Goal: Task Accomplishment & Management: Manage account settings

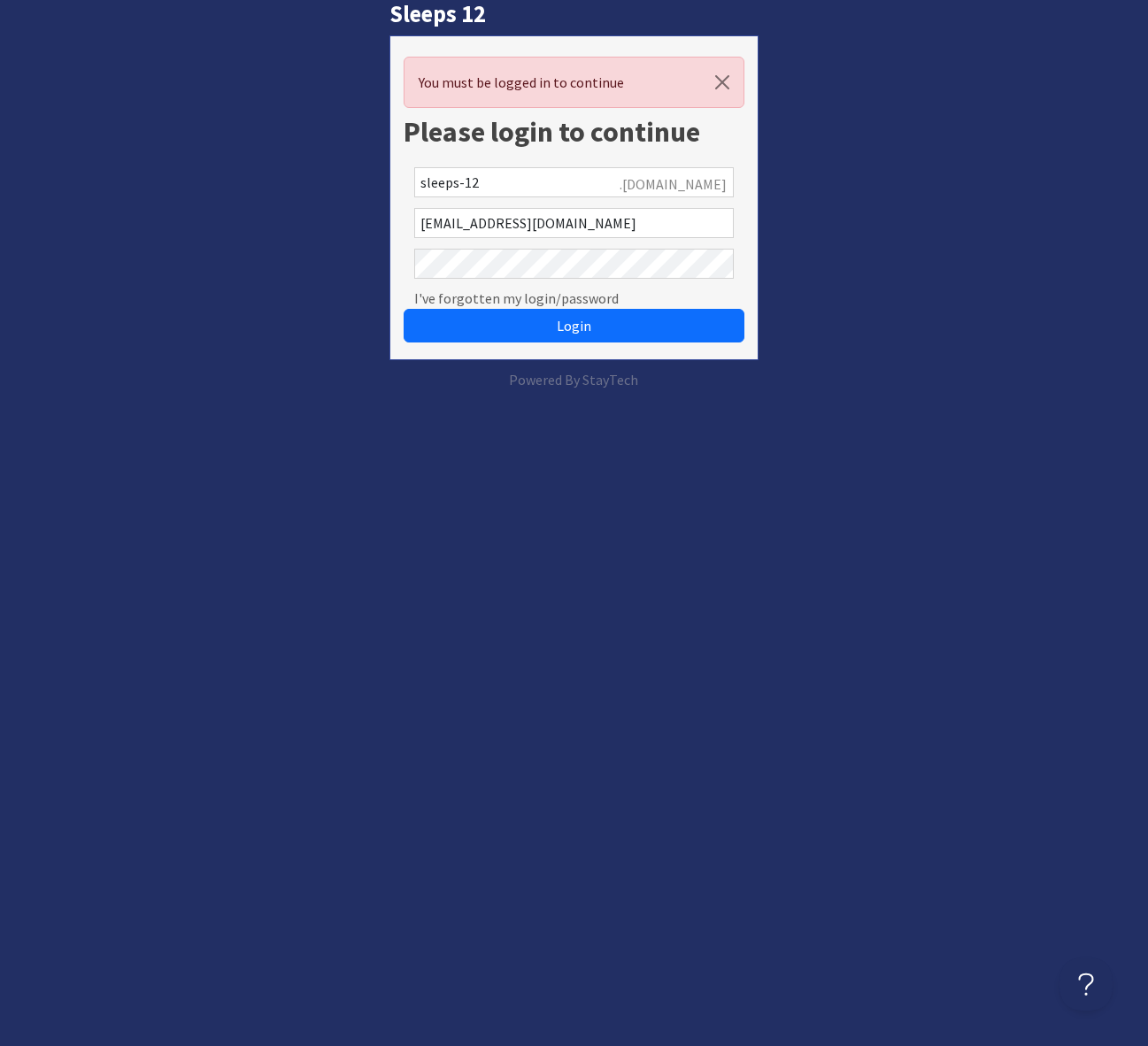
click at [736, 390] on html "Sleeps 12 You must be logged in to continue Please login to continue sleeps-12 …" at bounding box center [574, 195] width 1148 height 390
click at [882, 390] on html "Sleeps 12 You must be logged in to continue Please login to continue sleeps-12 …" at bounding box center [574, 195] width 1148 height 390
click at [551, 333] on button "Login" at bounding box center [573, 325] width 340 height 34
click at [570, 323] on span "Login" at bounding box center [574, 325] width 35 height 18
click at [231, 264] on div "Sleeps 12 You must be logged in to continue Please login to continue sleeps-12 …" at bounding box center [573, 195] width 1169 height 390
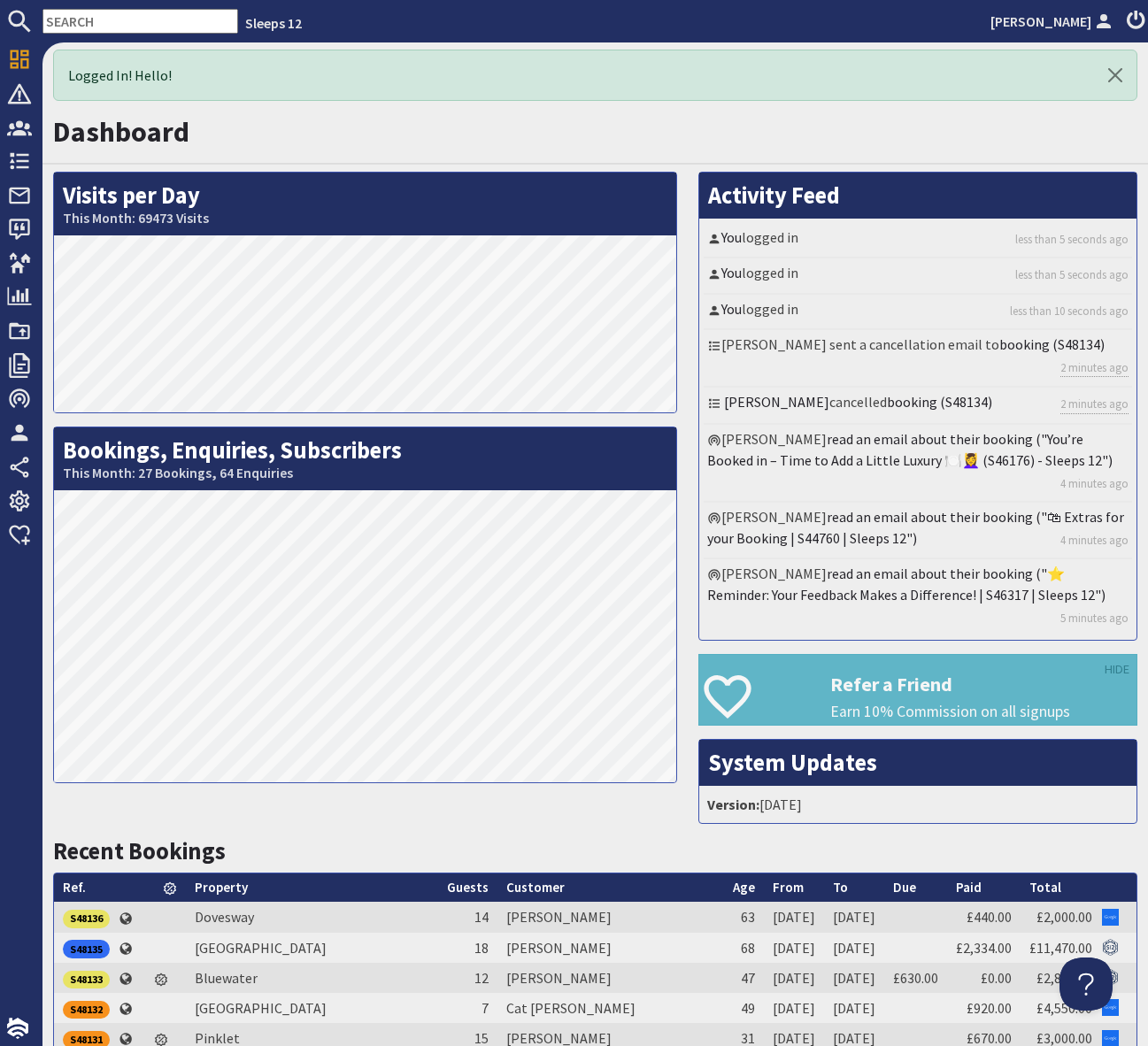
click at [141, 34] on nav "Sleeps 12 Simone Pocock" at bounding box center [574, 21] width 1148 height 43
click at [139, 21] on input "text" at bounding box center [140, 21] width 196 height 25
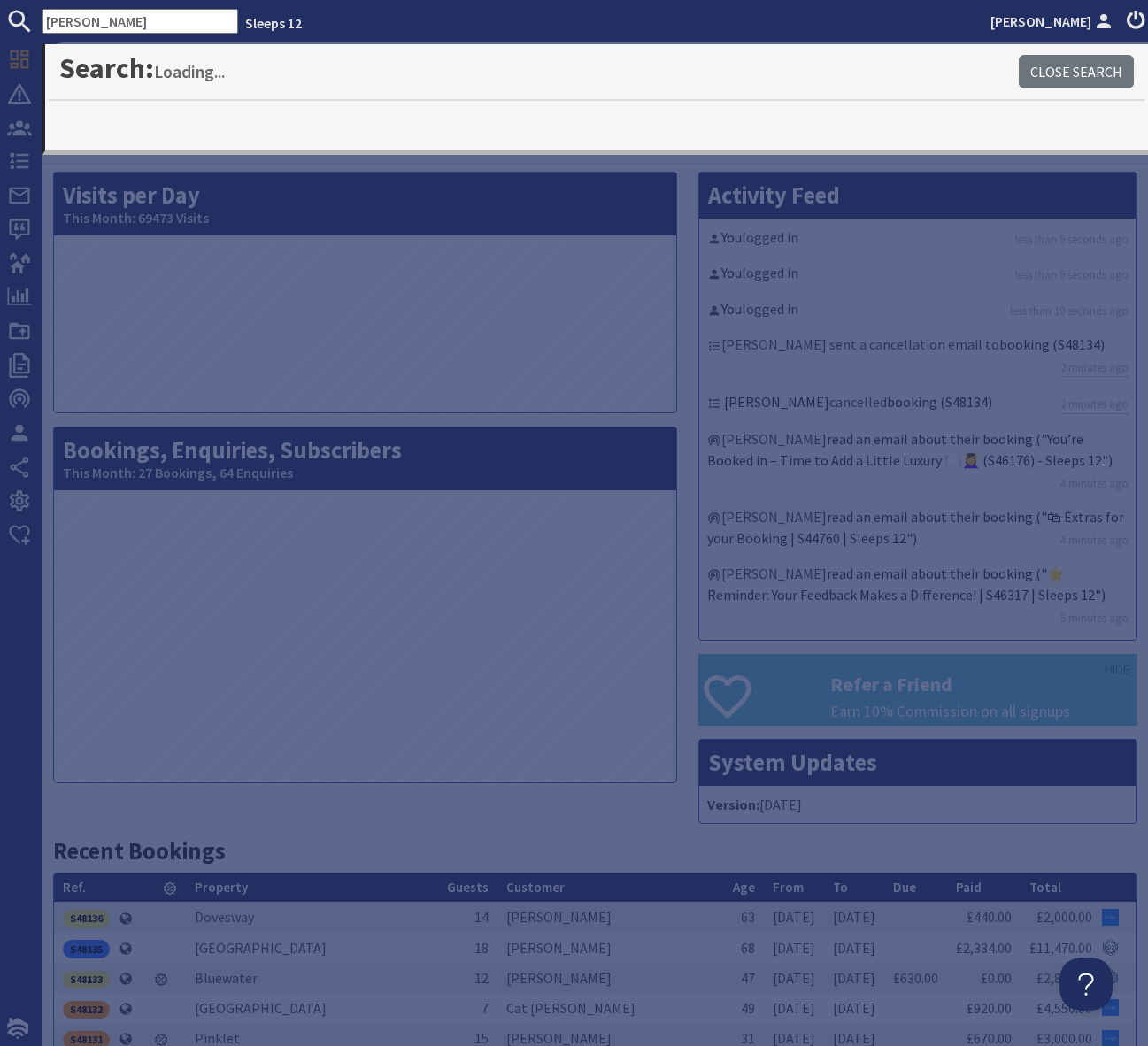
type input "emma"
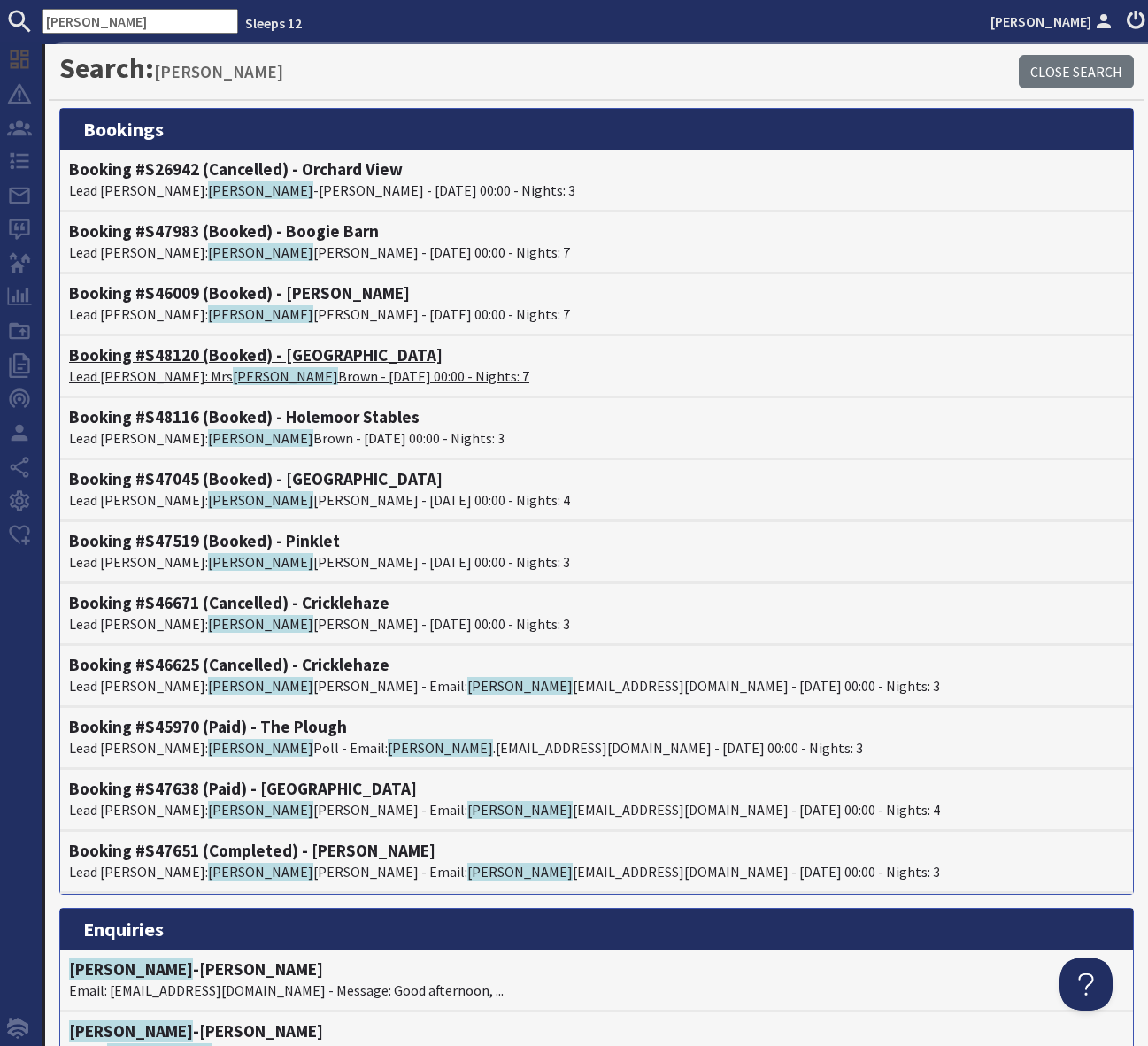
click at [333, 356] on h4 "Booking #S48120 (Booked) - Willowhayes" at bounding box center [596, 355] width 1055 height 21
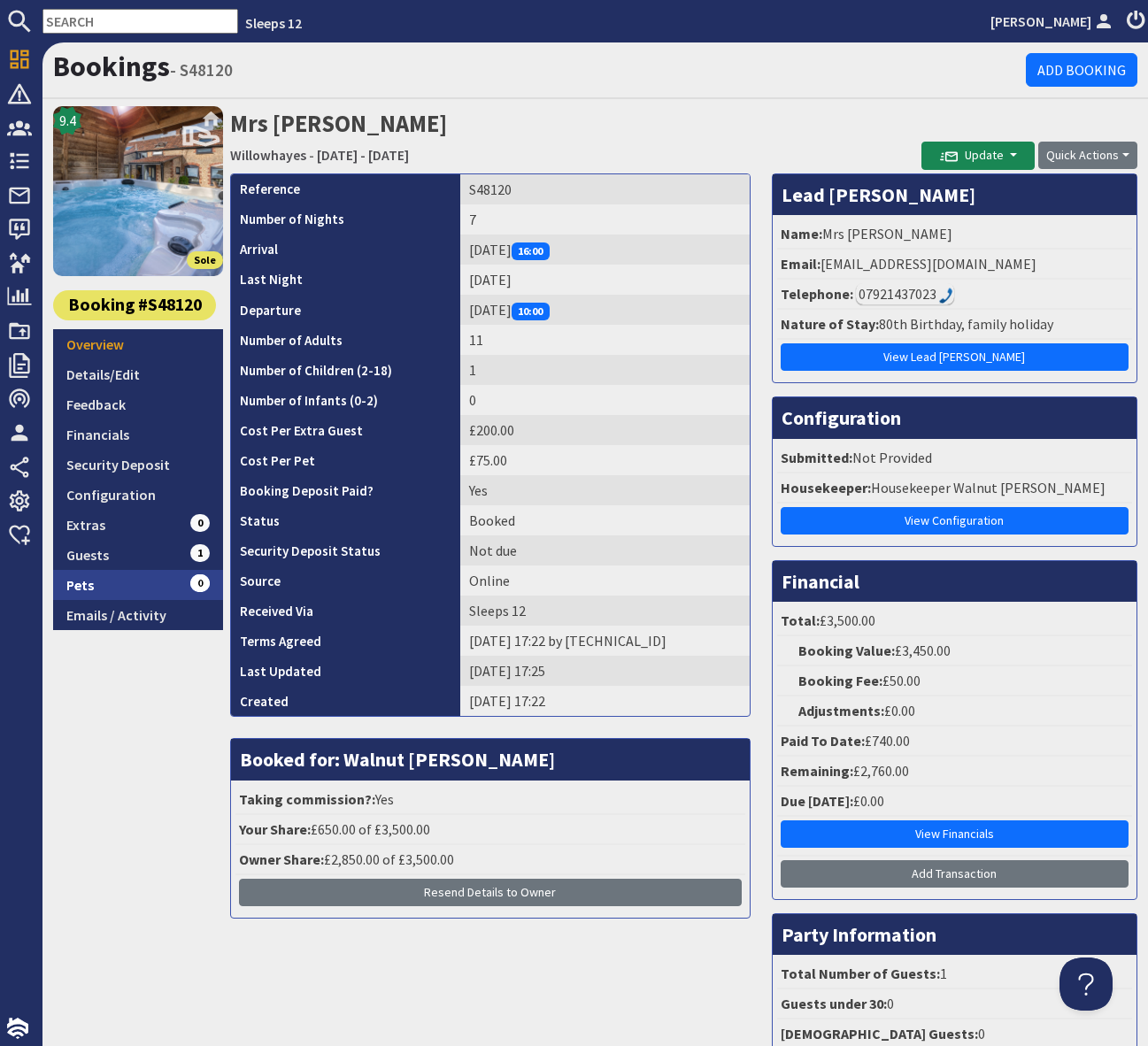
click at [137, 585] on link "Pets 0" at bounding box center [138, 585] width 170 height 30
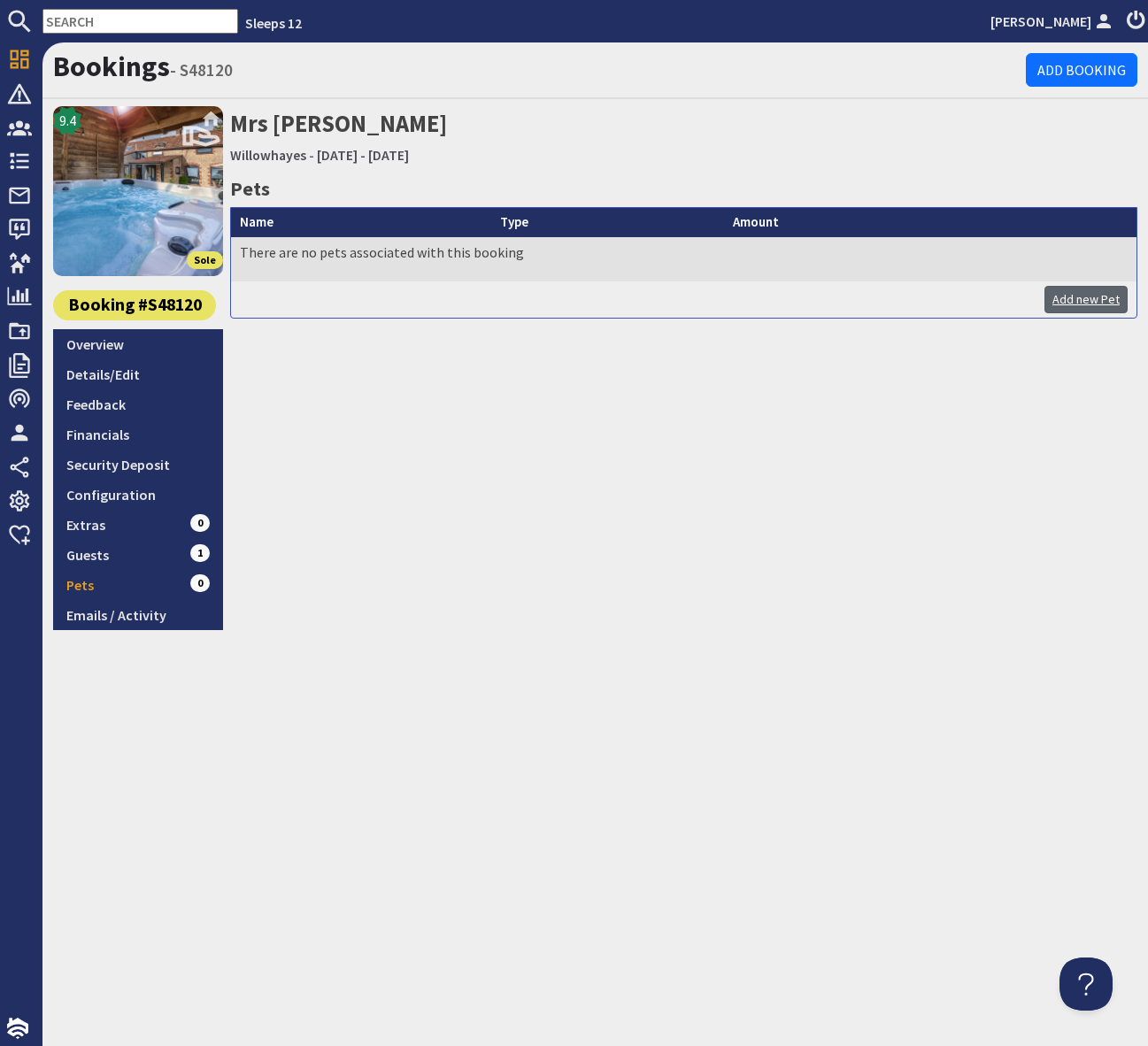
click at [1084, 302] on link "Add new Pet" at bounding box center [1085, 299] width 83 height 28
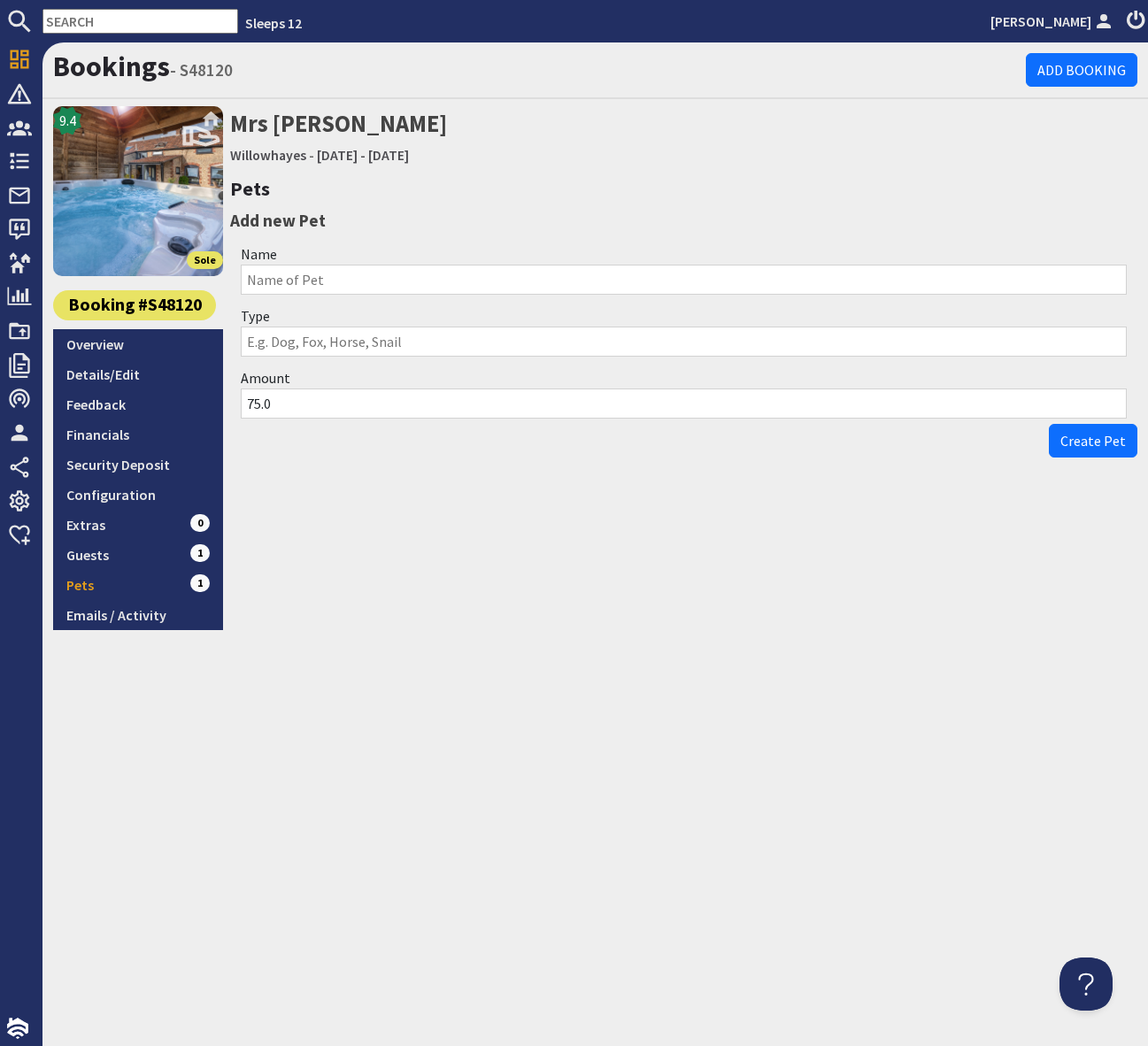
click at [299, 340] on input "Type" at bounding box center [683, 342] width 886 height 30
type input "Cavapoo"
click at [1092, 443] on span "Create Pet" at bounding box center [1093, 441] width 65 height 18
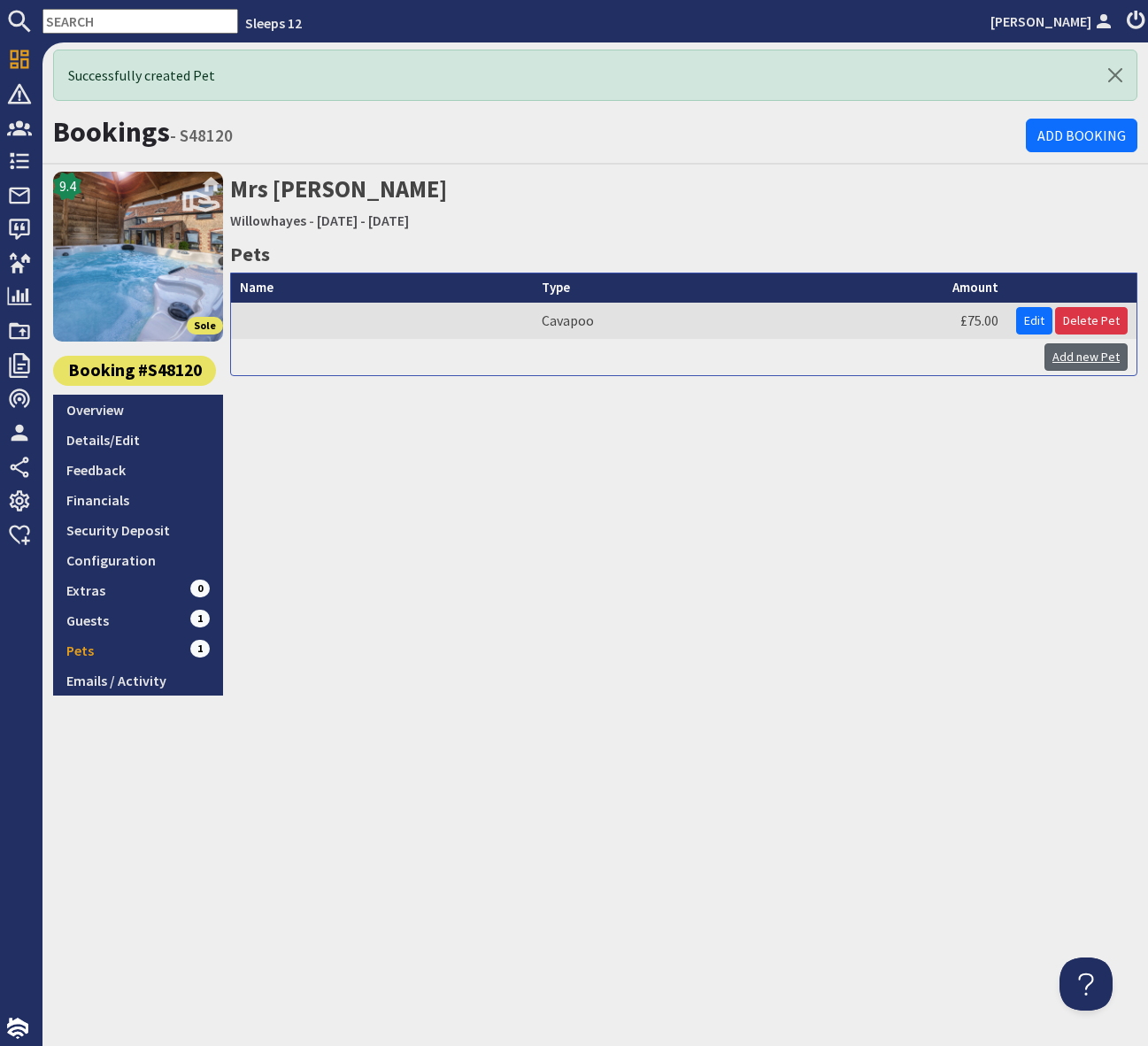
drag, startPoint x: 1088, startPoint y: 364, endPoint x: 1068, endPoint y: 368, distance: 20.4
click at [1088, 364] on link "Add new Pet" at bounding box center [1085, 357] width 83 height 28
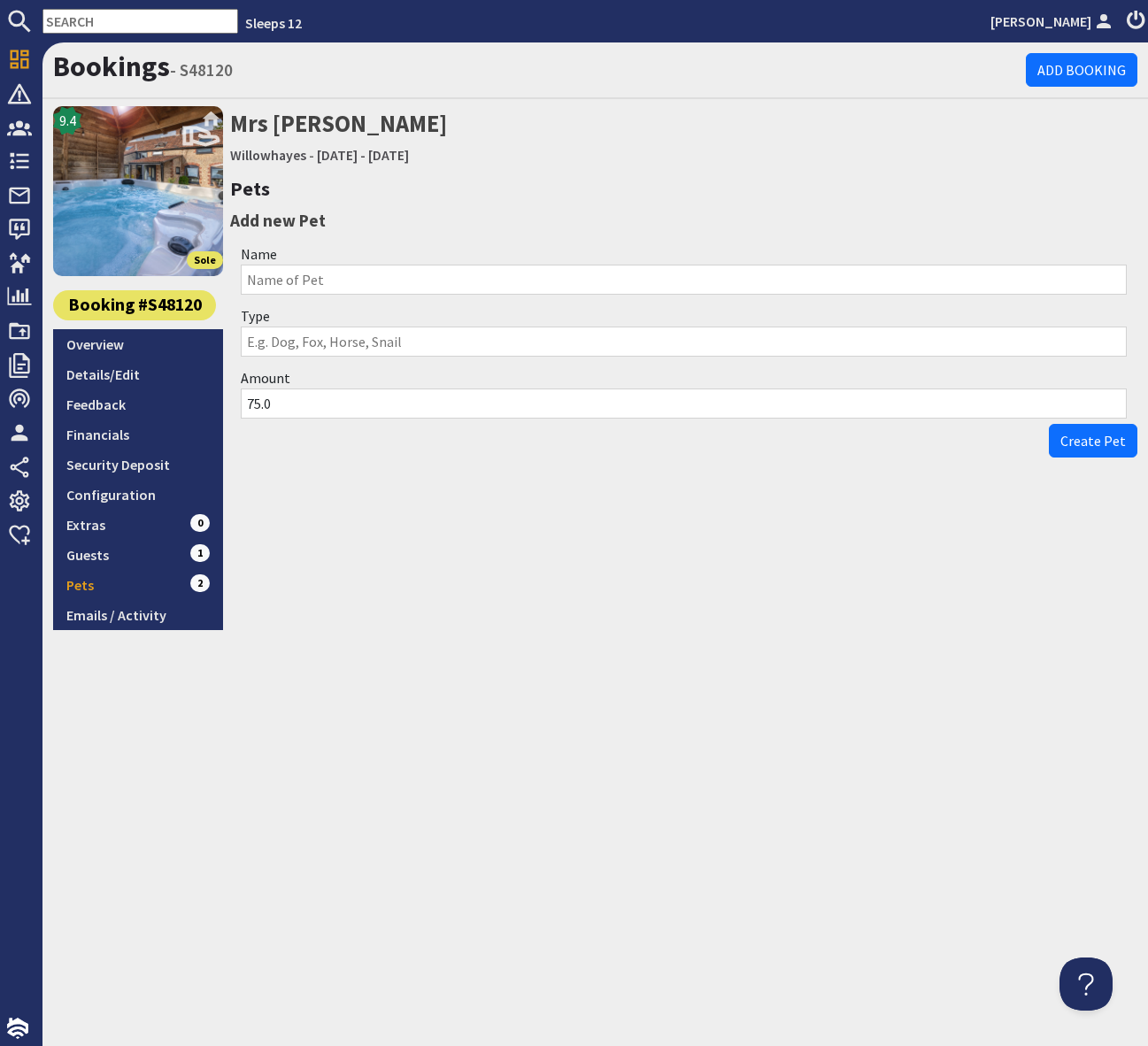
click at [281, 338] on input "Type" at bounding box center [683, 342] width 886 height 30
type input "Cavapoo"
click at [1112, 442] on span "Create Pet" at bounding box center [1093, 441] width 65 height 18
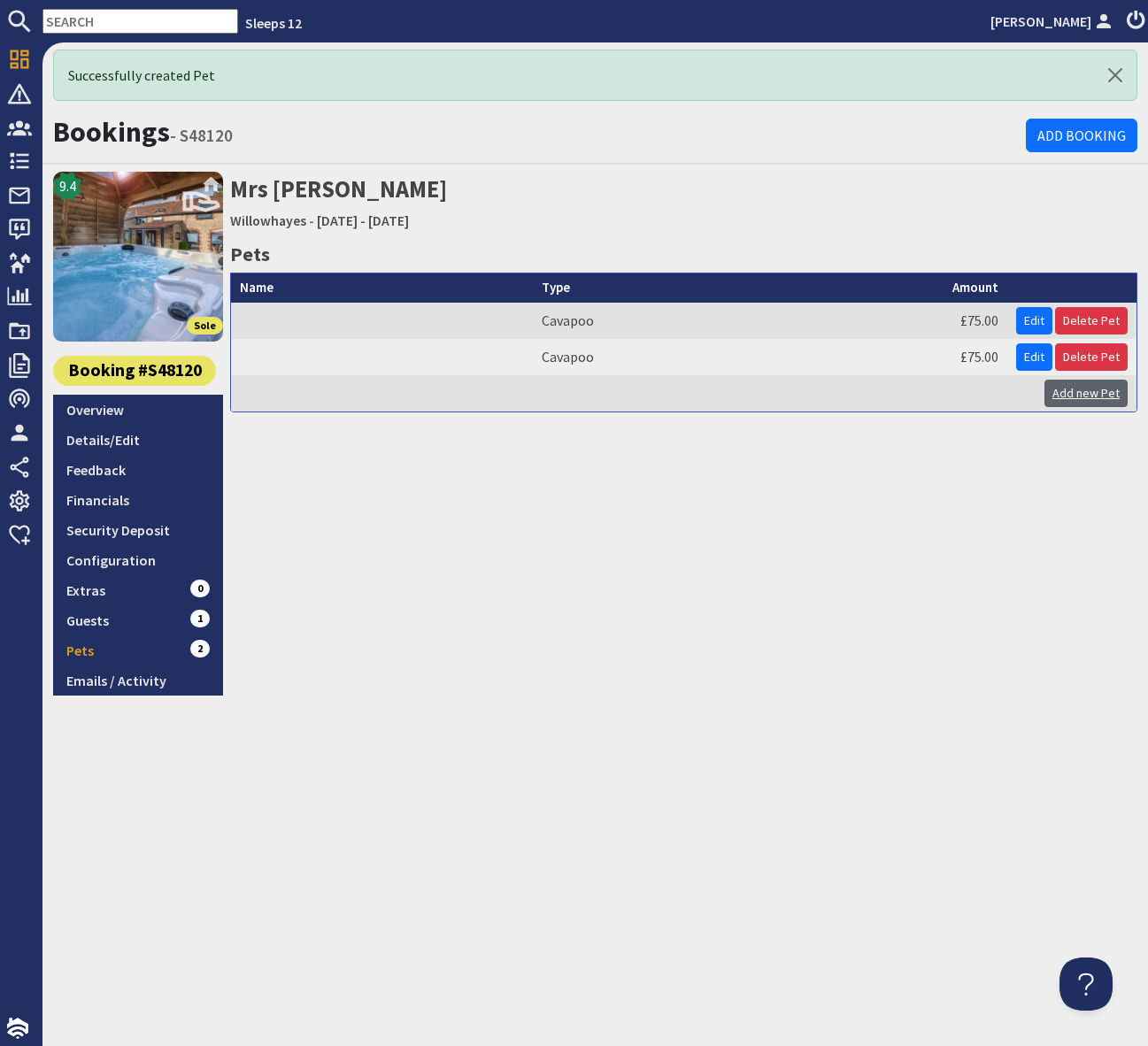
click at [1094, 389] on link "Add new Pet" at bounding box center [1085, 393] width 83 height 28
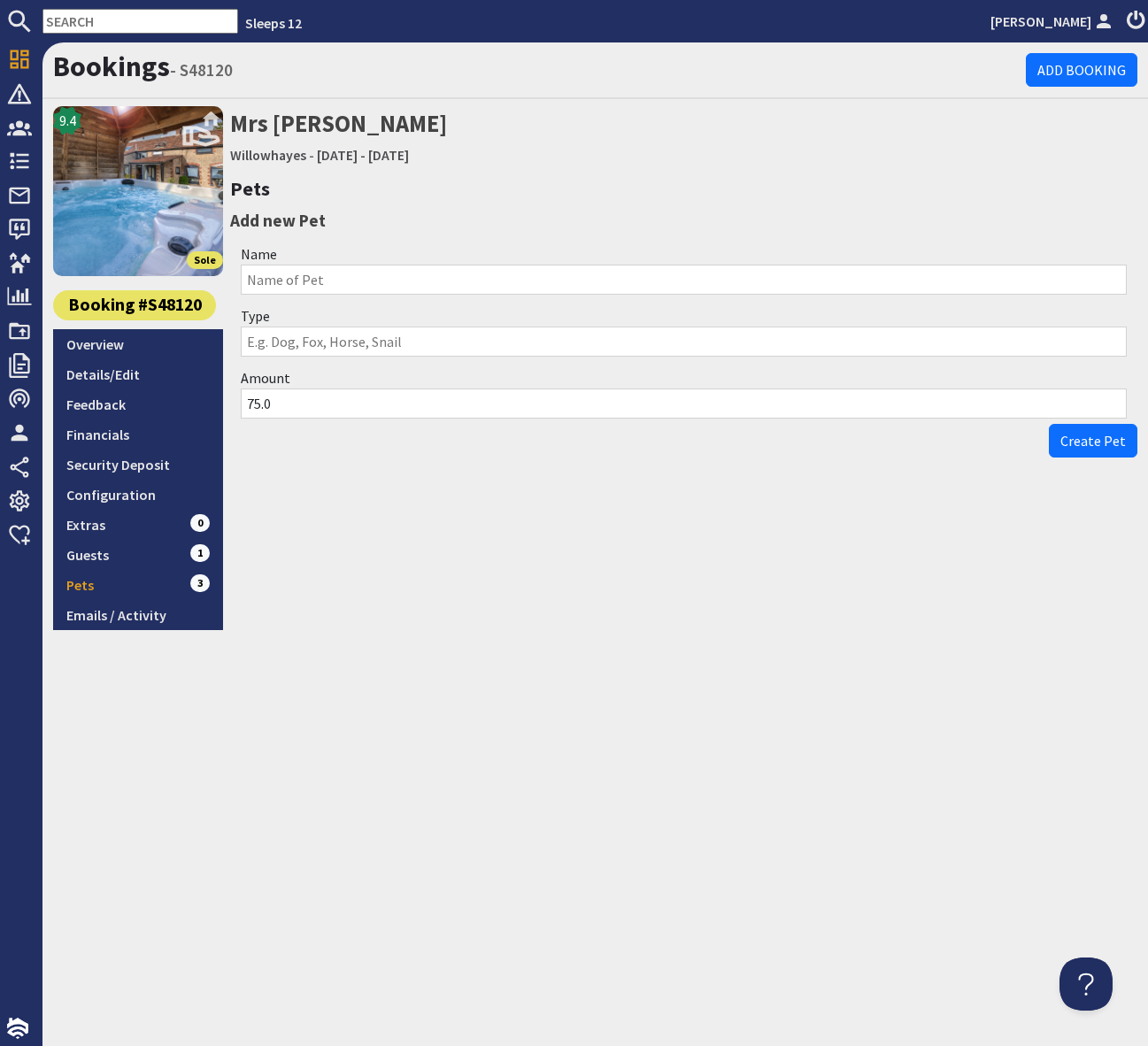
click at [277, 344] on input "Type" at bounding box center [683, 342] width 886 height 30
type input "Lurcher"
drag, startPoint x: 1096, startPoint y: 444, endPoint x: 1127, endPoint y: 449, distance: 31.4
click at [1096, 444] on span "Create Pet" at bounding box center [1093, 441] width 65 height 18
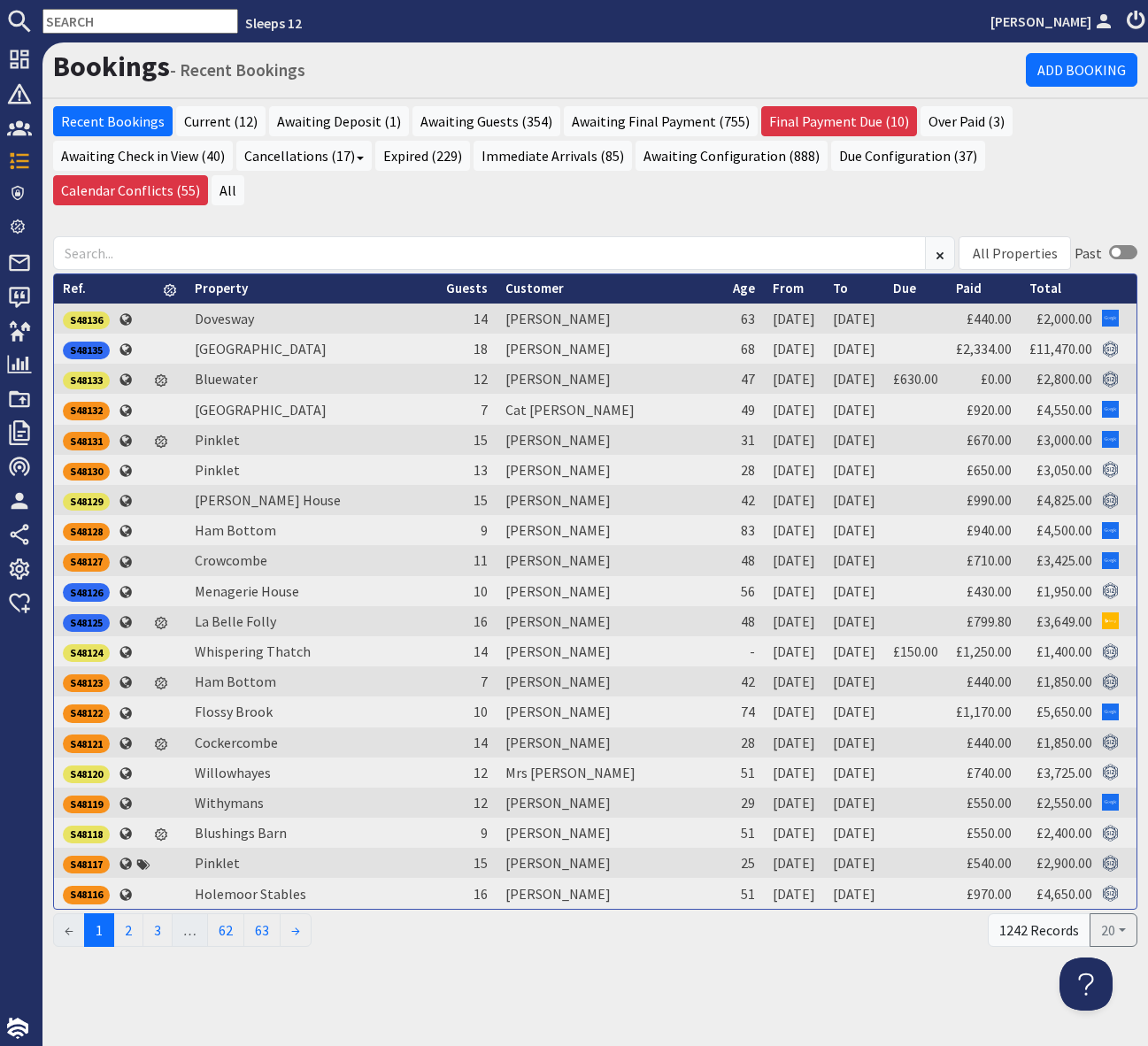
click at [128, 17] on input "text" at bounding box center [140, 21] width 196 height 25
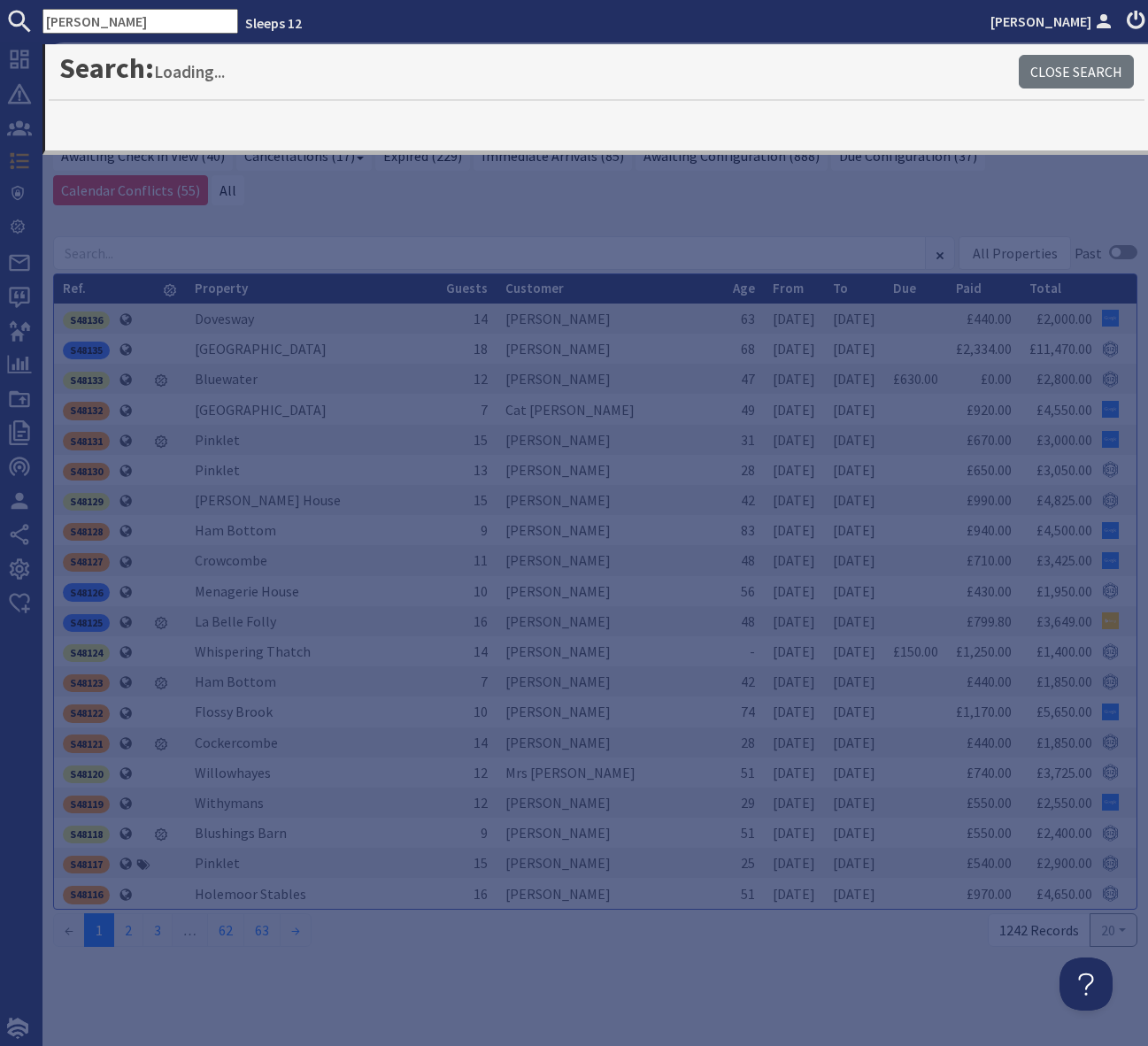
type input "Emma Brown"
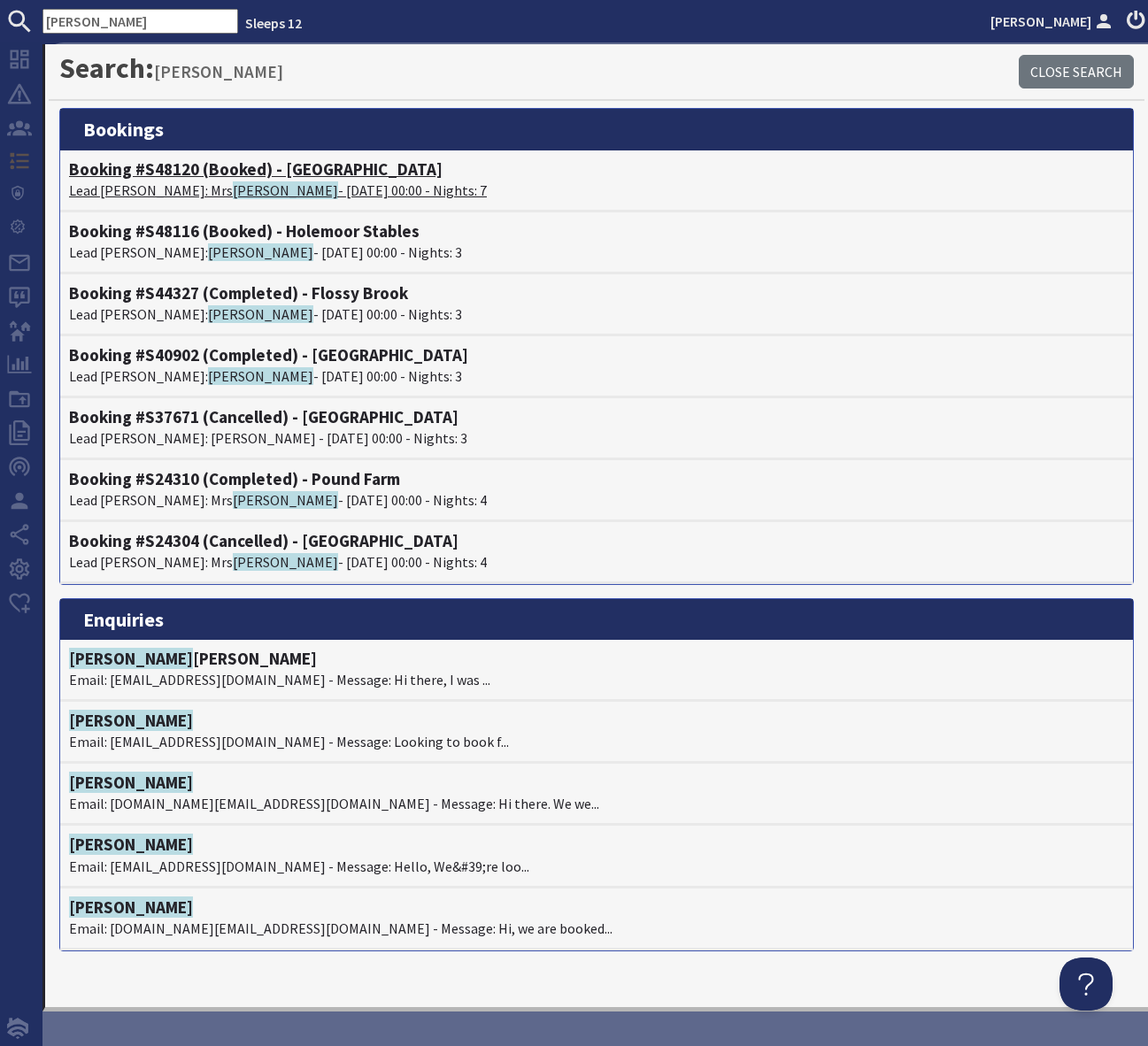
click at [305, 169] on h4 "Booking #S48120 (Booked) - Willowhayes" at bounding box center [596, 169] width 1055 height 21
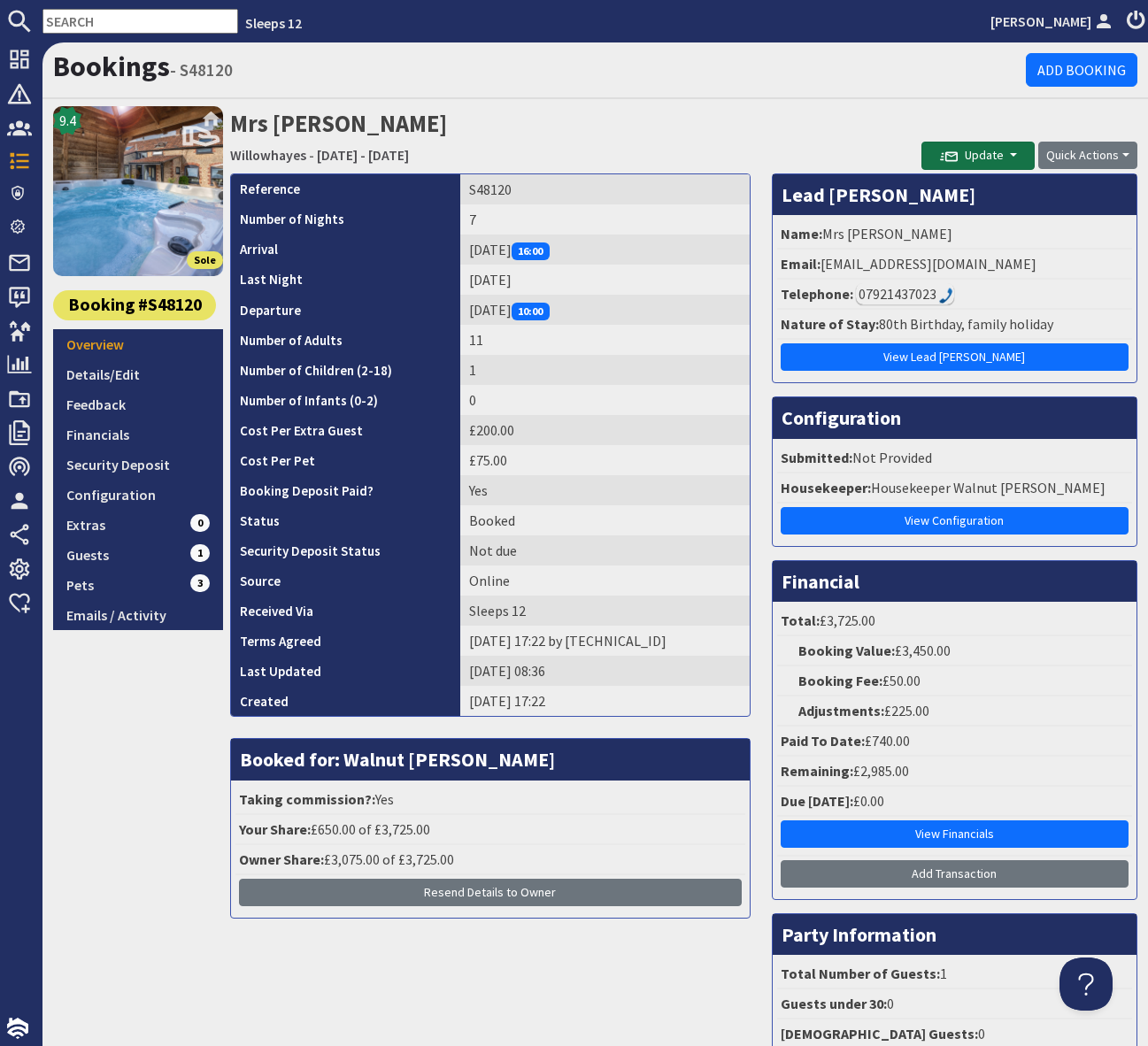
click at [1022, 152] on button "Update" at bounding box center [977, 156] width 114 height 29
click at [1017, 190] on button "Send Booking Update Email" at bounding box center [1020, 194] width 197 height 29
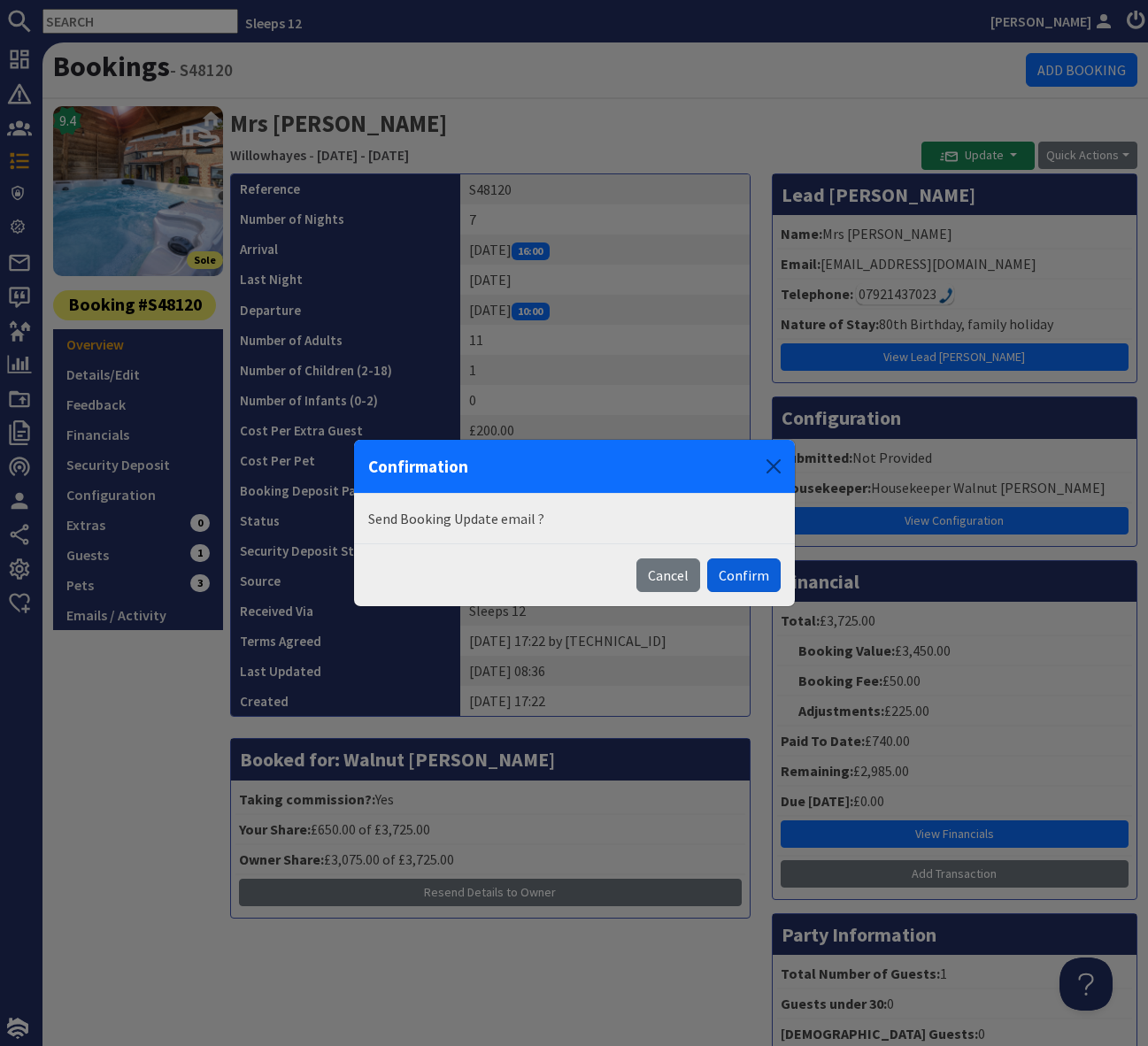
click at [730, 569] on button "Confirm" at bounding box center [744, 576] width 73 height 34
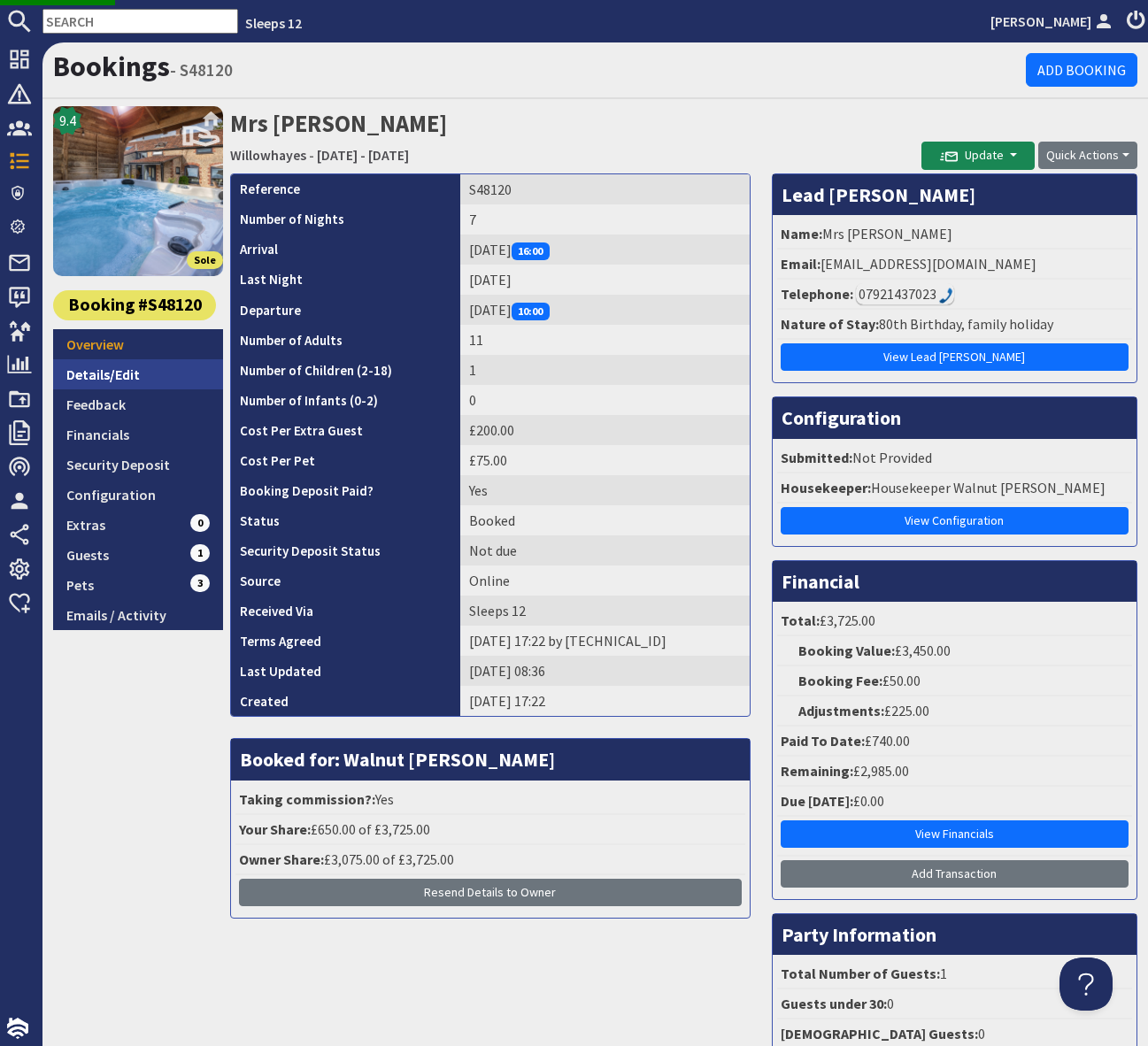
click at [124, 374] on link "Details/Edit" at bounding box center [138, 375] width 170 height 30
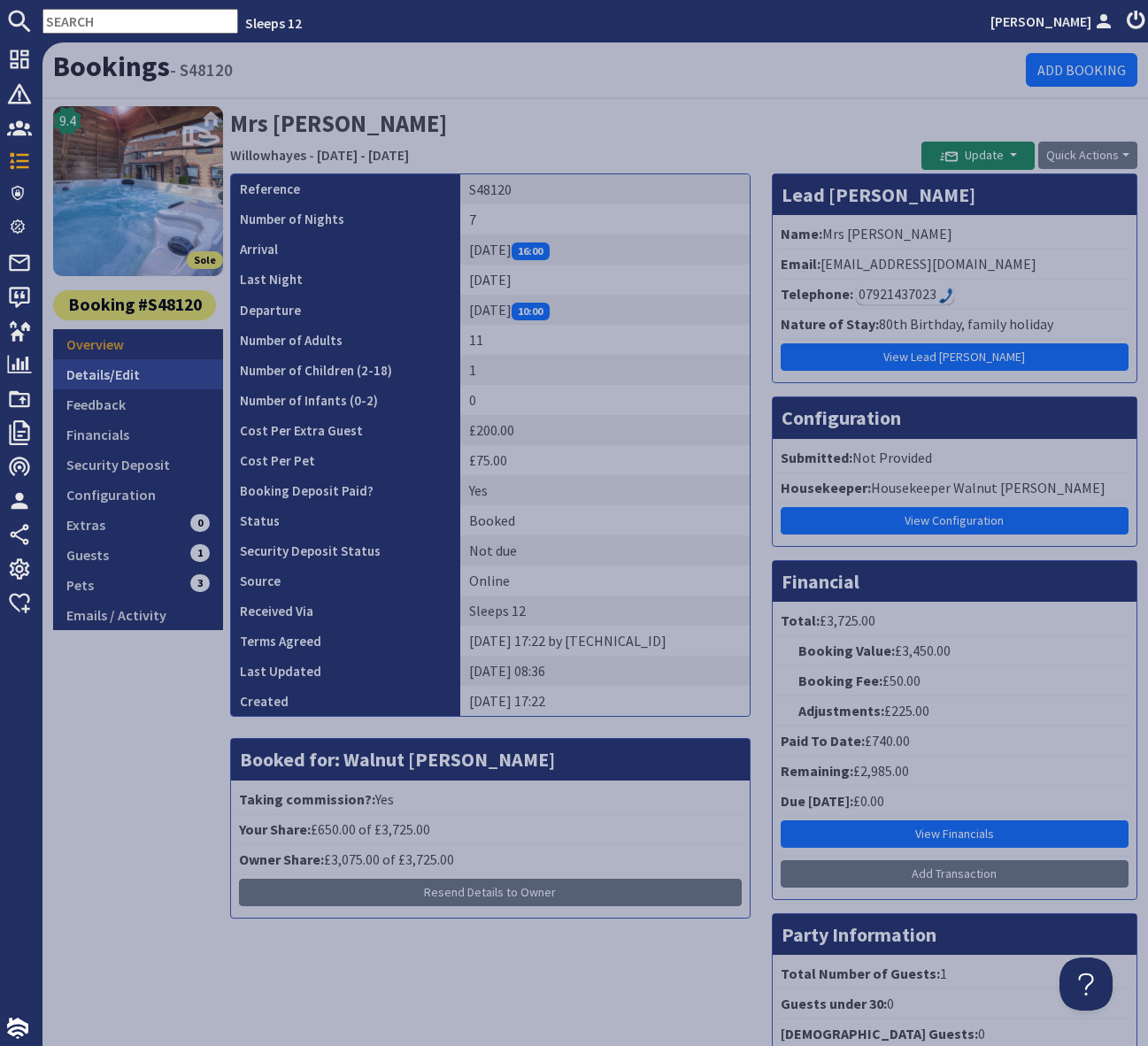
click at [124, 374] on link "Details/Edit" at bounding box center [138, 375] width 170 height 30
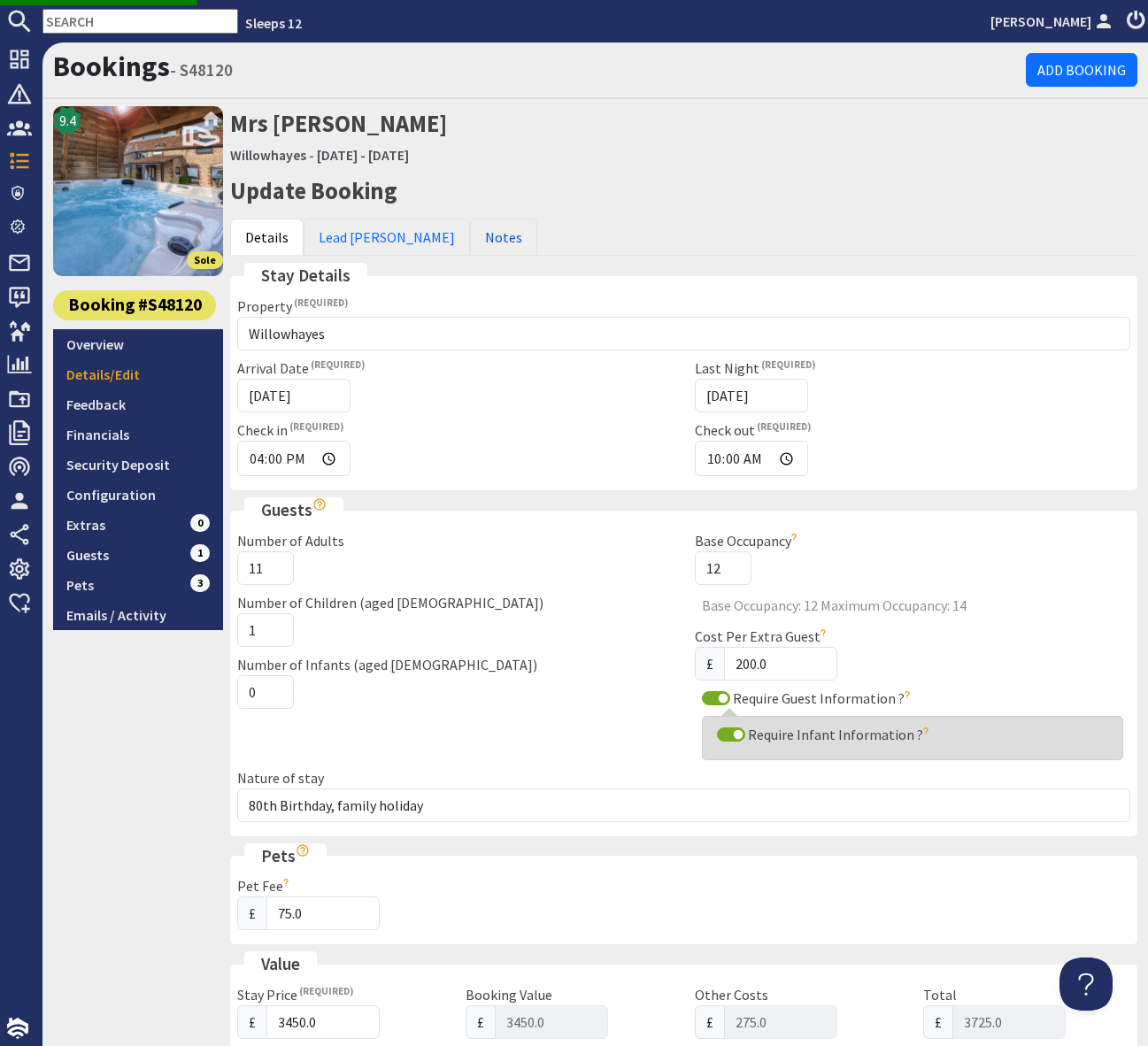
drag, startPoint x: 435, startPoint y: 236, endPoint x: 519, endPoint y: 389, distance: 174.5
click at [470, 237] on link "Notes" at bounding box center [503, 237] width 67 height 38
click at [470, 238] on link "Notes" at bounding box center [503, 237] width 67 height 38
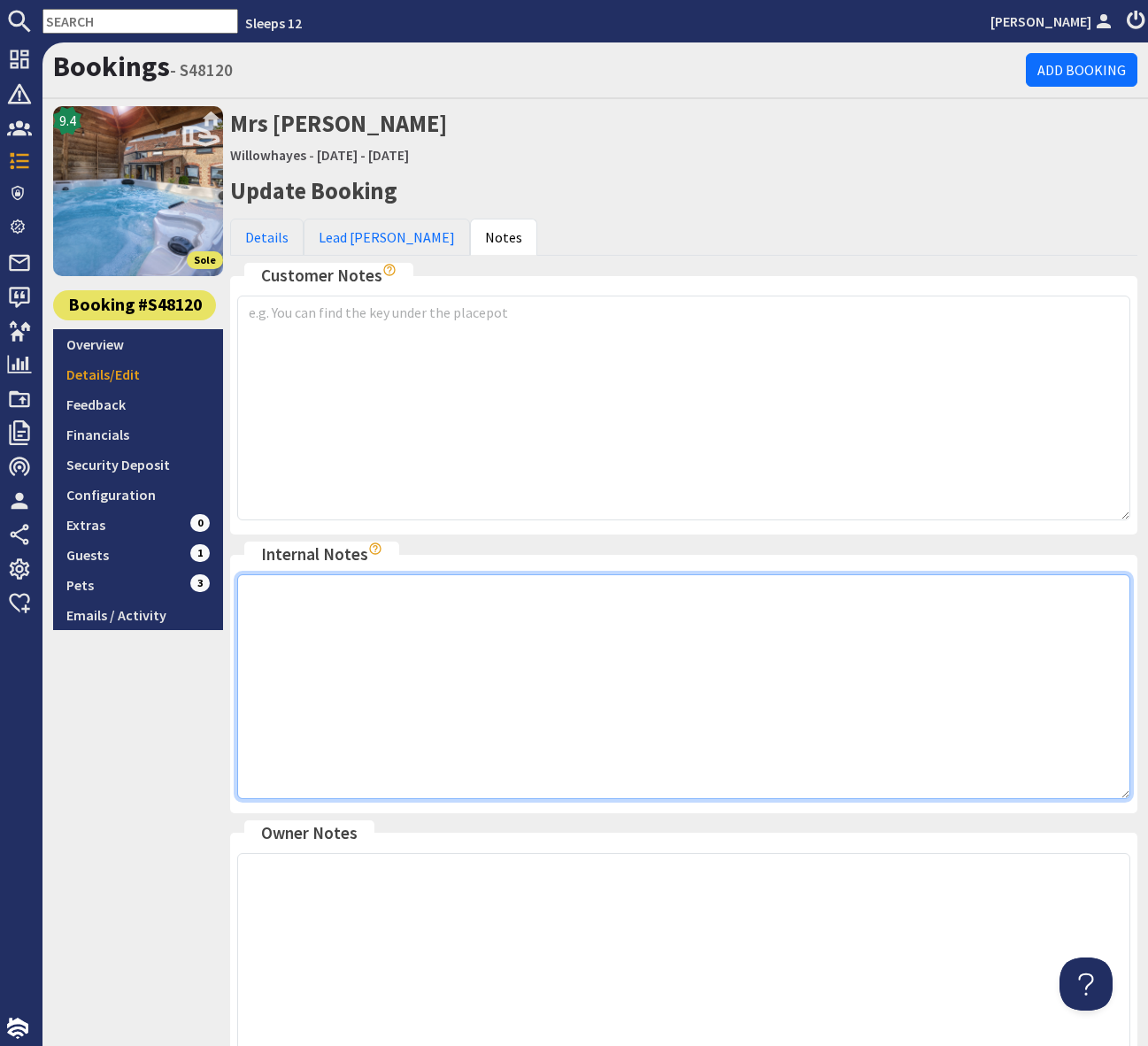
click at [313, 606] on textarea at bounding box center [683, 686] width 893 height 224
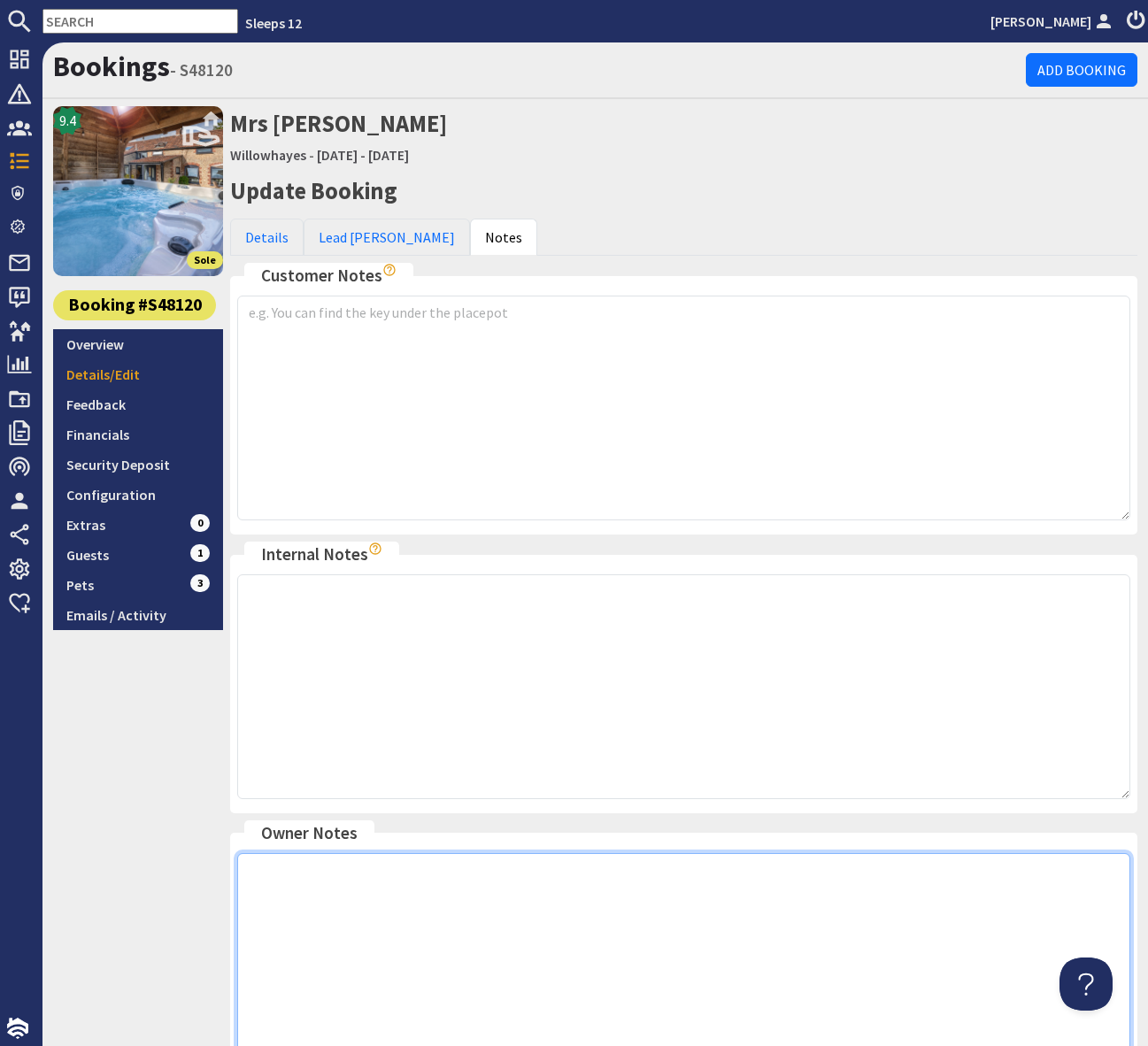
click at [279, 890] on textarea at bounding box center [683, 965] width 893 height 224
click at [729, 883] on textarea "Agreed to 3 dogs as they read and agreed" at bounding box center [683, 965] width 893 height 224
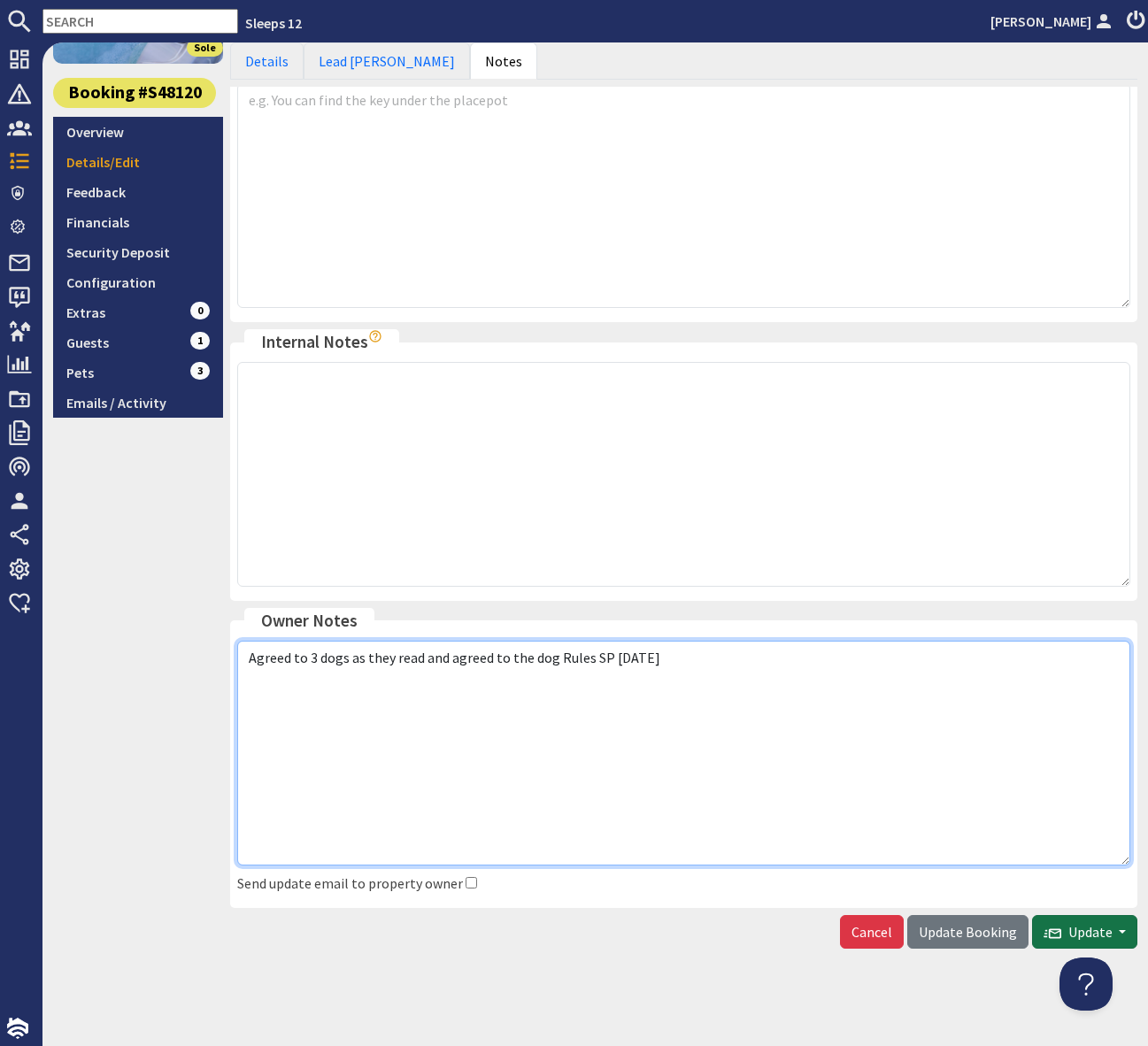
type textarea "Agreed to 3 dogs as they read and agreed to the dog Rules SP 06/10/25"
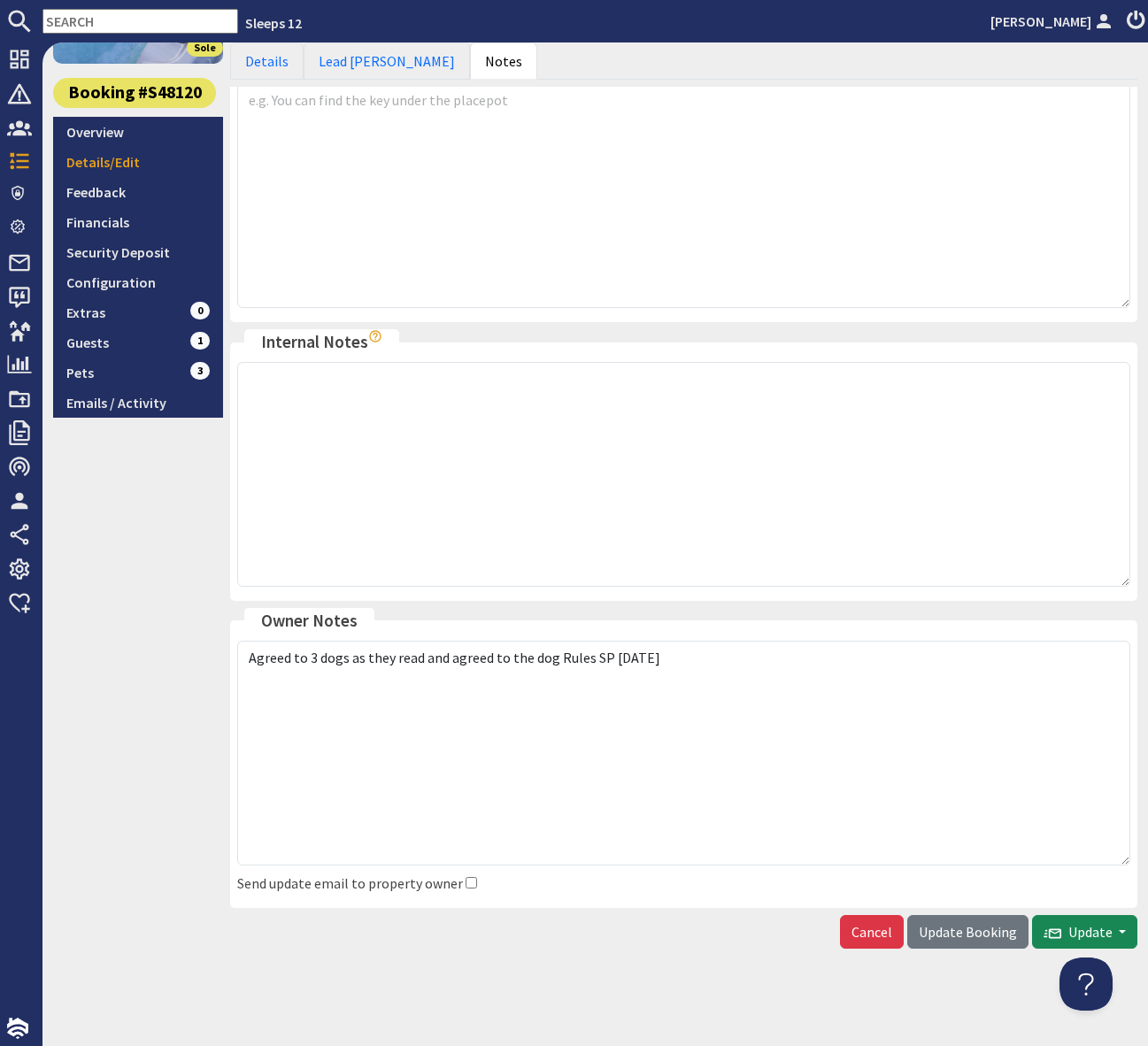
drag, startPoint x: 1076, startPoint y: 928, endPoint x: 1137, endPoint y: 941, distance: 62.4
click at [1076, 929] on span "Update" at bounding box center [1077, 932] width 69 height 18
click at [953, 934] on span "Update Booking" at bounding box center [967, 932] width 98 height 18
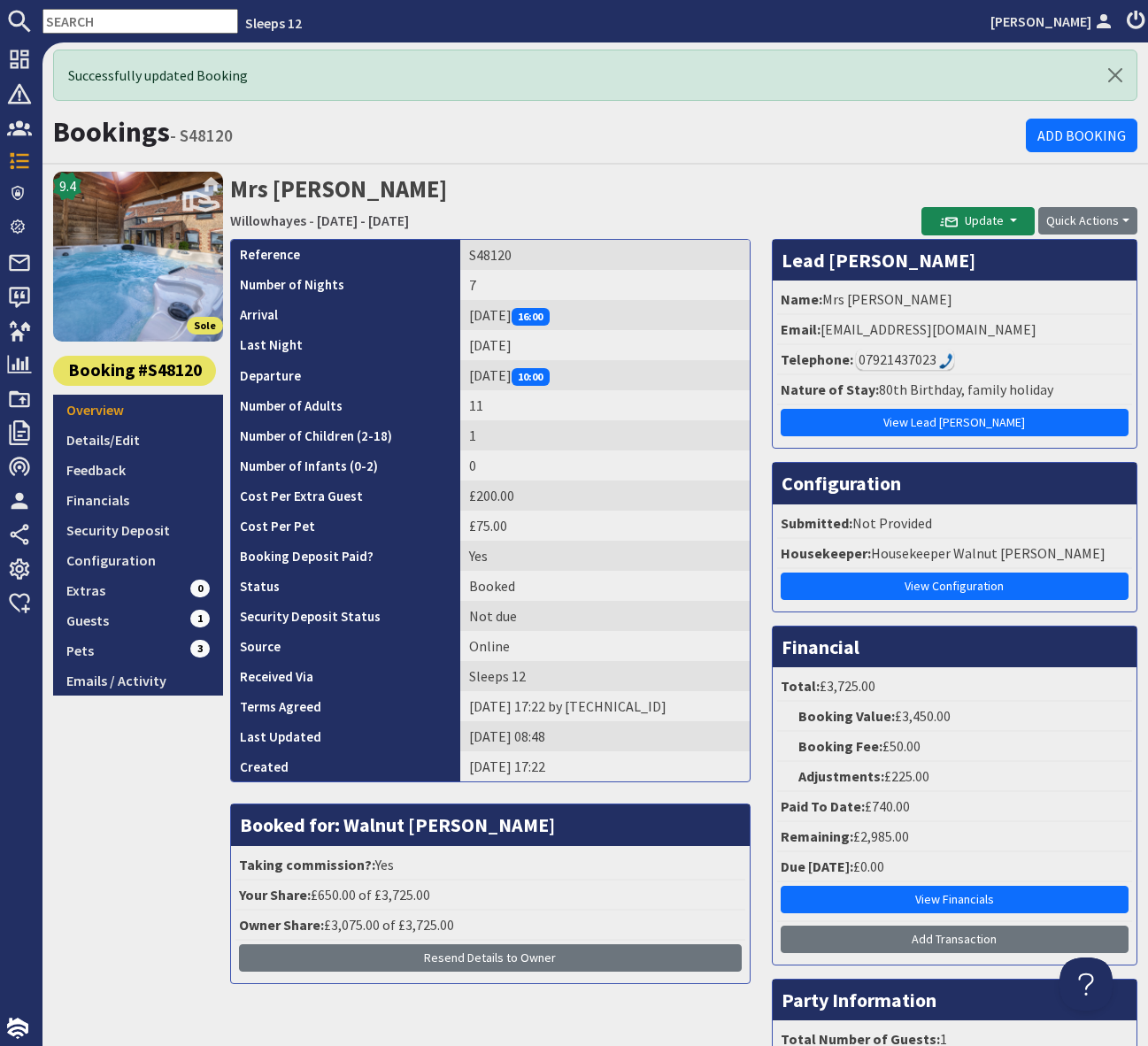
click at [63, 21] on input "text" at bounding box center [140, 21] width 196 height 25
click at [77, 18] on input "text" at bounding box center [140, 21] width 196 height 25
click at [78, 18] on input "text" at bounding box center [140, 21] width 196 height 25
click at [77, 18] on input "text" at bounding box center [140, 21] width 196 height 25
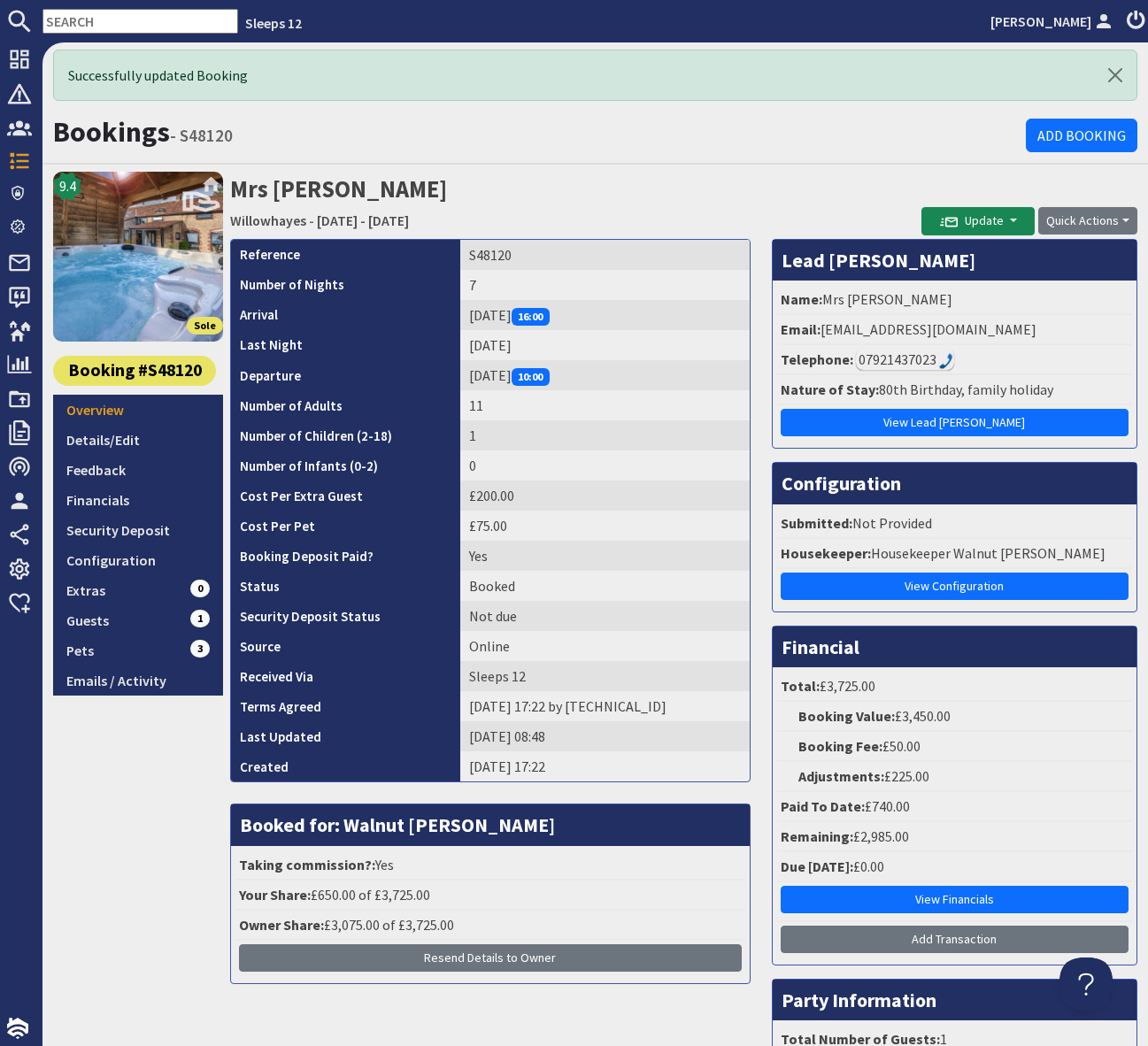
click at [75, 21] on input "text" at bounding box center [140, 21] width 196 height 25
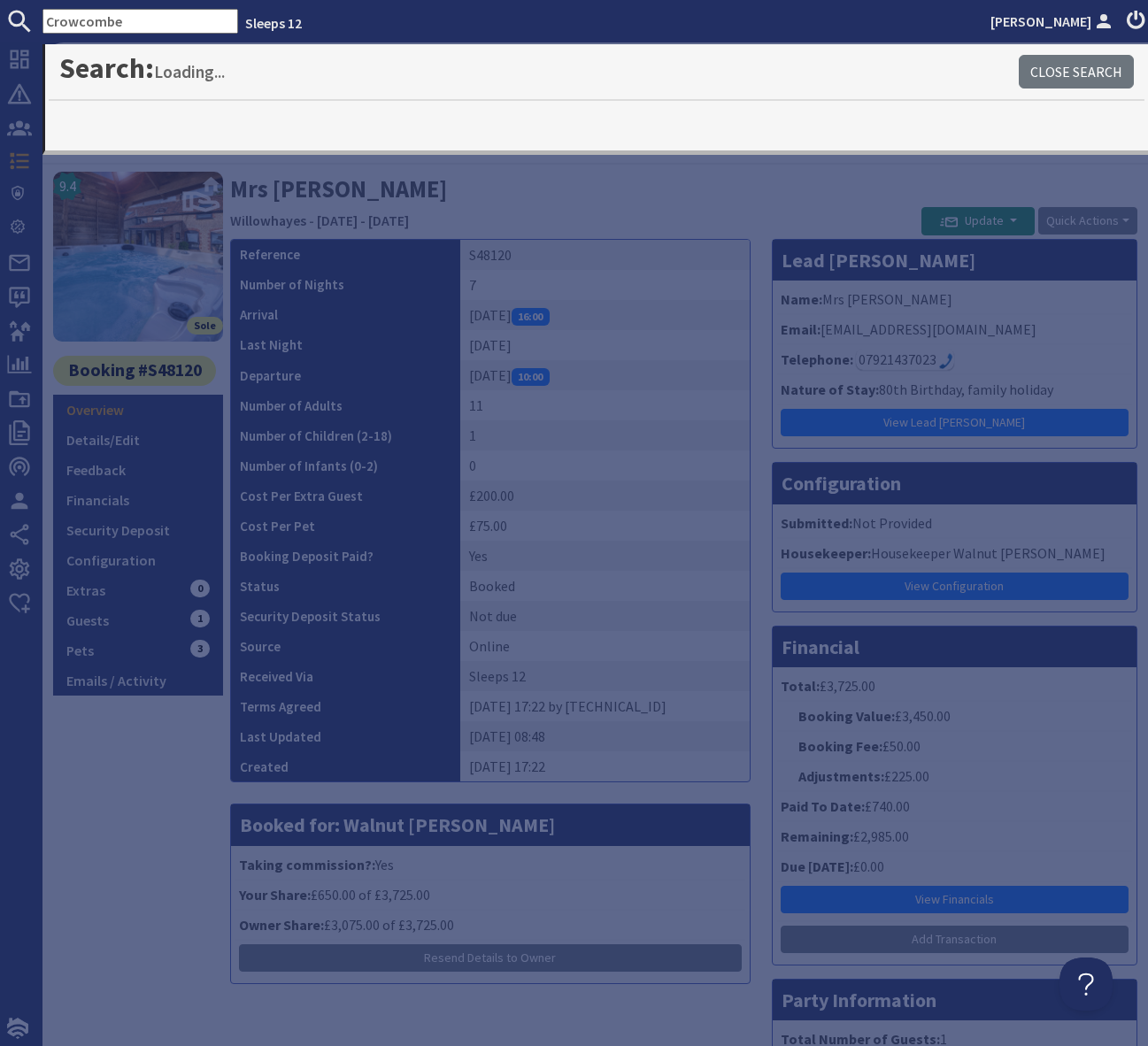
type input "Crowcombe"
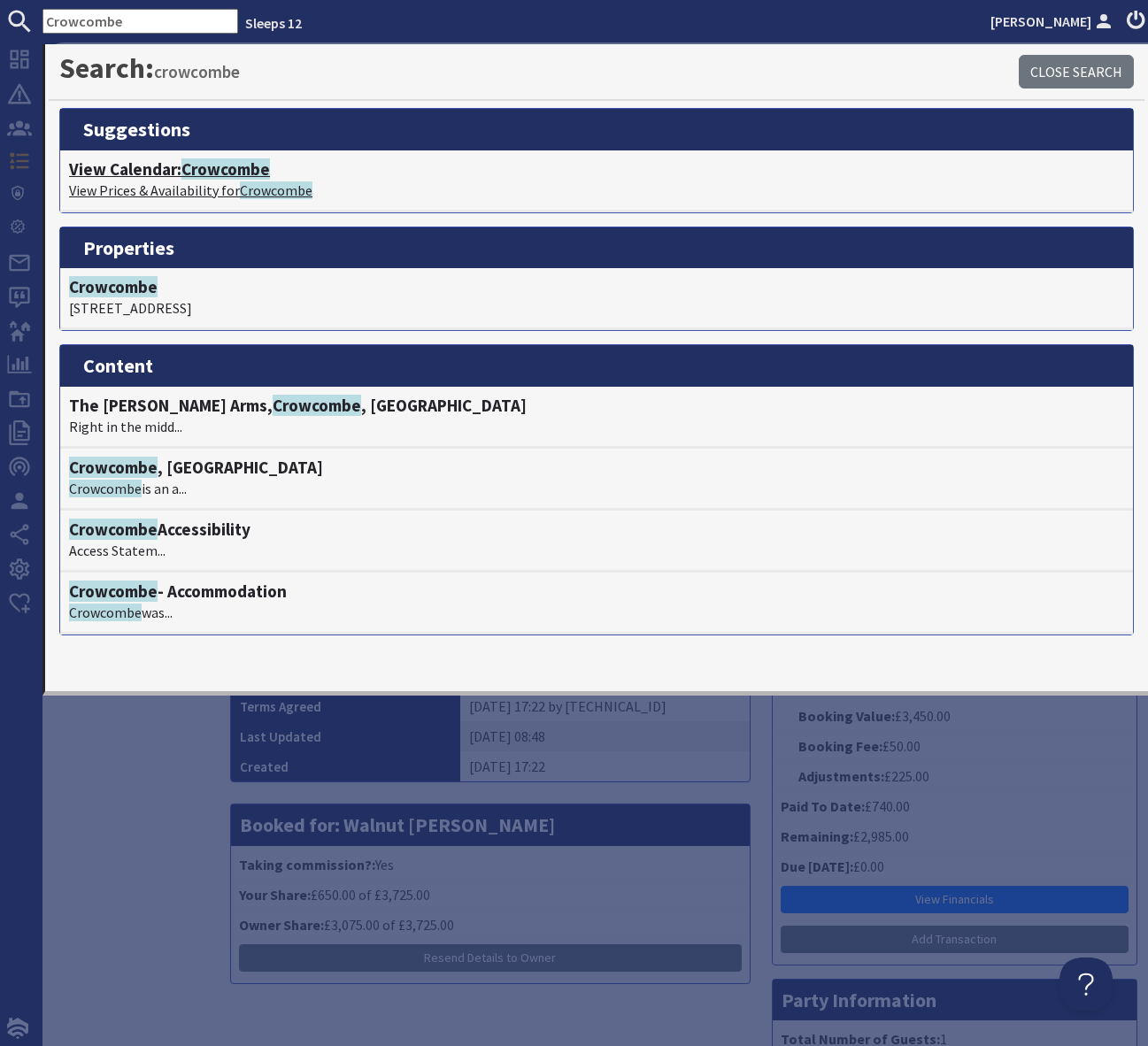
click at [216, 168] on span "Crowcombe" at bounding box center [225, 169] width 89 height 21
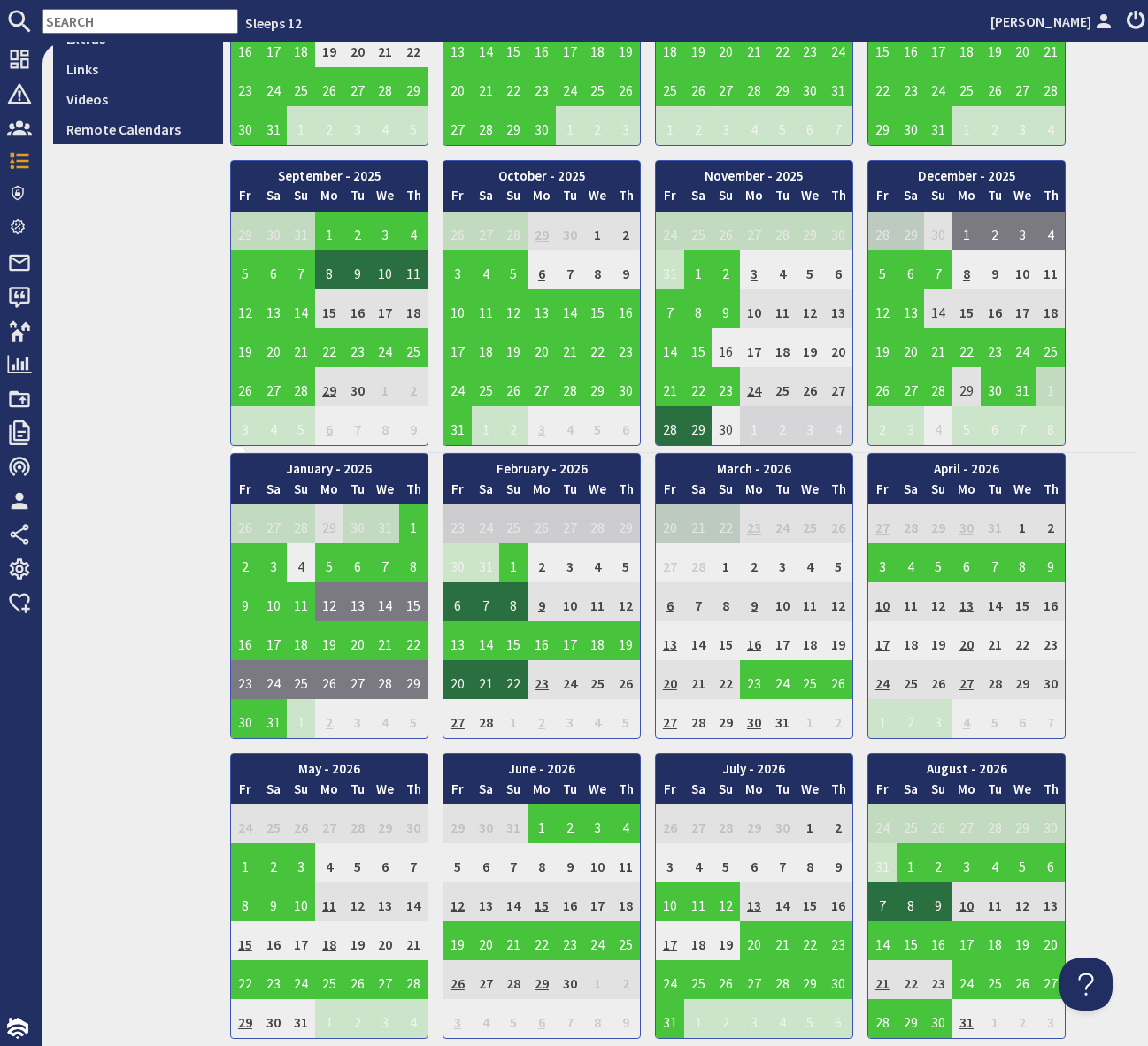
scroll to position [648, 0]
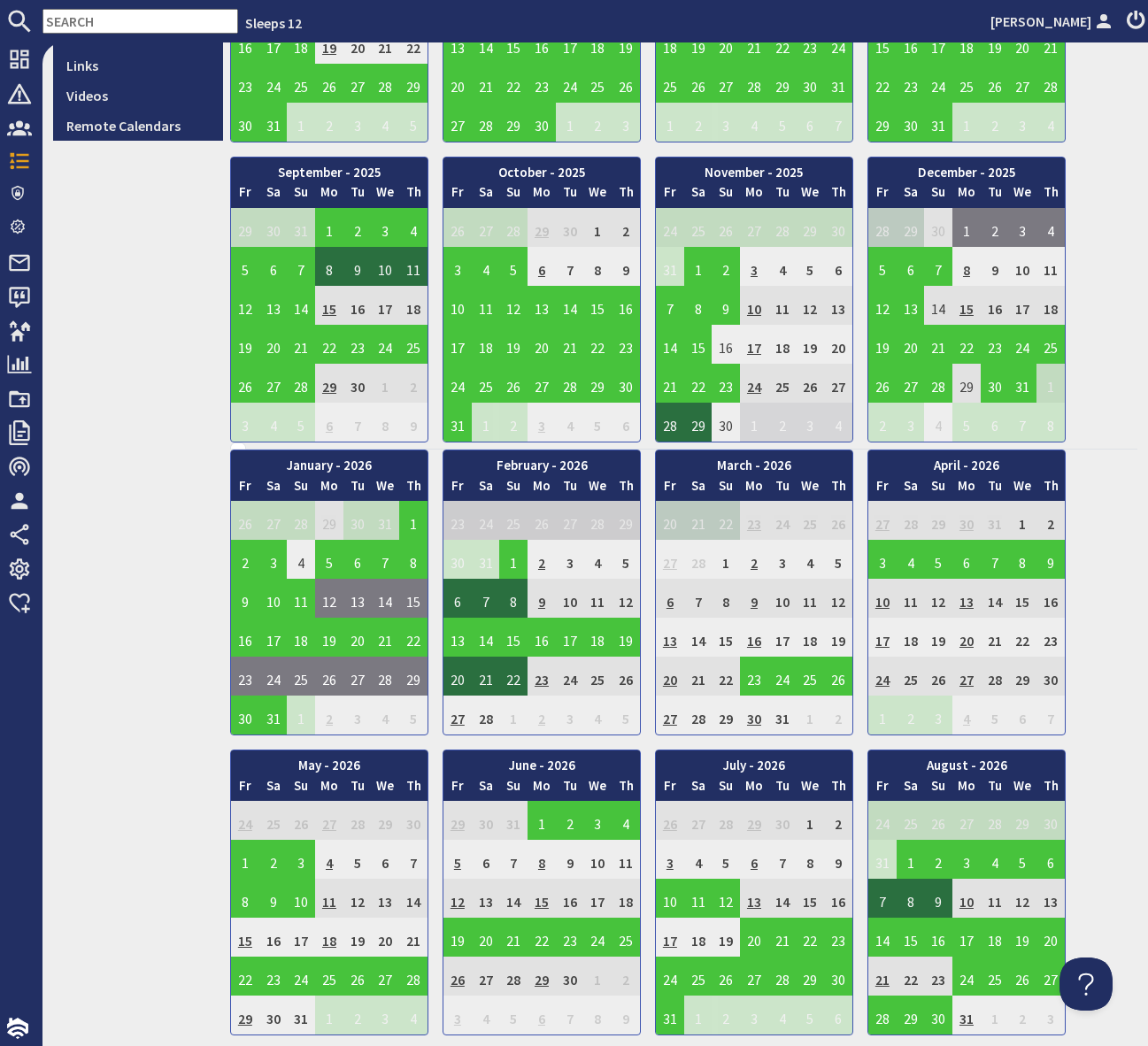
click at [452, 714] on td "27" at bounding box center [458, 715] width 29 height 39
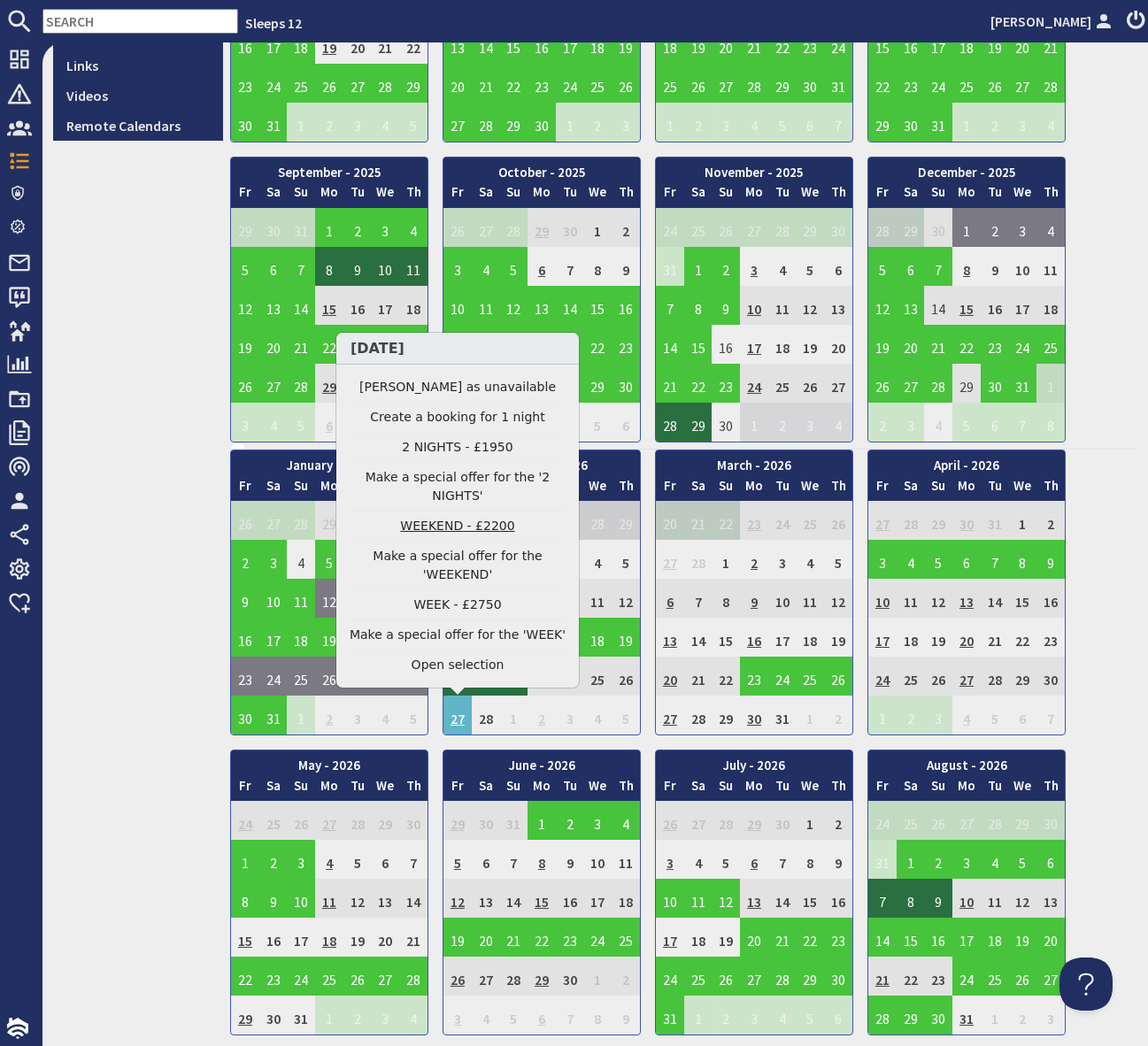
click at [473, 526] on link "WEEKEND - £2200" at bounding box center [457, 526] width 217 height 19
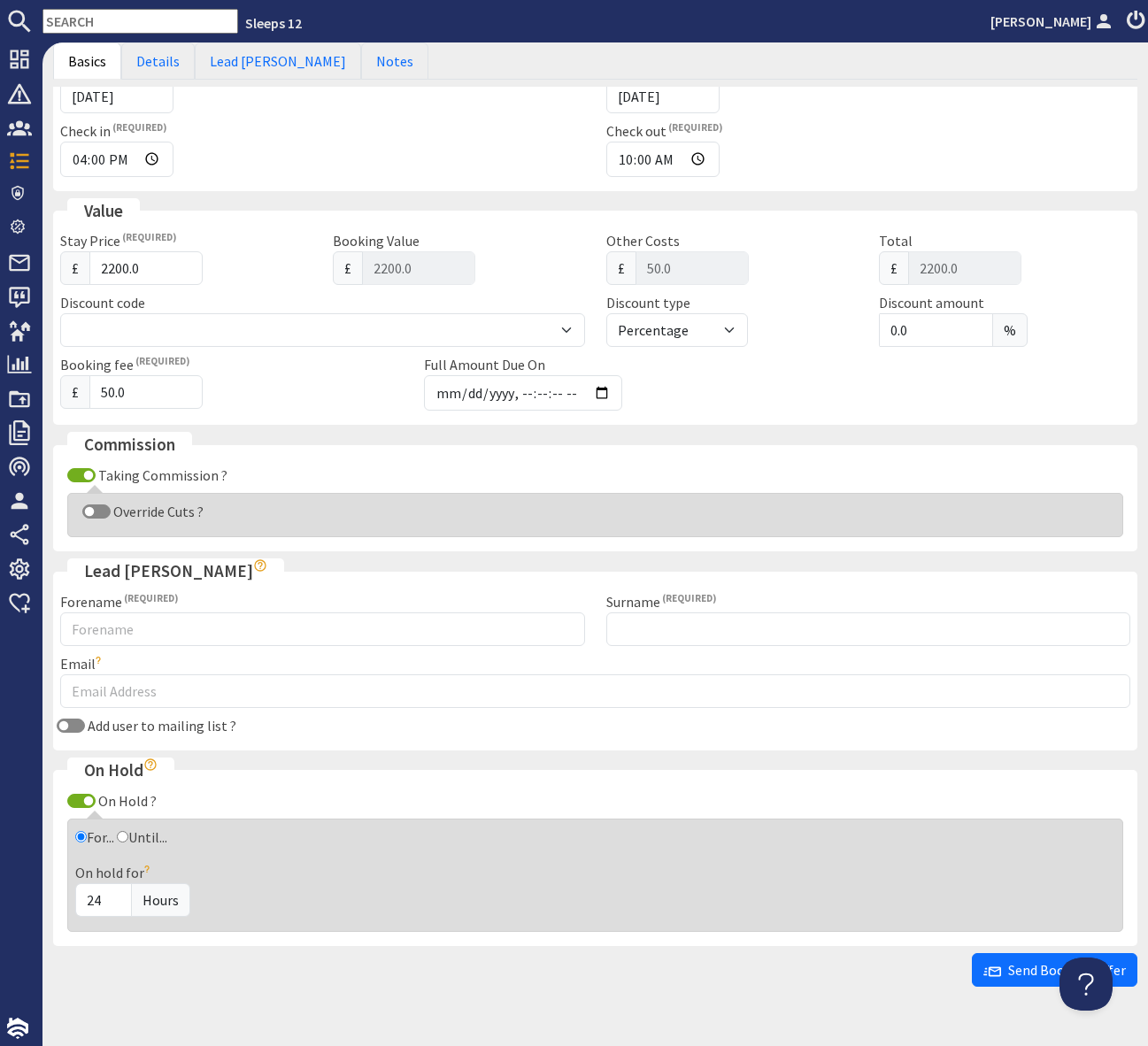
scroll to position [375, 0]
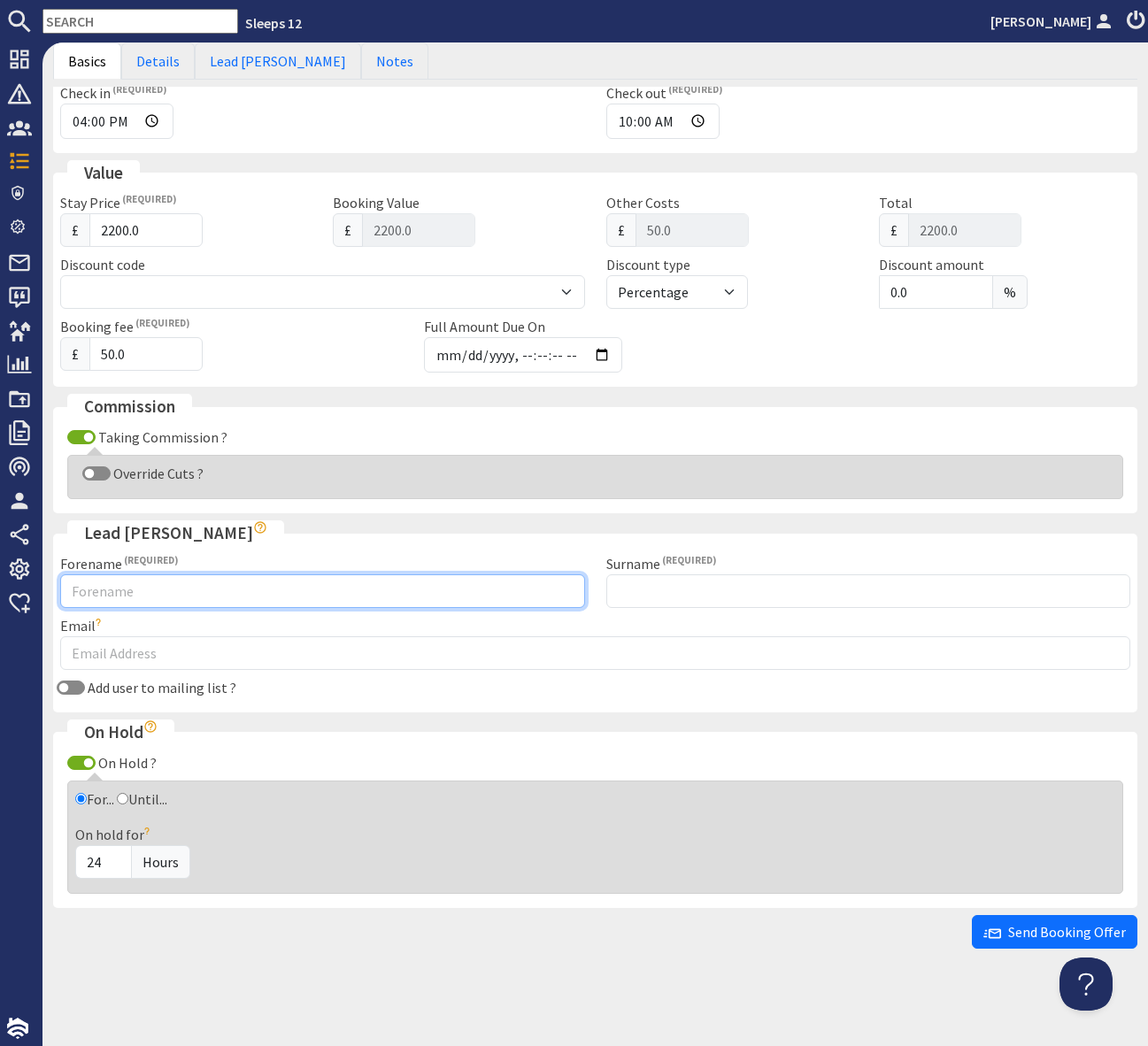
click at [156, 591] on input "Forename" at bounding box center [322, 591] width 525 height 34
type input "Marilyn"
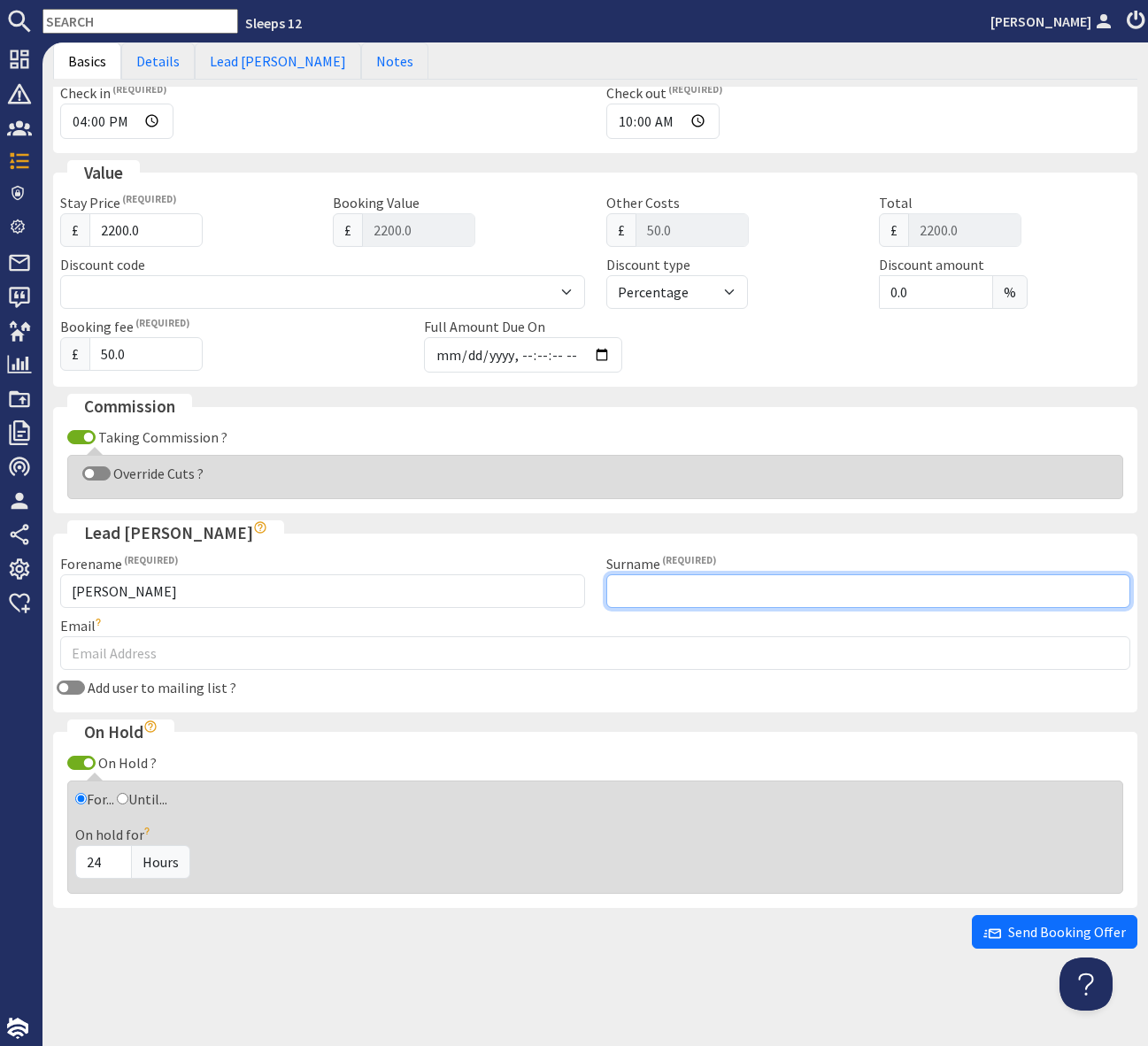
click at [667, 597] on input "Surname" at bounding box center [868, 591] width 525 height 34
type input "Railton"
click at [640, 705] on fieldset "Lead Booker Forename Marilyn Surname Railton Email Double check the email addre…" at bounding box center [595, 616] width 1084 height 192
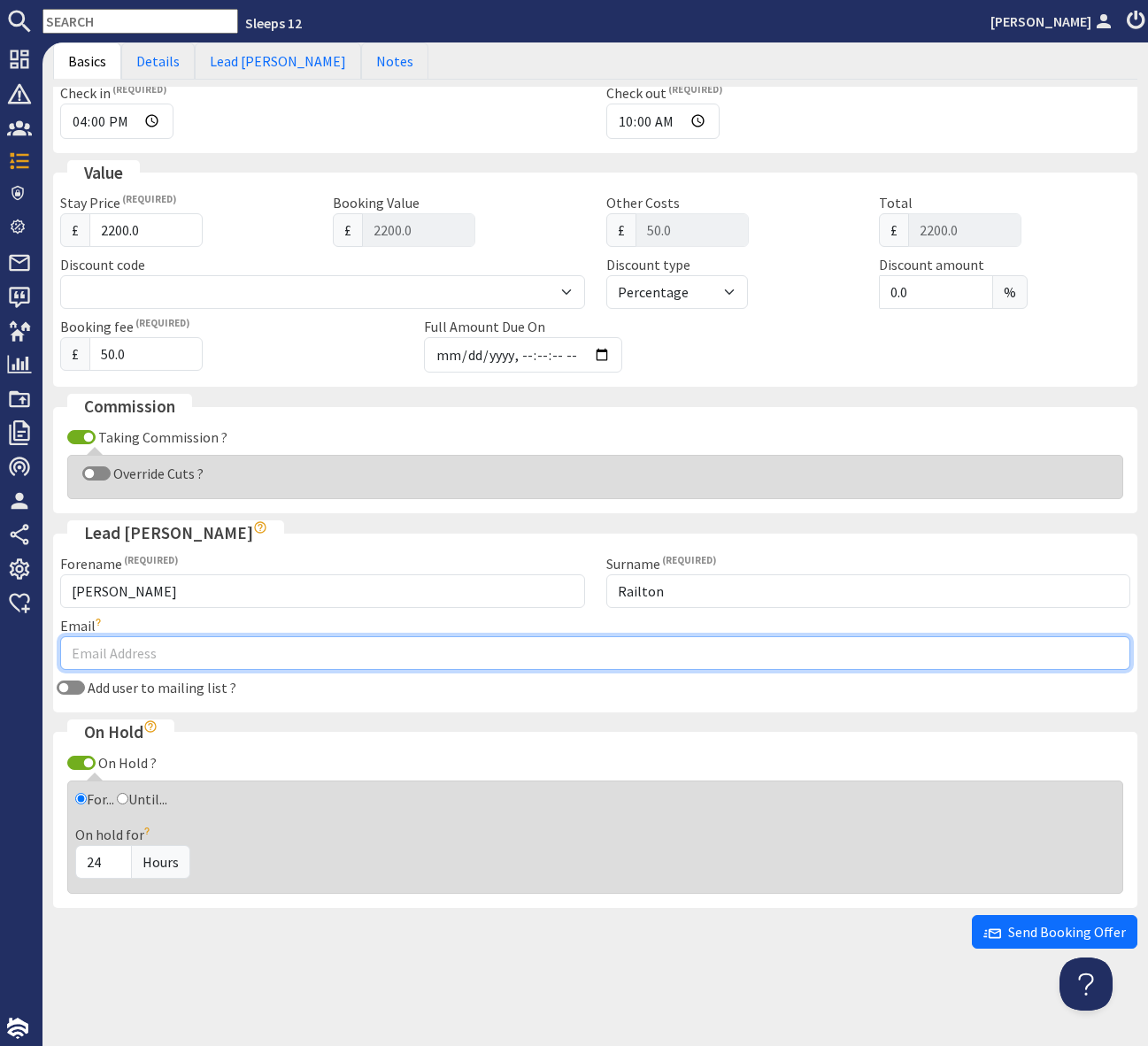
click at [107, 655] on input "Email" at bounding box center [595, 654] width 1070 height 34
type input "marilyn.railton@blueyonder.co.uk"
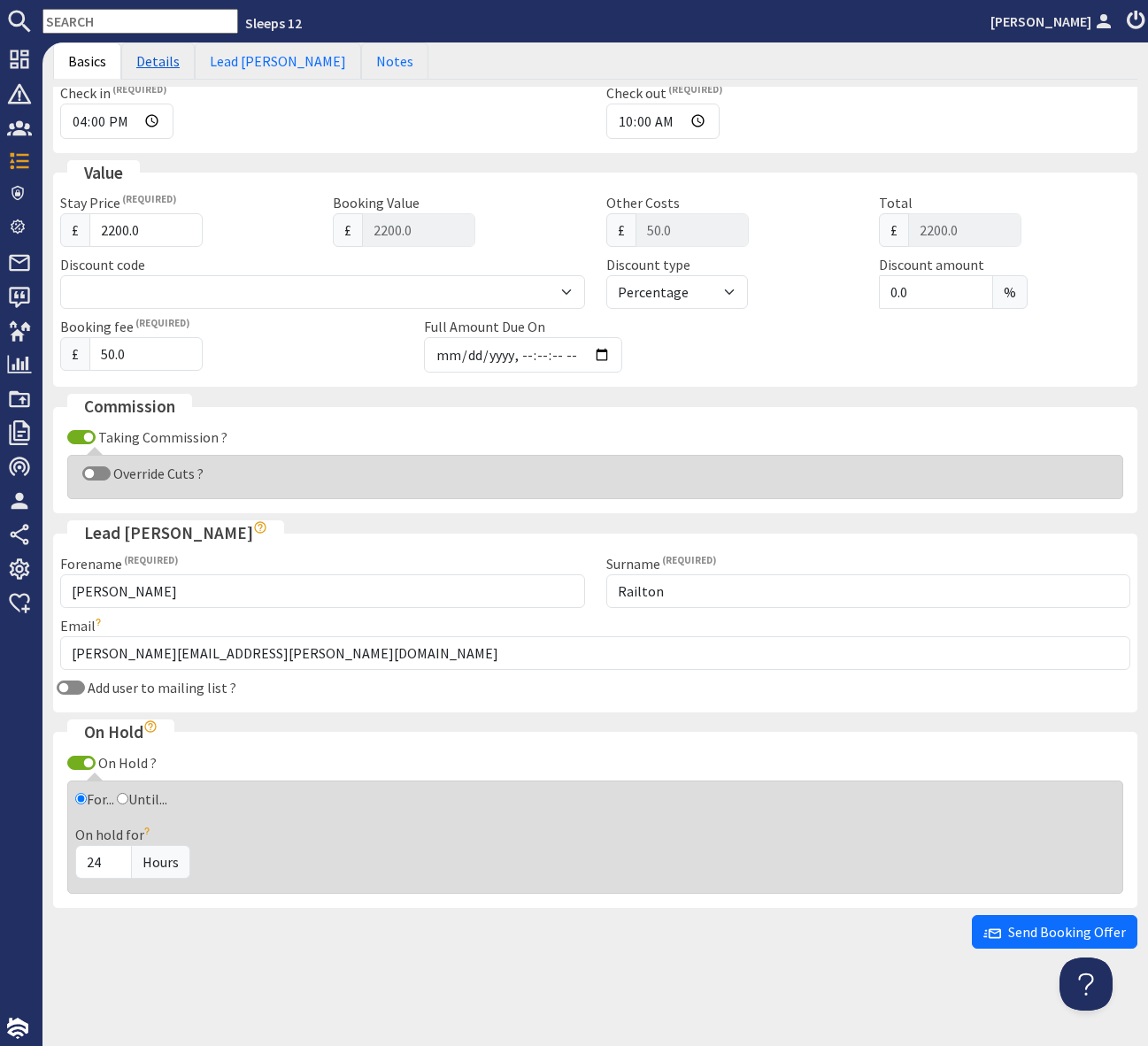
click at [162, 55] on link "Details" at bounding box center [158, 62] width 73 height 38
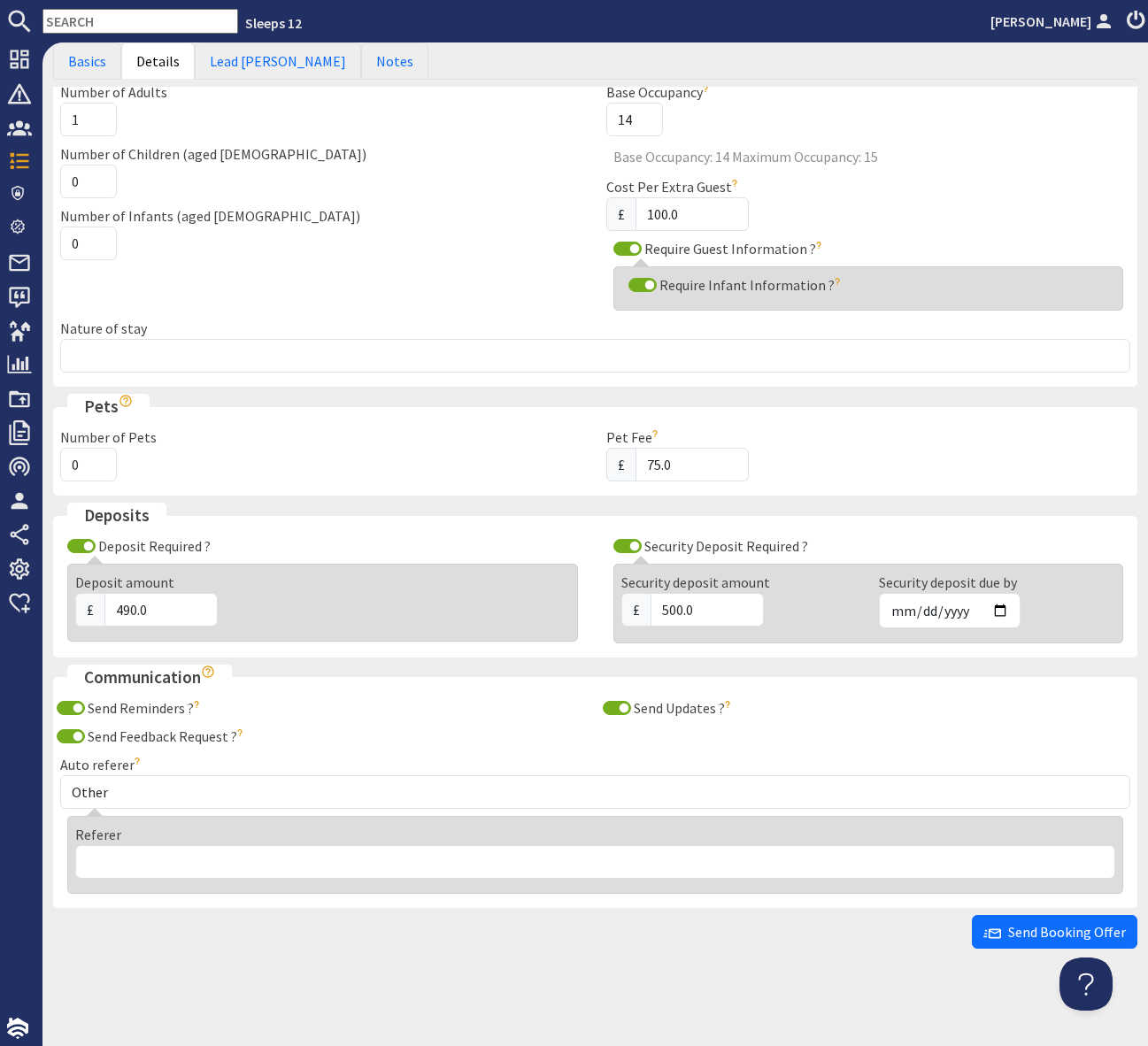
scroll to position [148, 0]
click at [87, 122] on input "1" at bounding box center [88, 120] width 56 height 34
type input "13"
click at [99, 185] on input "0" at bounding box center [88, 181] width 56 height 34
click at [86, 182] on input "0" at bounding box center [88, 181] width 56 height 34
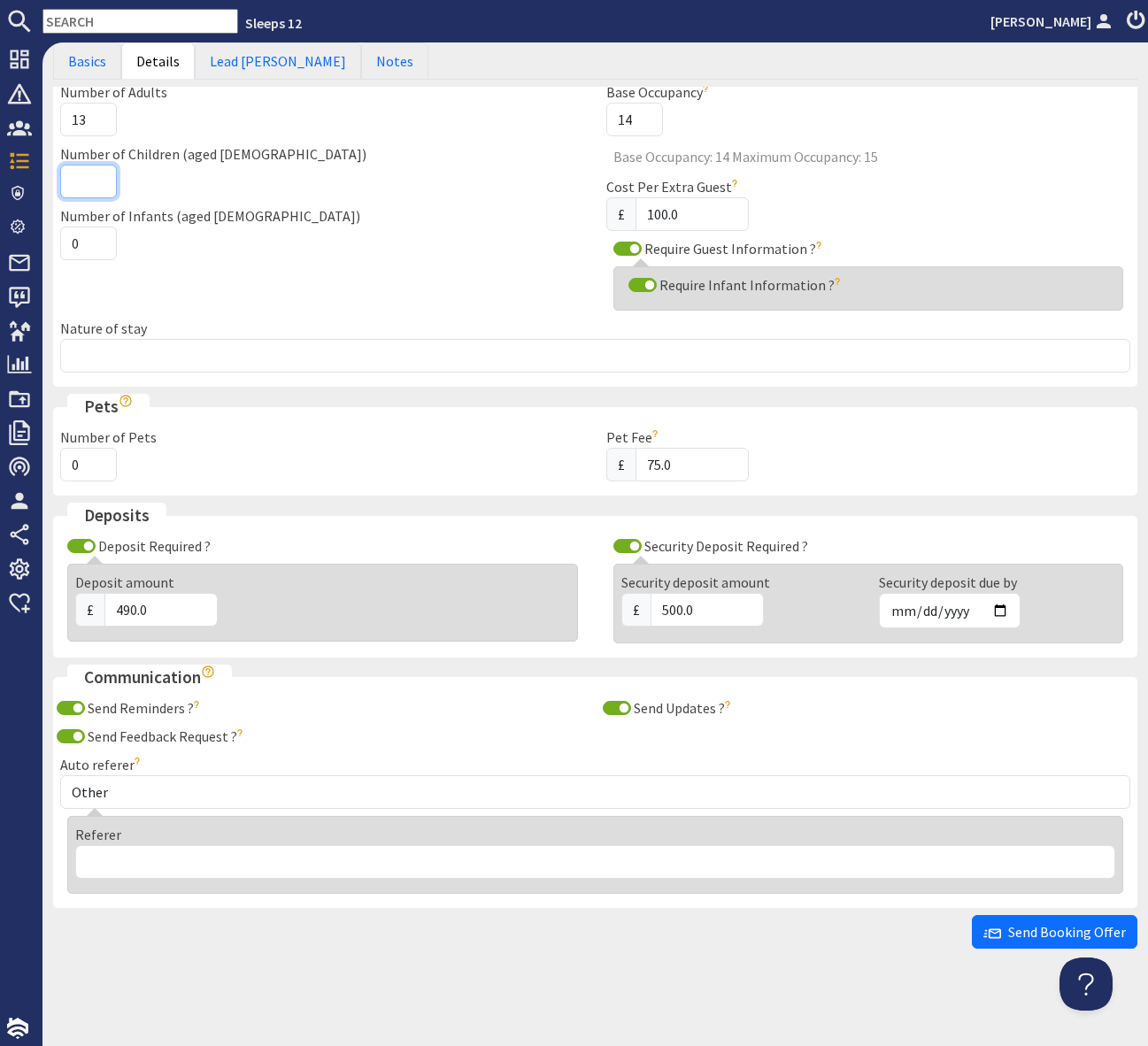
type input "0"
type input "1"
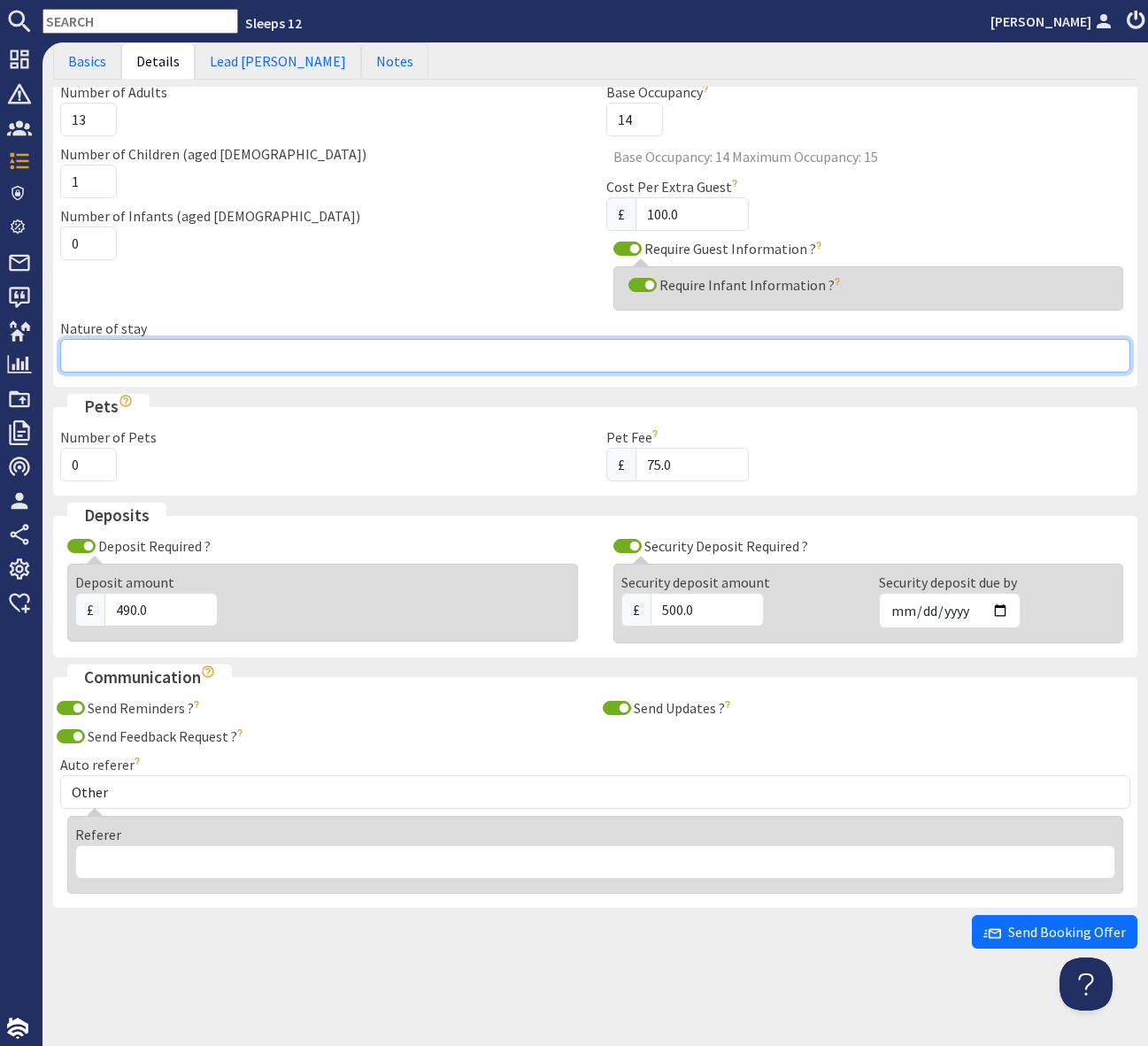
click at [106, 351] on input "Nature of stay" at bounding box center [595, 356] width 1070 height 34
type input "Family Get Together"
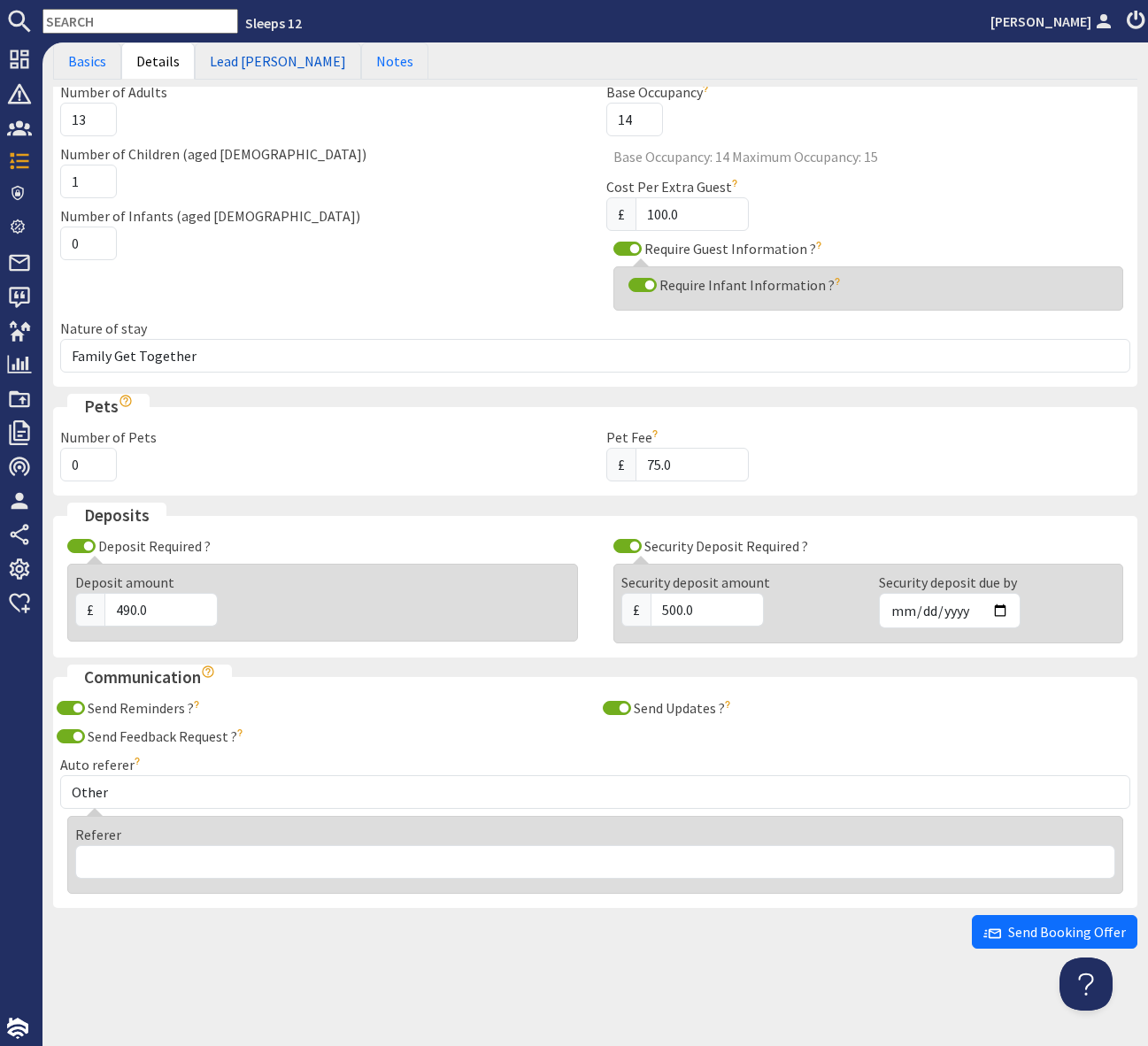
click at [241, 55] on link "Lead Booker" at bounding box center [278, 62] width 166 height 38
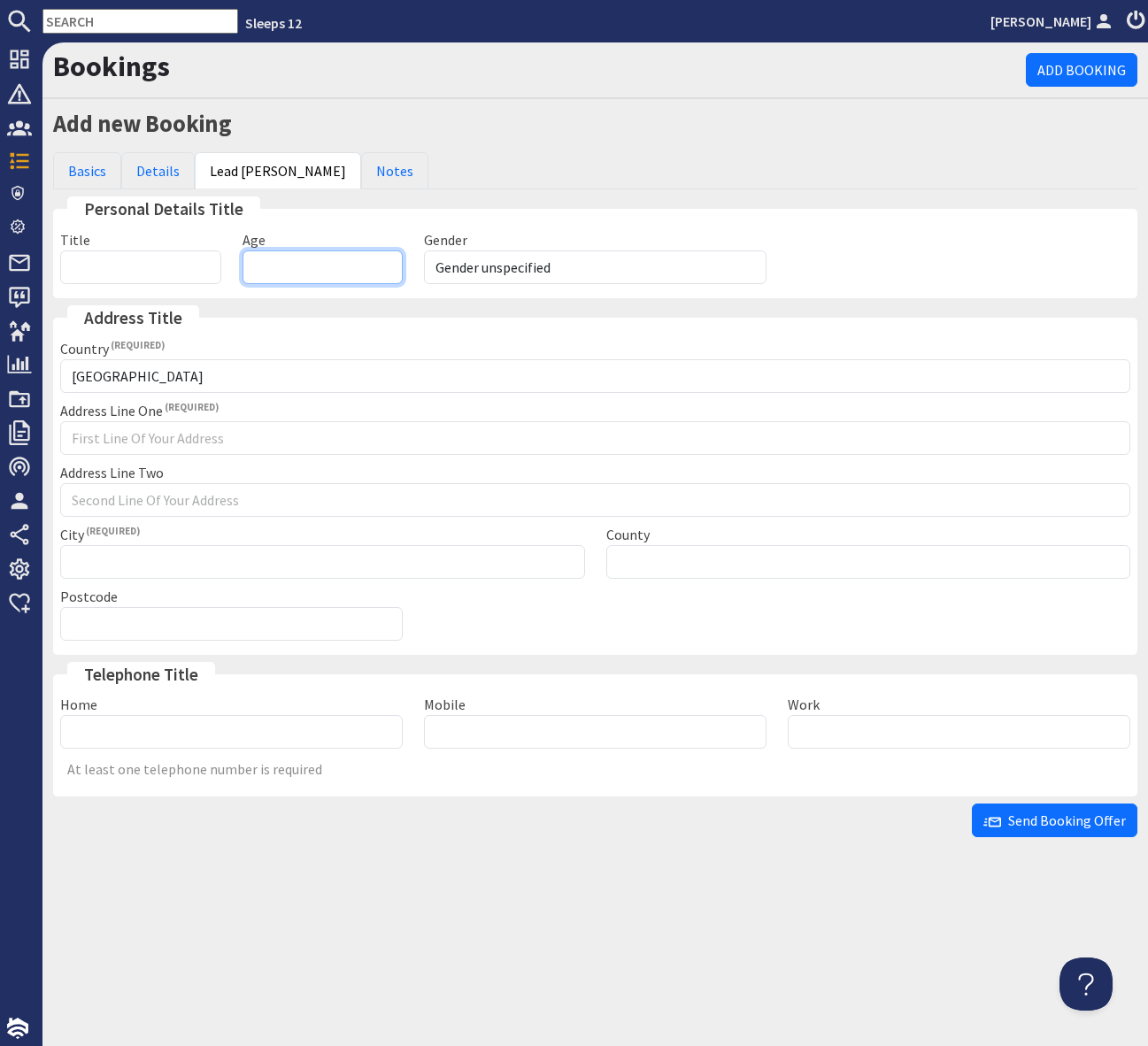
click at [275, 268] on input "Age" at bounding box center [323, 267] width 161 height 34
click at [521, 266] on select "Gender unspecified Gender male Gender female" at bounding box center [595, 267] width 342 height 34
select select "gender_female"
click at [424, 250] on select "Gender unspecified Gender male Gender female" at bounding box center [595, 267] width 342 height 34
drag, startPoint x: 298, startPoint y: 267, endPoint x: 310, endPoint y: 267, distance: 12.0
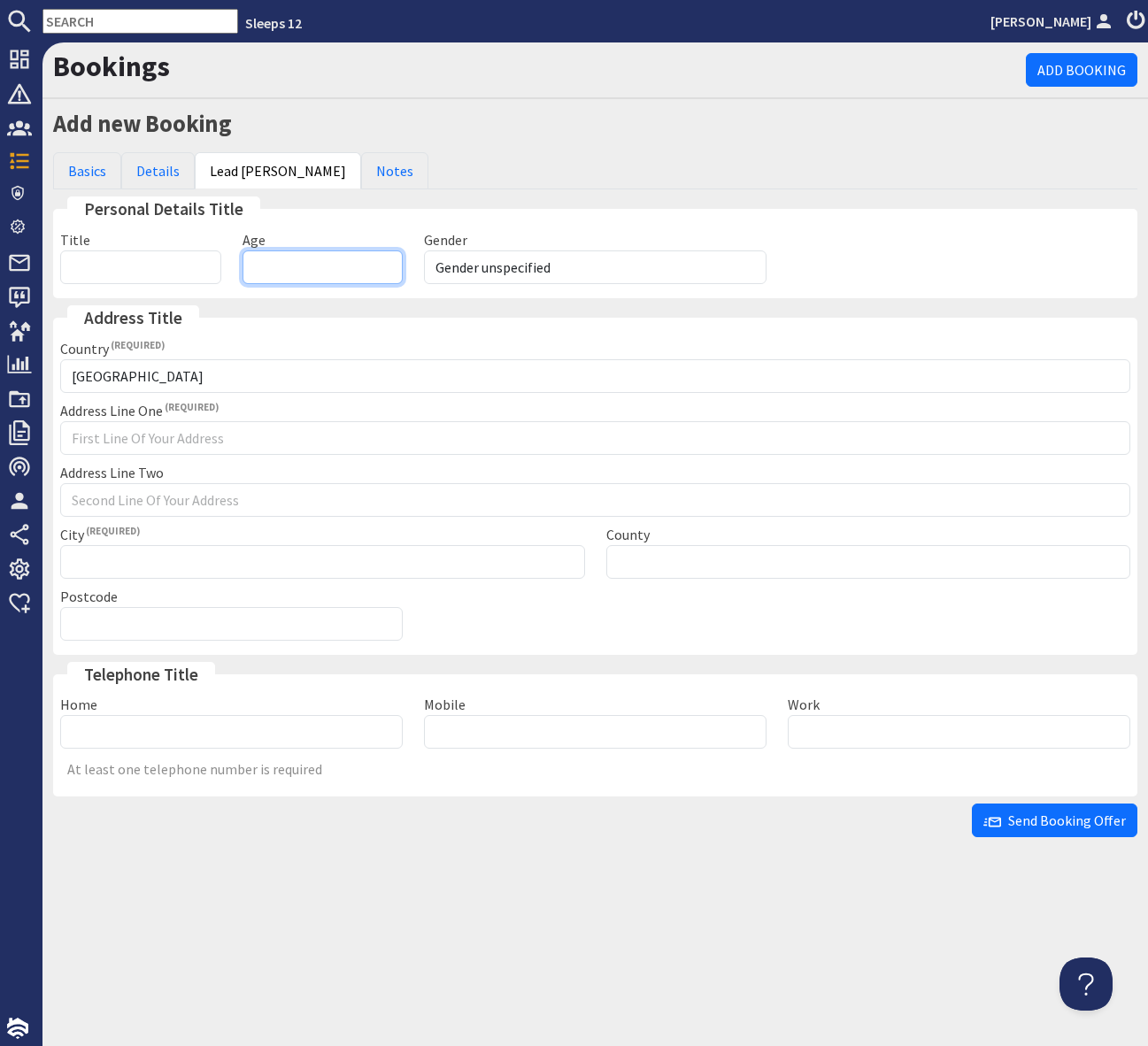
click at [298, 267] on input "Age" at bounding box center [323, 267] width 161 height 34
type input "75"
drag, startPoint x: 455, startPoint y: 731, endPoint x: 470, endPoint y: 733, distance: 15.1
click at [456, 732] on input "Mobile" at bounding box center [595, 732] width 342 height 34
click at [155, 167] on link "Details" at bounding box center [158, 171] width 73 height 38
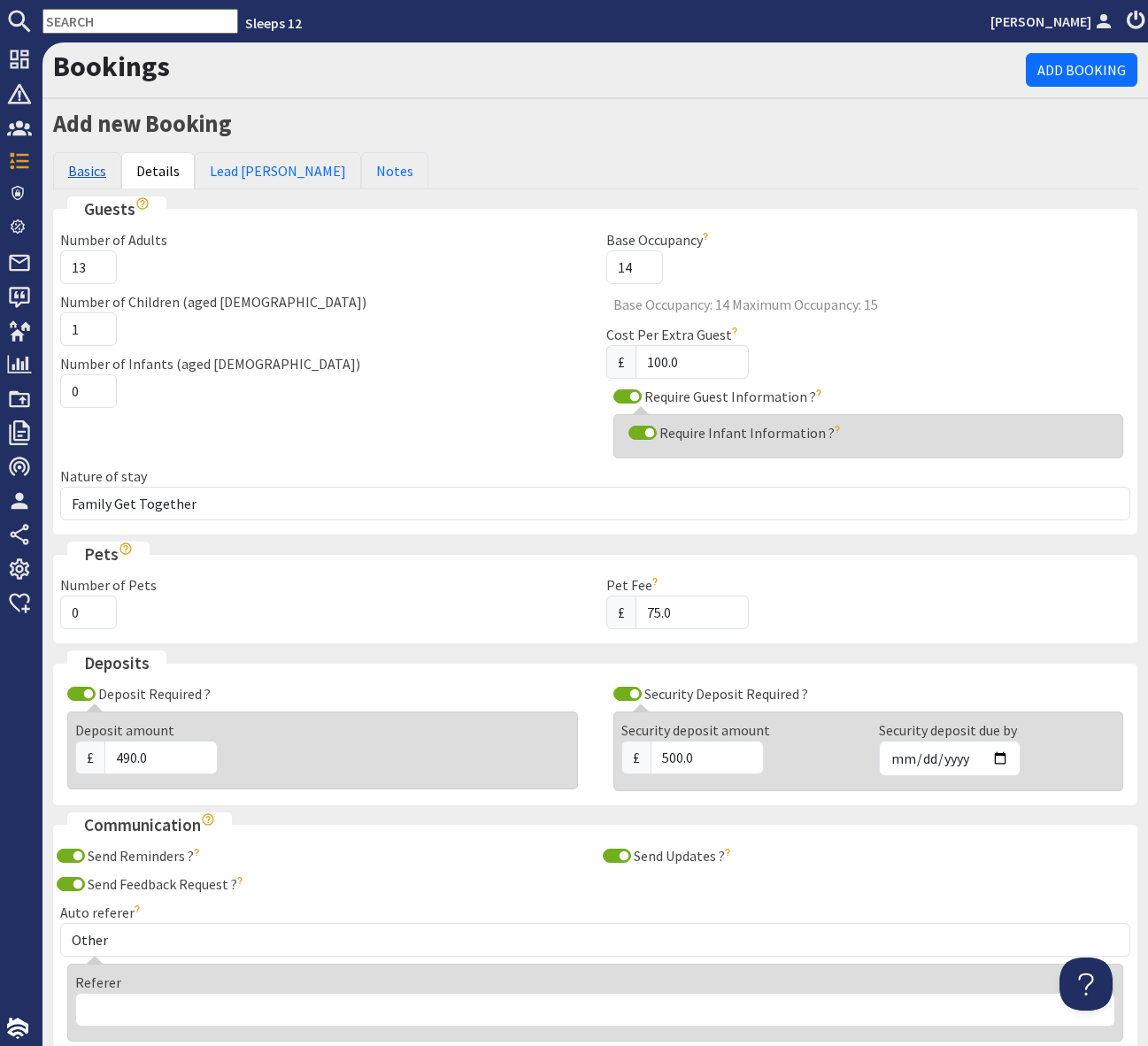
click at [81, 168] on link "Basics" at bounding box center [87, 171] width 68 height 38
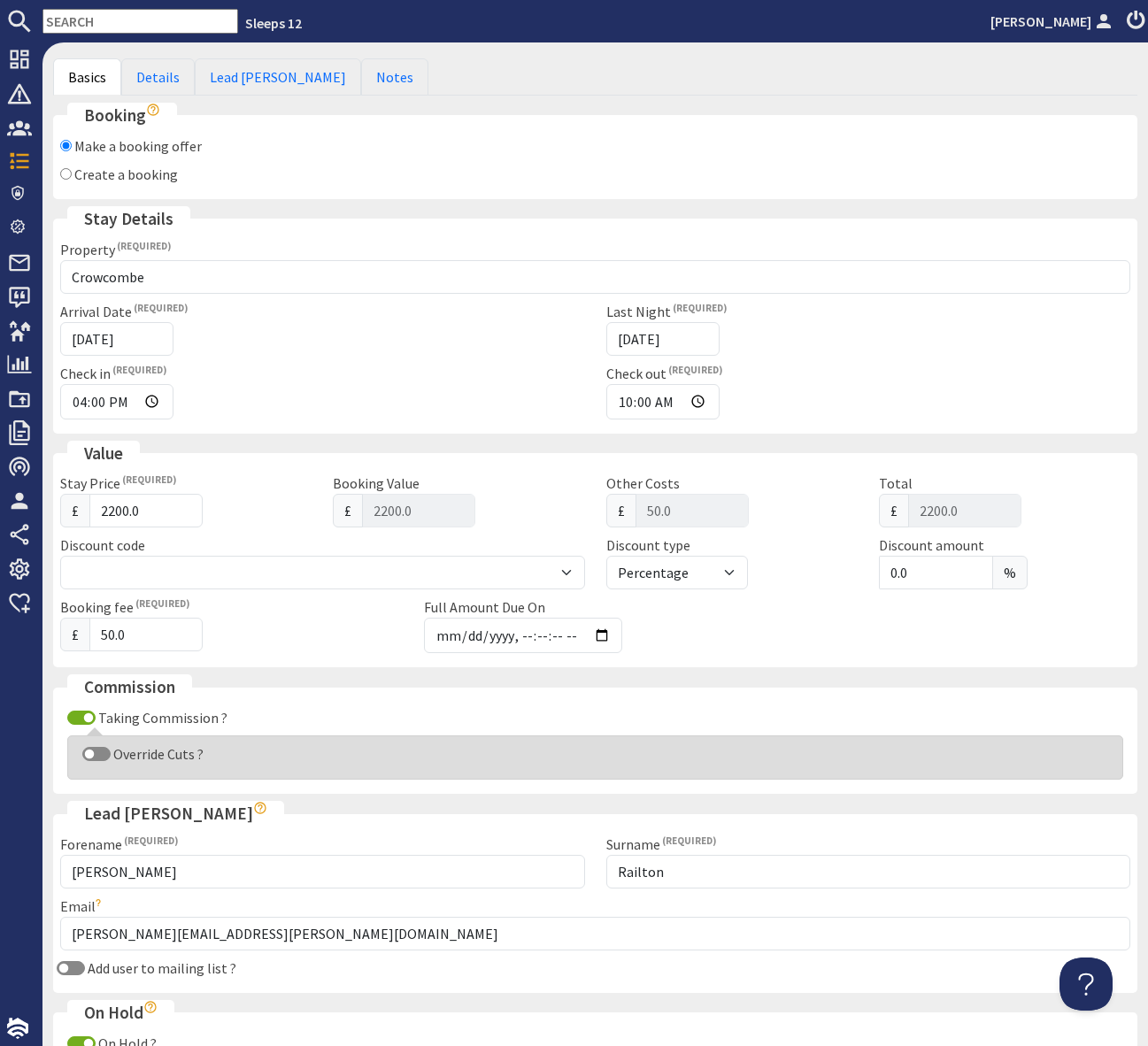
scroll to position [95, 0]
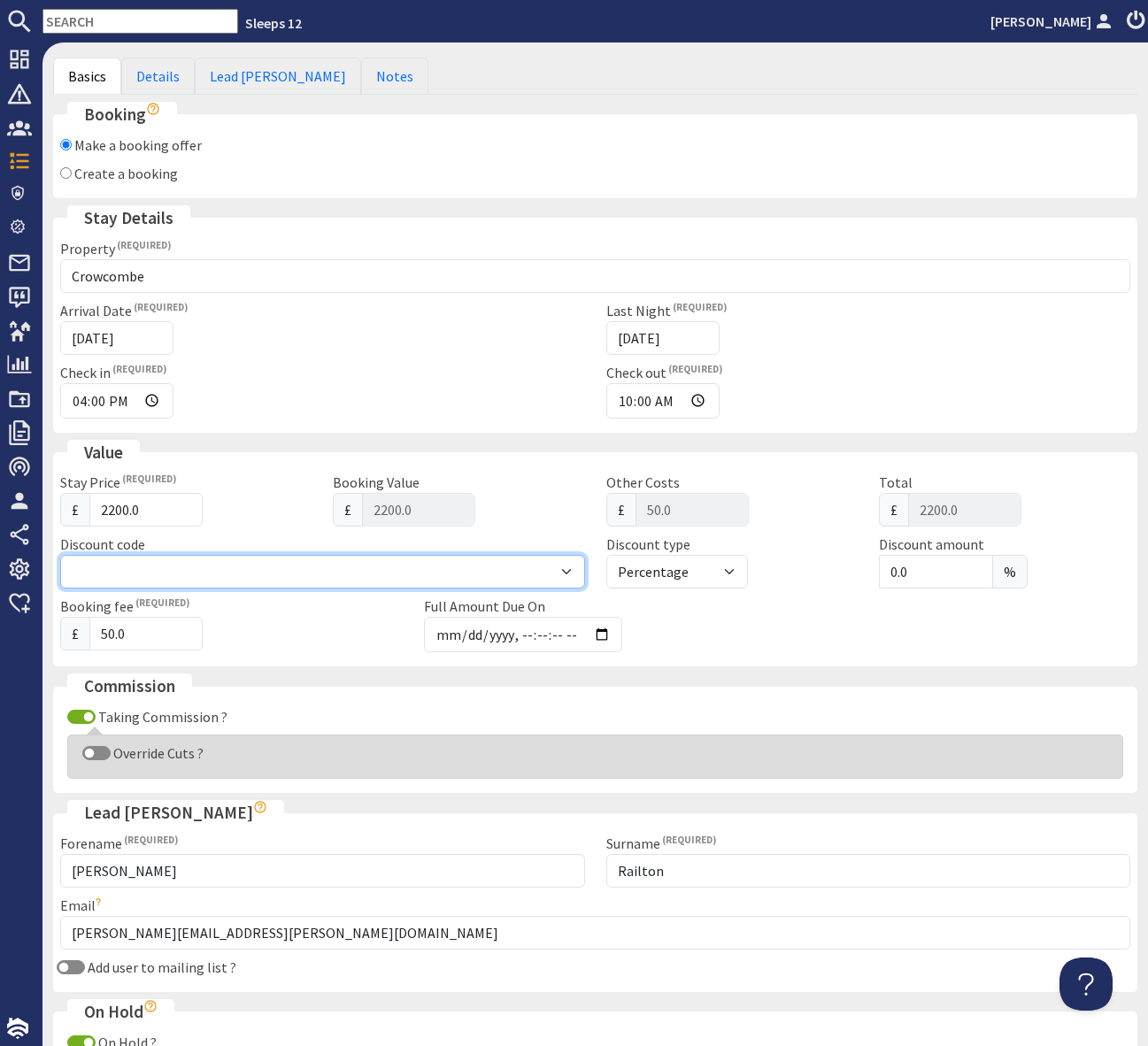
click at [569, 574] on select "WinterWonder - £150 off" at bounding box center [322, 572] width 525 height 34
select select "41"
select select "amount"
click at [60, 555] on select "WinterWonder - £150 off" at bounding box center [322, 572] width 525 height 34
type input "2050"
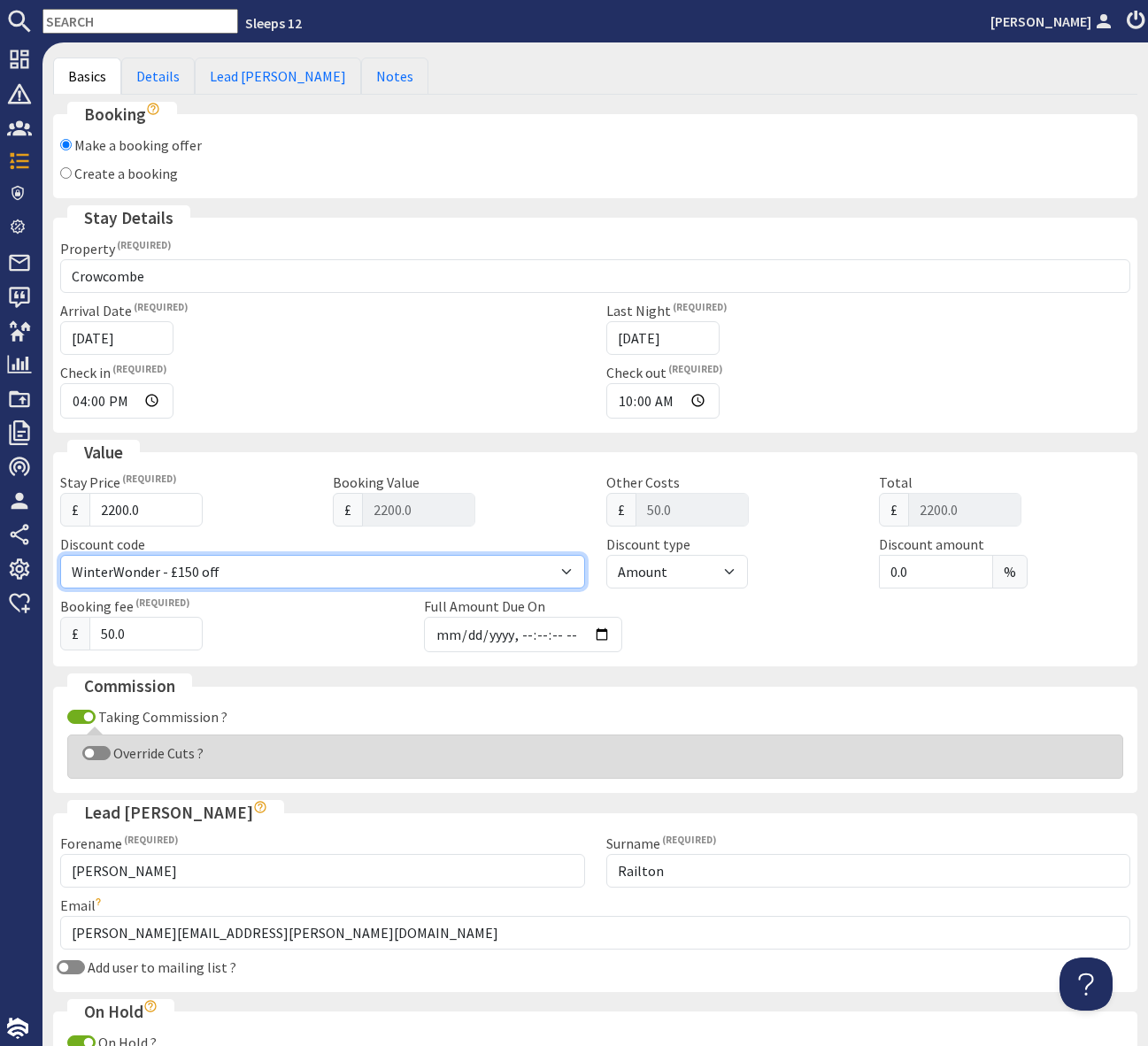
type input "2100.00"
type input "150.0"
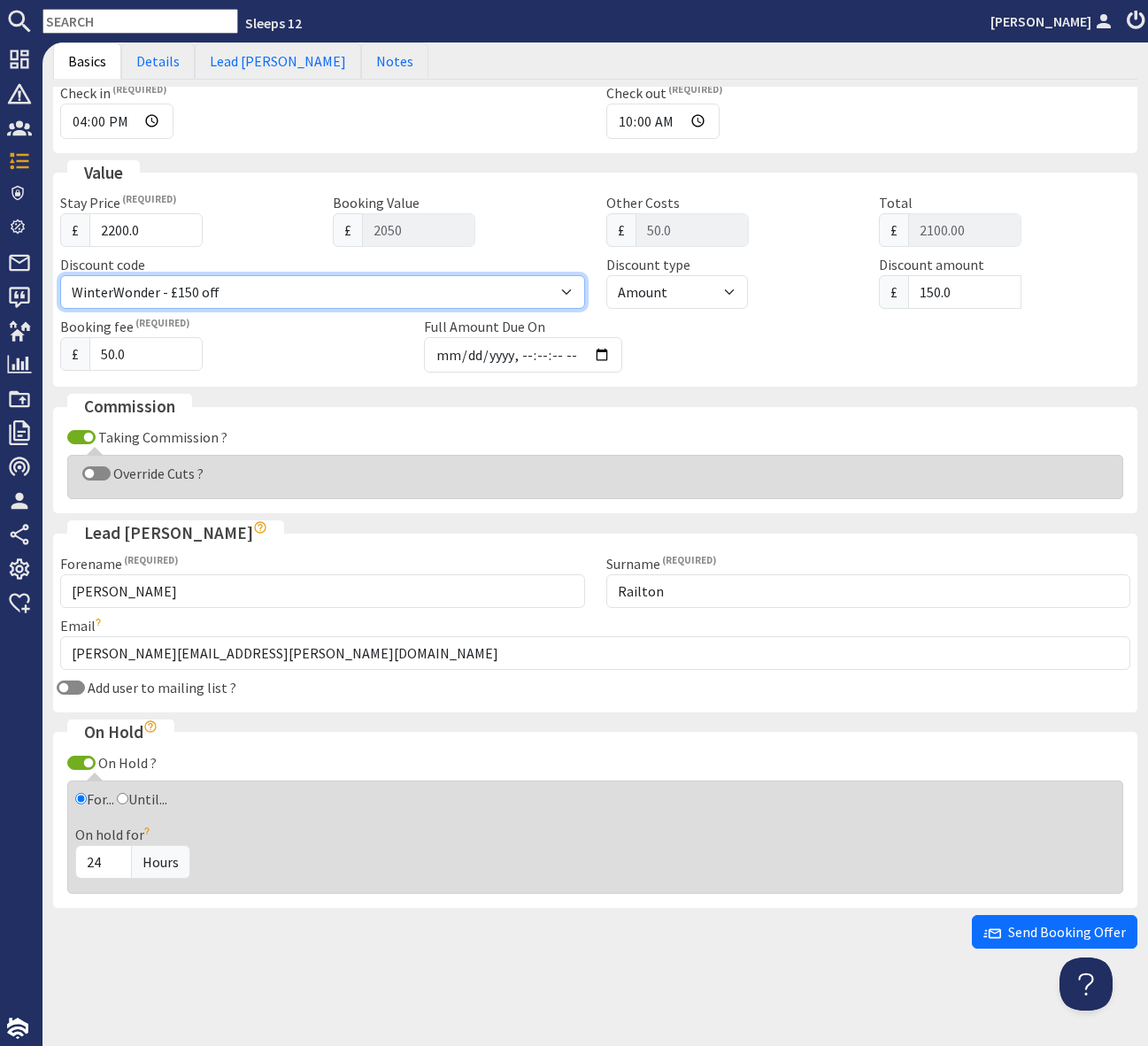
scroll to position [0, 0]
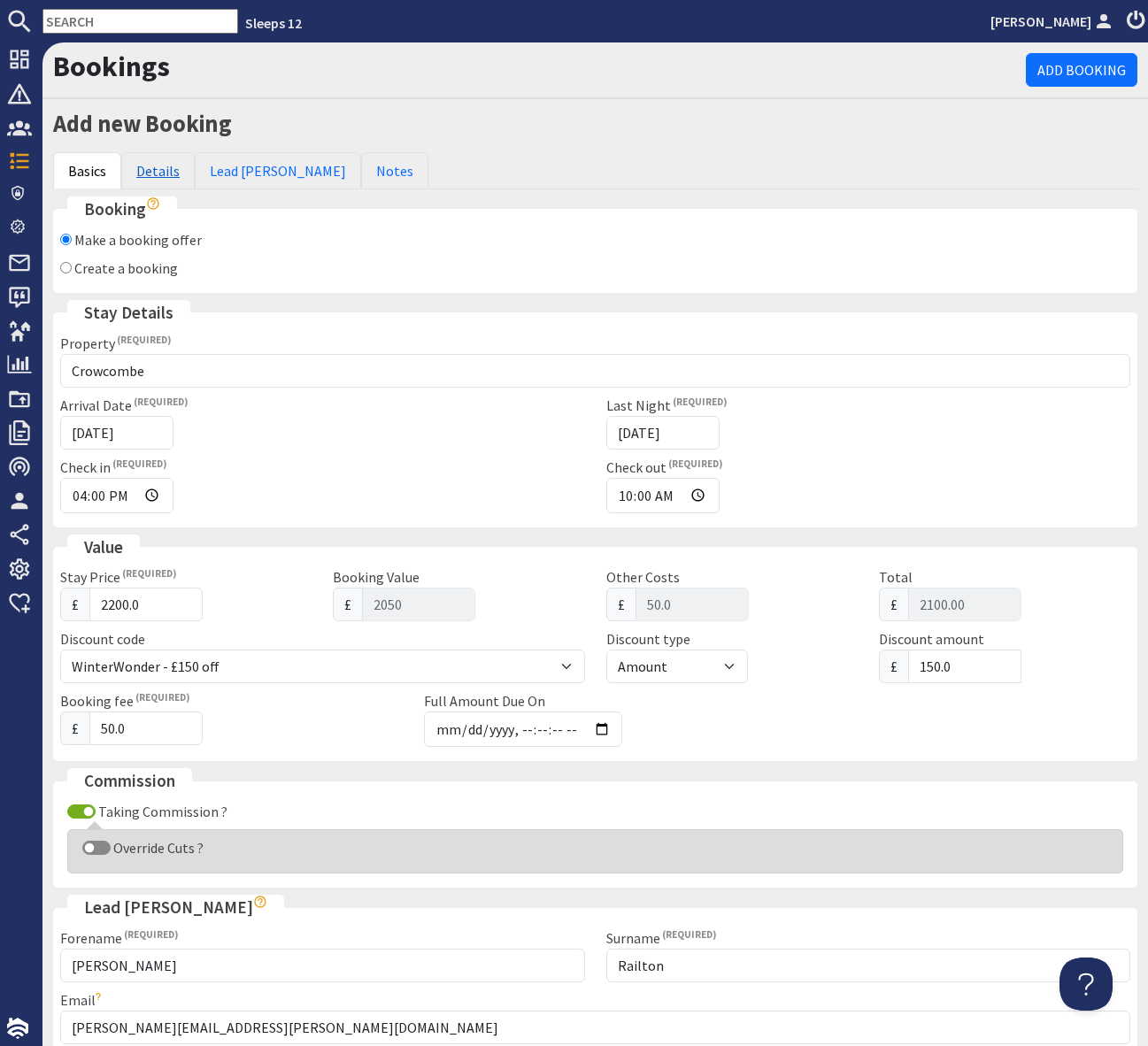
click at [152, 171] on link "Details" at bounding box center [158, 171] width 73 height 38
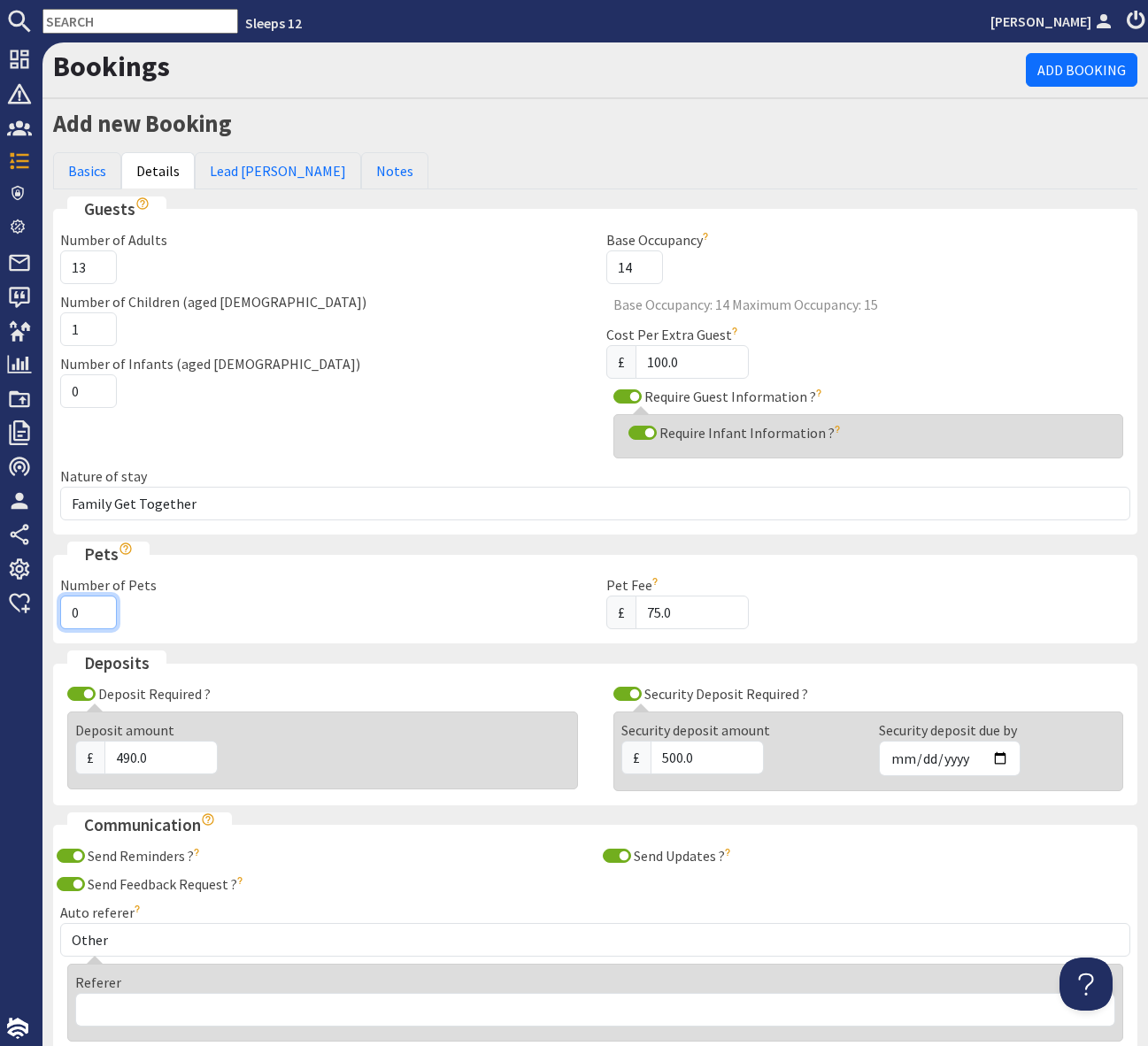
click at [86, 616] on input "0" at bounding box center [88, 612] width 56 height 34
type input "1"
click at [878, 604] on div "£ 75.0" at bounding box center [868, 612] width 525 height 34
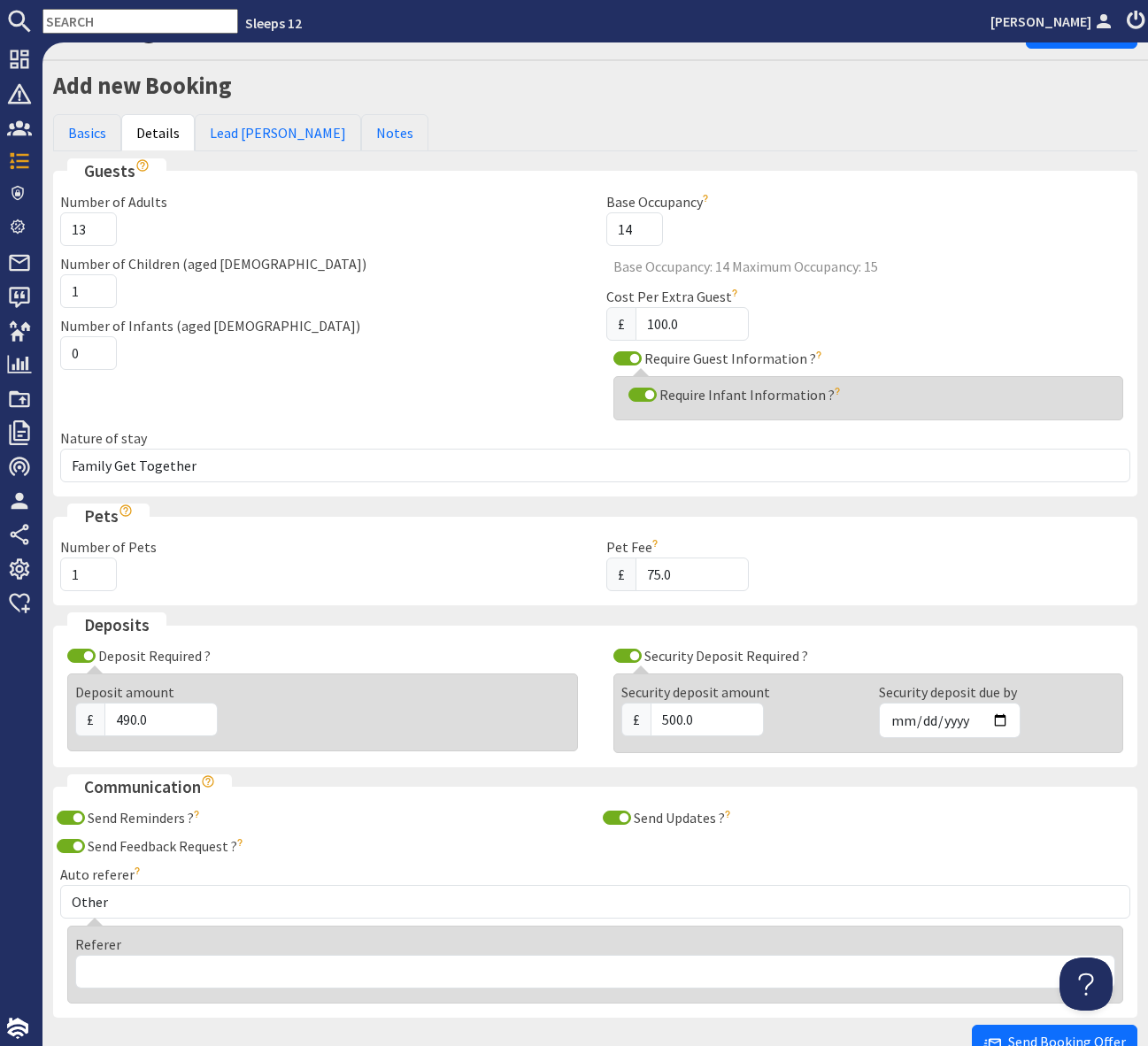
scroll to position [40, 0]
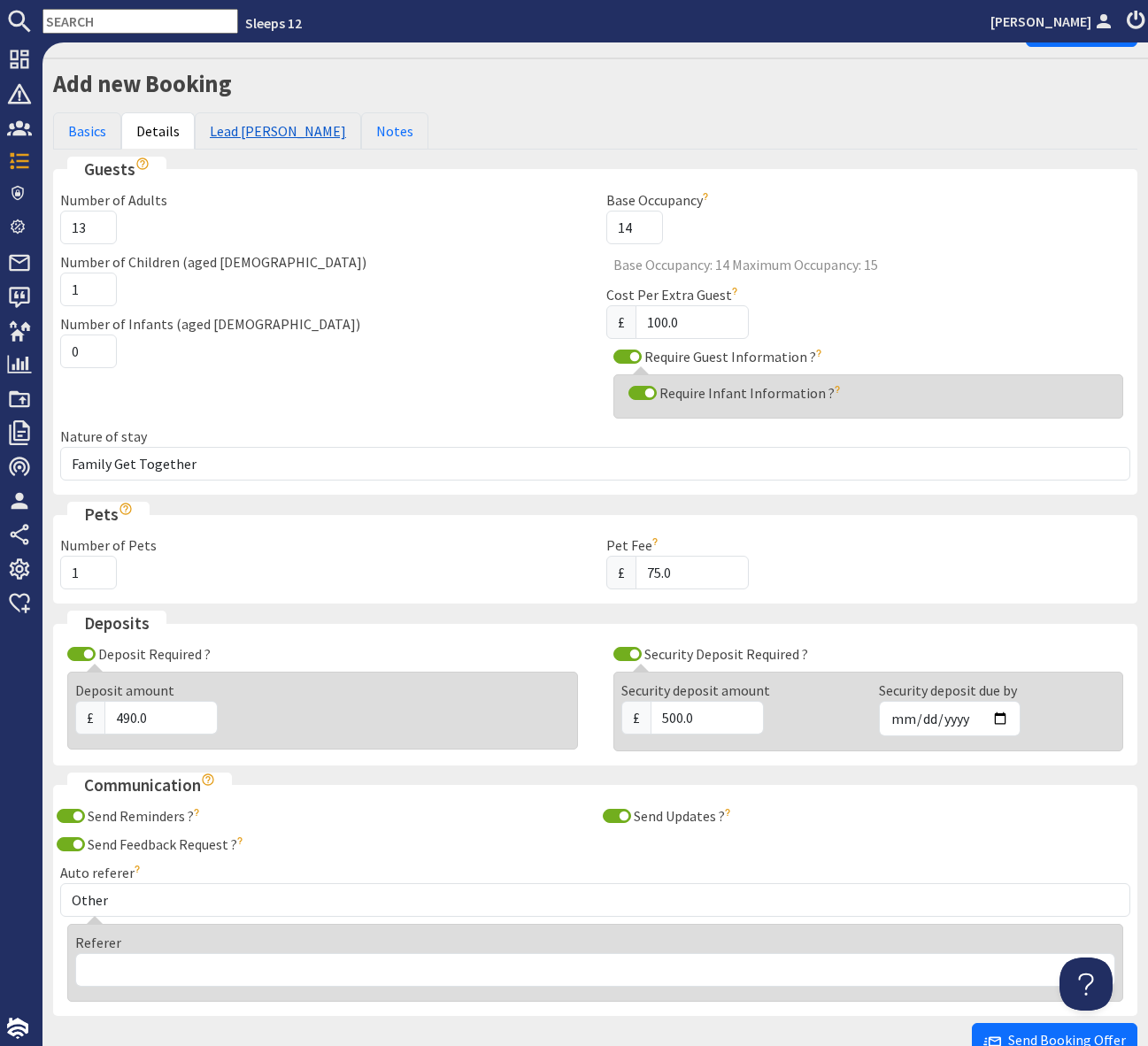
drag, startPoint x: 250, startPoint y: 130, endPoint x: 250, endPoint y: 166, distance: 36.0
click at [249, 130] on link "Lead Booker" at bounding box center [278, 131] width 166 height 38
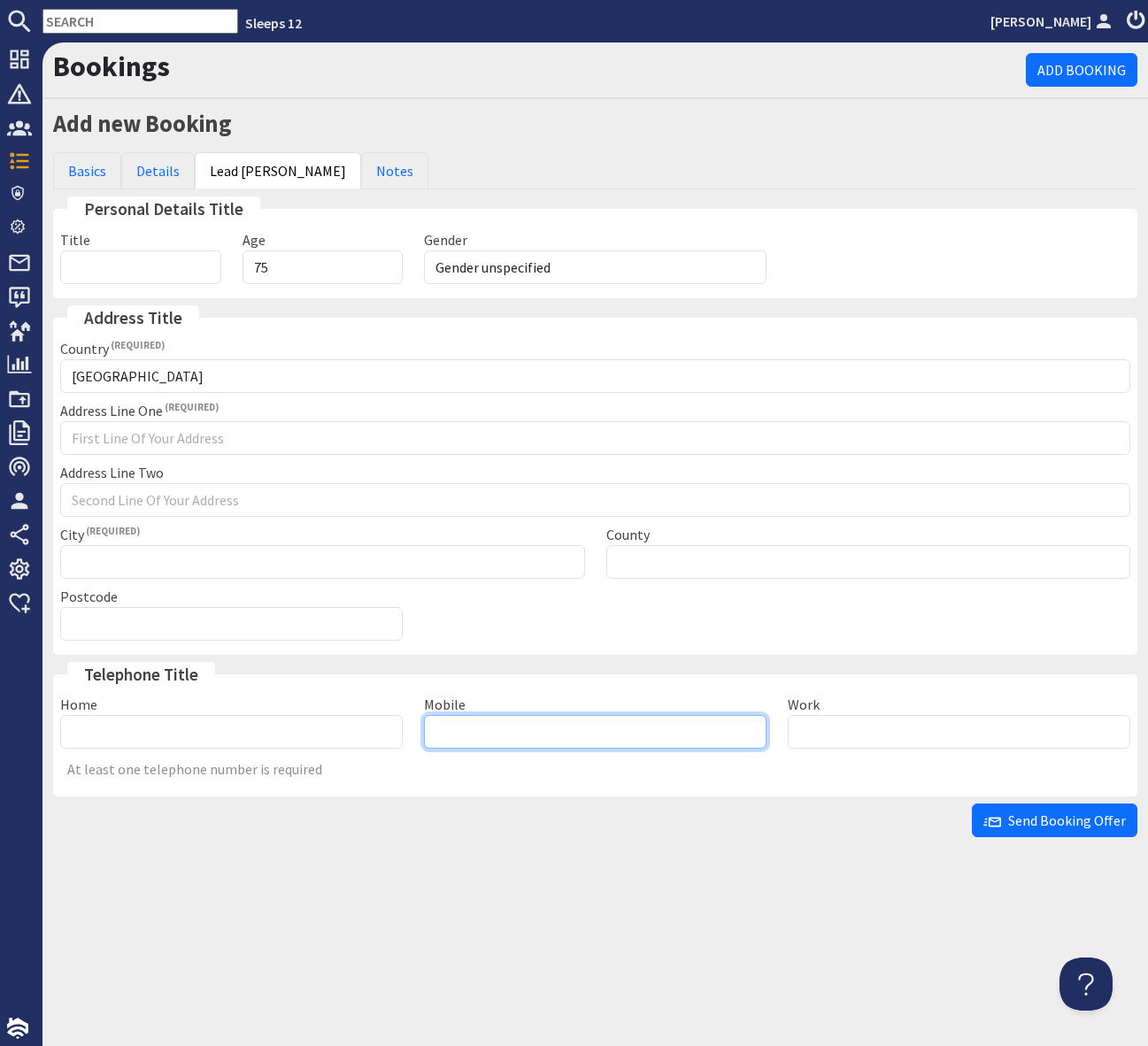
click at [473, 730] on input "Mobile" at bounding box center [595, 732] width 342 height 34
type input "07876710892"
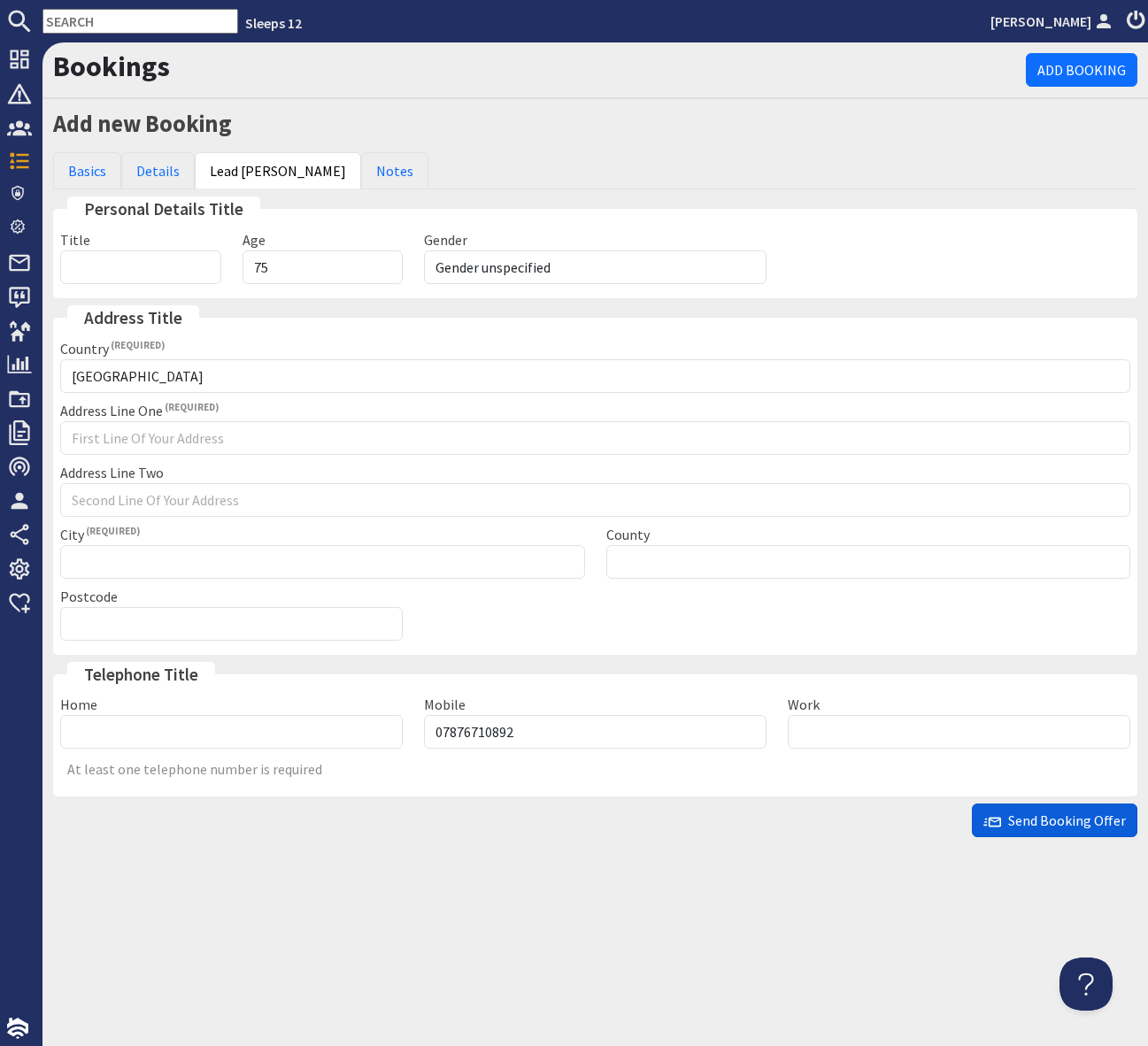
click at [1035, 822] on span "Send Booking Offer" at bounding box center [1054, 821] width 142 height 18
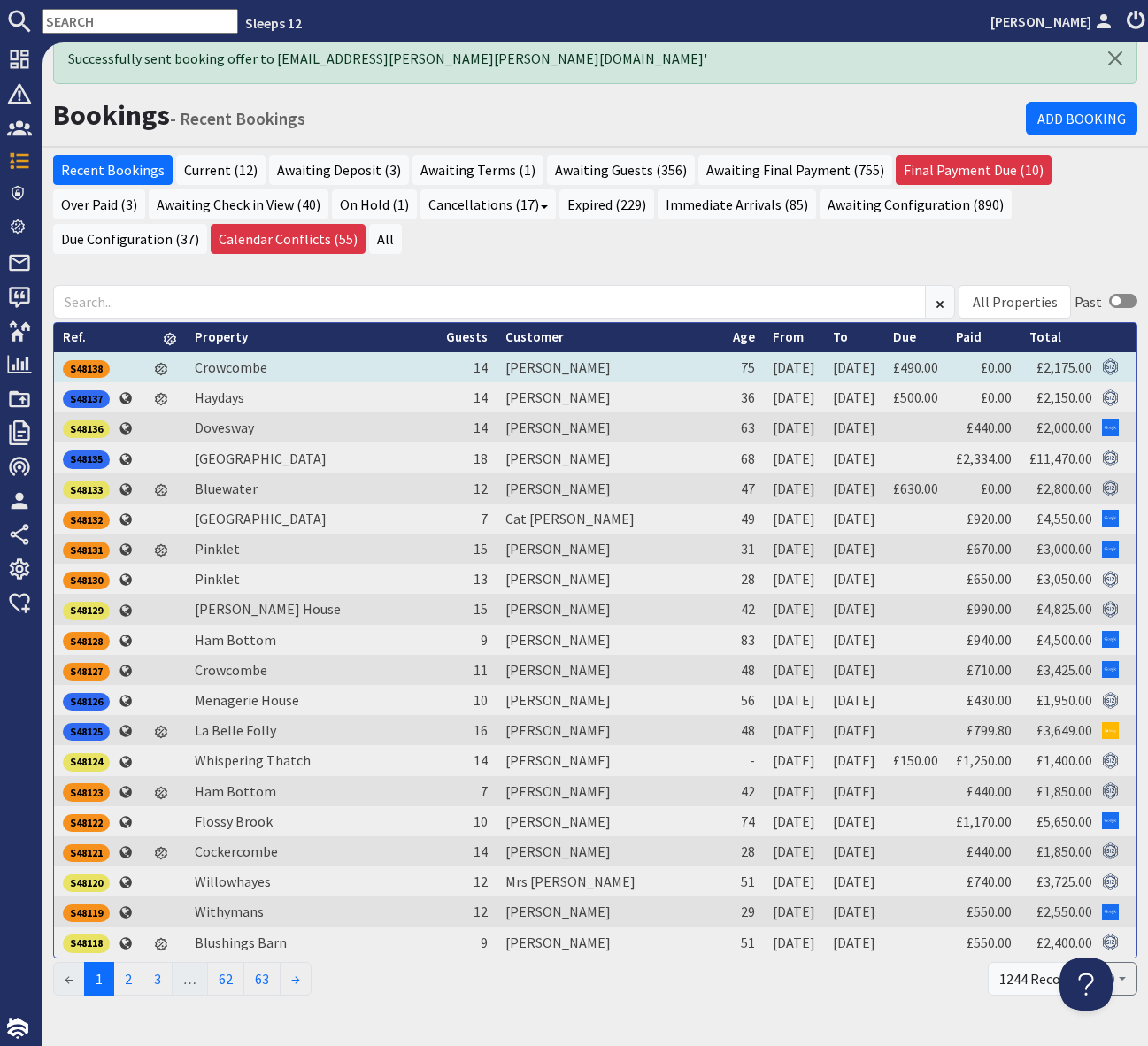
scroll to position [15, 0]
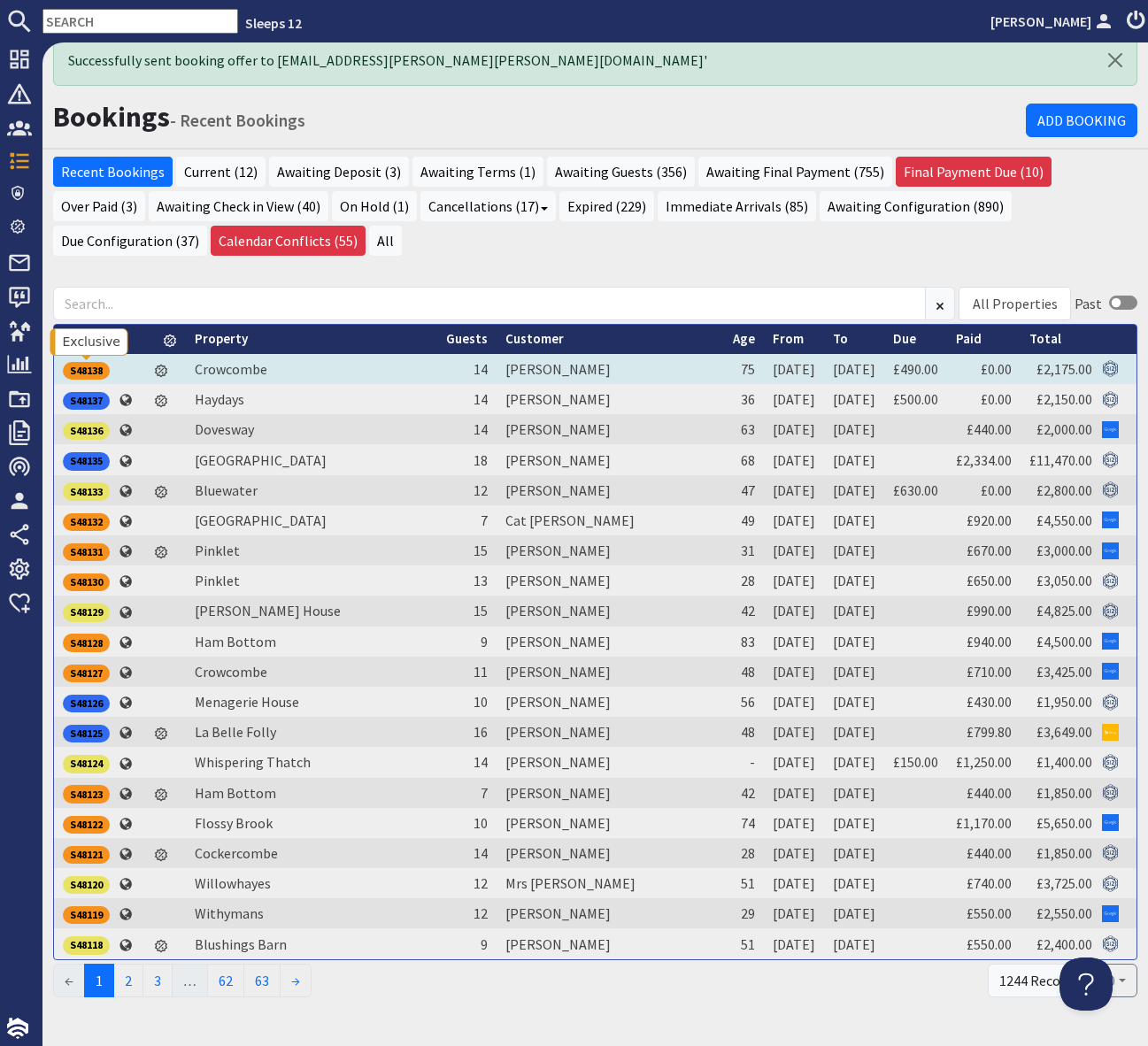
click at [109, 374] on div "S48138" at bounding box center [86, 371] width 46 height 18
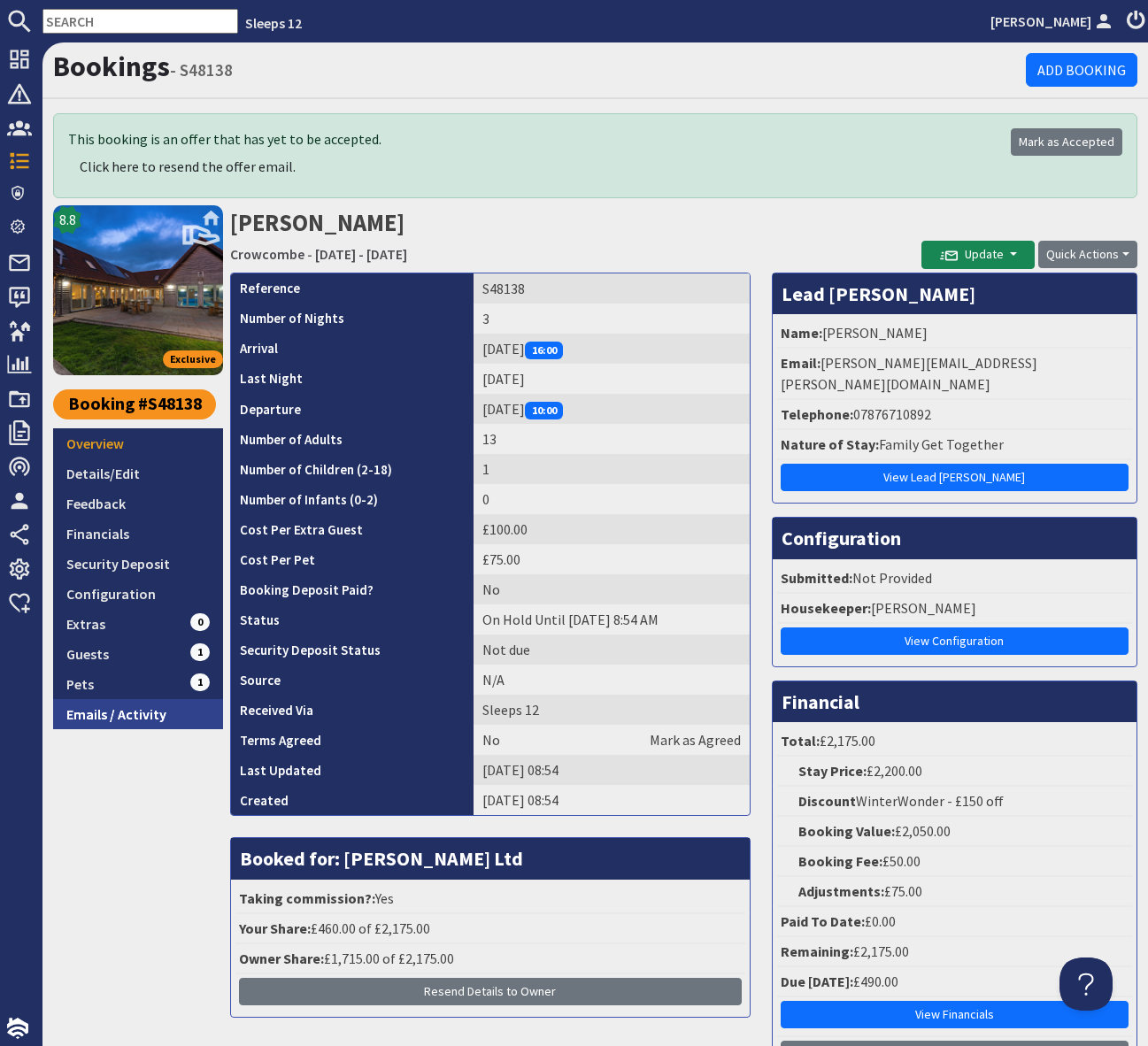
click at [161, 721] on link "Emails / Activity" at bounding box center [138, 714] width 170 height 30
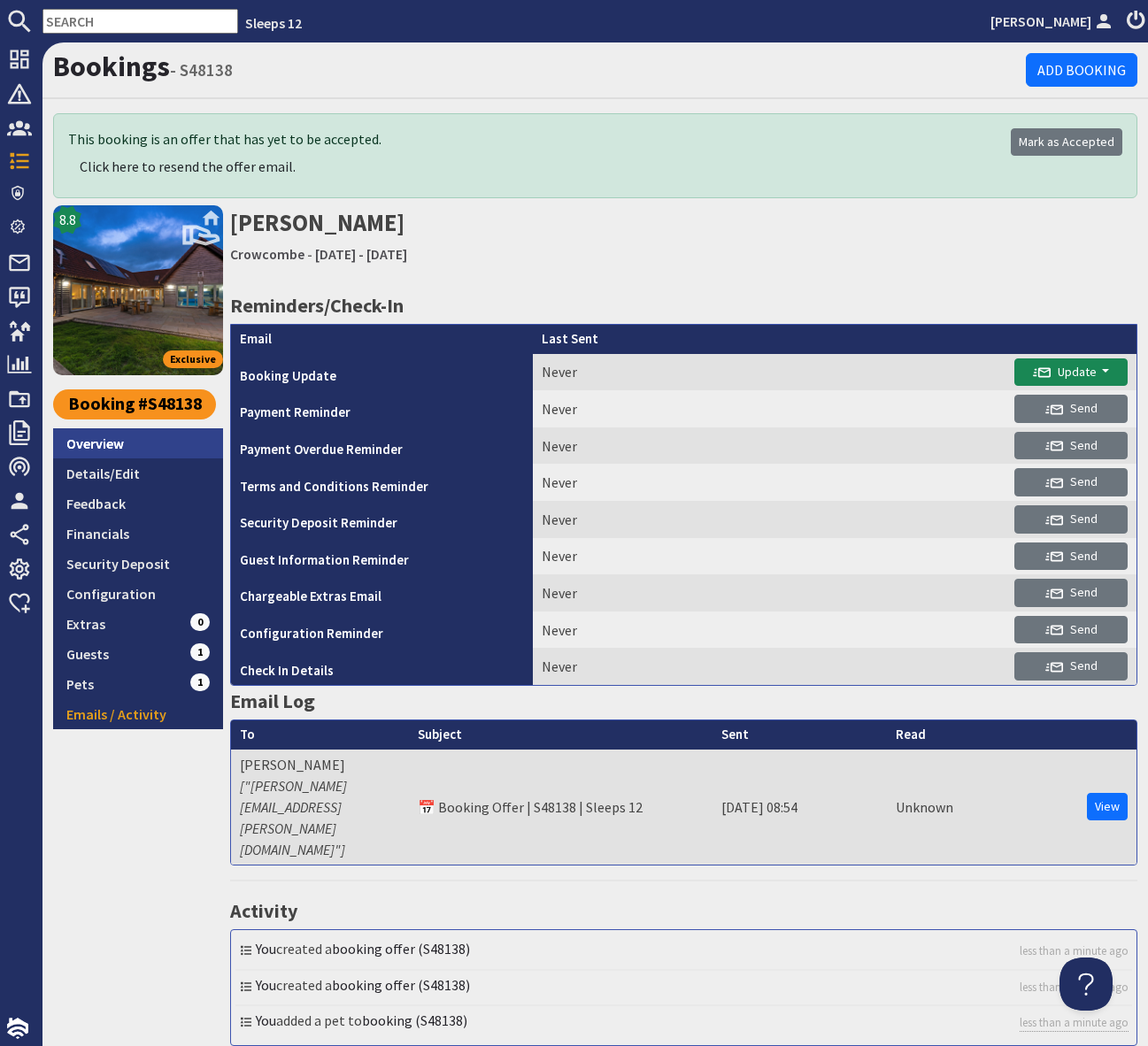
click at [97, 443] on link "Overview" at bounding box center [138, 443] width 170 height 30
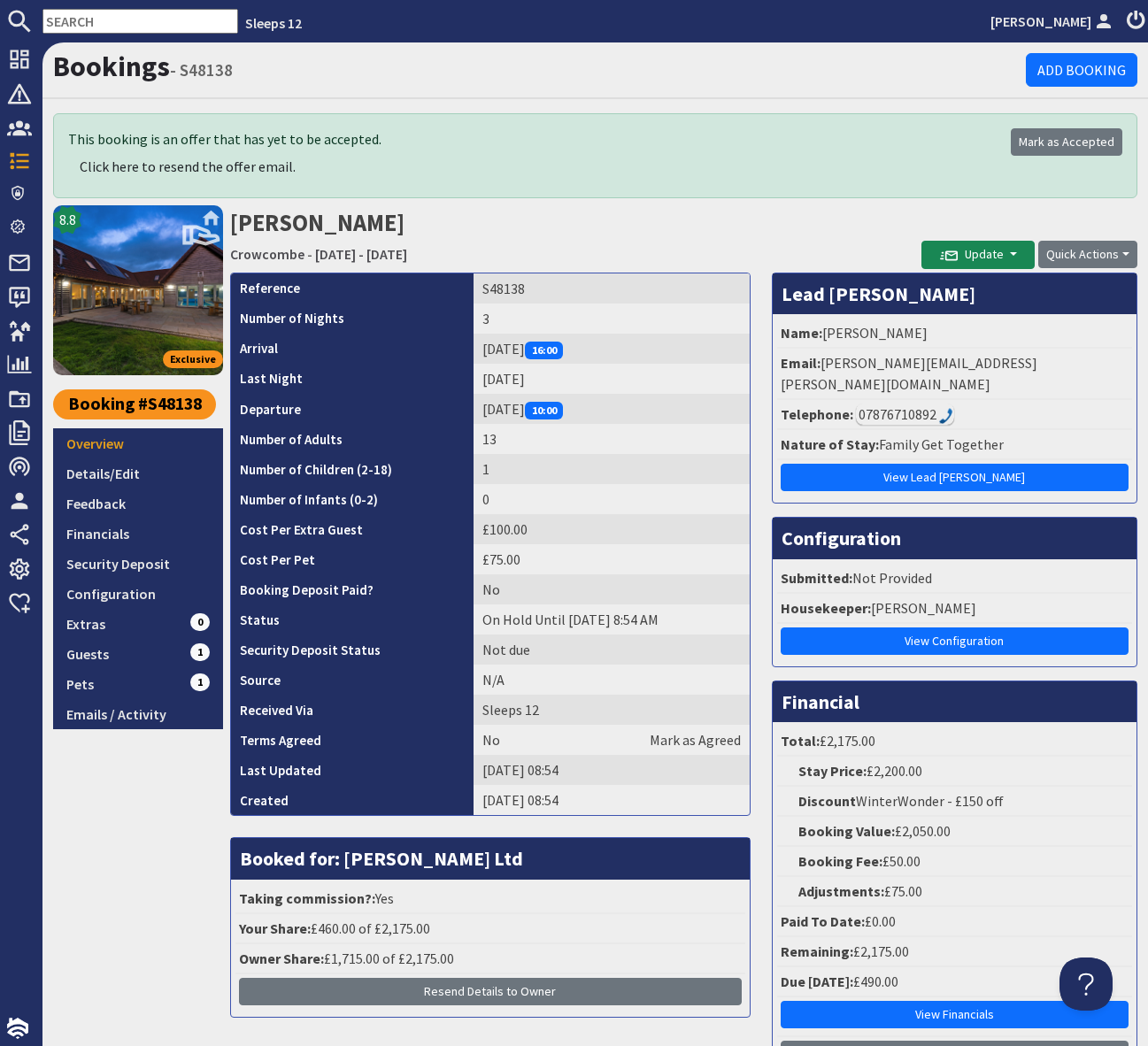
click at [1045, 374] on li "Email: marilyn.railton@blueyonder.co.uk" at bounding box center [954, 374] width 355 height 51
drag, startPoint x: 1041, startPoint y: 365, endPoint x: 822, endPoint y: 367, distance: 219.0
click at [822, 367] on li "Email: marilyn.railton@blueyonder.co.uk" at bounding box center [954, 374] width 355 height 51
copy li "marilyn.railton@blueyonder.co.uk"
click at [67, 22] on input "text" at bounding box center [140, 21] width 196 height 25
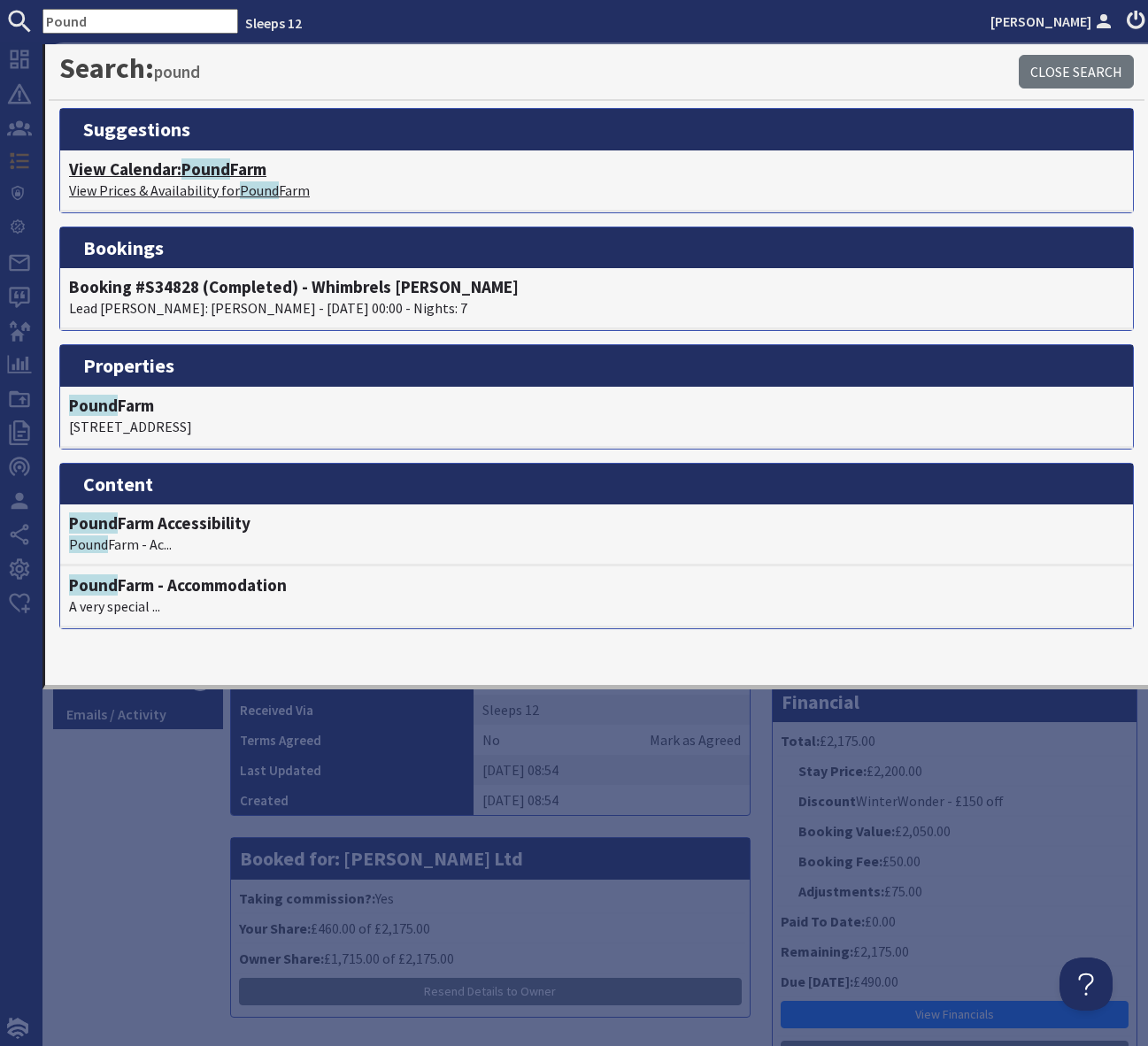
type input "Pound"
click at [209, 168] on span "Pound" at bounding box center [206, 169] width 48 height 21
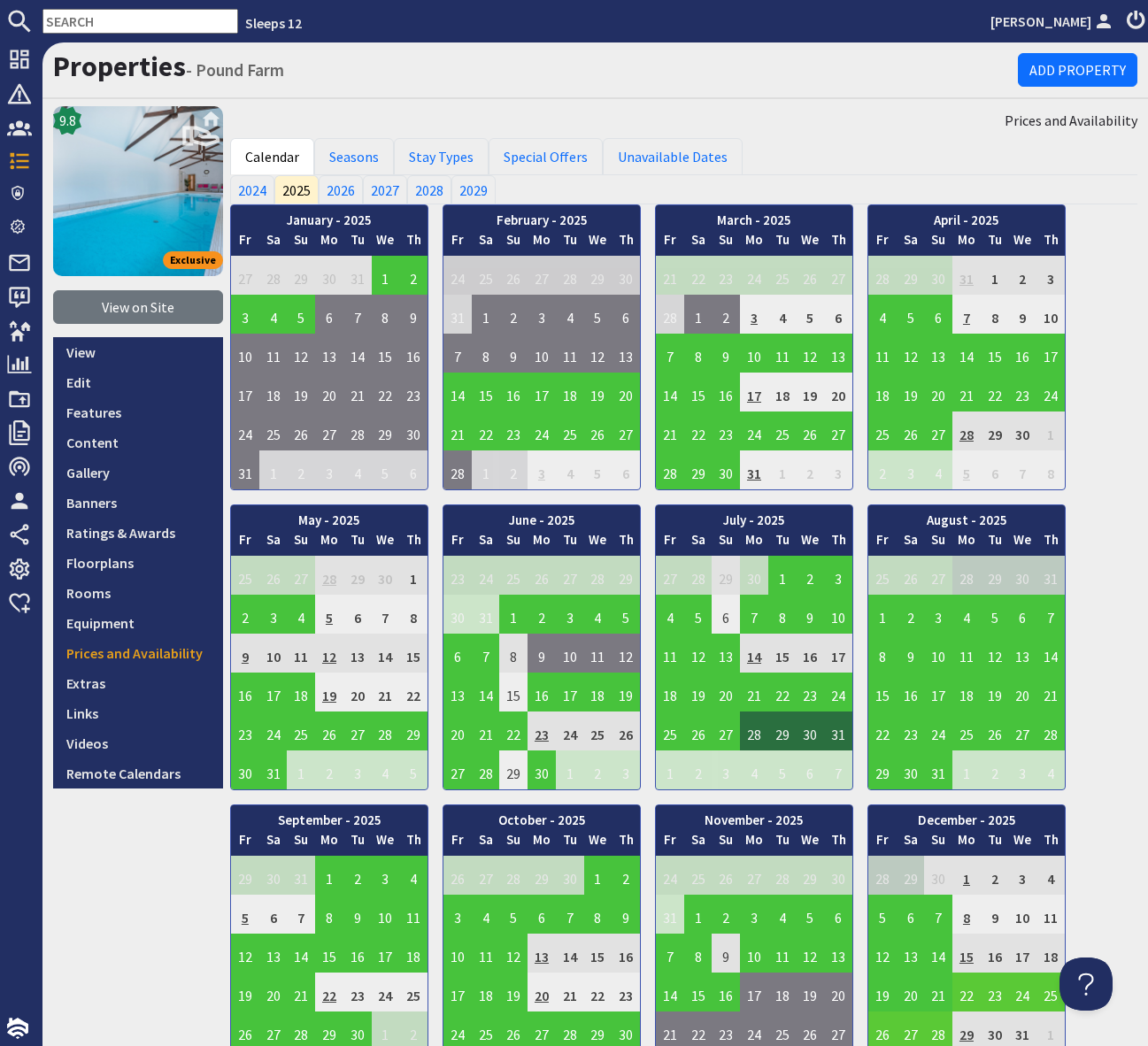
drag, startPoint x: 71, startPoint y: 21, endPoint x: 124, endPoint y: 34, distance: 54.6
click at [72, 21] on input "text" at bounding box center [140, 21] width 196 height 25
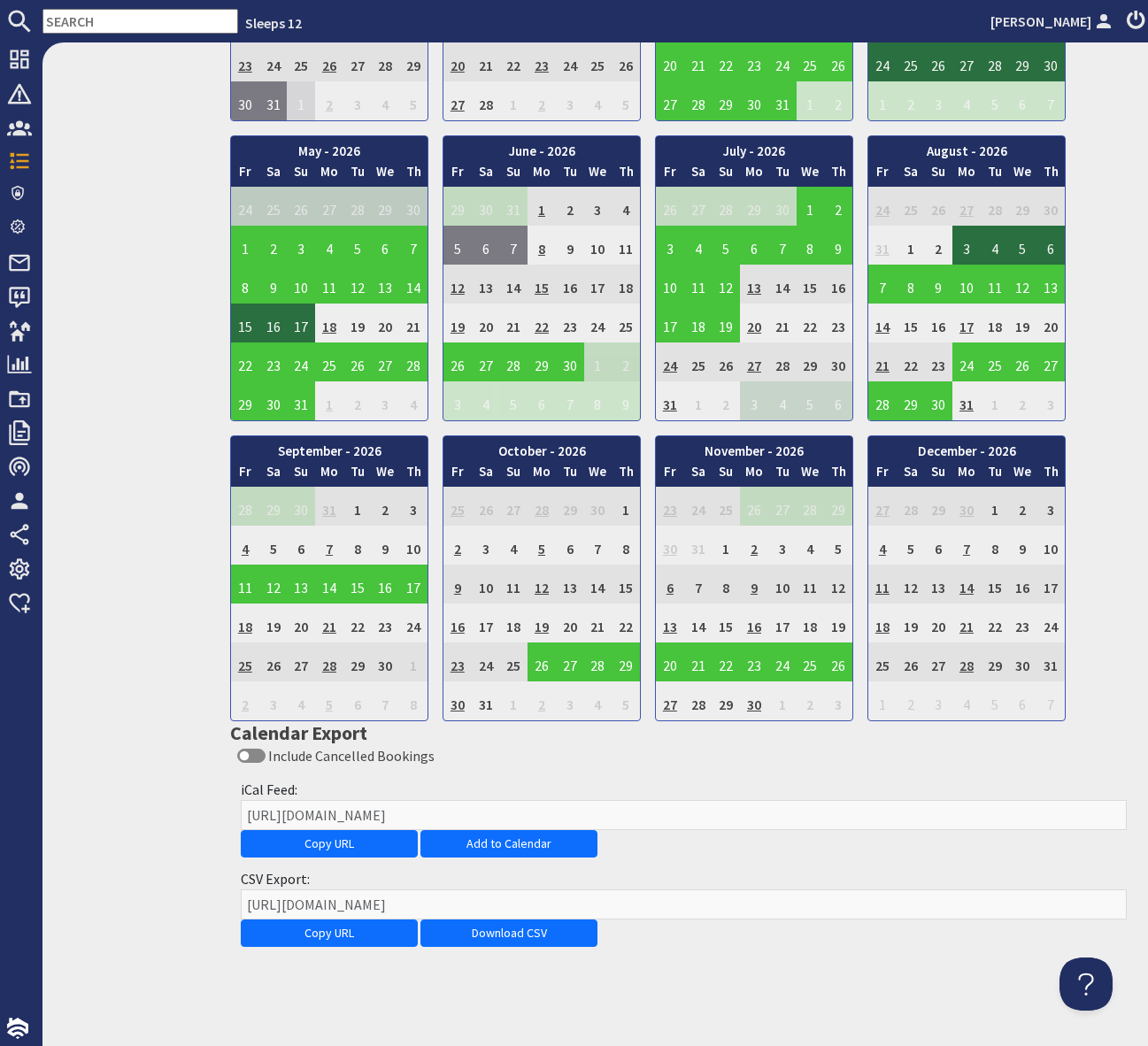
scroll to position [1263, 0]
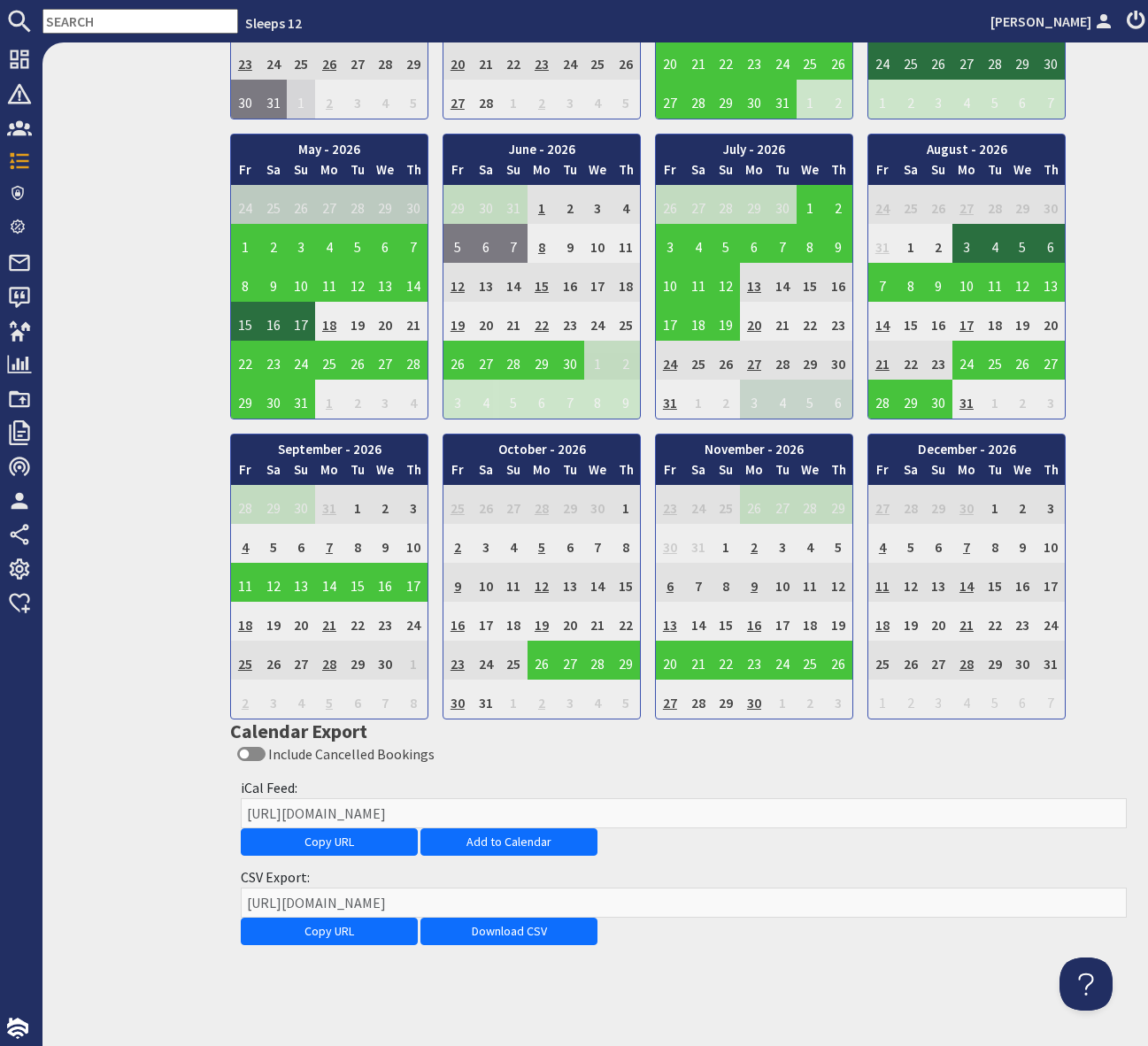
drag, startPoint x: 454, startPoint y: 545, endPoint x: 552, endPoint y: 562, distance: 99.5
click at [454, 546] on td "2" at bounding box center [458, 544] width 29 height 39
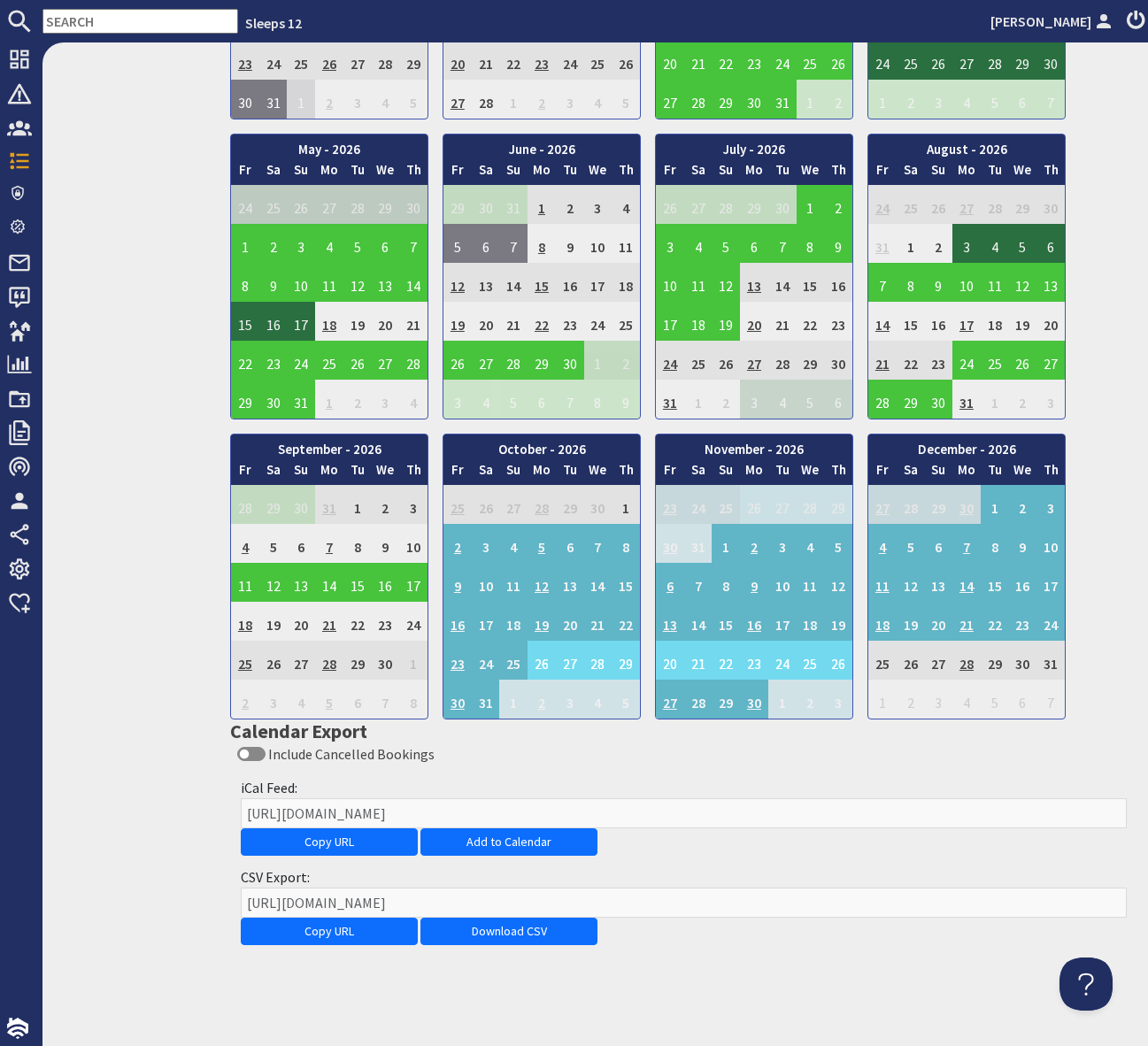
click at [74, 25] on input "text" at bounding box center [140, 21] width 196 height 25
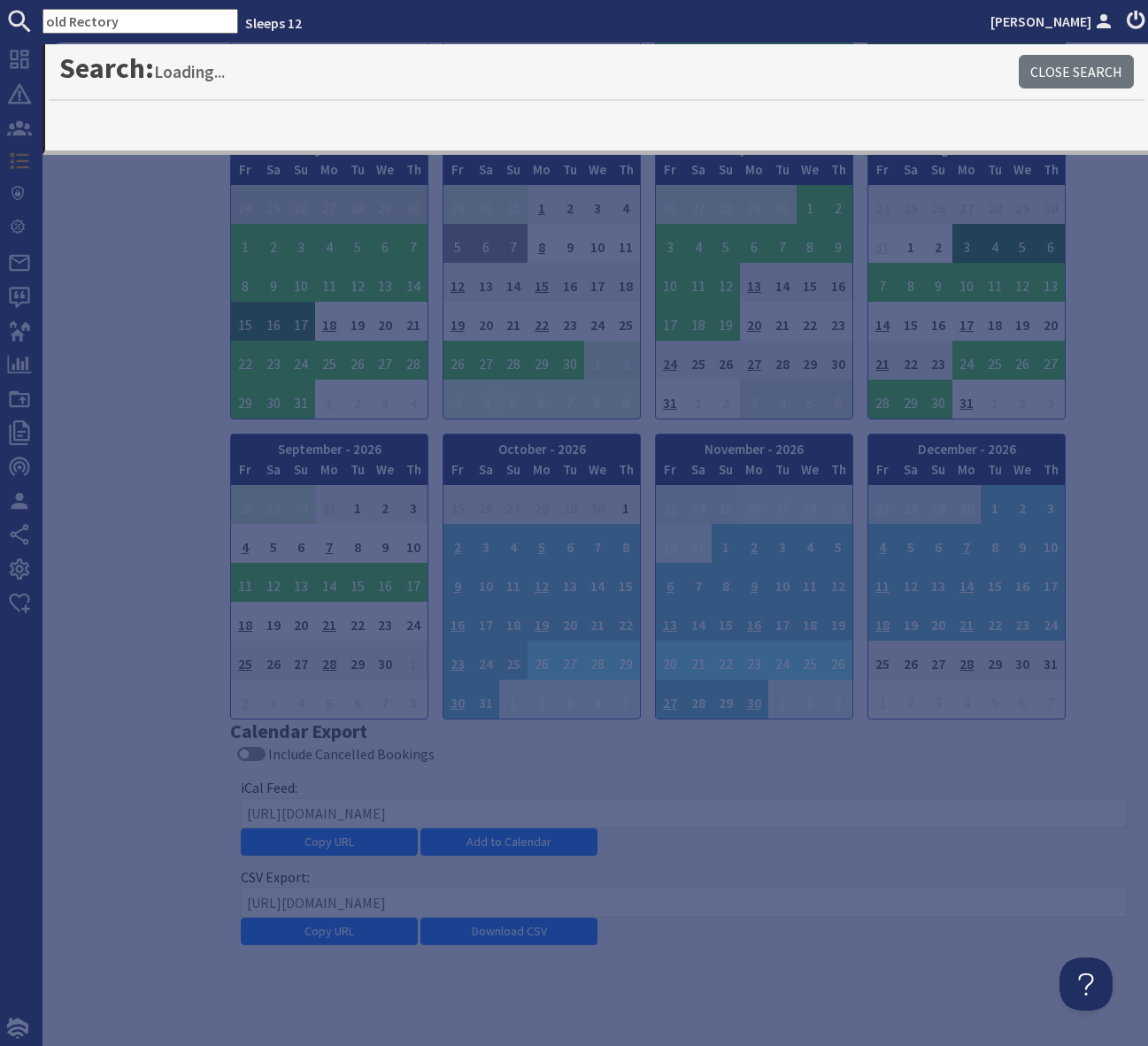
type input "old Rectory"
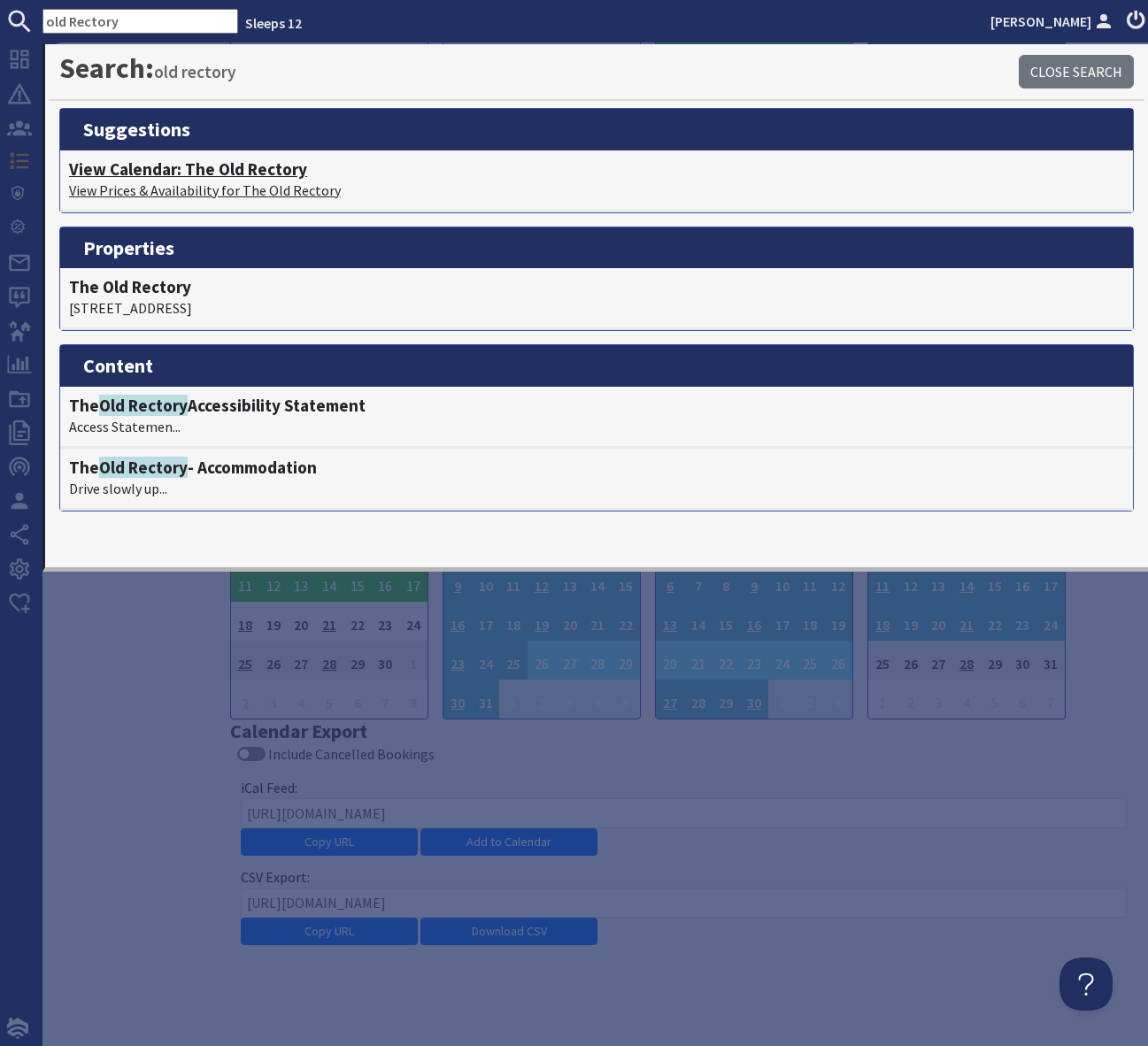
click at [215, 171] on h4 "View Calendar: The Old Rectory" at bounding box center [596, 169] width 1055 height 21
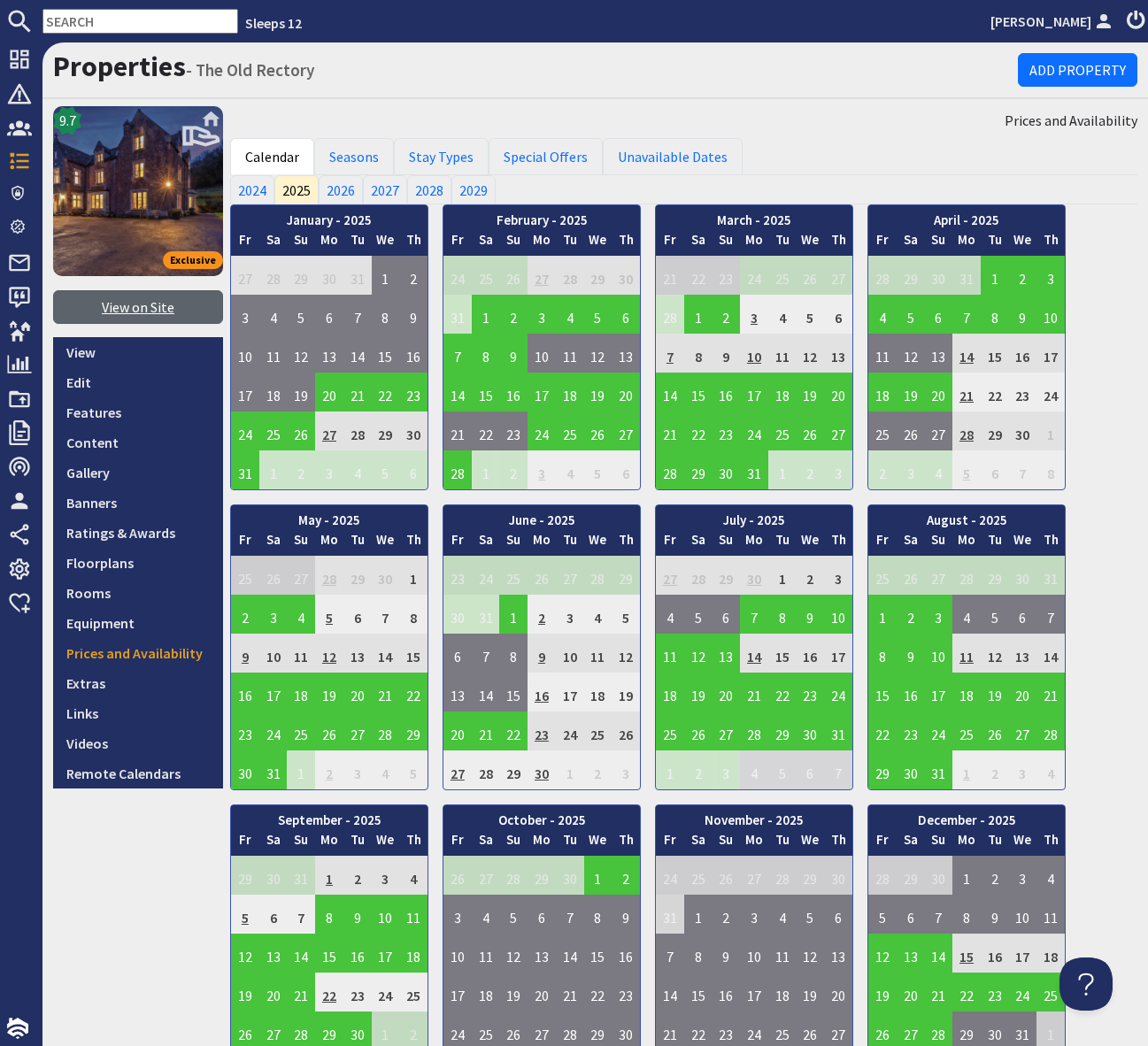
click at [129, 310] on link "View on Site" at bounding box center [138, 308] width 170 height 34
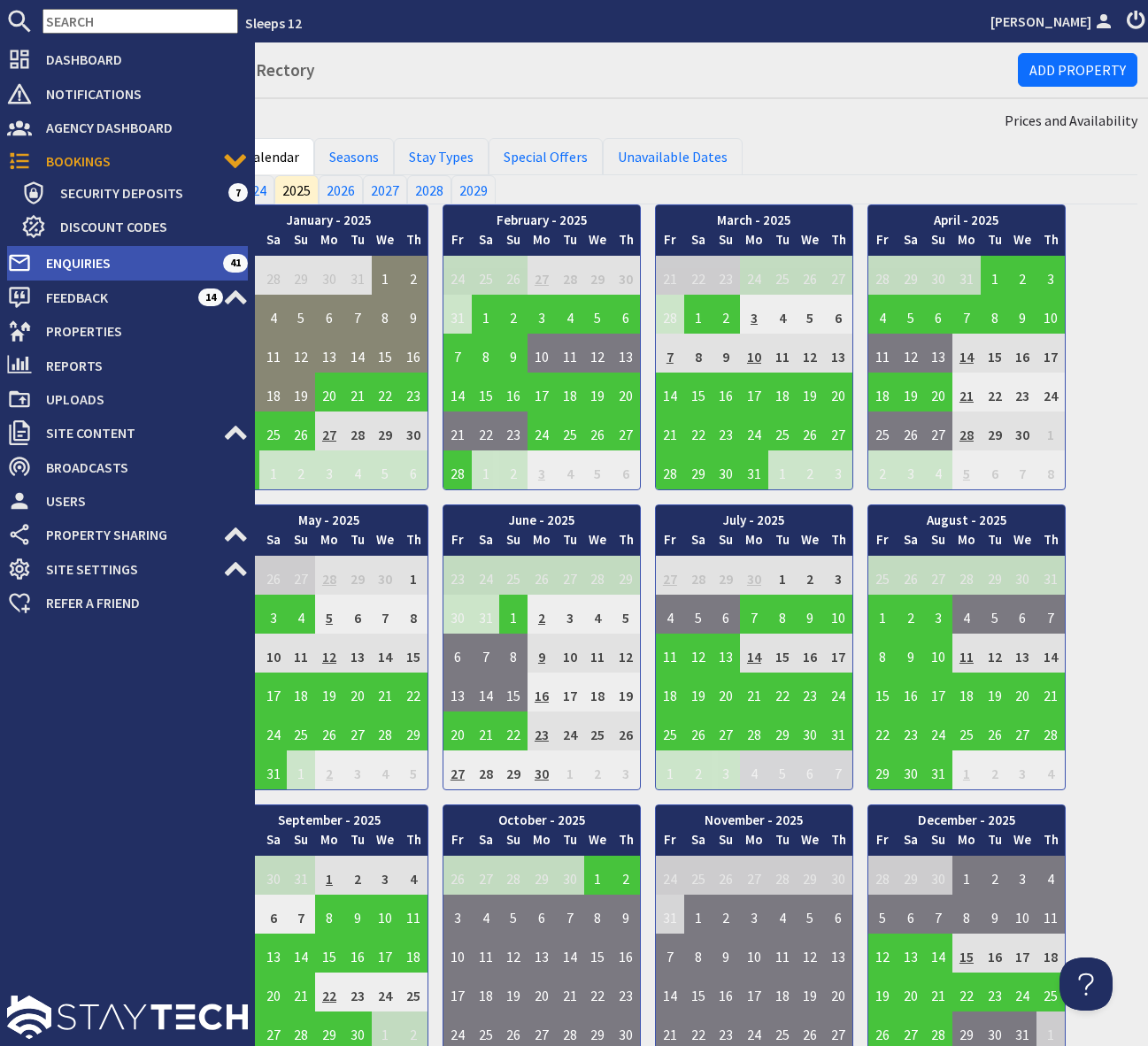
click at [181, 263] on span "Enquiries" at bounding box center [128, 263] width 191 height 29
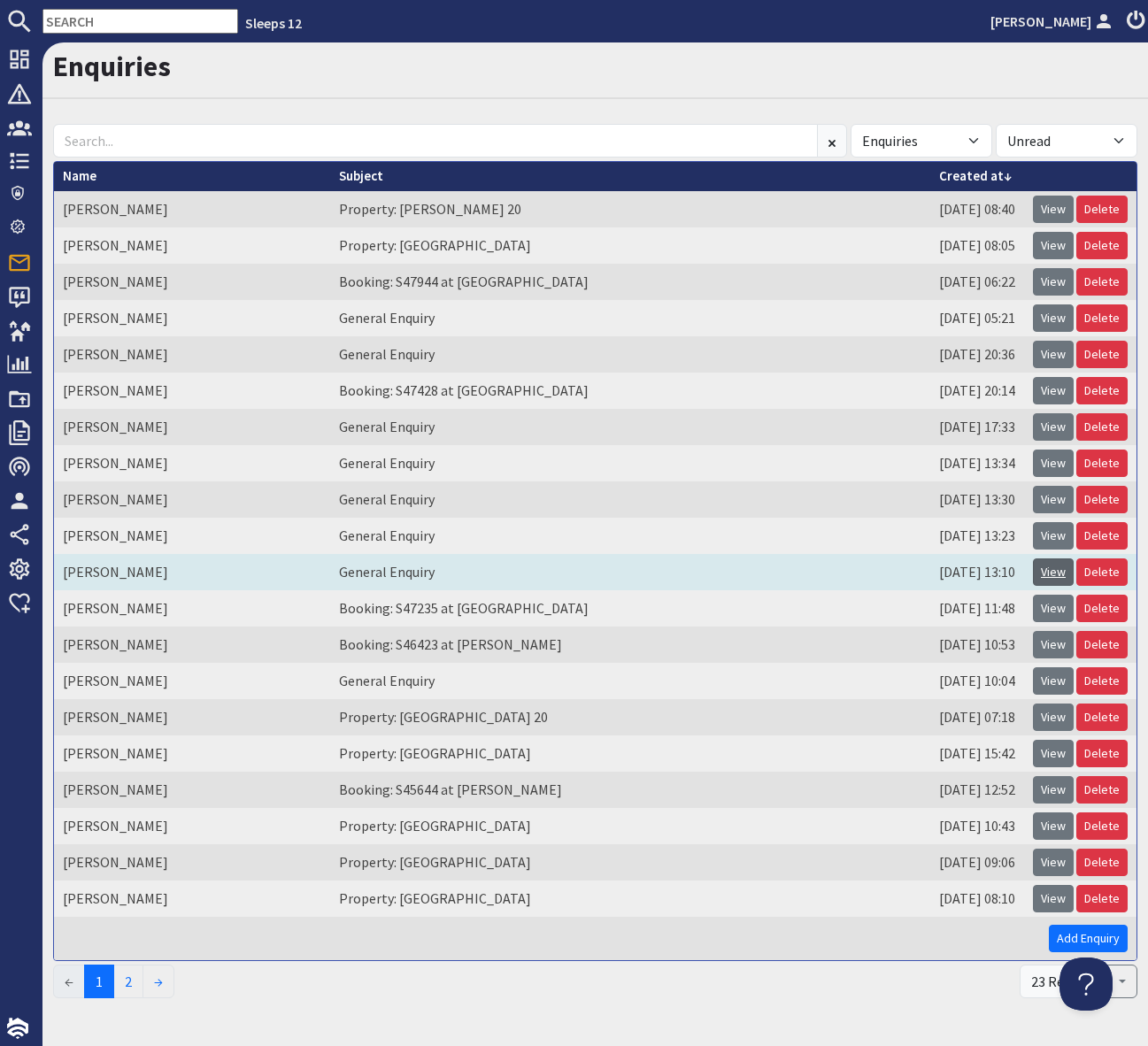
click at [1060, 571] on link "View" at bounding box center [1053, 572] width 41 height 28
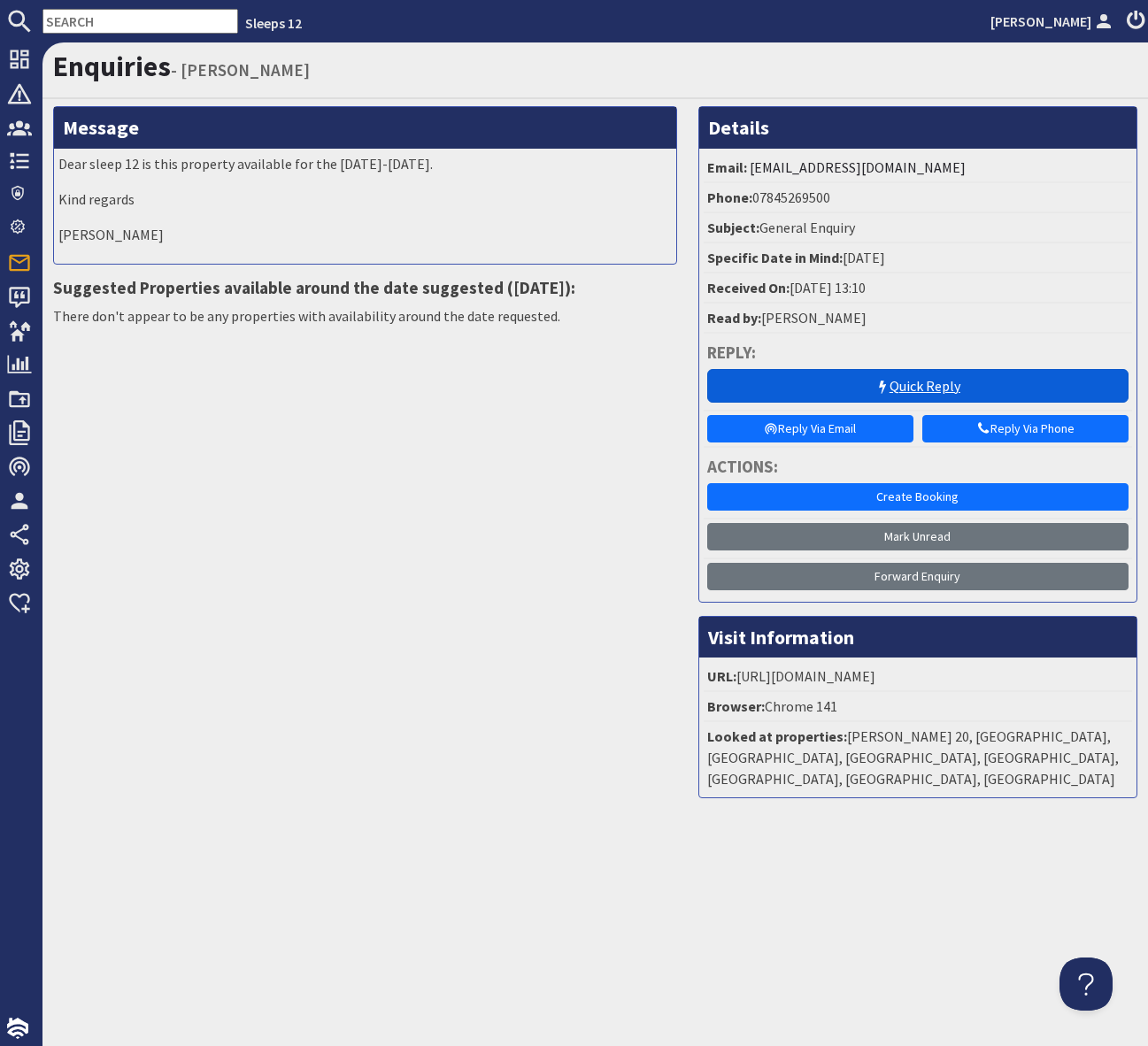
click at [853, 387] on link "Quick Reply" at bounding box center [917, 386] width 421 height 34
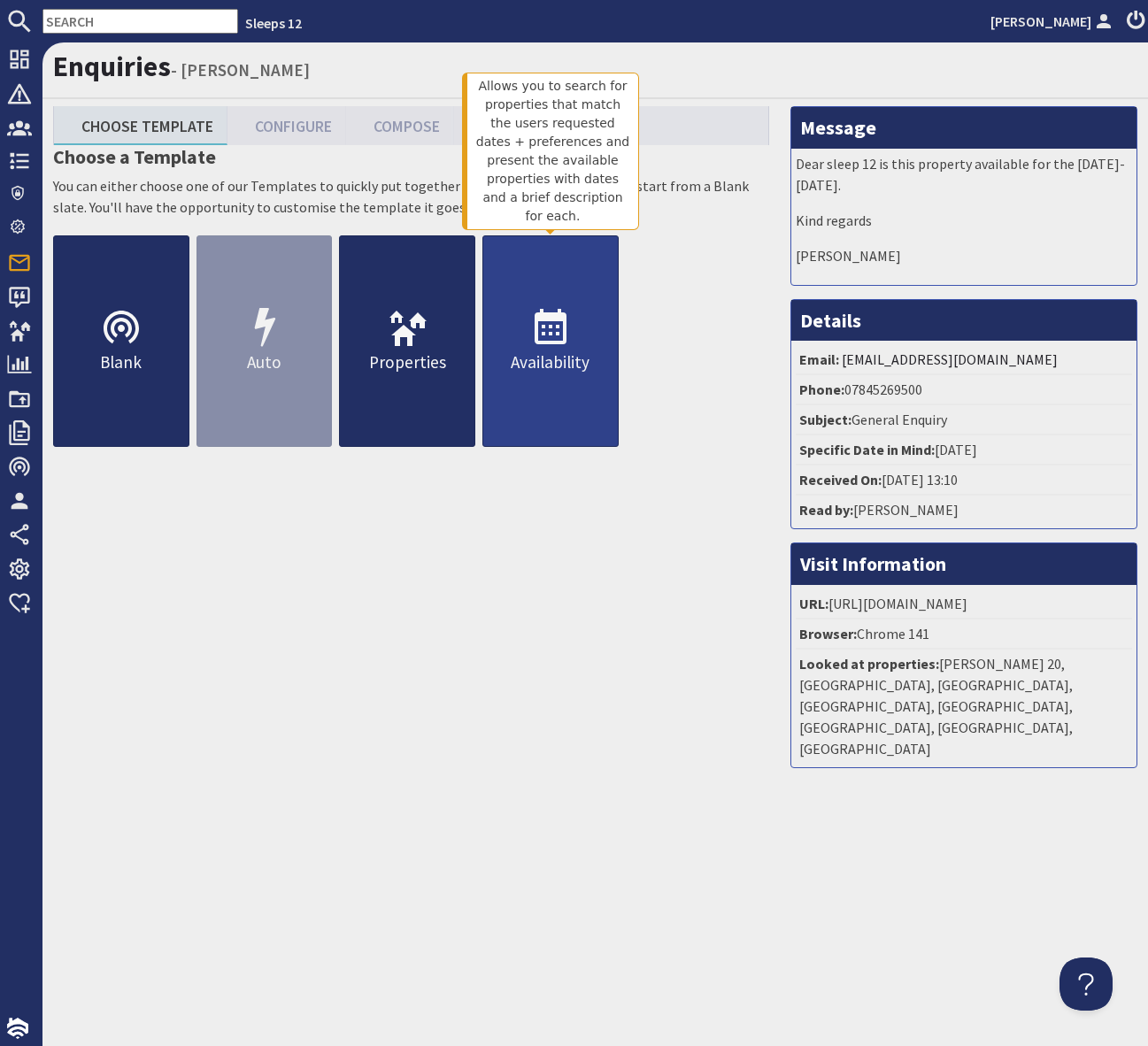
click at [553, 316] on use at bounding box center [551, 326] width 32 height 36
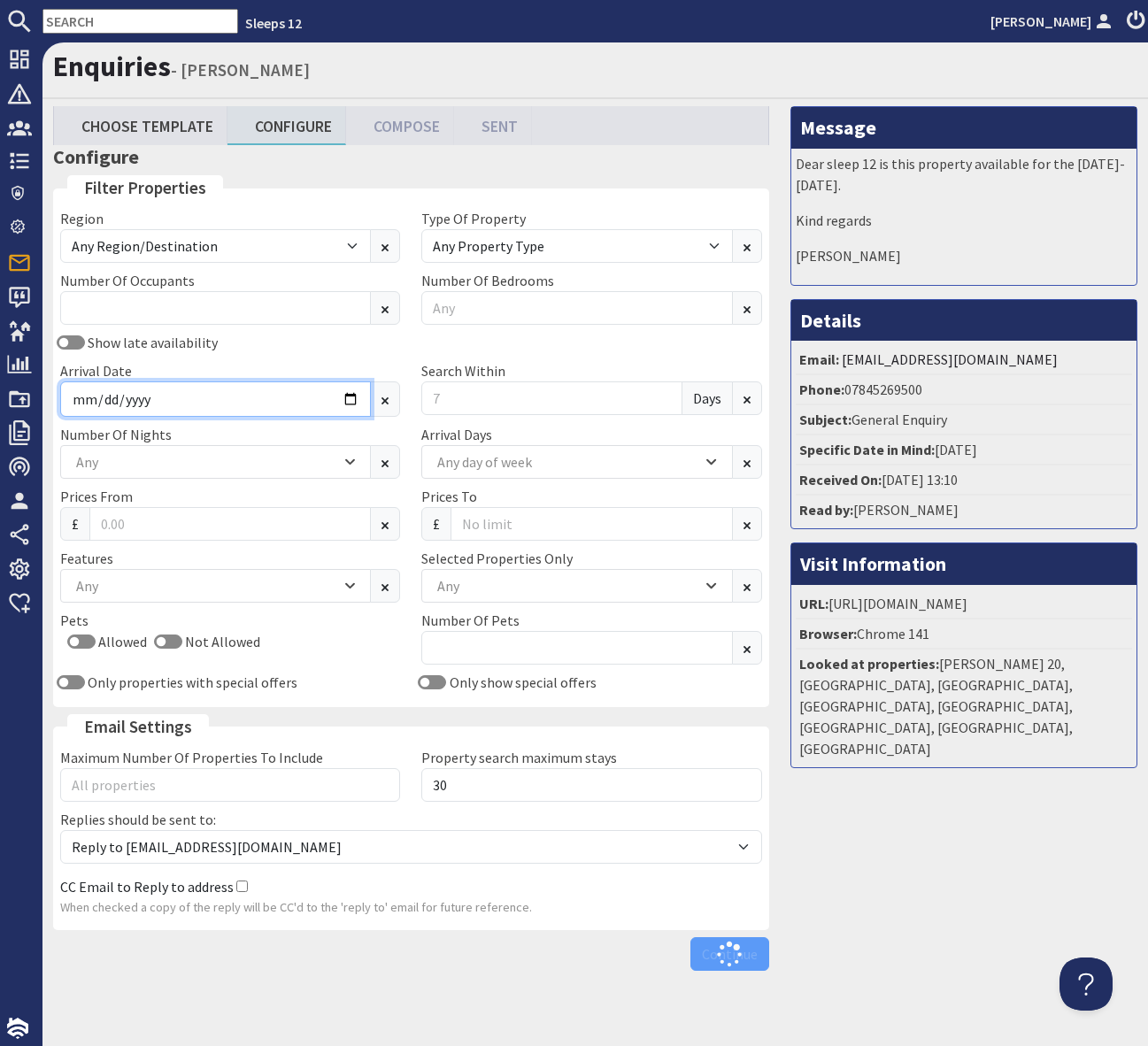
click at [348, 399] on input "Arrival Date" at bounding box center [215, 400] width 310 height 36
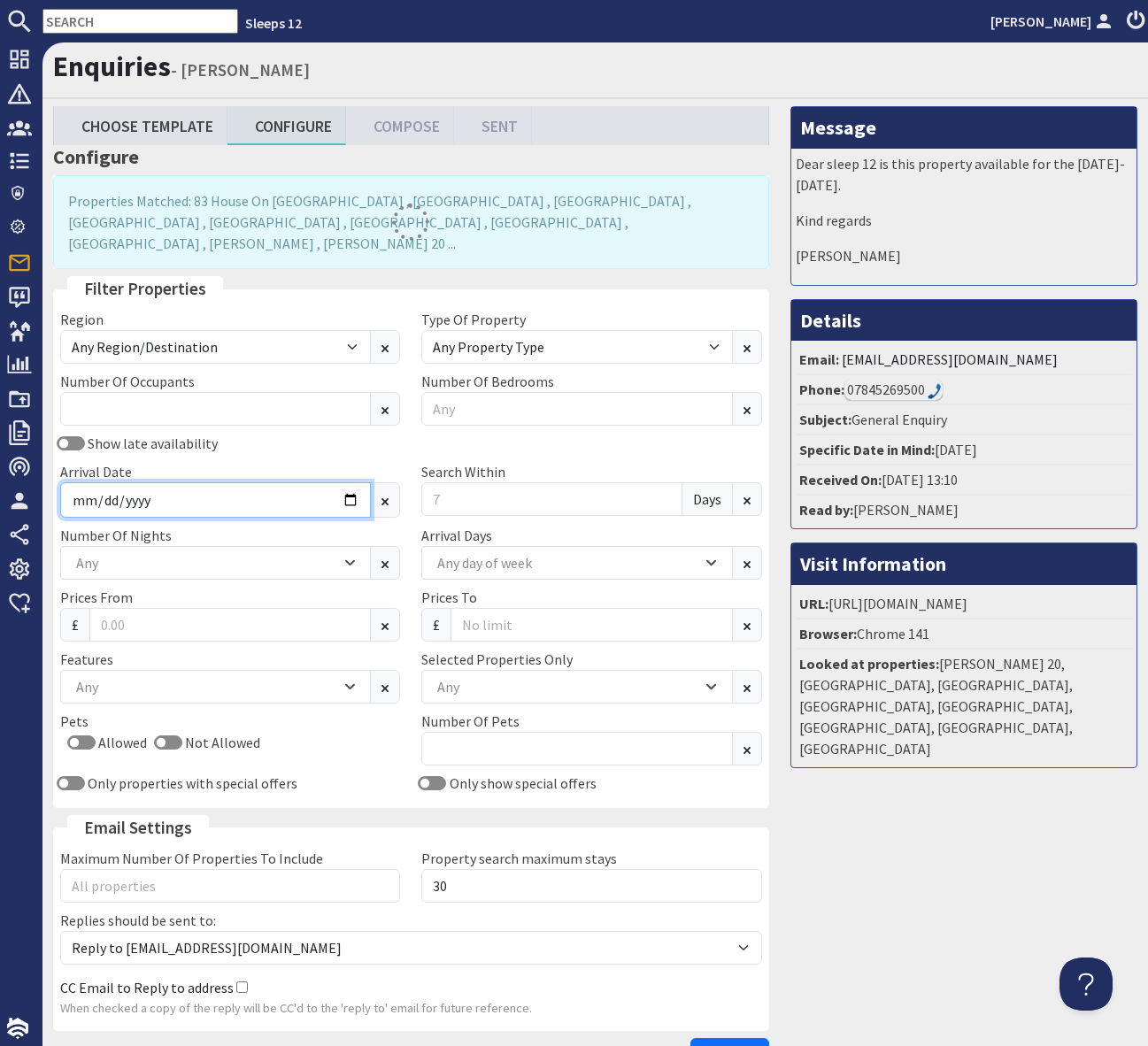
type input "2026-08-14"
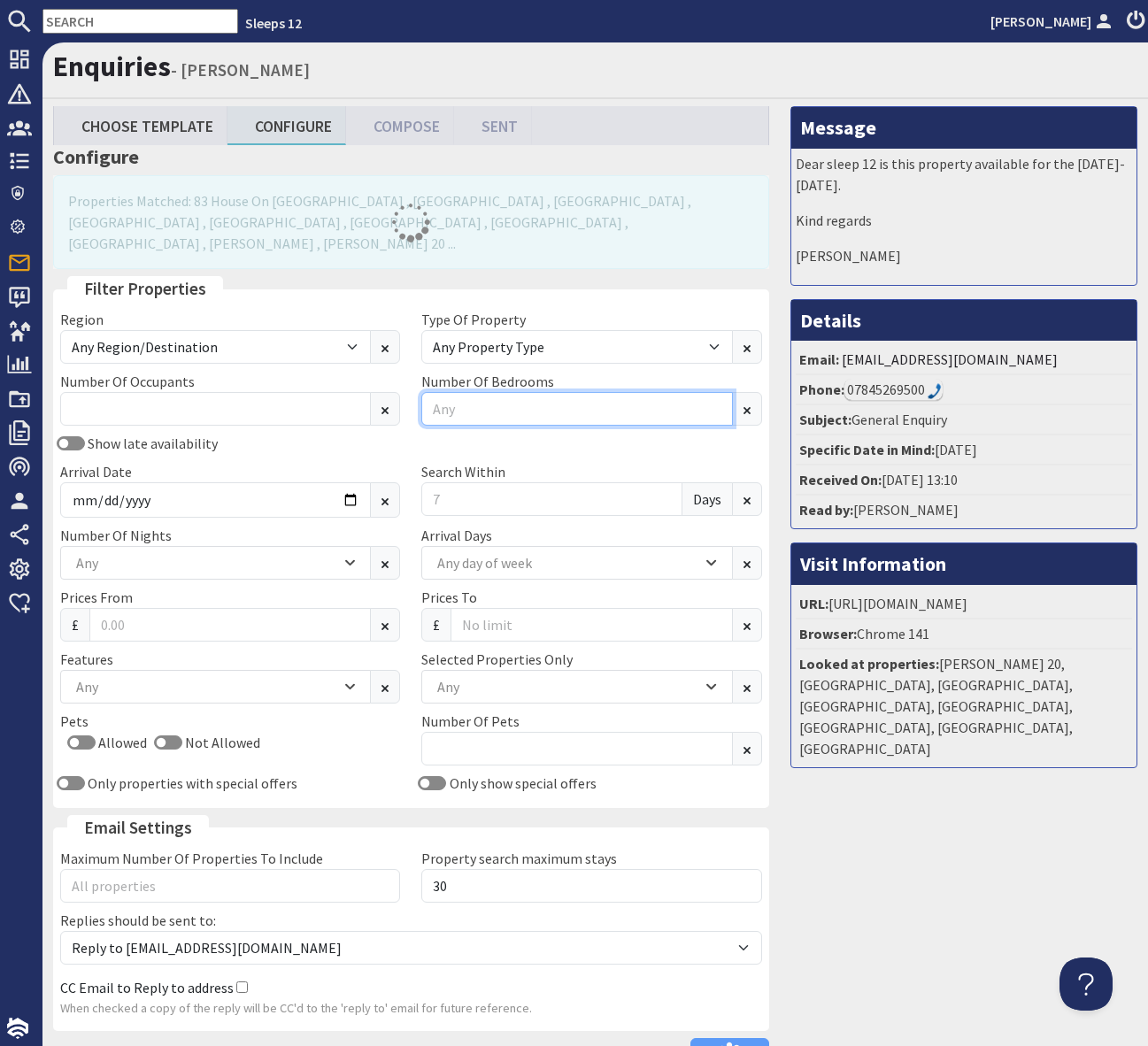
click at [481, 392] on input "Number Of Bedrooms" at bounding box center [576, 409] width 310 height 34
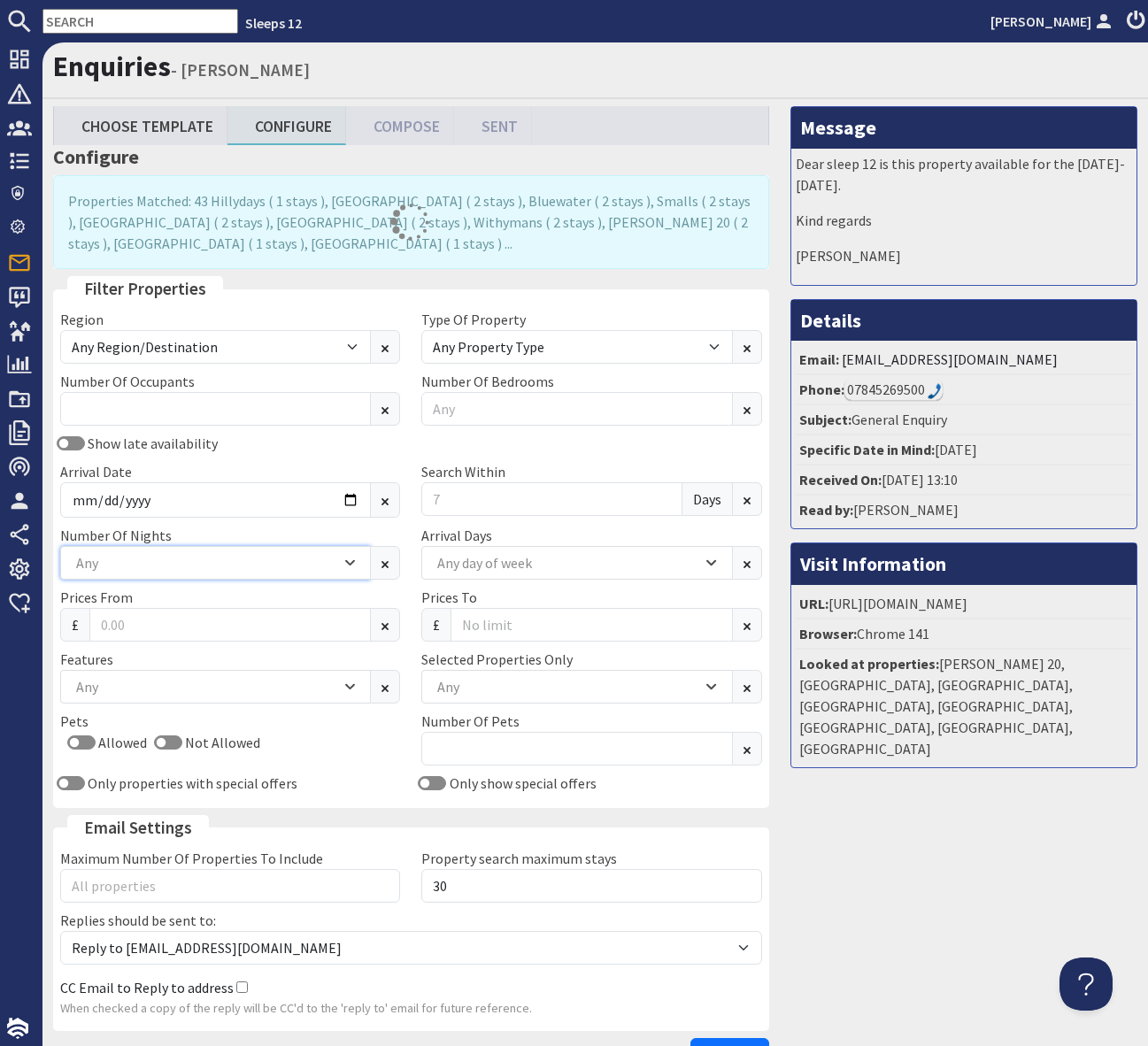
click at [353, 565] on icon "Combobox" at bounding box center [350, 563] width 10 height 11
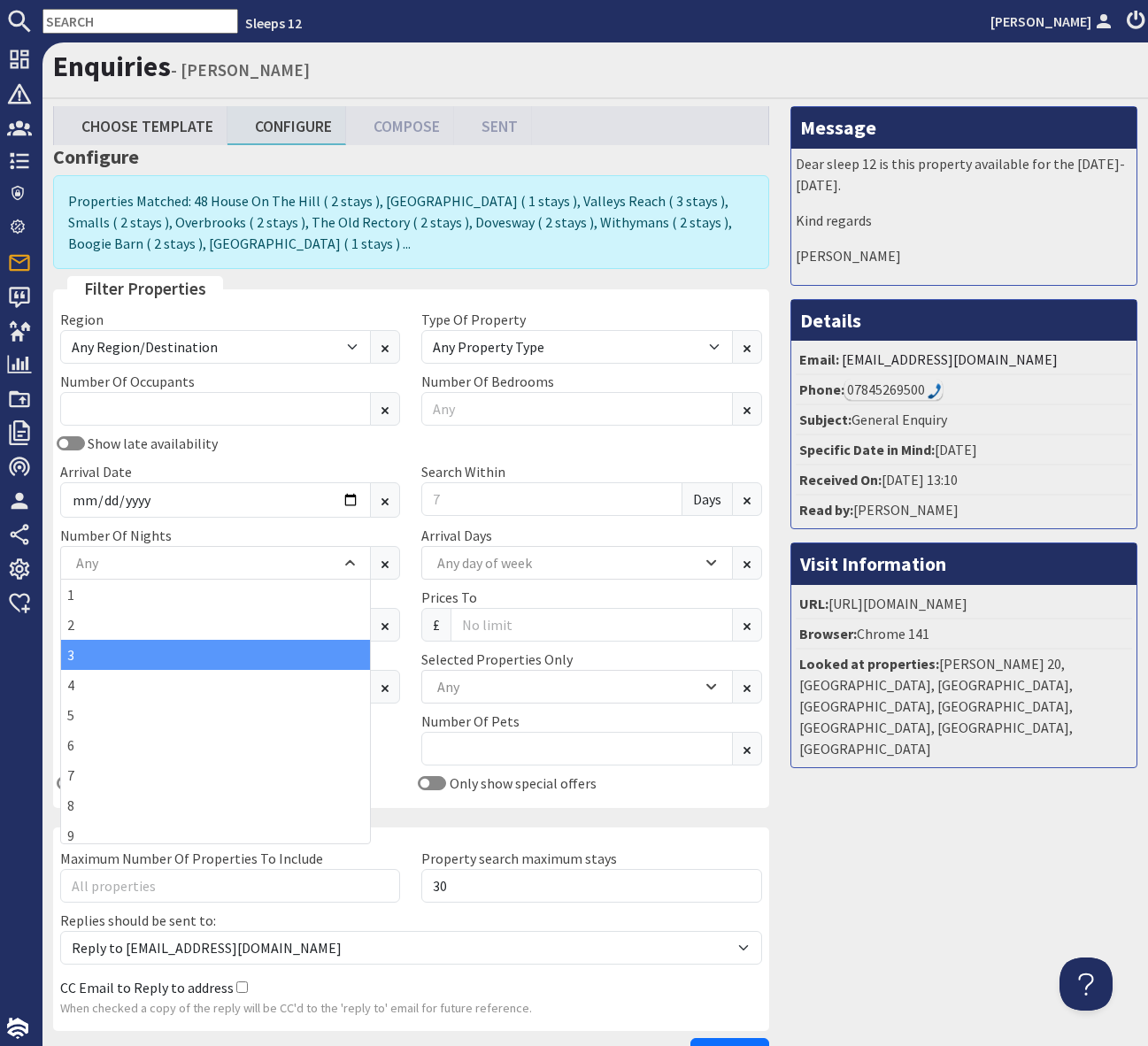
click at [176, 654] on div "3" at bounding box center [215, 655] width 308 height 30
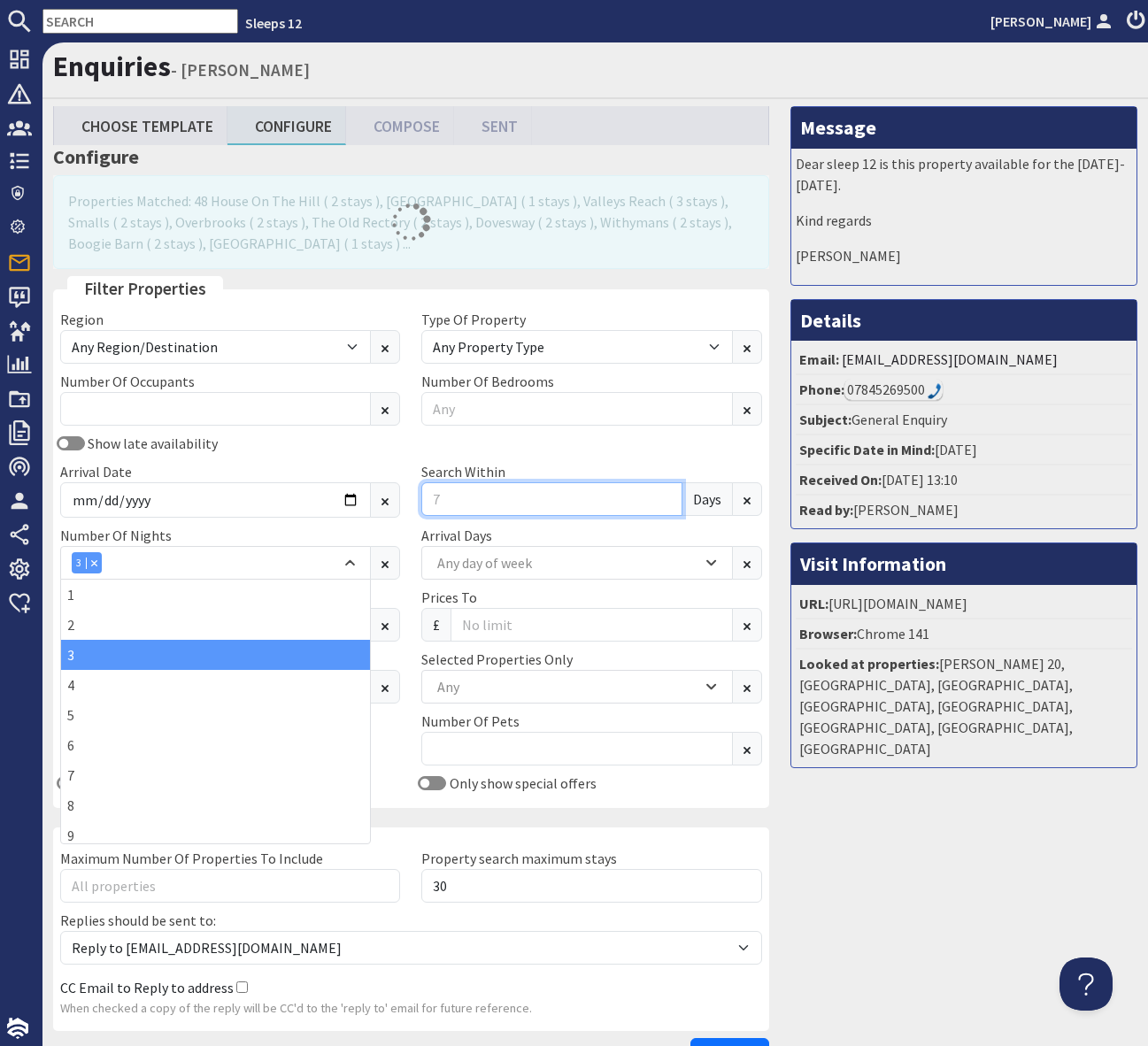
click at [454, 504] on input "Search Within" at bounding box center [551, 499] width 260 height 34
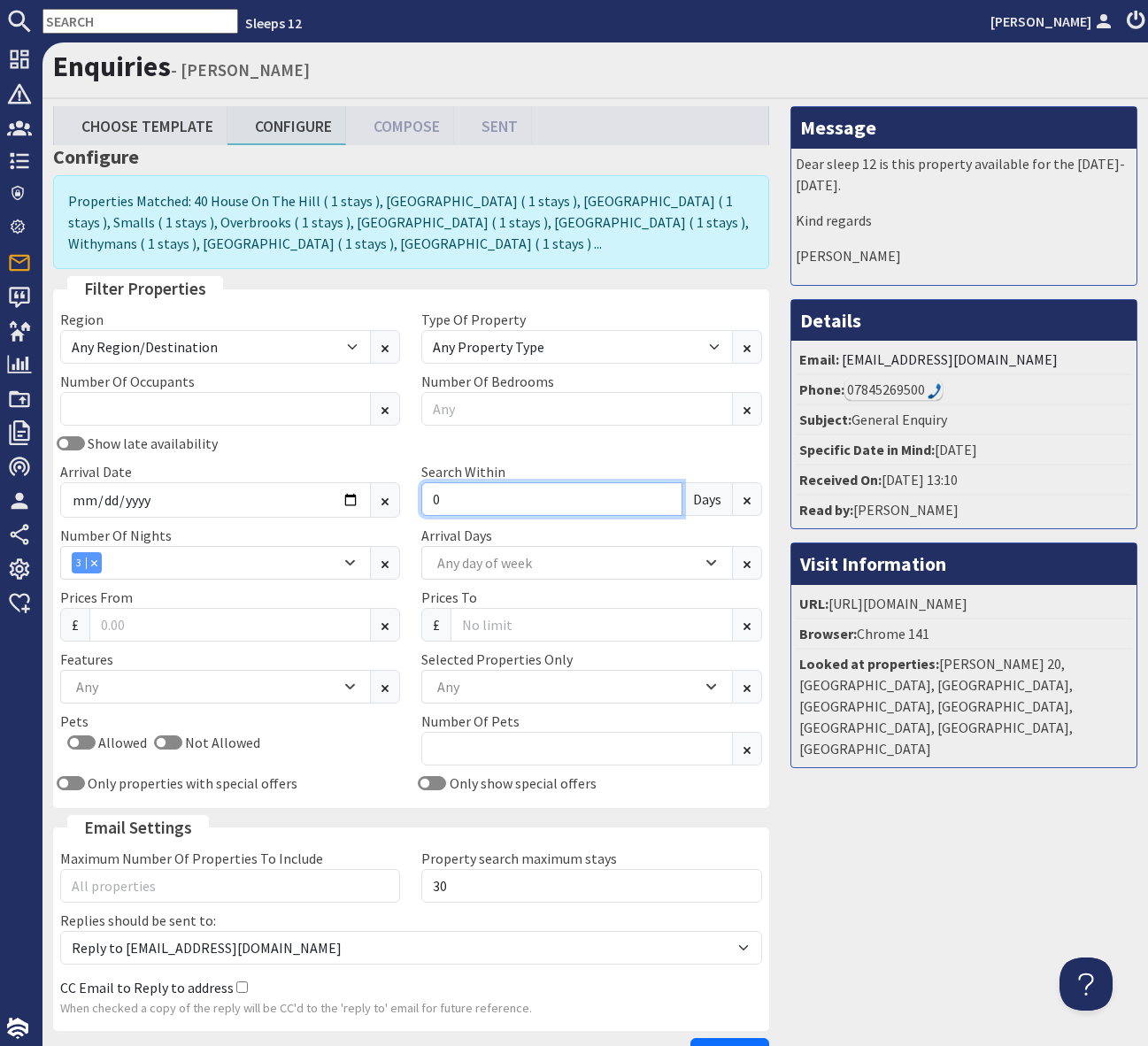
type input "0"
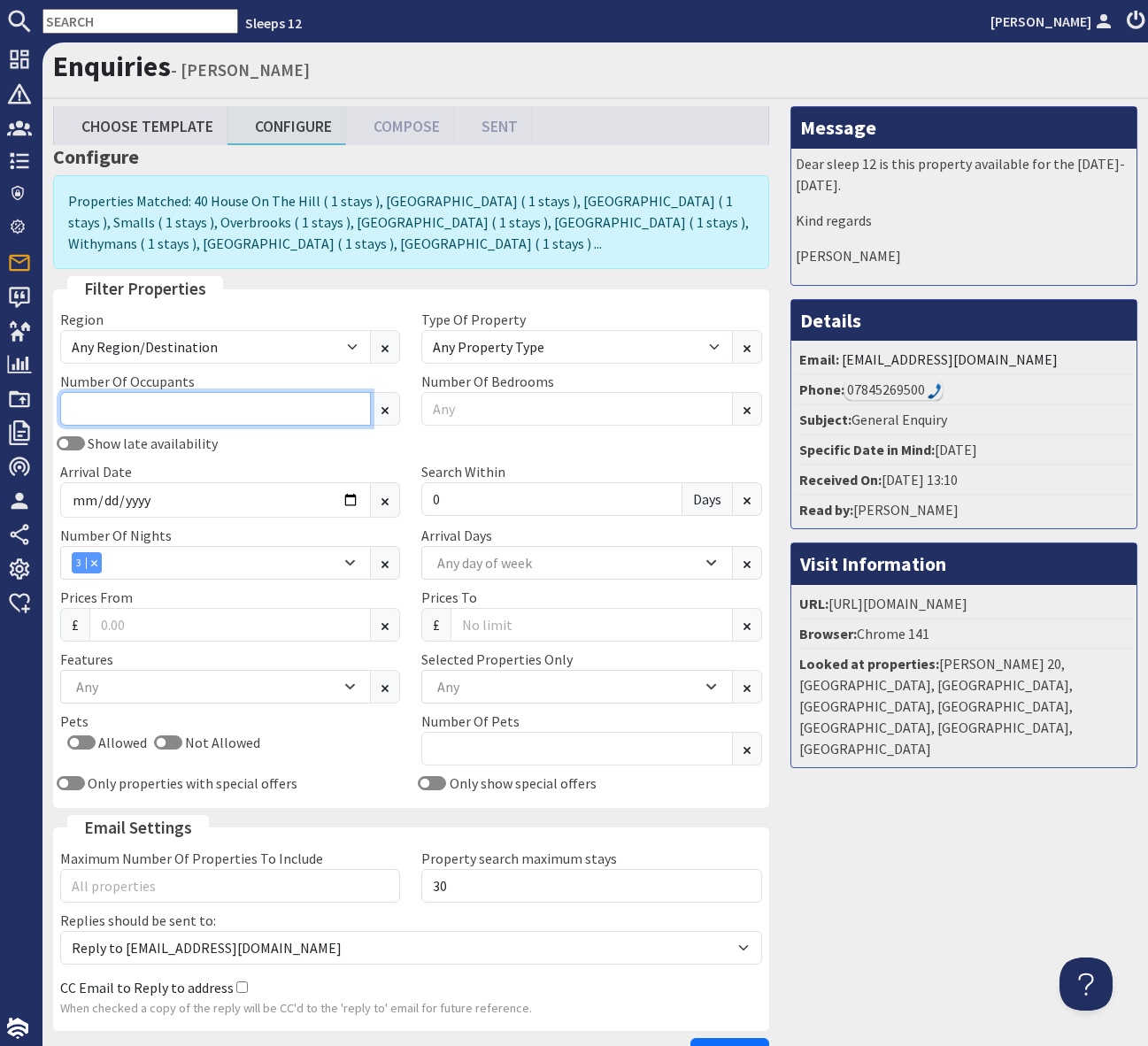
click at [103, 410] on input "Number Of Occupants" at bounding box center [215, 409] width 310 height 34
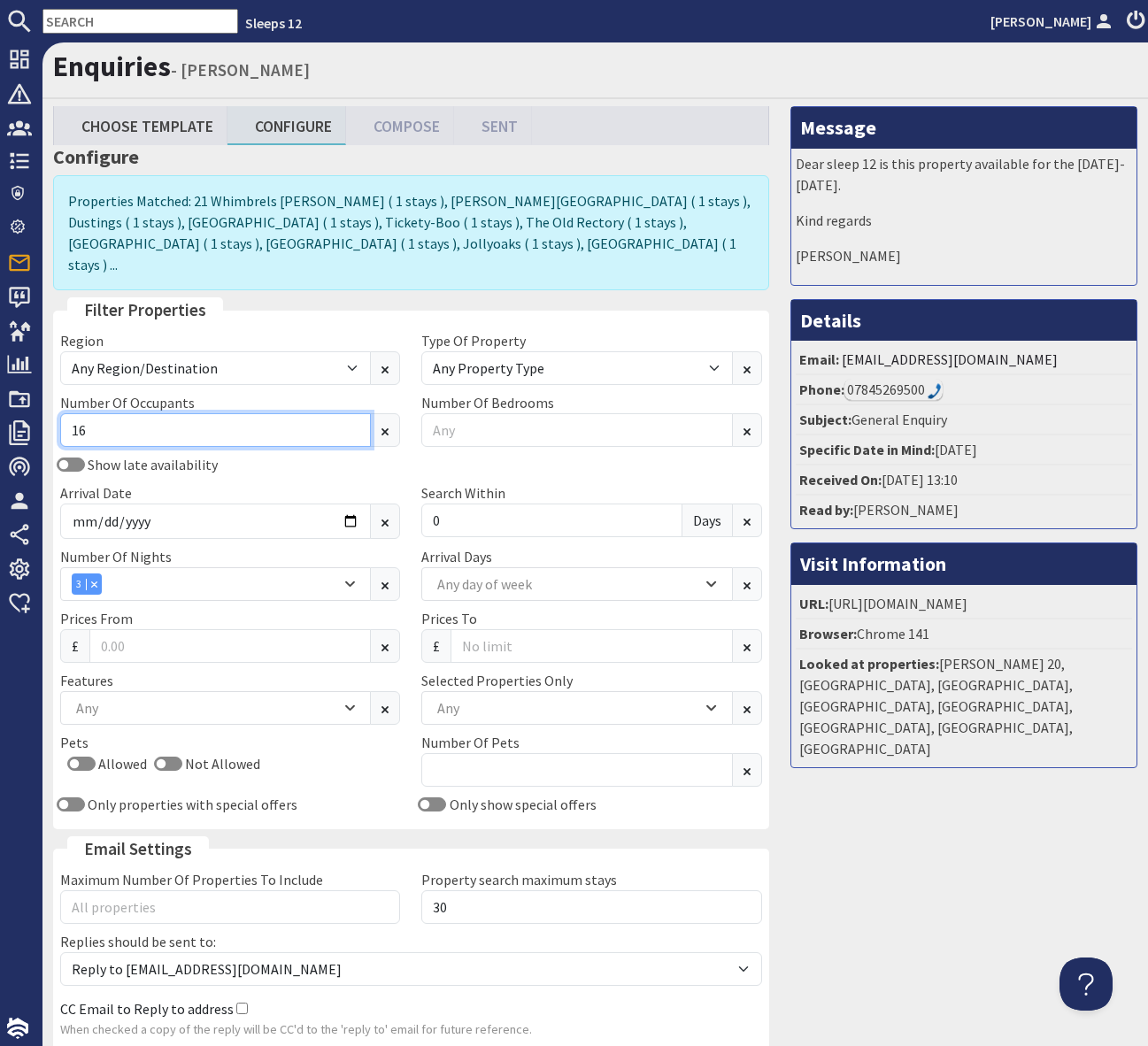
type input "16"
drag, startPoint x: 450, startPoint y: 415, endPoint x: 466, endPoint y: 415, distance: 16.0
click at [450, 415] on input "Number Of Bedrooms" at bounding box center [576, 430] width 310 height 34
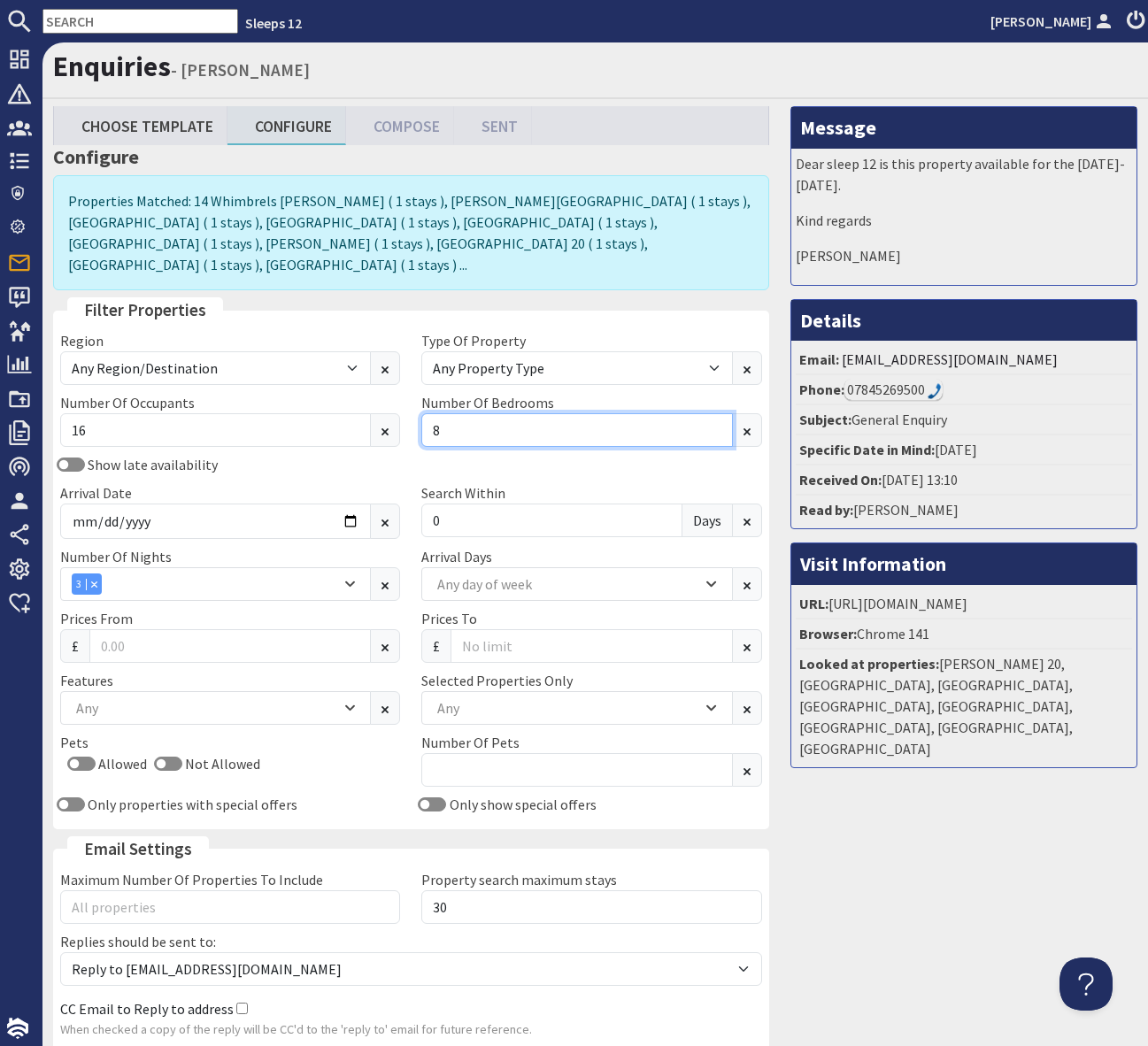
type input "8"
click at [220, 698] on div "Any" at bounding box center [206, 708] width 269 height 20
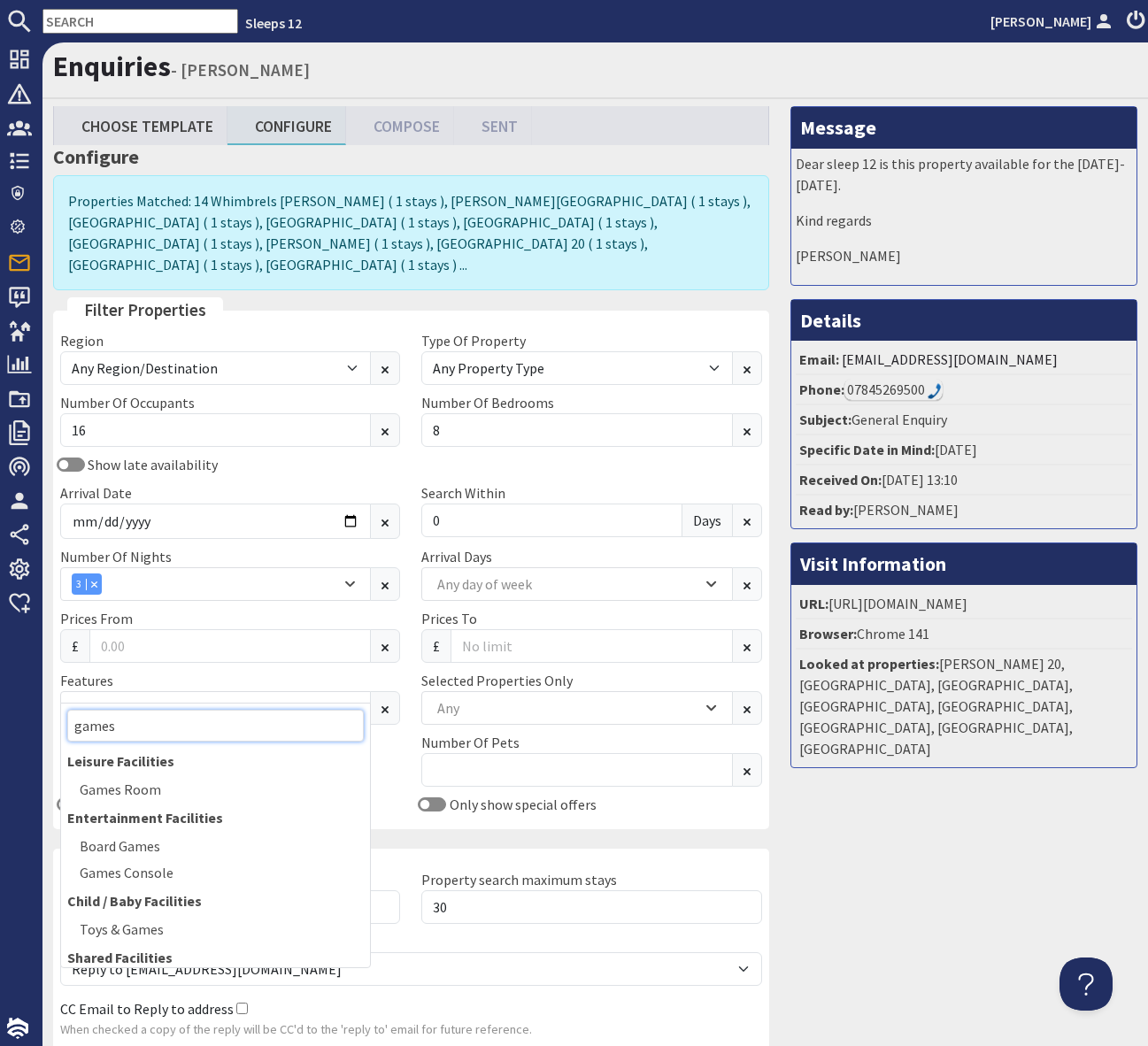
type input "games"
click at [477, 413] on input "8" at bounding box center [576, 430] width 310 height 34
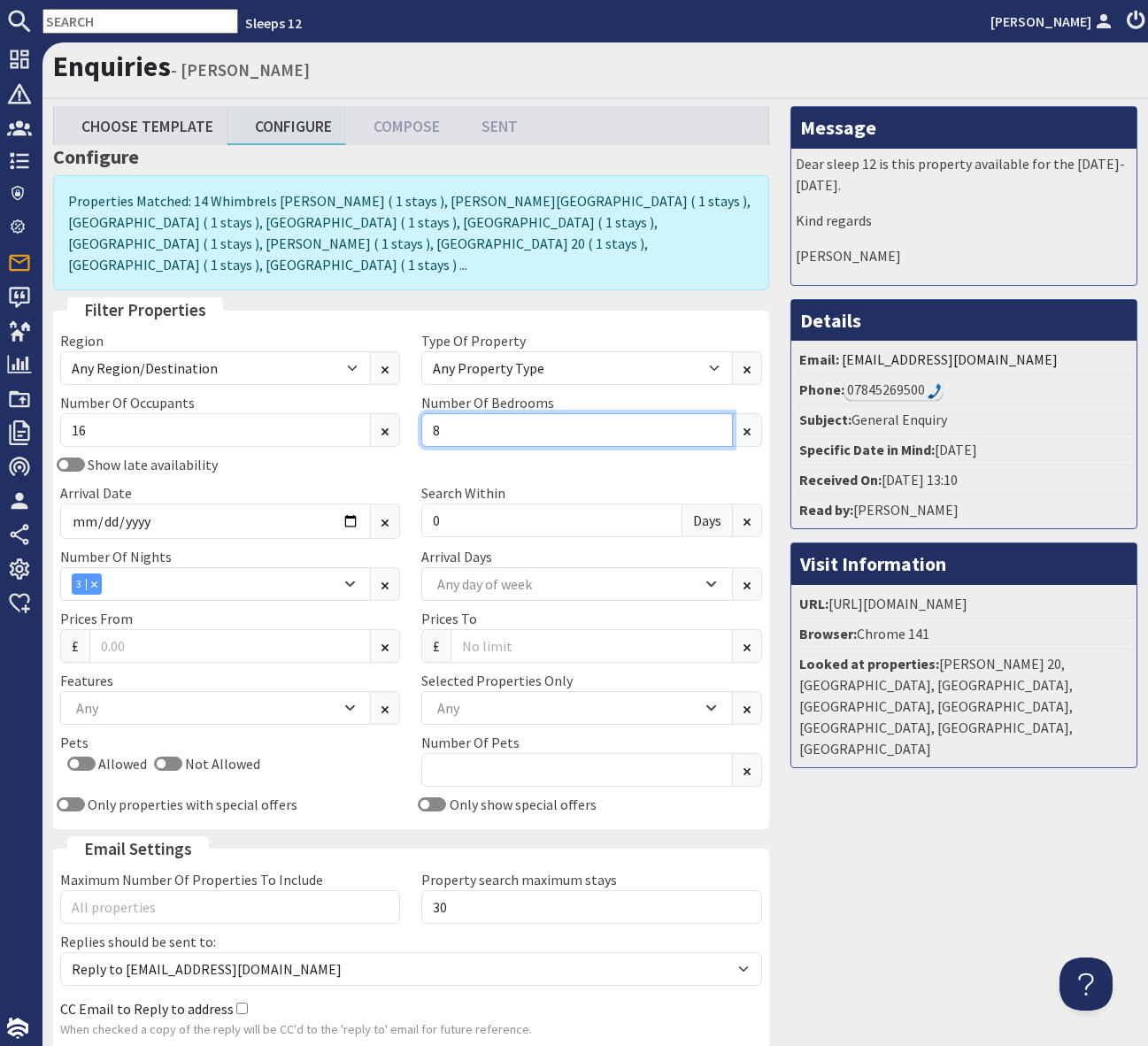
click at [464, 413] on input "8" at bounding box center [576, 430] width 310 height 34
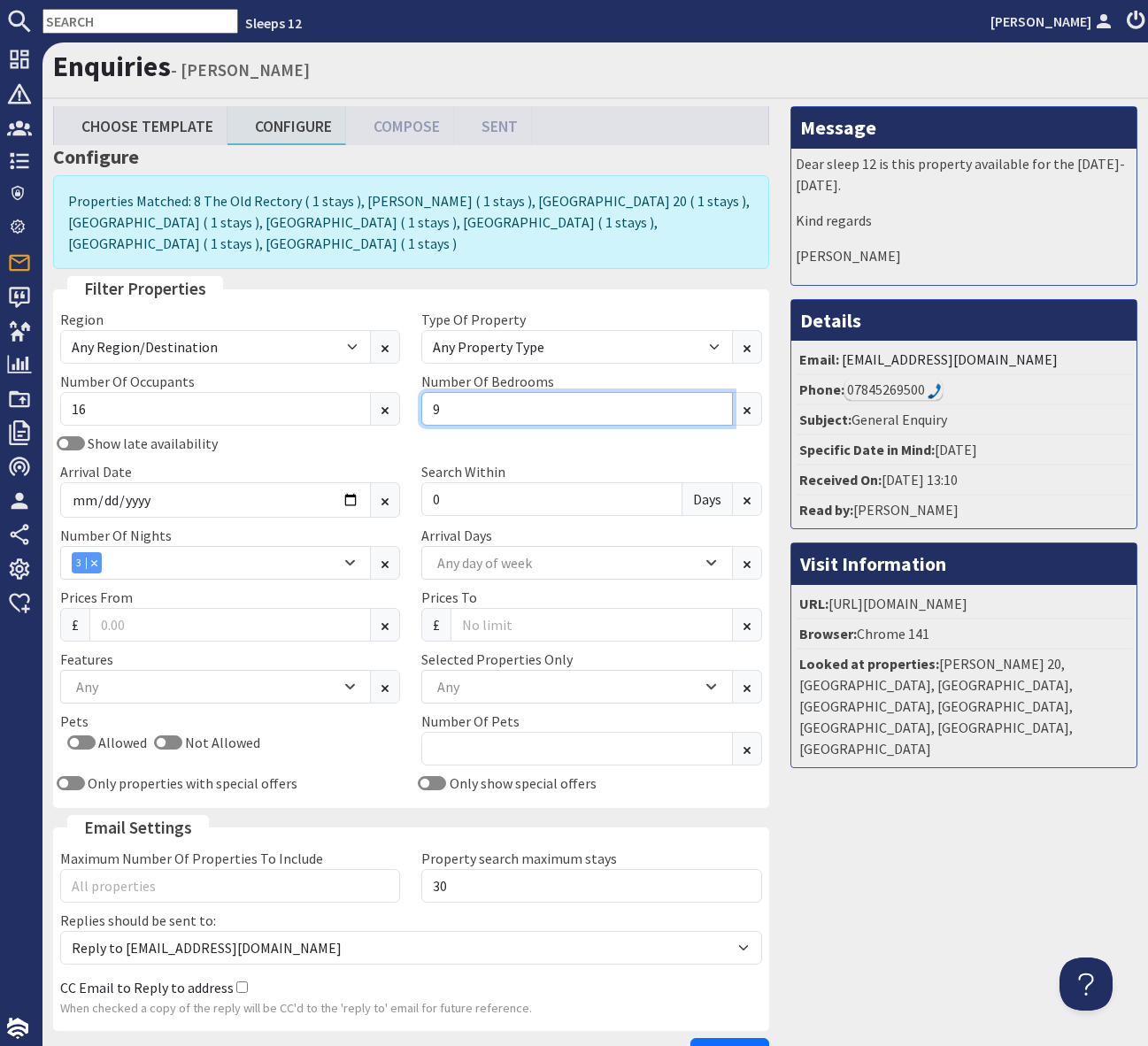
type input "9"
click at [147, 682] on div "Region Any Region/Destination UK UK / England UK / England / Bristol UK / Engla…" at bounding box center [410, 554] width 723 height 492
click at [159, 677] on div "Any" at bounding box center [206, 687] width 269 height 20
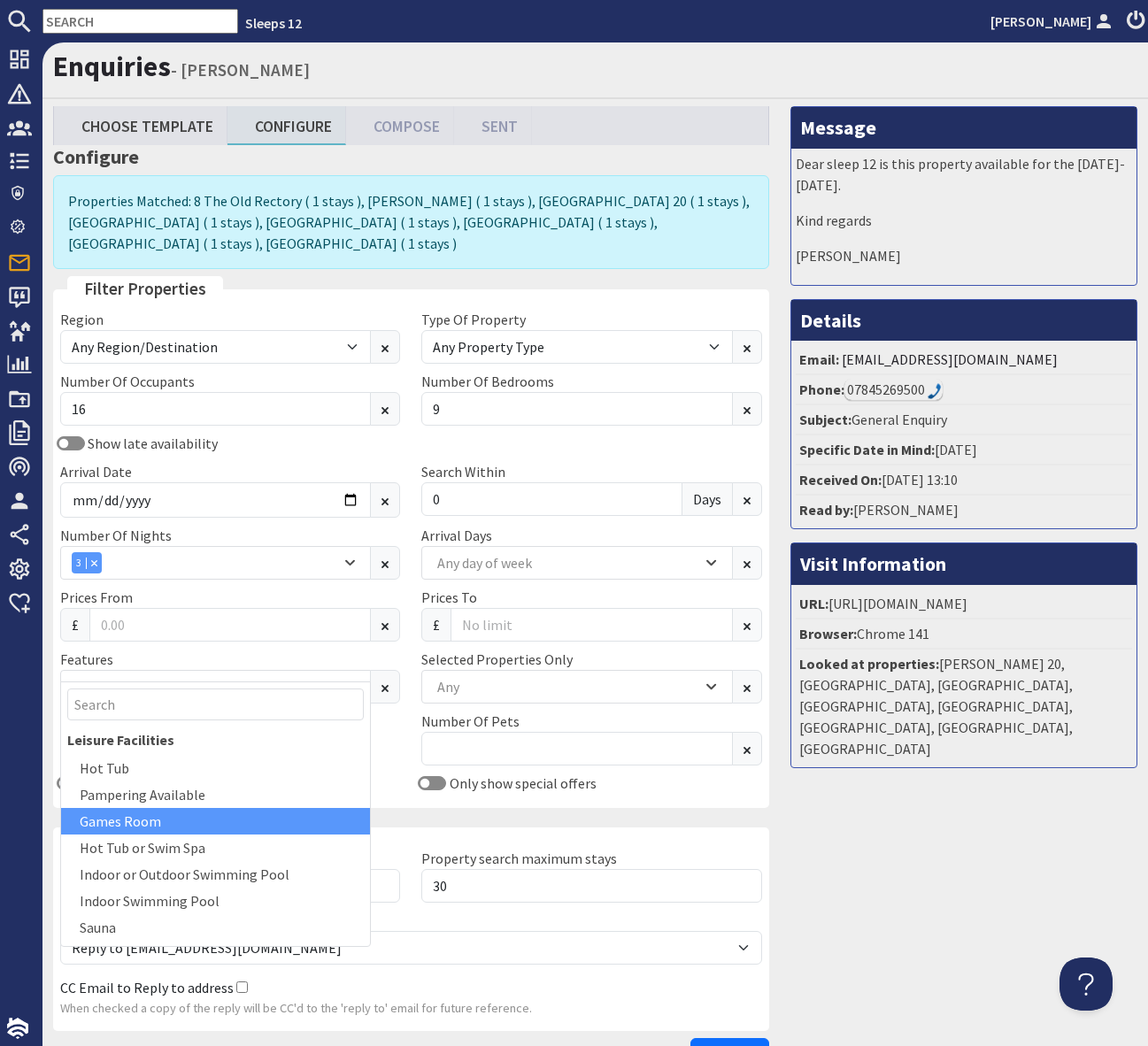
click at [142, 819] on div "Games Room" at bounding box center [215, 822] width 308 height 27
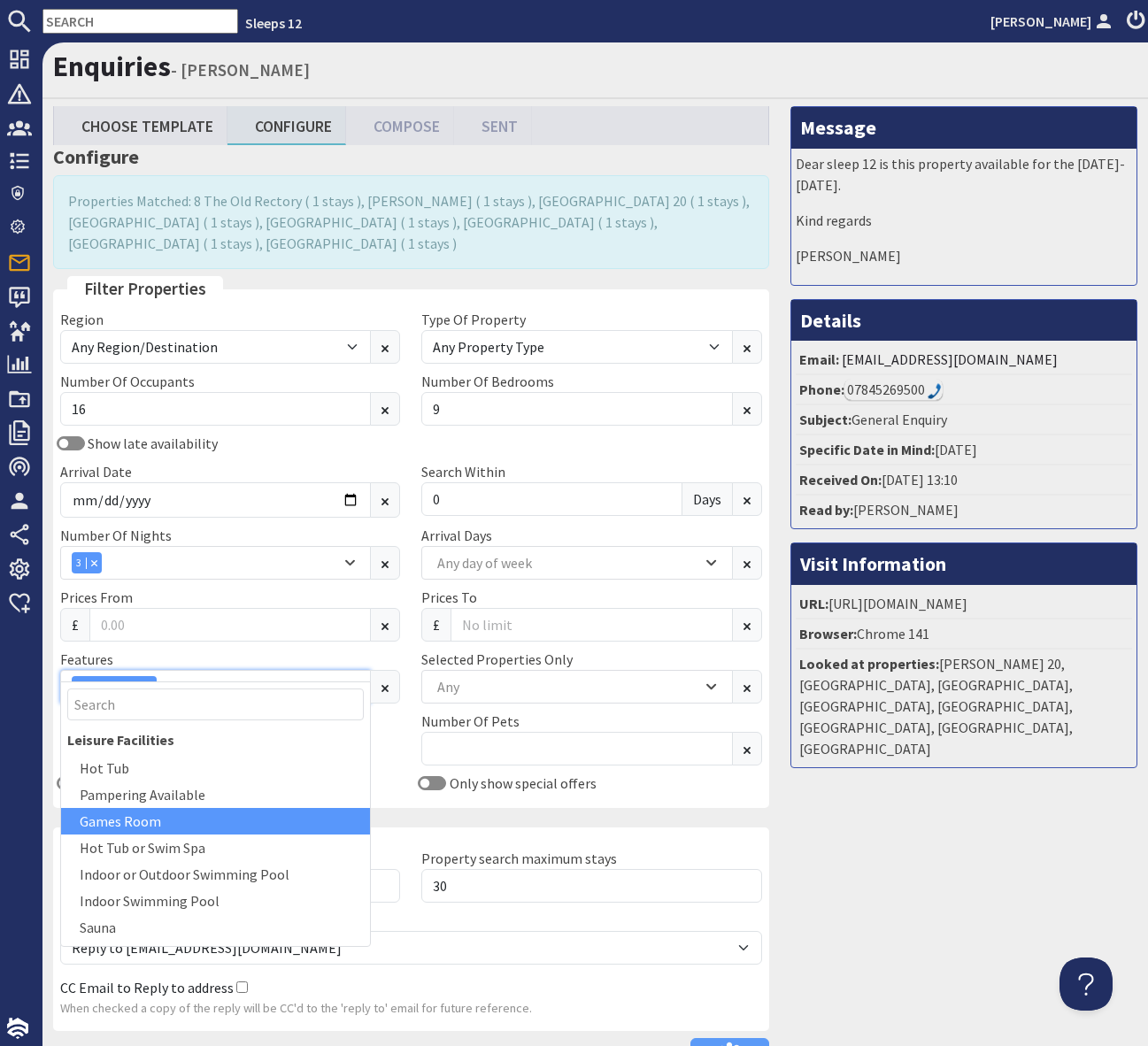
click at [216, 676] on div "Games Room" at bounding box center [215, 687] width 310 height 34
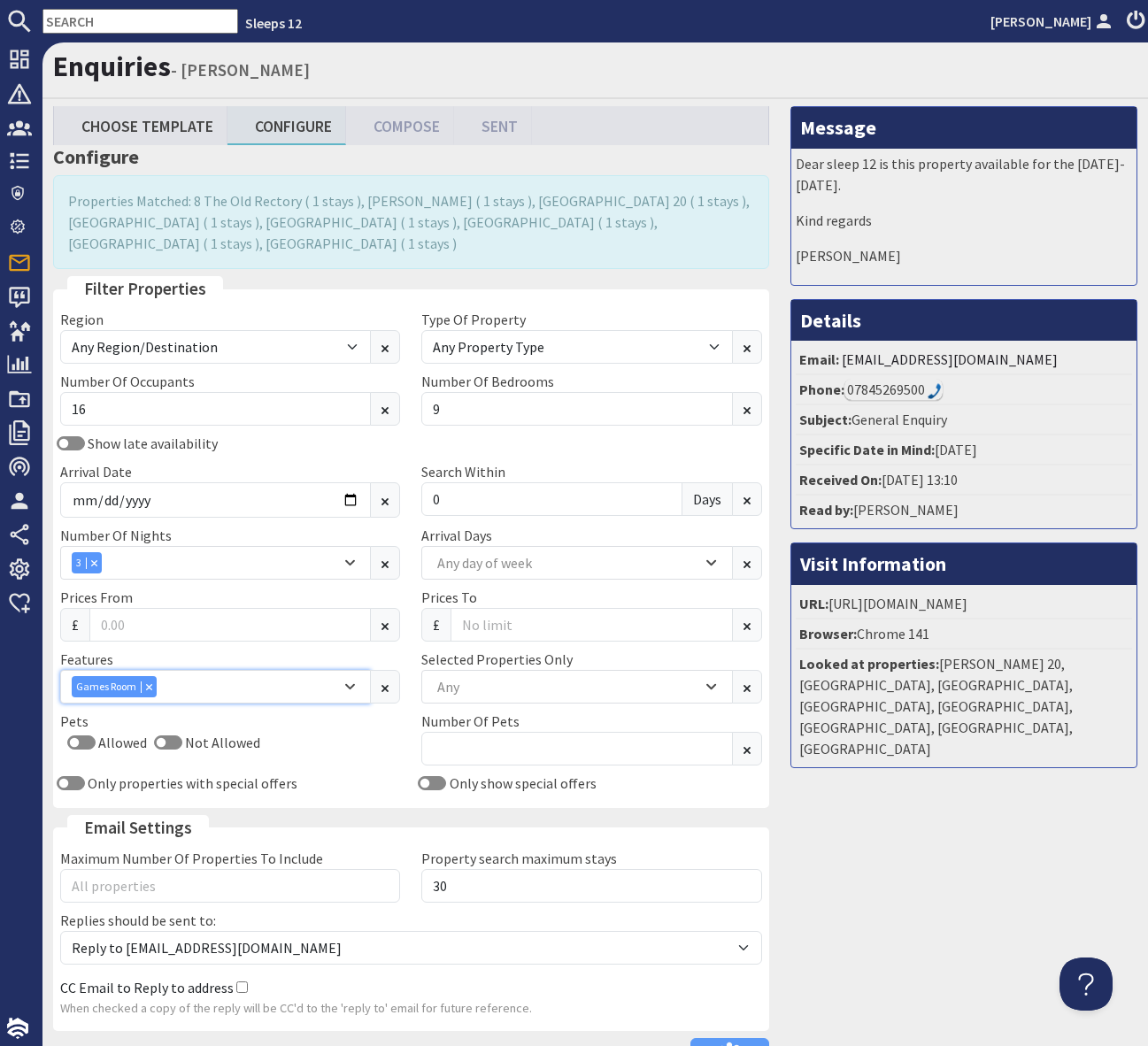
click at [210, 676] on div "Games Room" at bounding box center [206, 687] width 269 height 21
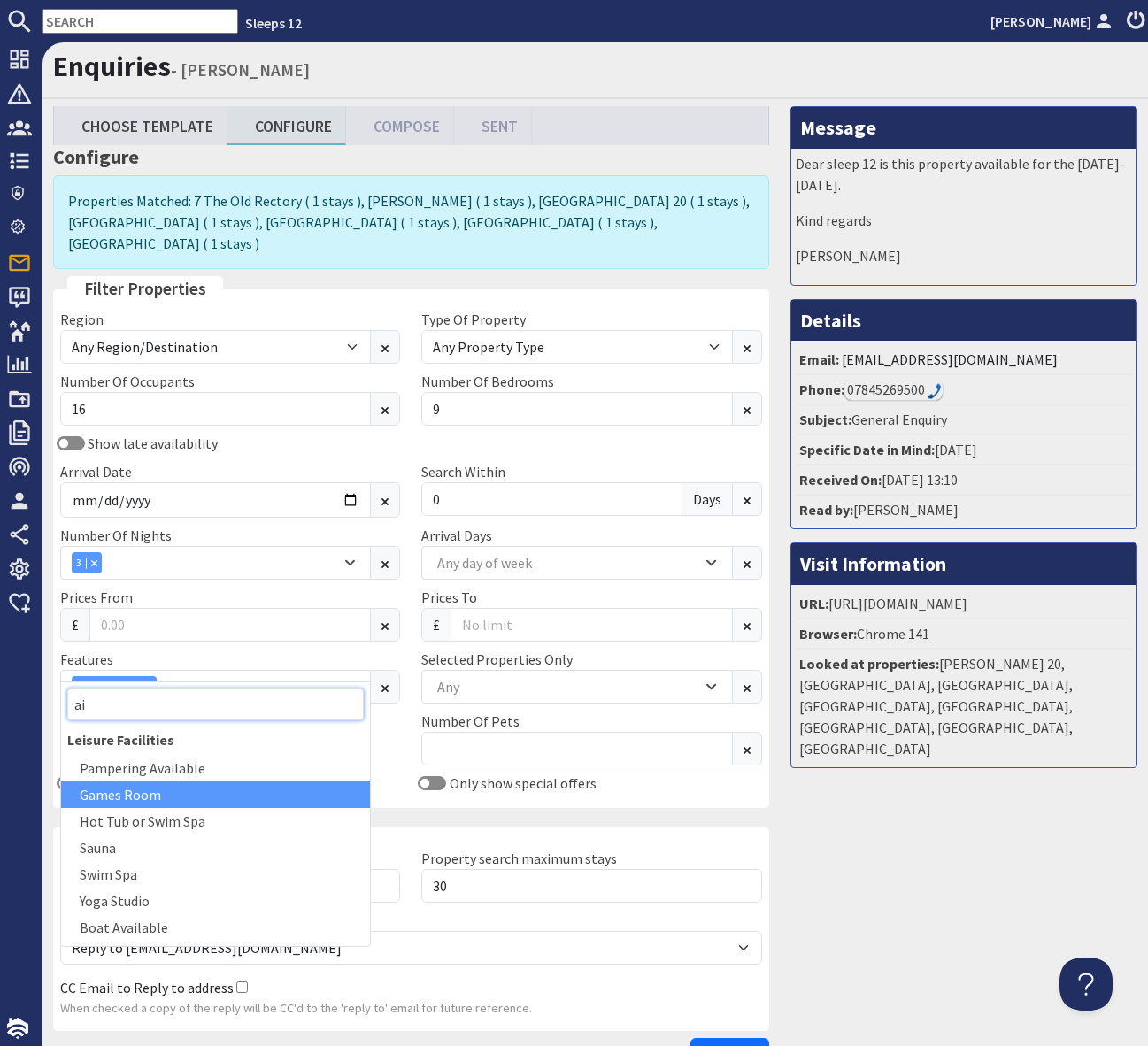
type input "air"
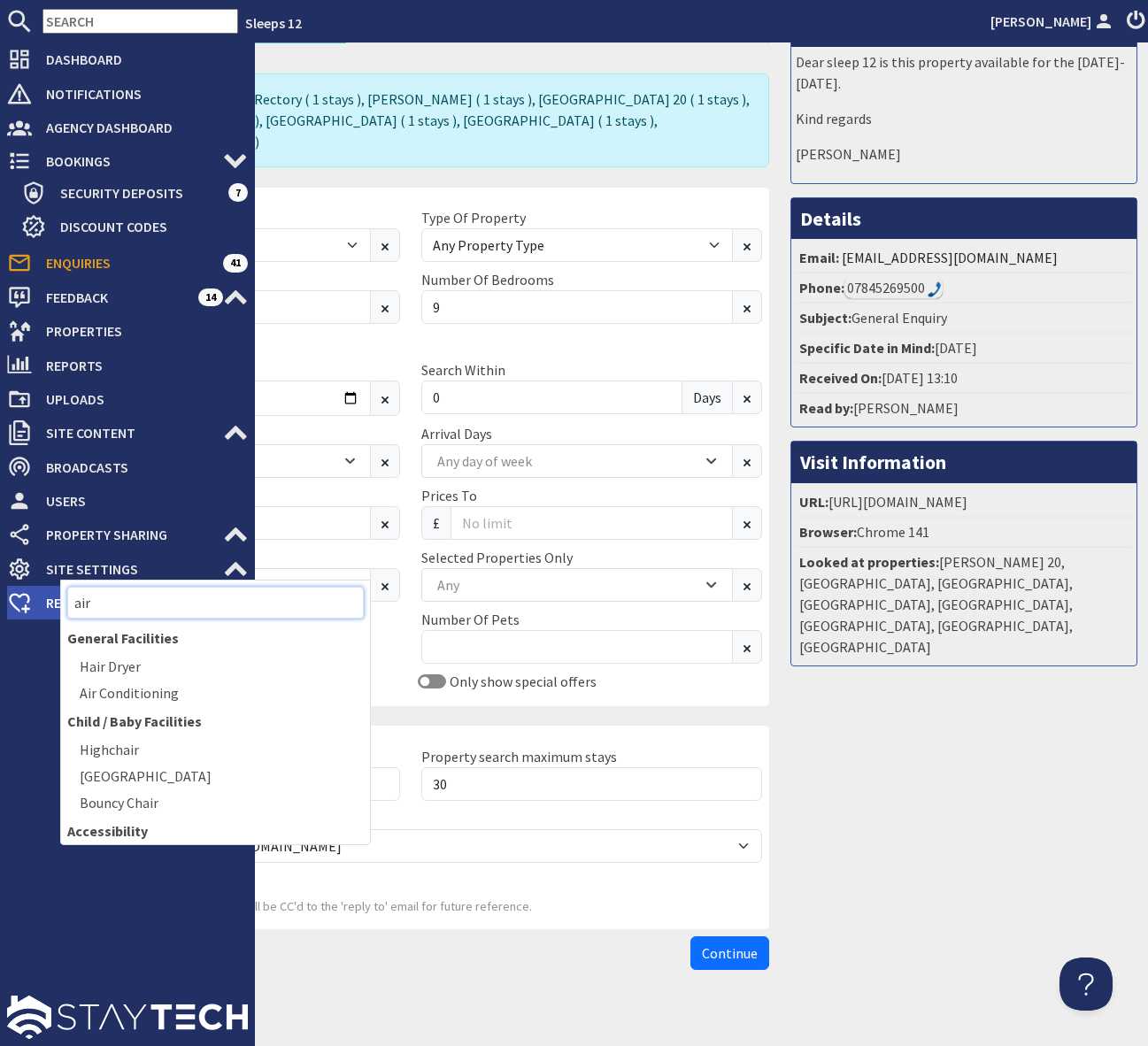
drag, startPoint x: 123, startPoint y: 605, endPoint x: 30, endPoint y: 605, distance: 93.0
click at [30, 605] on body "Sleeps 12 Simone Pocock Dashboard Notifications 0 Agency Dashboard Bookings 0 S…" at bounding box center [574, 523] width 1148 height 1046
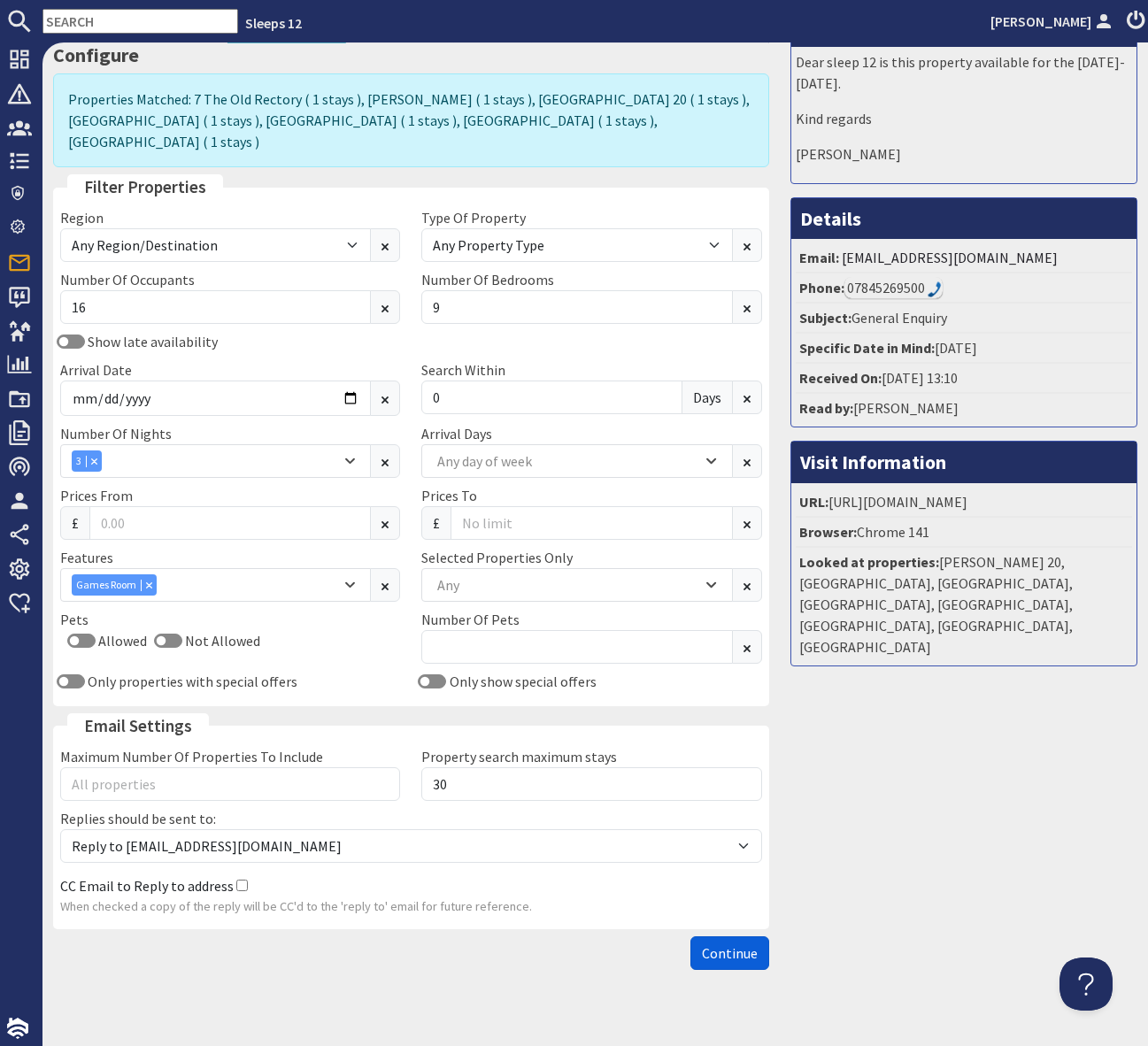
click at [736, 944] on span "Continue" at bounding box center [730, 953] width 55 height 18
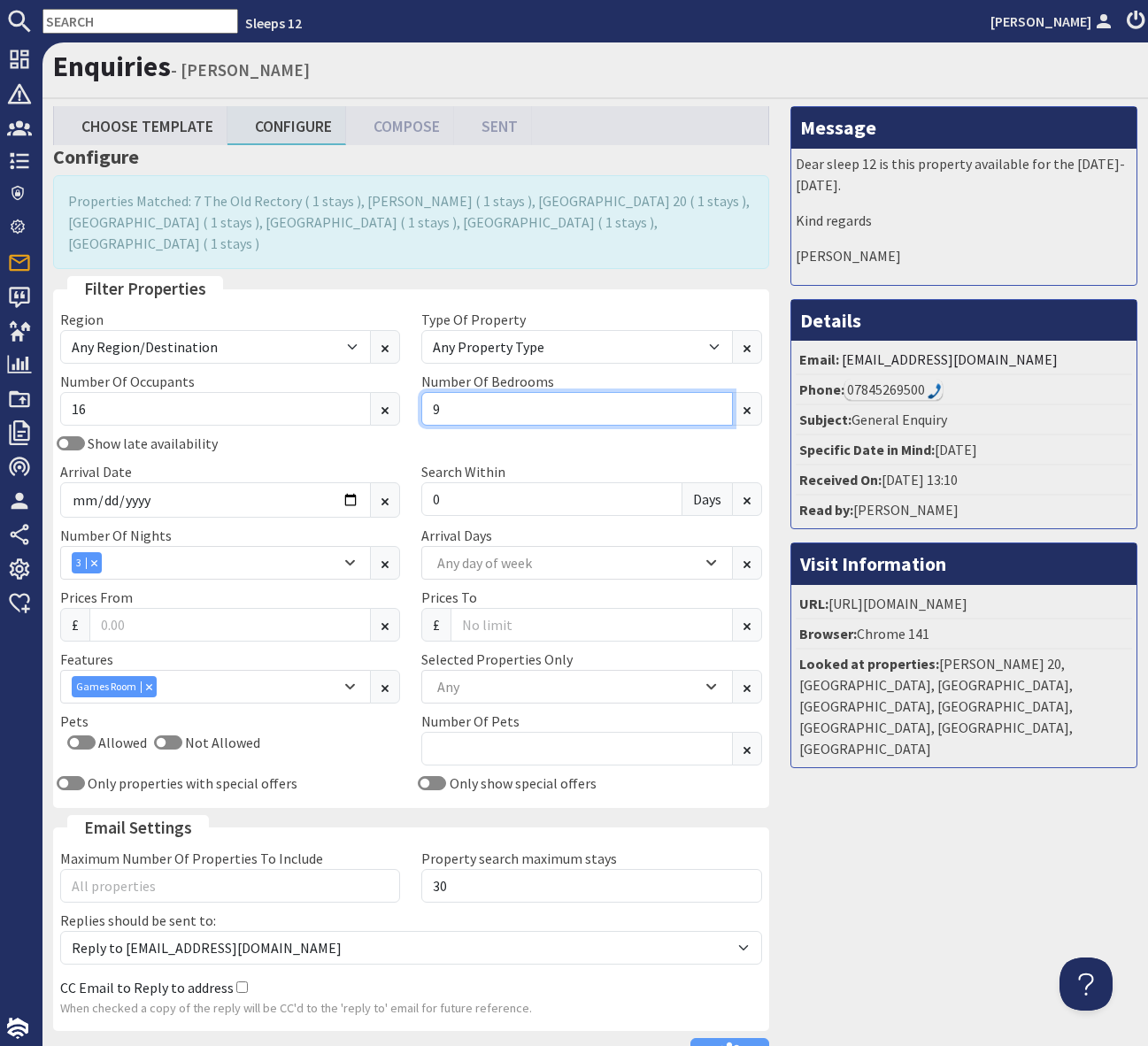
click at [452, 392] on input "9" at bounding box center [576, 409] width 310 height 34
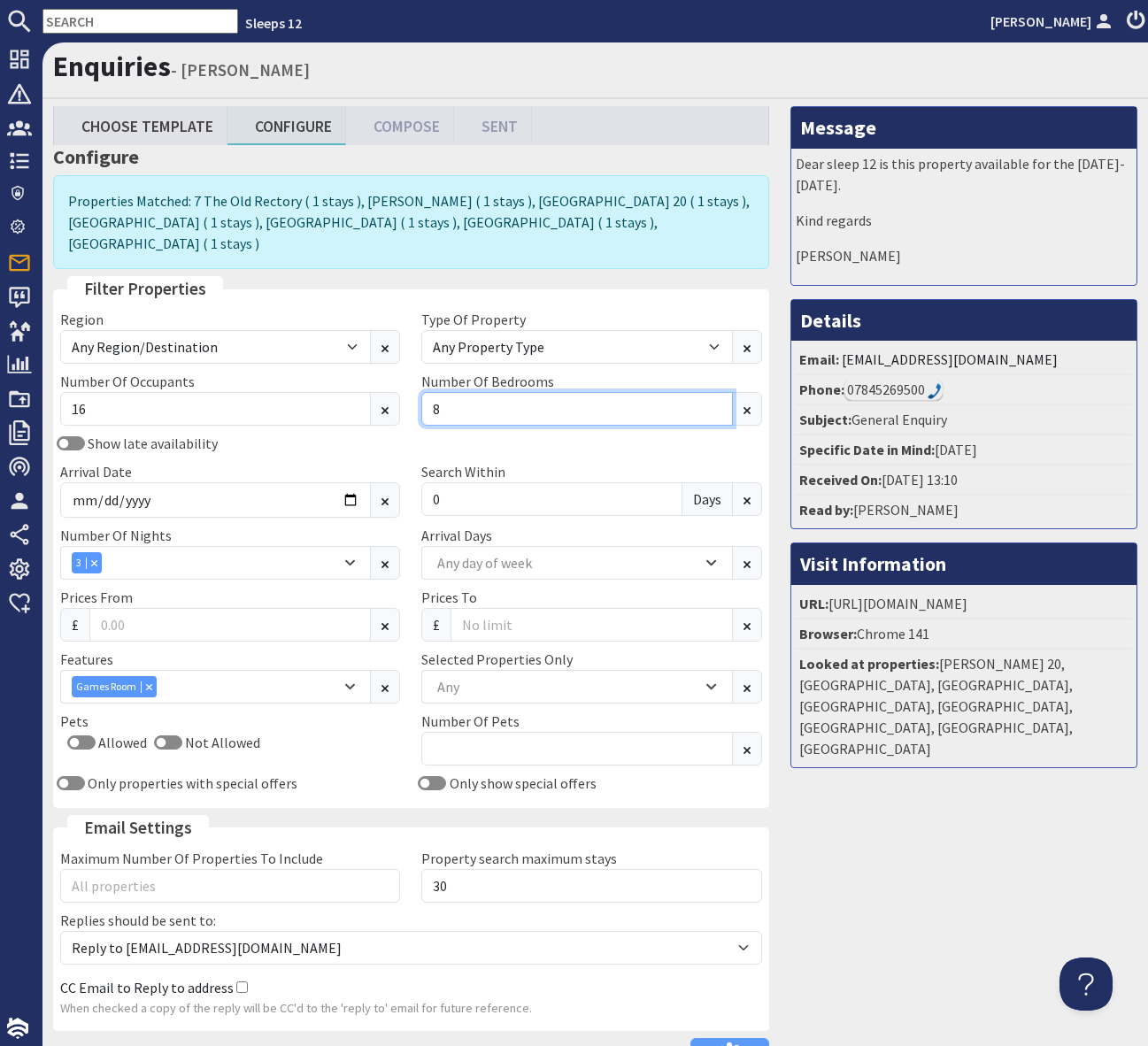
type input "8"
click at [601, 461] on div "Search Within 0 Days" at bounding box center [591, 489] width 361 height 56
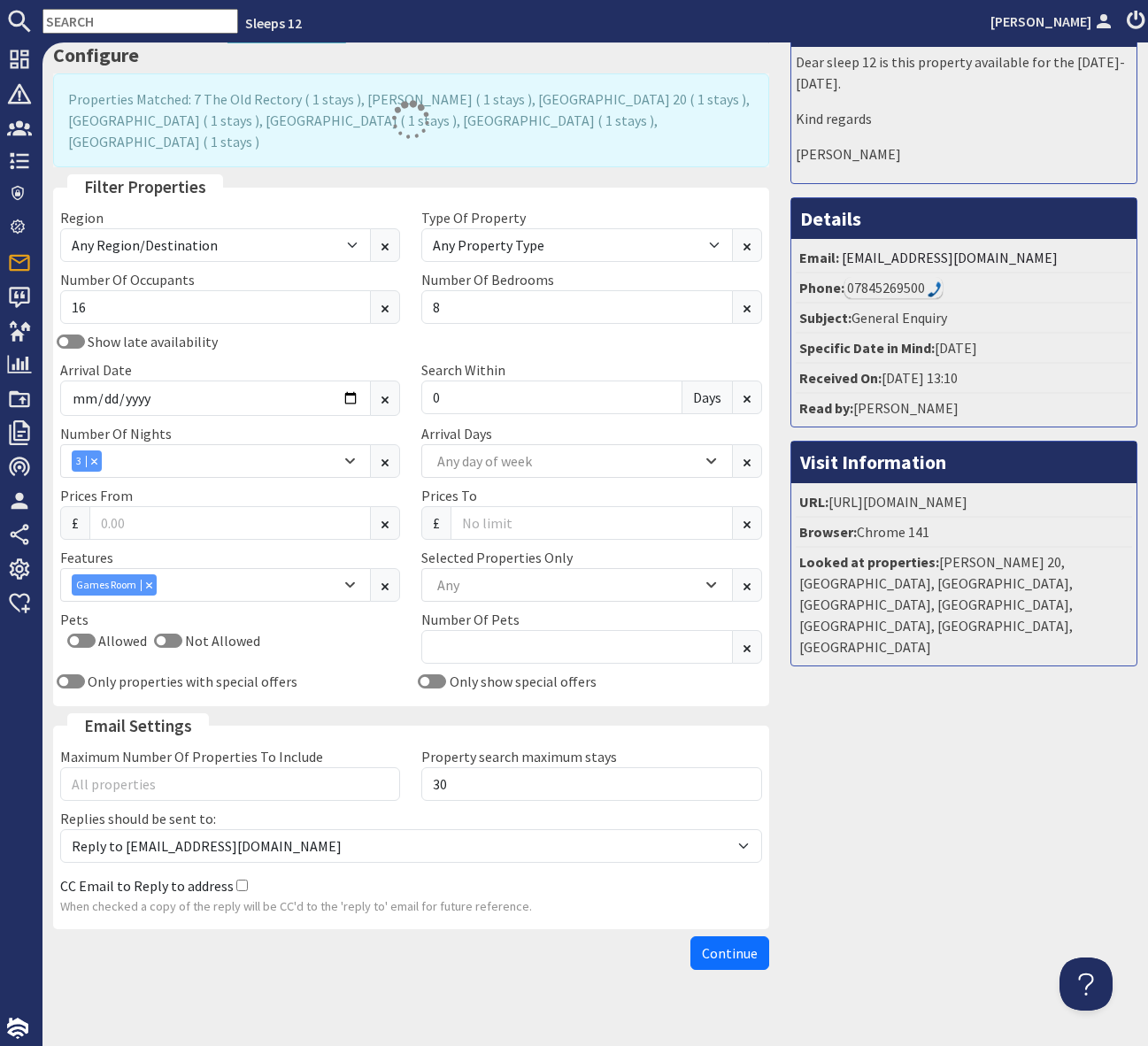
scroll to position [123, 0]
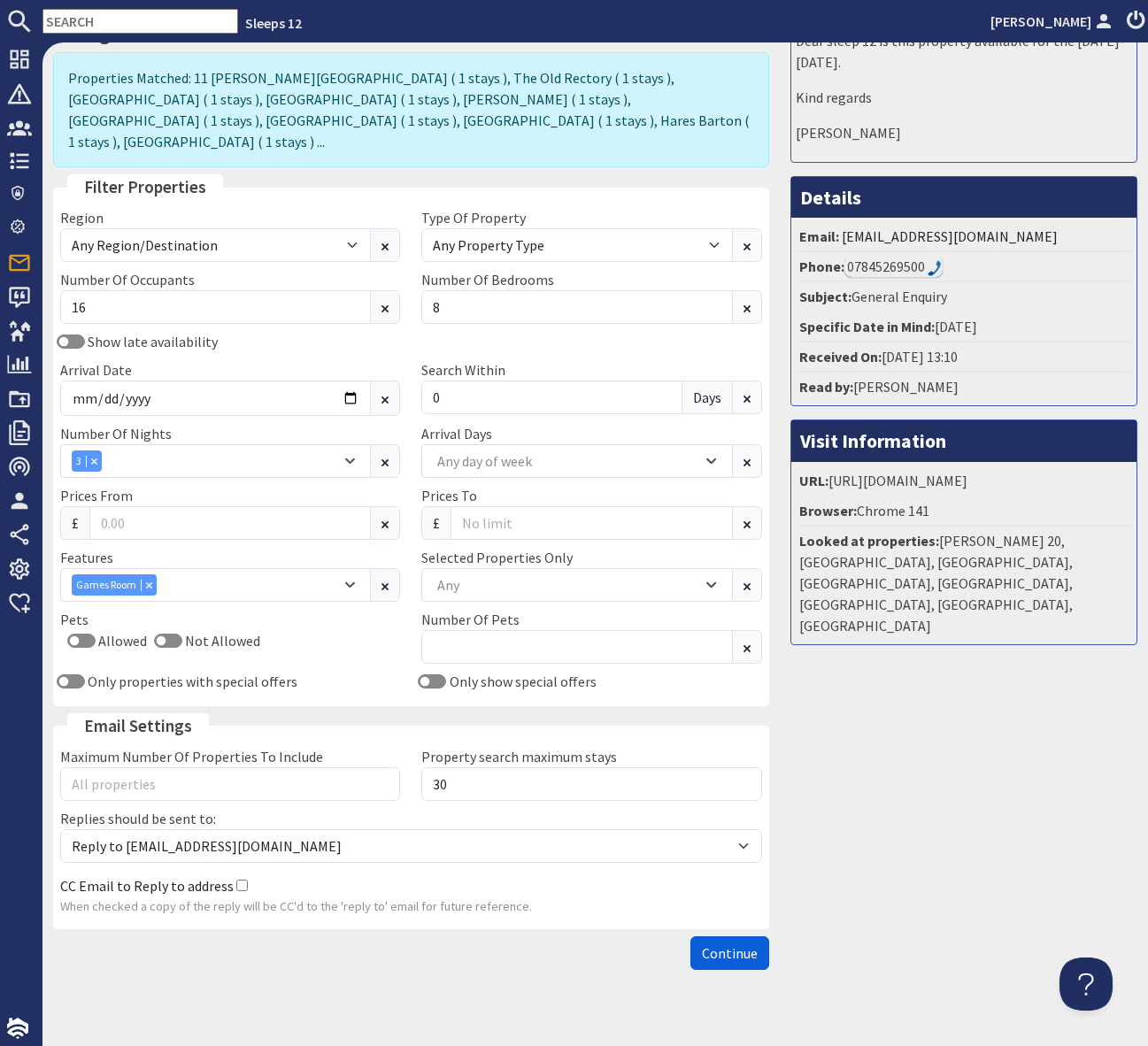
click at [732, 944] on span "Continue" at bounding box center [730, 953] width 55 height 18
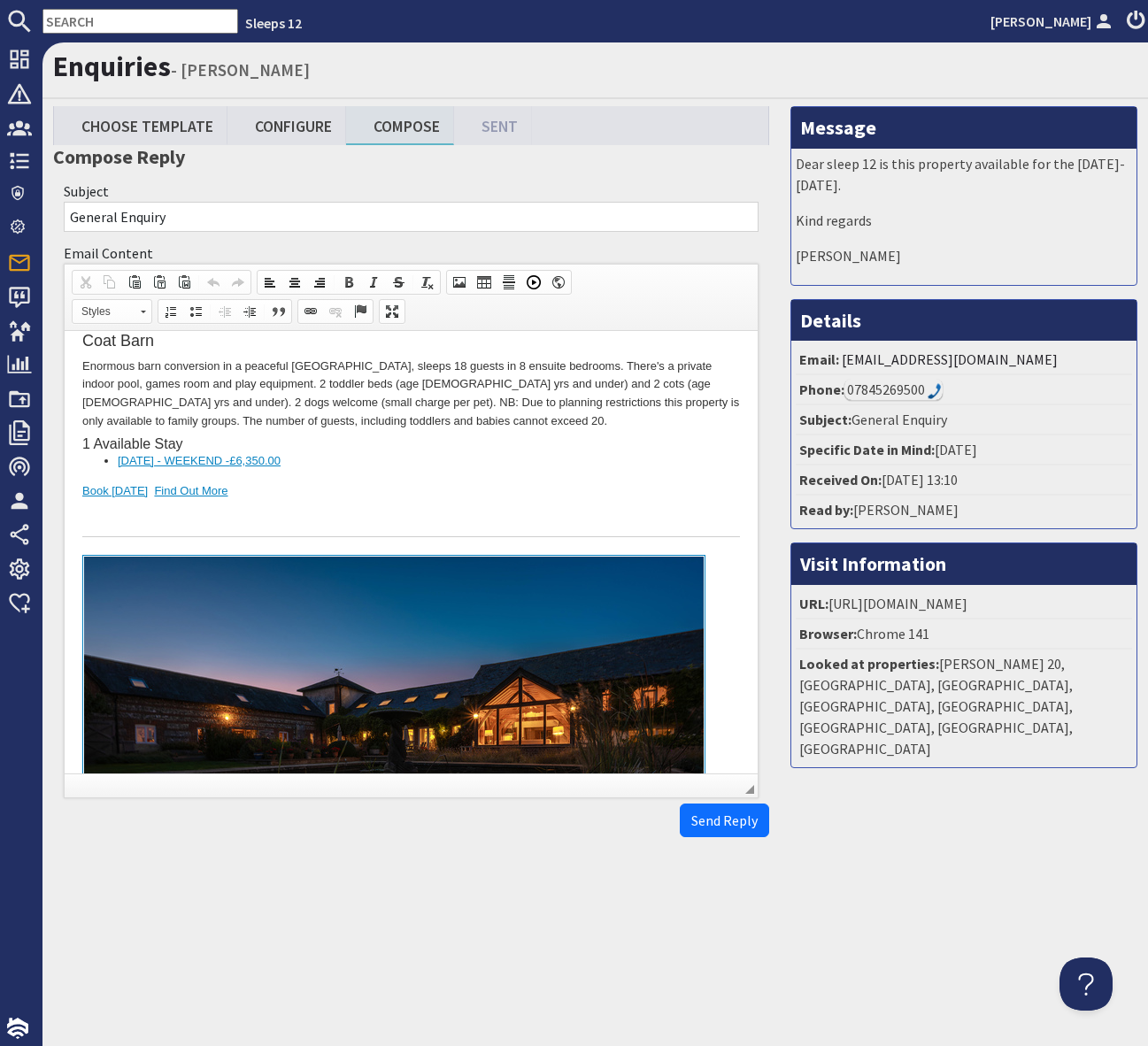
scroll to position [1821, 0]
drag, startPoint x: 66, startPoint y: 20, endPoint x: 64, endPoint y: 30, distance: 10.2
click at [66, 21] on input "text" at bounding box center [140, 21] width 196 height 25
click at [64, 30] on input "text" at bounding box center [140, 21] width 196 height 25
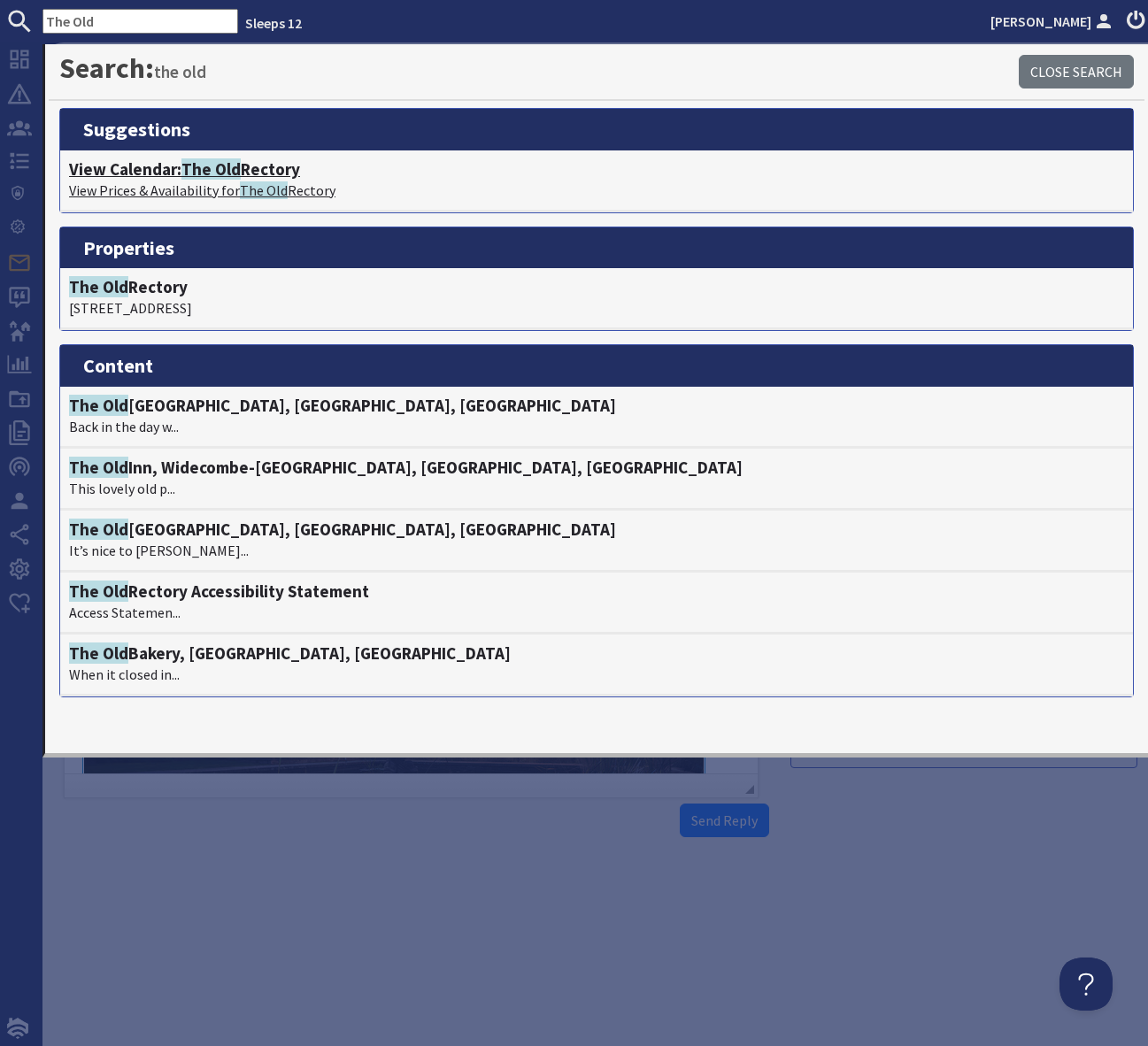
type input "The Old"
click at [245, 168] on h4 "View Calendar: The Old Rectory" at bounding box center [596, 169] width 1055 height 21
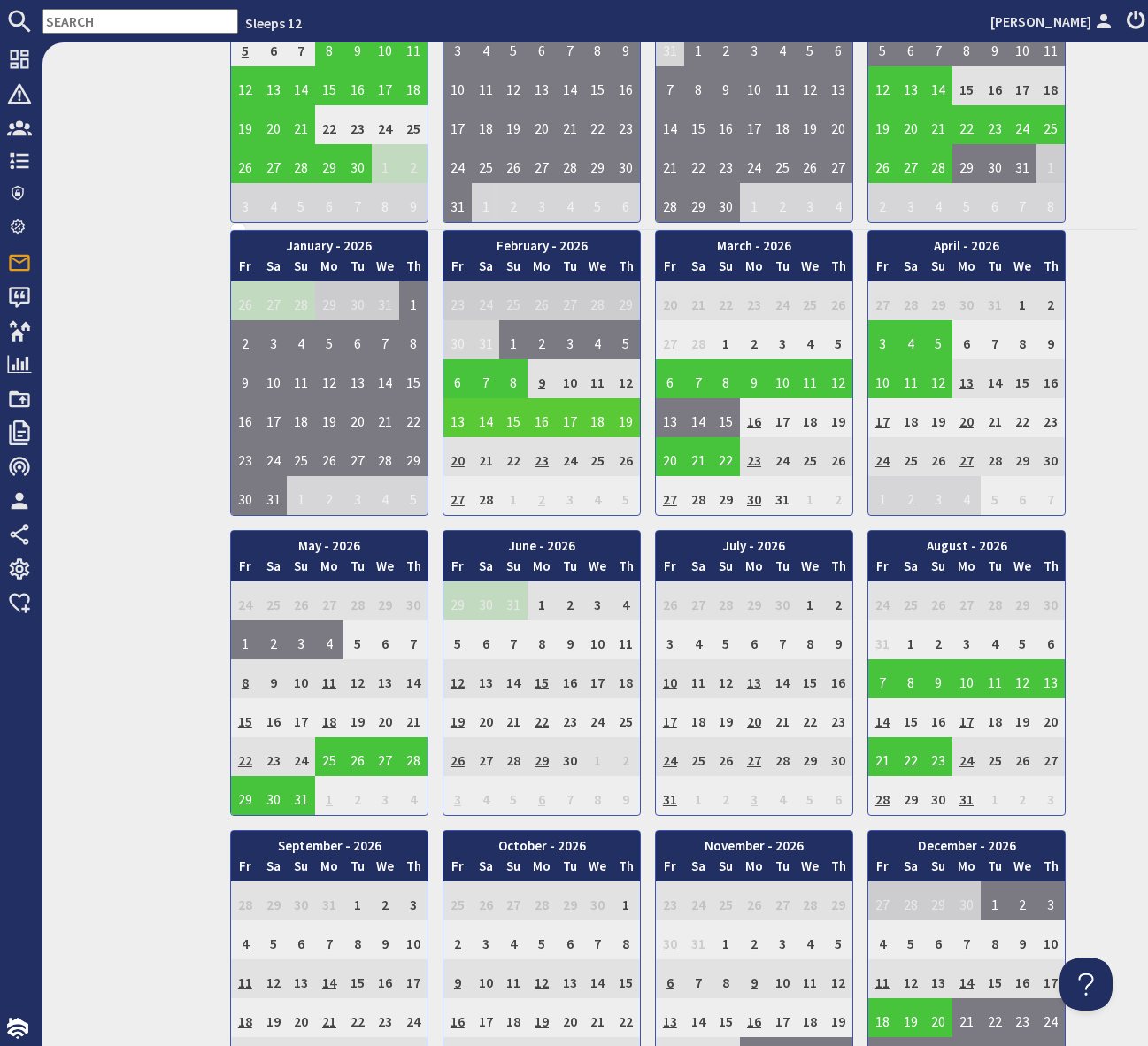
scroll to position [906, 0]
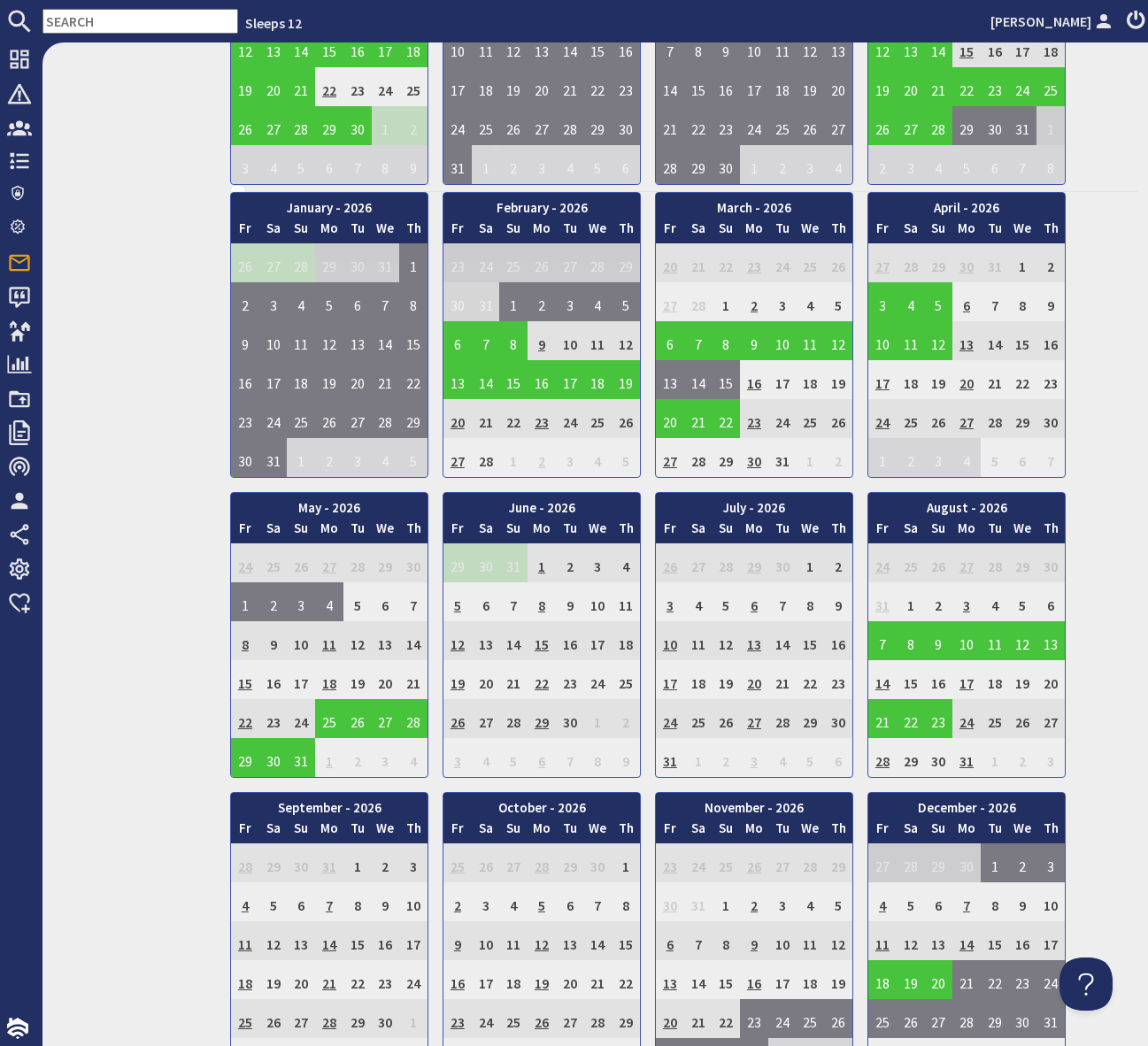
click at [877, 686] on td "14" at bounding box center [882, 679] width 29 height 39
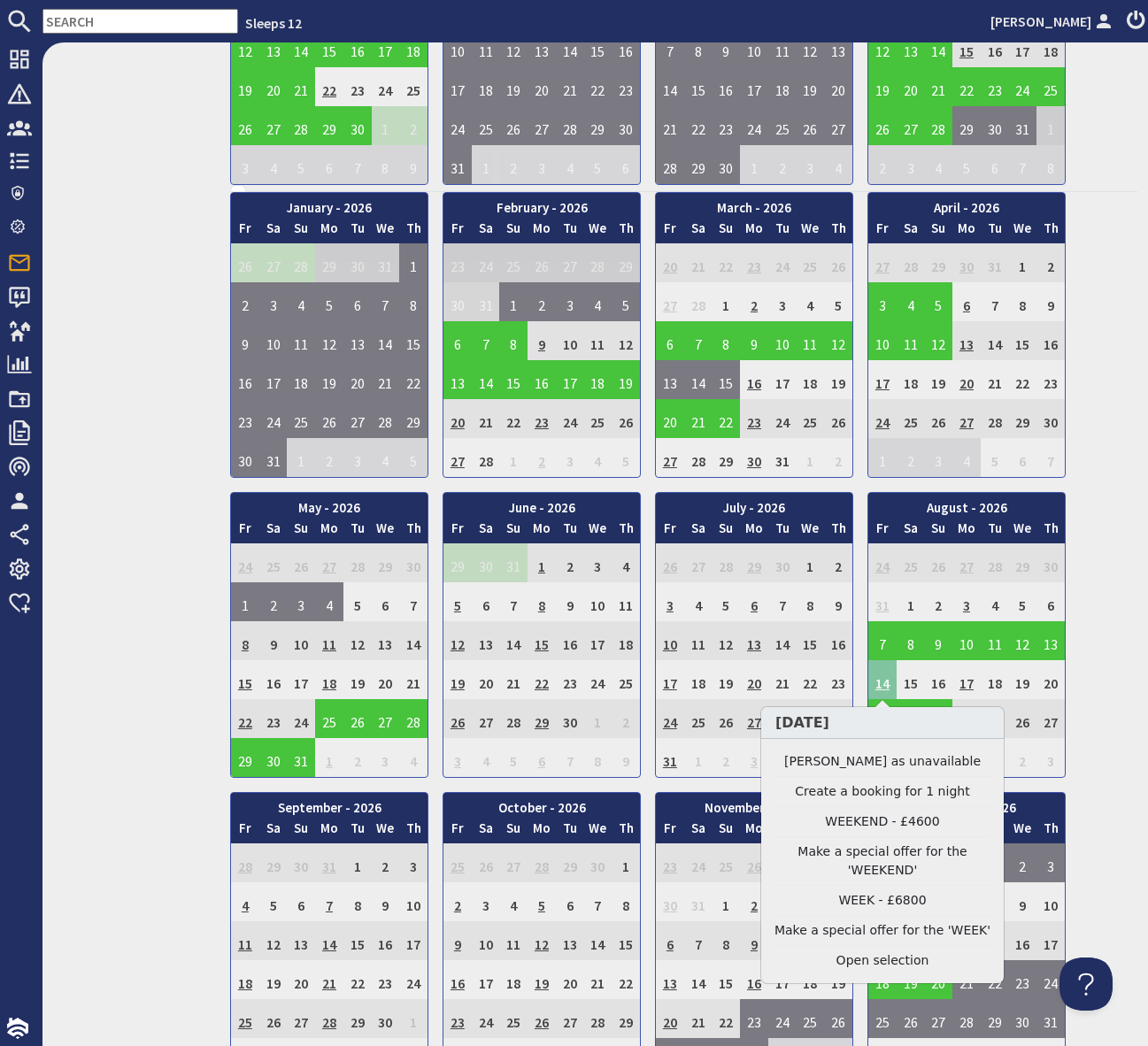
click at [883, 677] on td "14" at bounding box center [882, 679] width 29 height 39
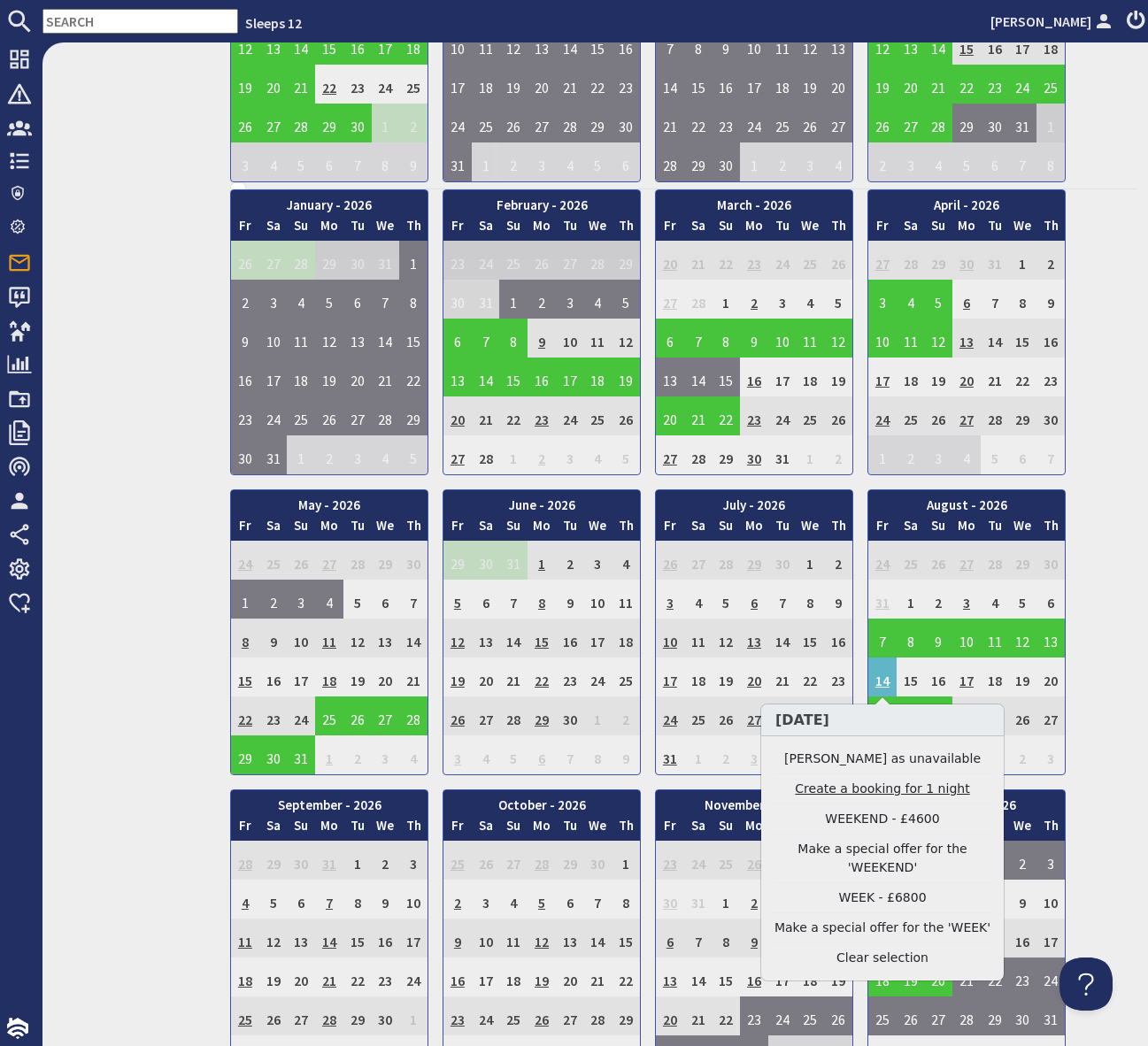
scroll to position [909, 0]
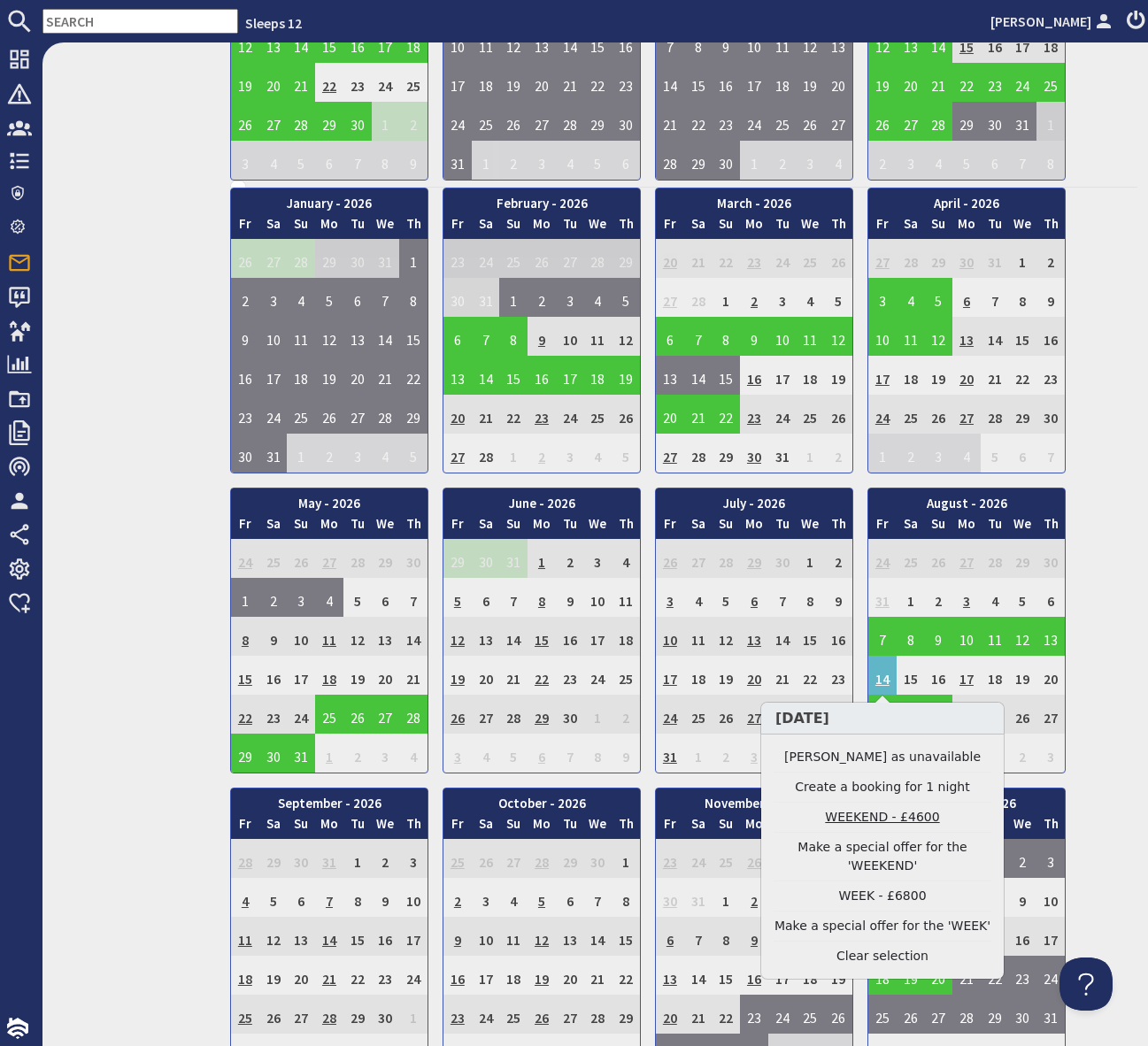
click at [867, 817] on link "WEEKEND - £4600" at bounding box center [882, 817] width 217 height 19
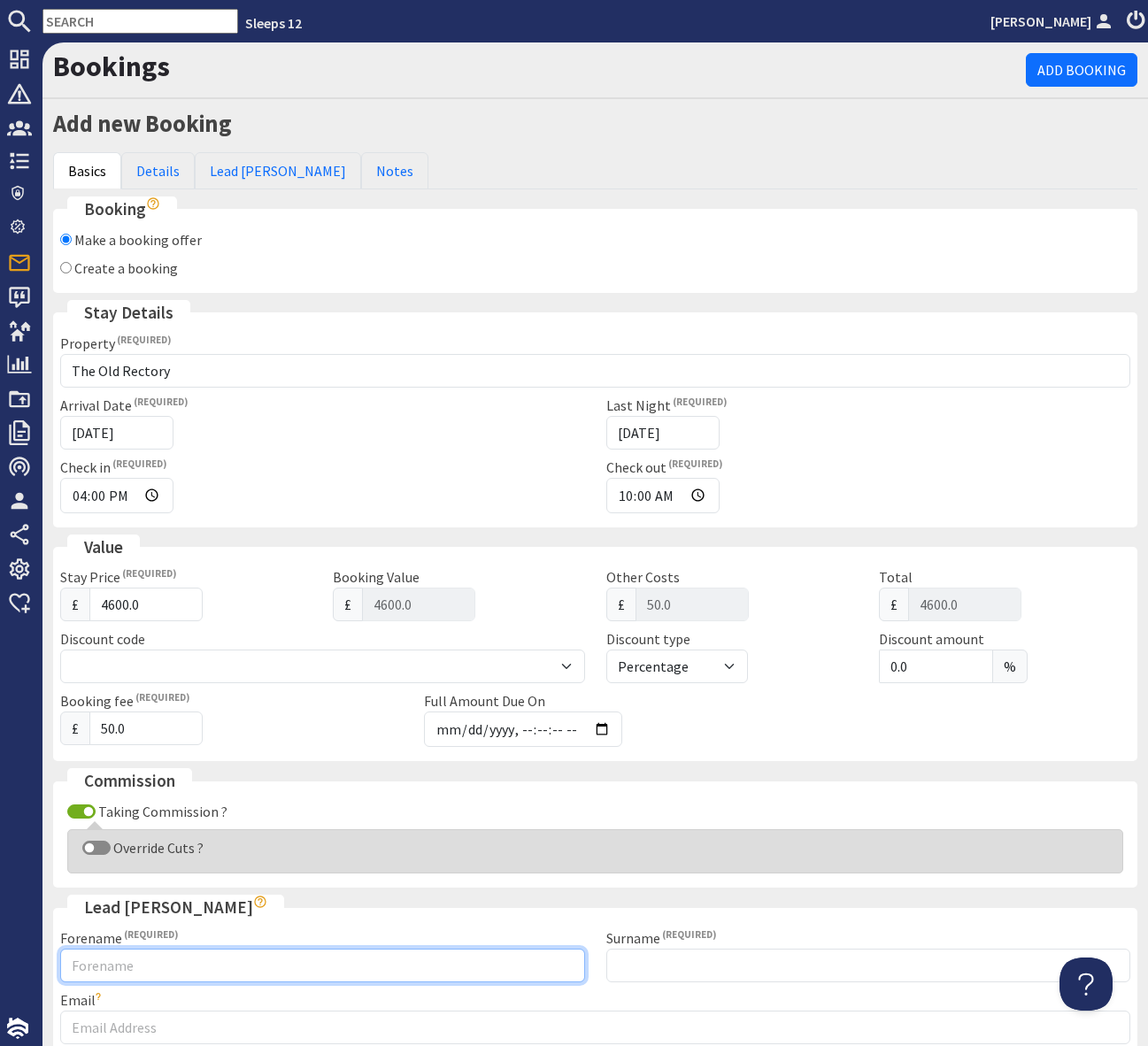
click at [117, 964] on input "Forename" at bounding box center [322, 966] width 525 height 34
type input "Hazel"
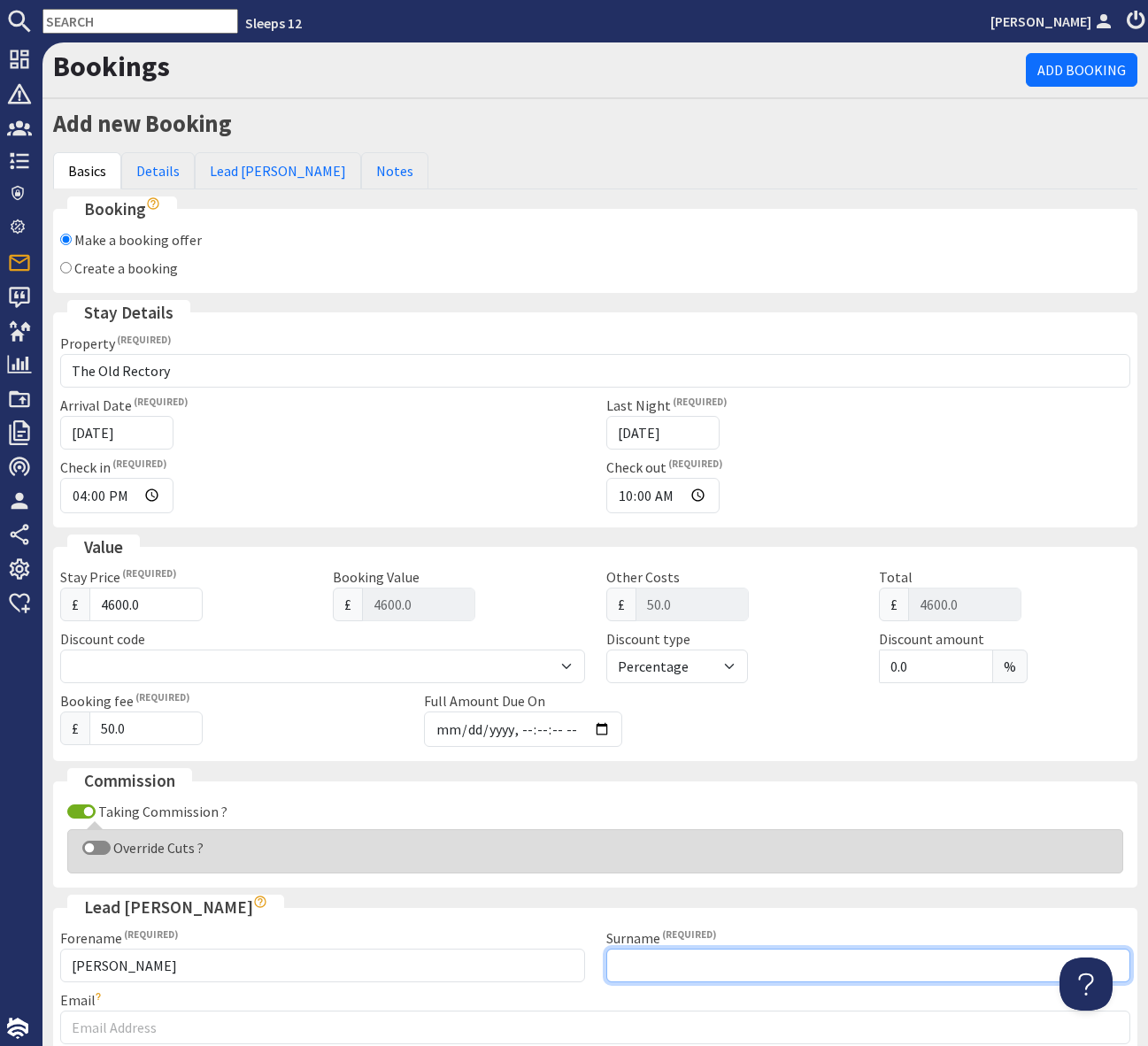
click at [628, 968] on input "Surname" at bounding box center [868, 966] width 525 height 34
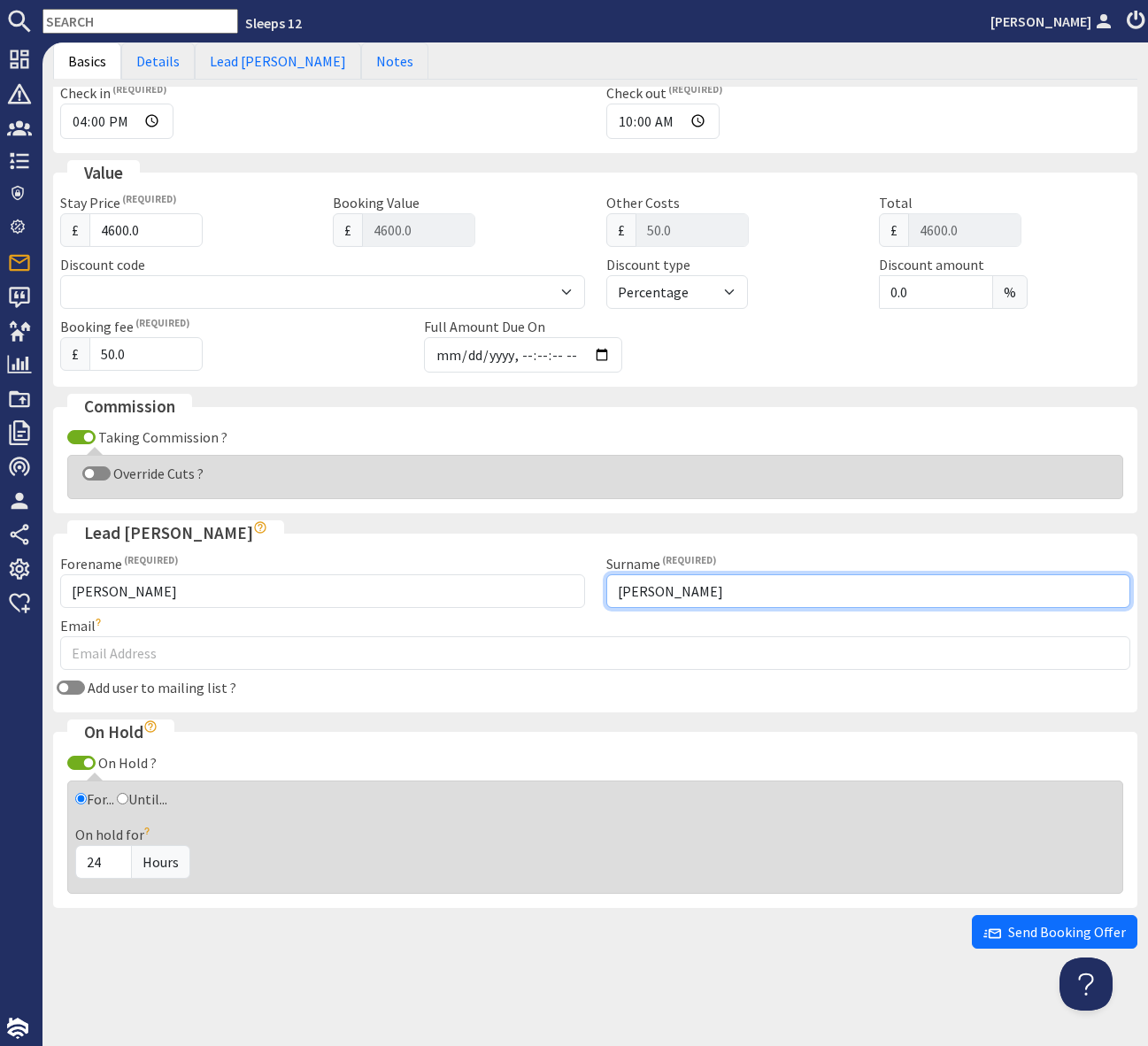
type input "Handley"
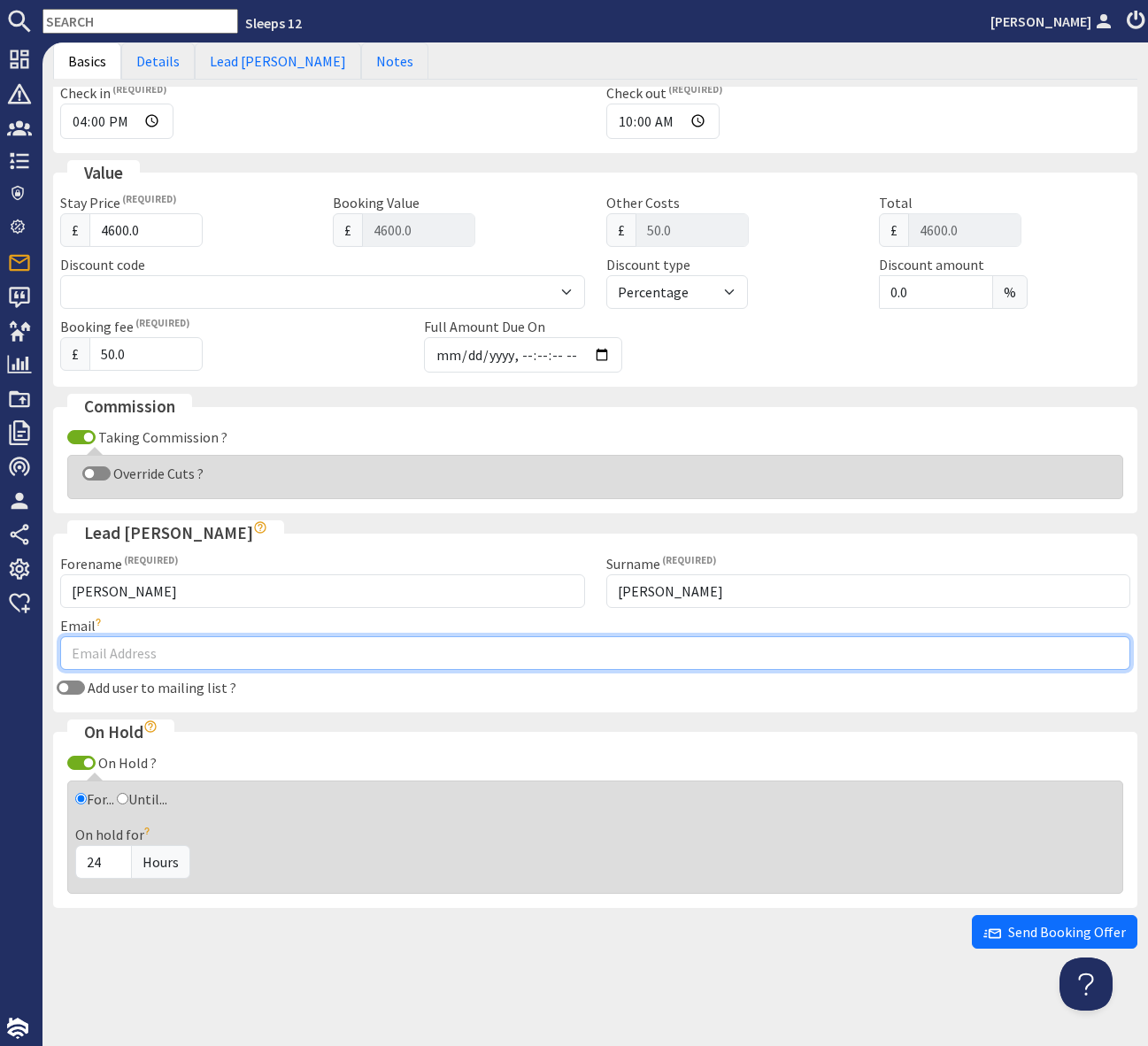
click at [101, 654] on input "Email" at bounding box center [595, 654] width 1070 height 34
type input "hazelhandley@talktalk.net"
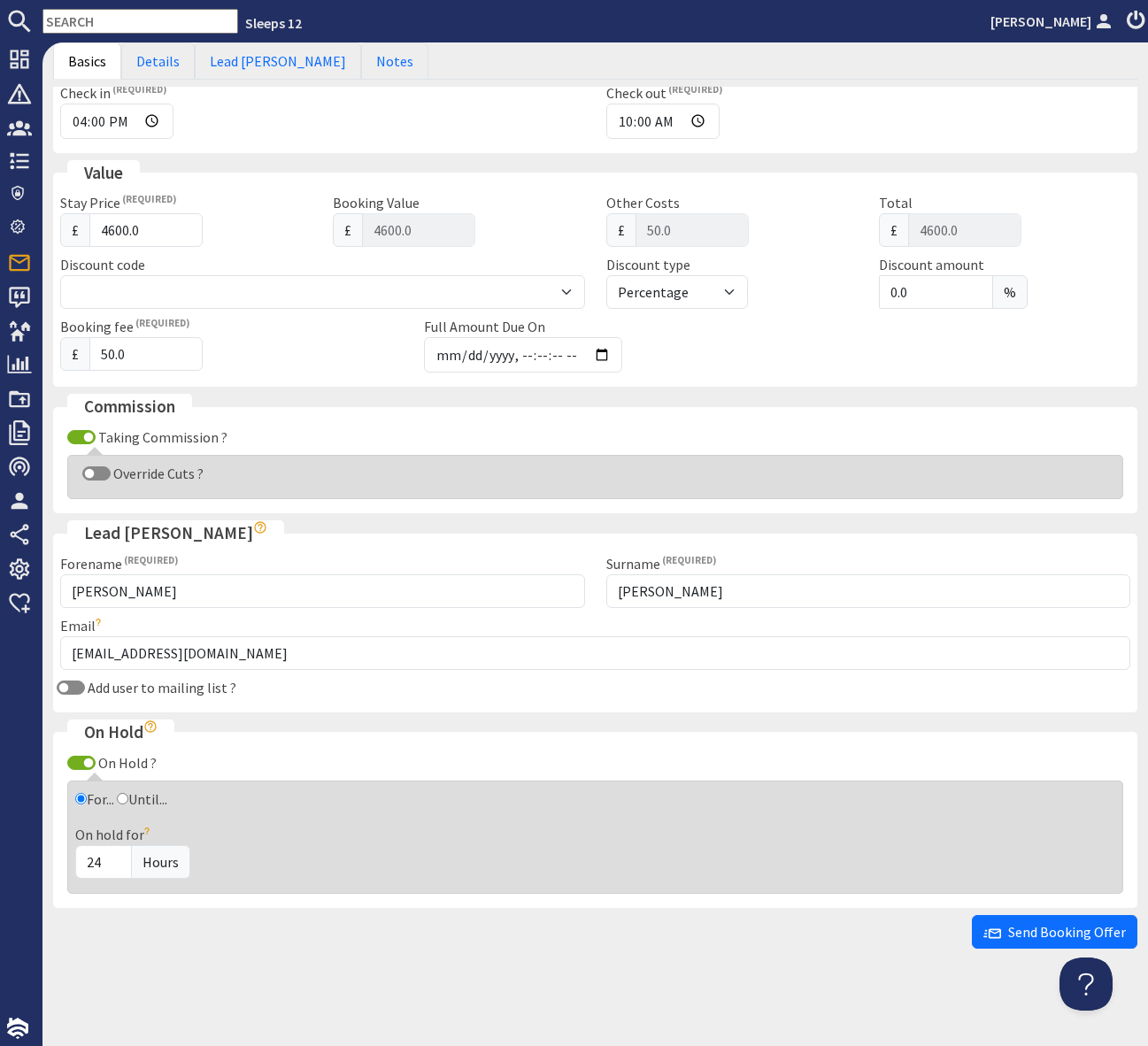
click at [428, 754] on div "On Hold ?" at bounding box center [595, 763] width 1070 height 21
click at [160, 56] on link "Details" at bounding box center [158, 62] width 73 height 38
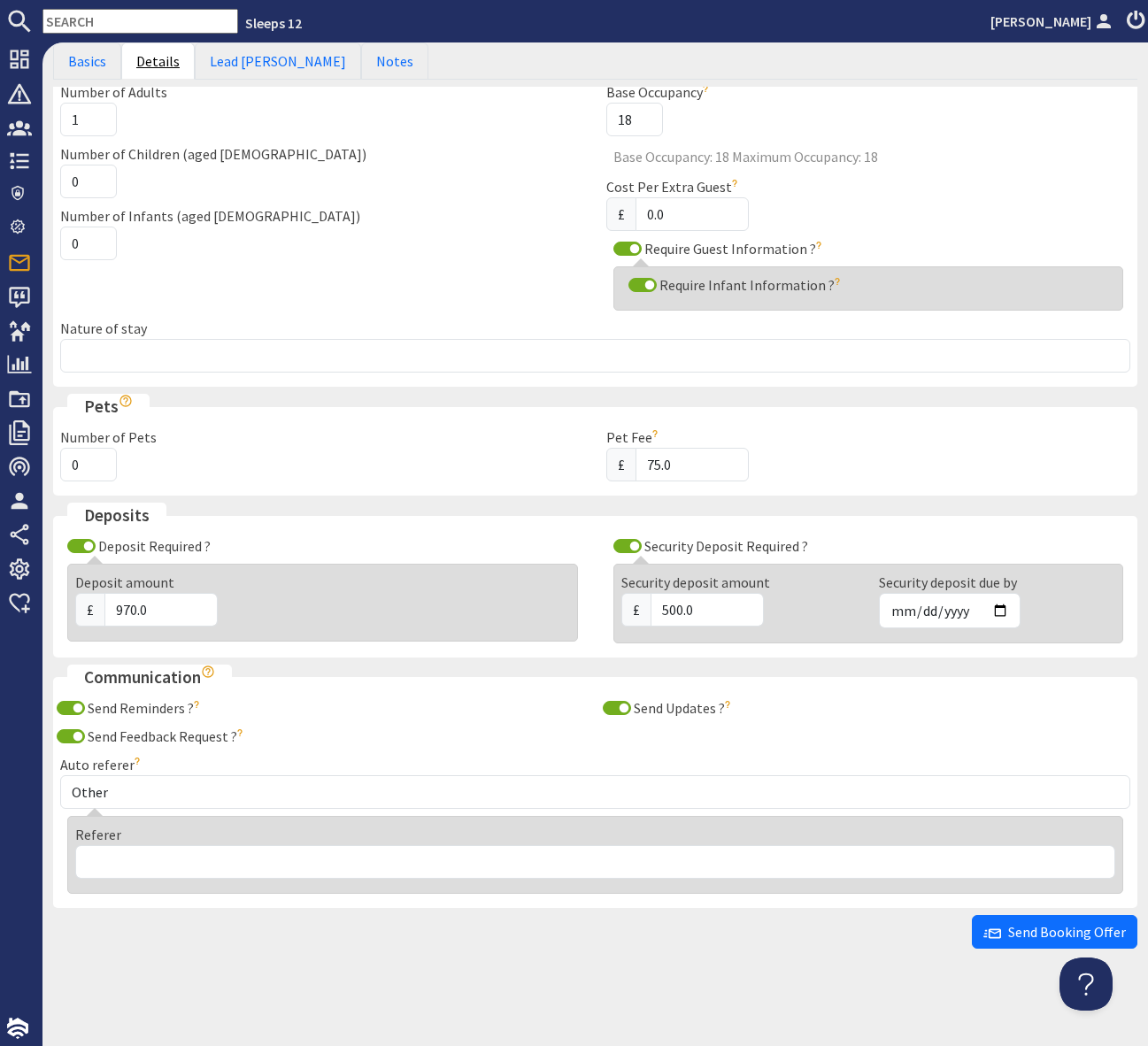
scroll to position [148, 0]
drag, startPoint x: 85, startPoint y: 120, endPoint x: 99, endPoint y: 126, distance: 15.2
click at [85, 120] on input "1" at bounding box center [88, 120] width 56 height 34
type input "10"
click at [81, 182] on input "0" at bounding box center [88, 181] width 56 height 34
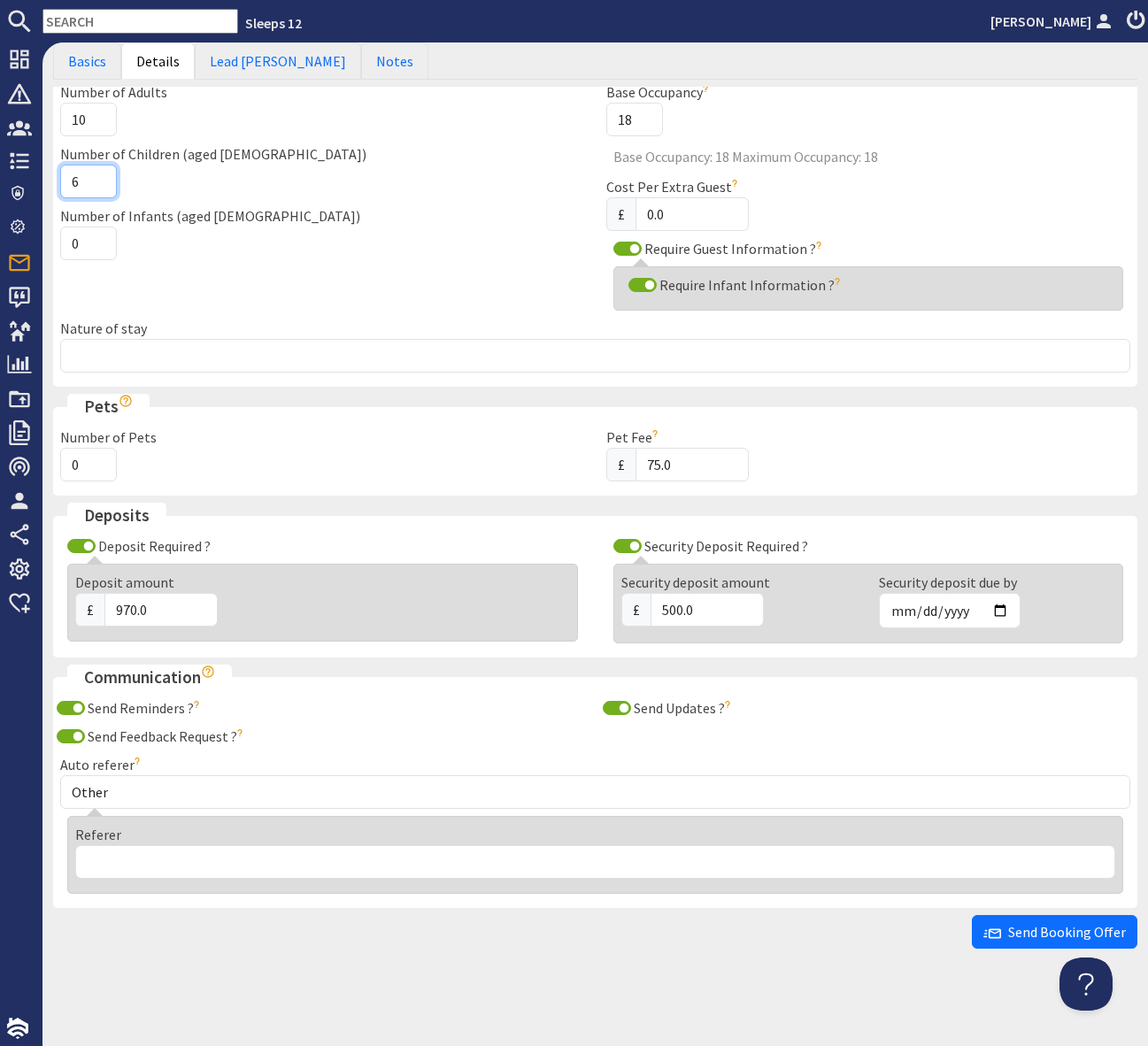
type input "6"
click at [96, 248] on input "0" at bounding box center [88, 243] width 56 height 34
type input "2"
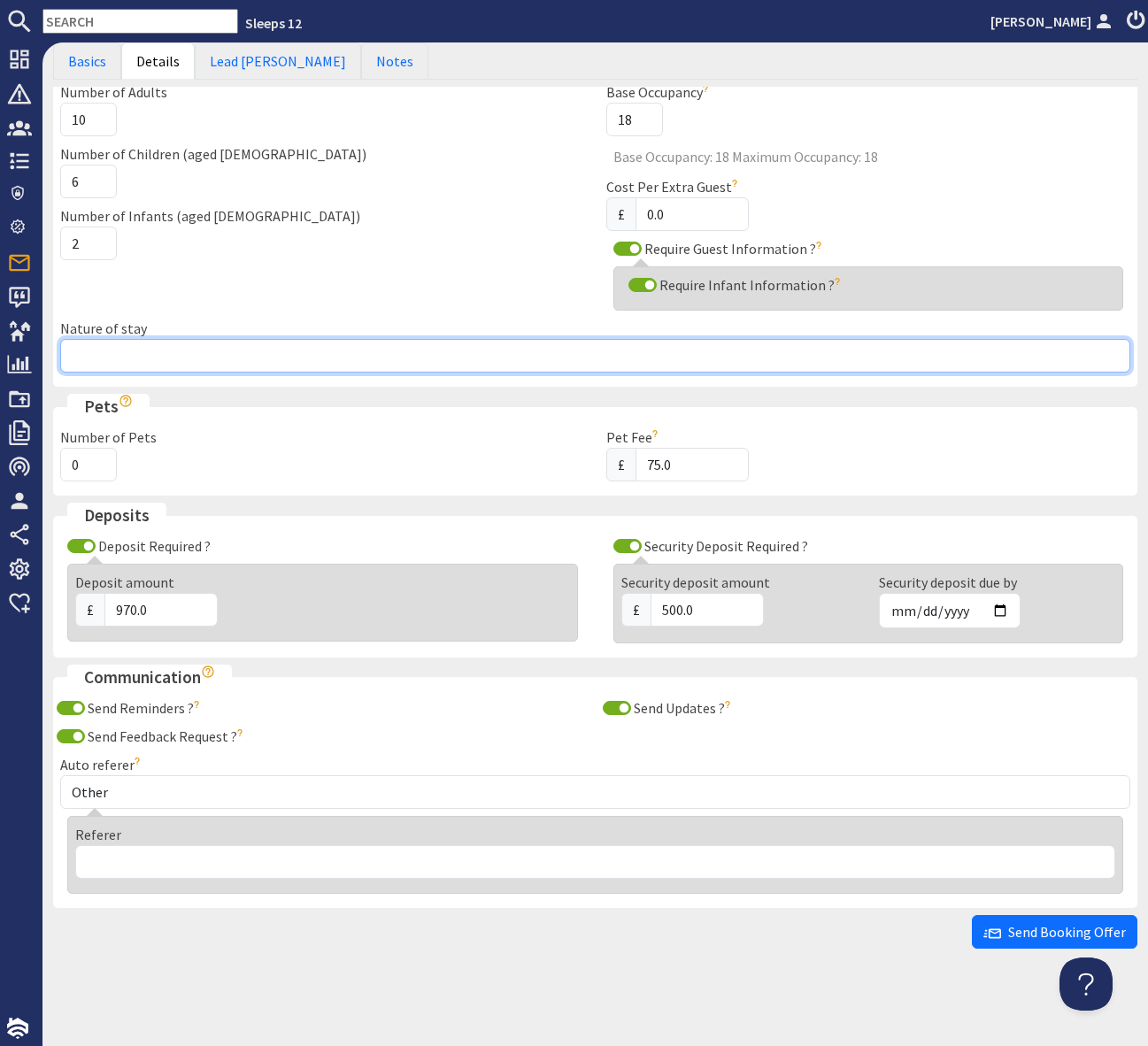
click at [105, 356] on input "Nature of stay" at bounding box center [595, 356] width 1070 height 34
type input "Family Get Together"
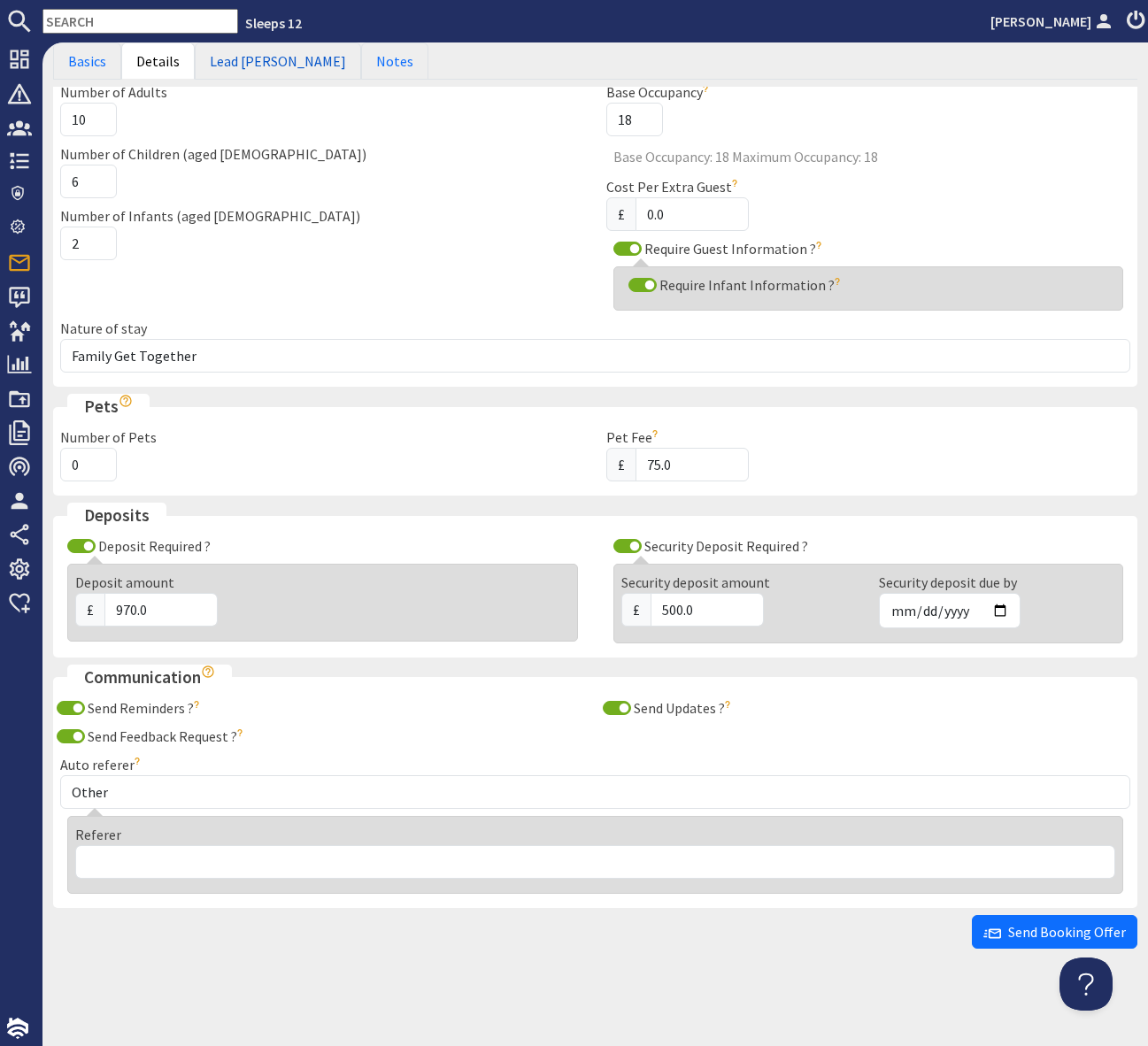
drag, startPoint x: 241, startPoint y: 60, endPoint x: 256, endPoint y: 70, distance: 18.0
click at [241, 60] on link "Lead Booker" at bounding box center [278, 62] width 166 height 38
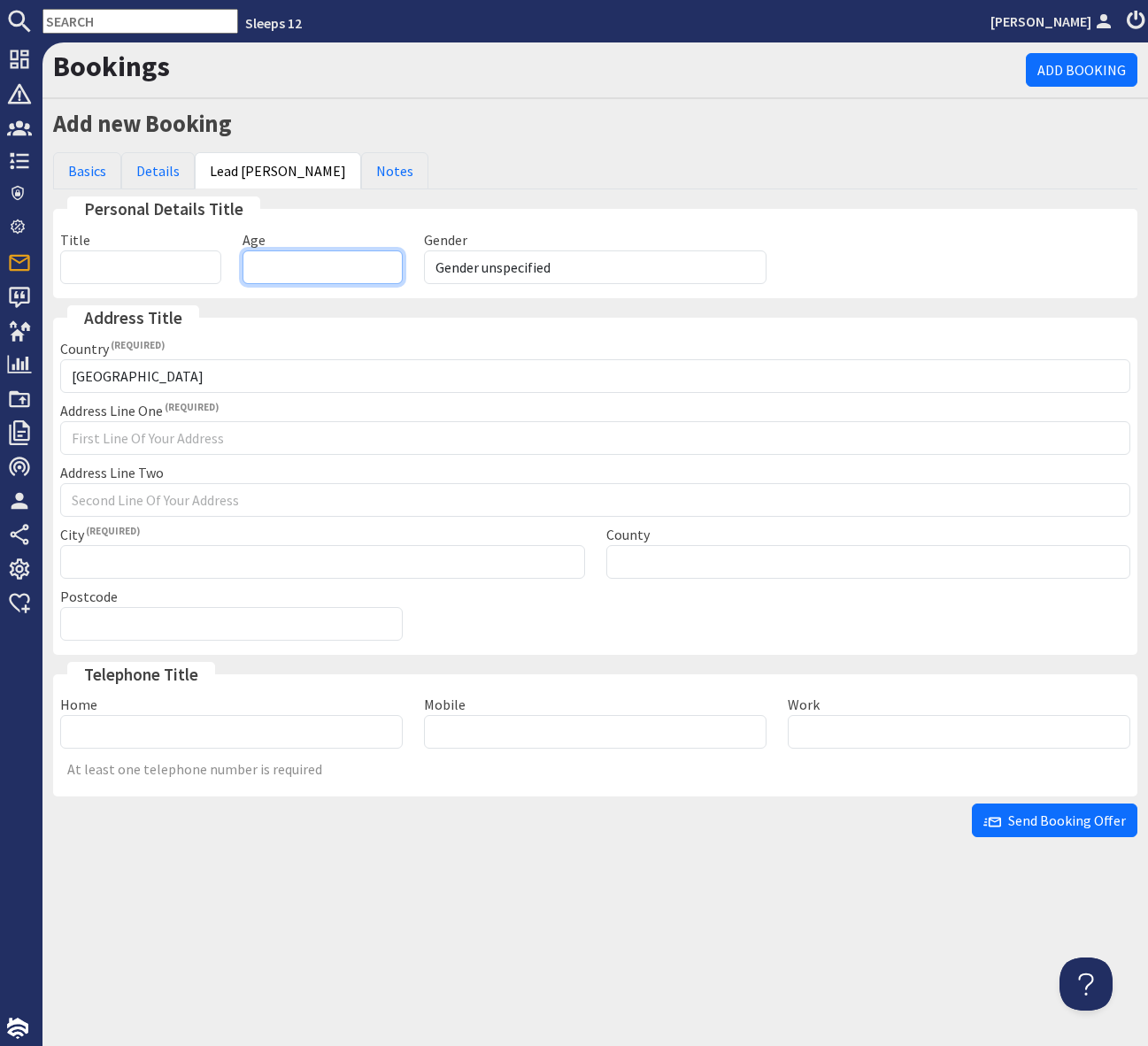
click at [273, 263] on input "Age" at bounding box center [323, 267] width 161 height 34
type input "69"
click at [535, 273] on select "Gender unspecified Gender male Gender female" at bounding box center [595, 267] width 342 height 34
select select "gender_female"
click at [424, 250] on select "Gender unspecified Gender male Gender female" at bounding box center [595, 267] width 342 height 34
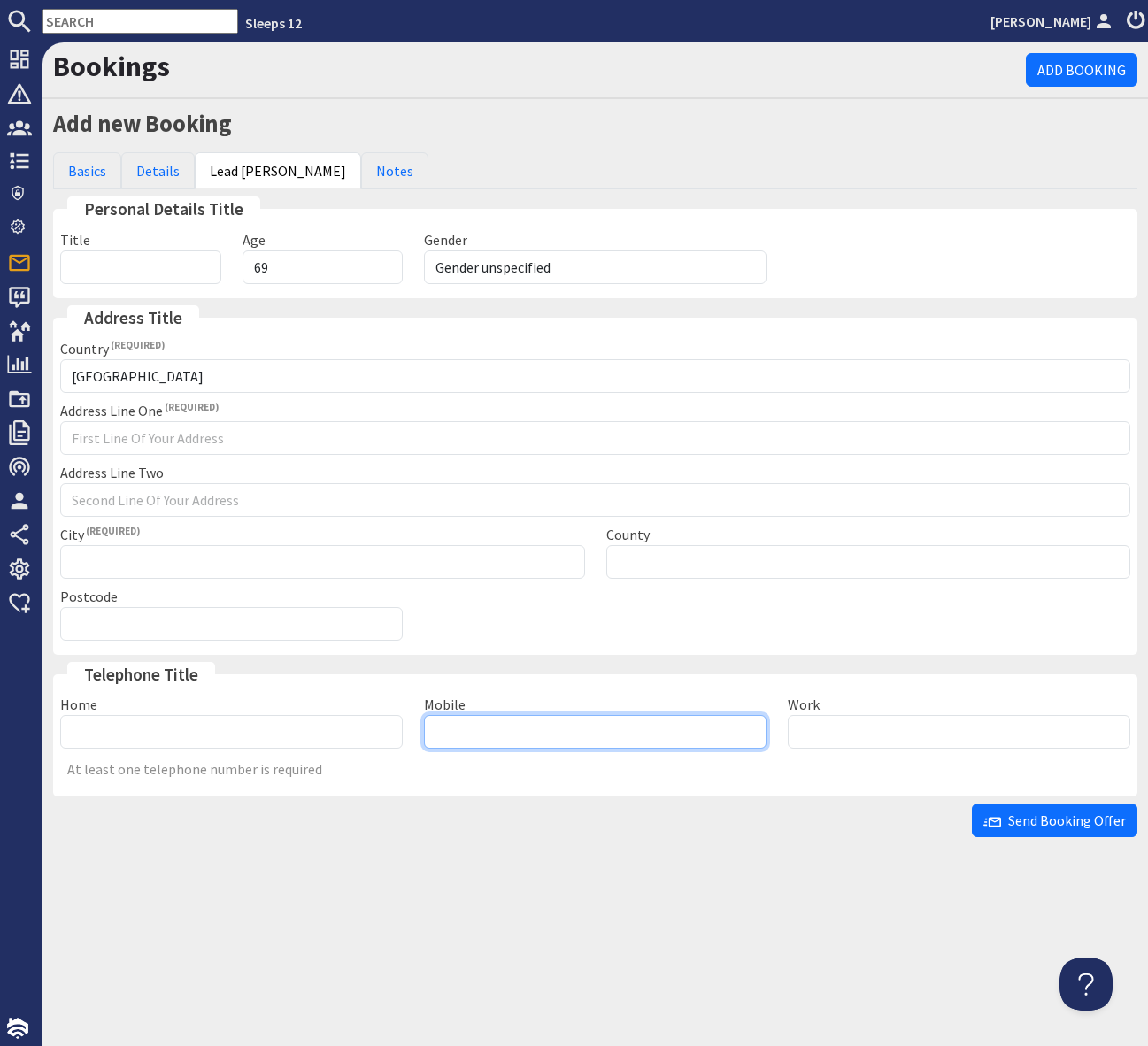
click at [488, 733] on input "Mobile" at bounding box center [595, 732] width 342 height 34
type input "07752"
click at [276, 276] on input "69" at bounding box center [323, 267] width 161 height 34
type input "68"
click at [504, 731] on input "07752" at bounding box center [595, 732] width 342 height 34
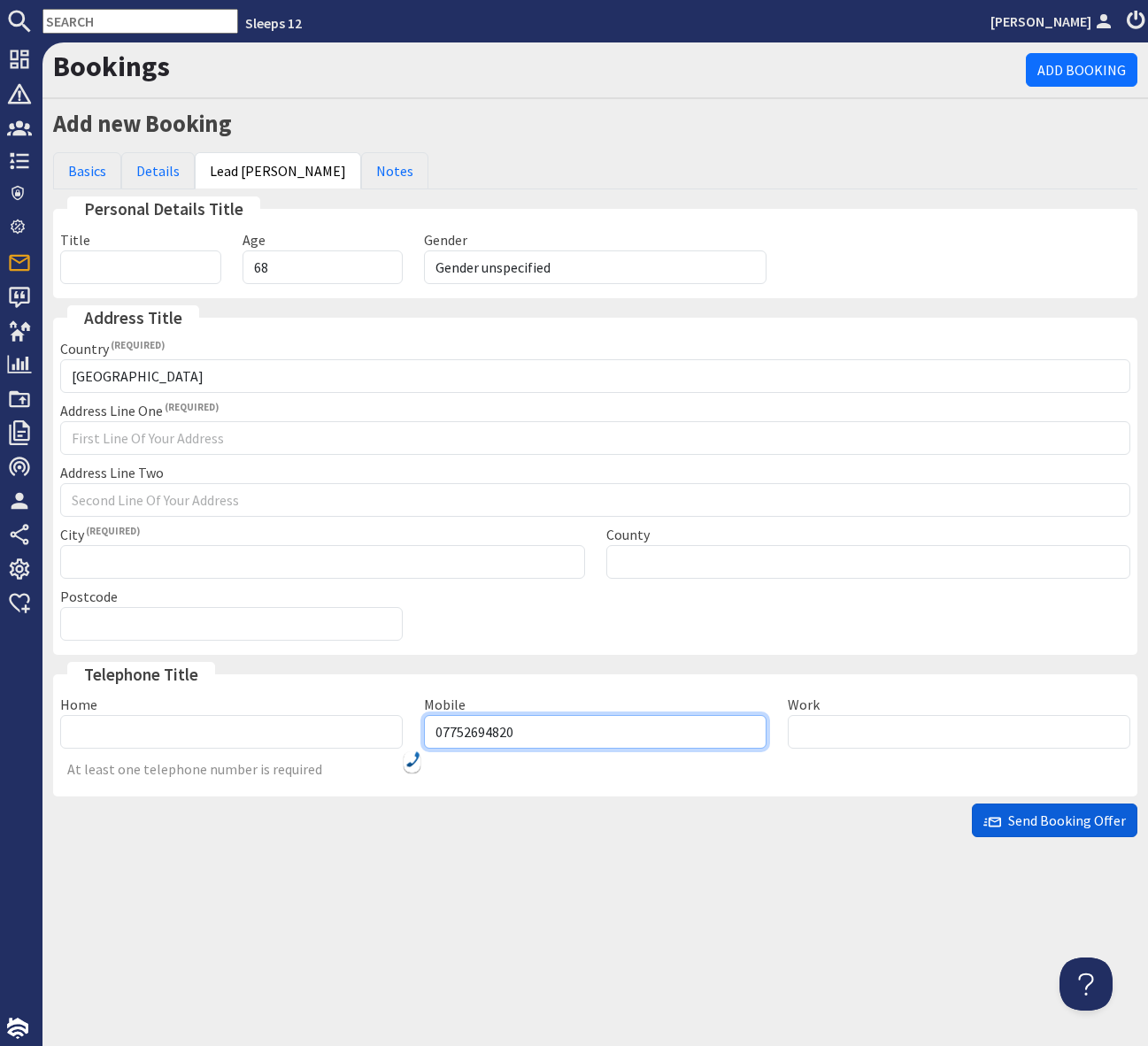
type input "07752694820"
click at [1016, 823] on span "Send Booking Offer" at bounding box center [1054, 821] width 142 height 18
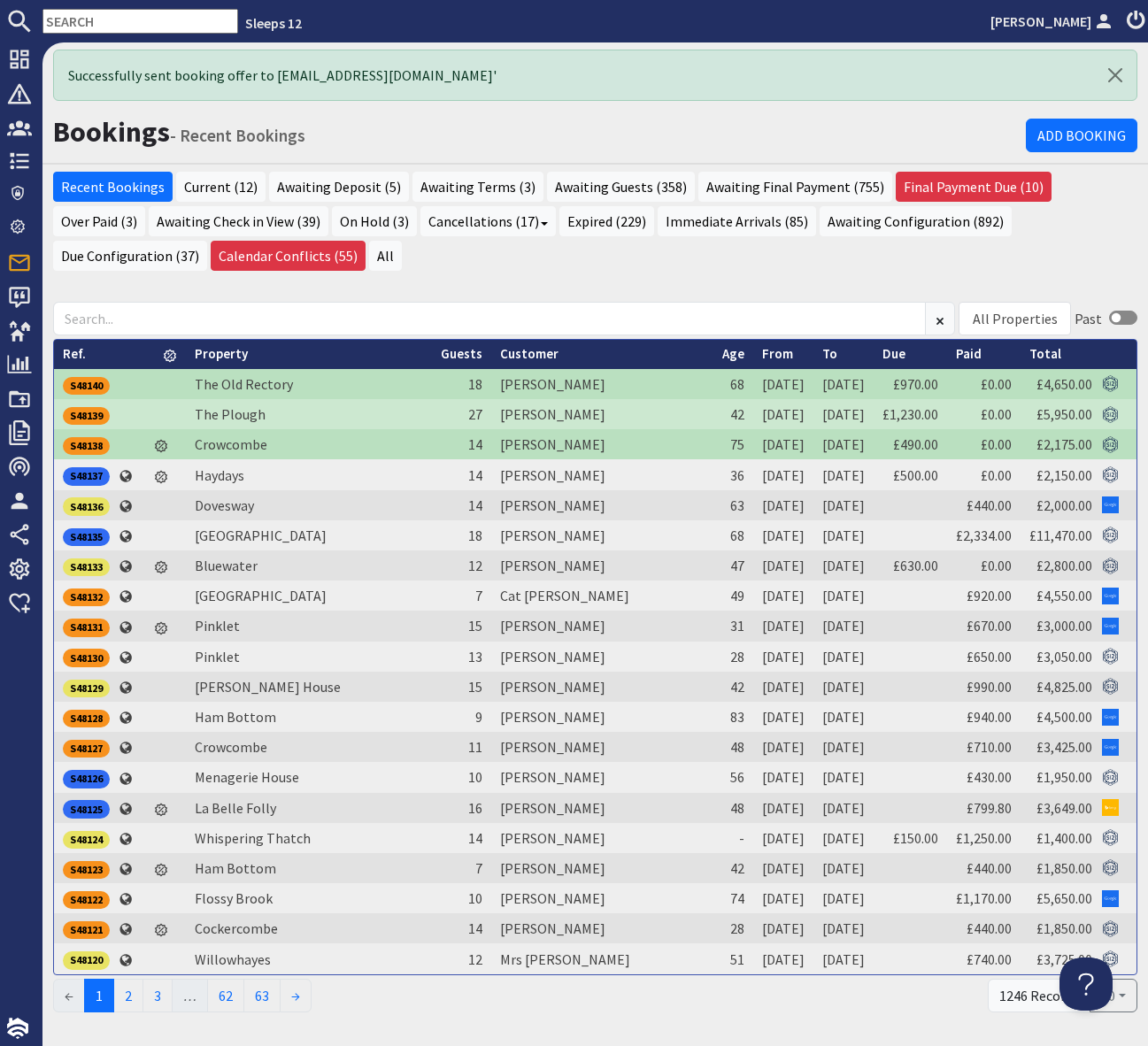
click at [53, 31] on input "text" at bounding box center [140, 21] width 196 height 25
click at [79, 15] on input "text" at bounding box center [140, 21] width 196 height 25
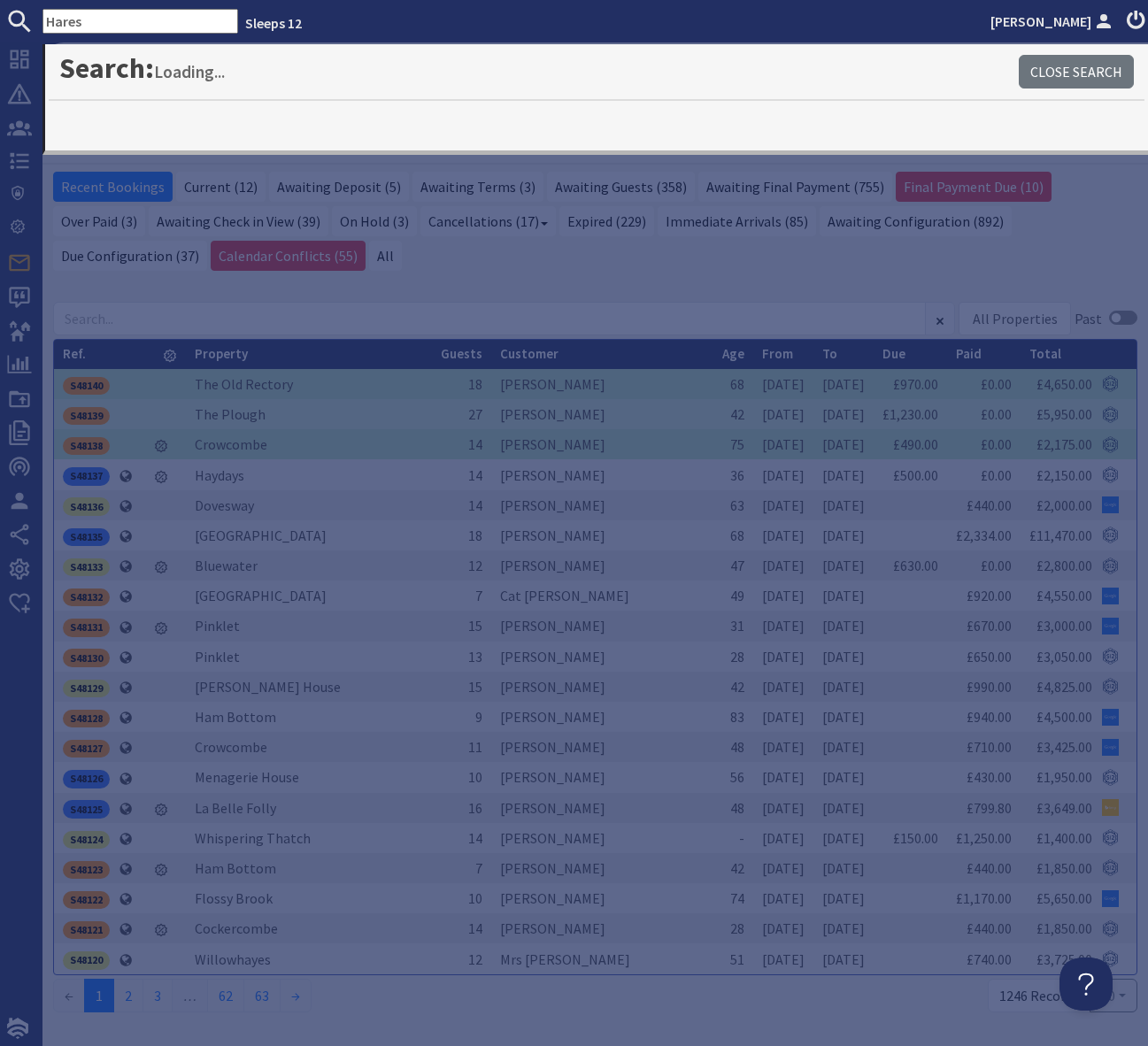
type input "Hares"
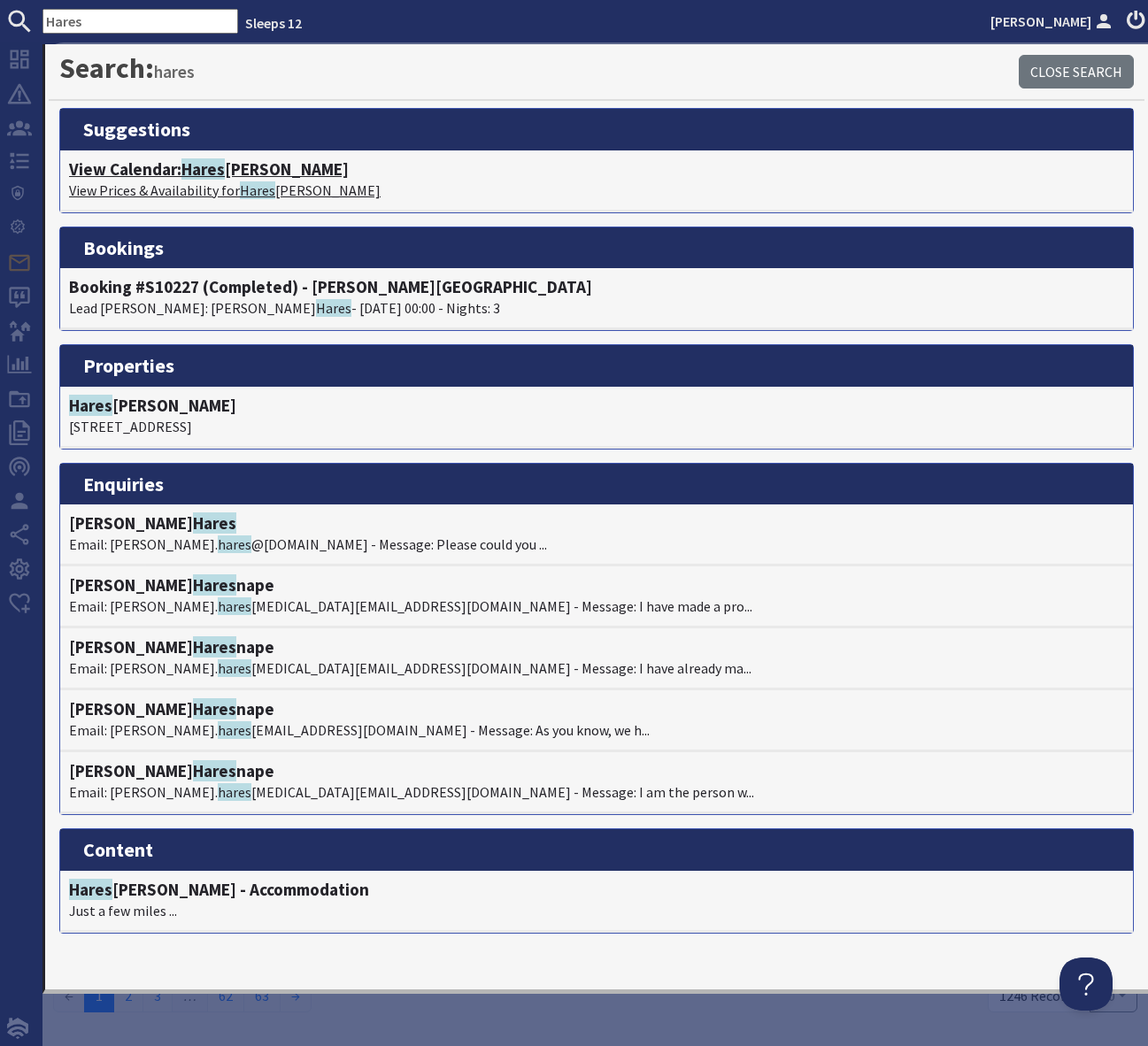
click at [243, 161] on h4 "View Calendar: Hares Barton" at bounding box center [596, 169] width 1055 height 21
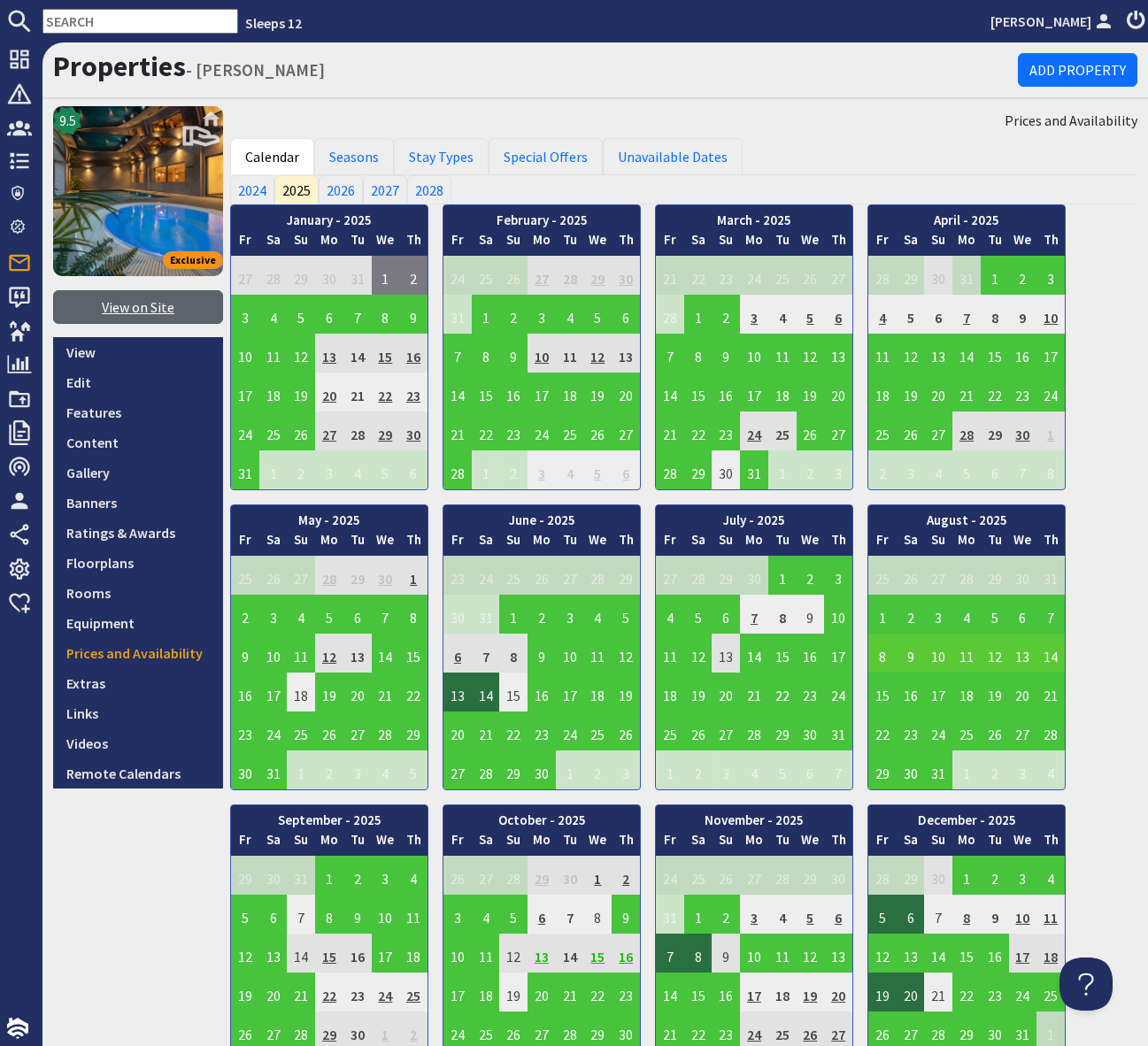
click at [137, 310] on link "View on Site" at bounding box center [138, 308] width 170 height 34
click at [0, 0] on div "Sleeps 12 Simone Pocock Dashboard Notifications 0 Agency Dashboard Bookings 0 S…" at bounding box center [574, 523] width 1148 height 1046
click at [92, 13] on input "text" at bounding box center [140, 21] width 196 height 25
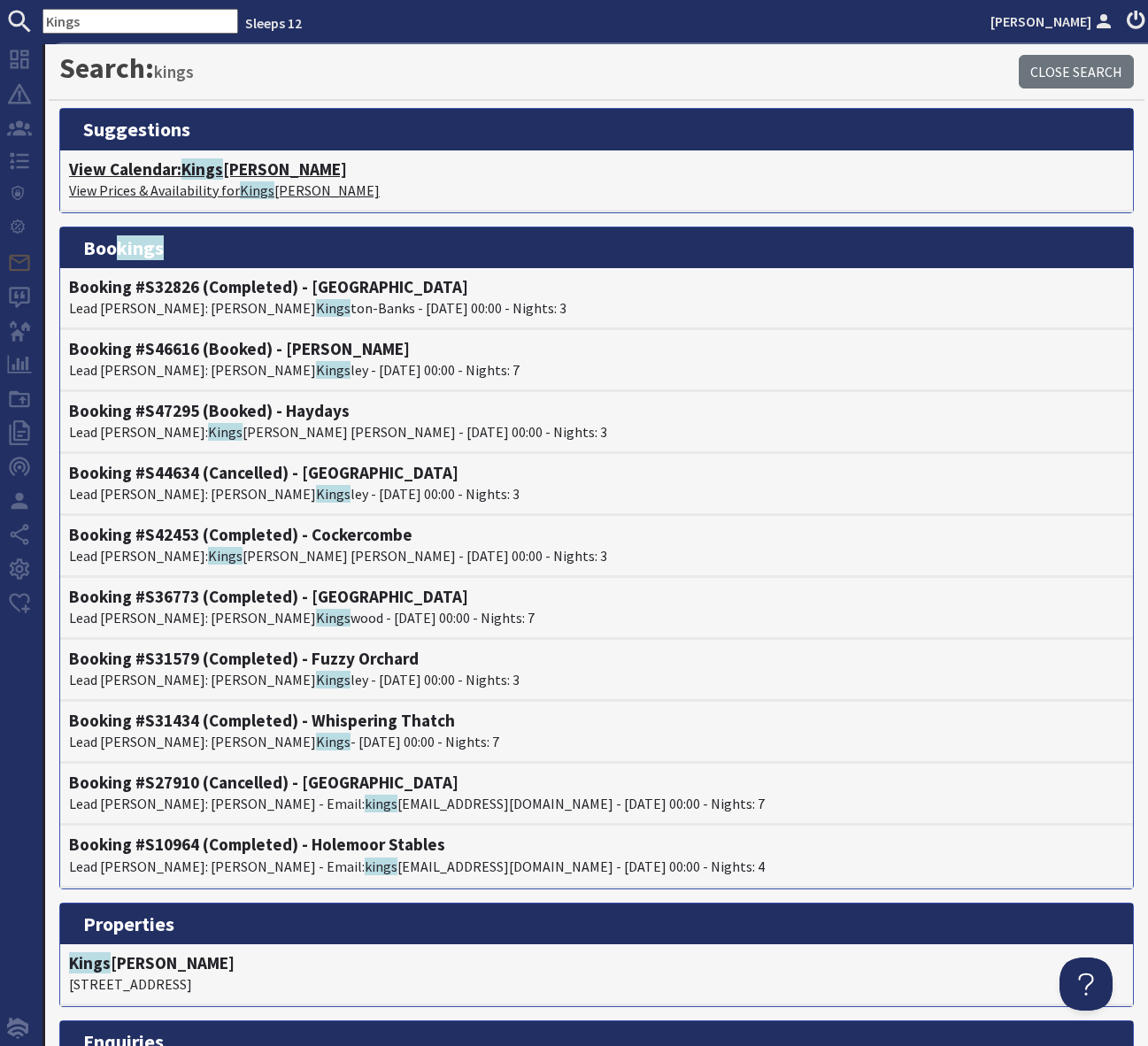
type input "Kings"
click at [225, 164] on h4 "View Calendar: Kings hay Barton" at bounding box center [596, 169] width 1055 height 21
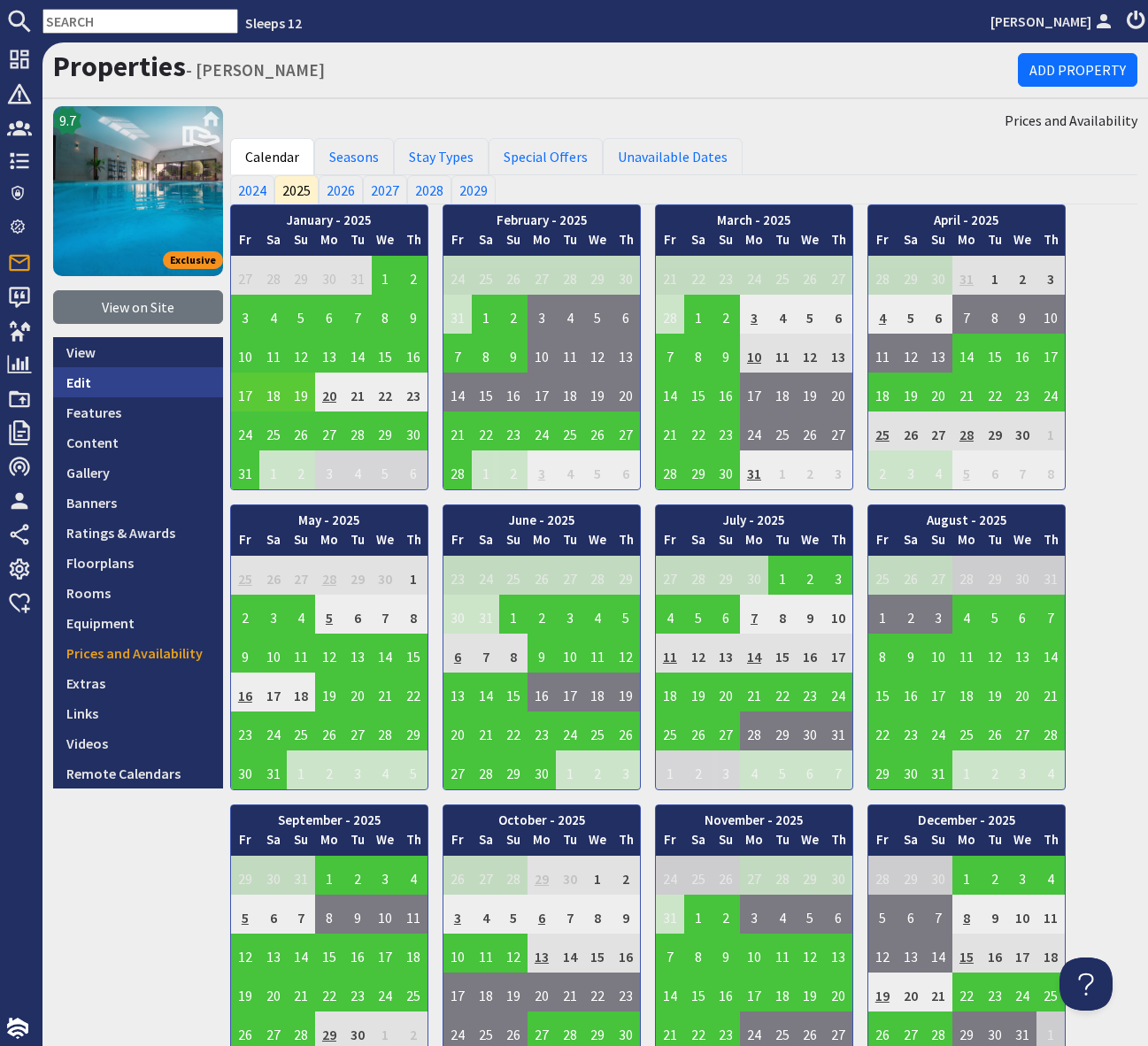
click at [98, 375] on link "Edit" at bounding box center [138, 383] width 170 height 30
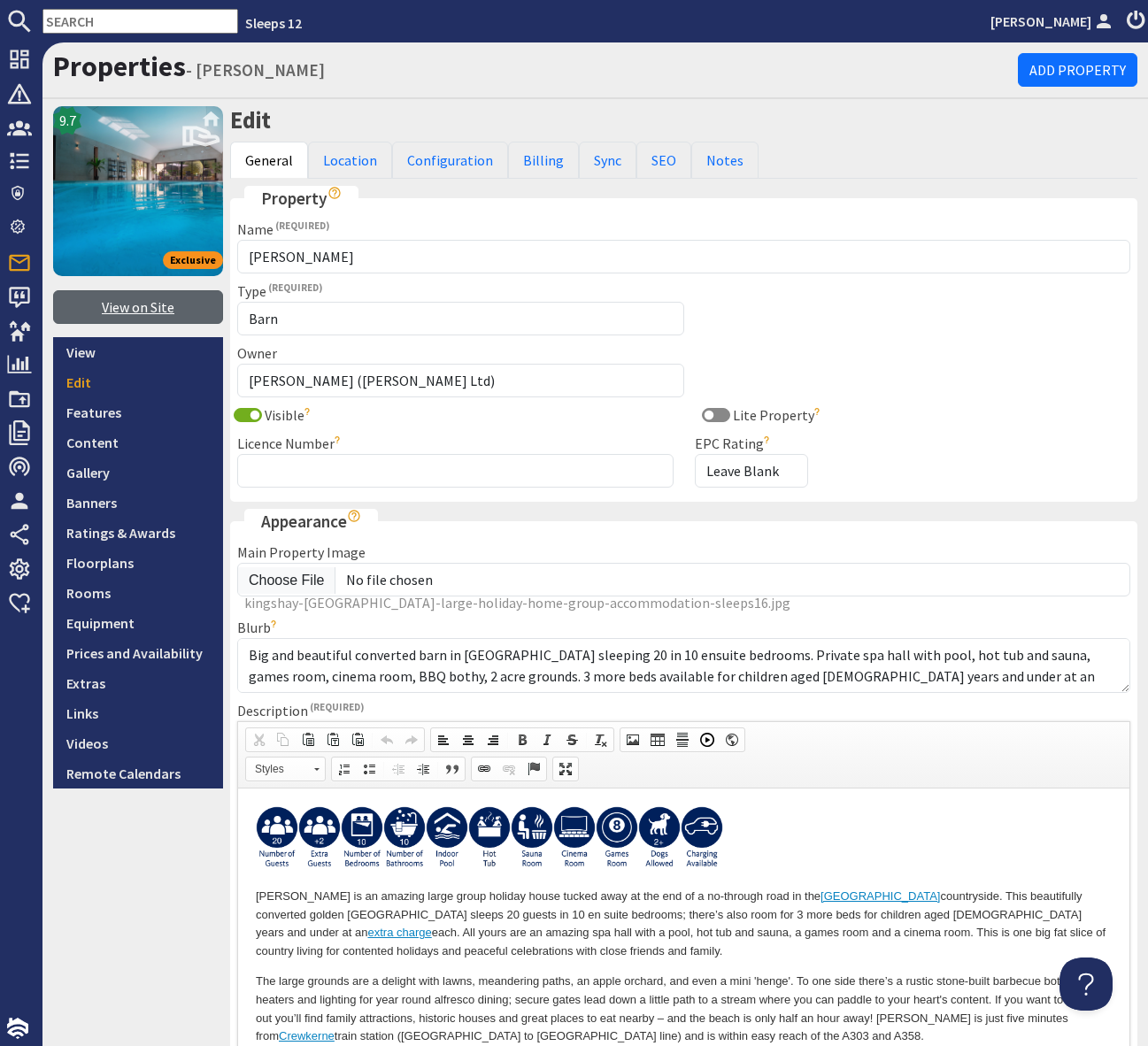
click at [118, 306] on link "View on Site" at bounding box center [138, 308] width 170 height 34
click at [112, 305] on link "View on Site" at bounding box center [138, 308] width 170 height 34
click at [88, 30] on input "text" at bounding box center [140, 21] width 196 height 25
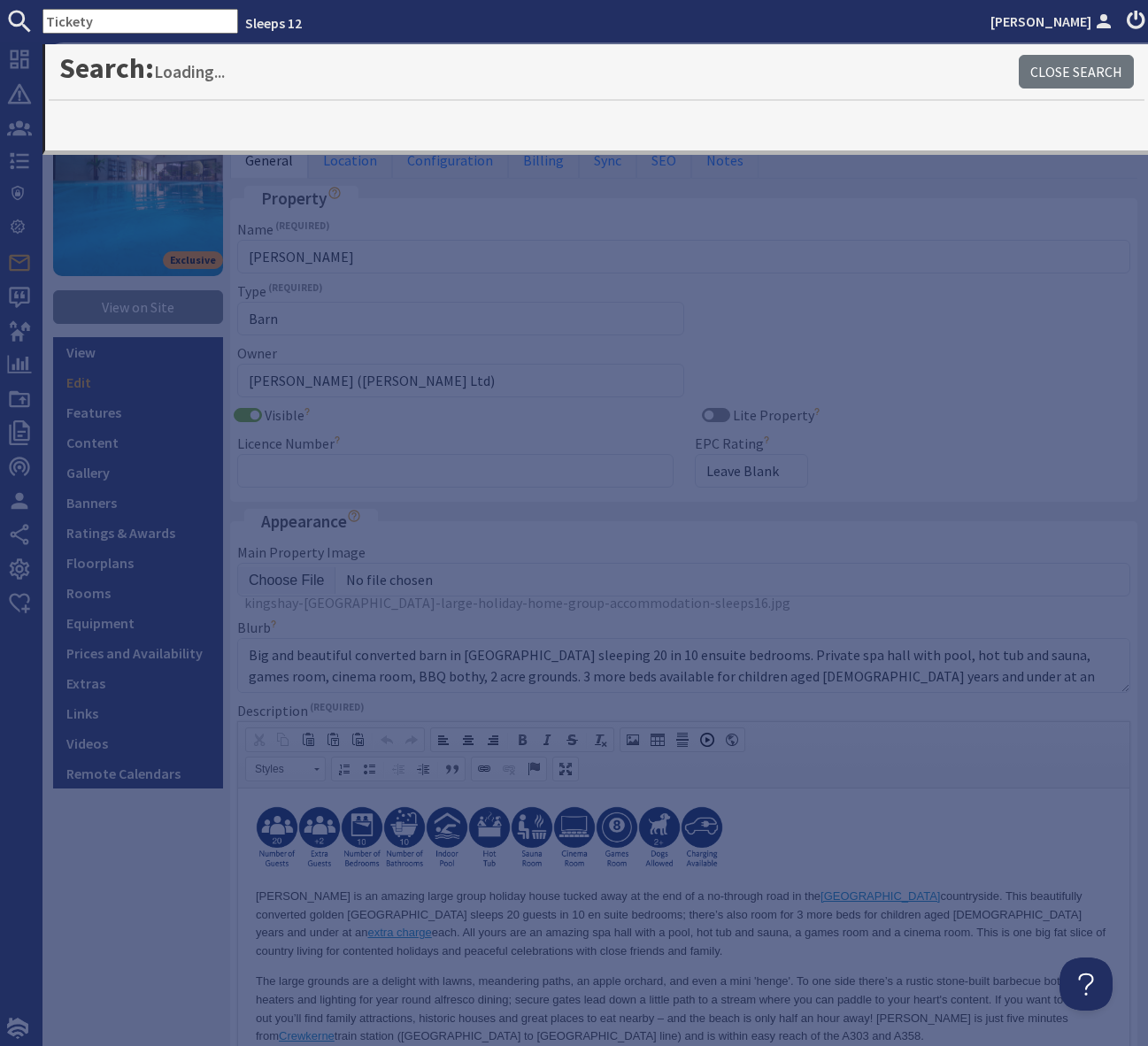
type input "Tickety"
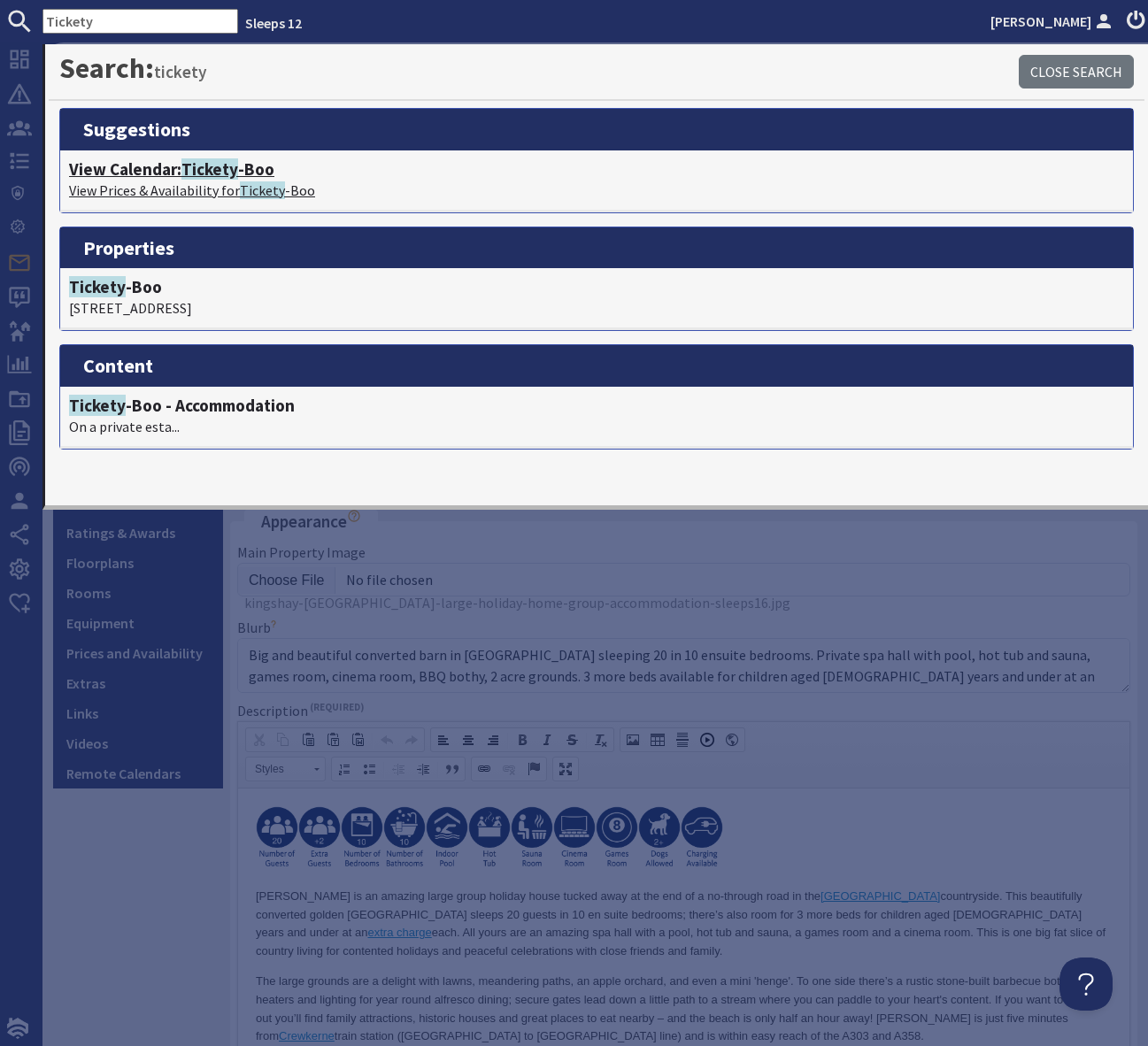
click at [219, 170] on span "Tickety" at bounding box center [209, 169] width 56 height 21
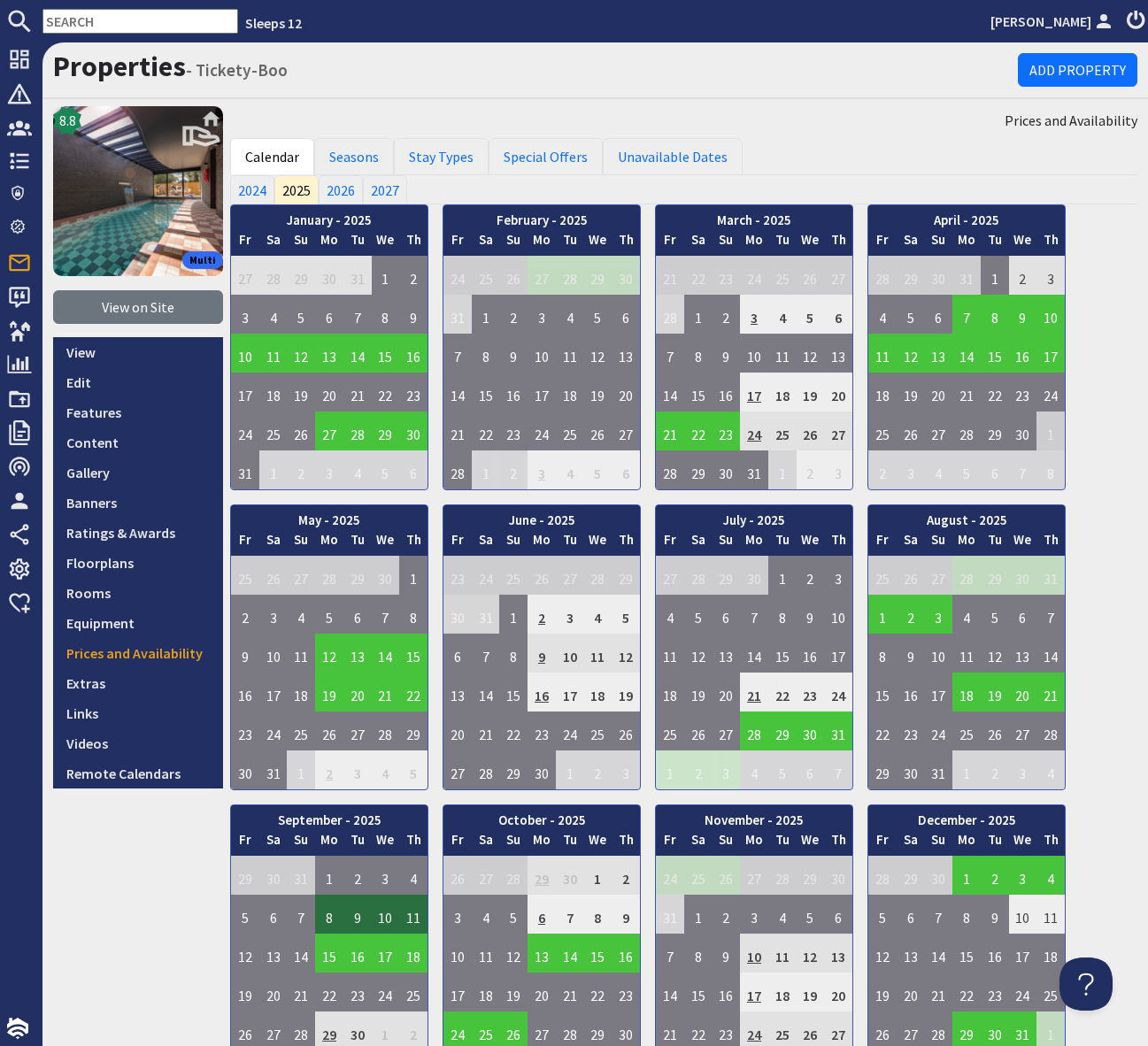
click at [87, 19] on input "text" at bounding box center [140, 21] width 196 height 25
click at [111, 303] on link "View on Site" at bounding box center [138, 308] width 170 height 34
click at [78, 16] on input "text" at bounding box center [140, 21] width 196 height 25
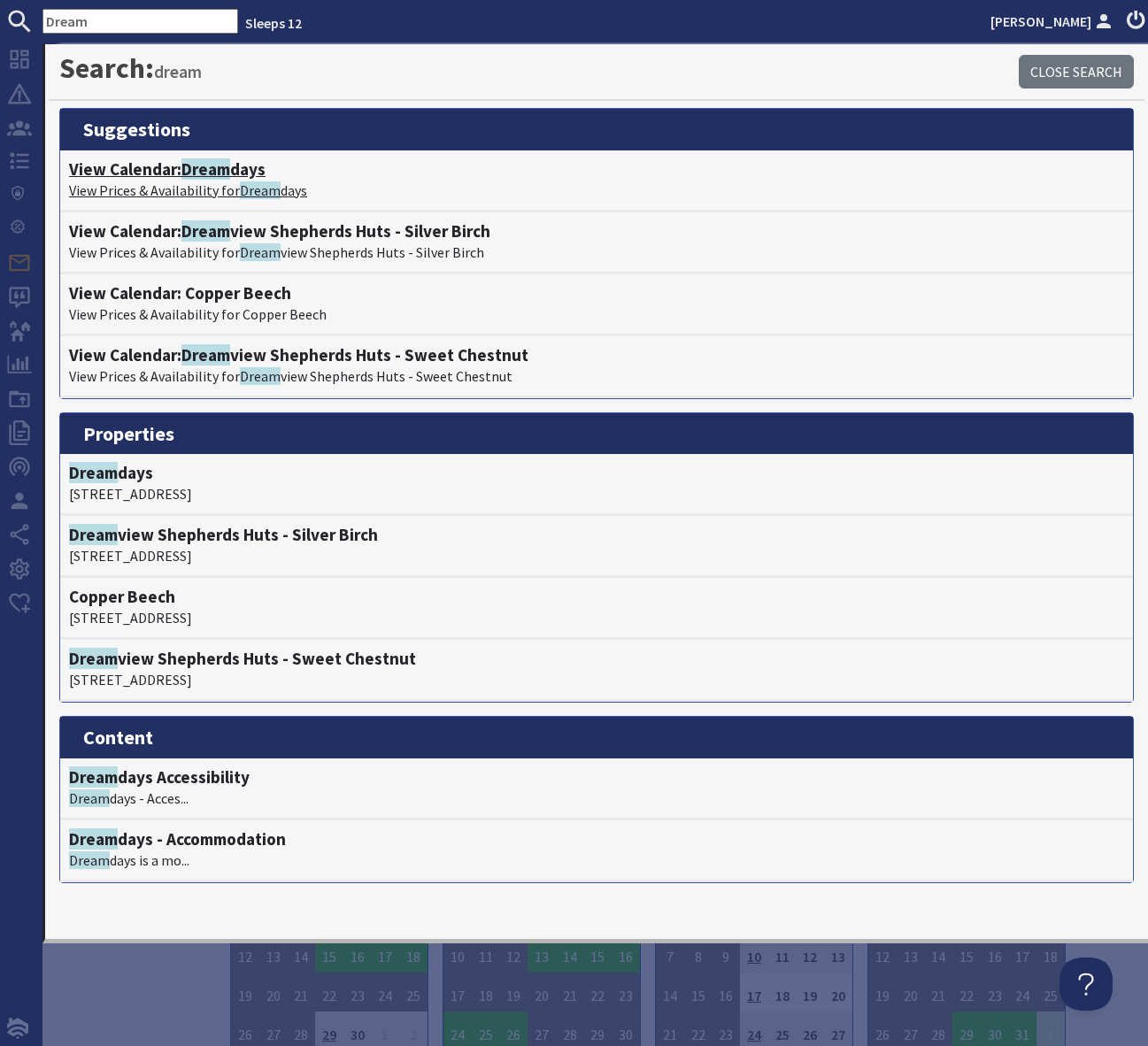
type input "Dream"
click at [229, 170] on span "Dream" at bounding box center [206, 169] width 48 height 21
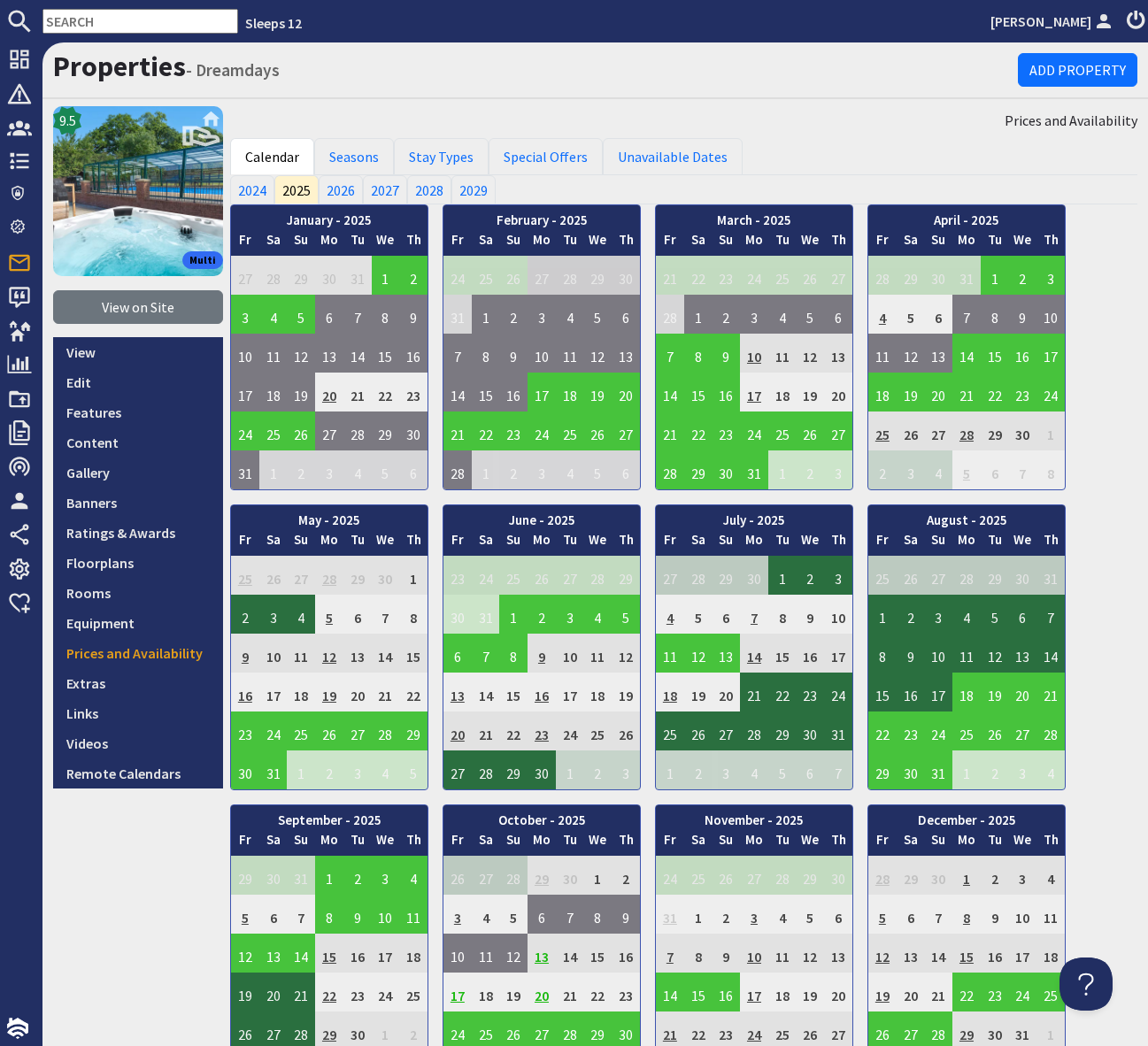
click at [106, 30] on input "text" at bounding box center [140, 21] width 196 height 25
drag, startPoint x: 63, startPoint y: 19, endPoint x: 306, endPoint y: 15, distance: 243.0
click at [65, 19] on input "text" at bounding box center [140, 21] width 196 height 25
type input "L"
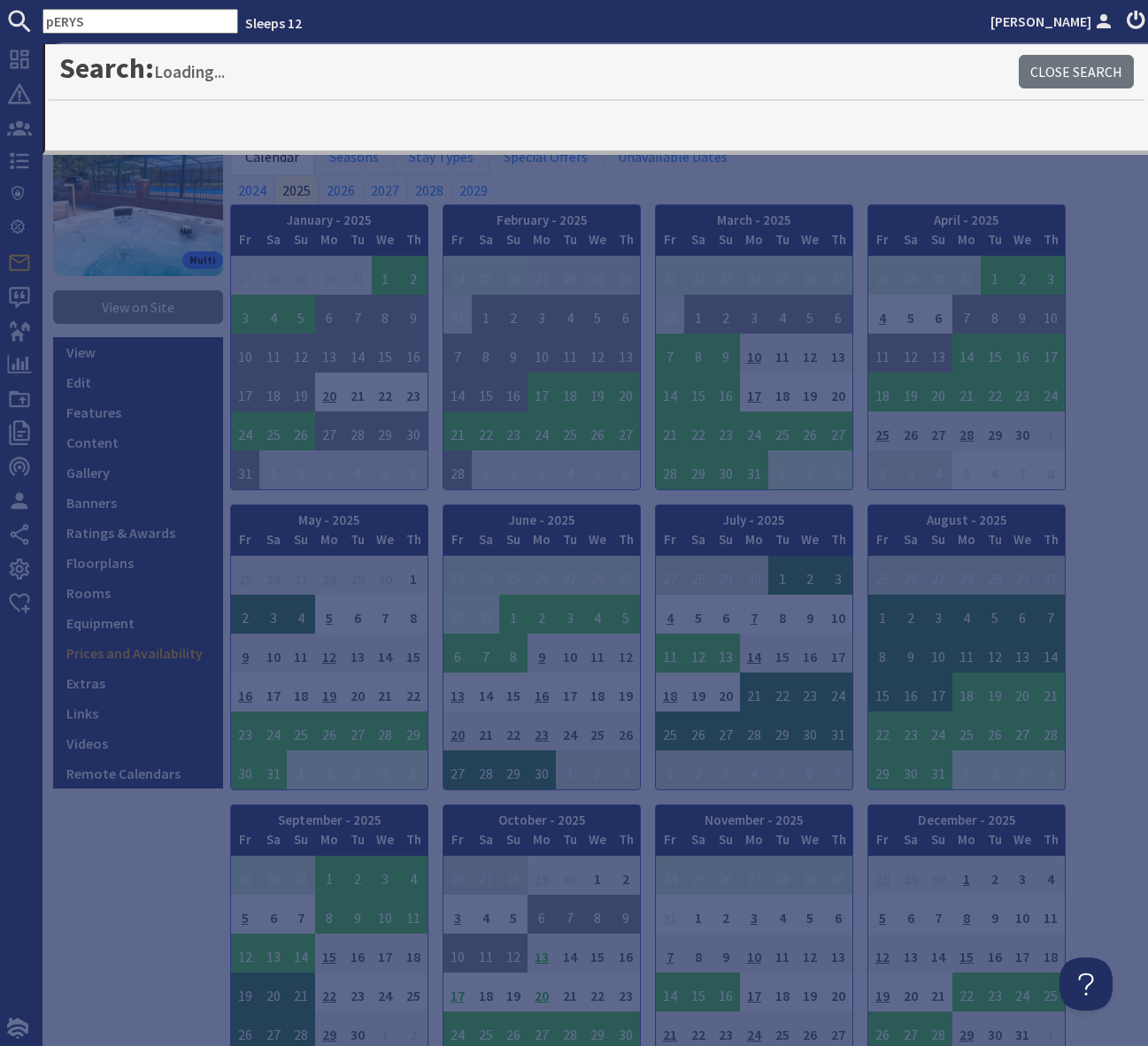
type input "pERYS"
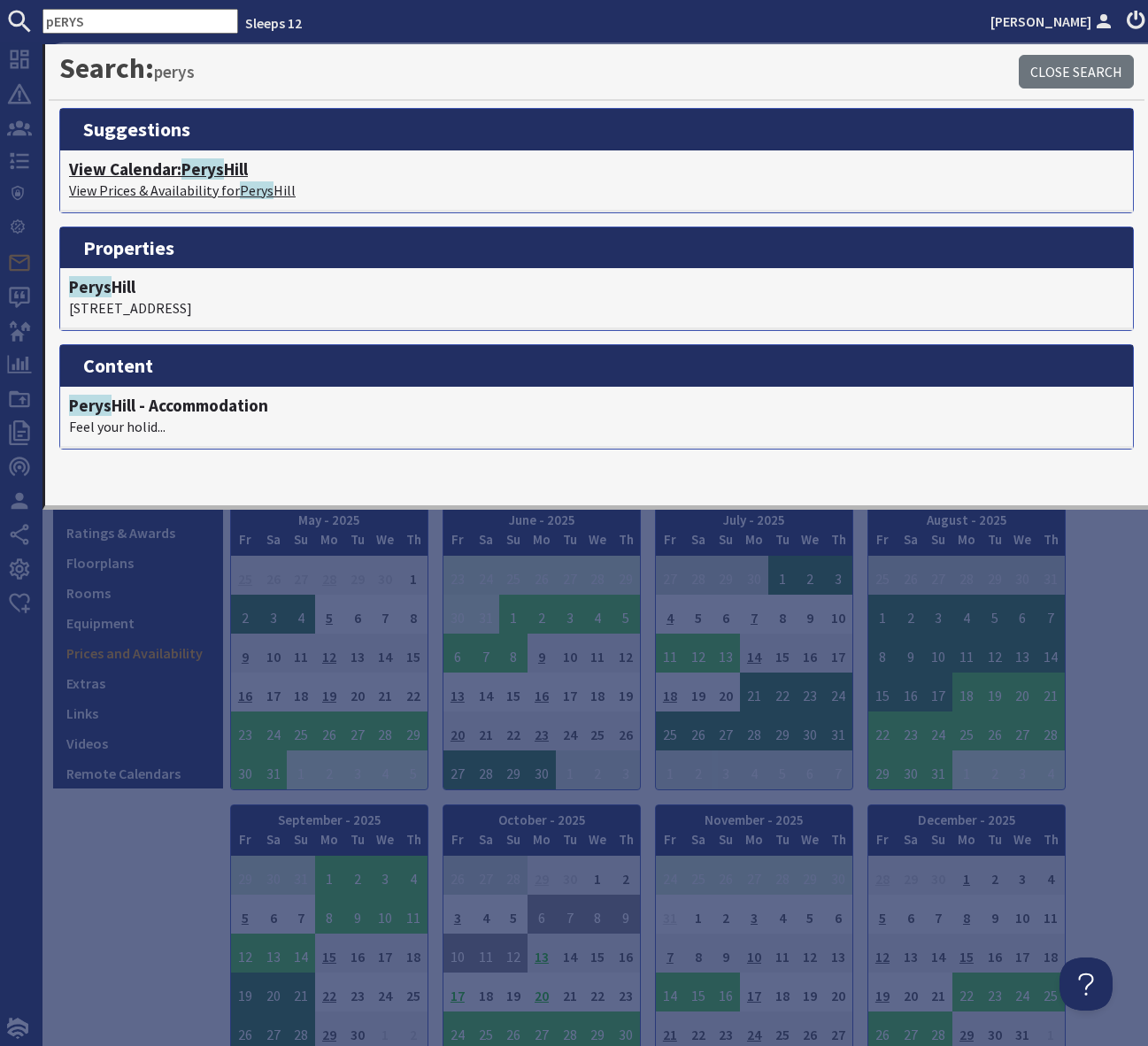
click at [234, 168] on h4 "View Calendar: Perys Hill" at bounding box center [596, 169] width 1055 height 21
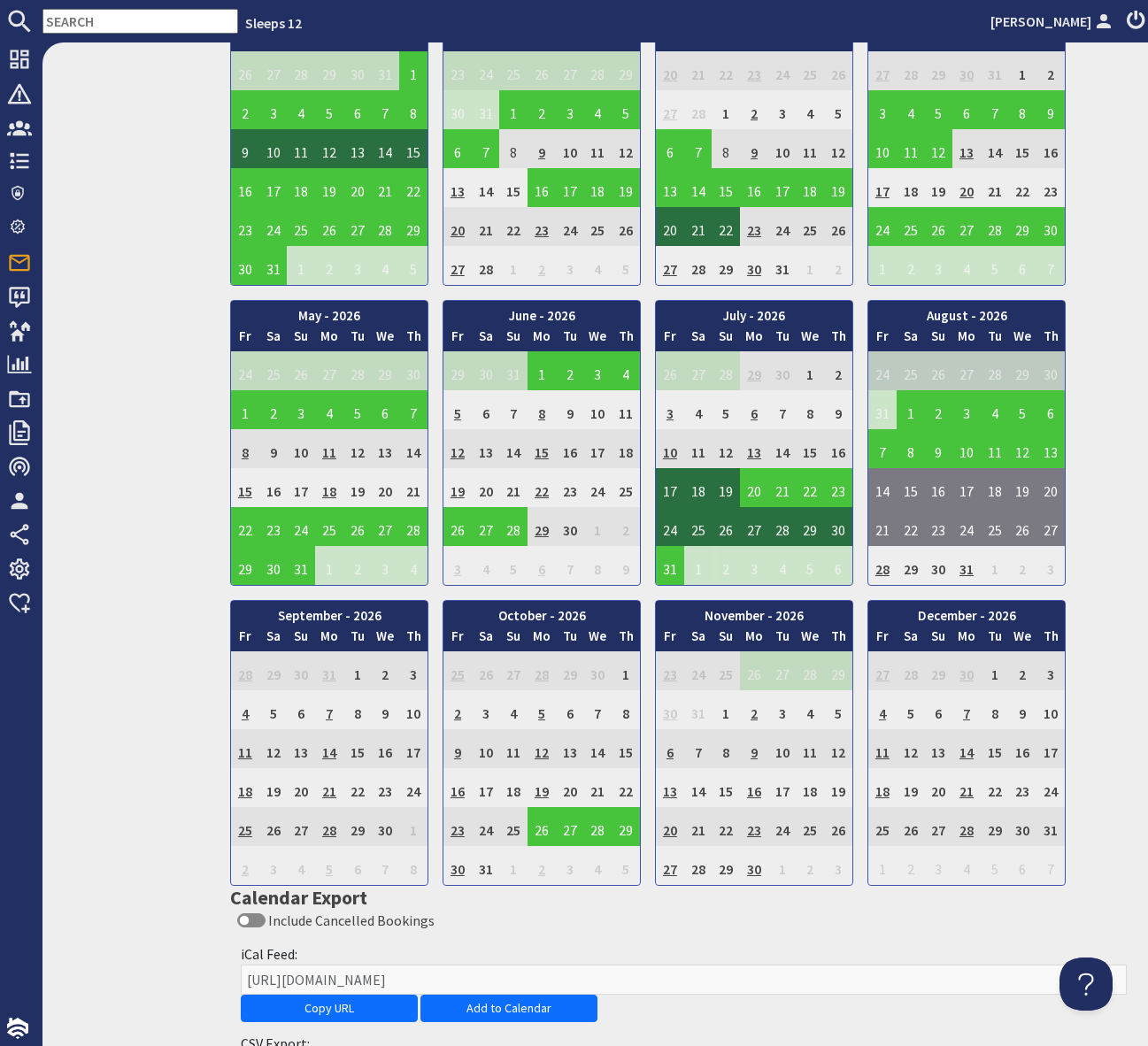
scroll to position [1101, 0]
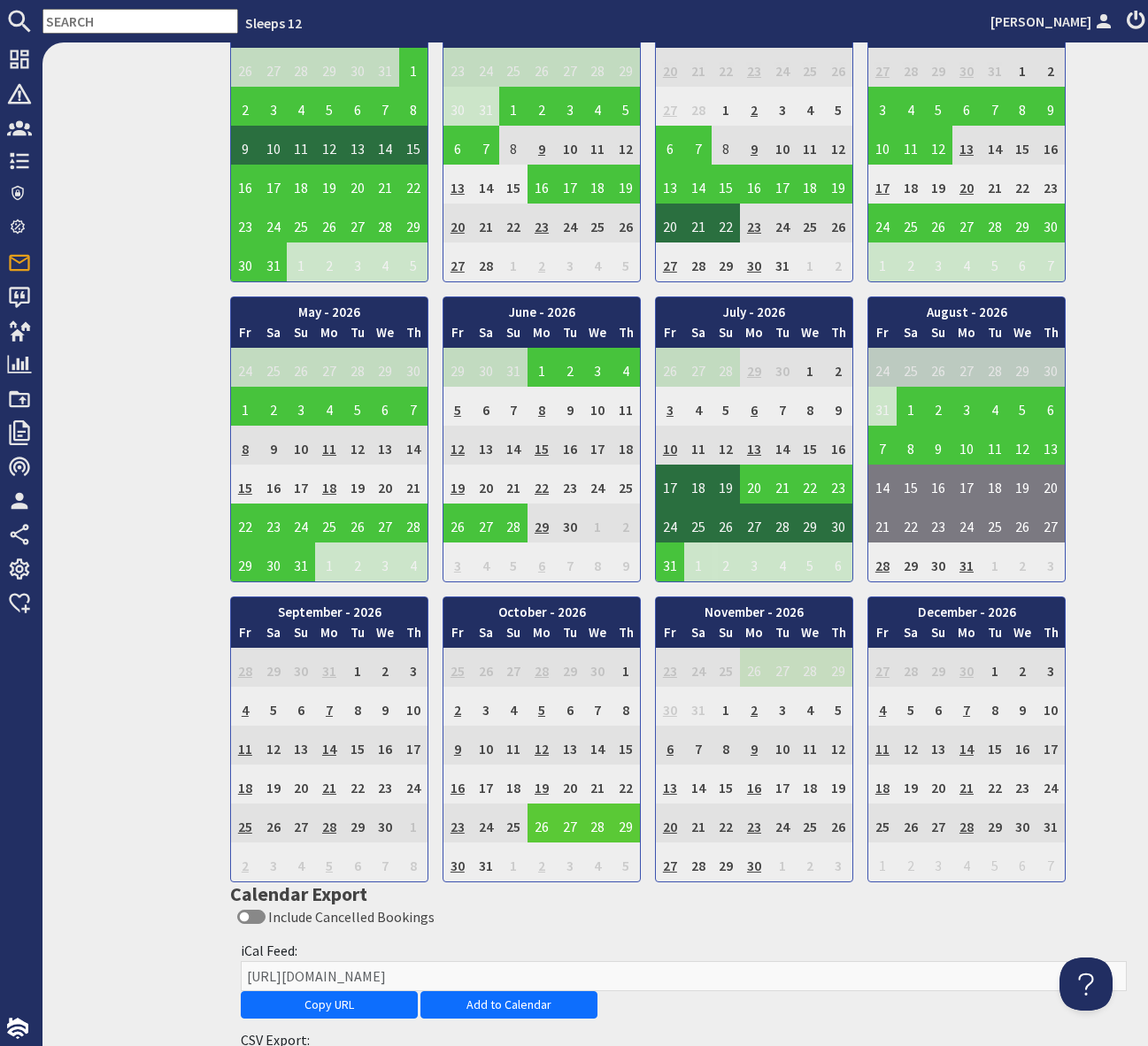
click at [543, 823] on td "26" at bounding box center [542, 823] width 29 height 39
click at [552, 906] on link "View booking" at bounding box center [544, 905] width 92 height 19
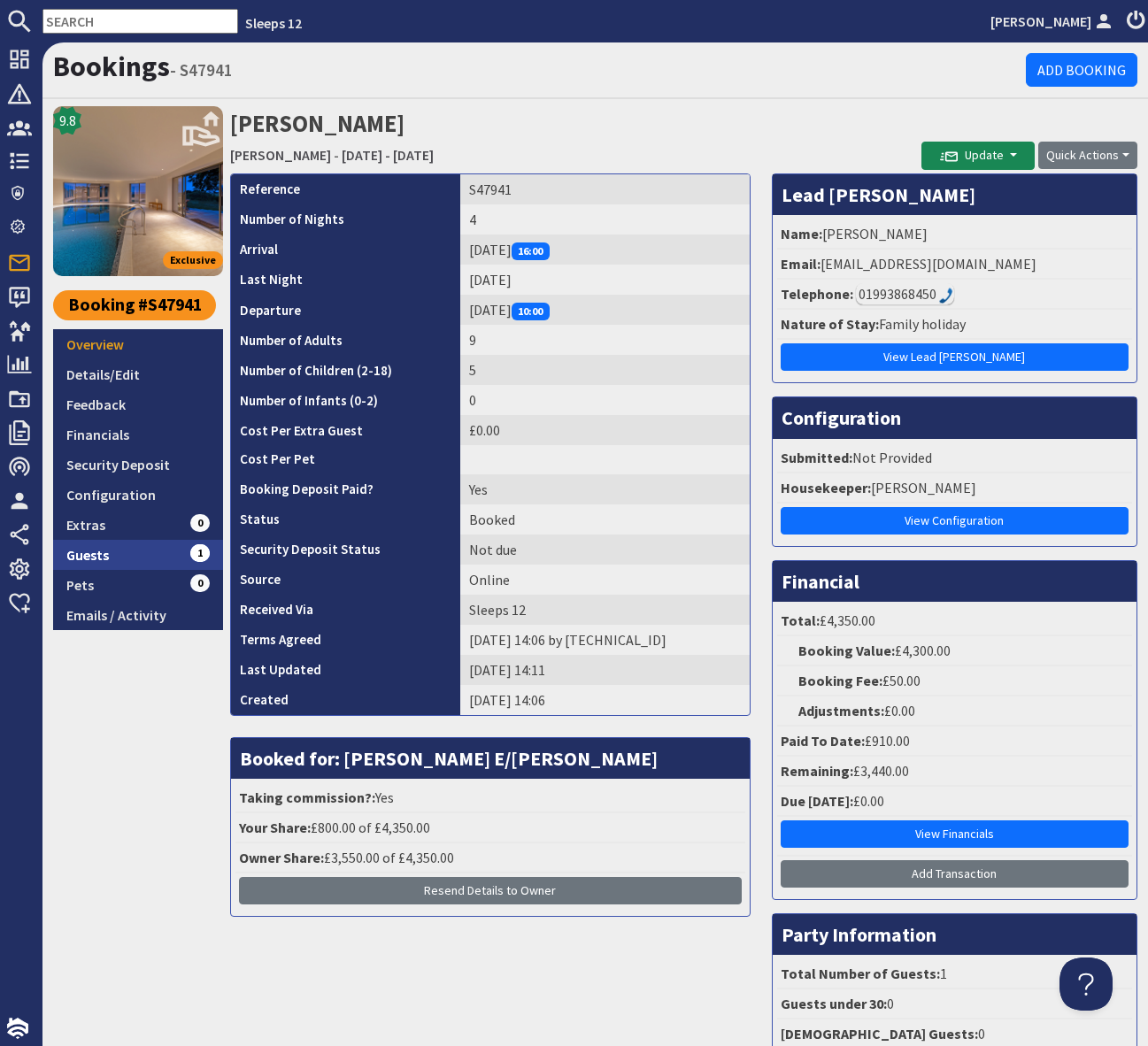
click at [170, 558] on link "Guests 1" at bounding box center [138, 555] width 170 height 30
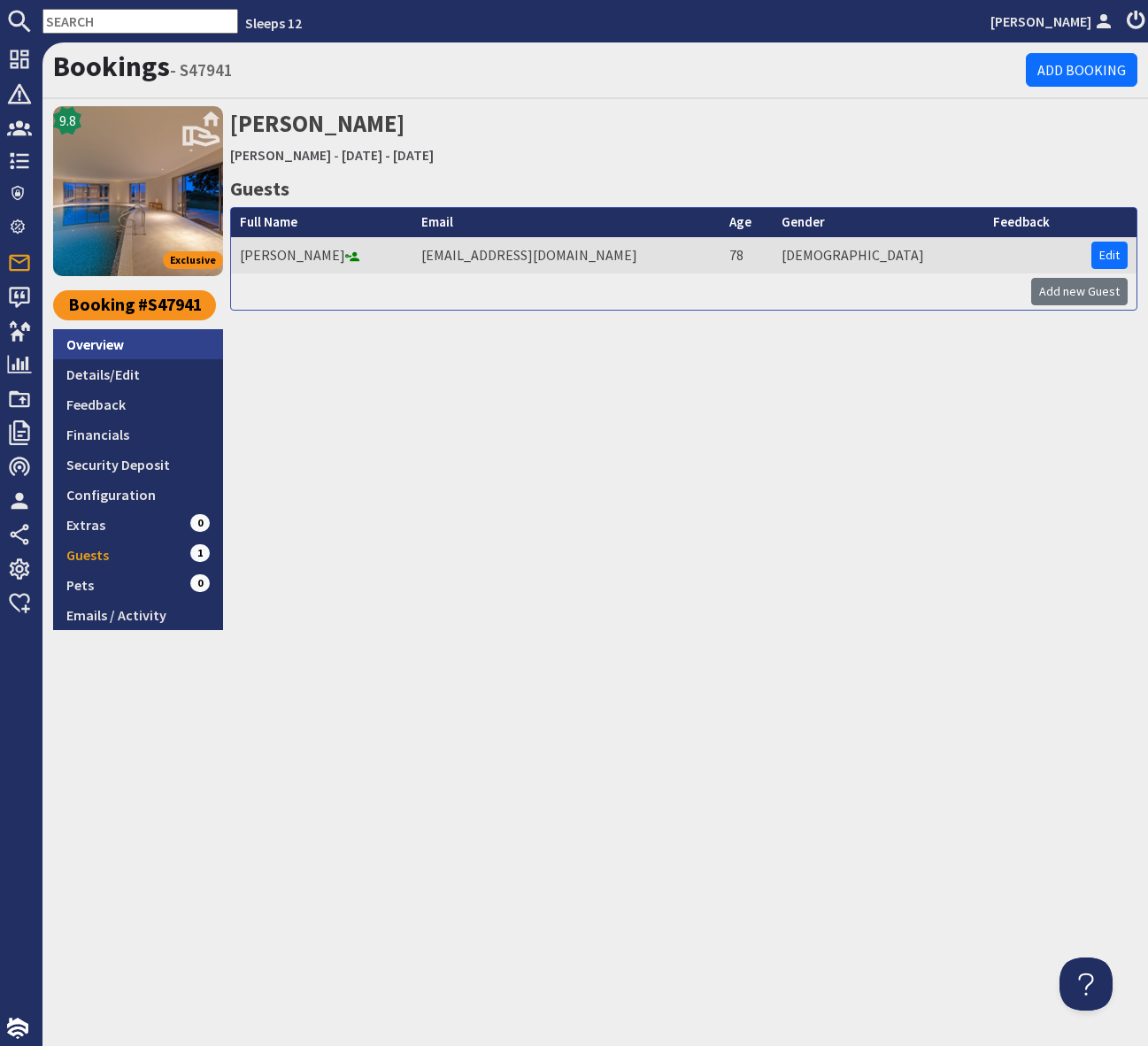
click at [140, 342] on link "Overview" at bounding box center [138, 344] width 170 height 30
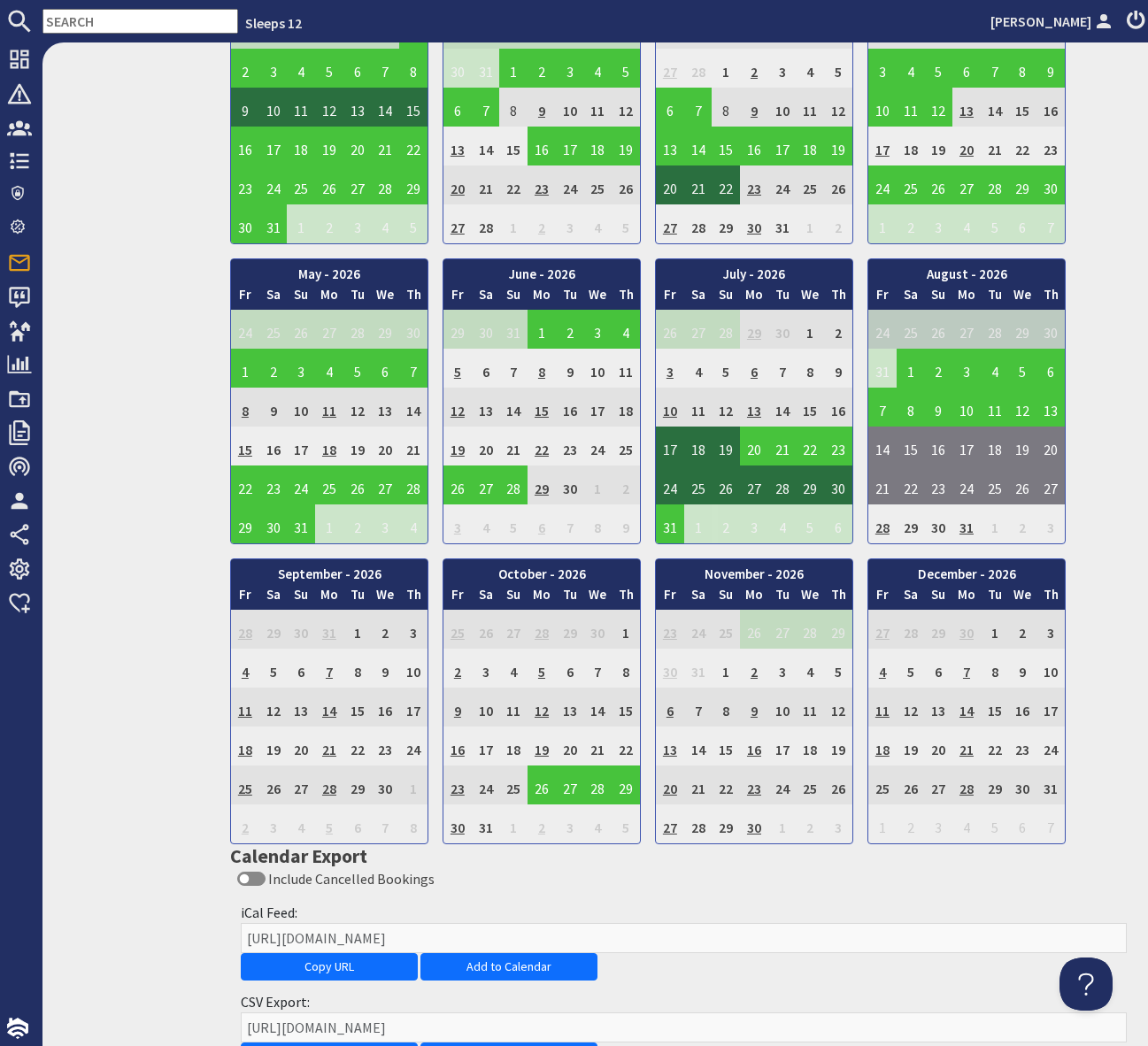
scroll to position [1264, 0]
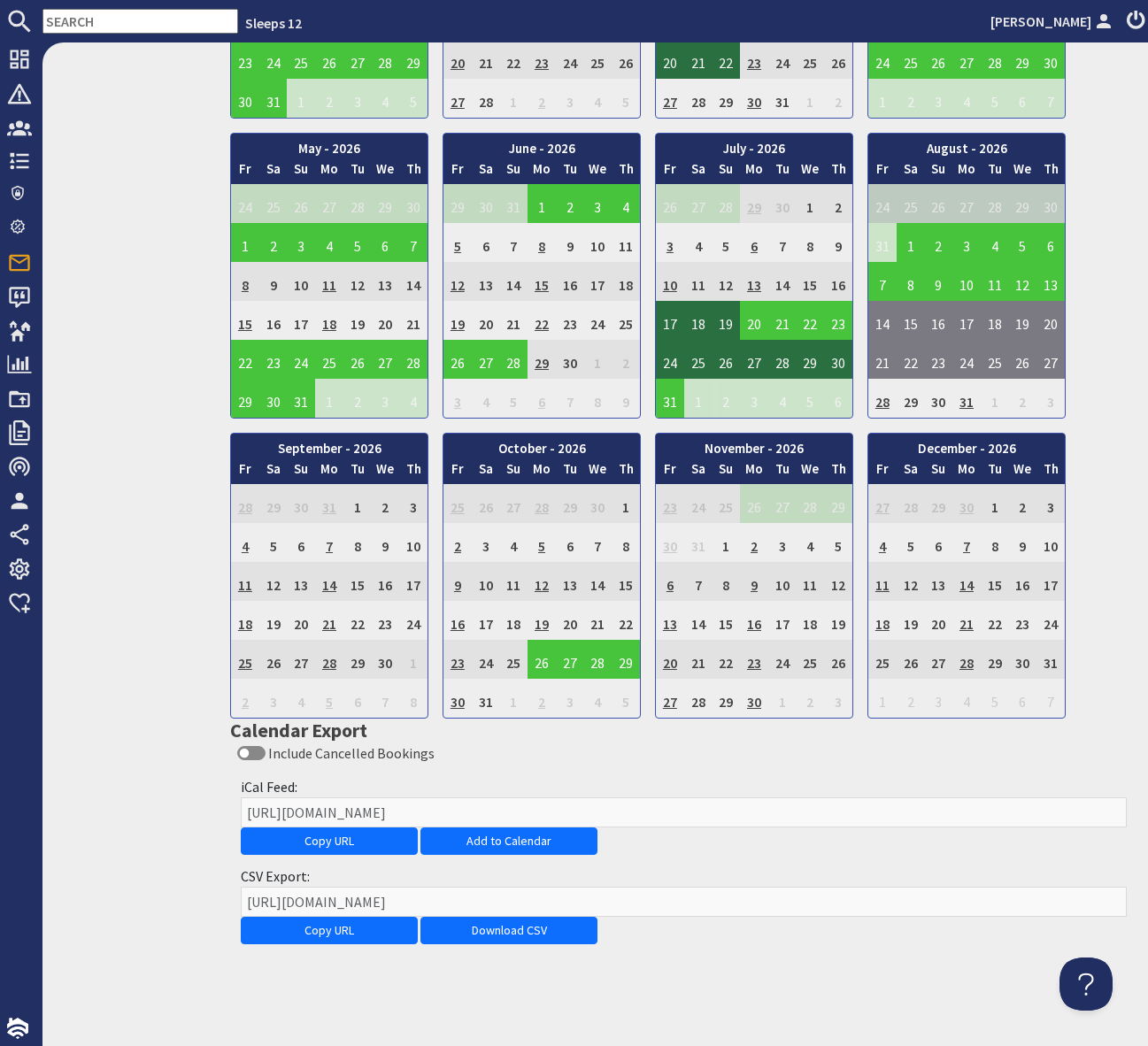
click at [544, 617] on td "19" at bounding box center [542, 620] width 29 height 39
click at [544, 575] on td "12" at bounding box center [542, 581] width 29 height 39
click at [540, 583] on td "12" at bounding box center [542, 581] width 29 height 39
click at [543, 539] on td "5" at bounding box center [542, 543] width 29 height 39
click at [542, 542] on td "5" at bounding box center [542, 543] width 29 height 39
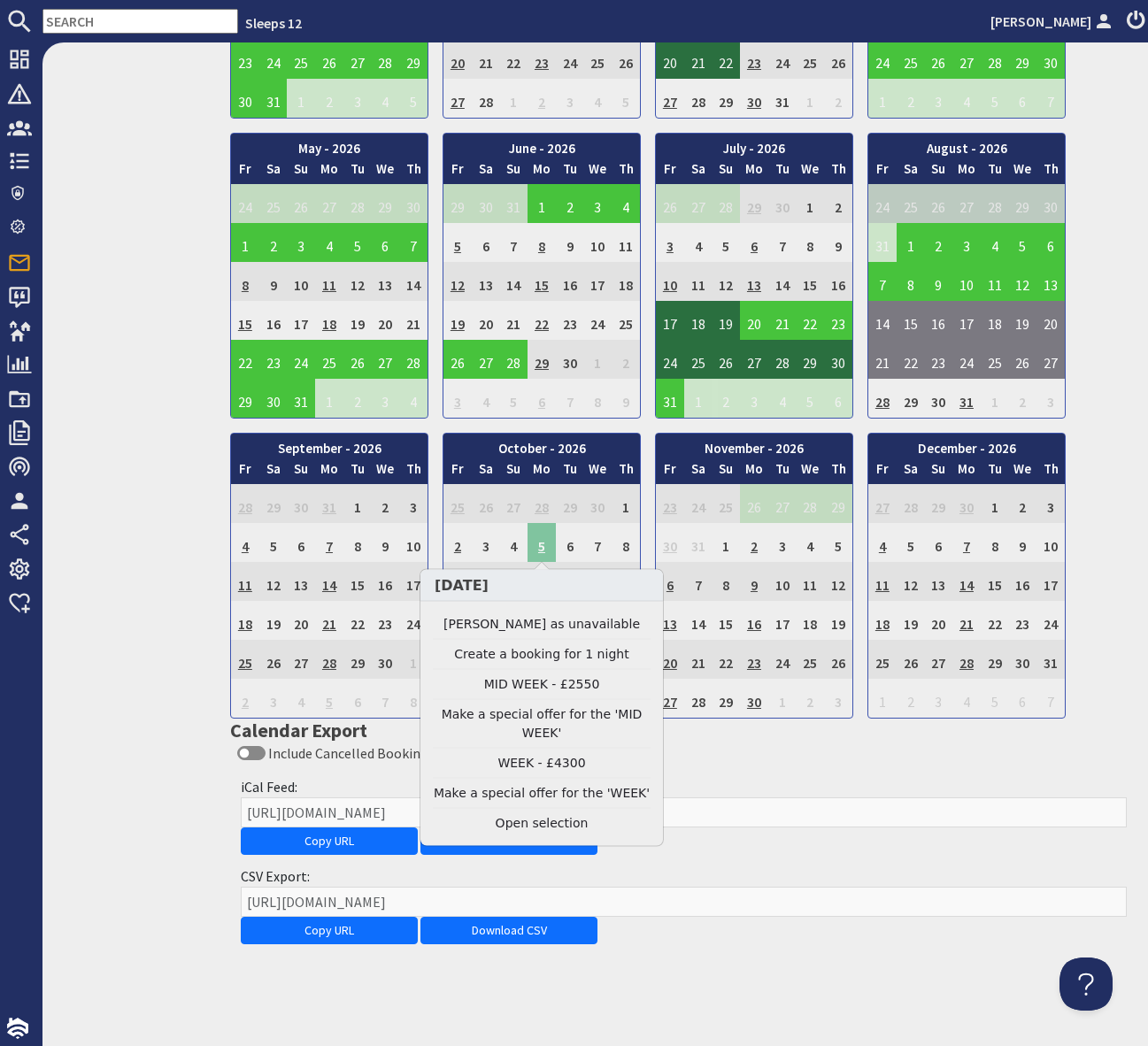
click at [542, 545] on td "5" at bounding box center [542, 543] width 29 height 39
click at [749, 541] on td "2" at bounding box center [754, 543] width 29 height 39
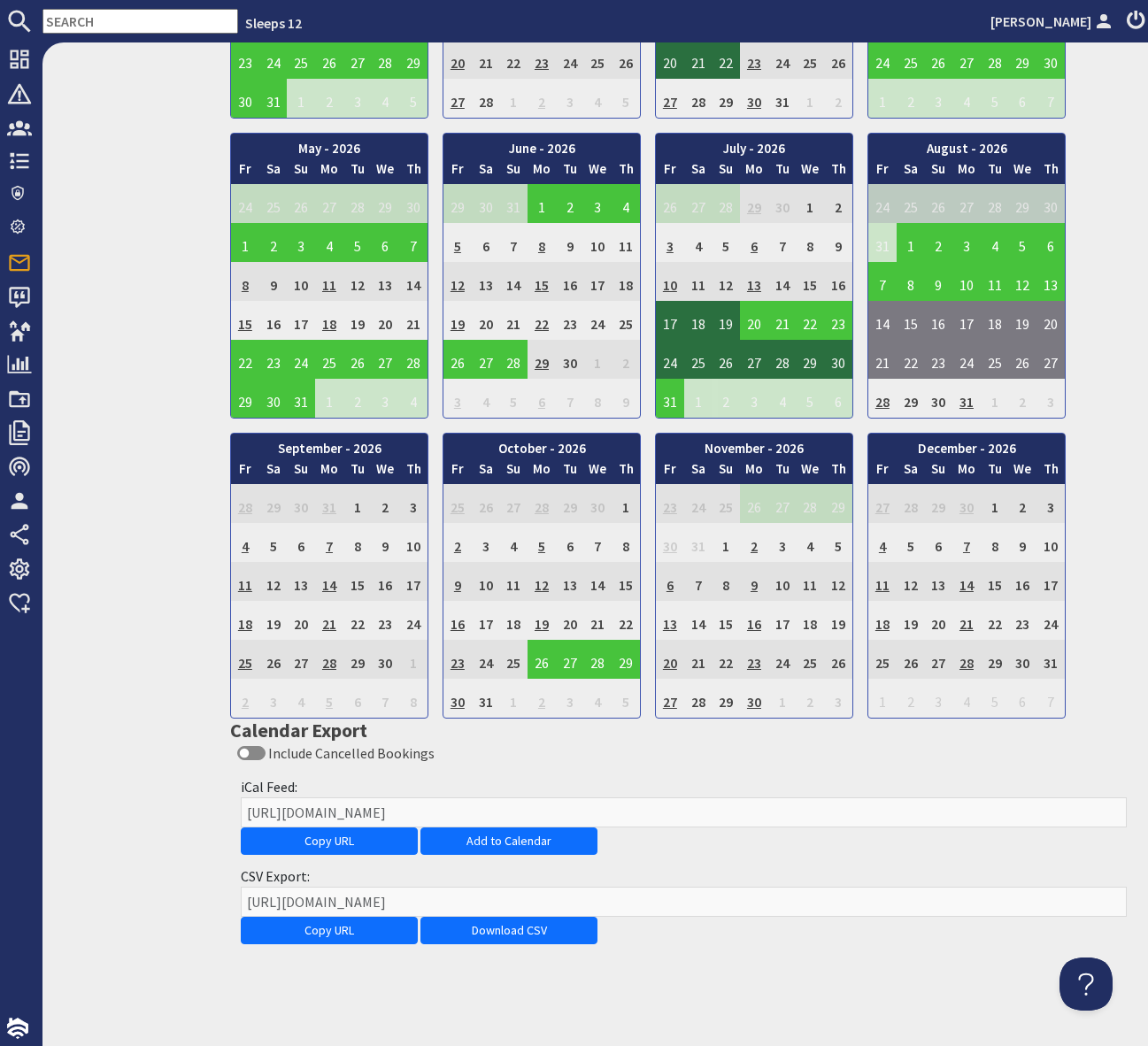
click at [747, 543] on td "2" at bounding box center [754, 543] width 29 height 39
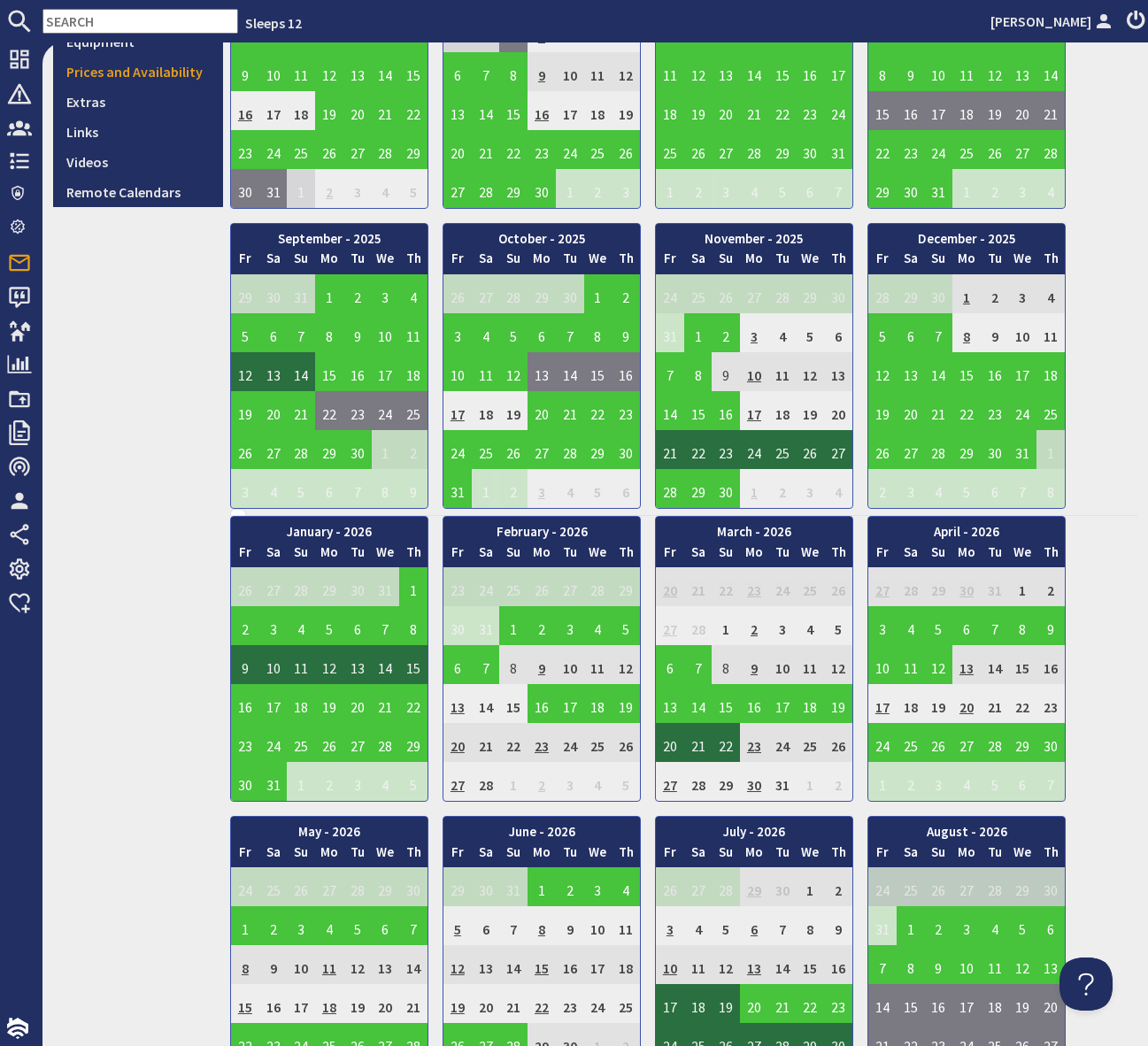
scroll to position [0, 0]
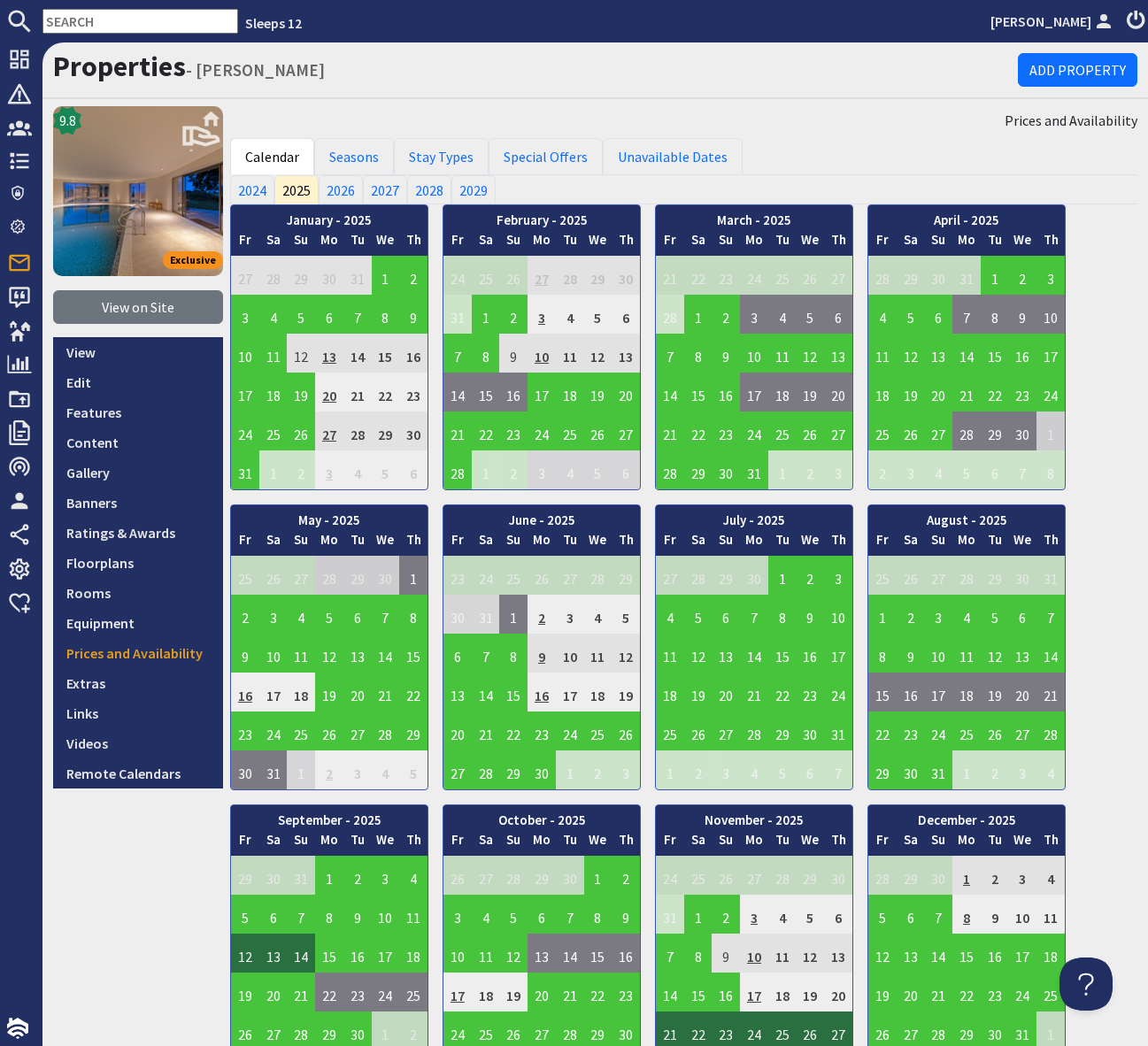
click at [83, 12] on input "text" at bounding box center [140, 21] width 196 height 25
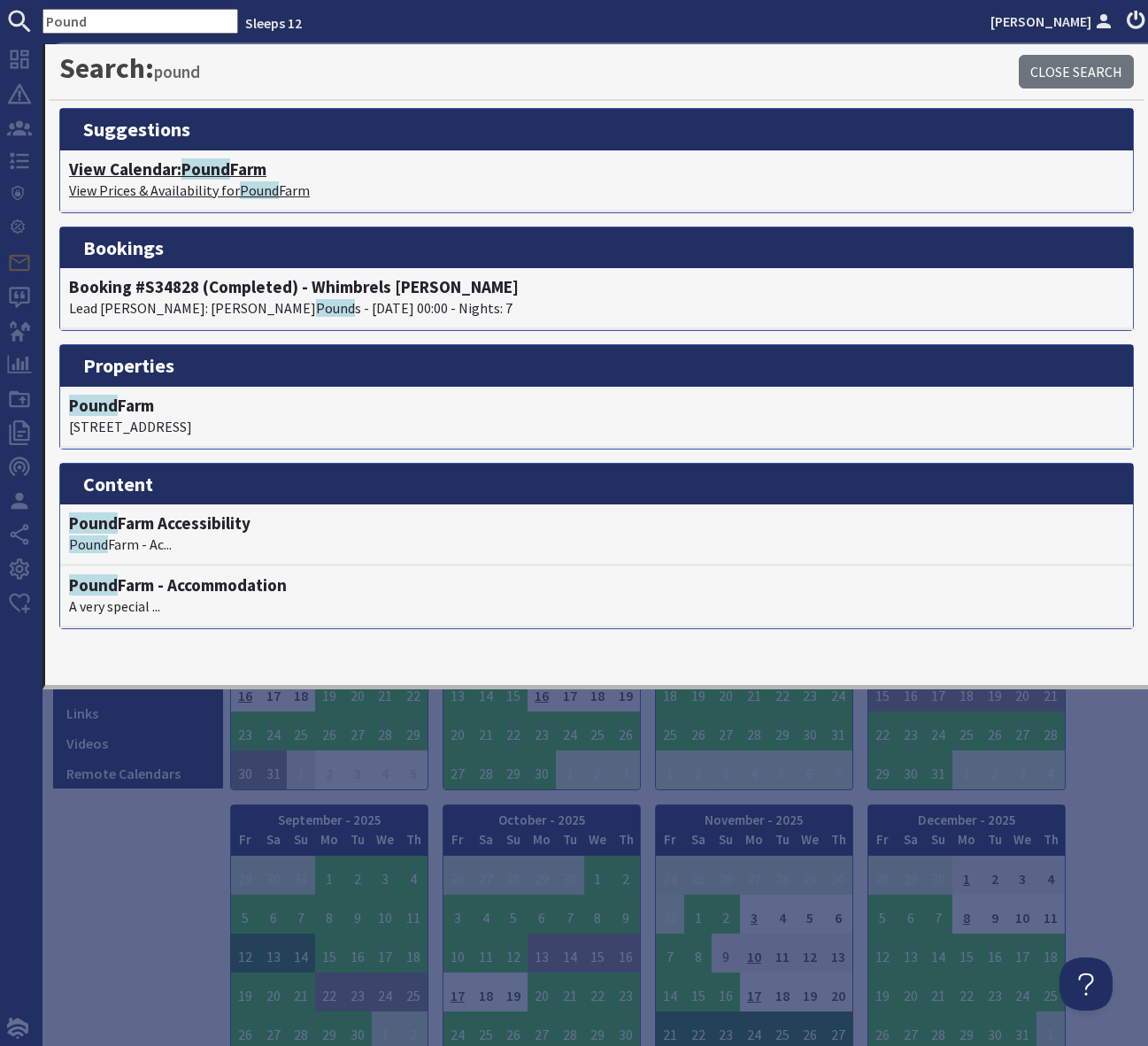
type input "Pound"
click at [221, 167] on span "Pound" at bounding box center [206, 169] width 48 height 21
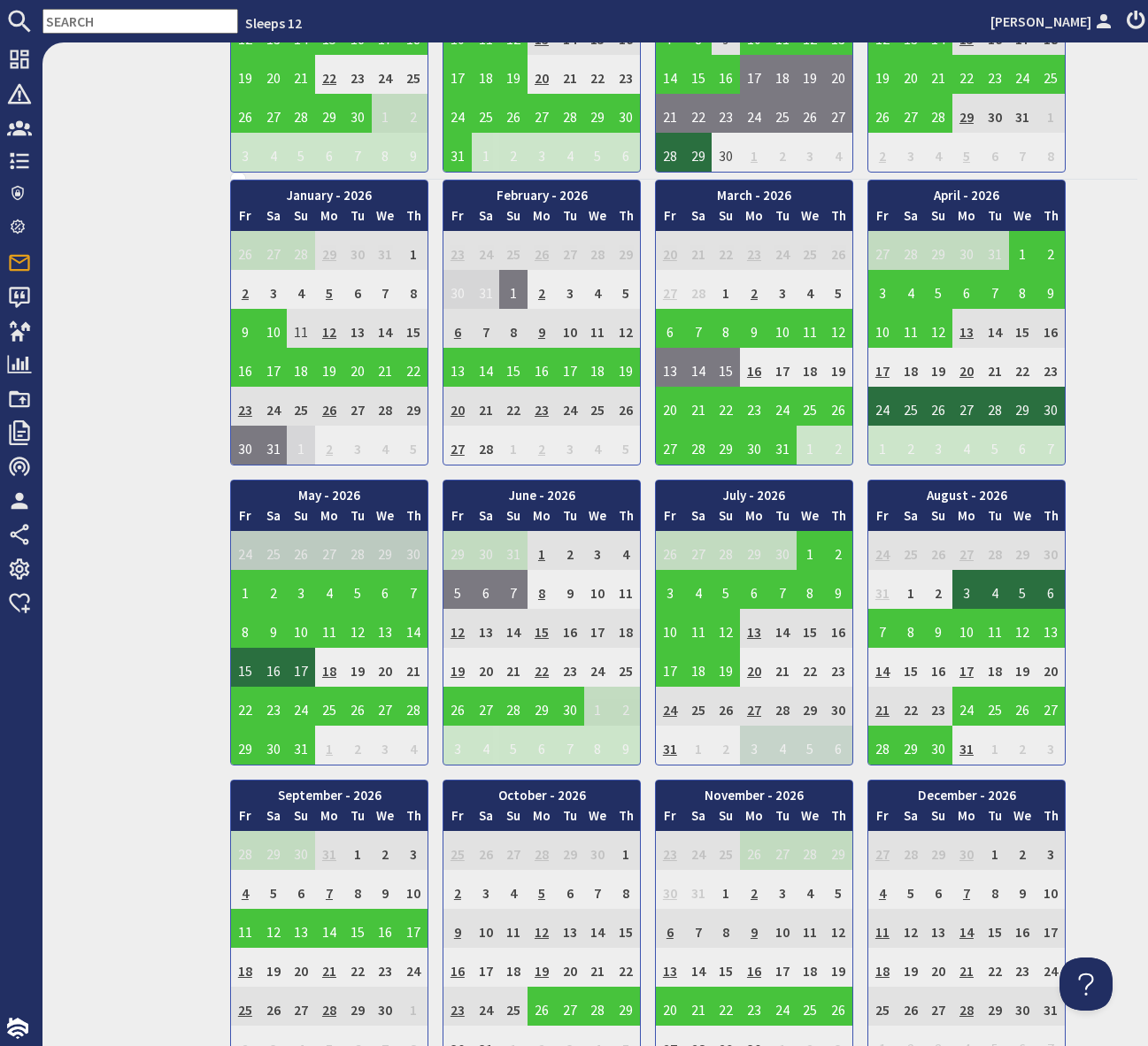
scroll to position [918, 0]
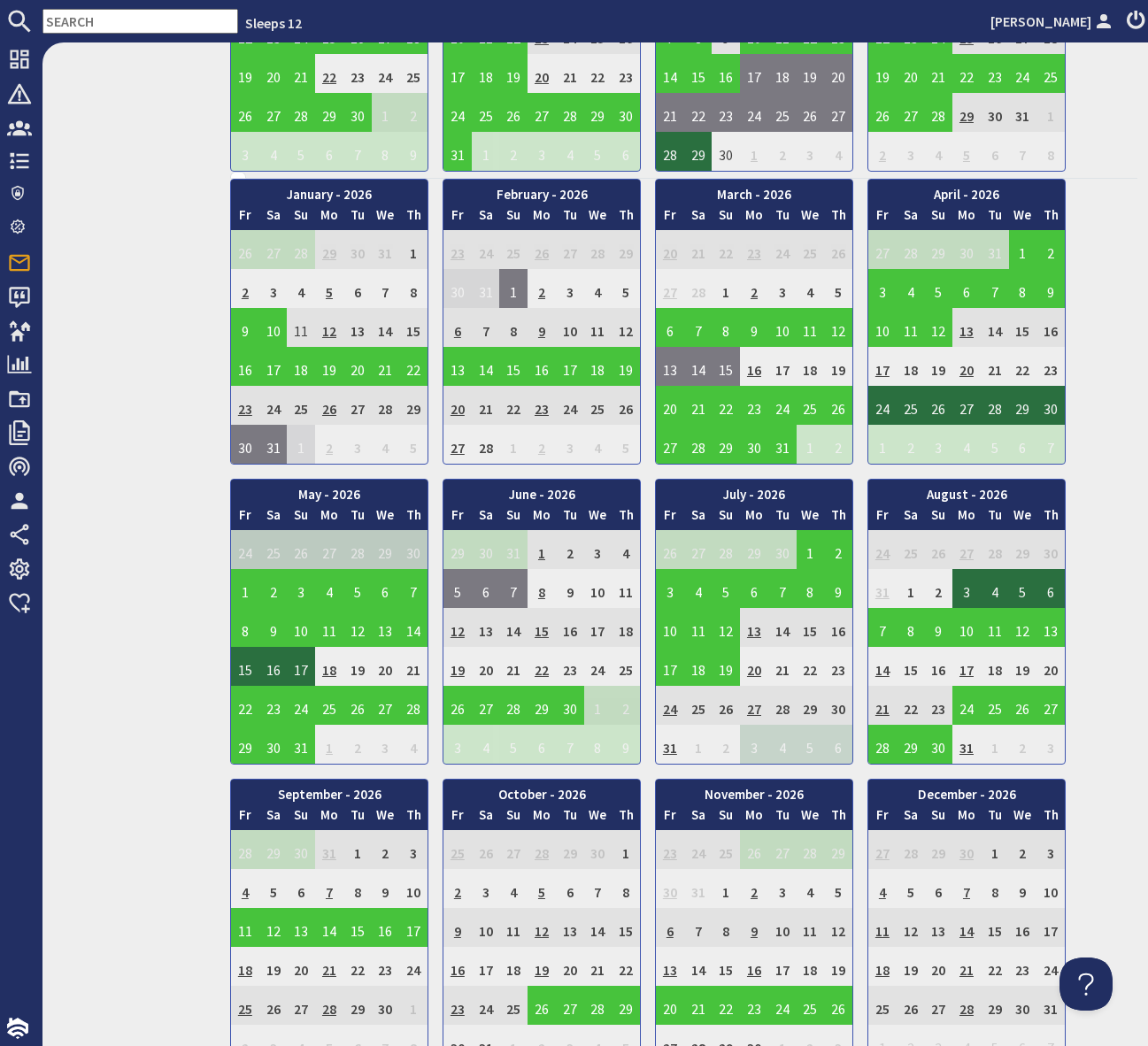
click at [881, 368] on td "17" at bounding box center [882, 367] width 29 height 39
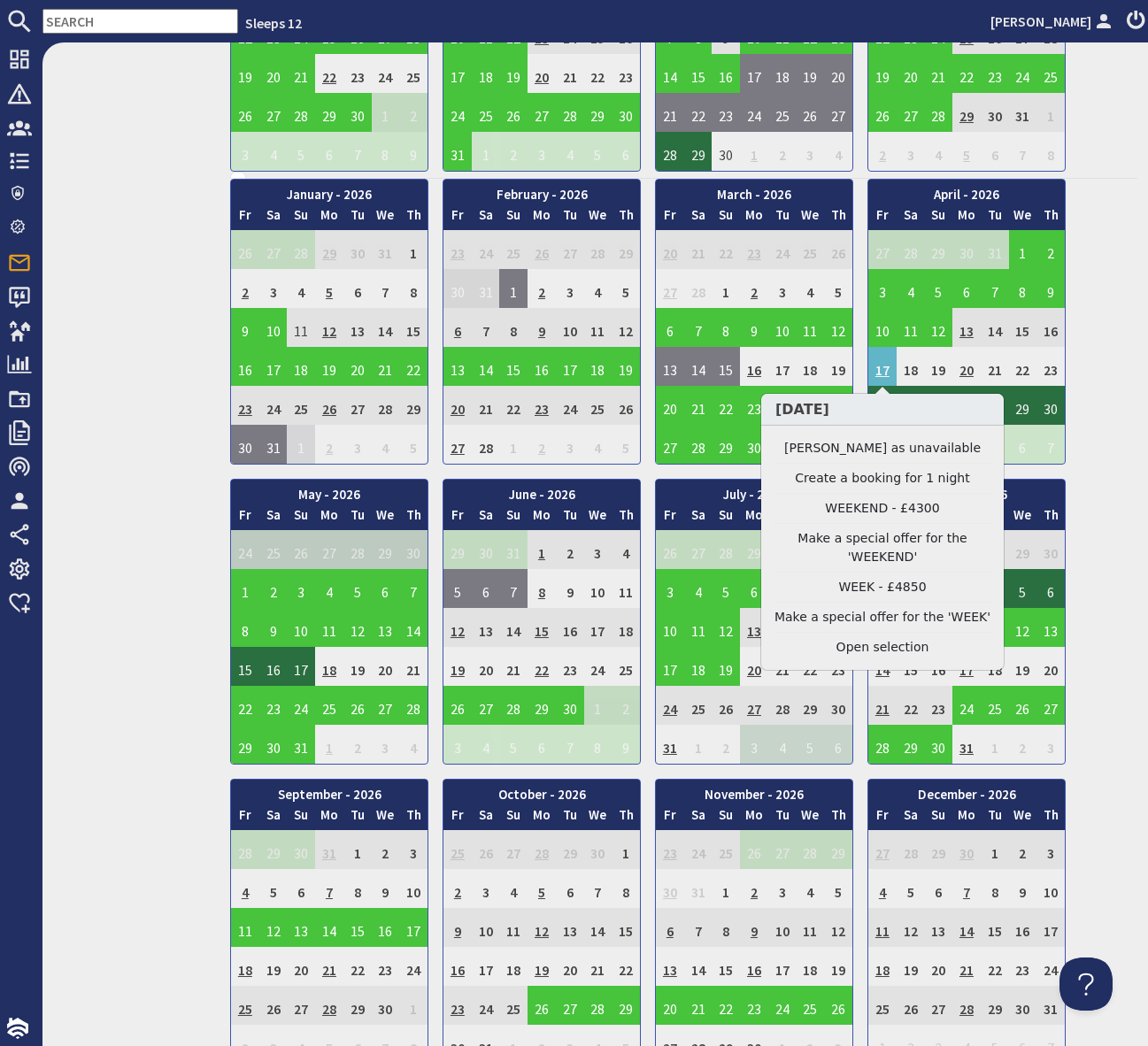
click at [878, 510] on link "WEEKEND - £4300" at bounding box center [882, 508] width 217 height 19
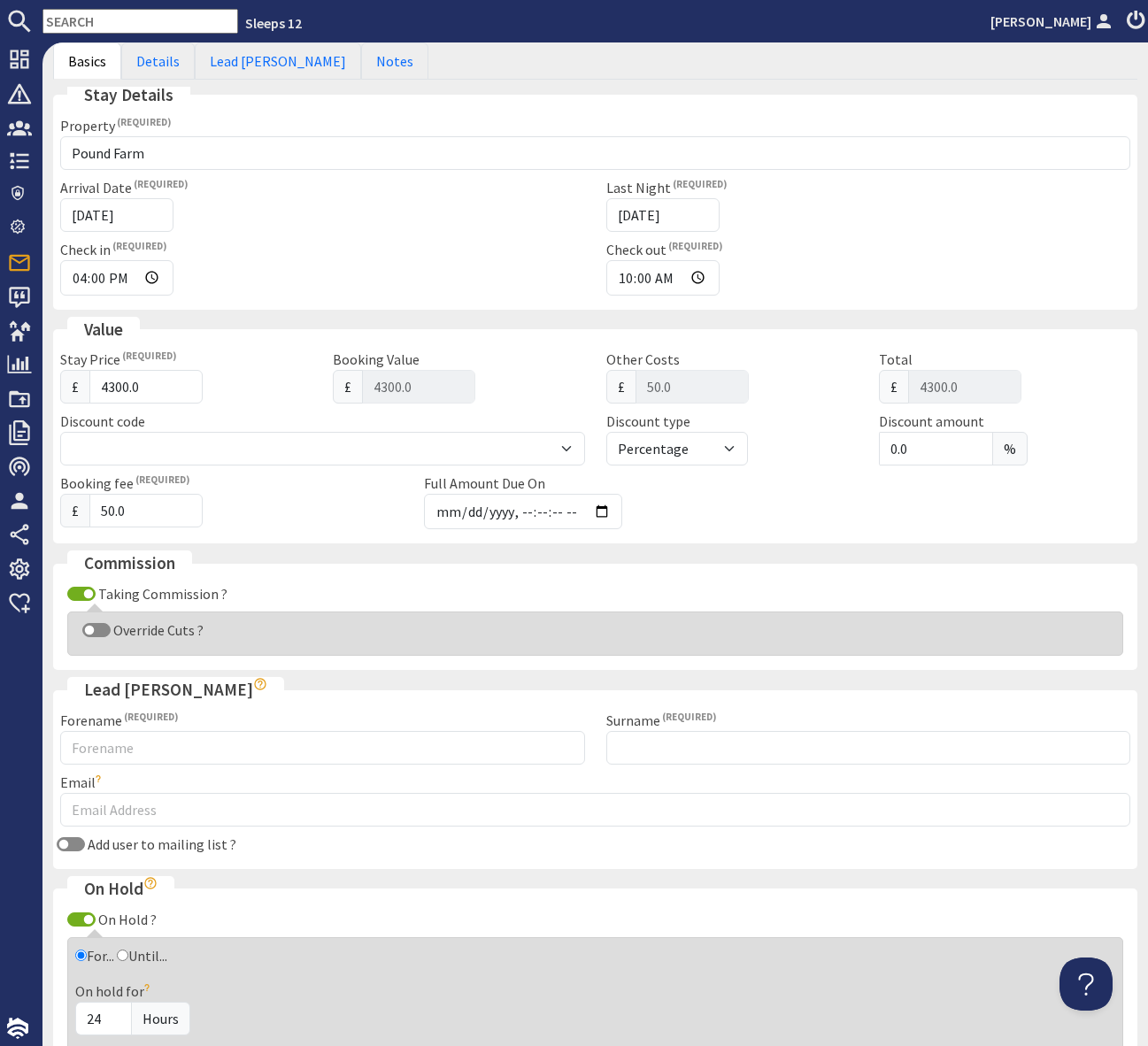
scroll to position [276, 0]
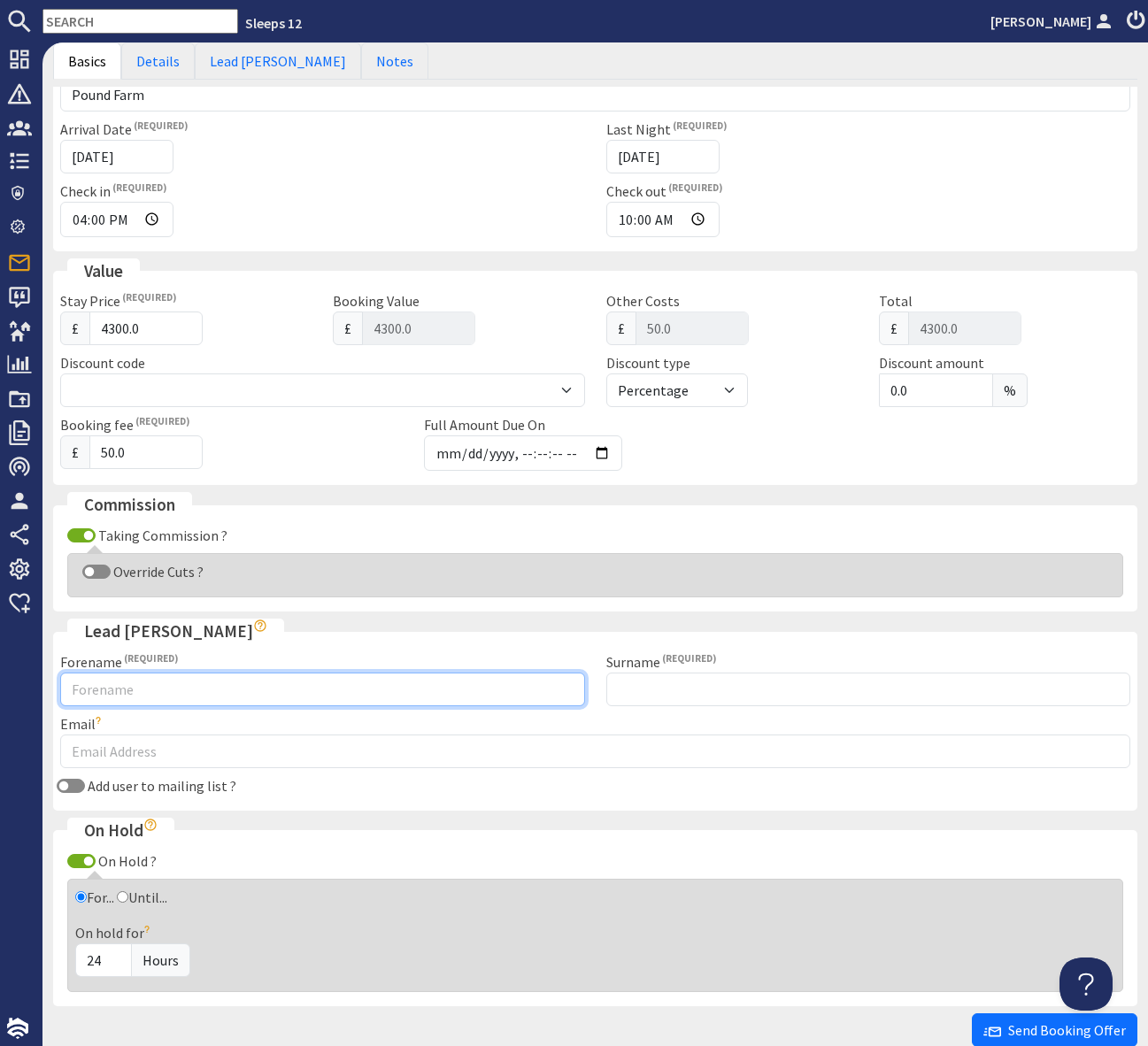
click at [185, 686] on input "Forename" at bounding box center [322, 689] width 525 height 34
type input "Jessice"
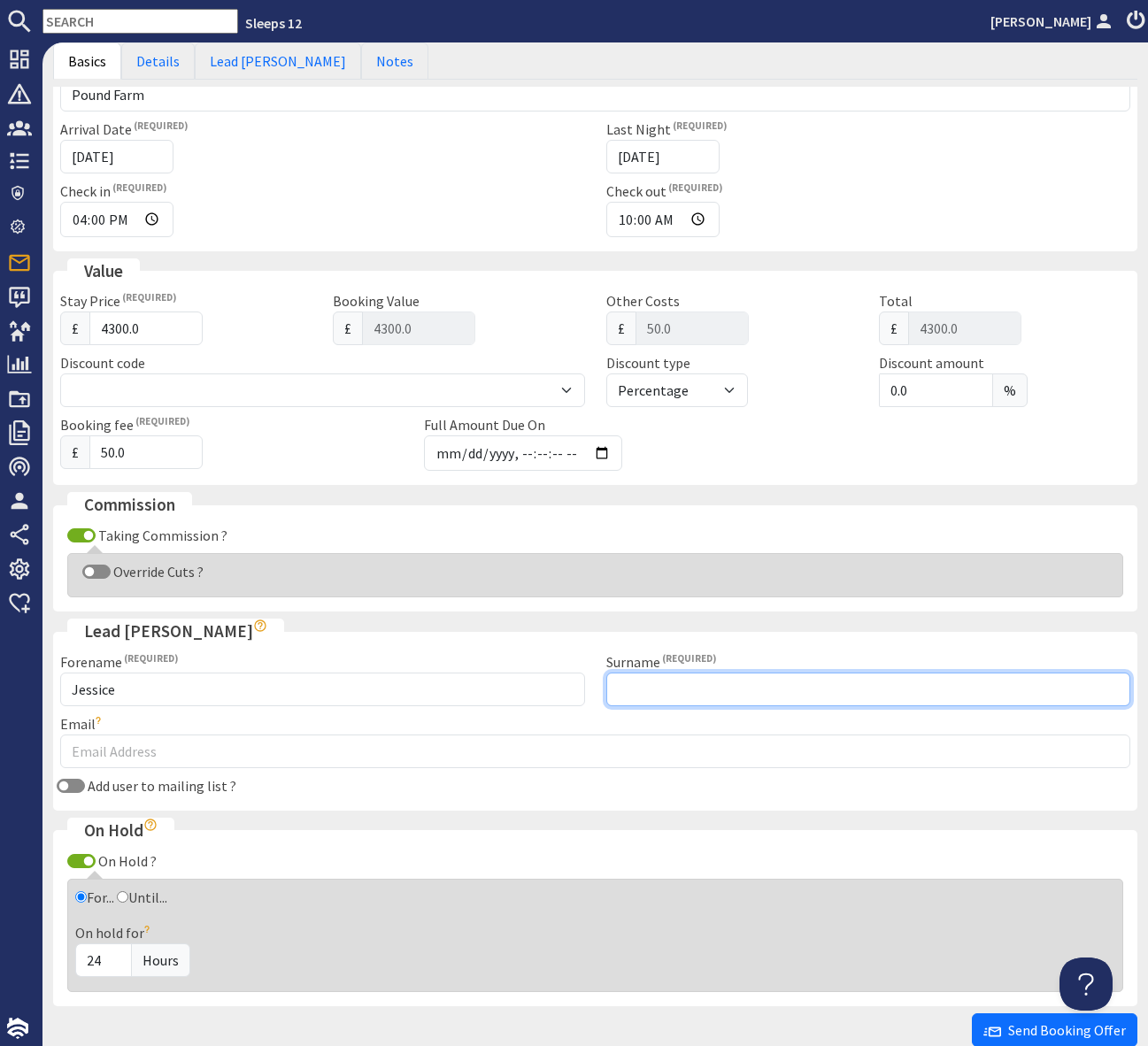
click at [648, 689] on input "Surname" at bounding box center [868, 689] width 525 height 34
type input "Ayres"
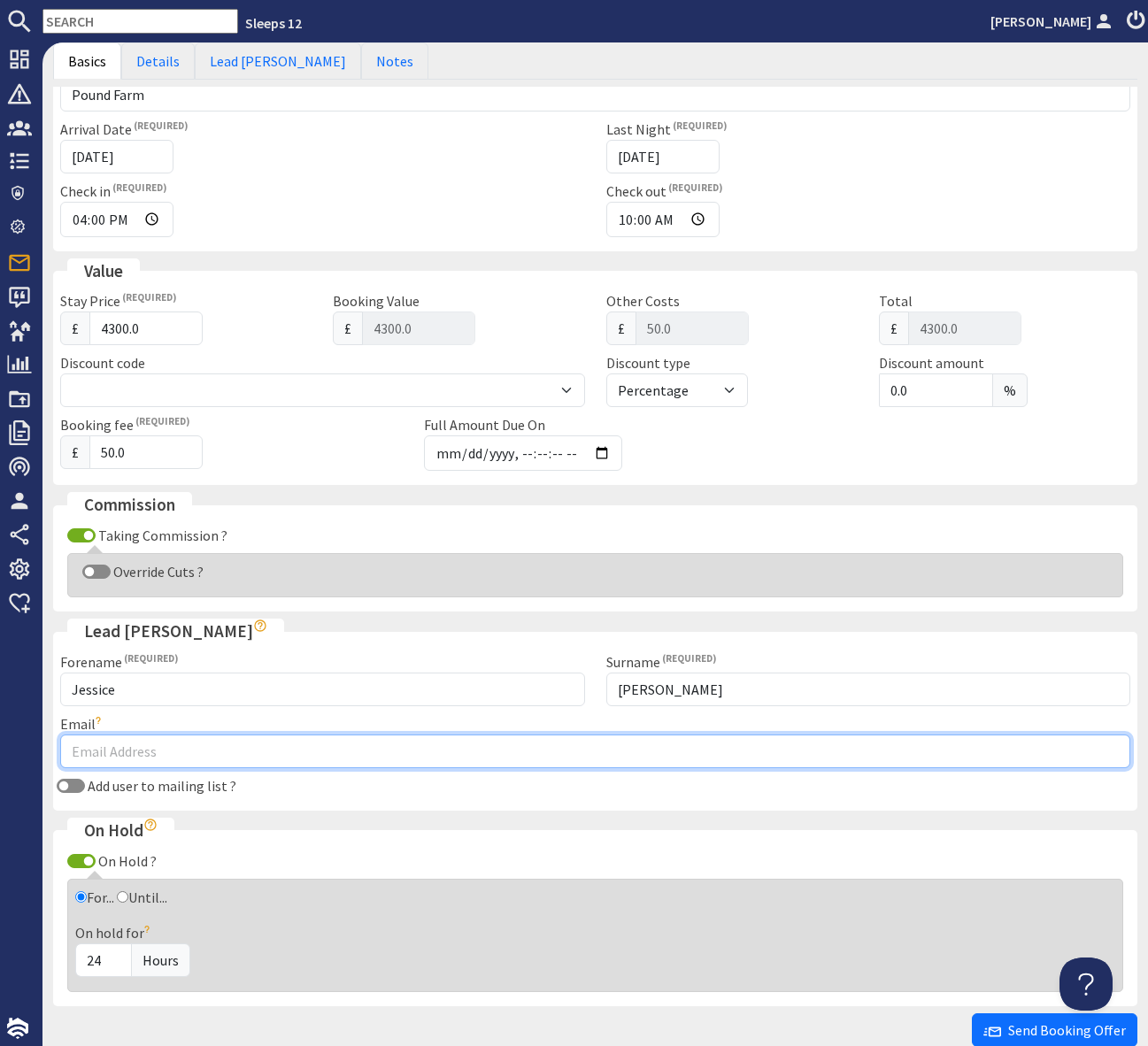
drag, startPoint x: 105, startPoint y: 751, endPoint x: 456, endPoint y: 729, distance: 351.7
click at [105, 751] on input "Email" at bounding box center [595, 751] width 1070 height 34
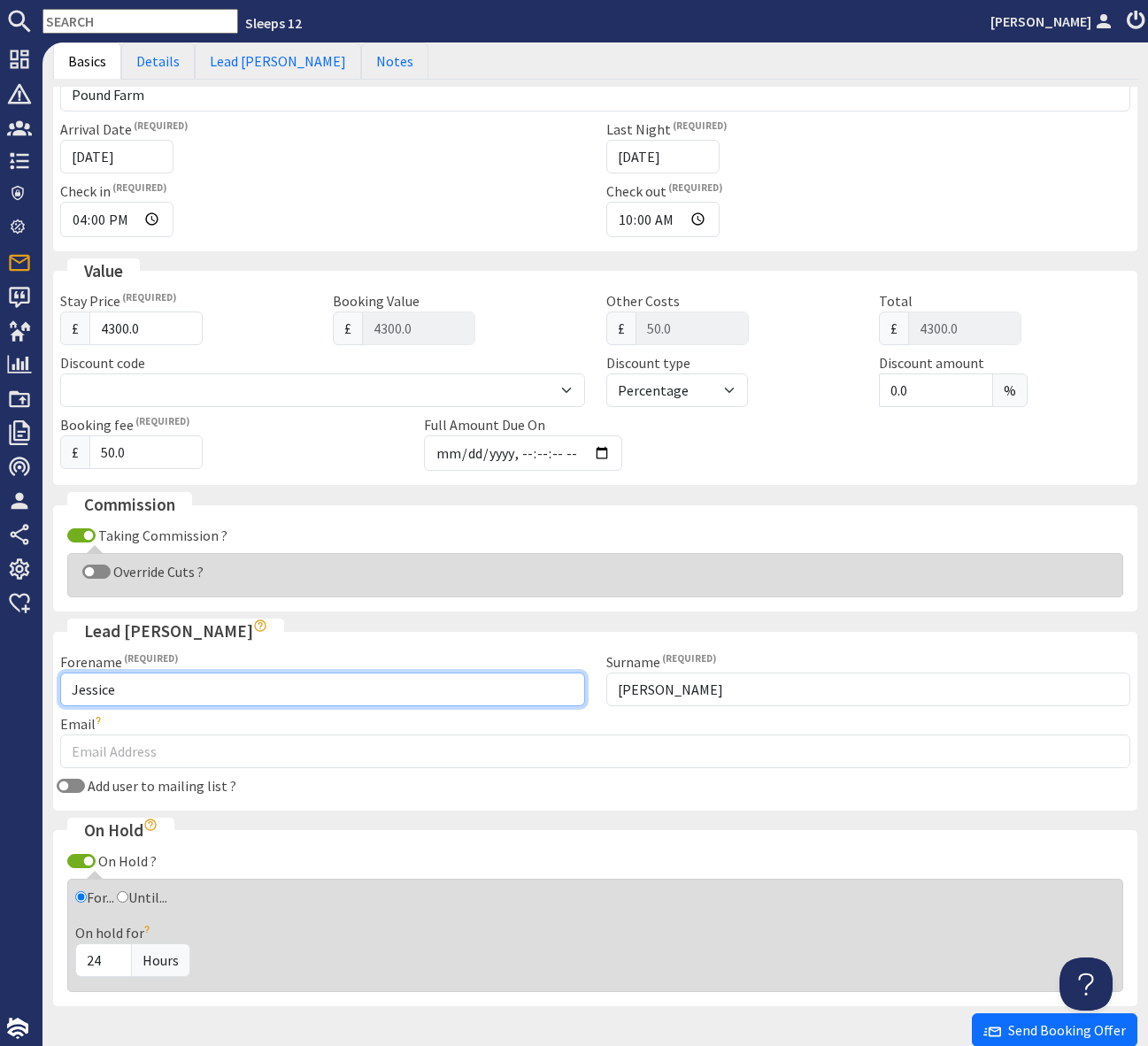
click at [143, 687] on input "Jessice" at bounding box center [322, 689] width 525 height 34
type input "Jessica"
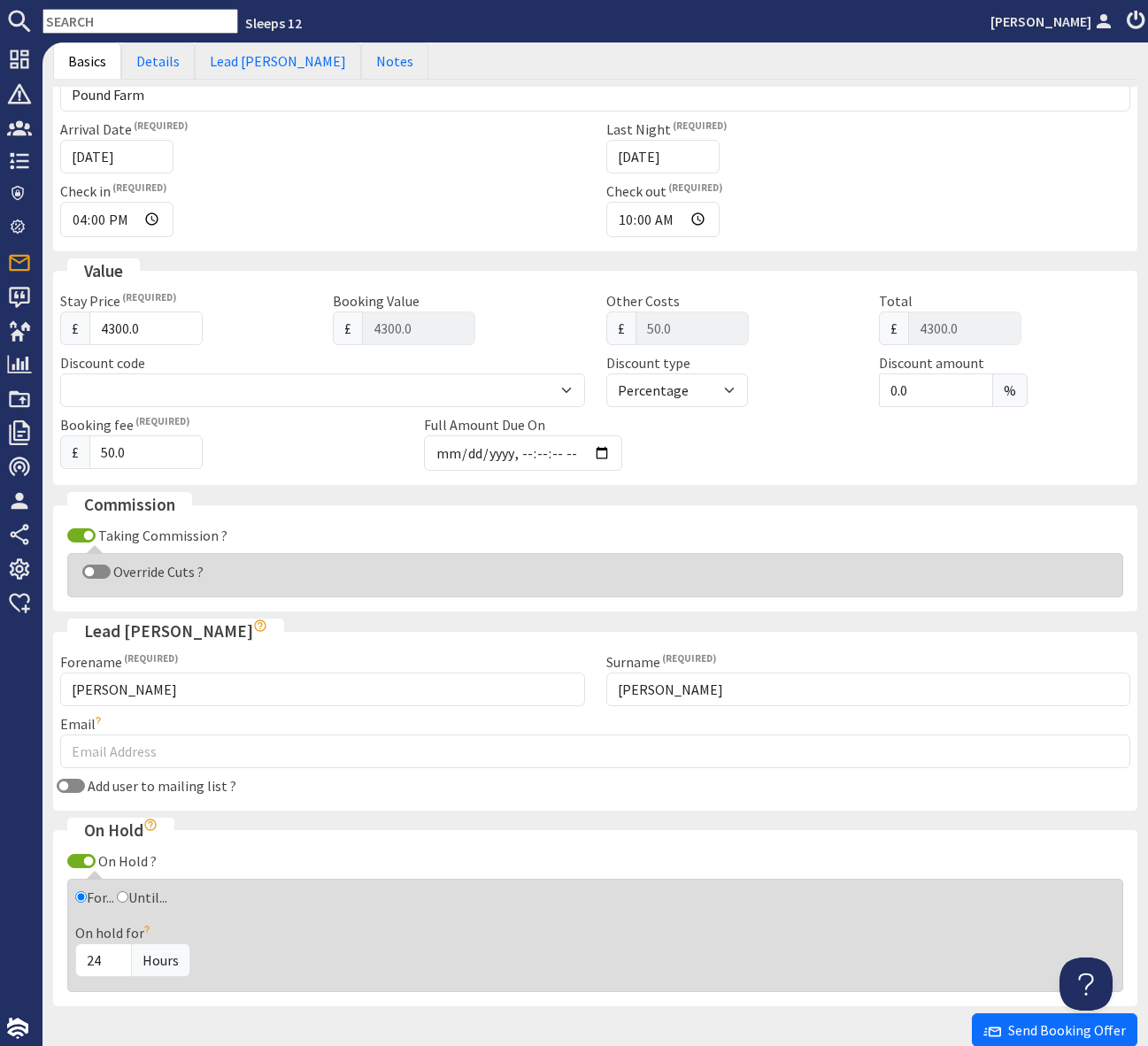
drag, startPoint x: 126, startPoint y: 779, endPoint x: 119, endPoint y: 767, distance: 13.9
click at [127, 778] on label "Add user to mailing list ?" at bounding box center [160, 786] width 151 height 18
click at [85, 779] on input "Add user to mailing list ?" at bounding box center [71, 786] width 29 height 14
checkbox input "true"
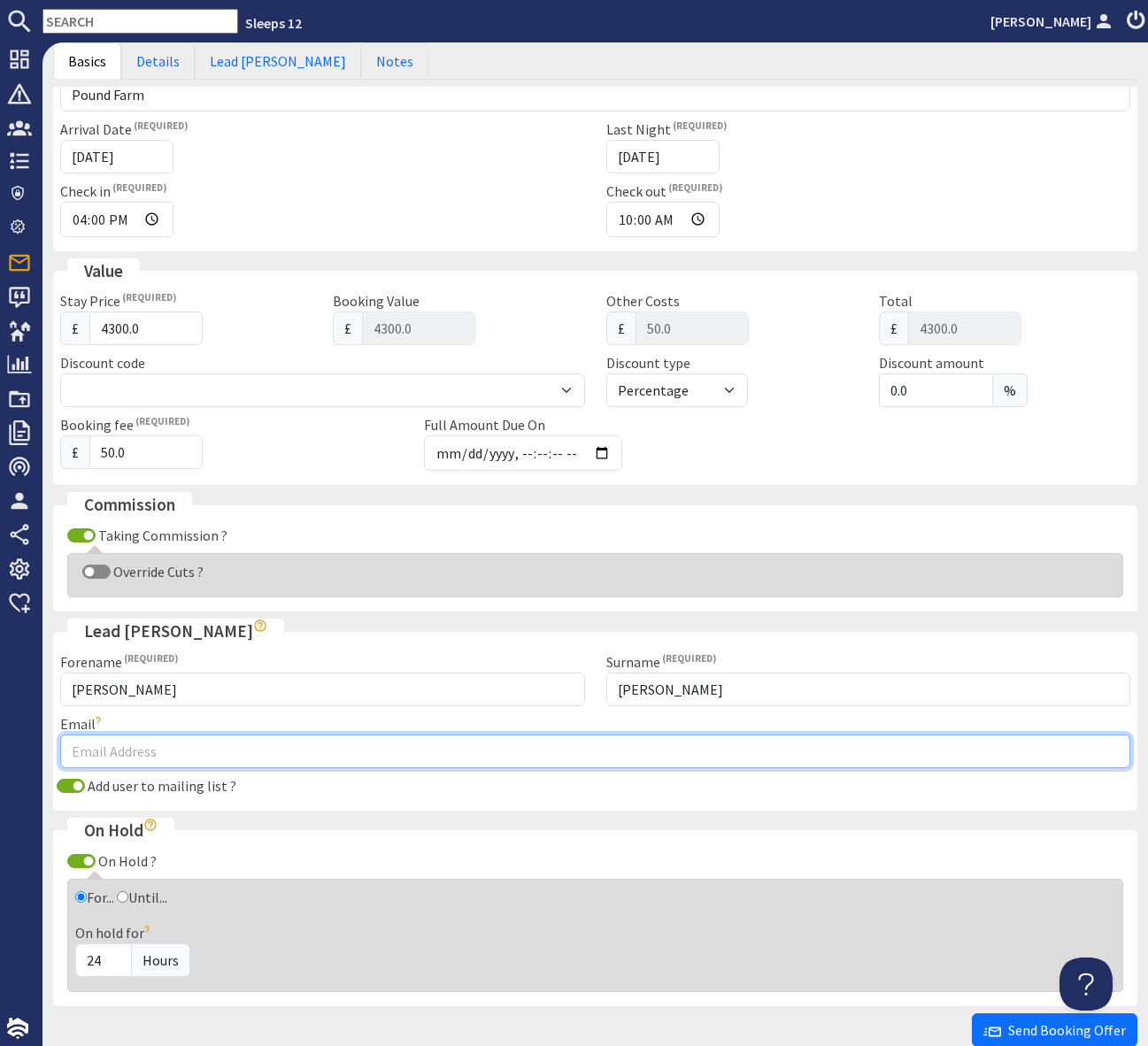
click at [111, 755] on input "Email" at bounding box center [595, 751] width 1070 height 34
type input "jess_crafer@hotmail.com"
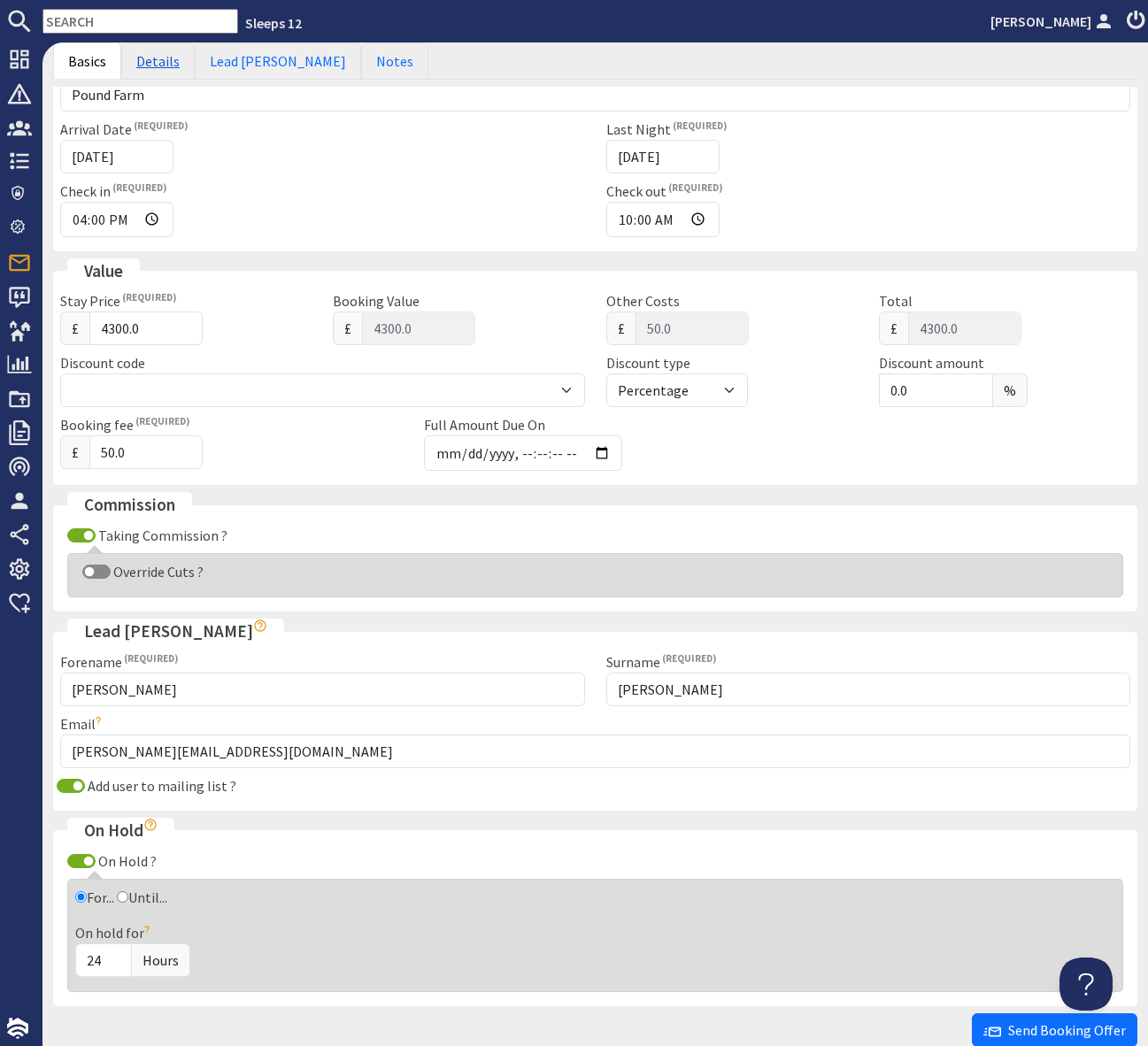
drag, startPoint x: 157, startPoint y: 60, endPoint x: 211, endPoint y: 150, distance: 105.0
click at [157, 60] on link "Details" at bounding box center [158, 62] width 73 height 38
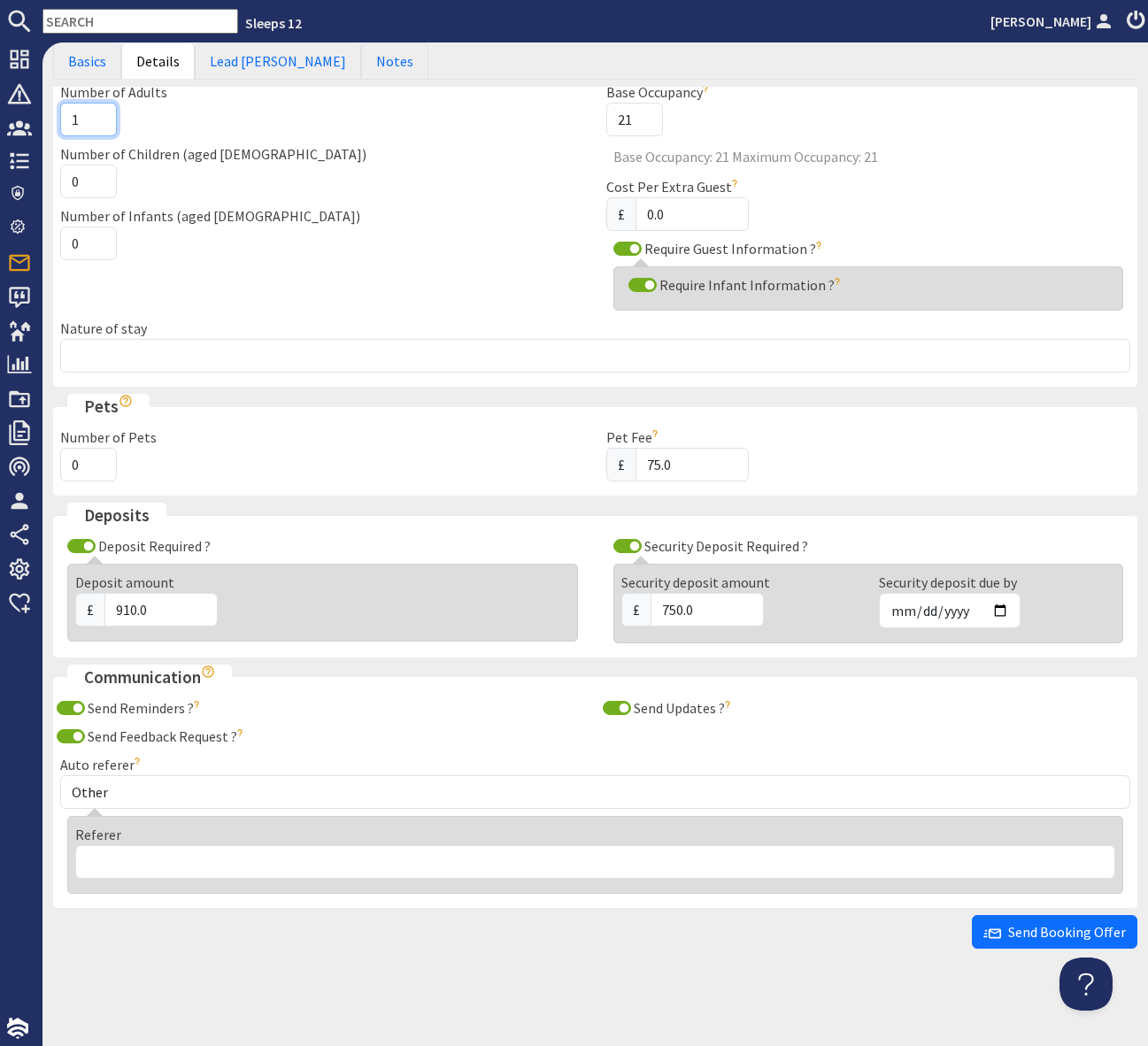
drag, startPoint x: 80, startPoint y: 115, endPoint x: 202, endPoint y: 152, distance: 127.5
click at [83, 115] on input "1" at bounding box center [88, 120] width 56 height 34
type input "18"
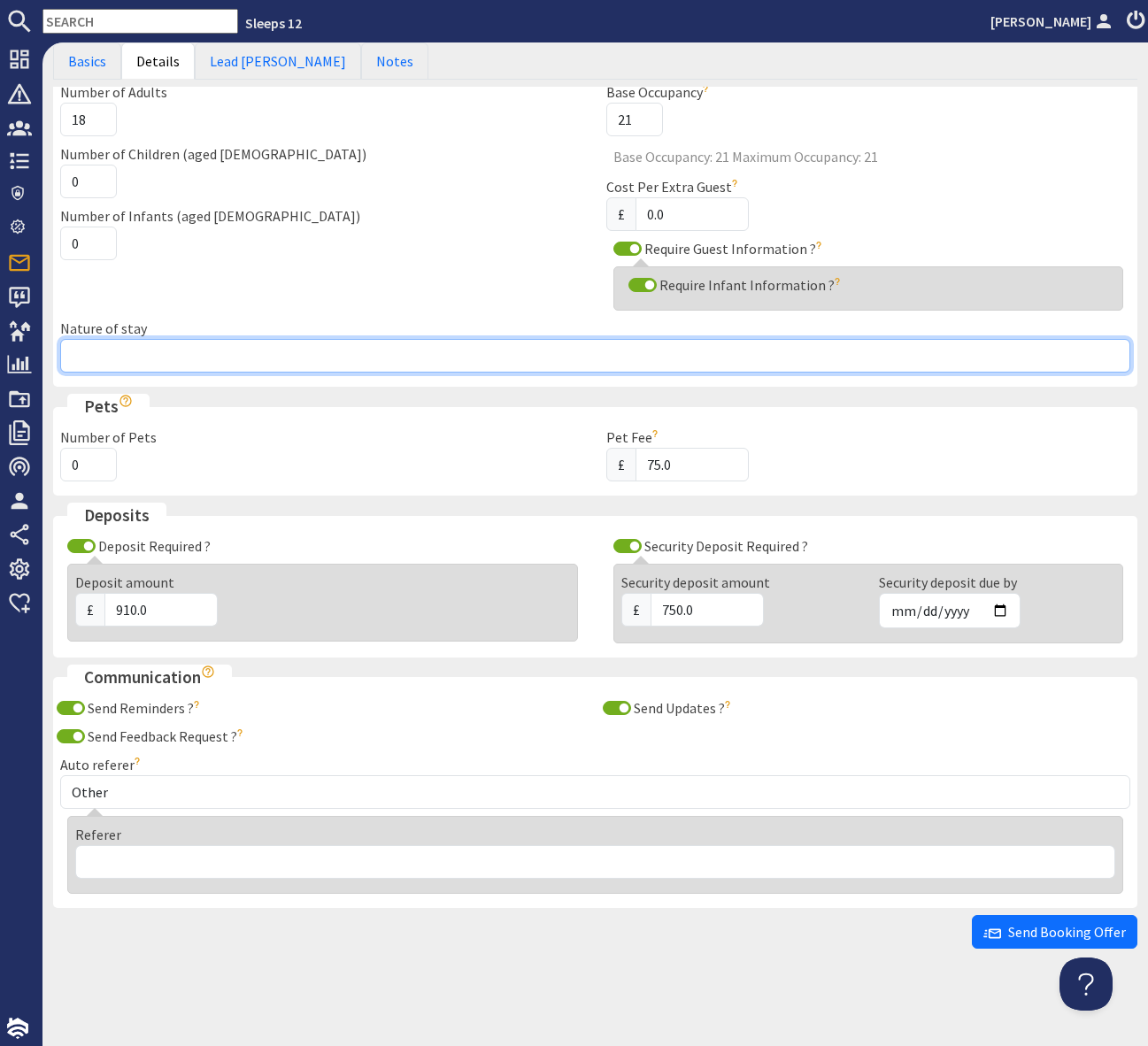
click at [106, 362] on input "Nature of stay" at bounding box center [595, 356] width 1070 height 34
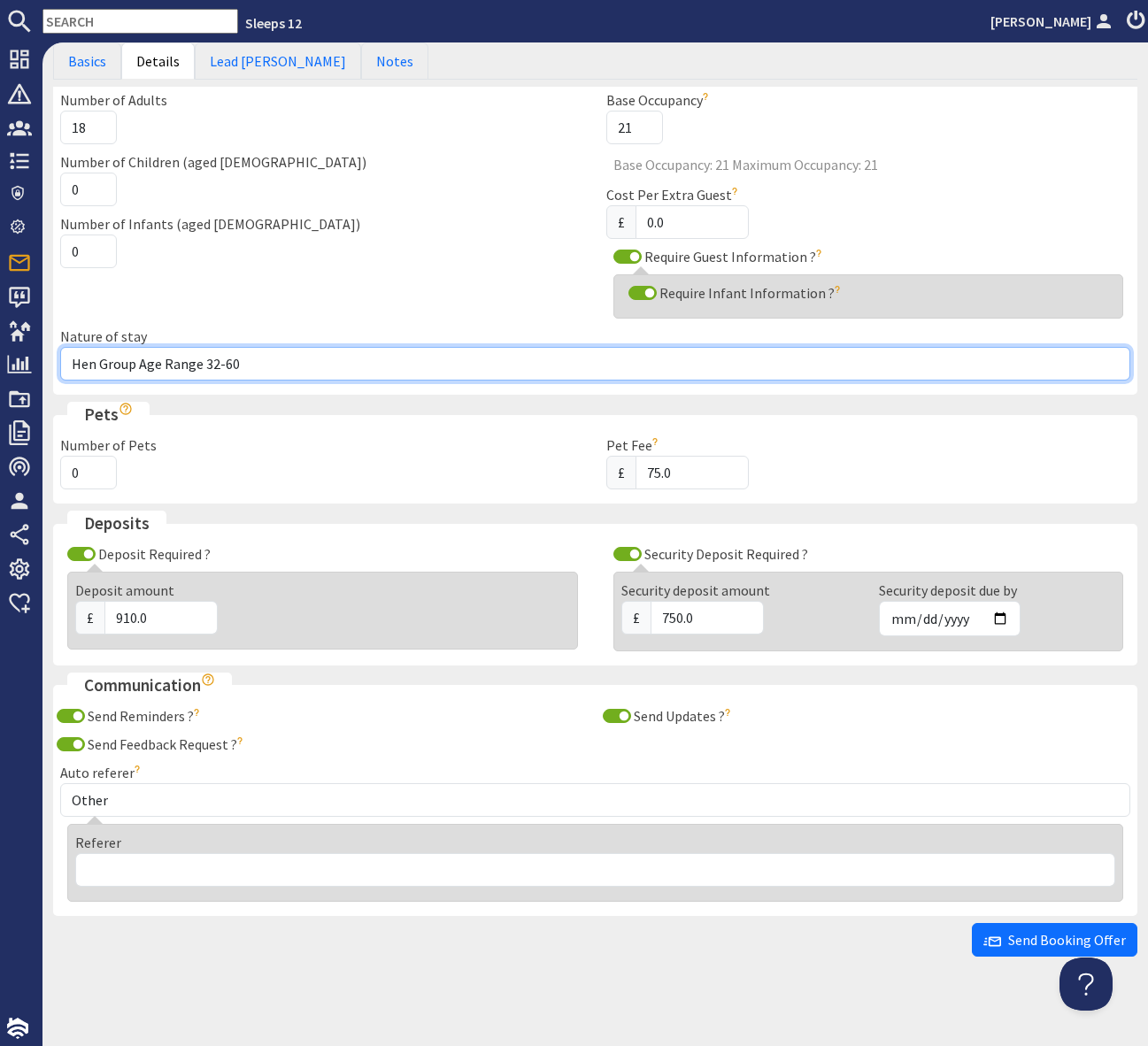
scroll to position [142, 0]
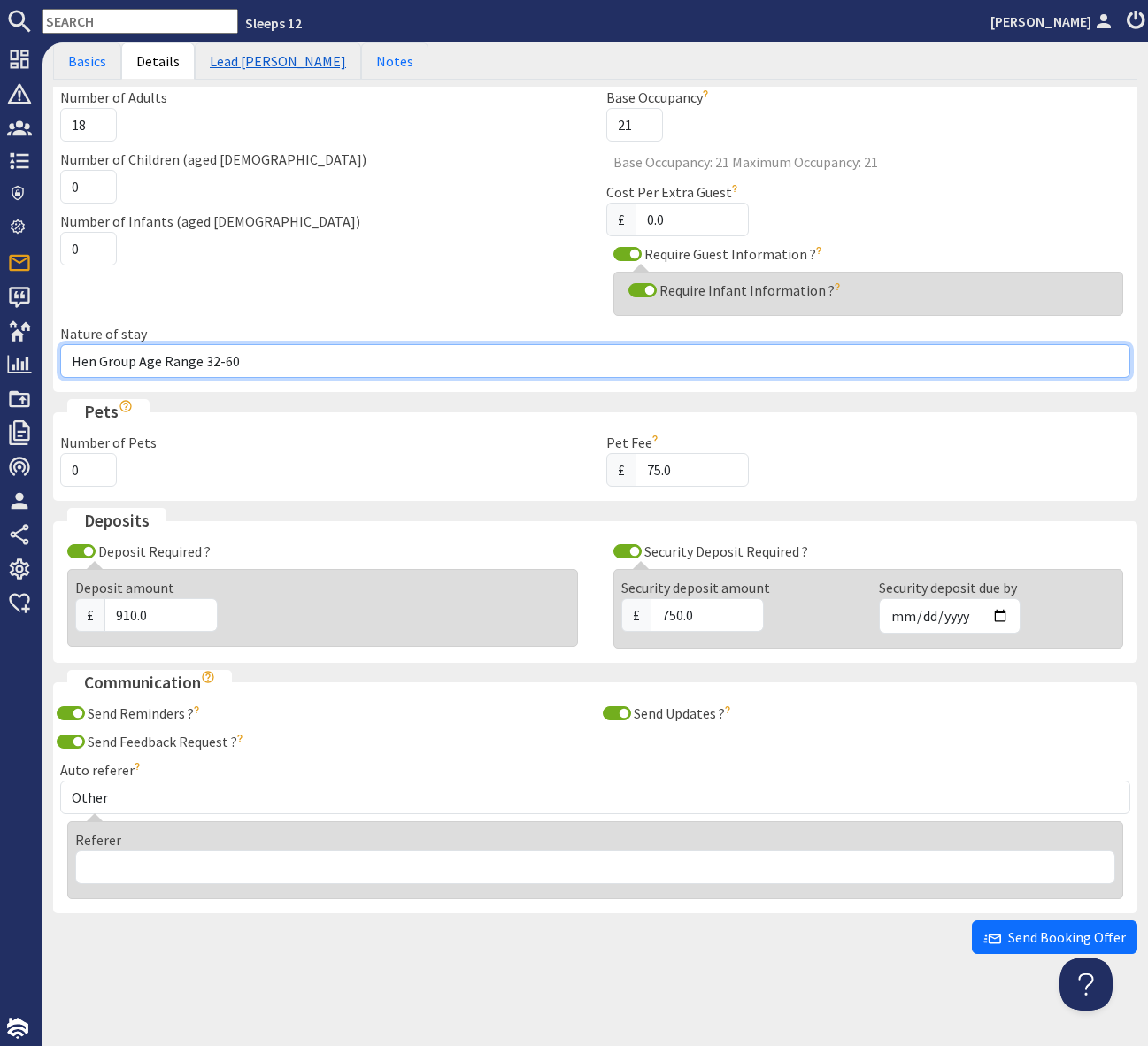
type input "Hen Group Age Range 32-60"
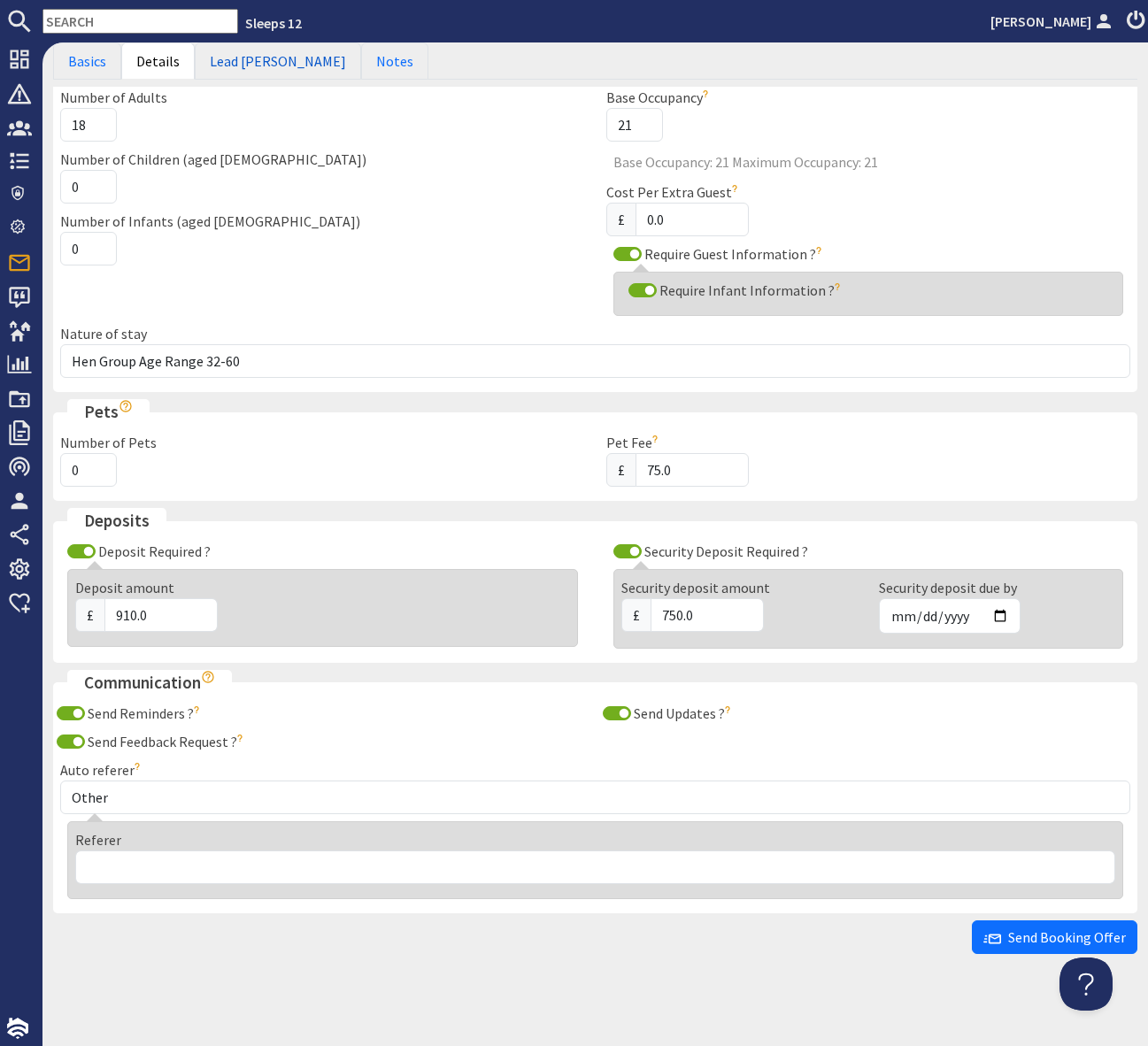
click at [224, 52] on link "Lead Booker" at bounding box center [278, 62] width 166 height 38
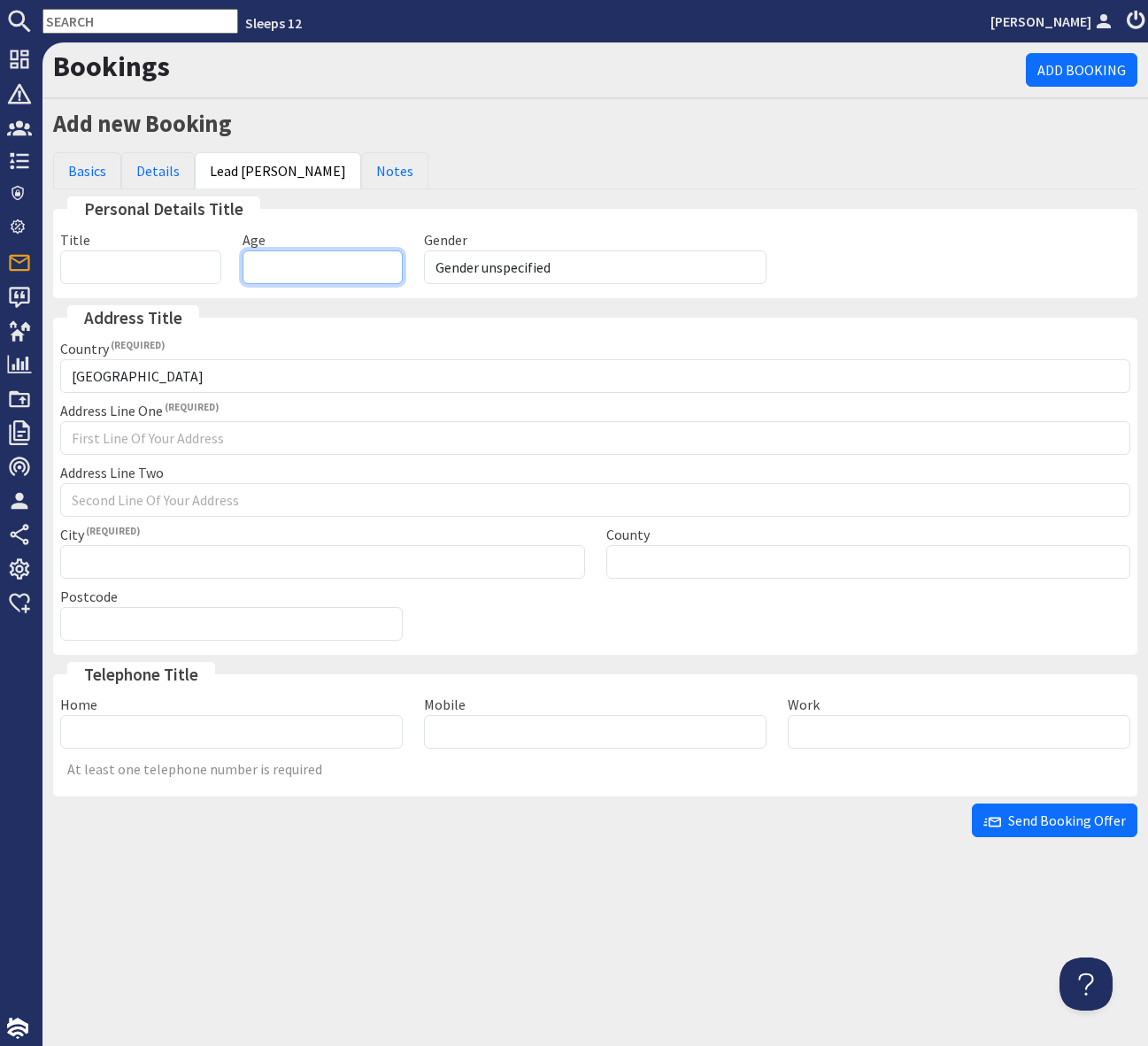
click at [325, 268] on input "Age" at bounding box center [323, 267] width 161 height 34
type input "36"
click at [605, 265] on select "Gender unspecified Gender male Gender female" at bounding box center [595, 267] width 342 height 34
select select "gender_female"
click at [424, 250] on select "Gender unspecified Gender male Gender female" at bounding box center [595, 267] width 342 height 34
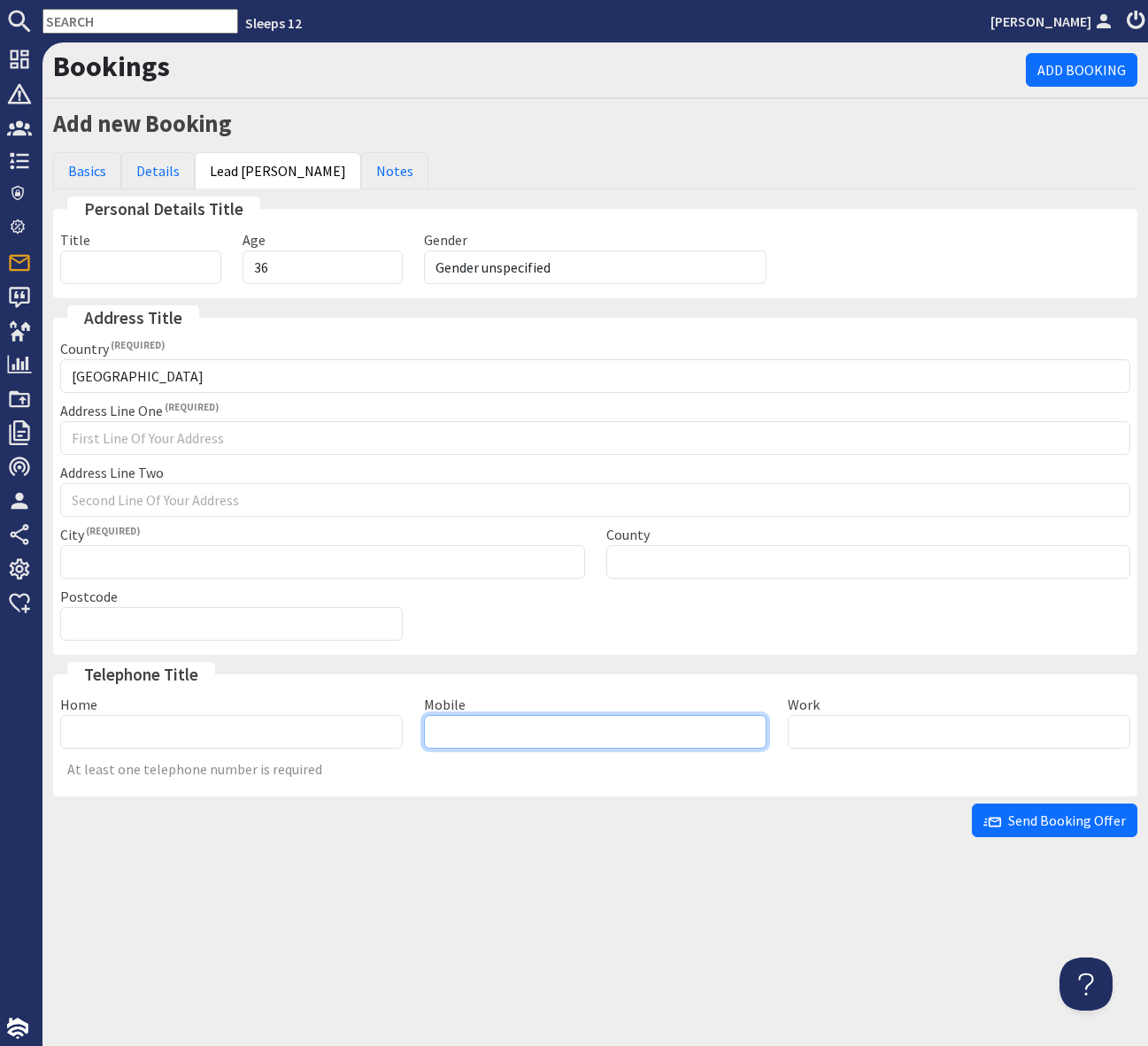
click at [491, 730] on input "Mobile" at bounding box center [595, 732] width 342 height 34
type input "07975774272"
click at [1054, 822] on span "Send Booking Offer" at bounding box center [1054, 821] width 142 height 18
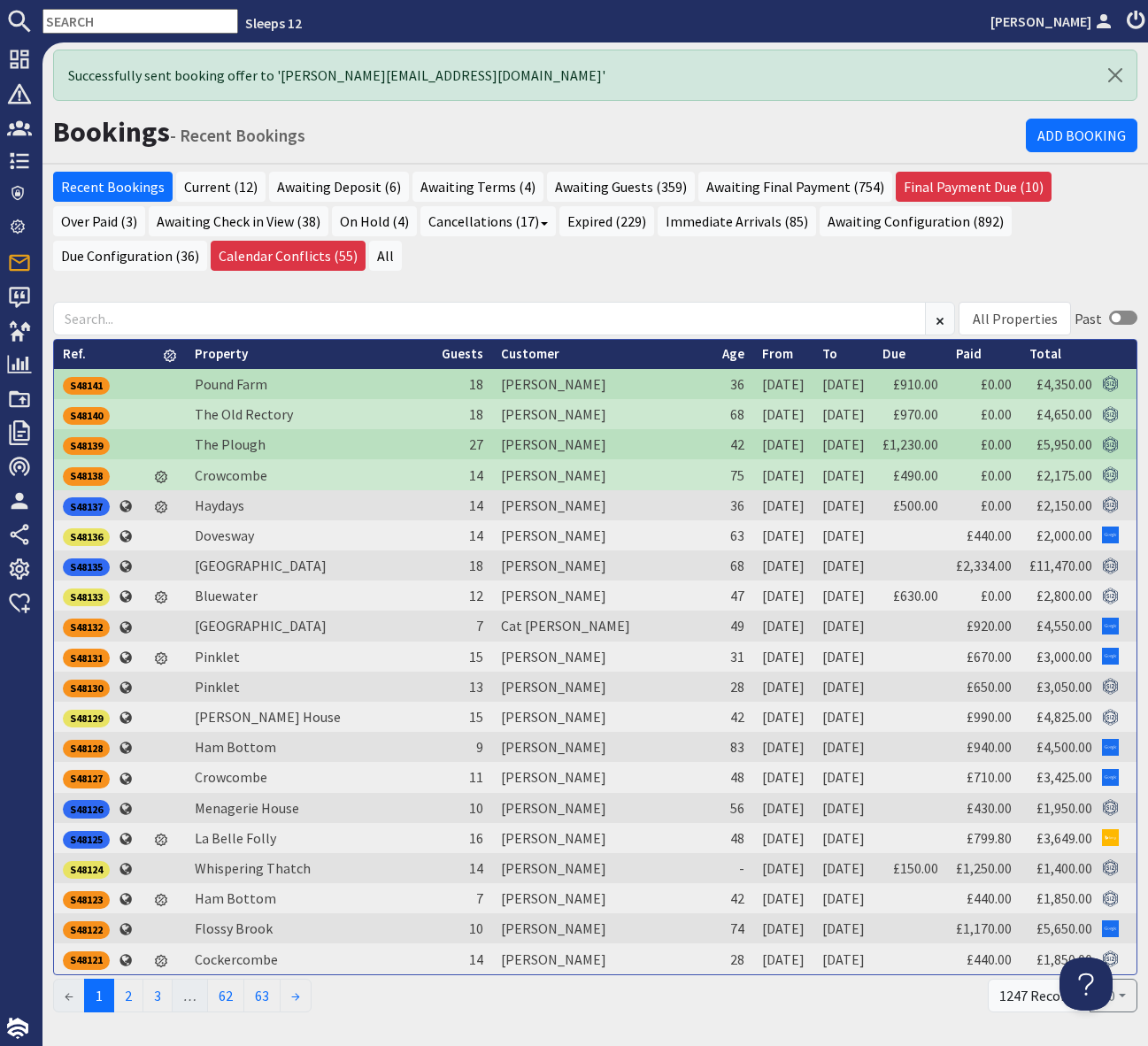
click at [463, 292] on div "All Properties Ade Shindy Asham House Babblebrook Babbling By Bean Goose Barn B…" at bounding box center [595, 650] width 1105 height 731
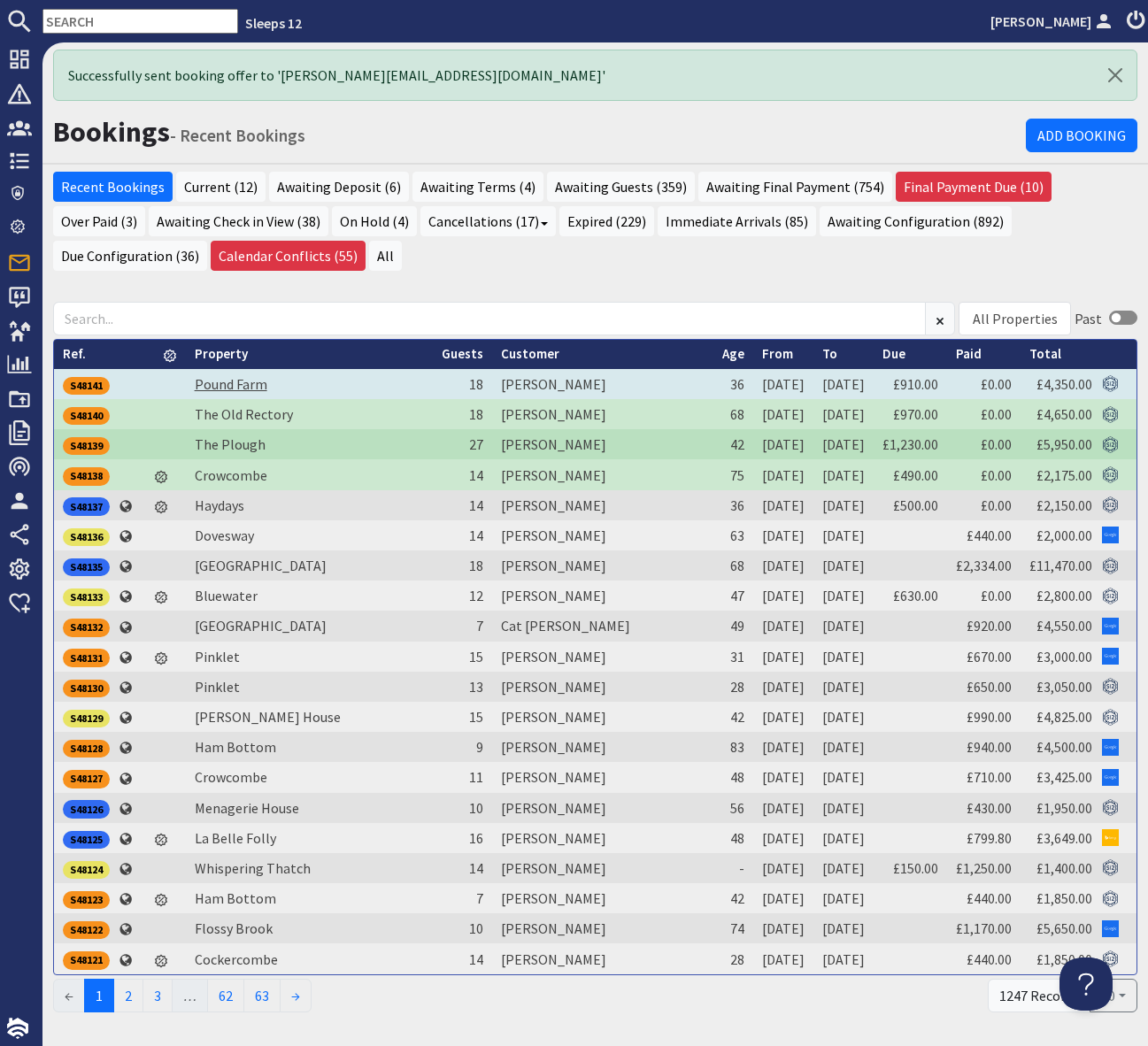
click at [241, 385] on link "Pound Farm" at bounding box center [231, 384] width 72 height 18
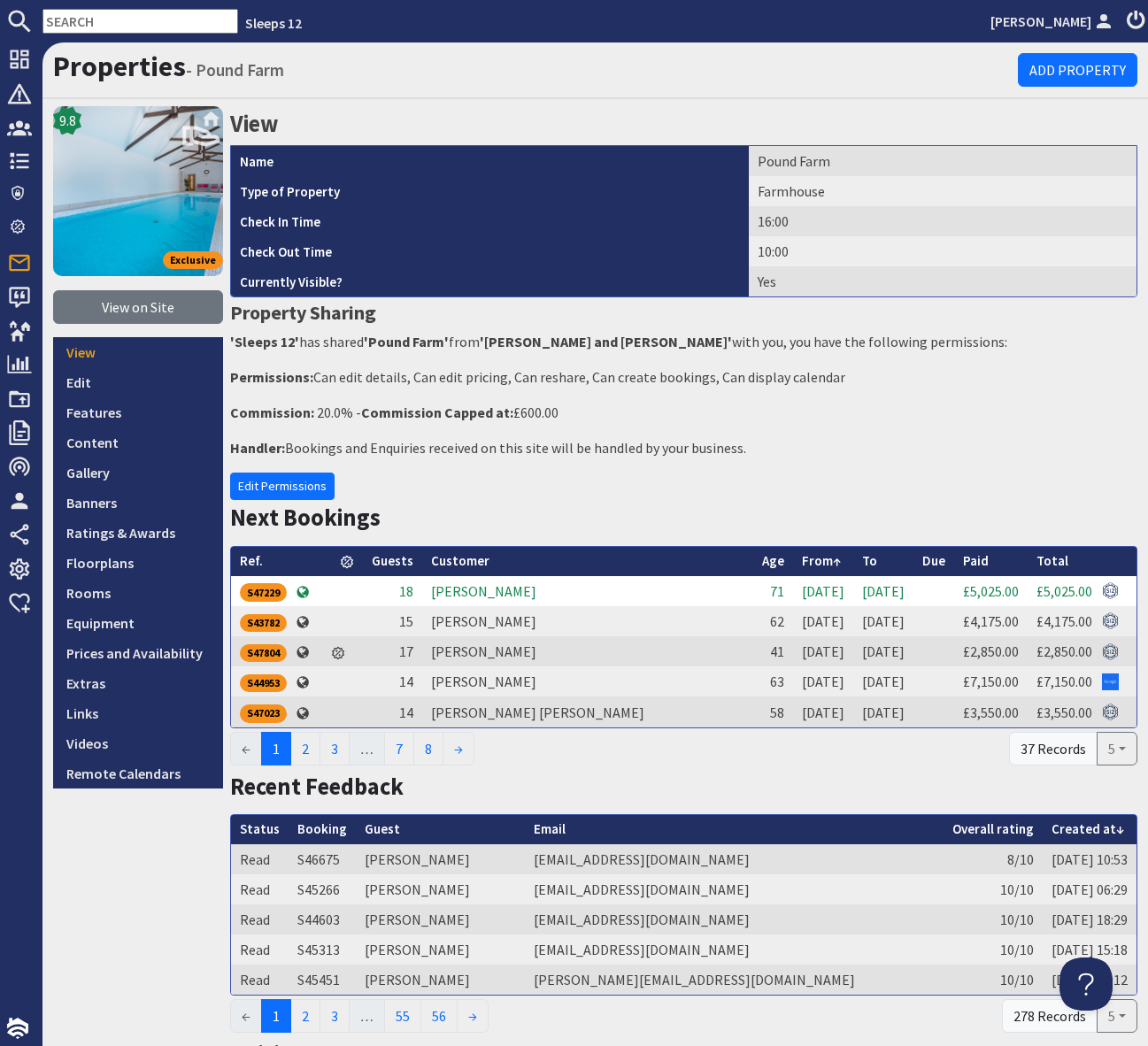
click at [67, 20] on input "text" at bounding box center [140, 21] width 196 height 25
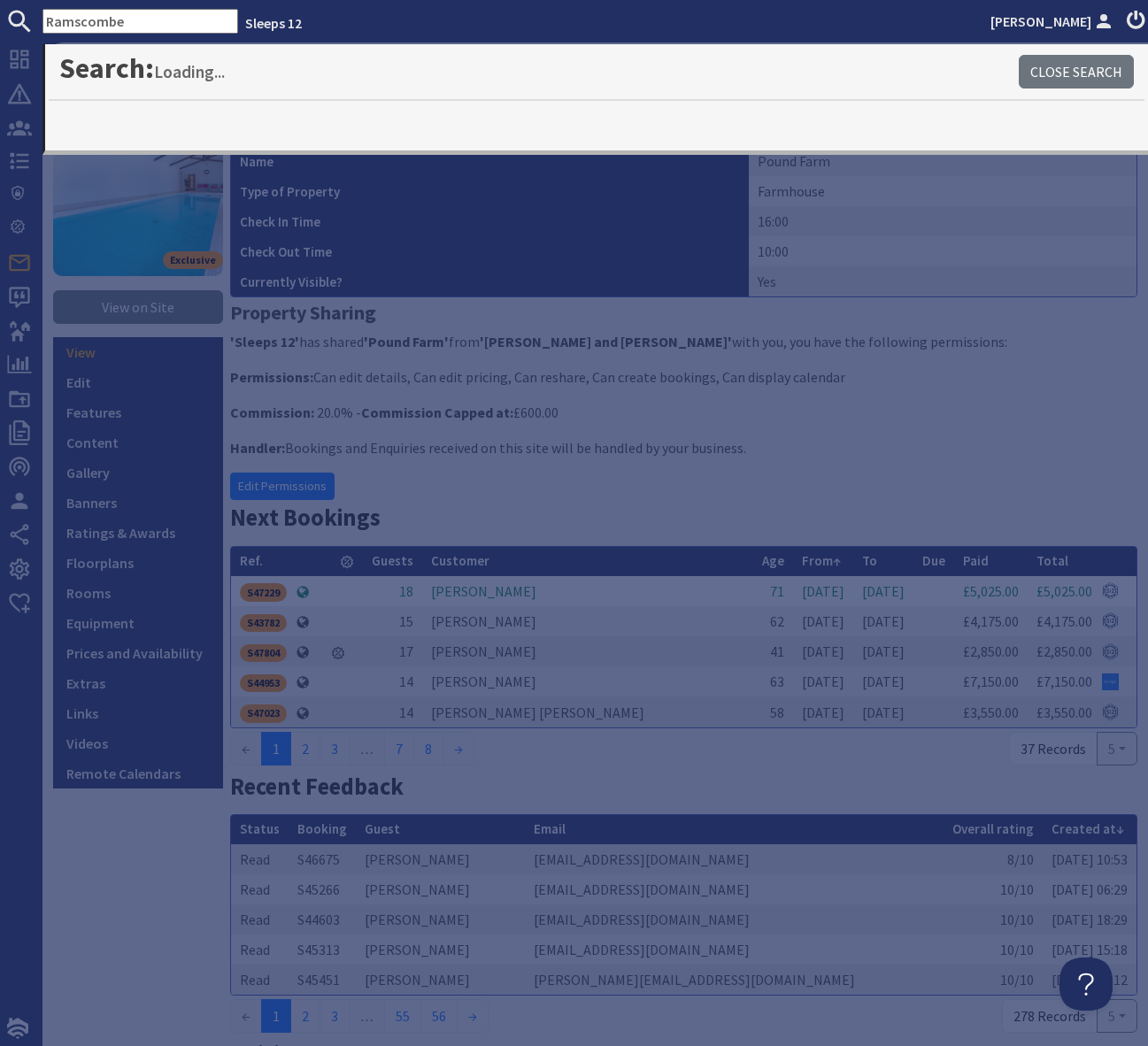
type input "Ramscombe"
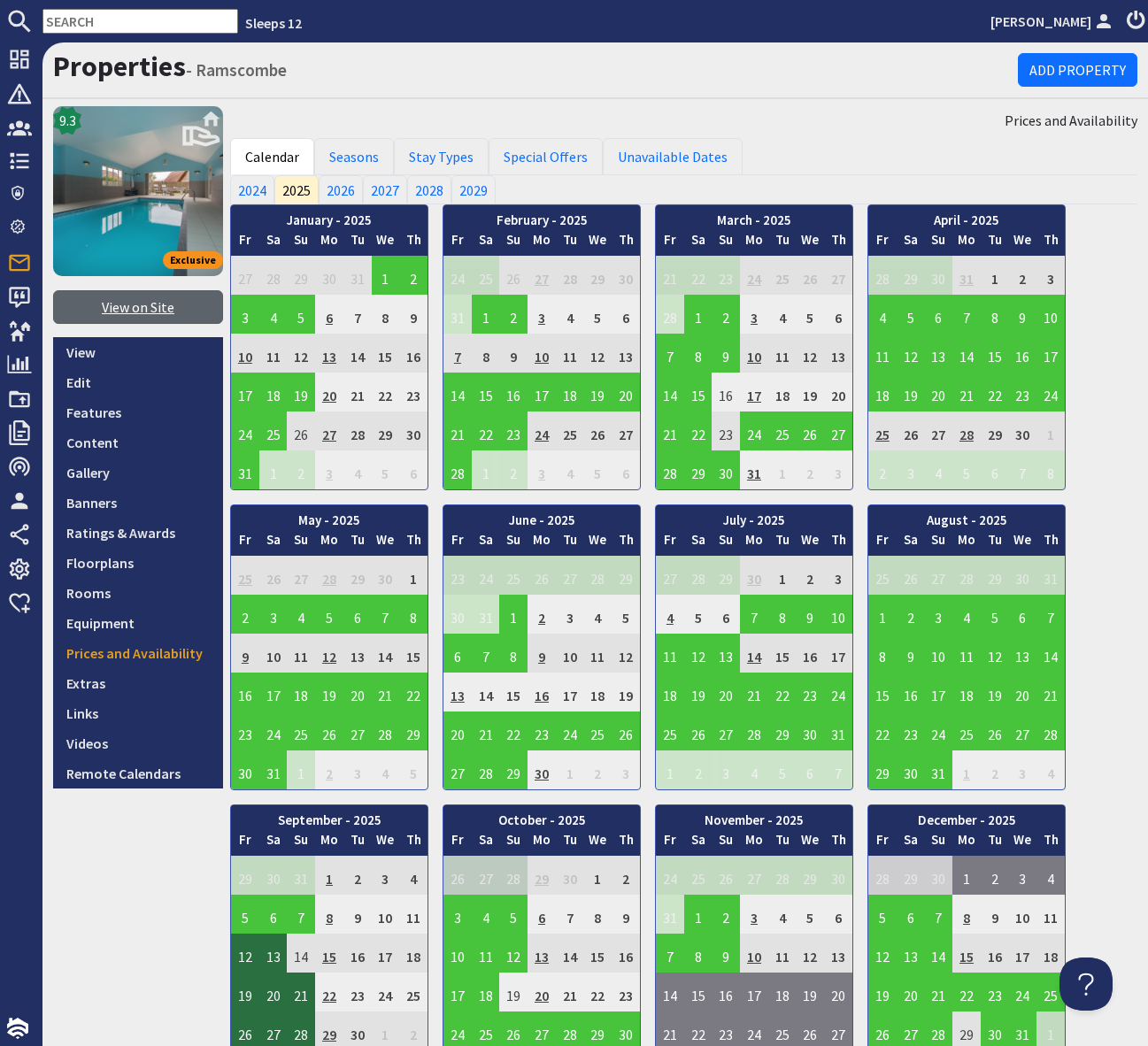
click at [133, 304] on link "View on Site" at bounding box center [138, 308] width 170 height 34
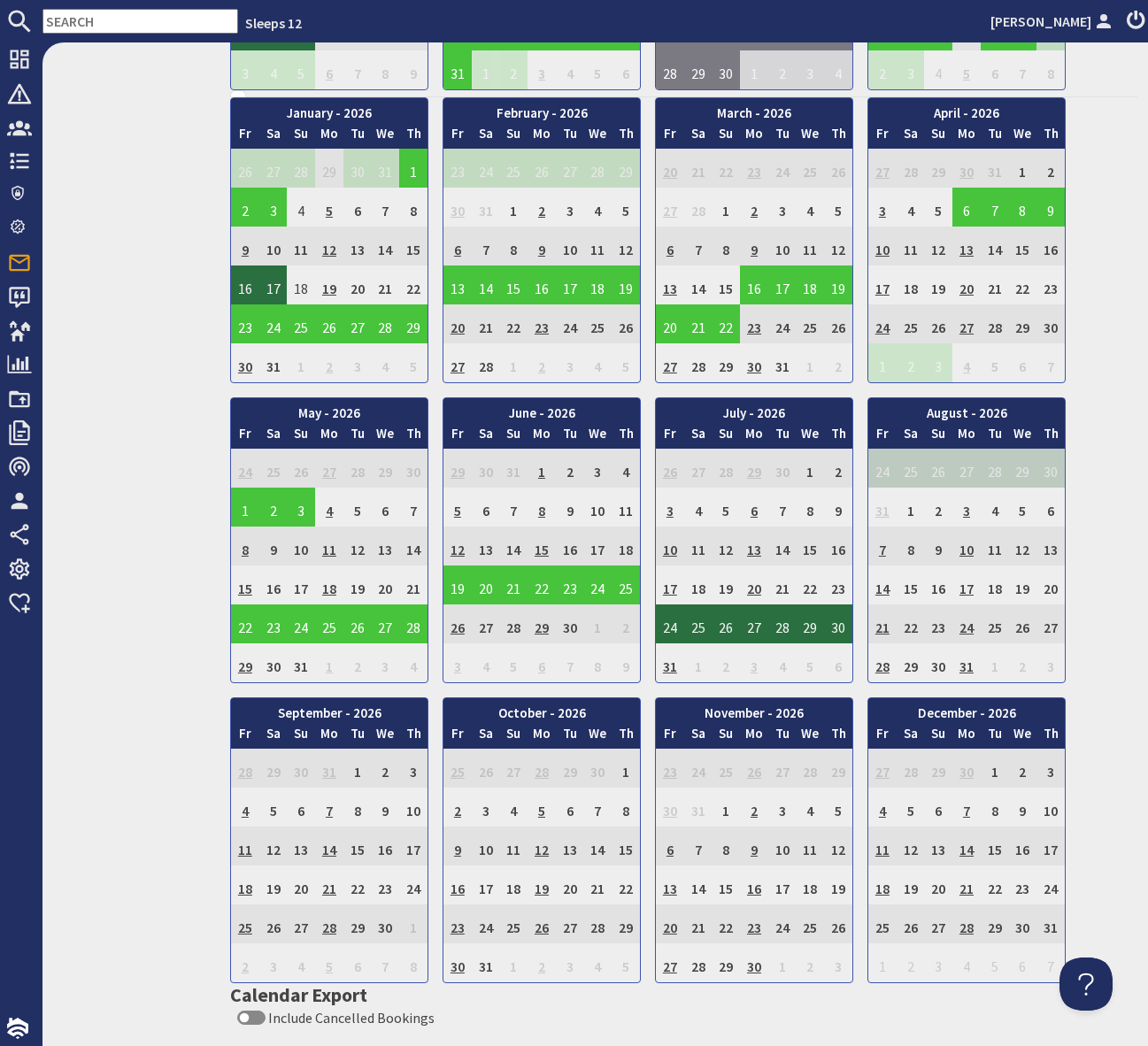
scroll to position [1006, 0]
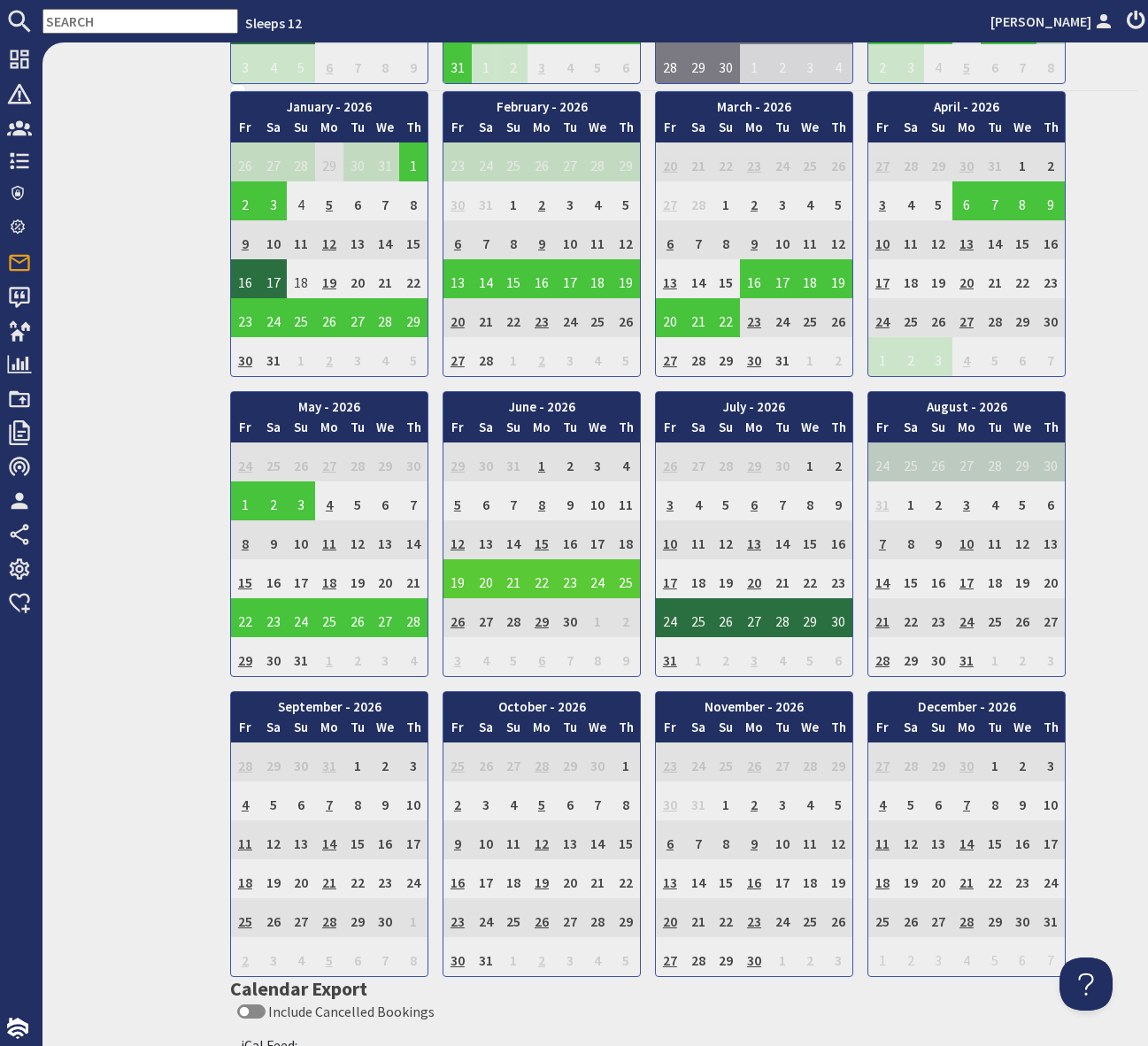
click at [458, 573] on td "19" at bounding box center [458, 579] width 29 height 39
click at [468, 658] on link "View booking" at bounding box center [460, 660] width 92 height 19
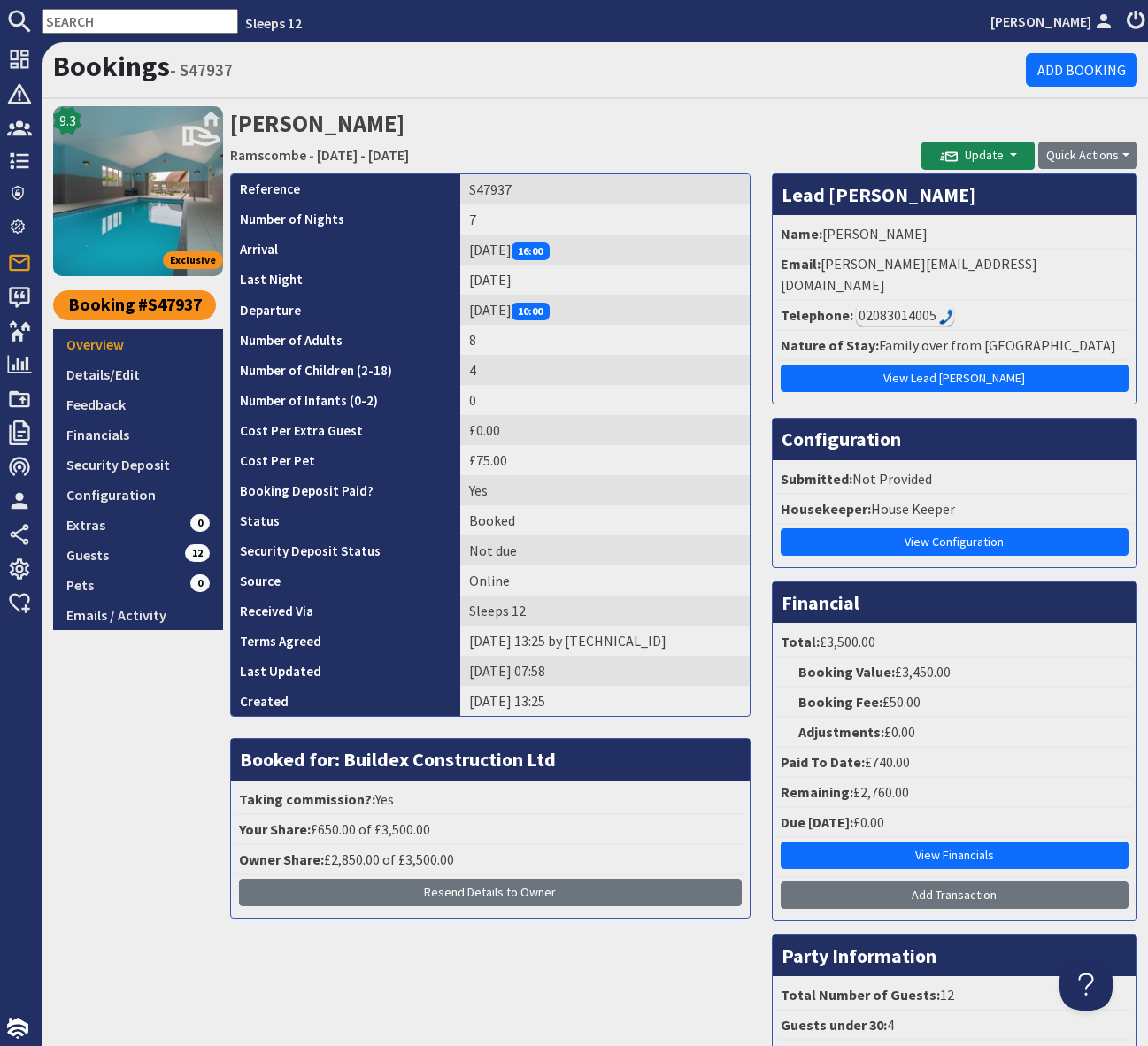
drag, startPoint x: 95, startPoint y: 873, endPoint x: 1042, endPoint y: 957, distance: 950.7
click at [99, 872] on div "9.3 Exclusive Booking #S47937 Overview Details/Edit Feedback Financials Securit…" at bounding box center [138, 612] width 170 height 1011
click at [102, 16] on input "text" at bounding box center [140, 21] width 196 height 25
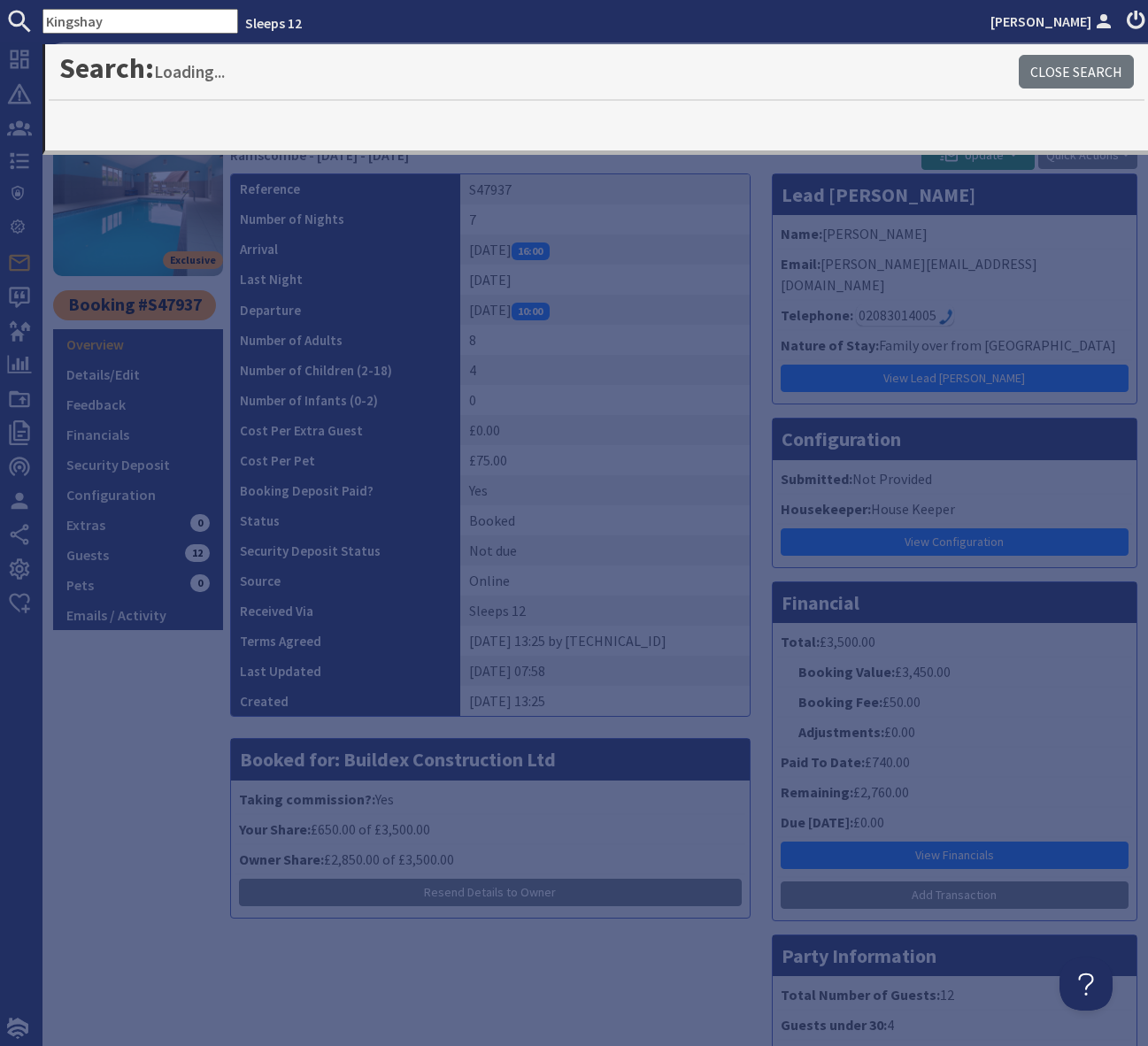
type input "Kingshay"
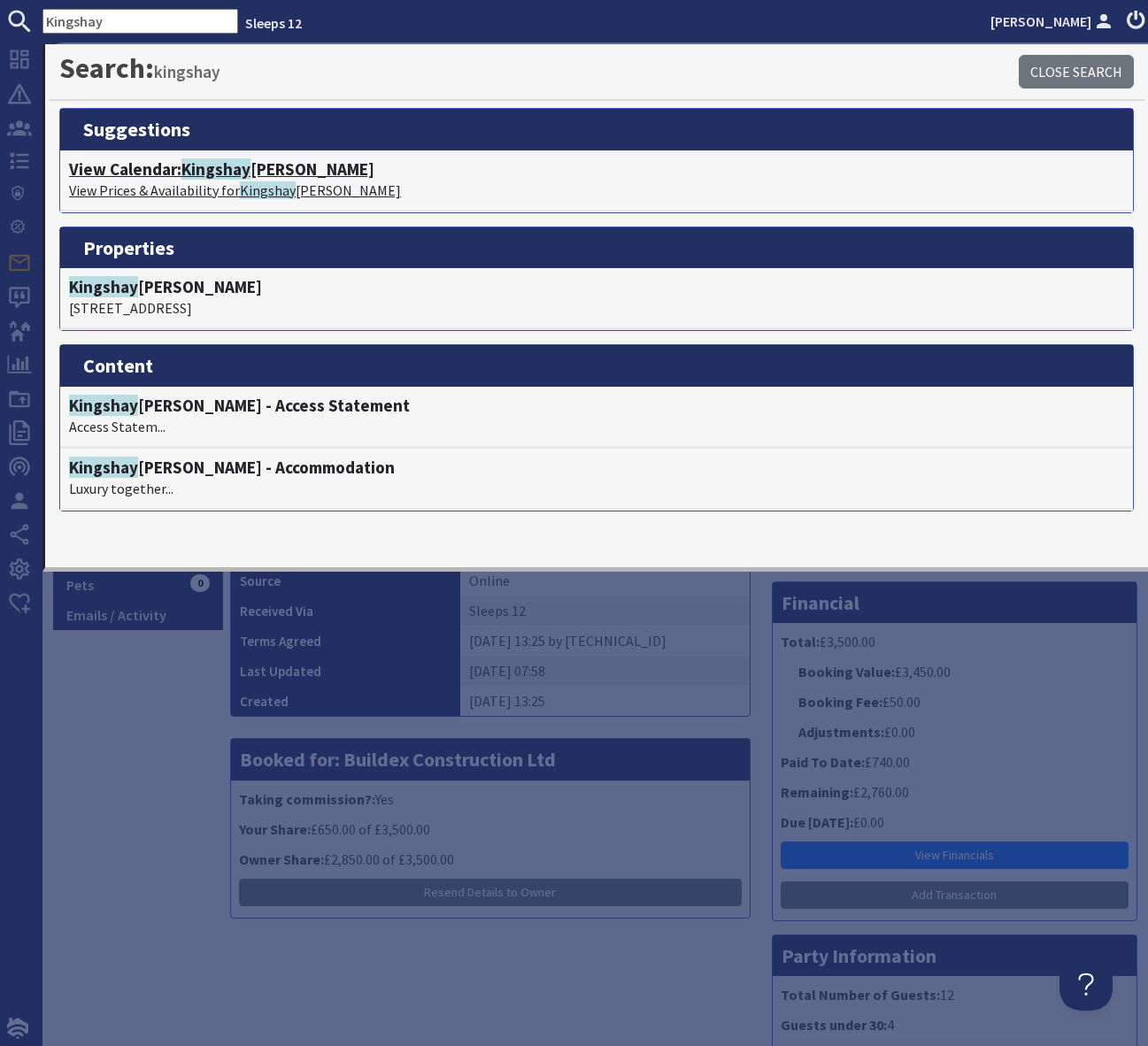
click at [229, 170] on span "Kingshay" at bounding box center [215, 169] width 69 height 21
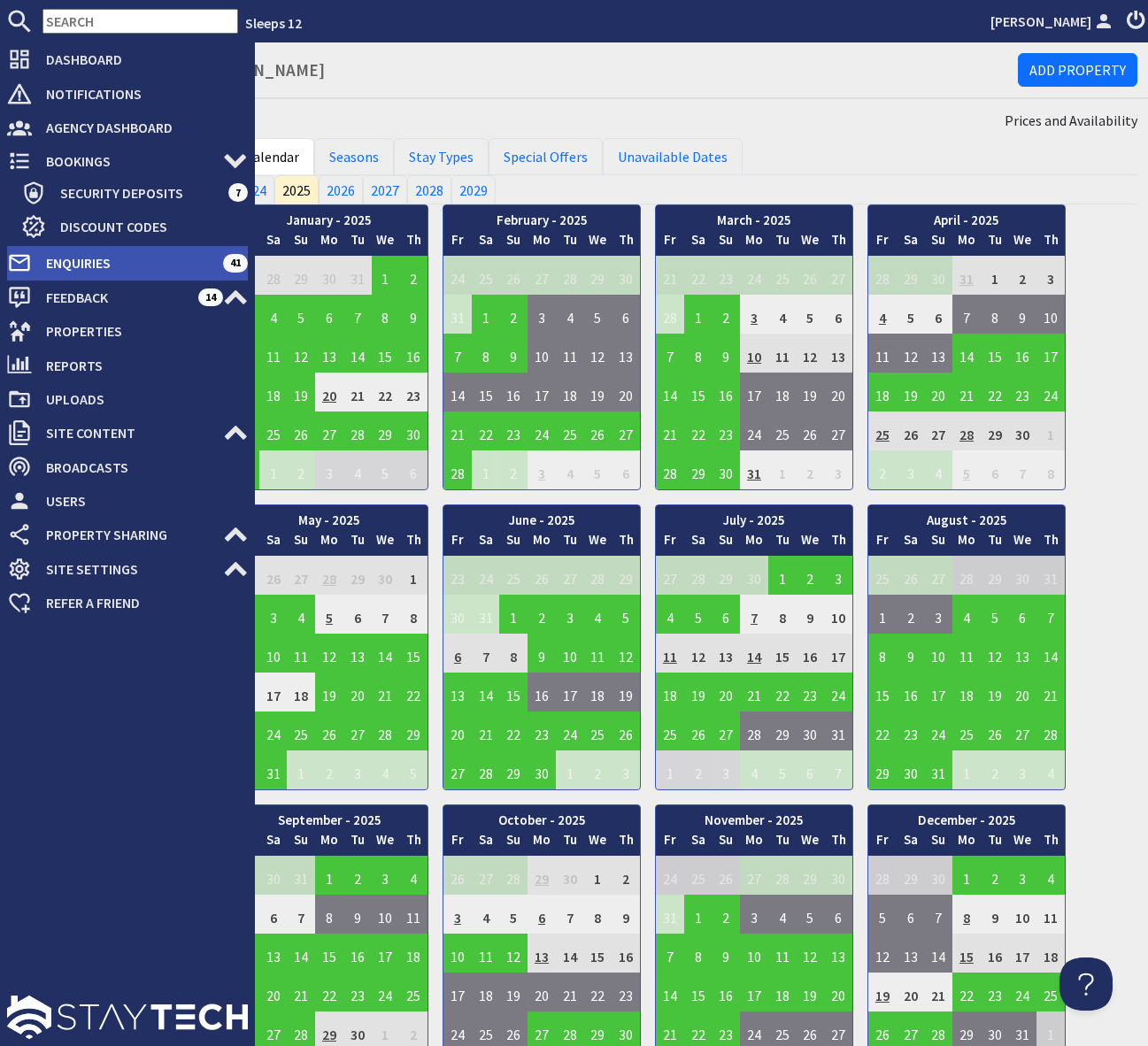
click at [159, 269] on span "Enquiries" at bounding box center [128, 263] width 191 height 29
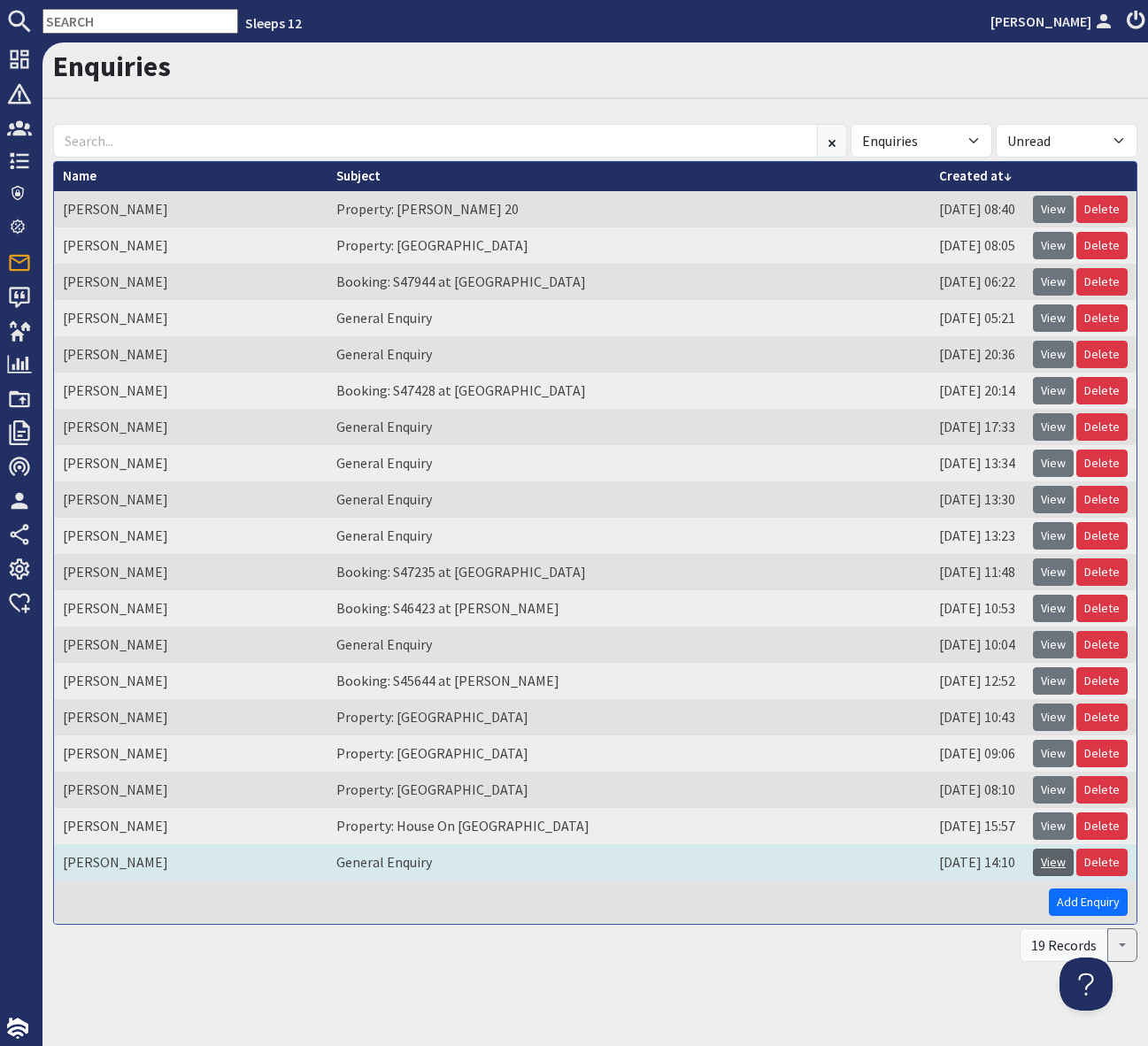
click at [1045, 870] on link "View" at bounding box center [1053, 862] width 41 height 28
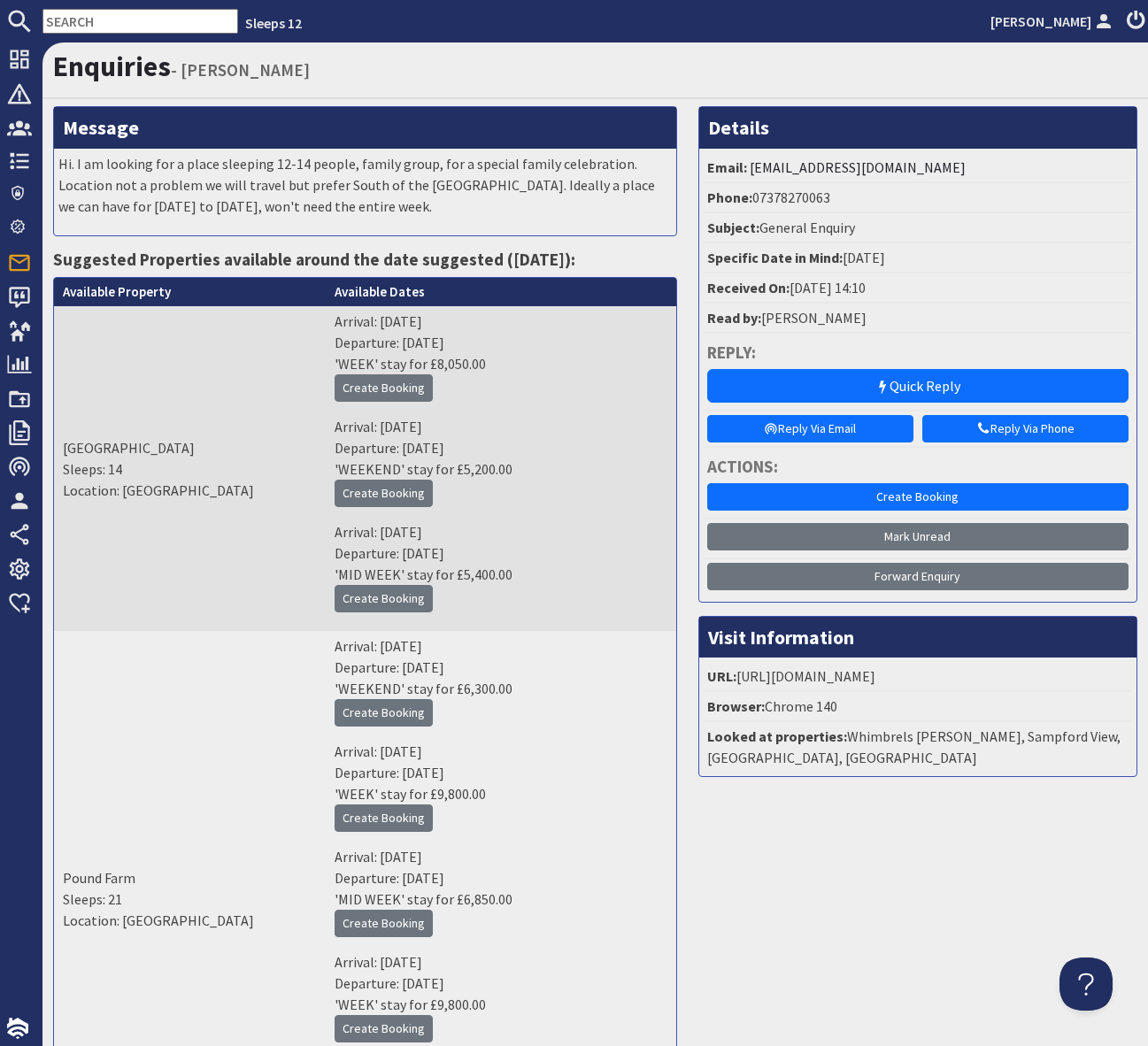
click at [119, 21] on input "text" at bounding box center [140, 21] width 196 height 25
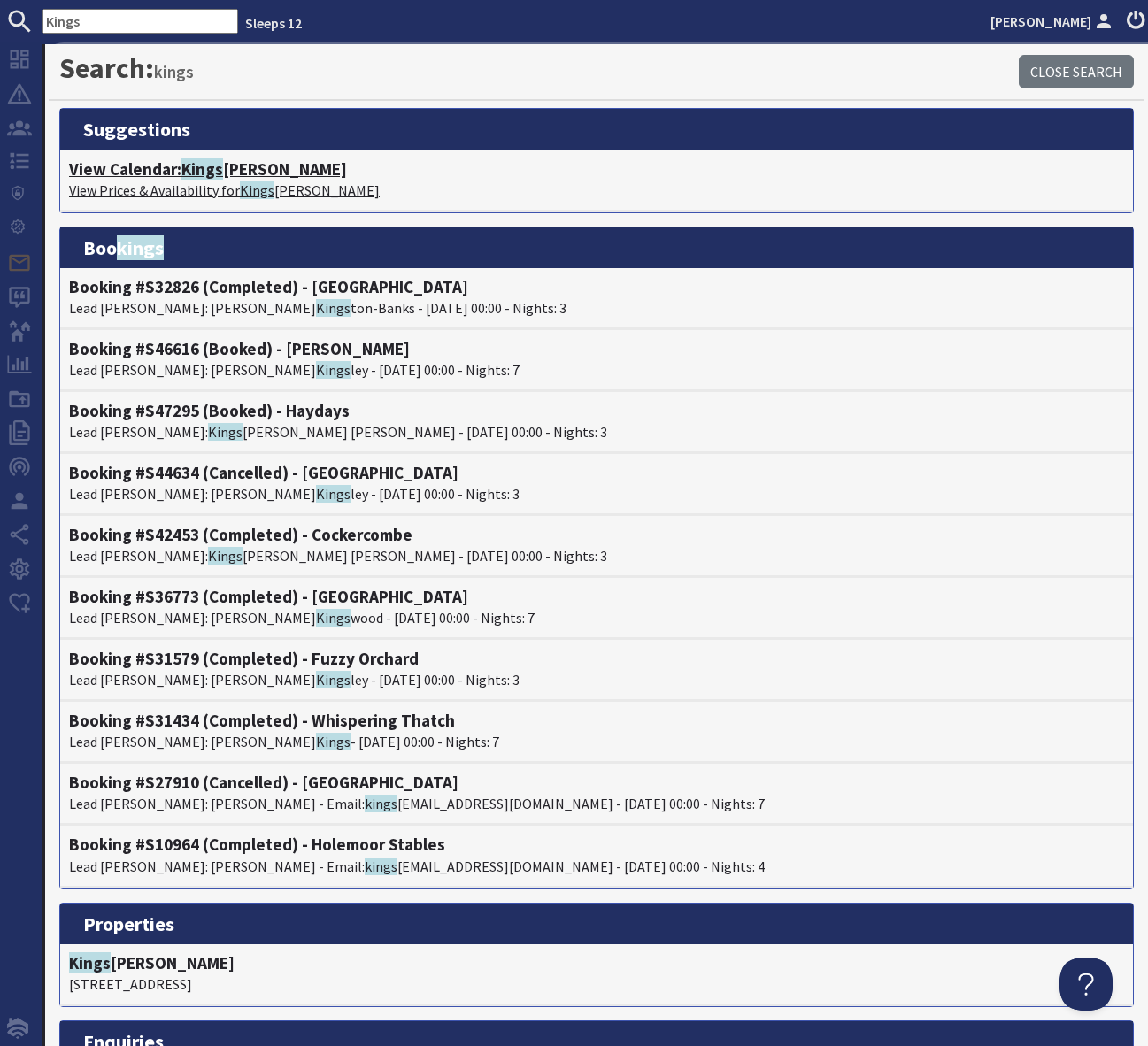
type input "Kings"
click at [234, 169] on h4 "View Calendar: Kings hay Barton" at bounding box center [596, 169] width 1055 height 21
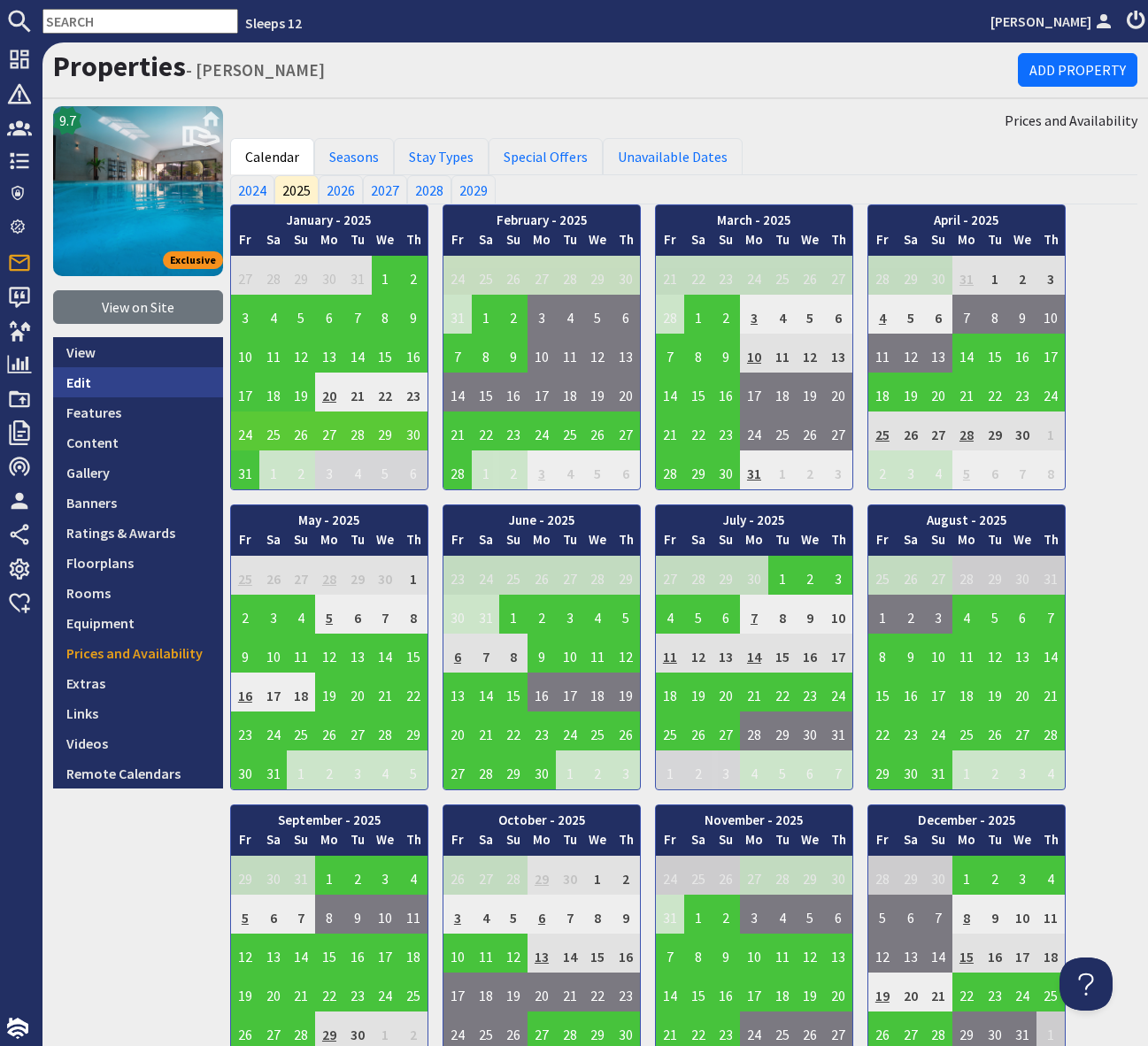
click at [87, 391] on link "Edit" at bounding box center [138, 383] width 170 height 30
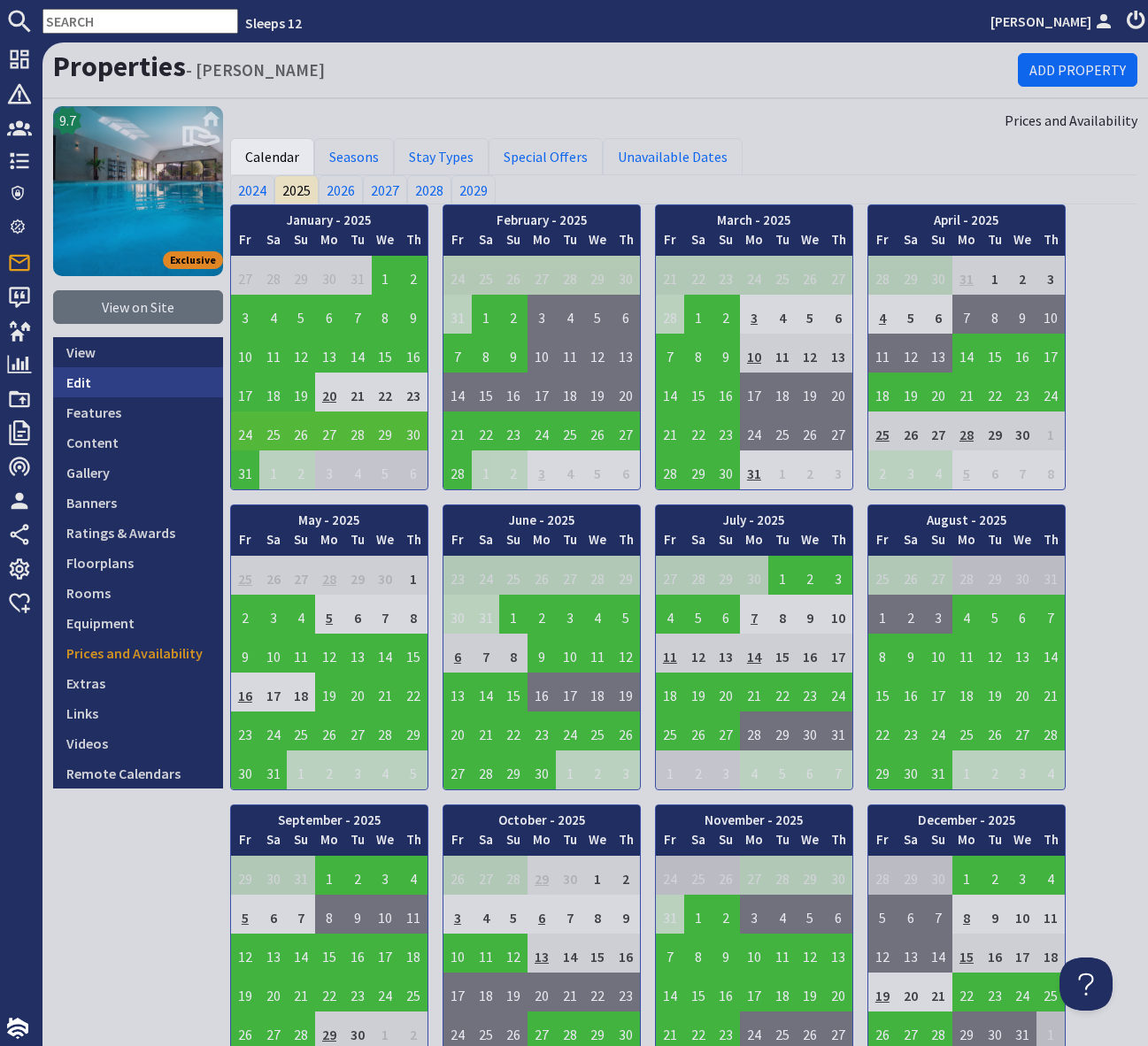
click at [87, 391] on link "Edit" at bounding box center [138, 383] width 170 height 30
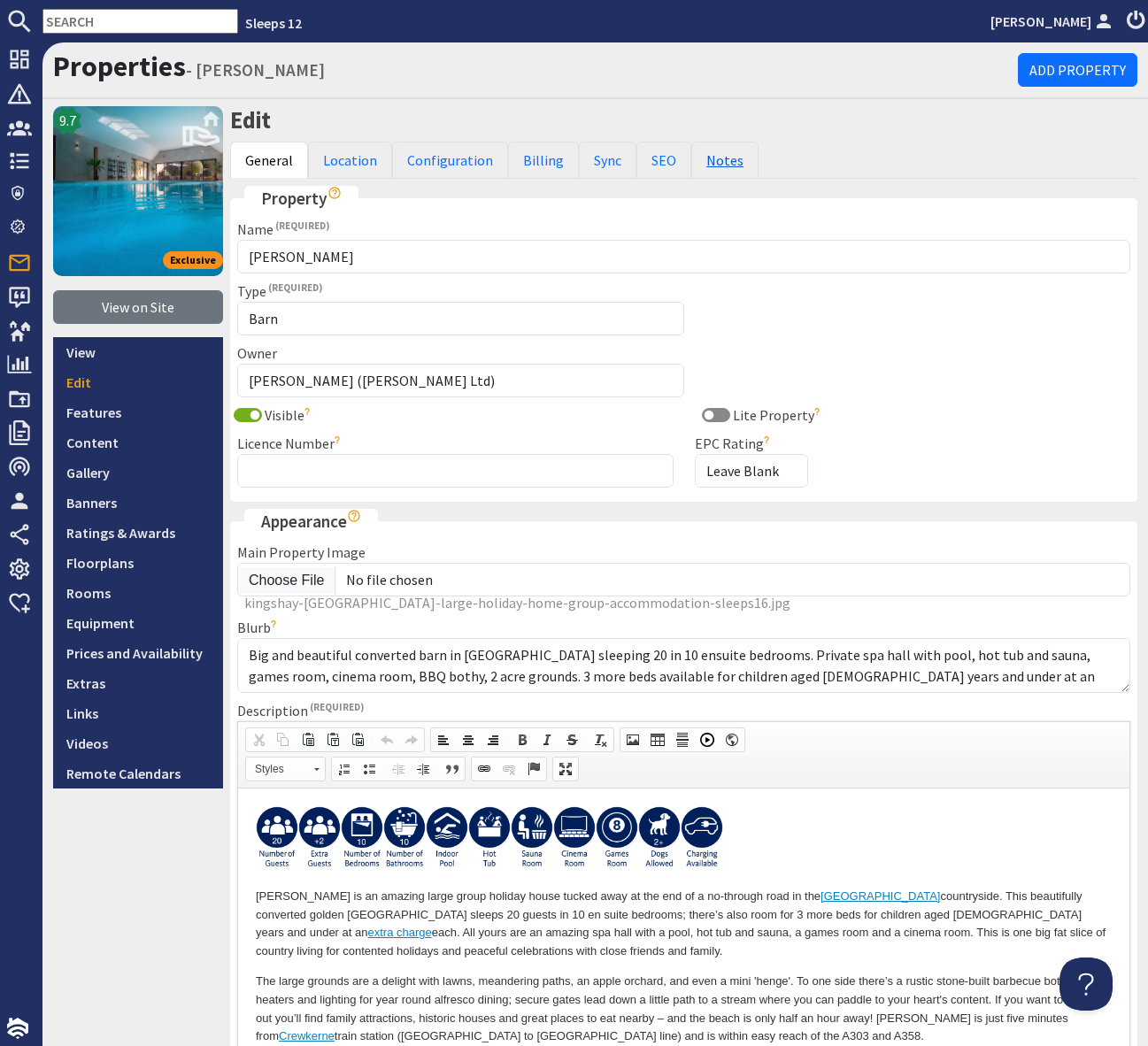
click at [708, 159] on link "Notes" at bounding box center [724, 160] width 67 height 38
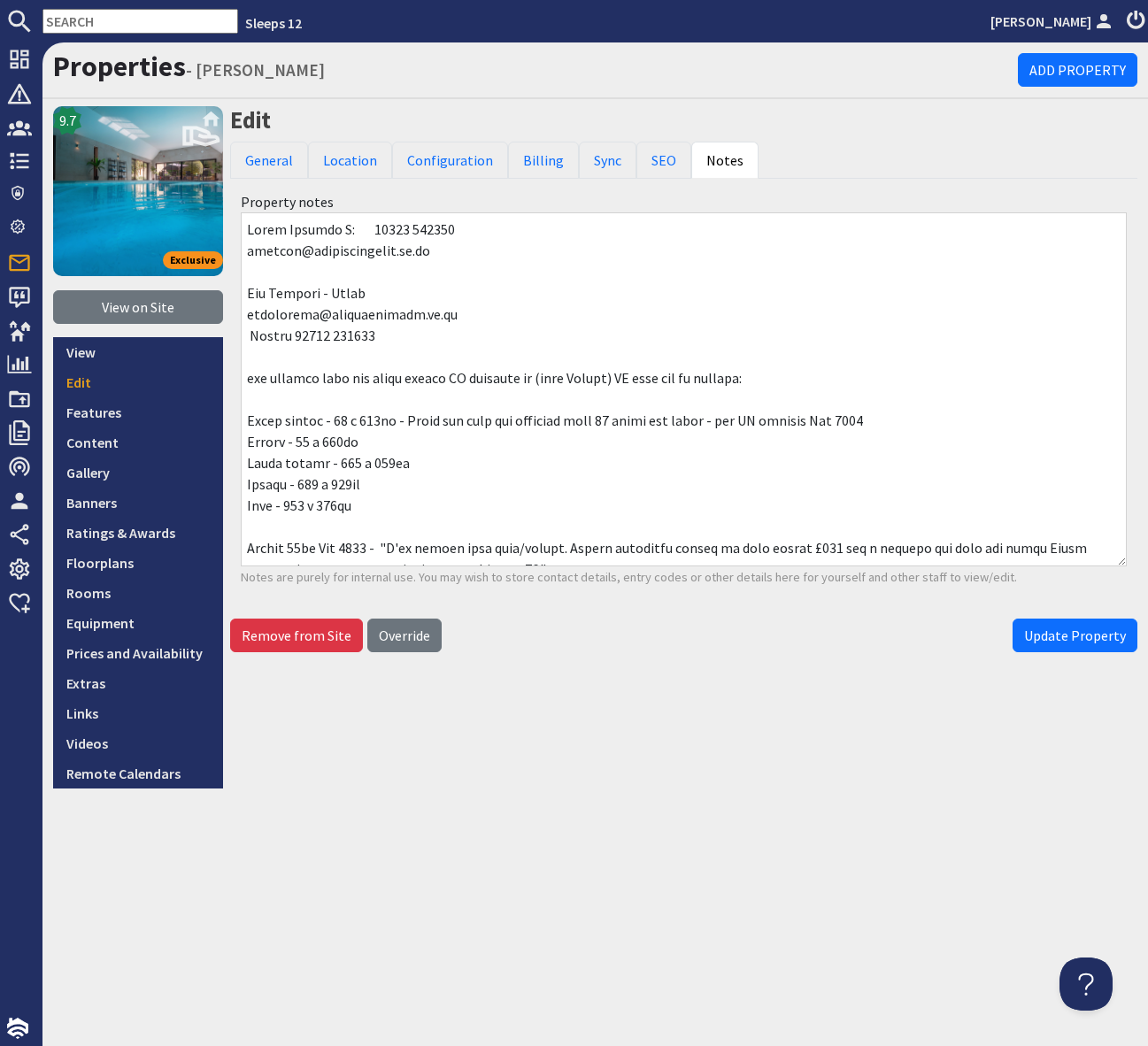
drag, startPoint x: 477, startPoint y: 254, endPoint x: 190, endPoint y: 255, distance: 287.0
click at [190, 255] on div "9.7 Exclusive View on Site View Edit Features Content Gallery Banners Ratings &…" at bounding box center [595, 447] width 1105 height 682
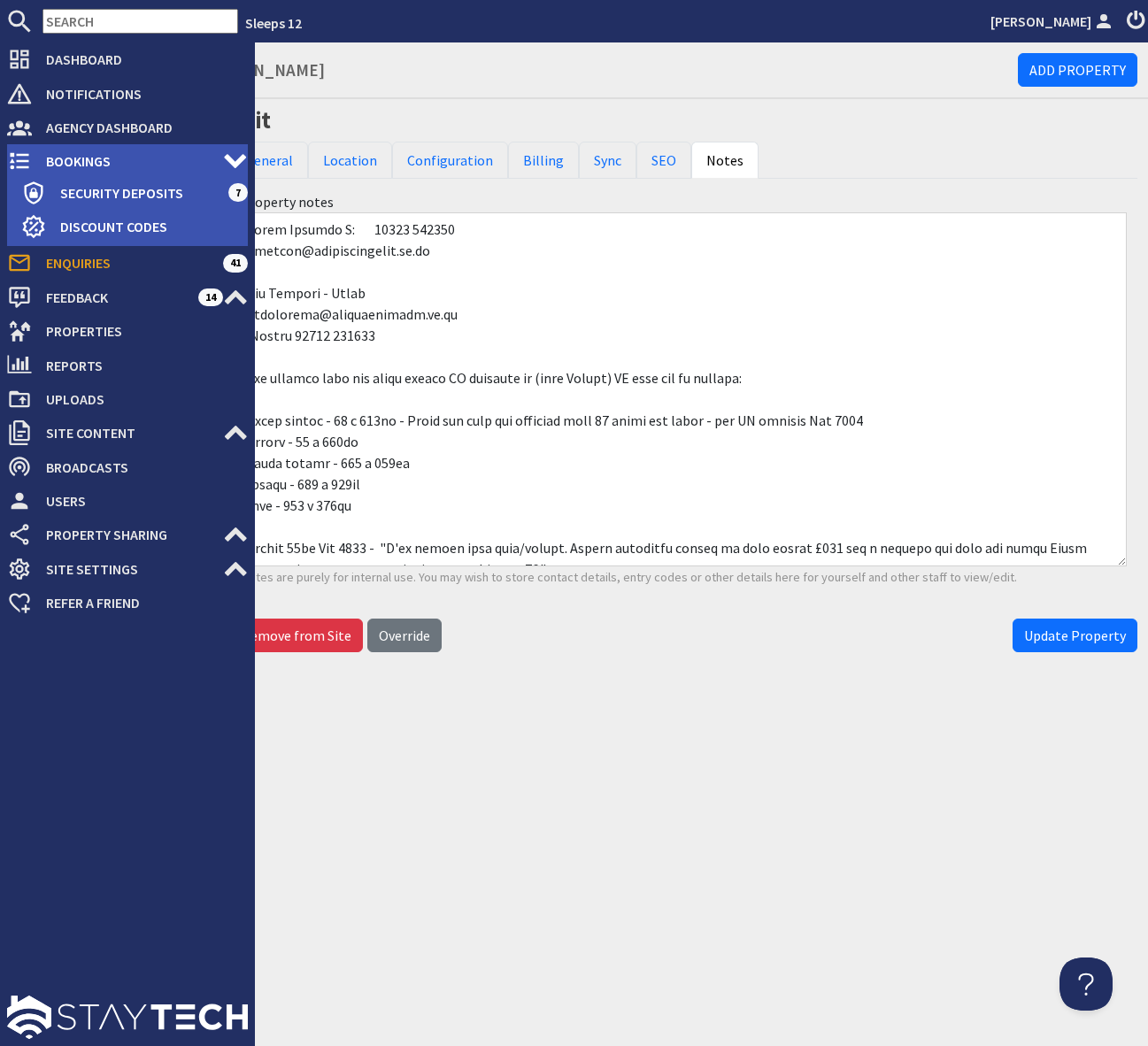
click at [116, 157] on span "Bookings" at bounding box center [128, 161] width 191 height 29
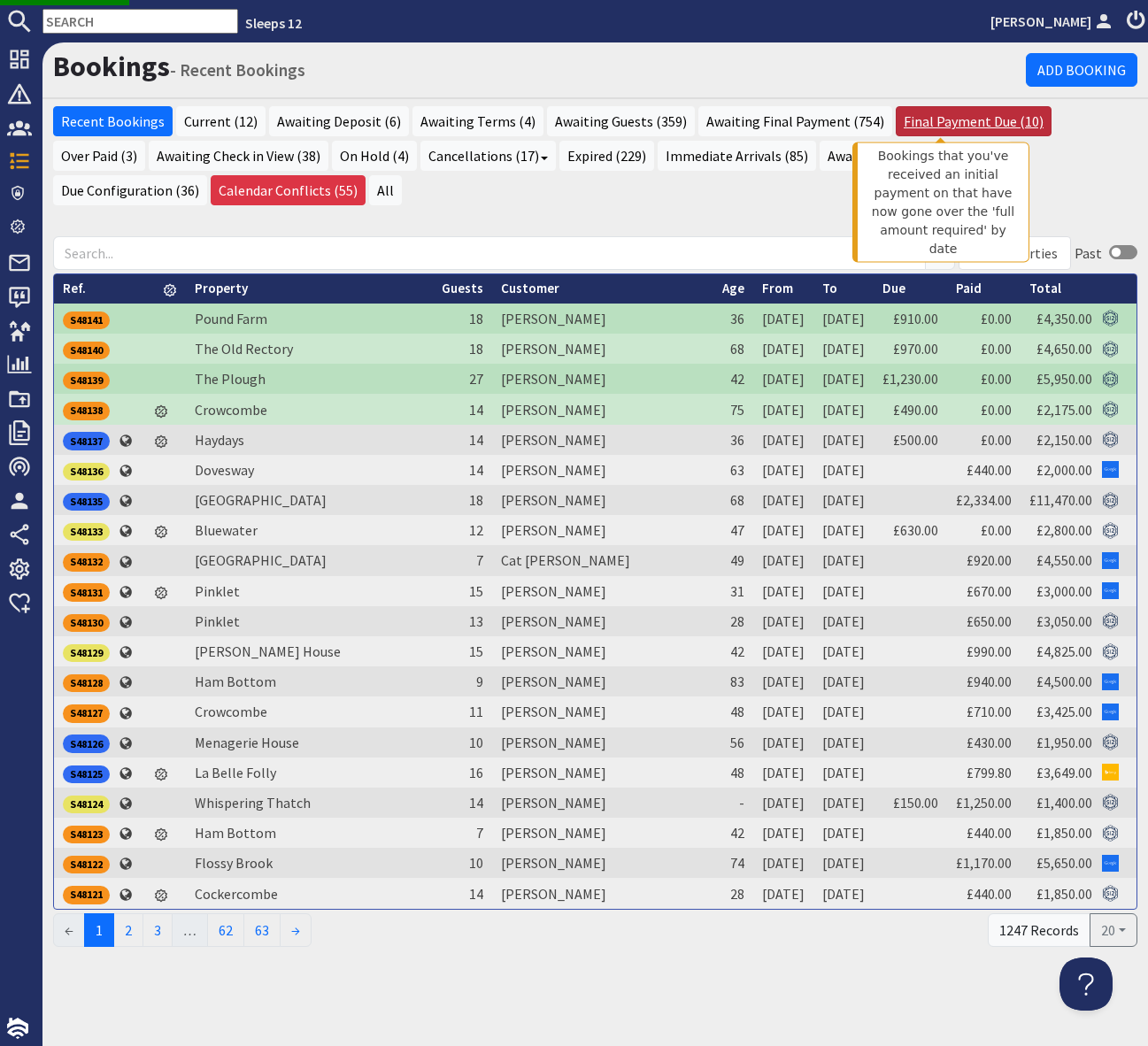
click at [961, 113] on link "Final Payment Due (10)" at bounding box center [974, 122] width 156 height 30
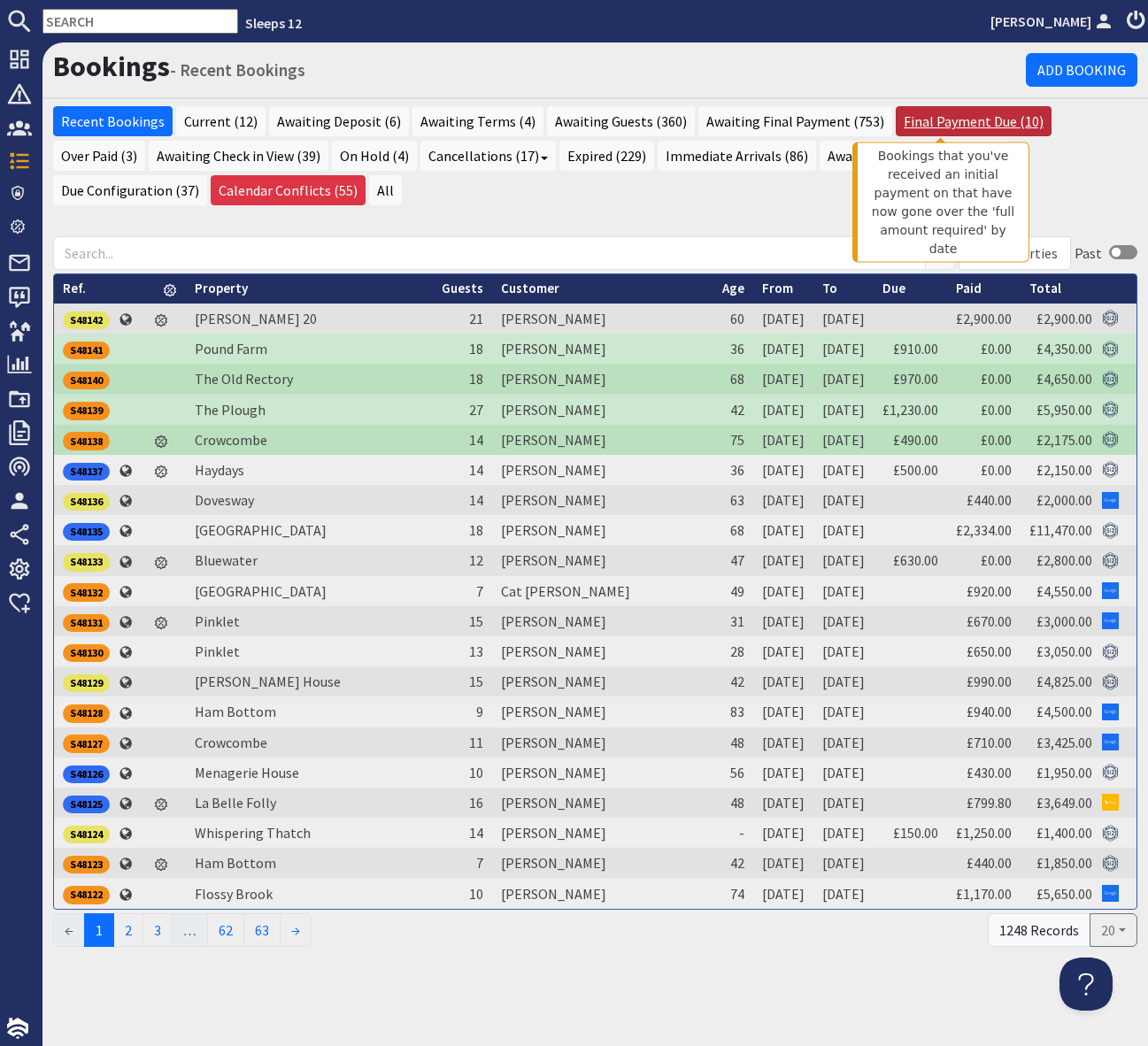
click at [942, 119] on link "Final Payment Due (10)" at bounding box center [974, 122] width 156 height 30
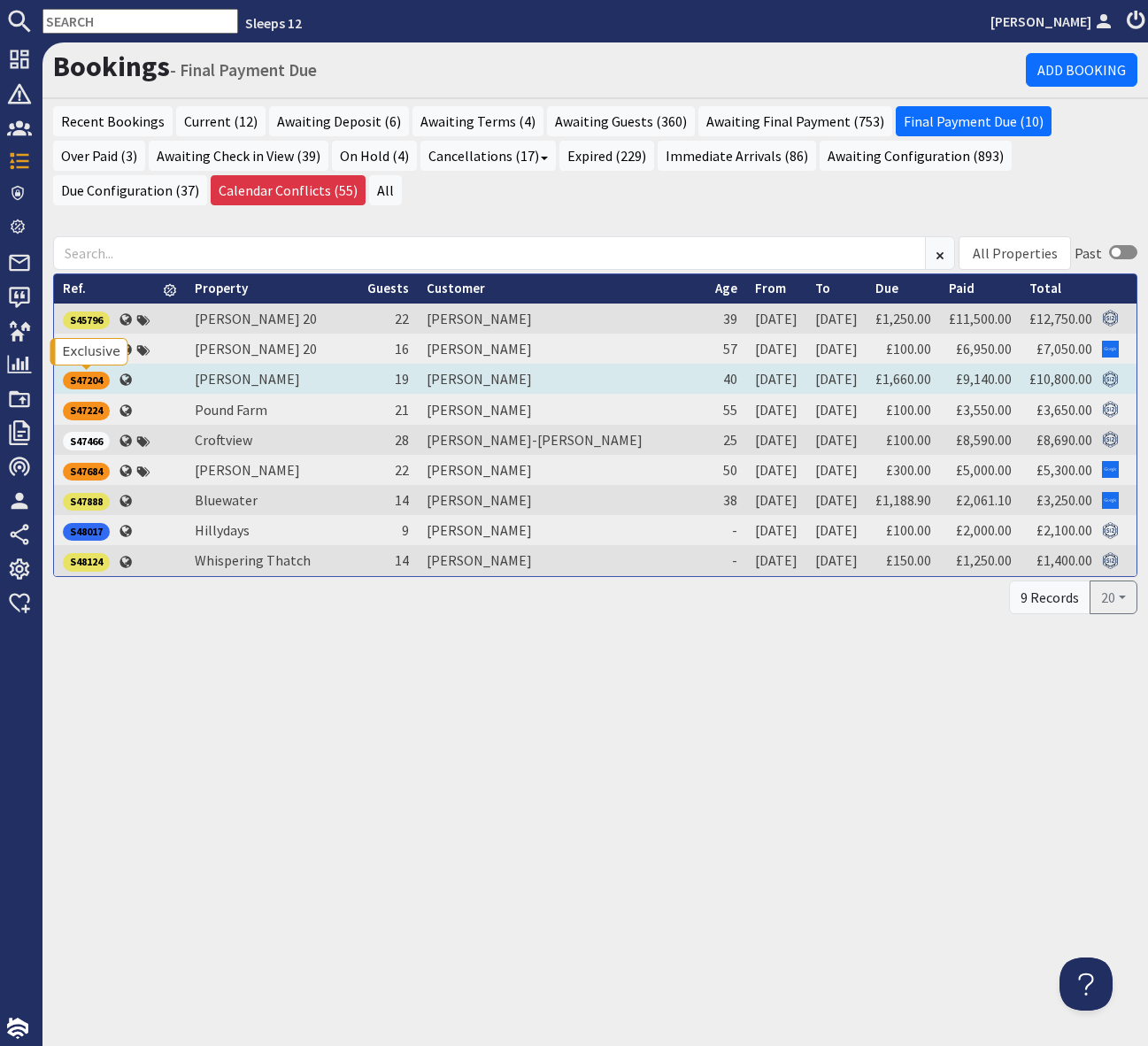
click at [81, 379] on div "S47204" at bounding box center [86, 381] width 46 height 18
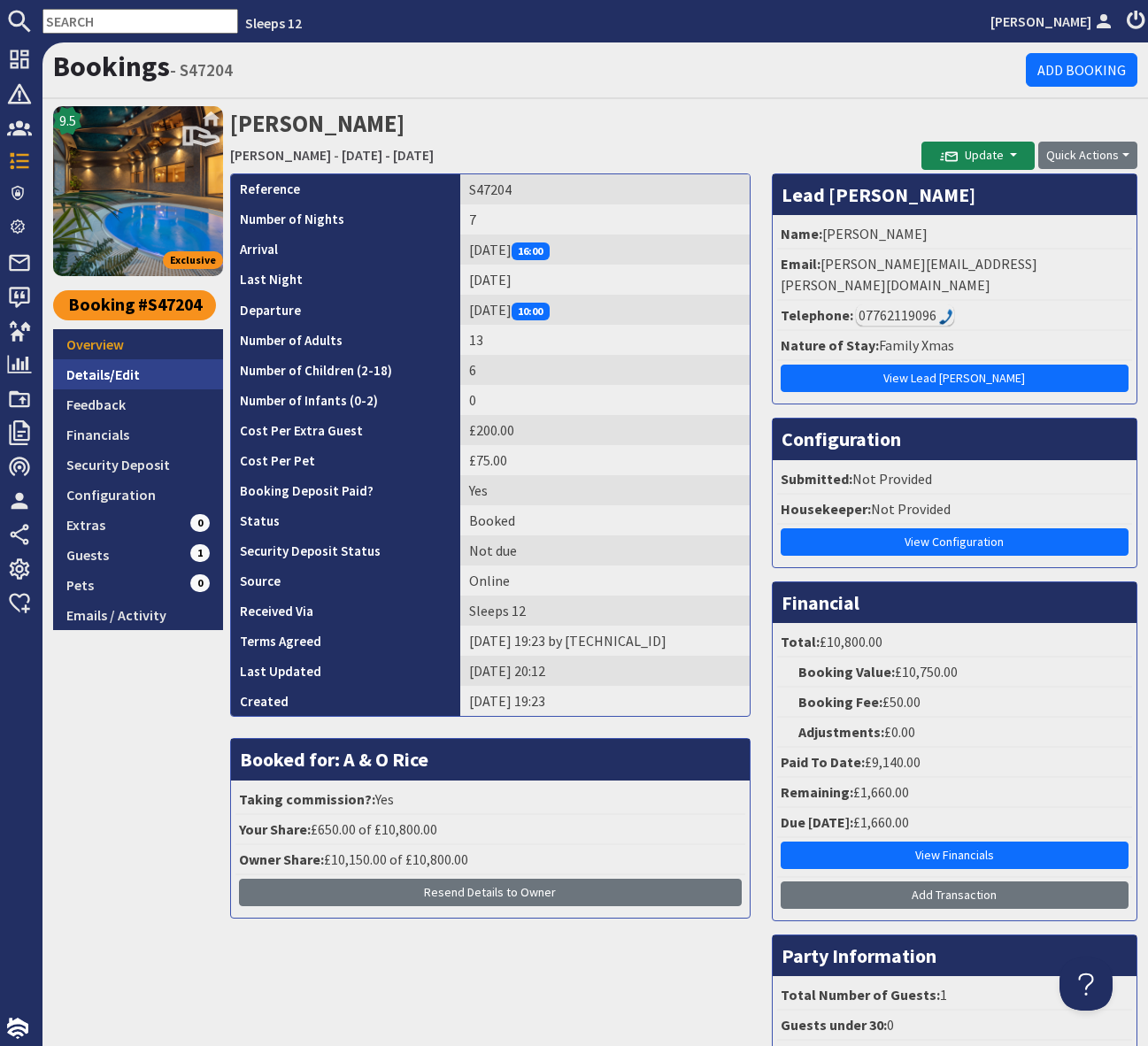
click at [126, 375] on link "Details/Edit" at bounding box center [138, 375] width 170 height 30
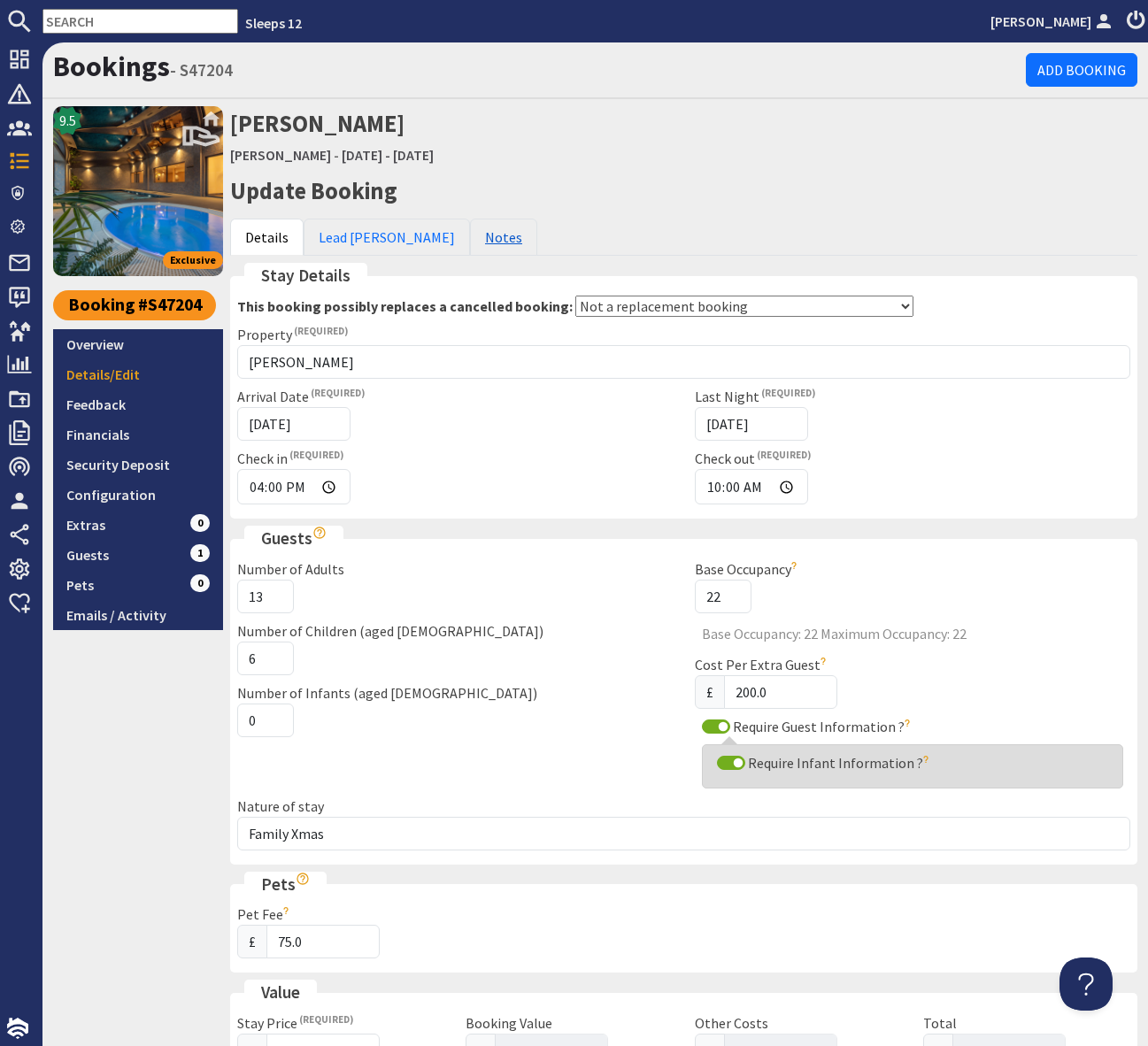
click at [470, 235] on link "Notes" at bounding box center [503, 237] width 67 height 38
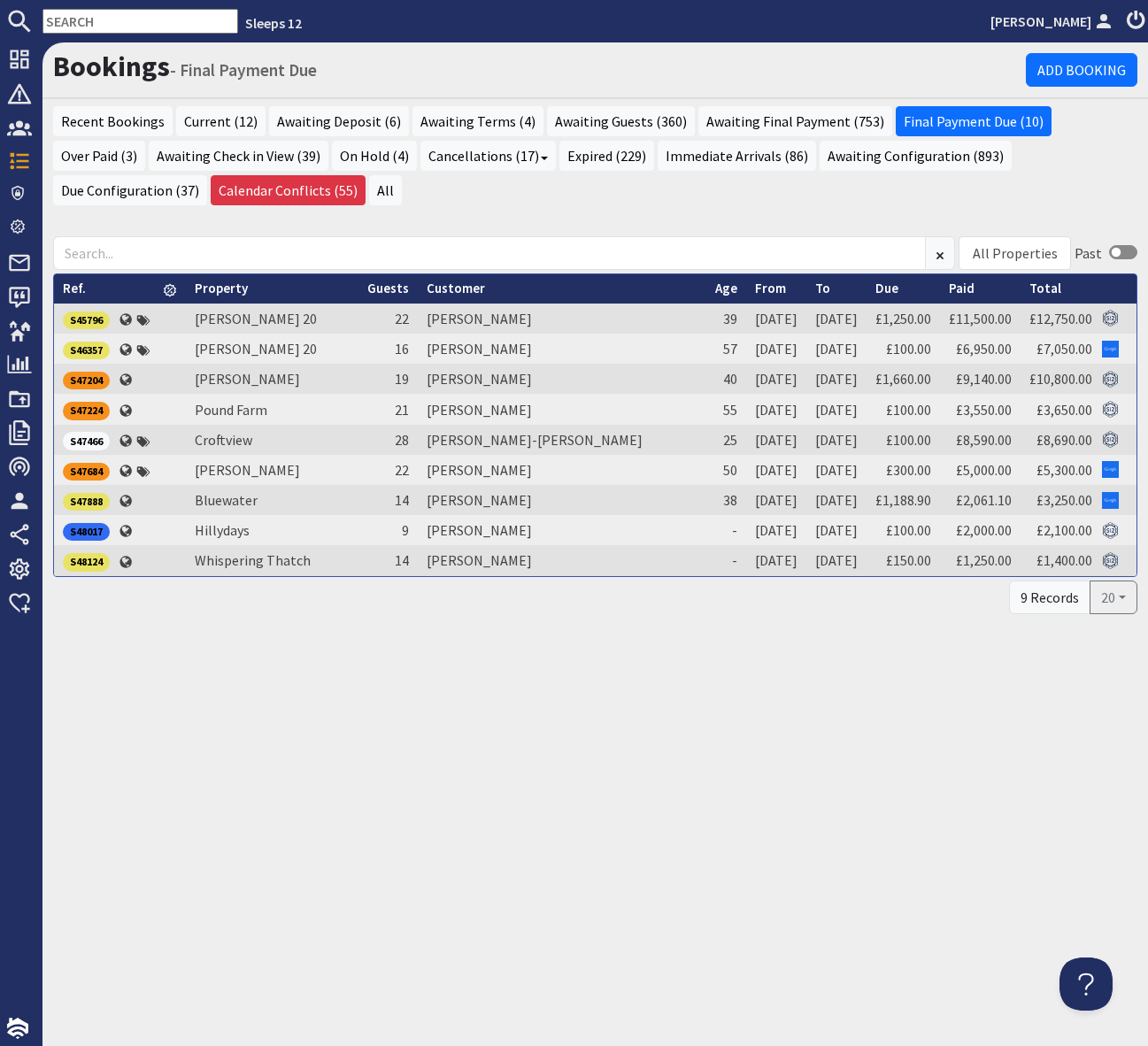
click at [734, 685] on div "Bookings - Final Payment Due Add Booking Recent Bookings Current (12) Awaiting …" at bounding box center [595, 544] width 1105 height 1003
click at [1117, 246] on input "checkbox" at bounding box center [1123, 252] width 29 height 14
checkbox input "true"
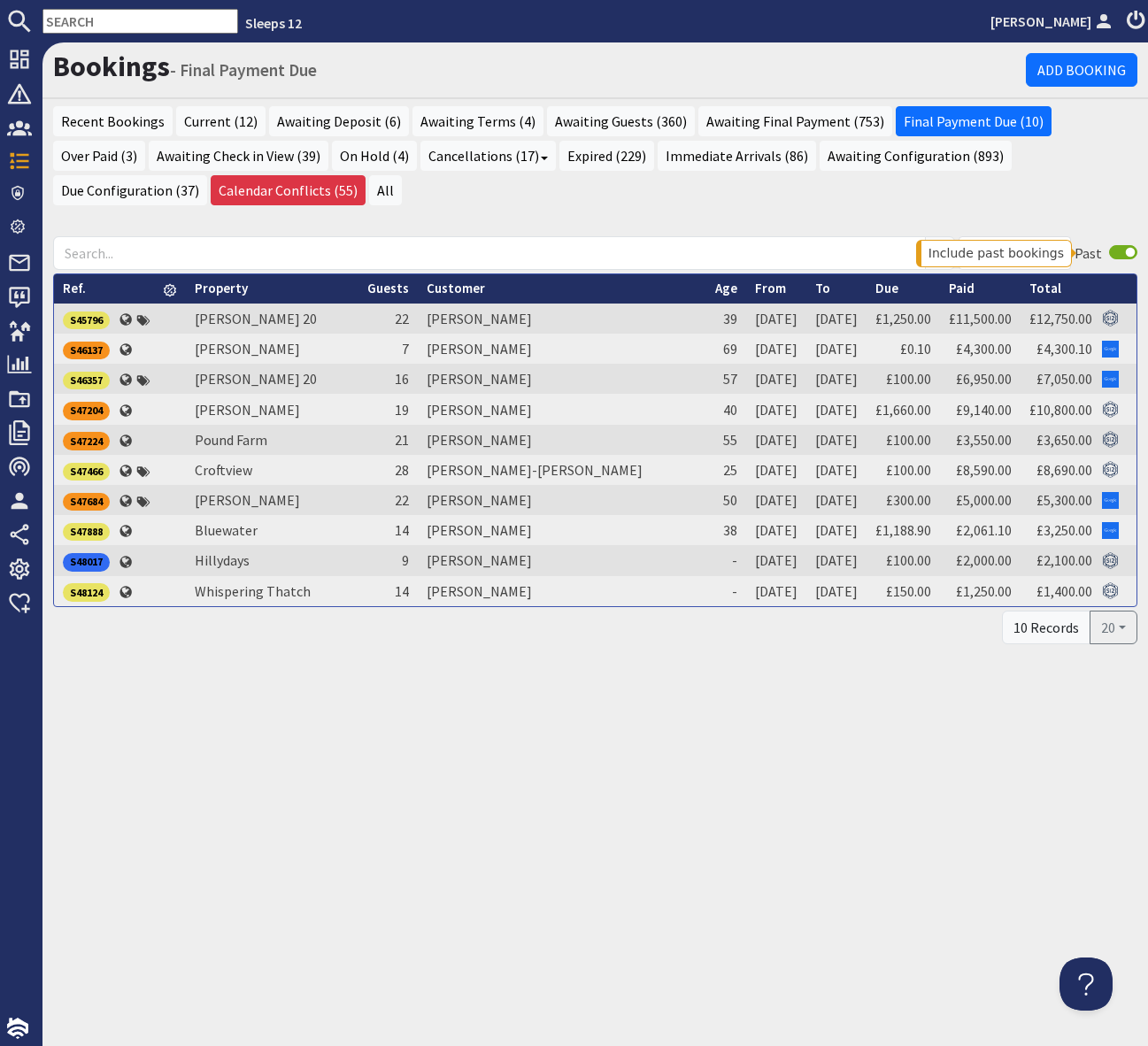
click at [739, 186] on ul "Recent Bookings Current (12) Awaiting Deposit (6) Awaiting Terms (4) Awaiting G…" at bounding box center [595, 158] width 1084 height 104
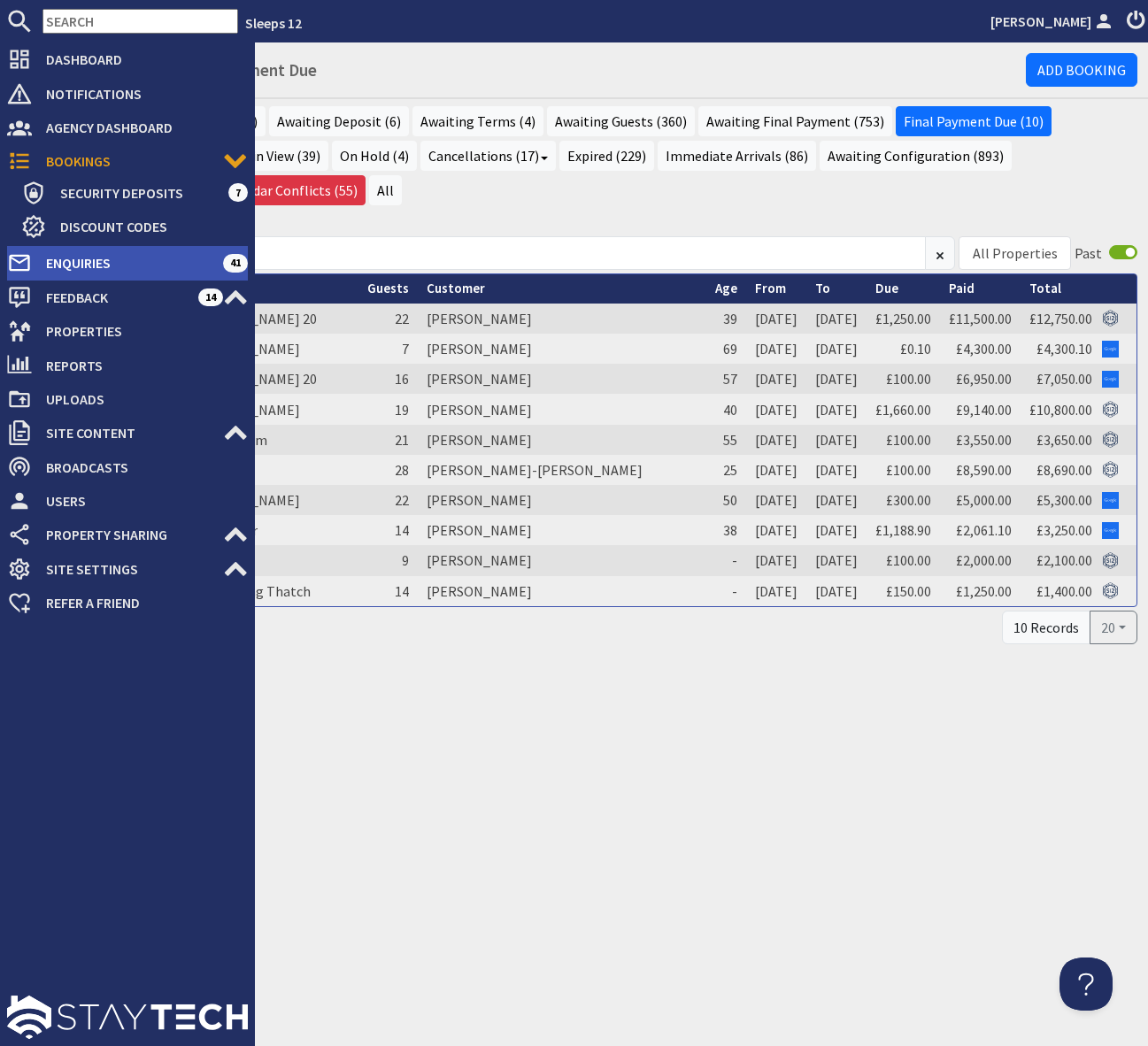
click at [106, 263] on span "Enquiries" at bounding box center [128, 263] width 191 height 29
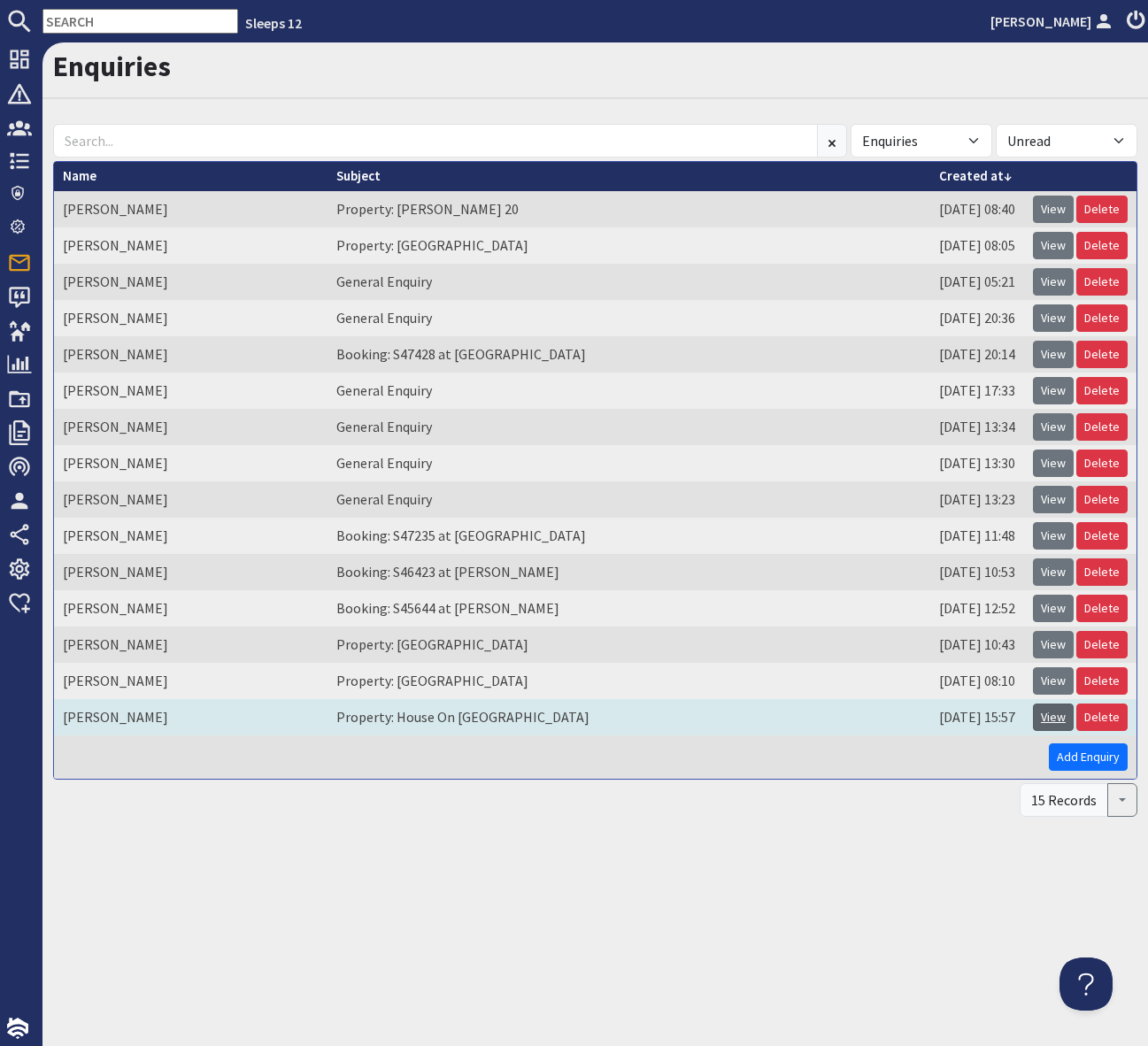
click at [1055, 714] on link "View" at bounding box center [1053, 717] width 41 height 28
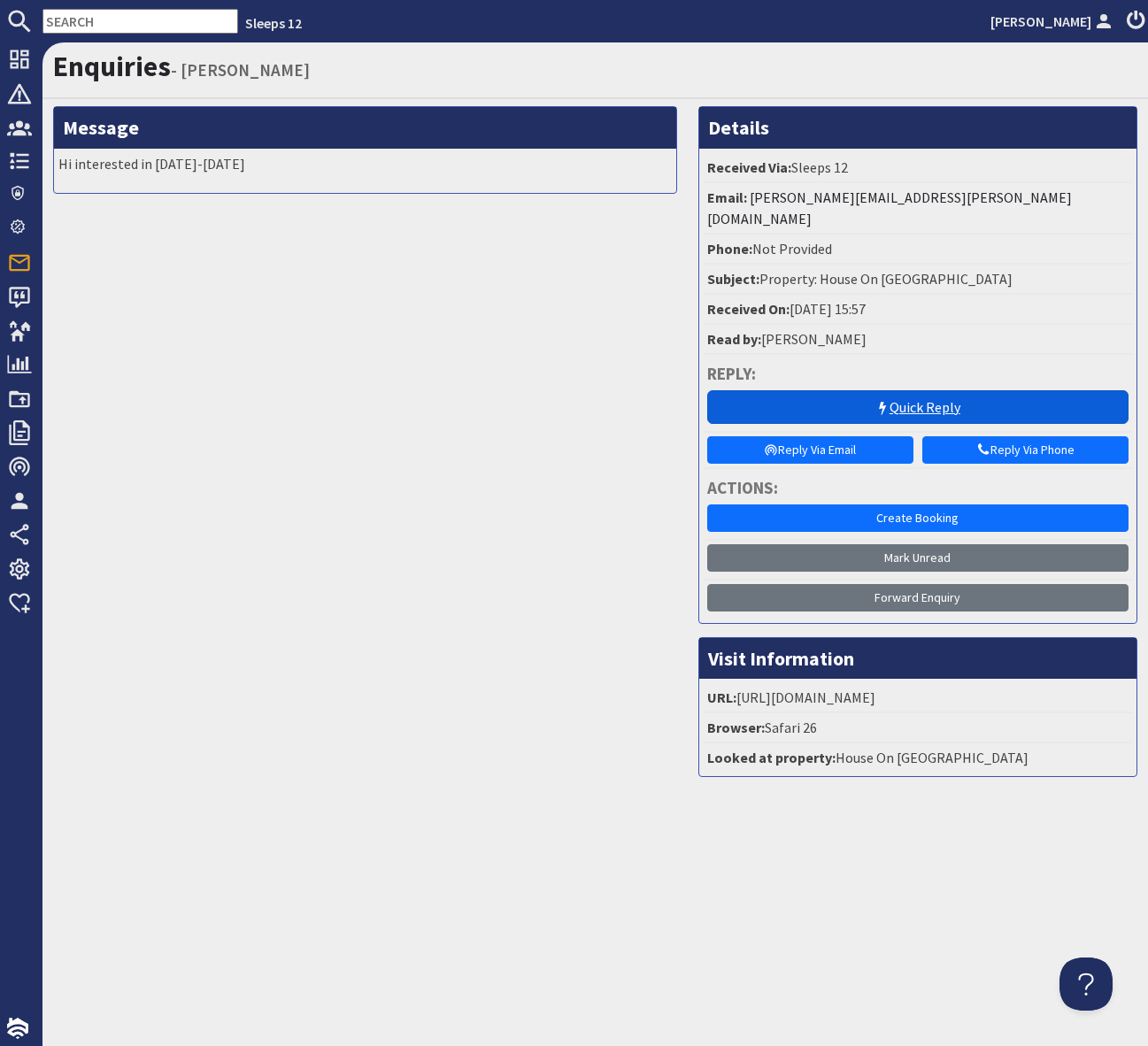
click at [924, 390] on link "Quick Reply" at bounding box center [917, 407] width 421 height 34
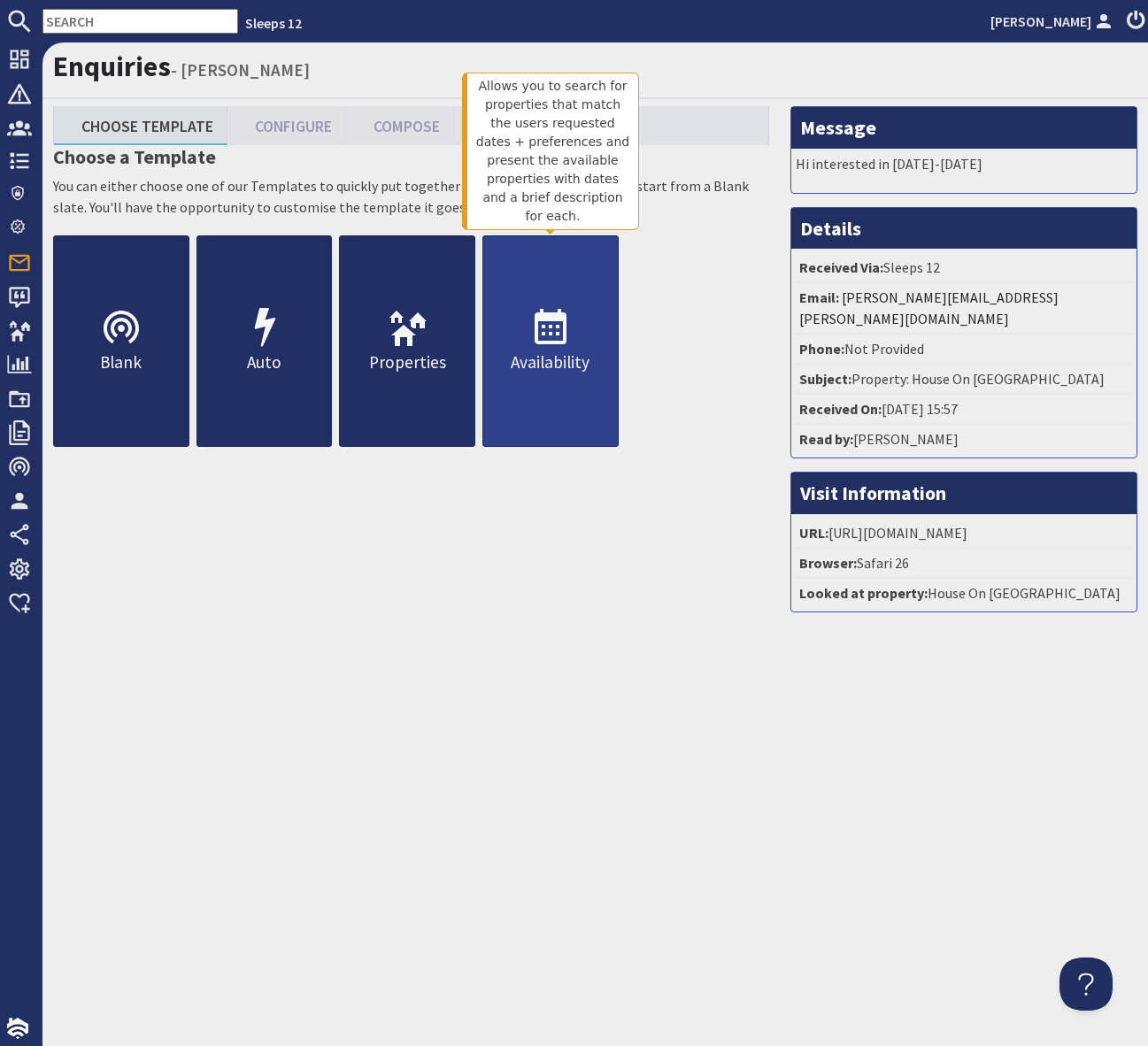
click at [534, 326] on icon at bounding box center [551, 328] width 43 height 43
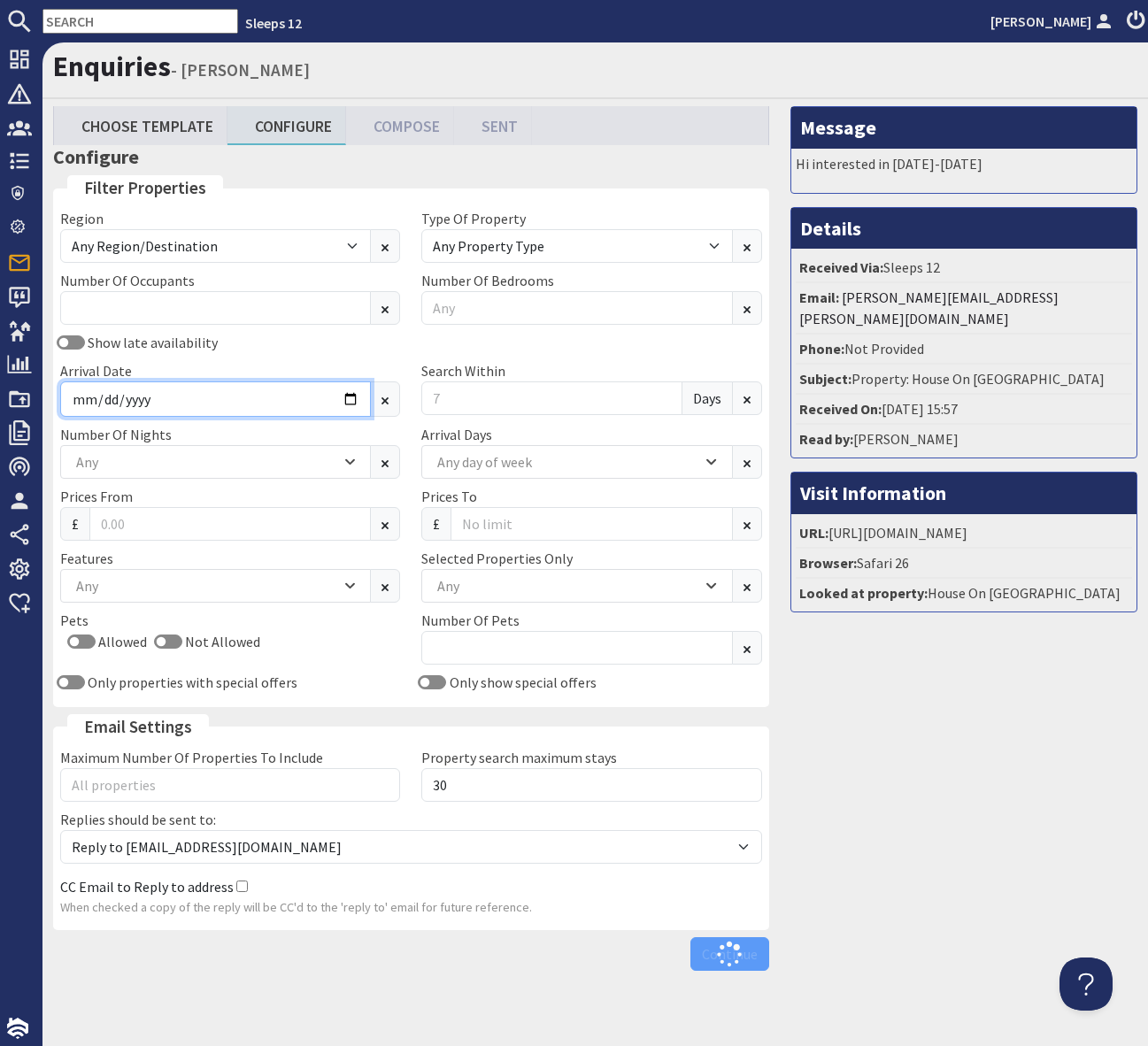
click at [348, 399] on input "Arrival Date" at bounding box center [215, 400] width 310 height 36
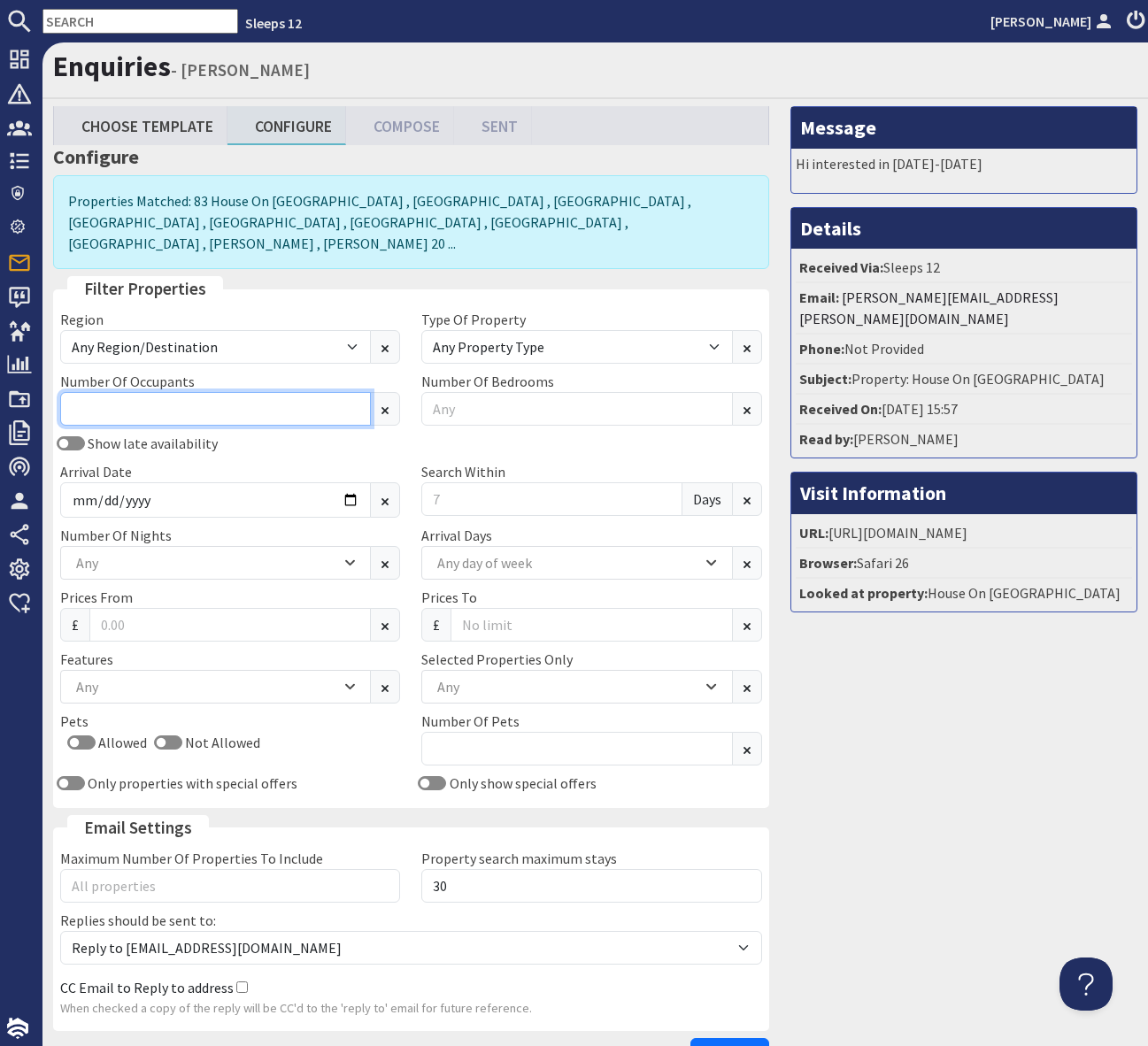
drag, startPoint x: 140, startPoint y: 385, endPoint x: 506, endPoint y: 419, distance: 367.6
click at [145, 392] on input "Number Of Occupants" at bounding box center [215, 409] width 310 height 34
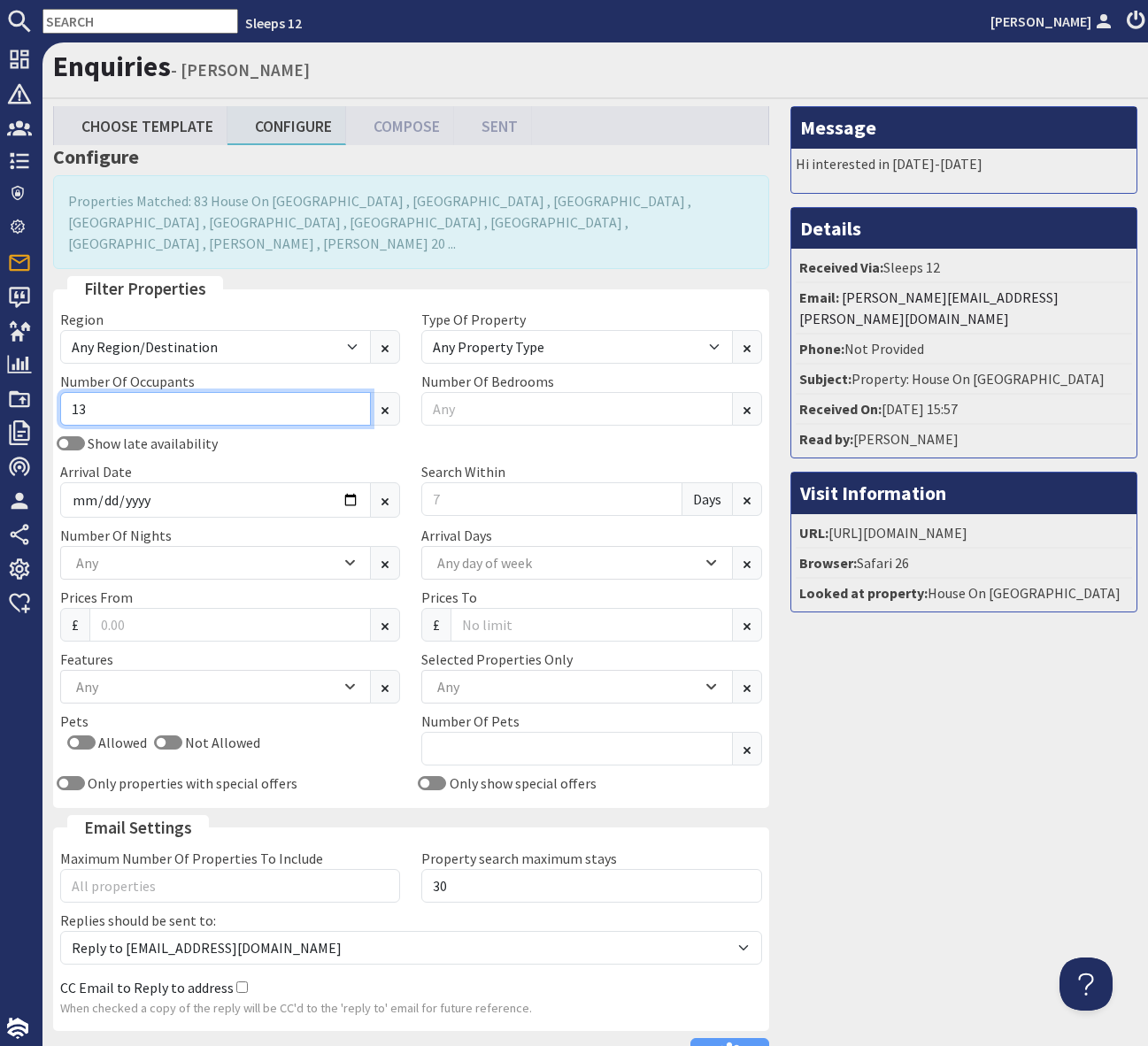
type input "13"
click at [401, 433] on div "Show late availability Arrival Date Search Within Days" at bounding box center [410, 478] width 723 height 92
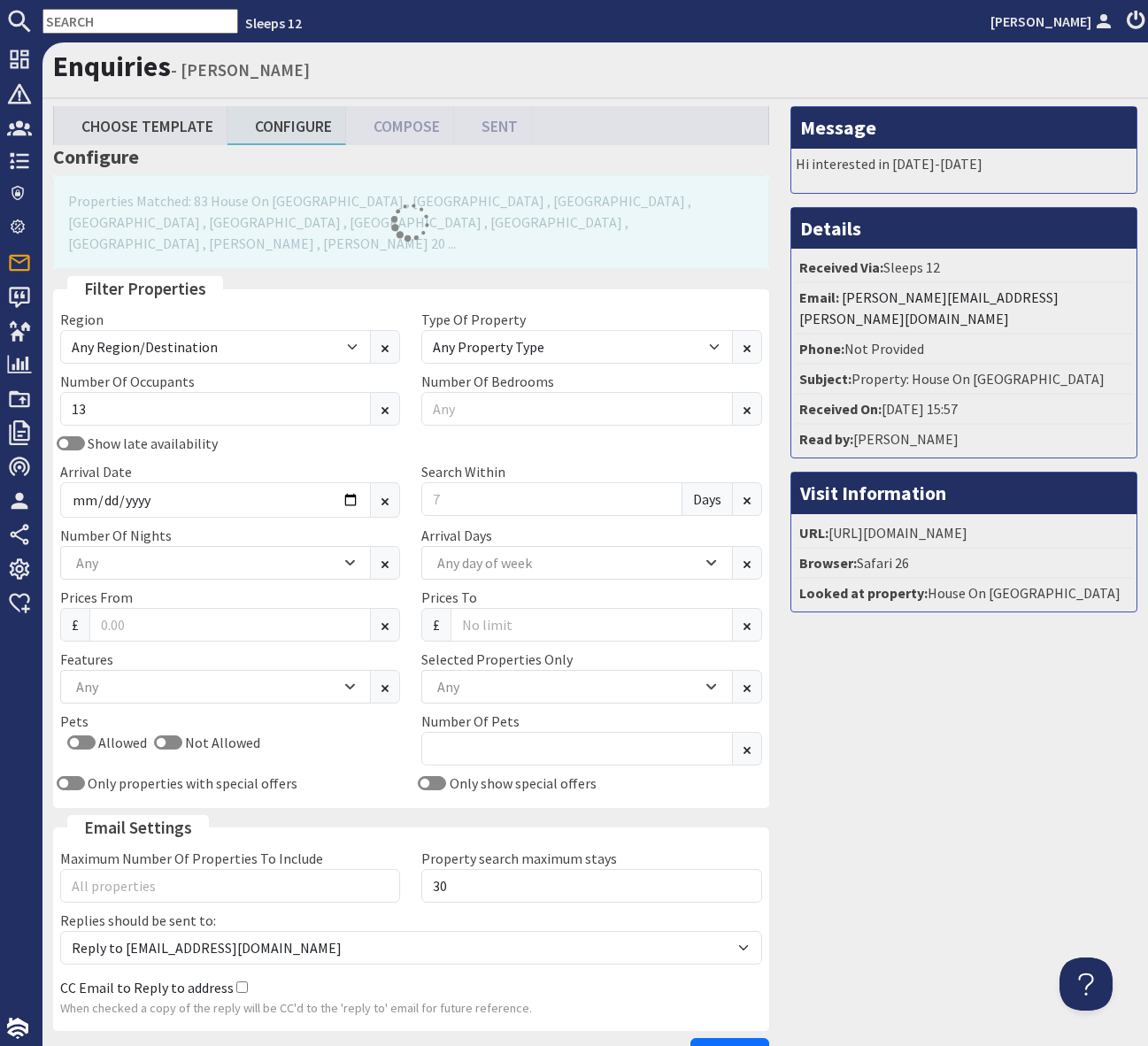
scroll to position [102, 0]
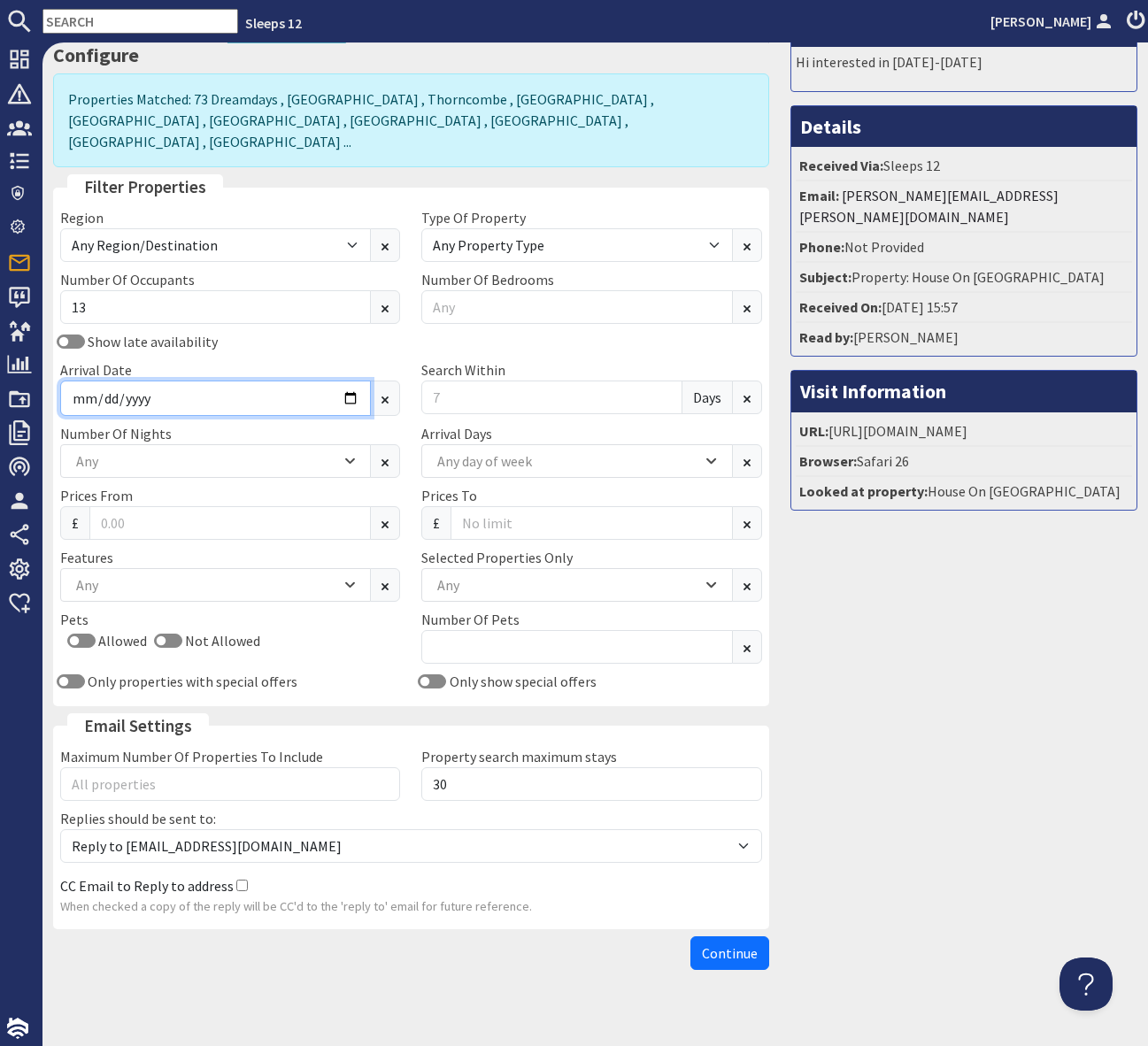
click at [324, 381] on input "Arrival Date" at bounding box center [215, 399] width 310 height 36
click at [342, 381] on input "Arrival Date" at bounding box center [215, 399] width 310 height 36
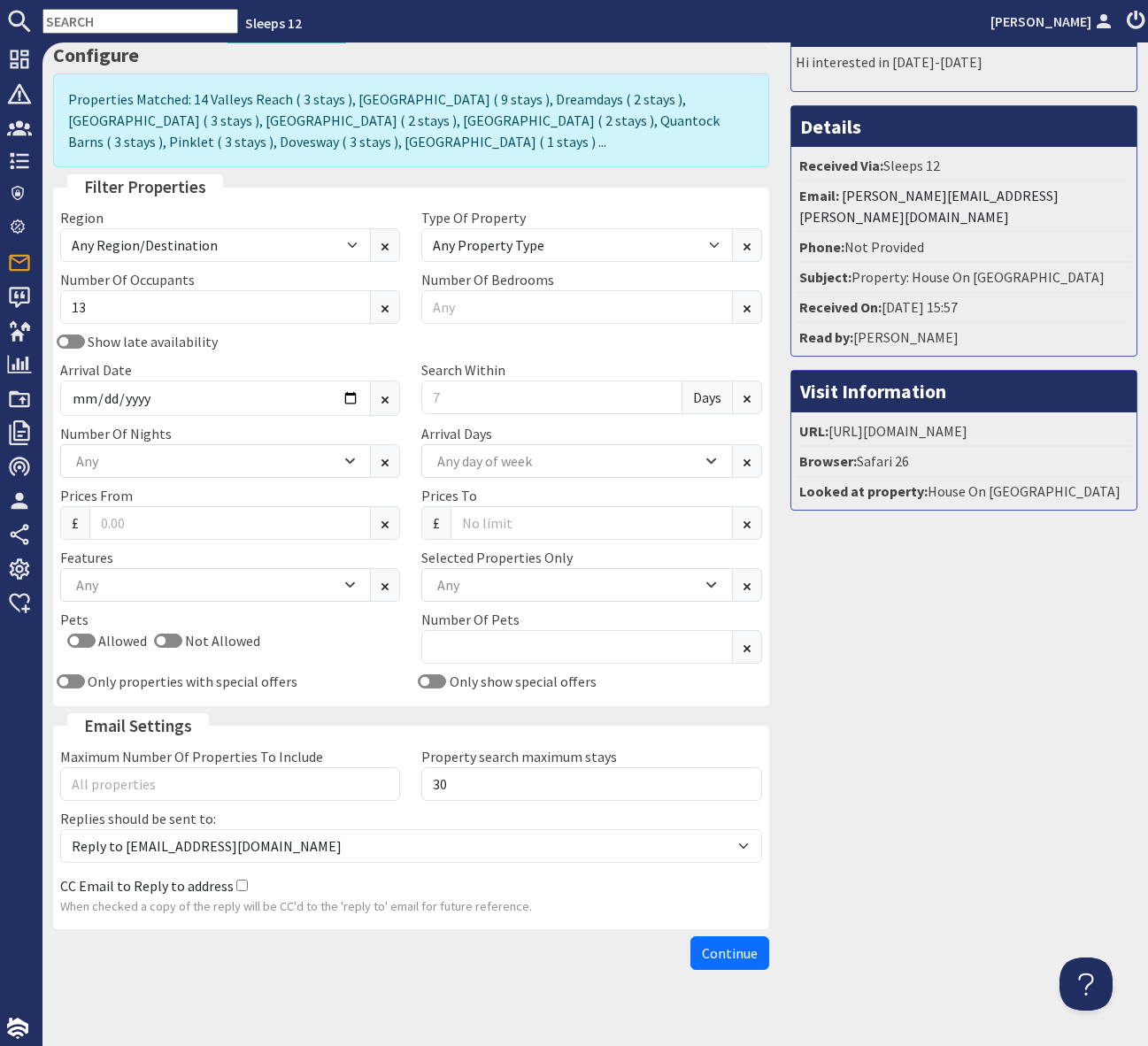
type input "2025-11-06"
click at [920, 715] on div "Message Hi interested in 13-16 Feb 2026 Details Received Via: Sleeps 12 Email: …" at bounding box center [964, 491] width 368 height 974
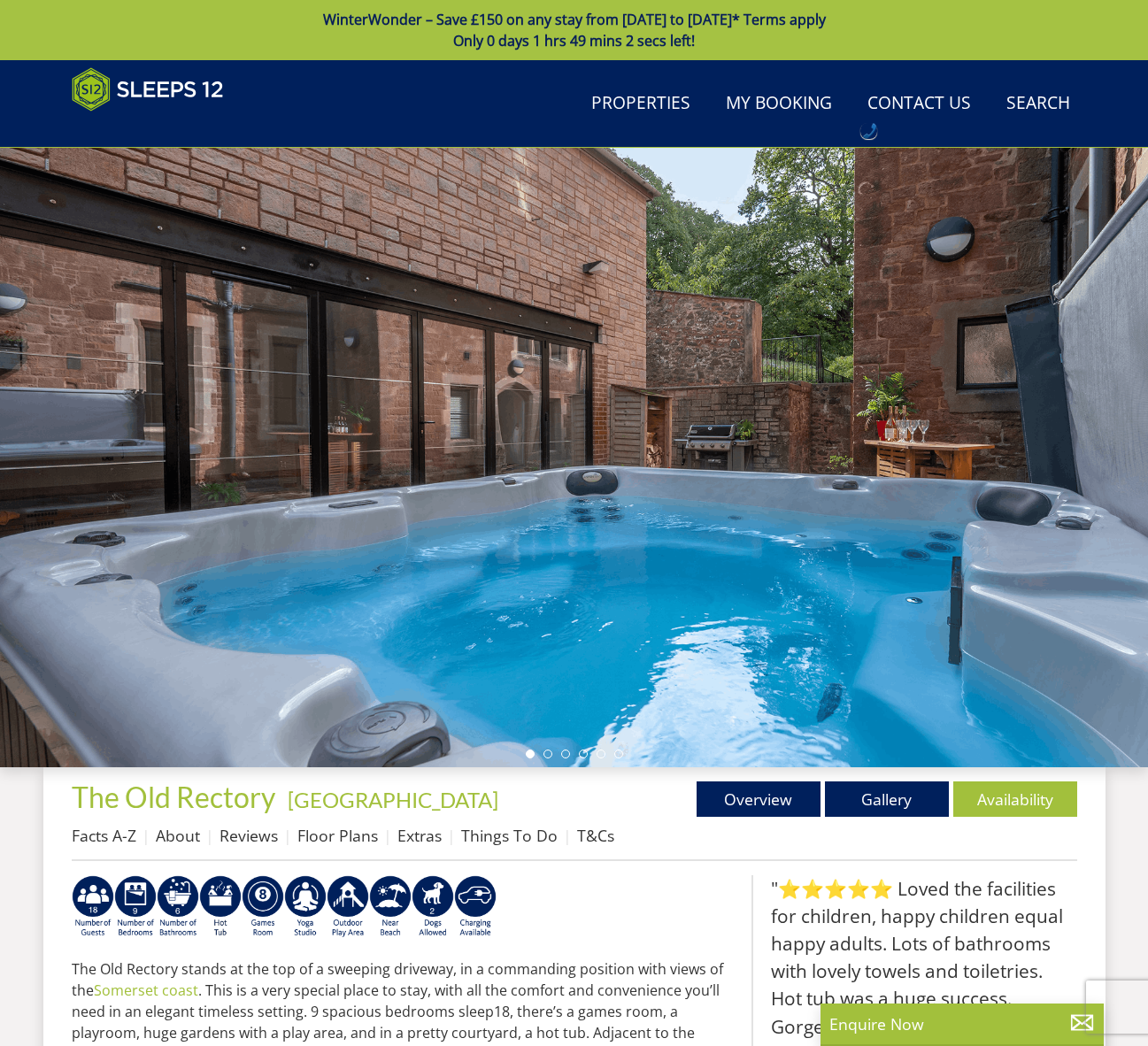
scroll to position [239, 0]
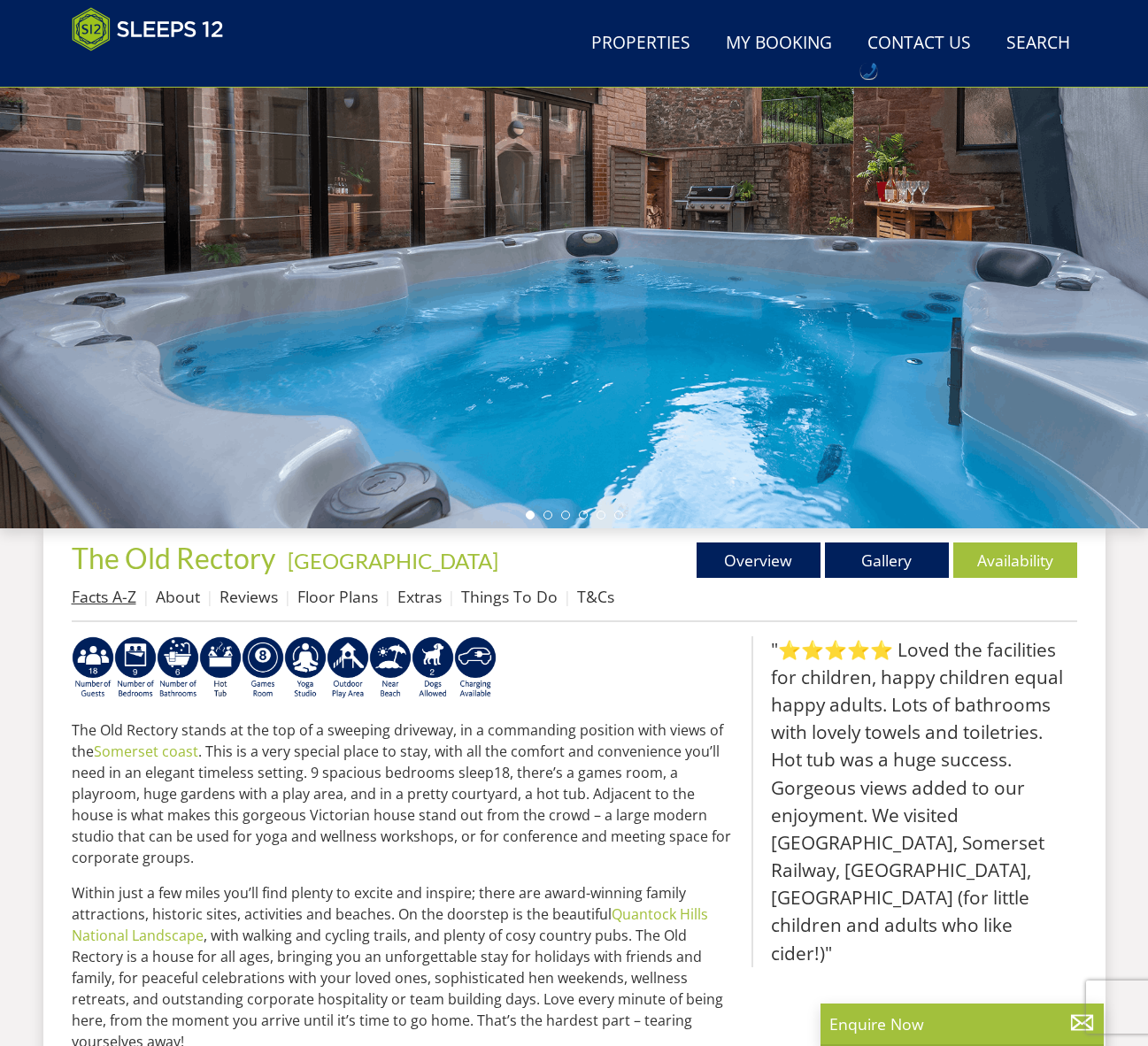
click at [111, 596] on link "Facts A-Z" at bounding box center [104, 596] width 64 height 21
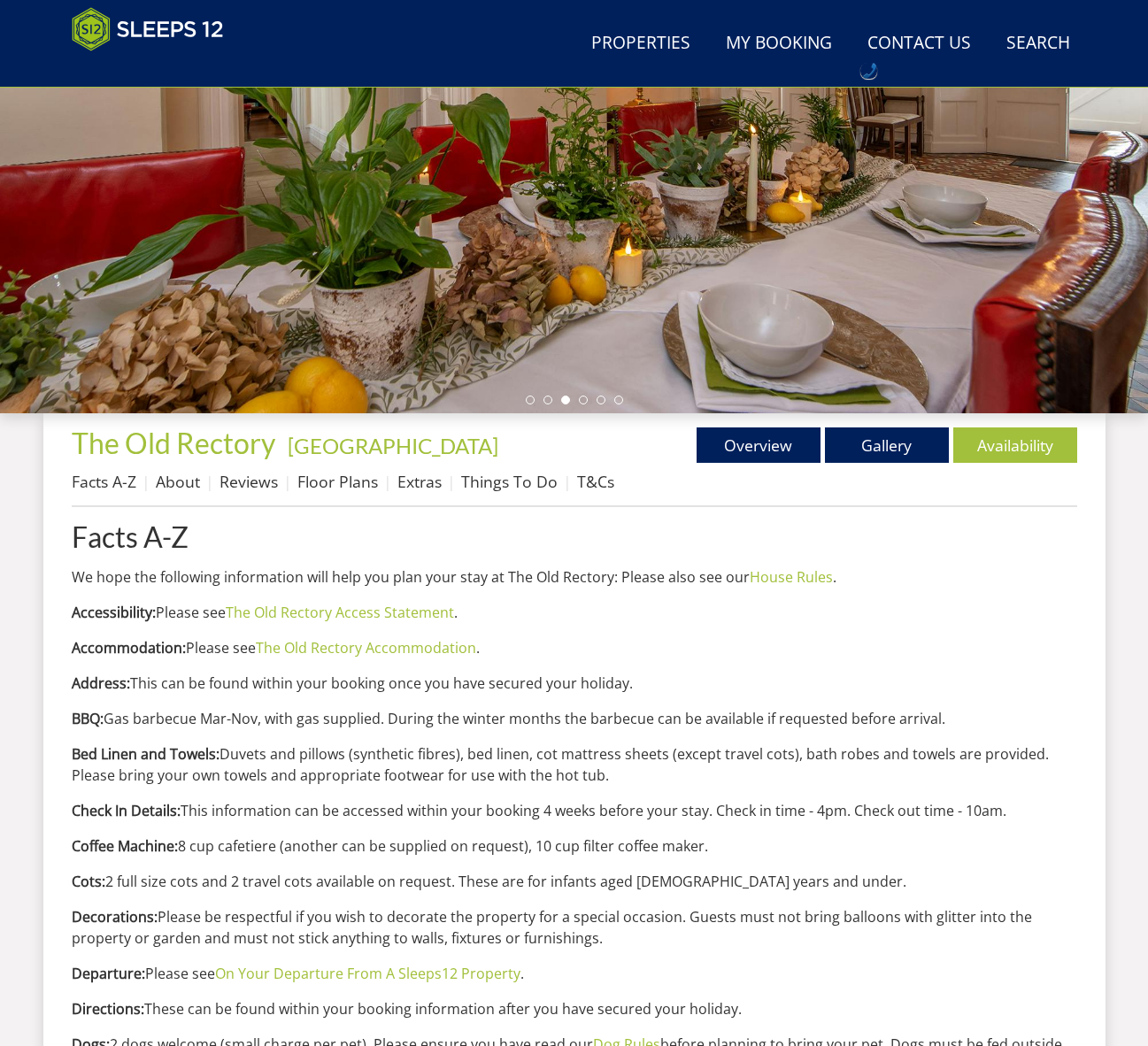
scroll to position [168, 0]
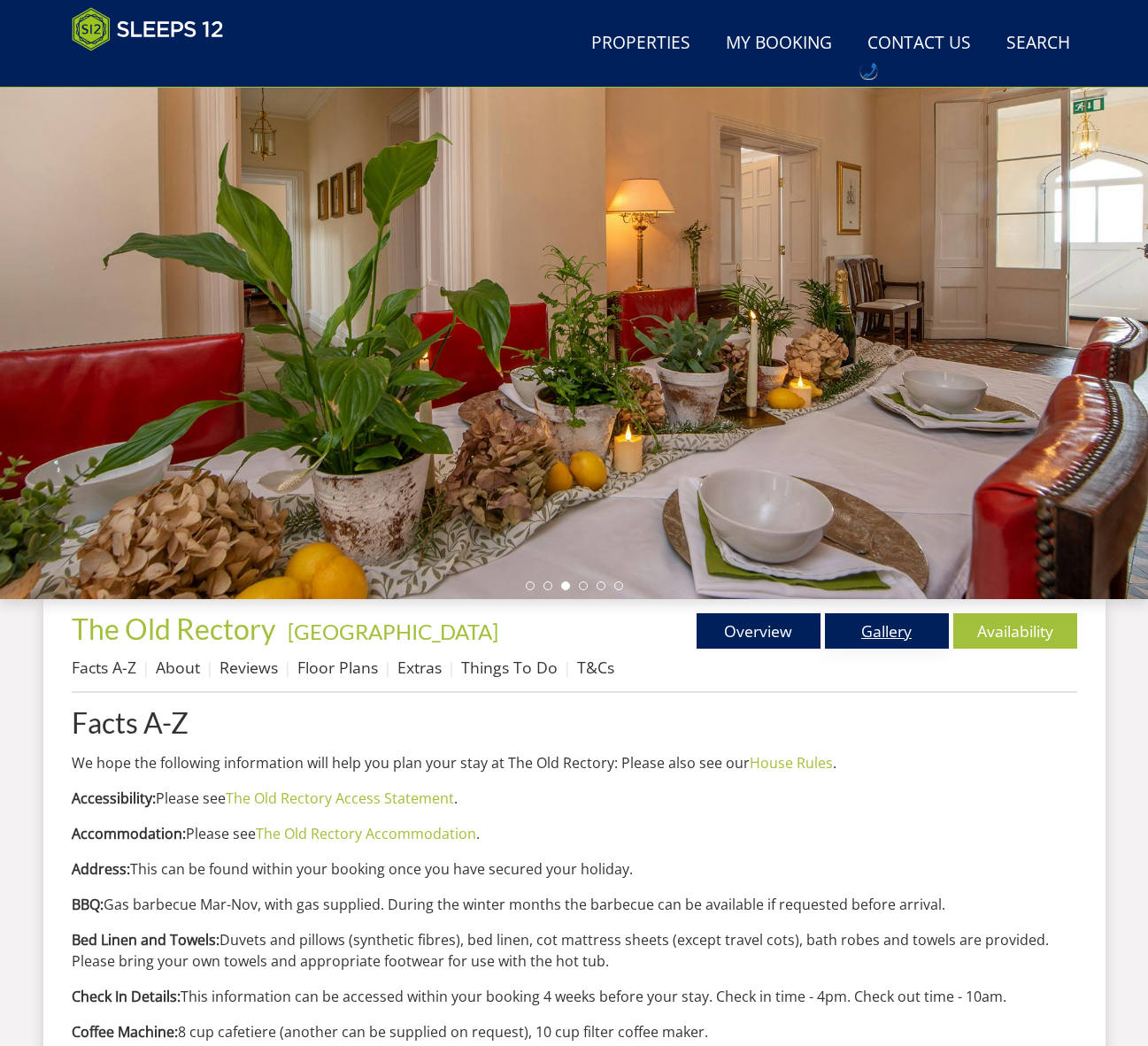
click at [883, 639] on link "Gallery" at bounding box center [886, 631] width 124 height 36
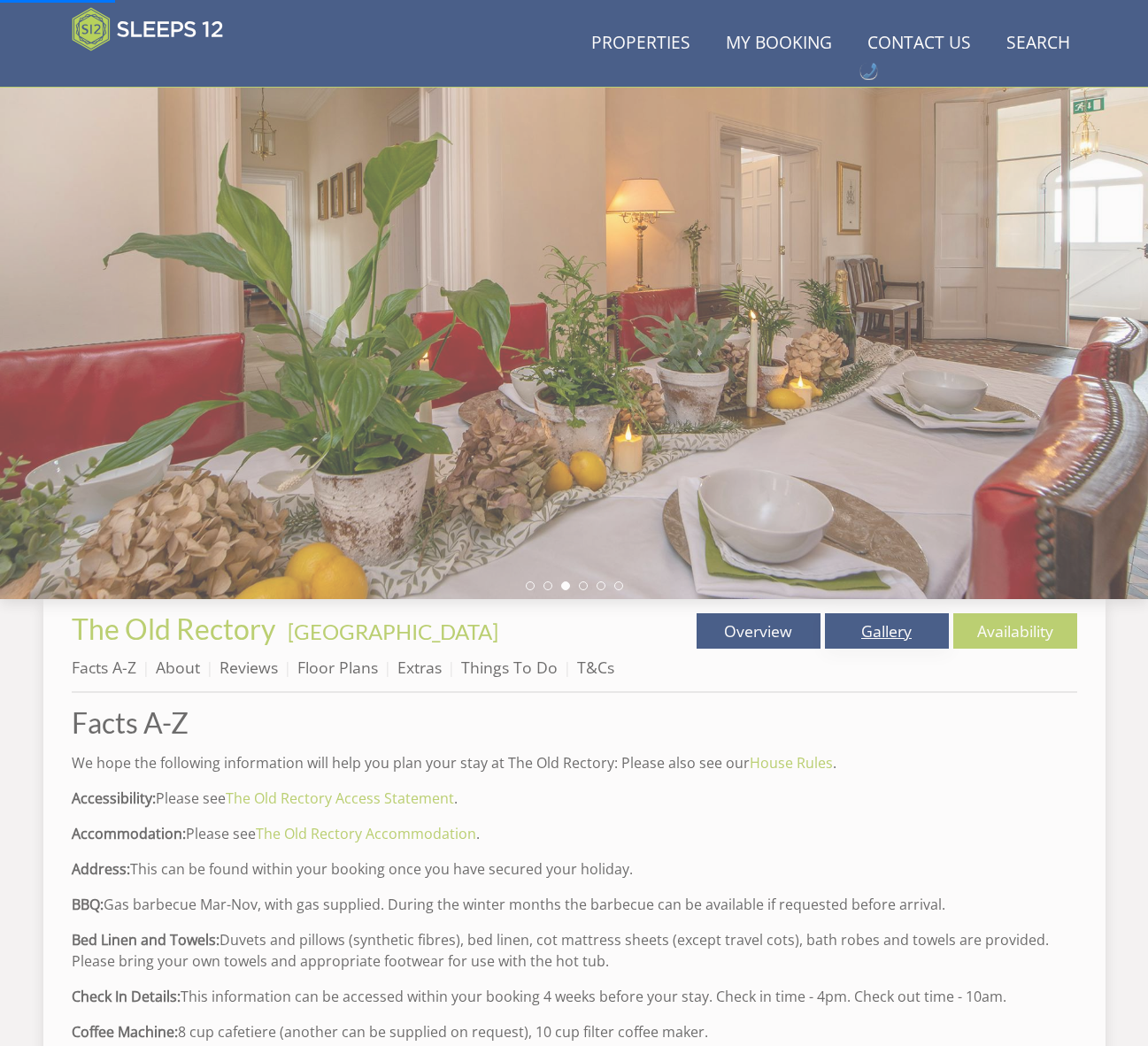
scroll to position [169, 0]
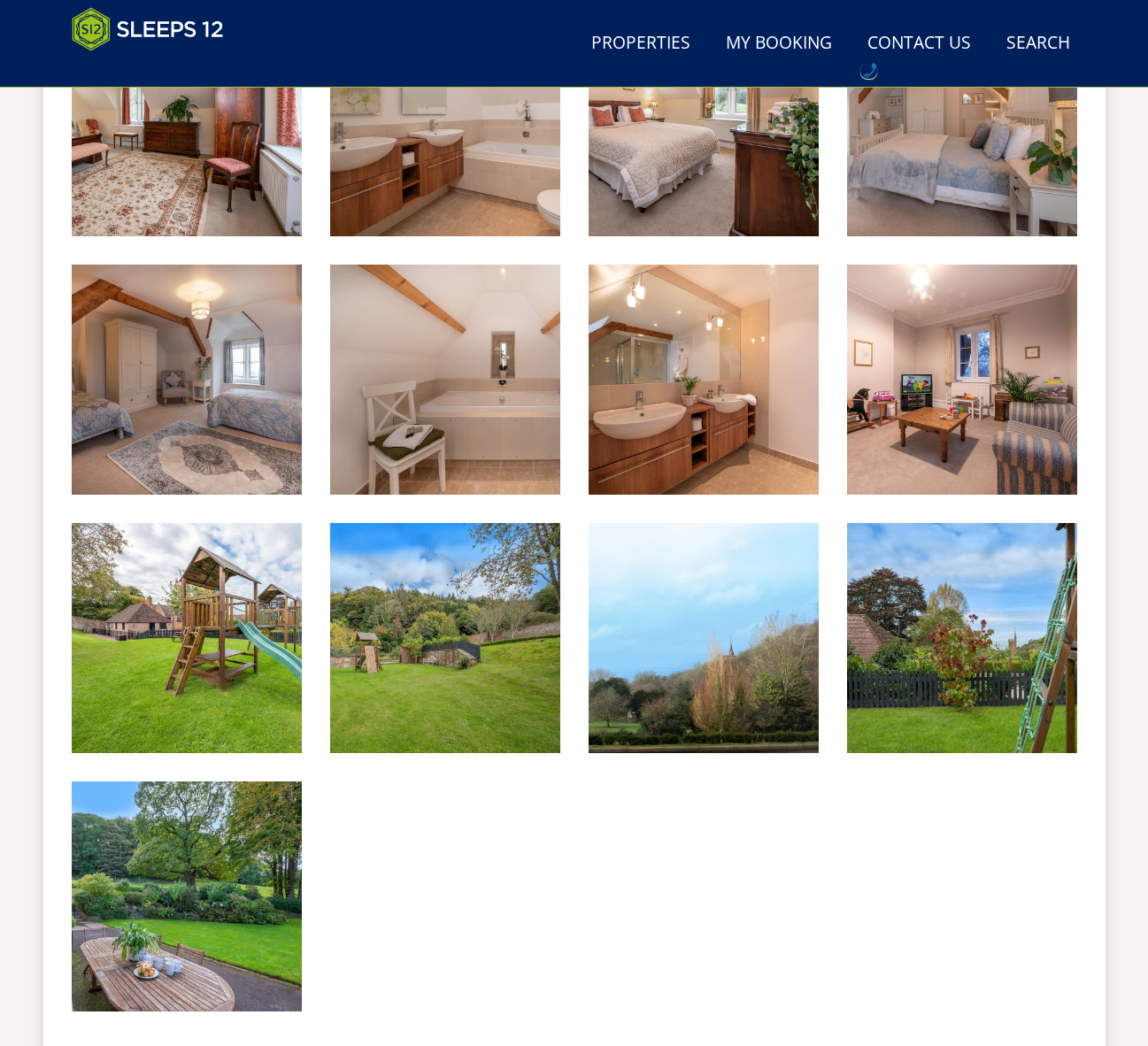
scroll to position [2937, 0]
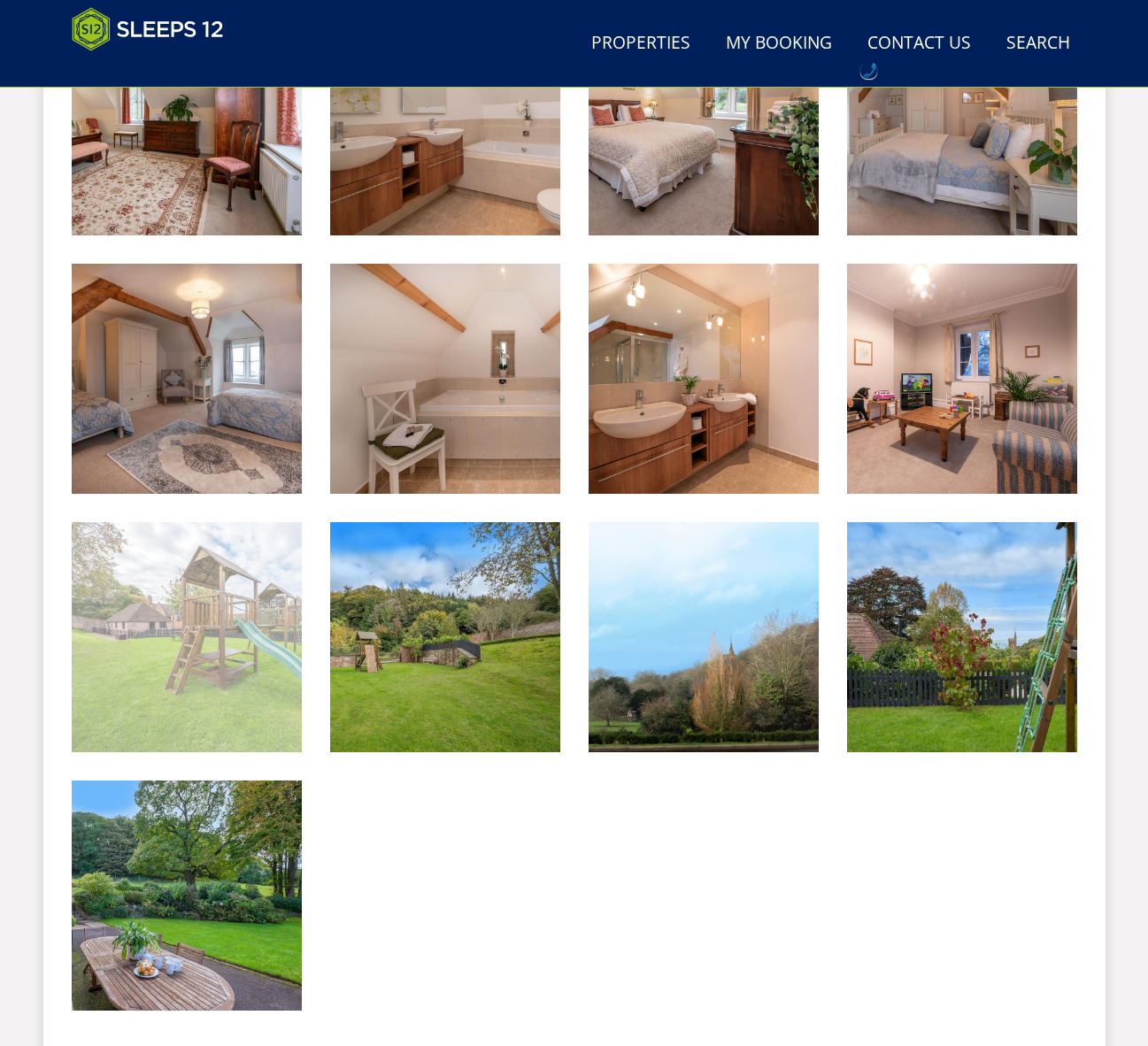
click at [188, 645] on img at bounding box center [186, 637] width 230 height 230
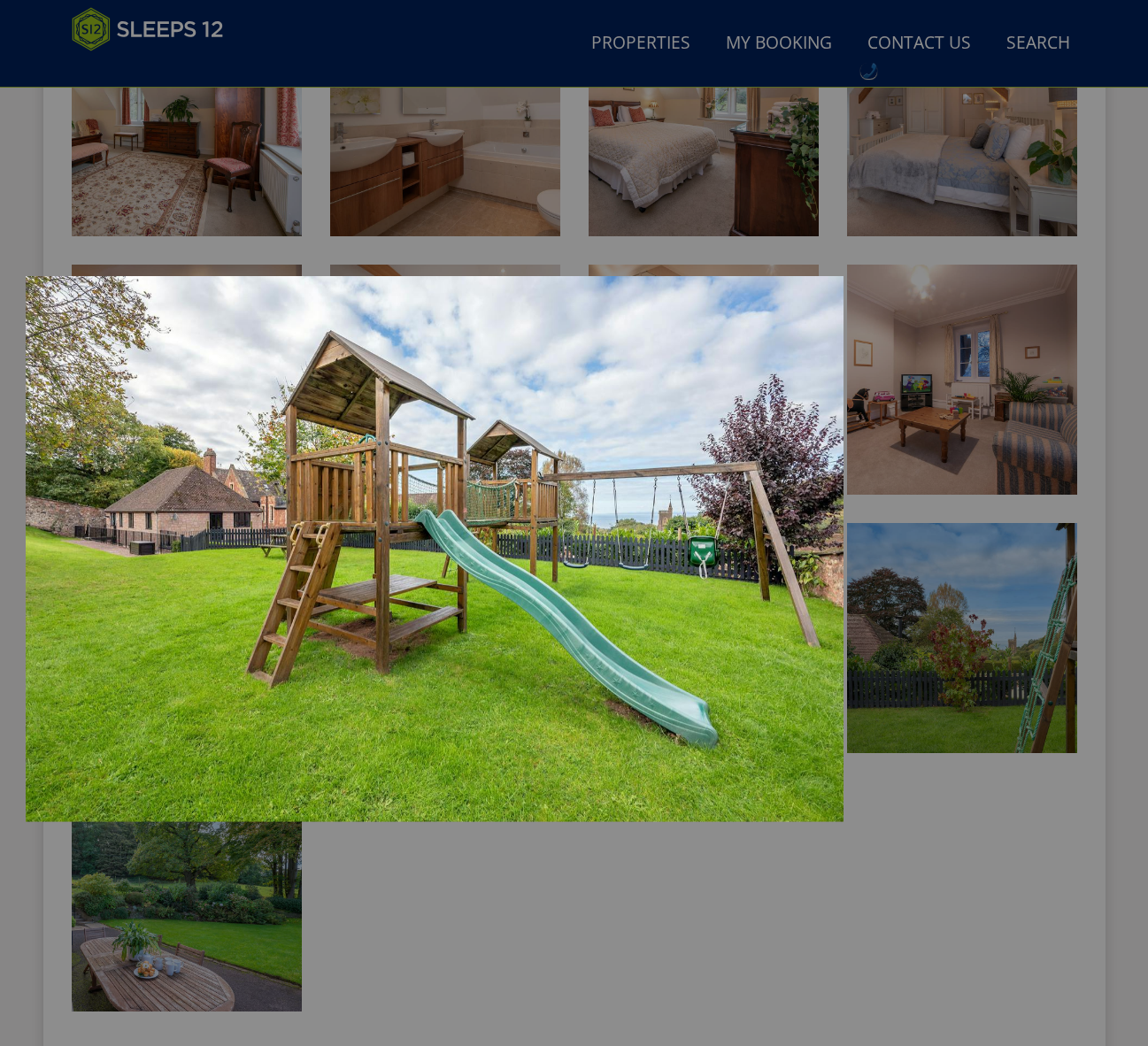
scroll to position [2940, 0]
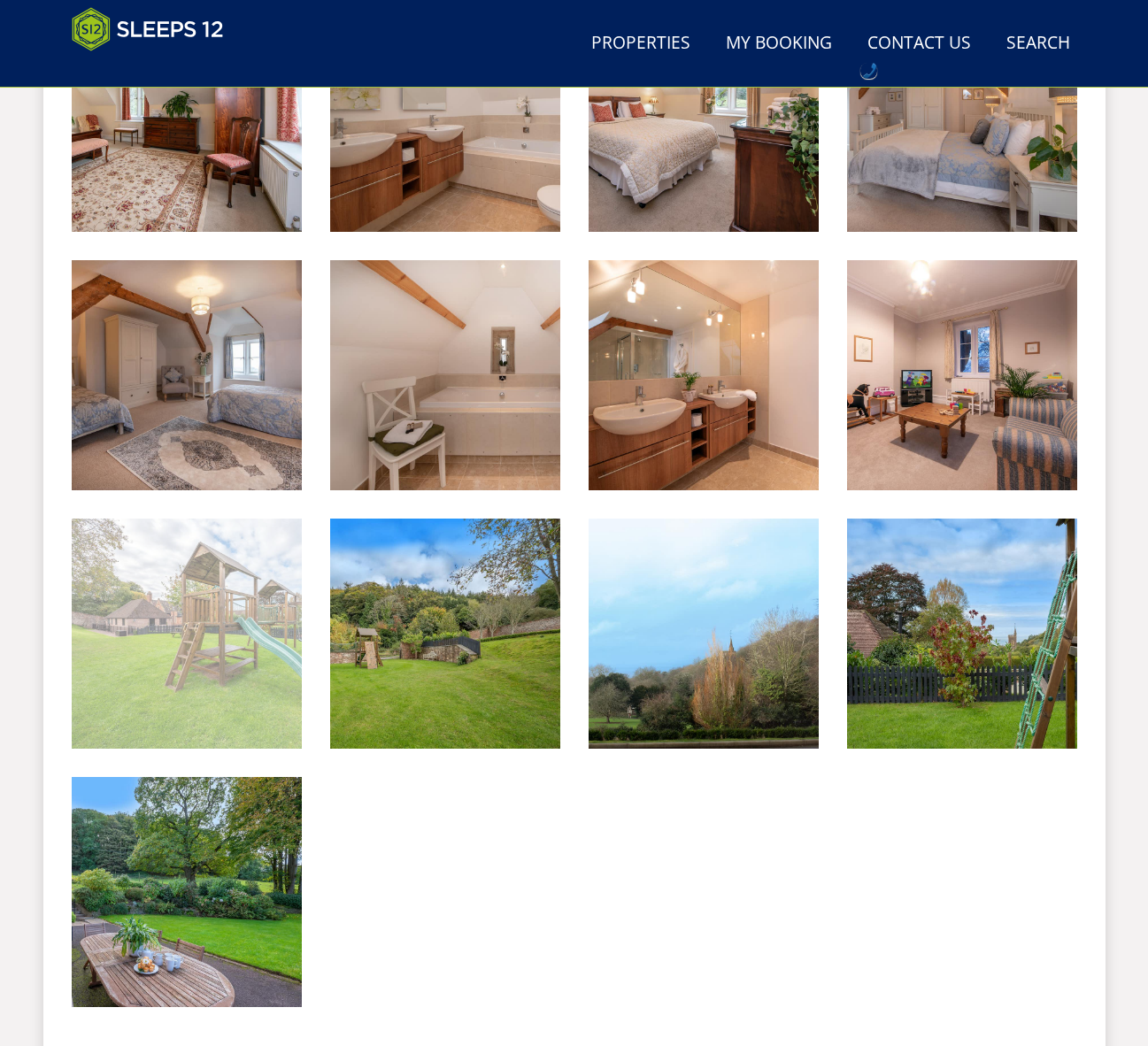
click at [246, 598] on img at bounding box center [186, 633] width 230 height 230
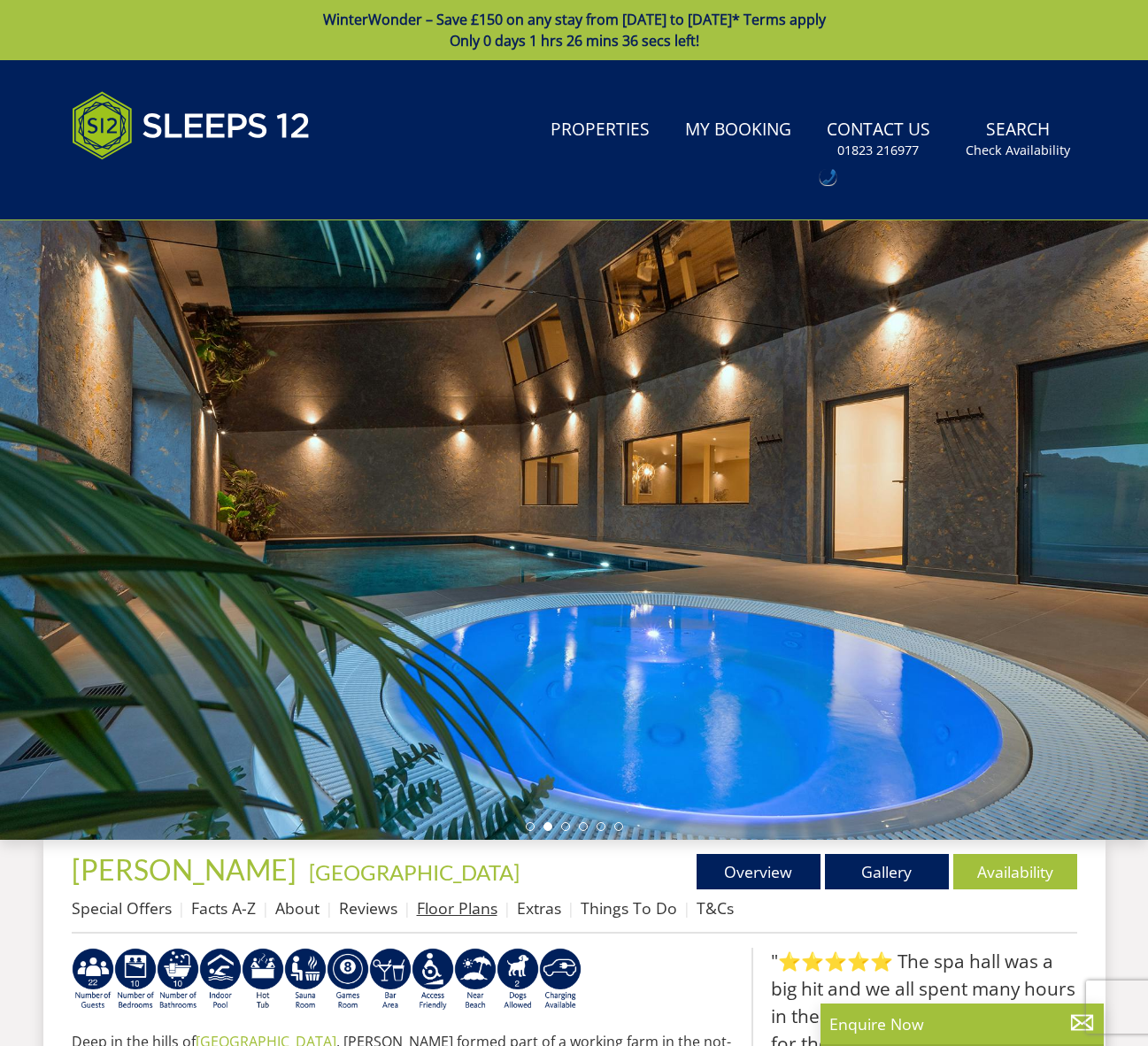
click at [460, 907] on link "Floor Plans" at bounding box center [457, 908] width 80 height 21
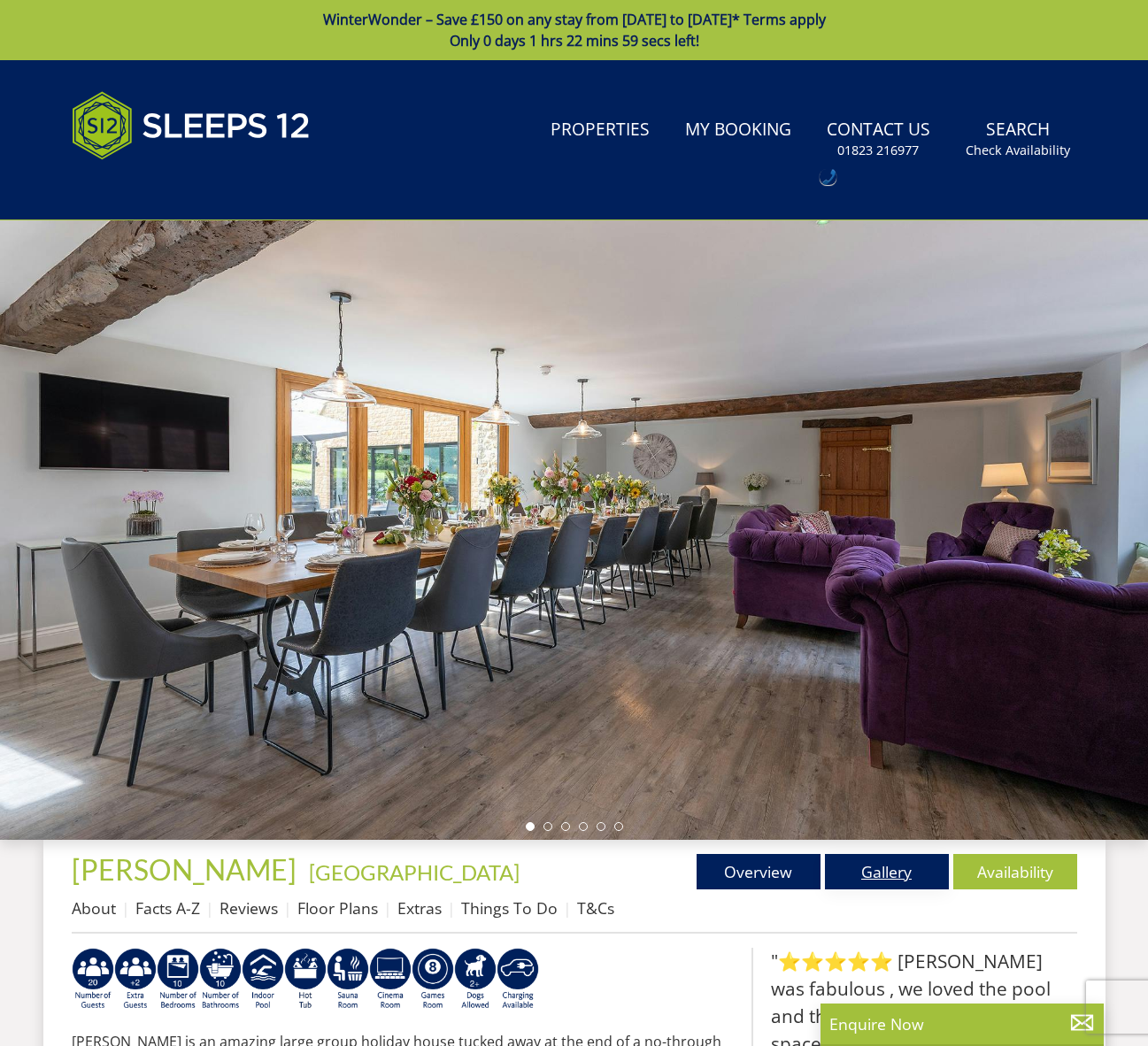
click at [878, 880] on link "Gallery" at bounding box center [886, 872] width 124 height 36
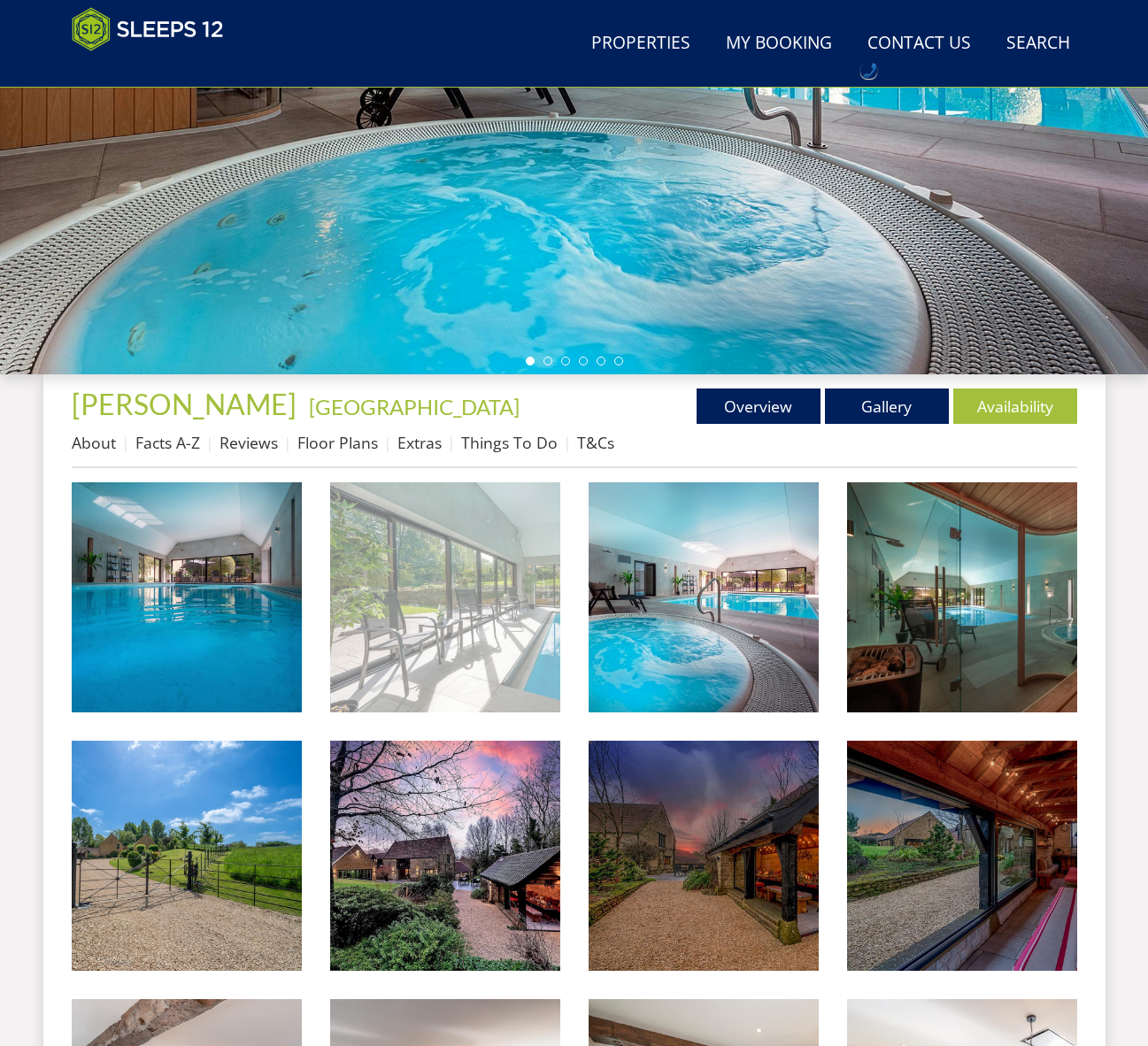
scroll to position [397, 0]
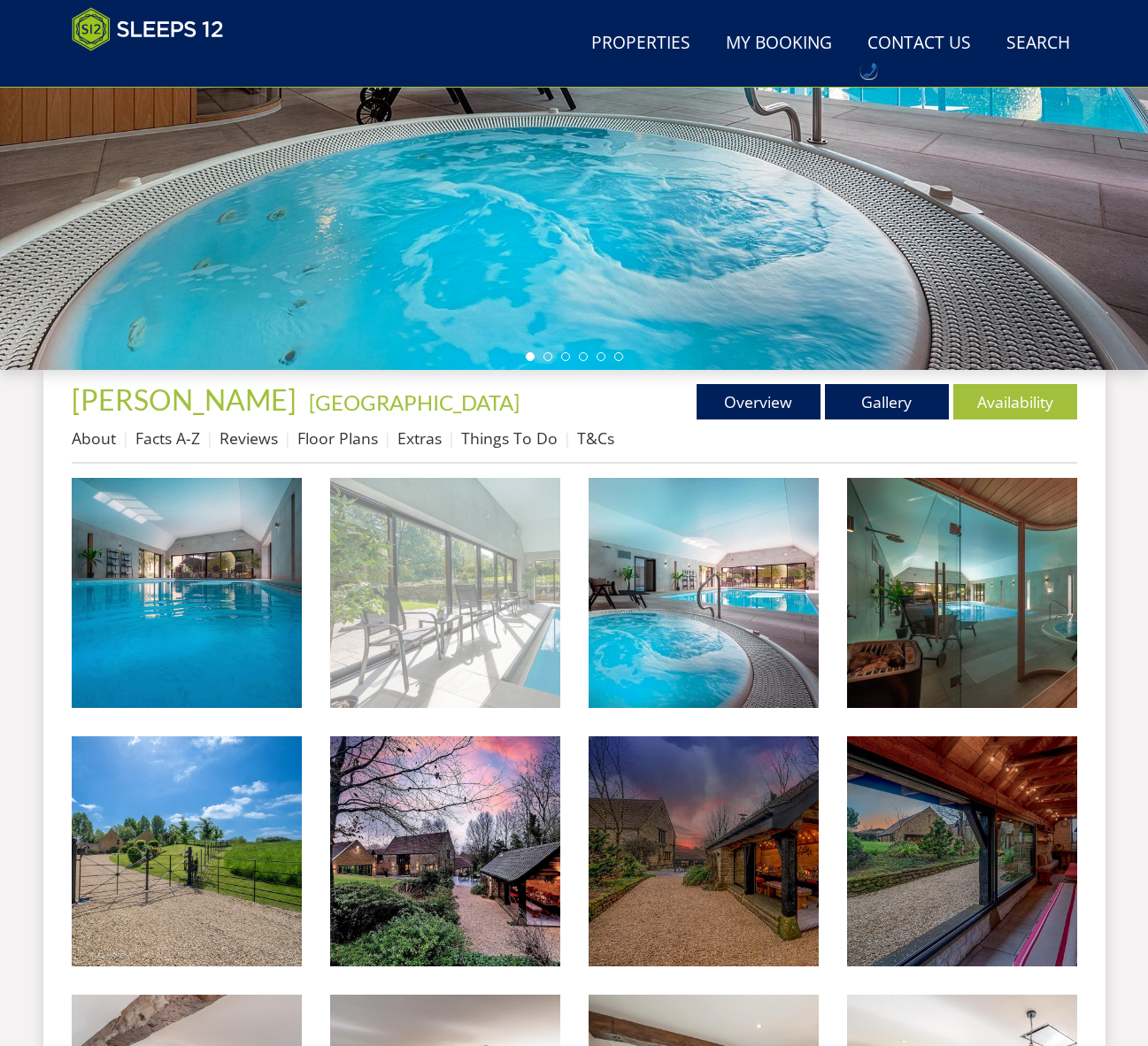
click at [445, 633] on img at bounding box center [444, 592] width 230 height 230
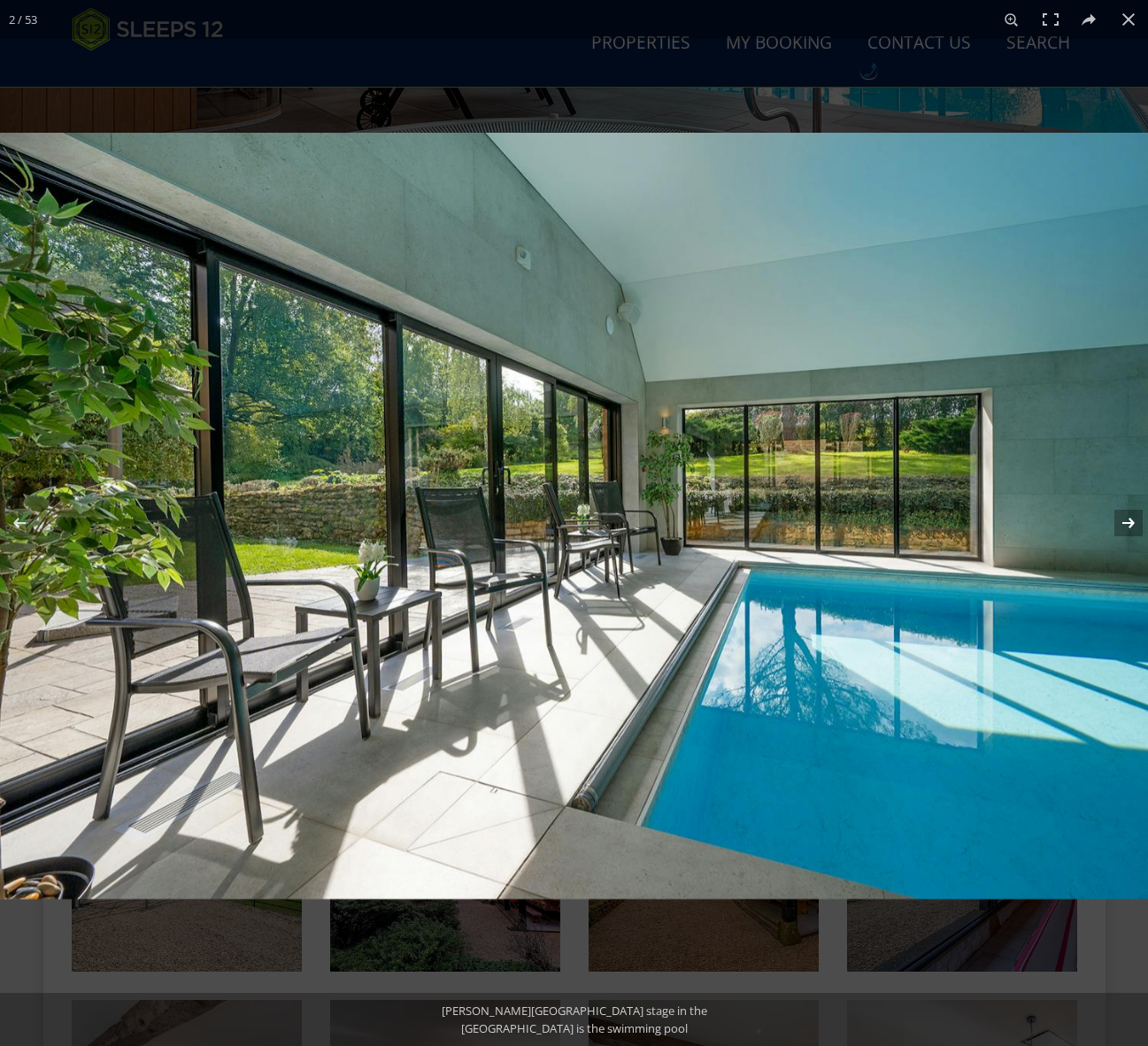
scroll to position [390, 0]
click at [1126, 517] on button at bounding box center [1116, 522] width 62 height 89
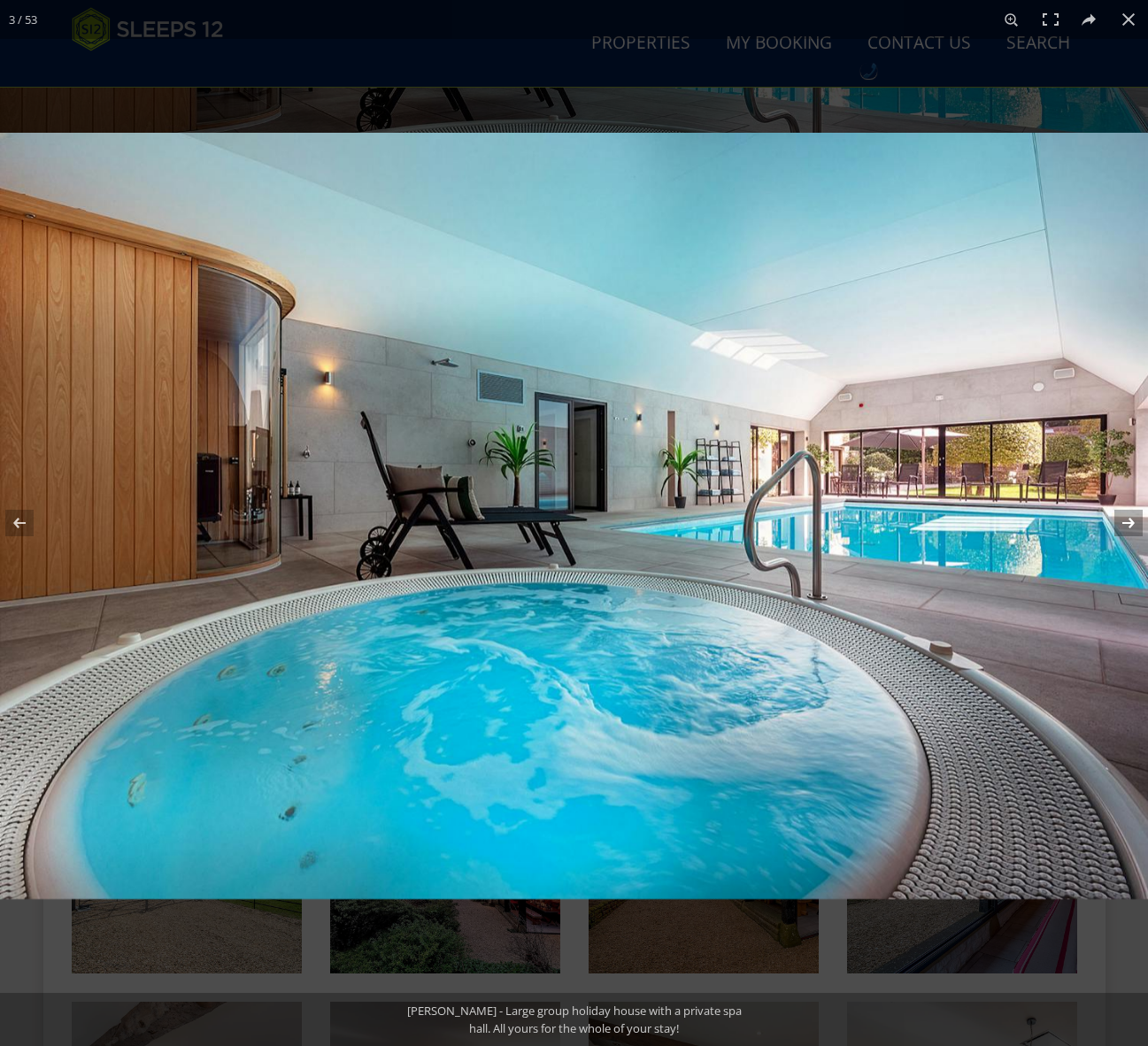
click at [1123, 520] on button at bounding box center [1116, 522] width 62 height 89
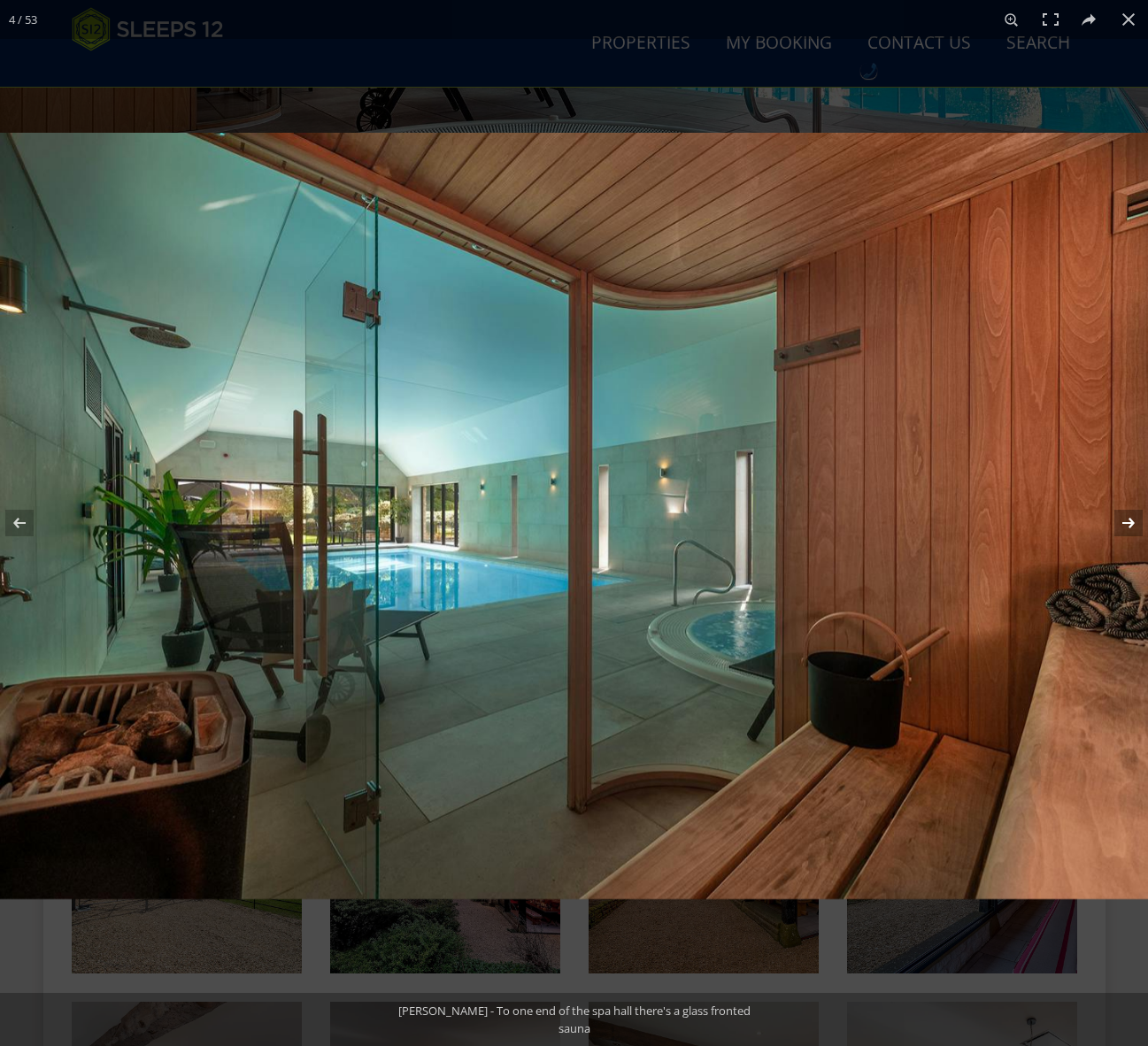
click at [1127, 515] on button at bounding box center [1116, 522] width 62 height 89
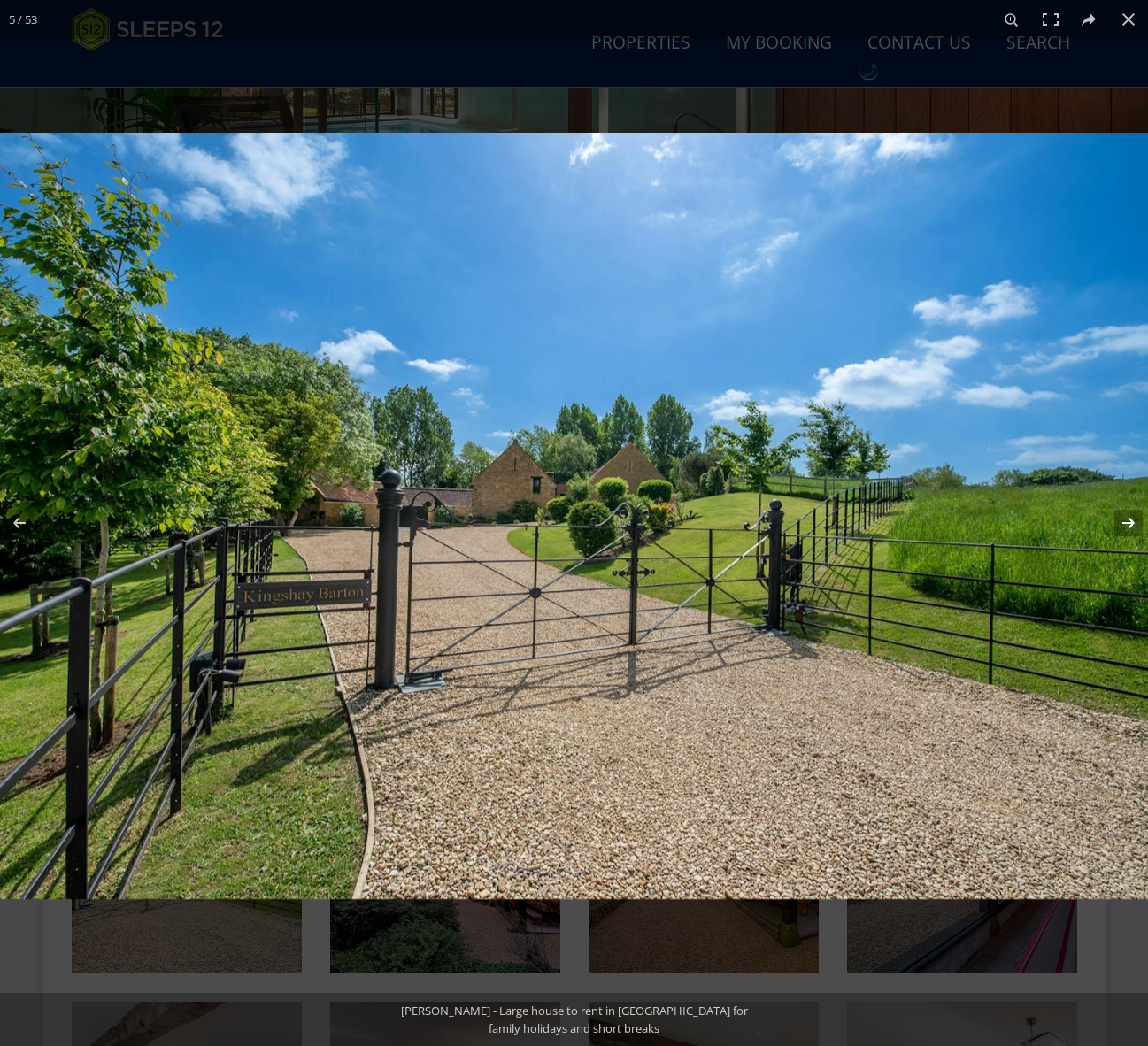
click at [1129, 519] on button at bounding box center [1116, 522] width 62 height 89
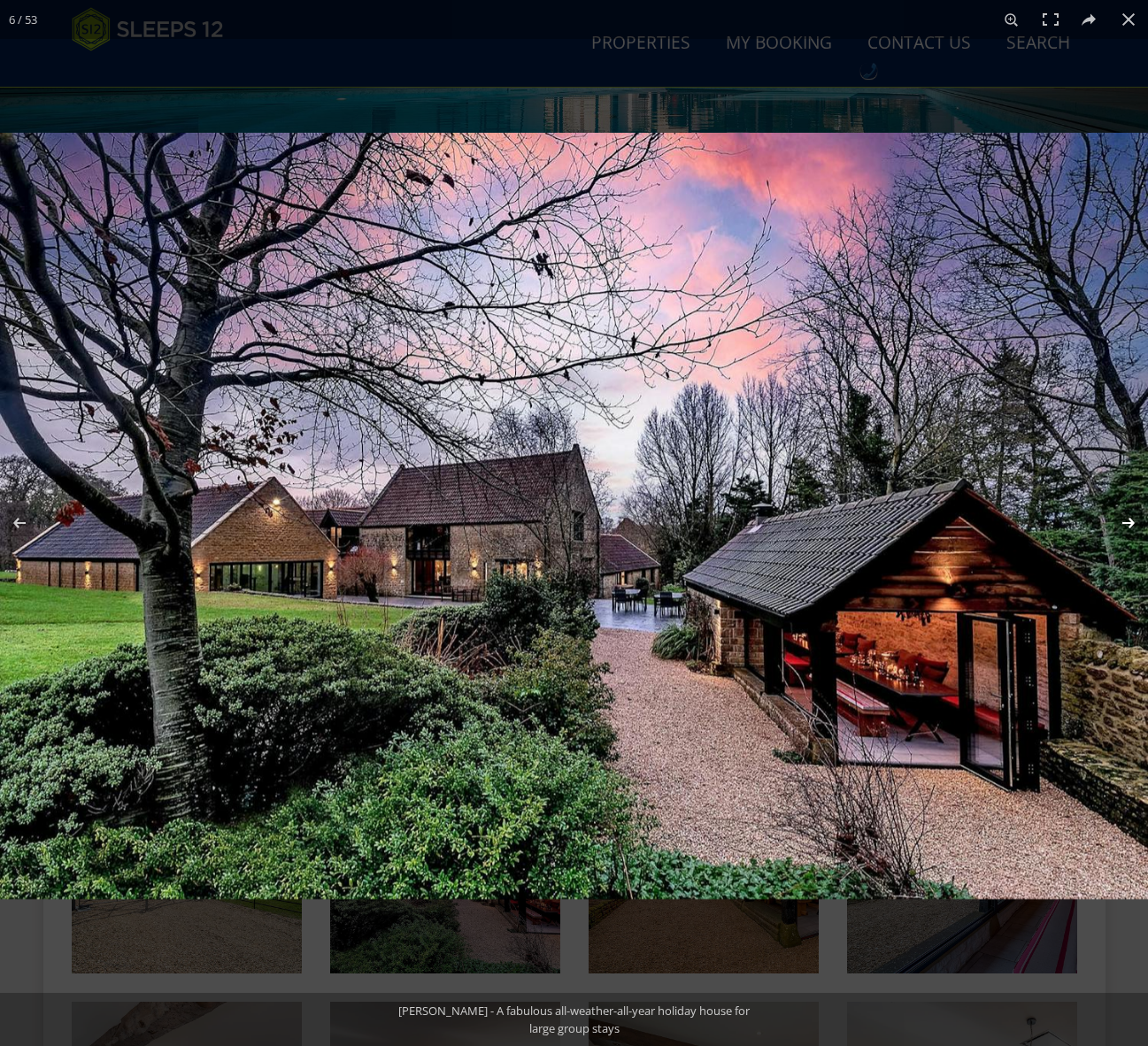
click at [1127, 523] on button at bounding box center [1116, 522] width 62 height 89
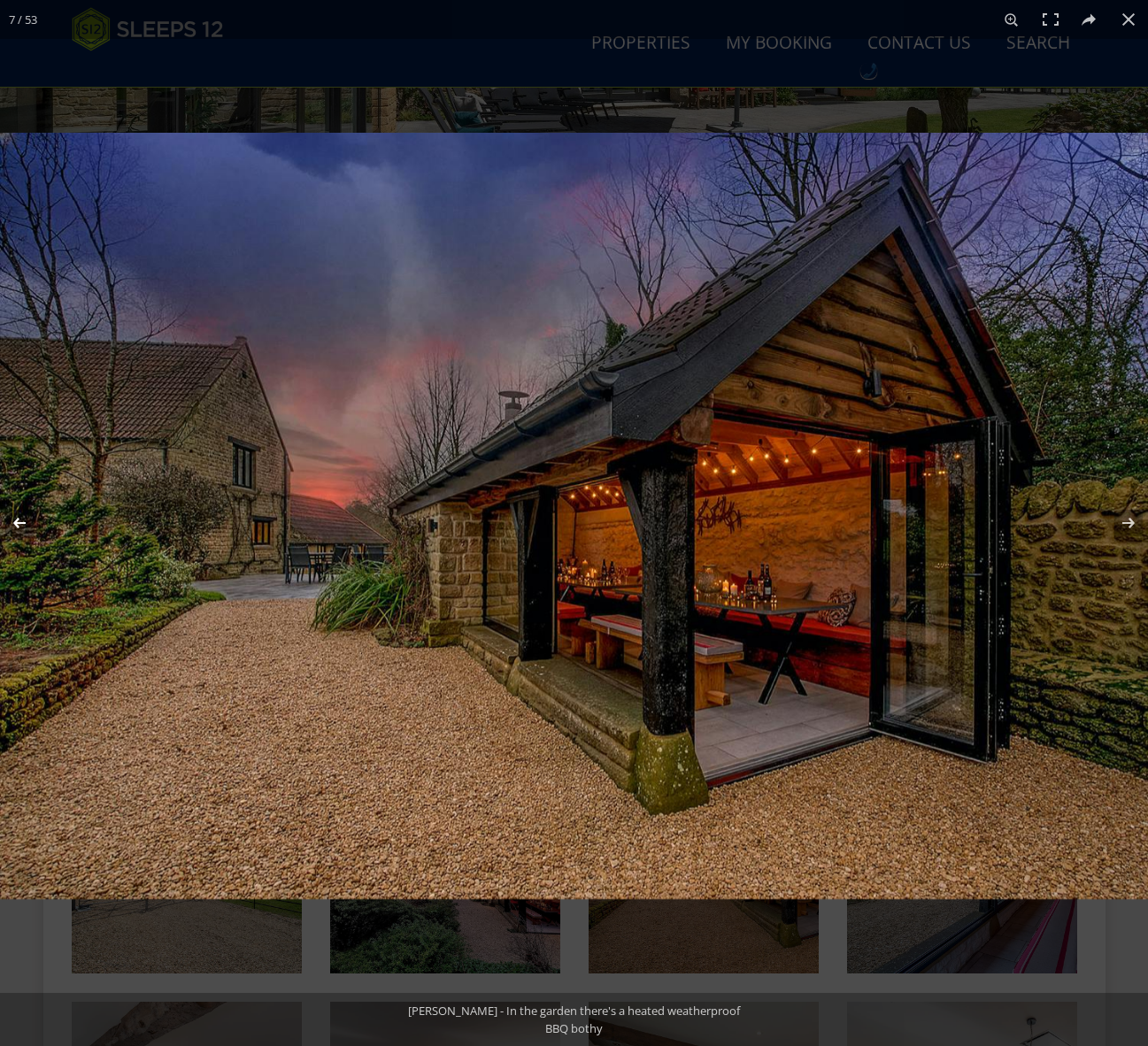
click at [29, 522] on button at bounding box center [30, 522] width 62 height 89
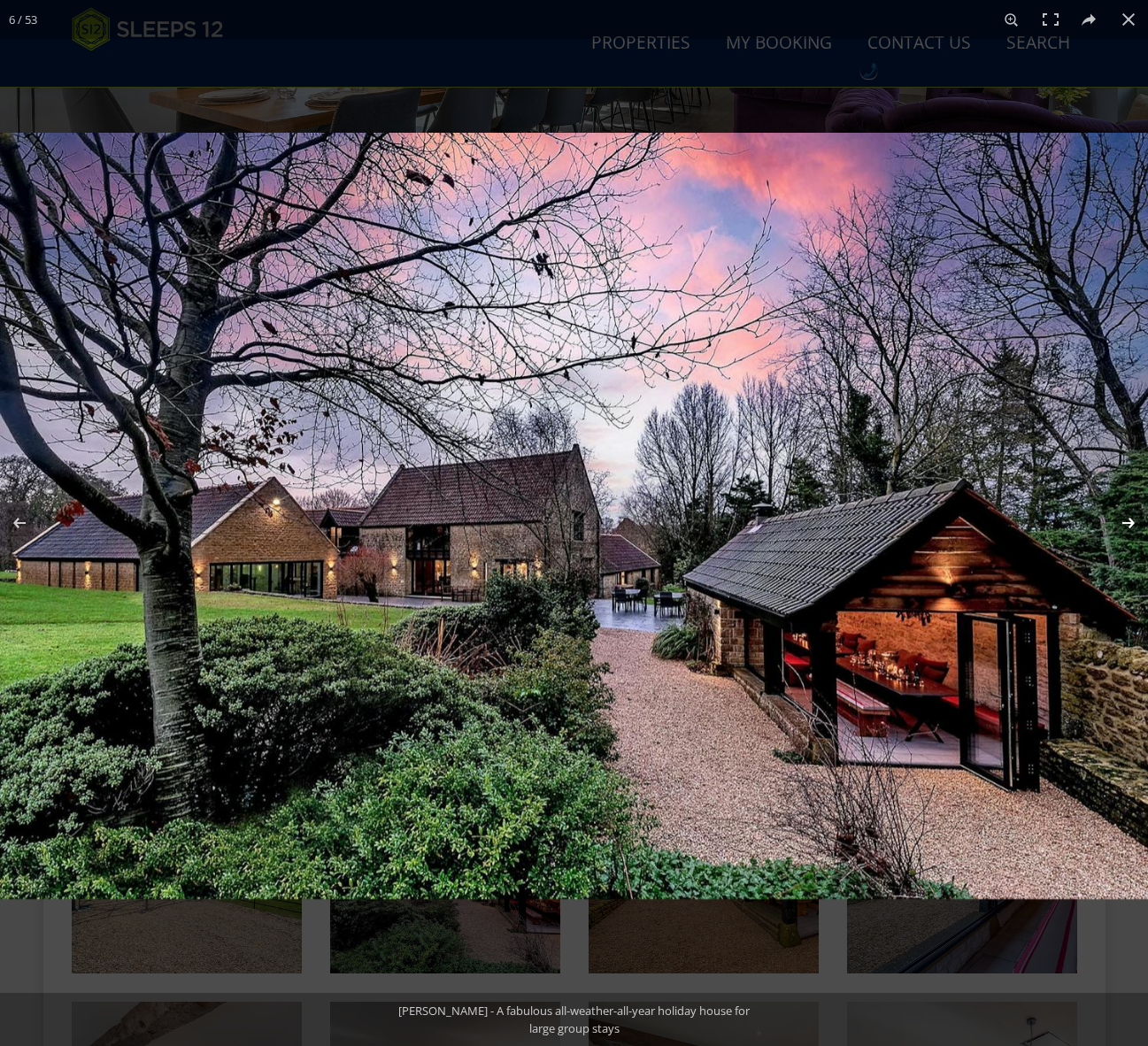
click at [1130, 521] on button at bounding box center [1116, 522] width 62 height 89
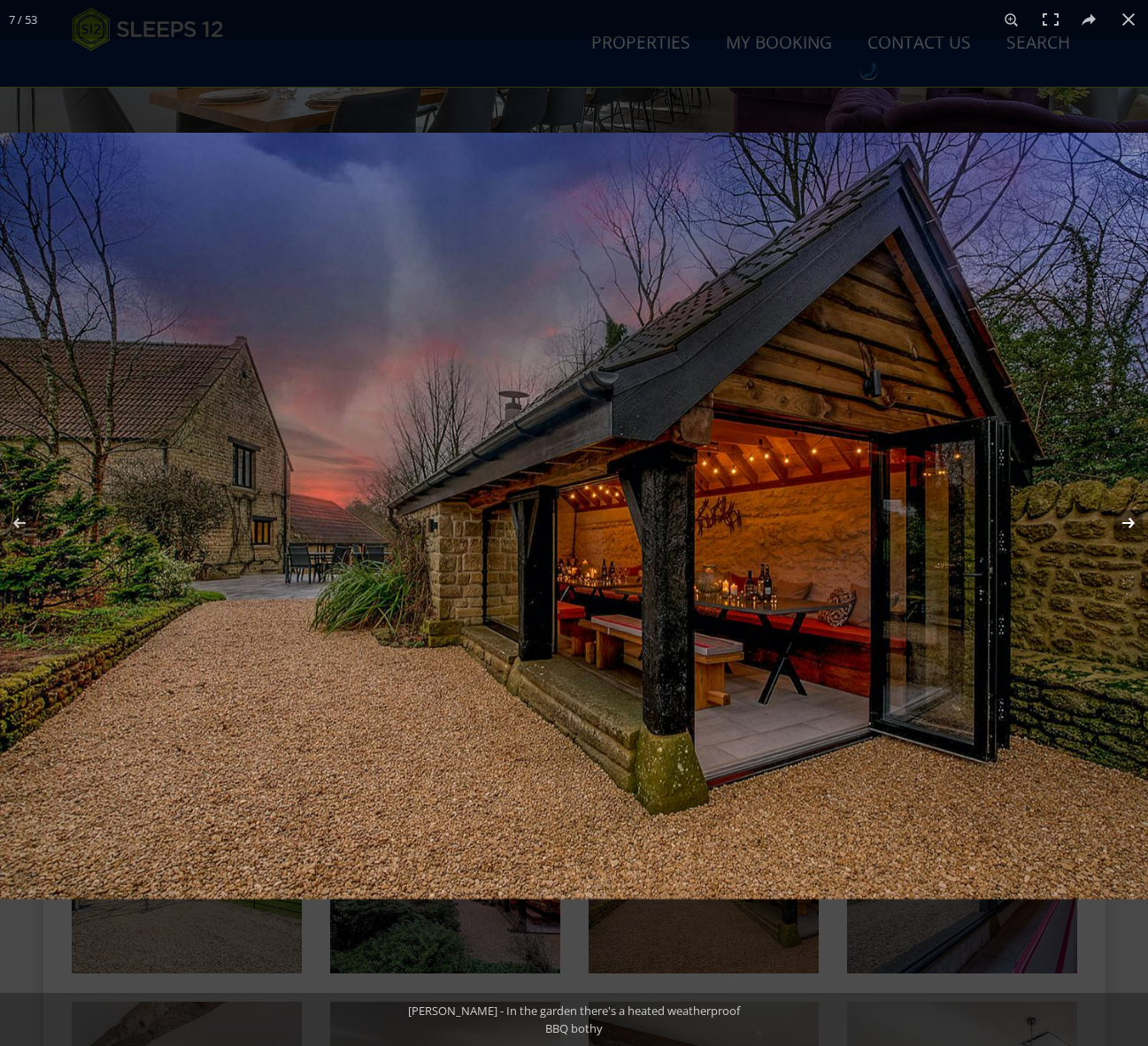
click at [1133, 525] on button at bounding box center [1116, 522] width 62 height 89
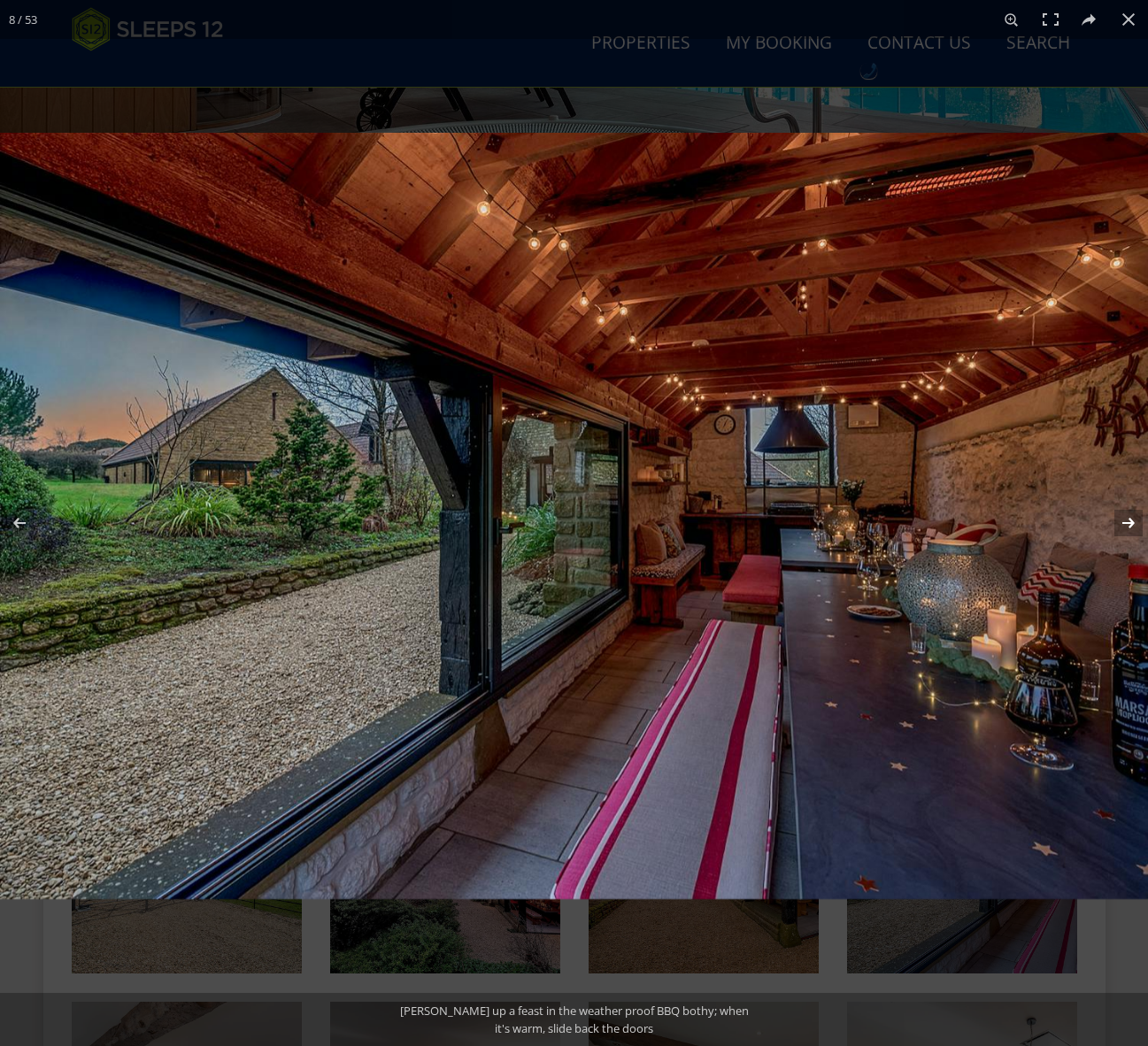
click at [1133, 525] on button at bounding box center [1116, 522] width 62 height 89
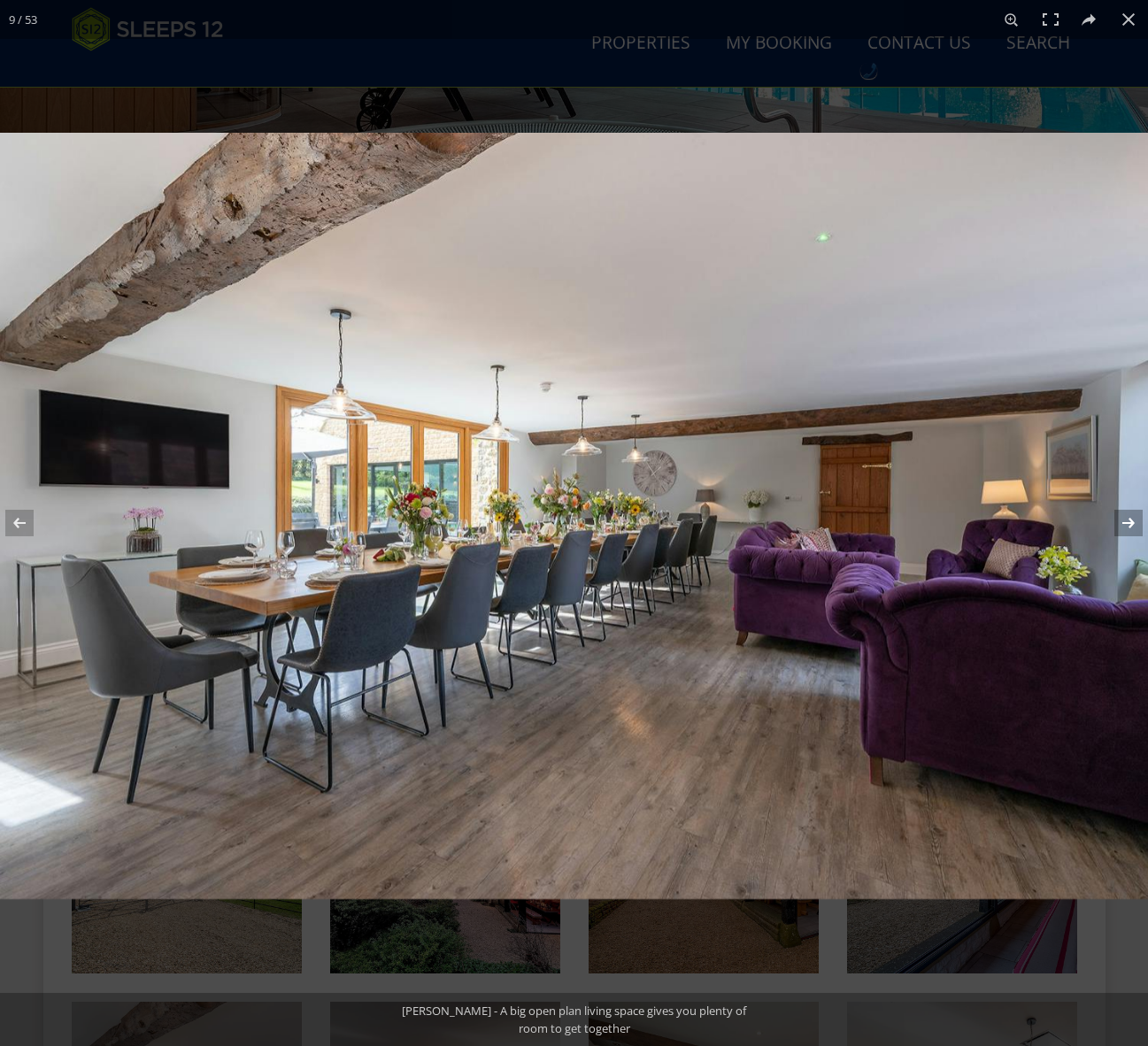
click at [1133, 525] on button at bounding box center [1116, 522] width 62 height 89
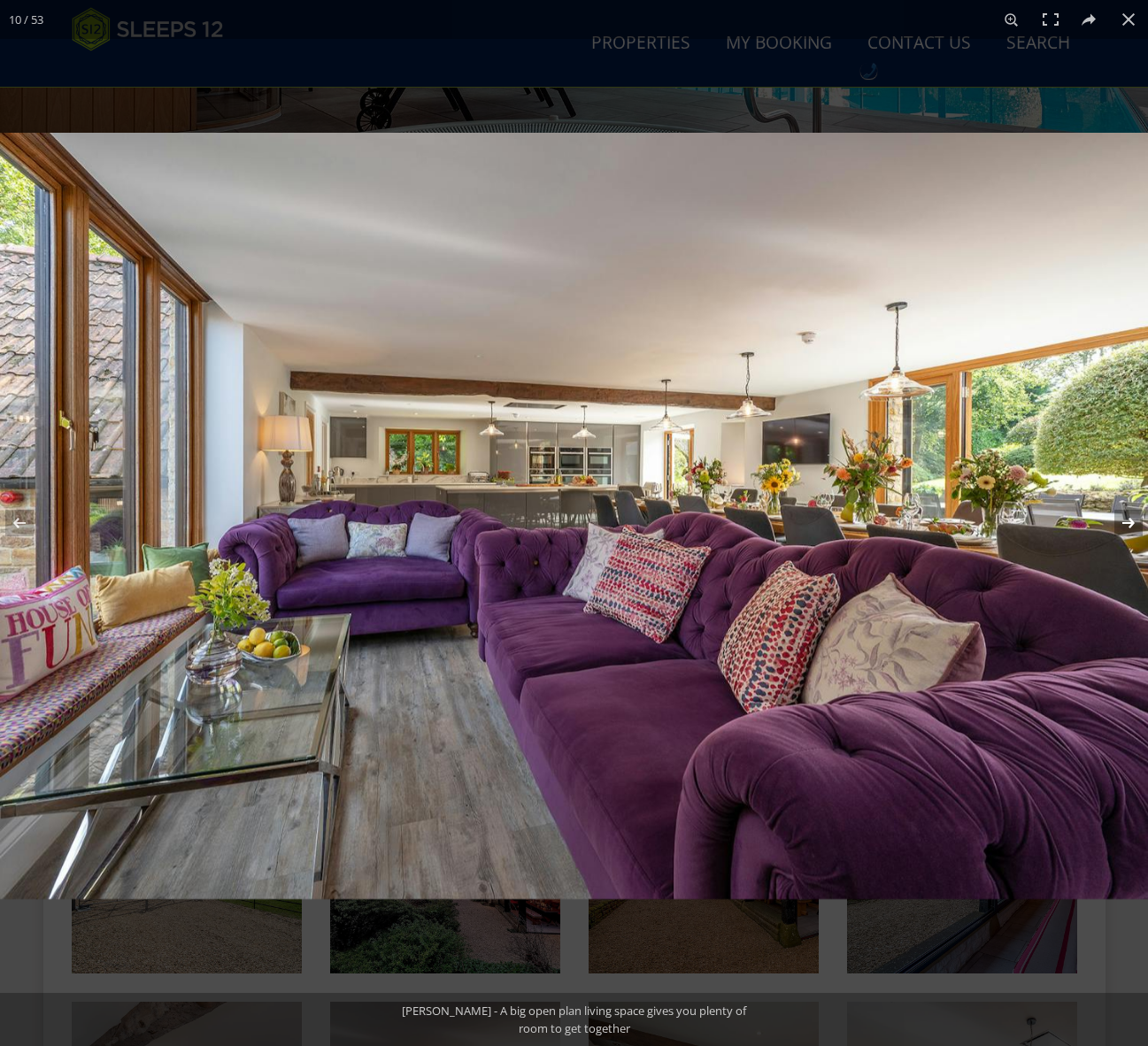
click at [1133, 525] on button at bounding box center [1116, 522] width 62 height 89
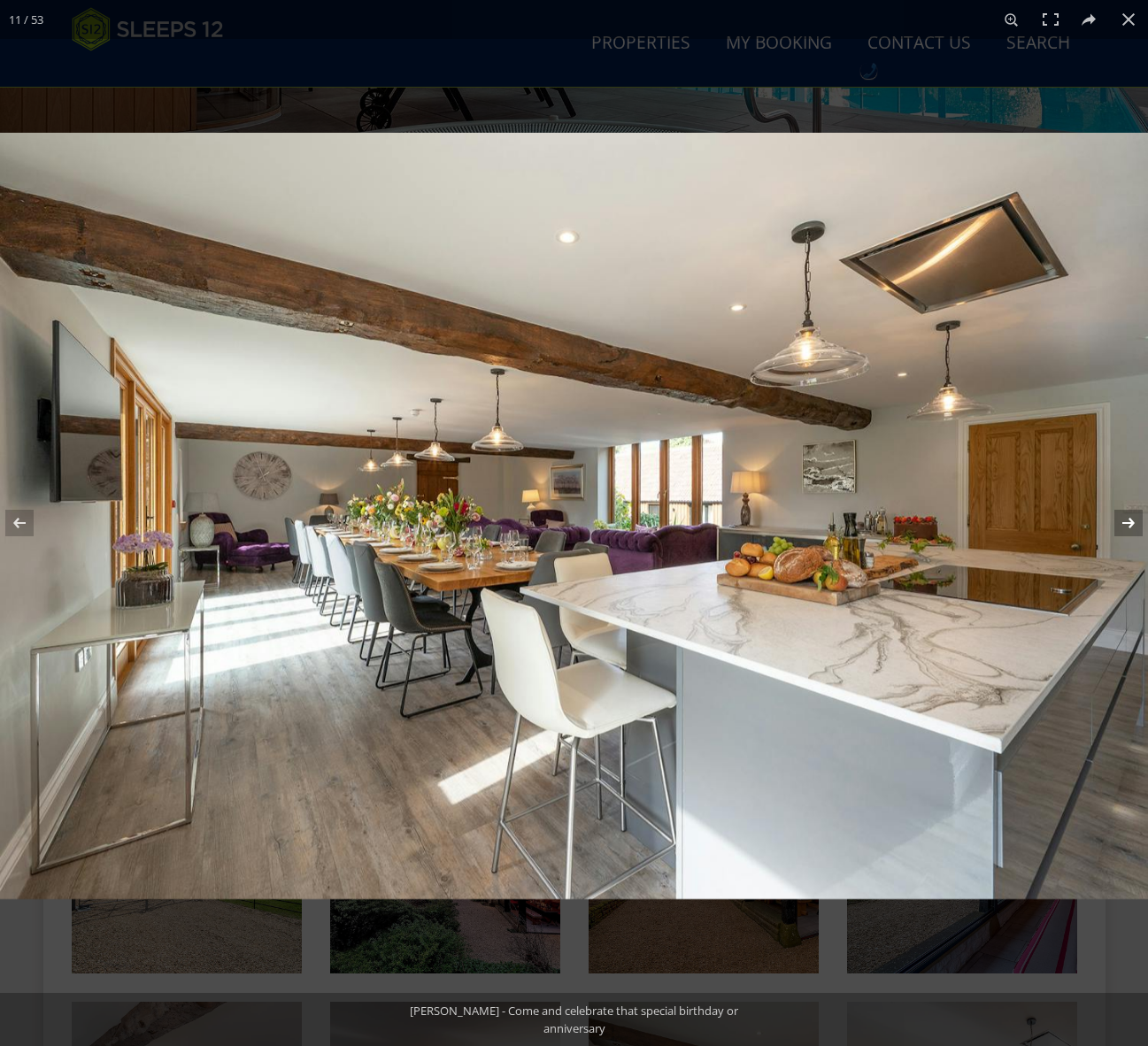
click at [1133, 525] on button at bounding box center [1116, 522] width 62 height 89
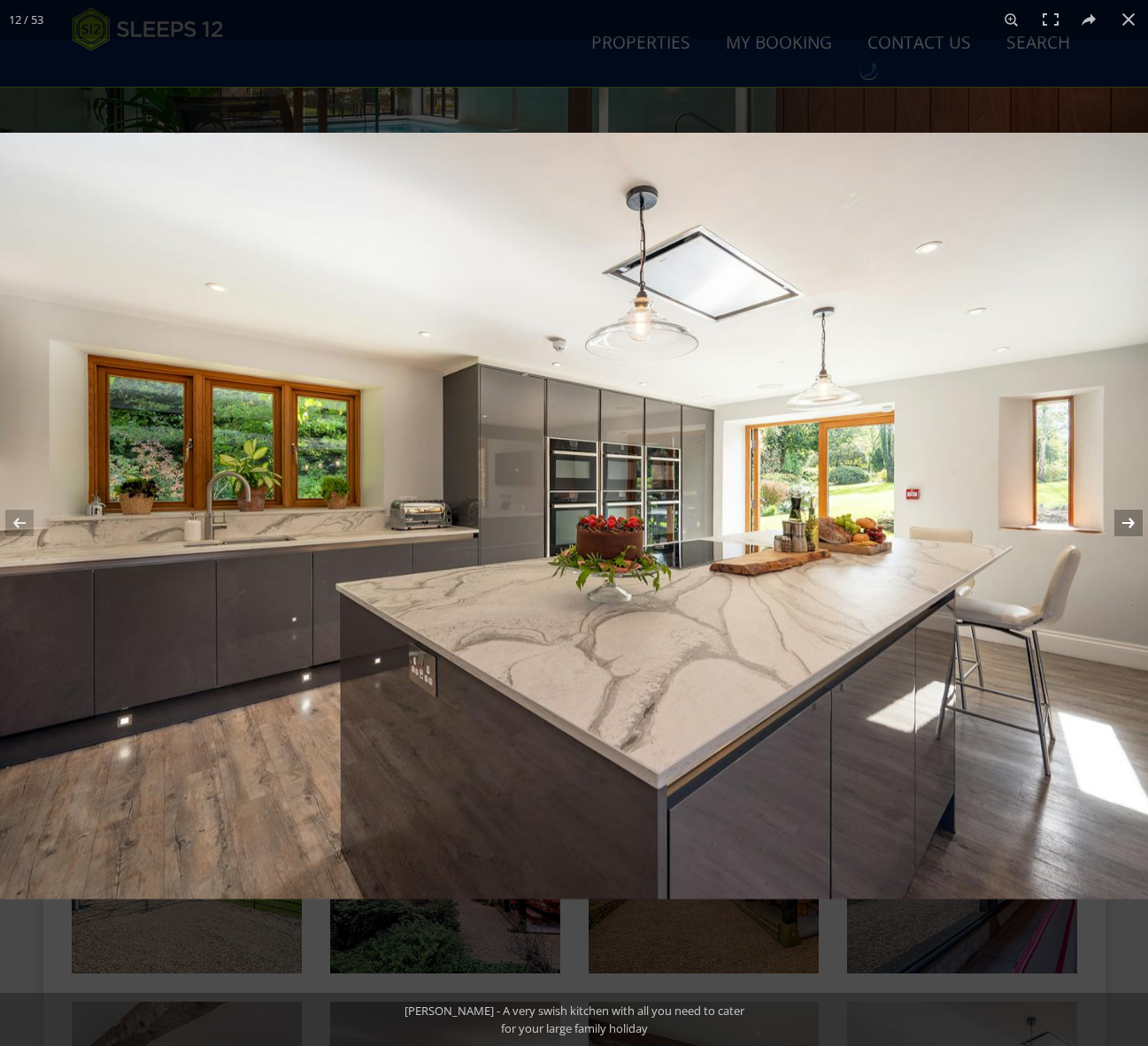
click at [1133, 525] on button at bounding box center [1116, 522] width 62 height 89
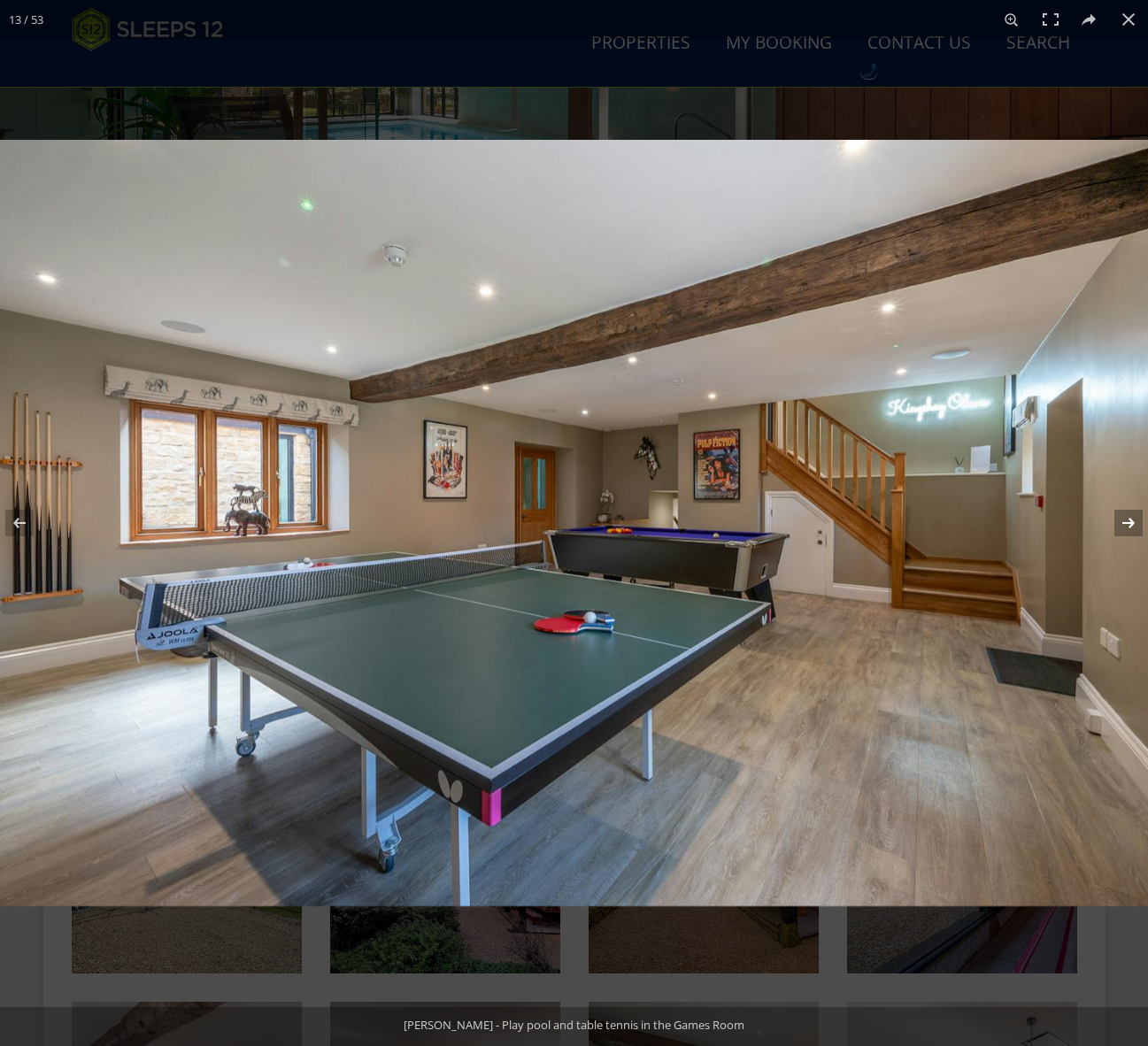
click at [1128, 525] on button at bounding box center [1116, 522] width 62 height 89
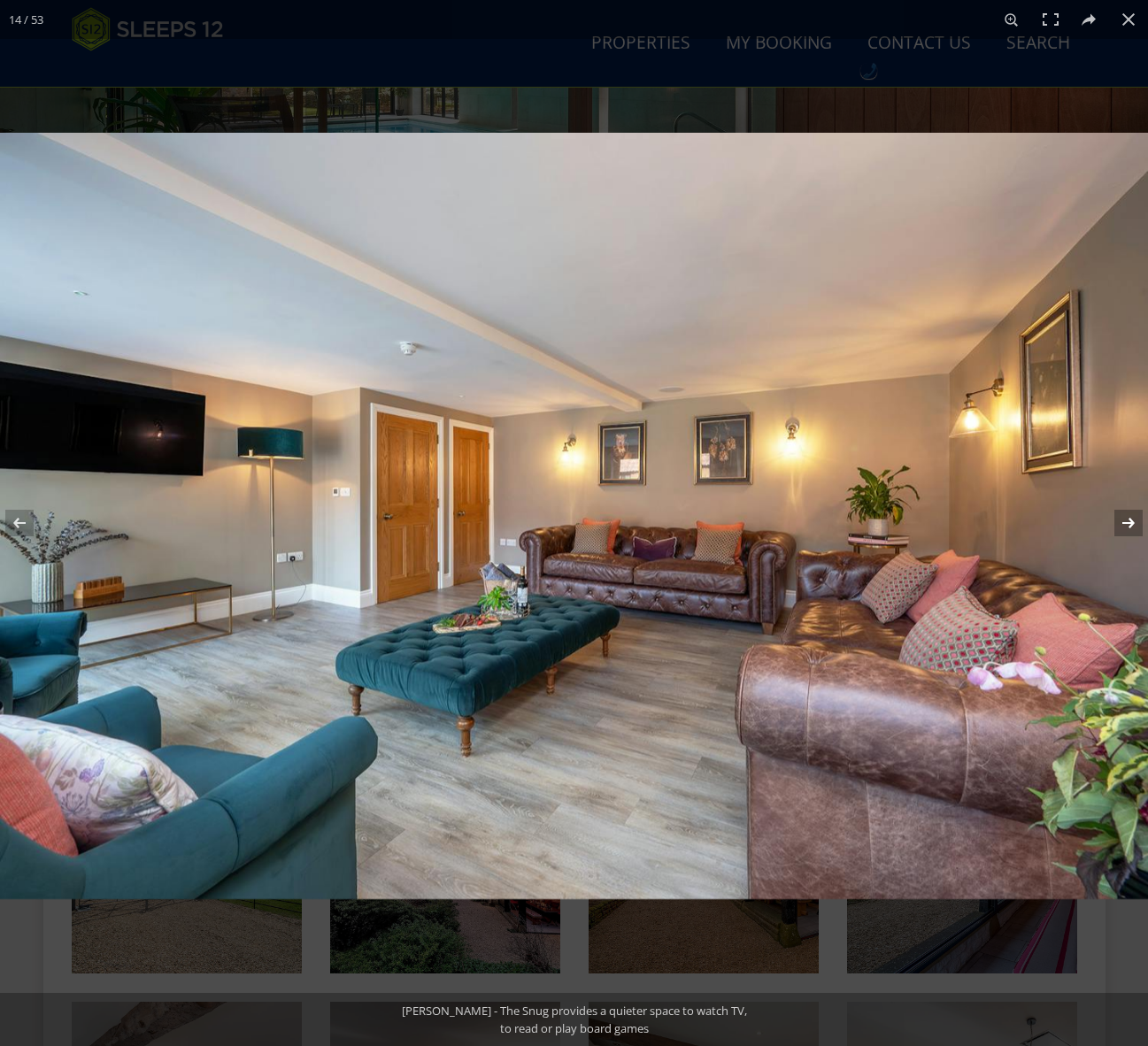
click at [1128, 525] on button at bounding box center [1116, 522] width 62 height 89
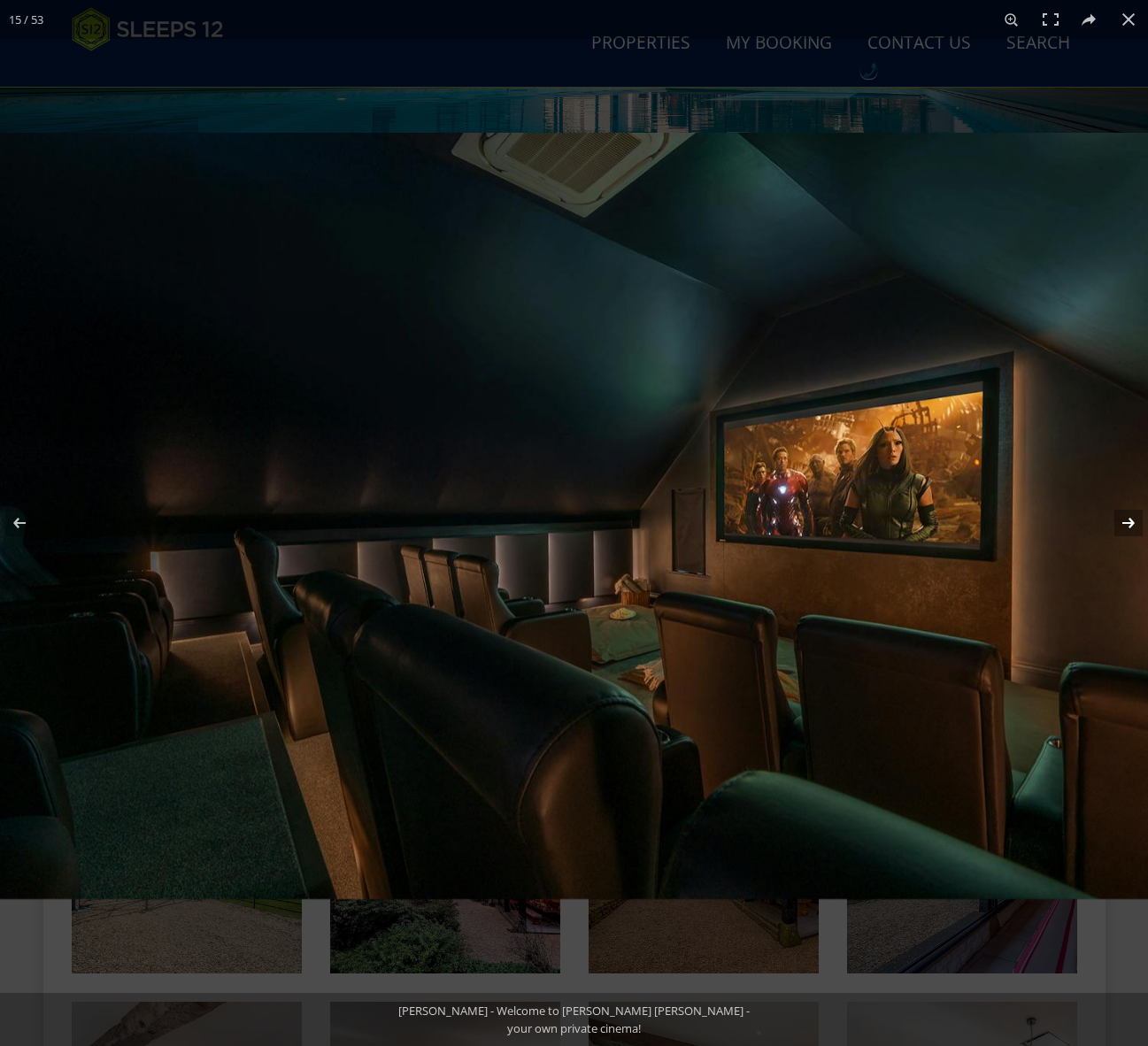
click at [1128, 525] on button at bounding box center [1116, 522] width 62 height 89
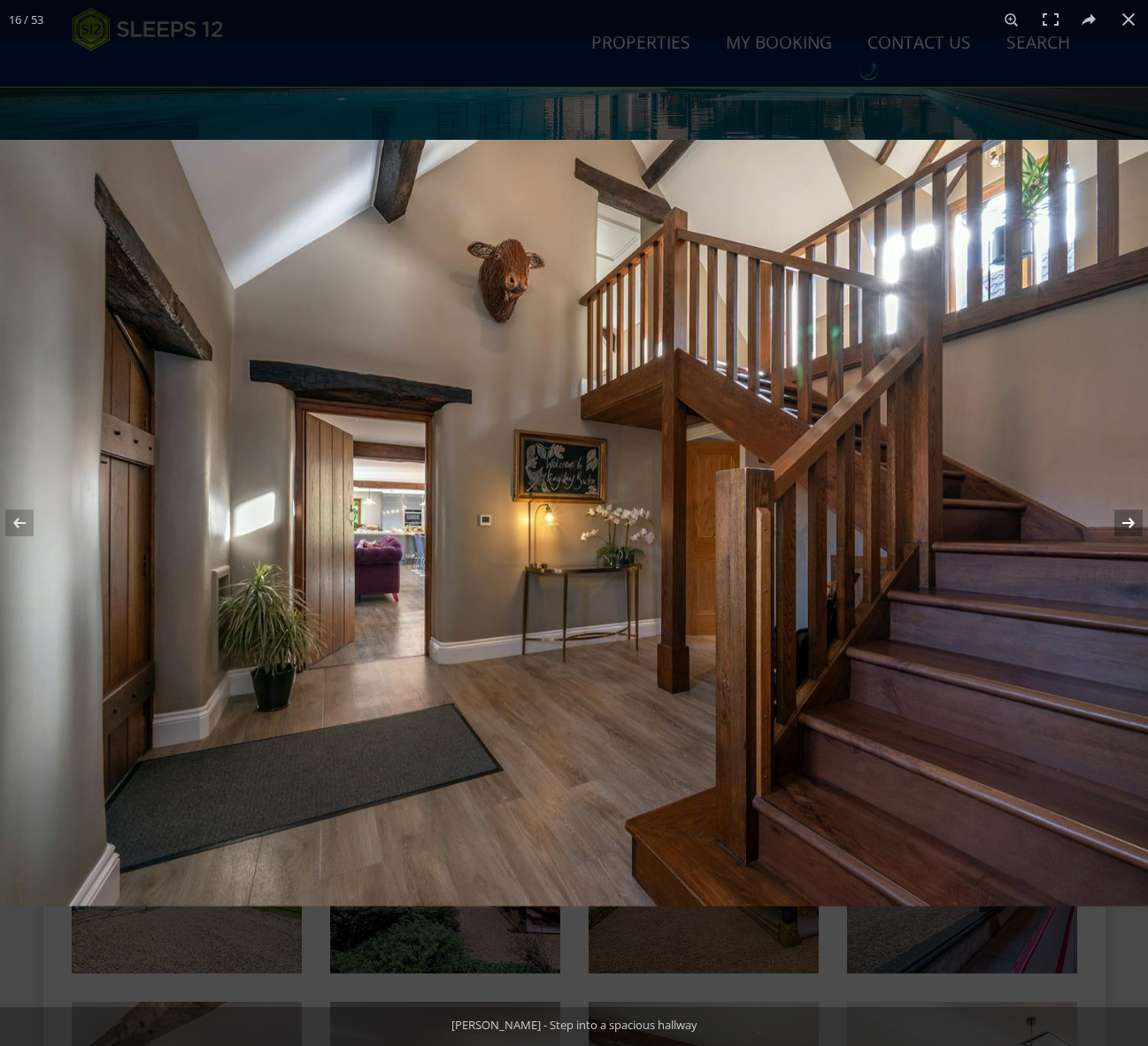
click at [1128, 525] on button at bounding box center [1116, 522] width 62 height 89
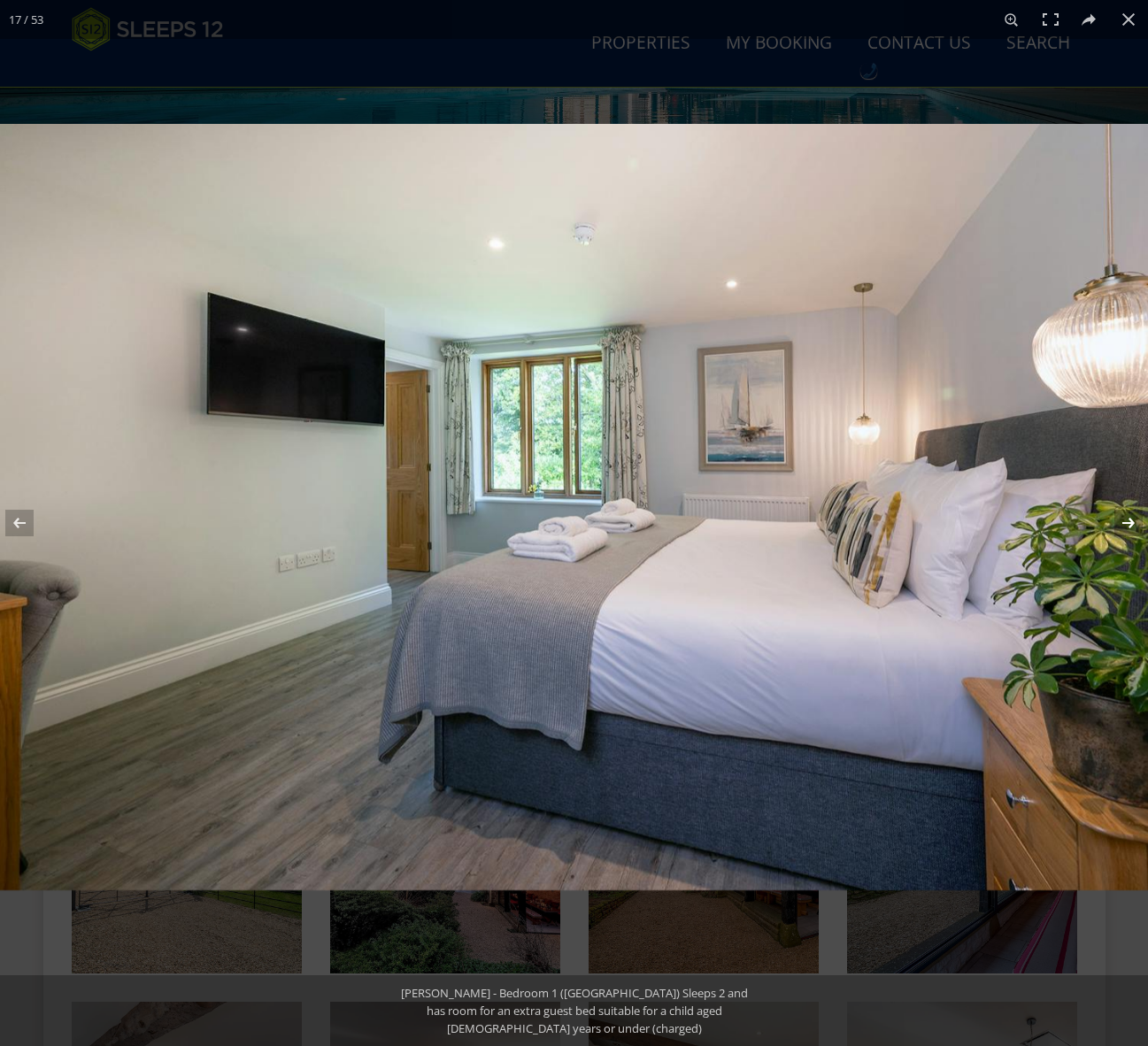
click at [1128, 525] on button at bounding box center [1116, 522] width 62 height 89
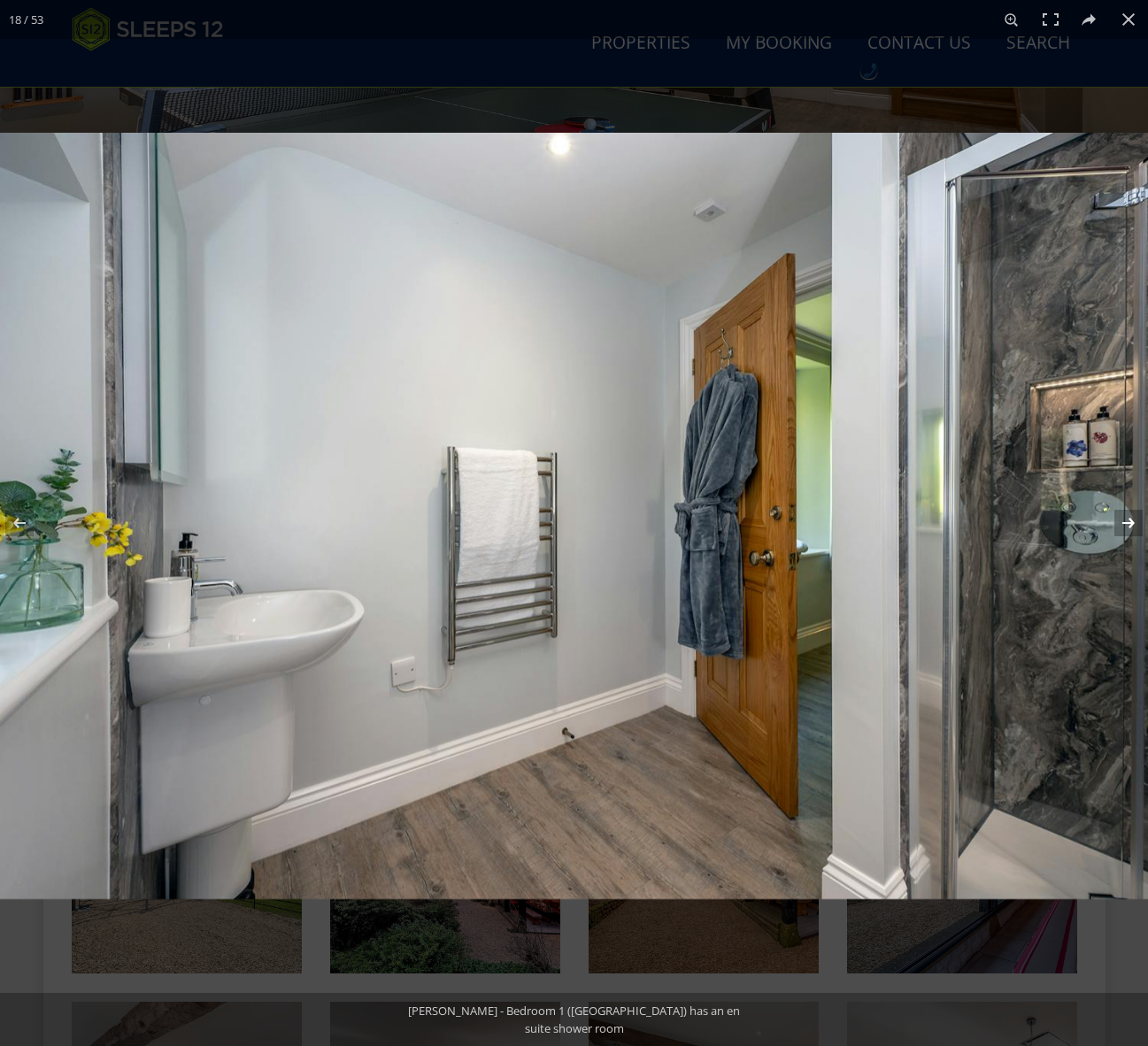
click at [1128, 525] on button at bounding box center [1116, 522] width 62 height 89
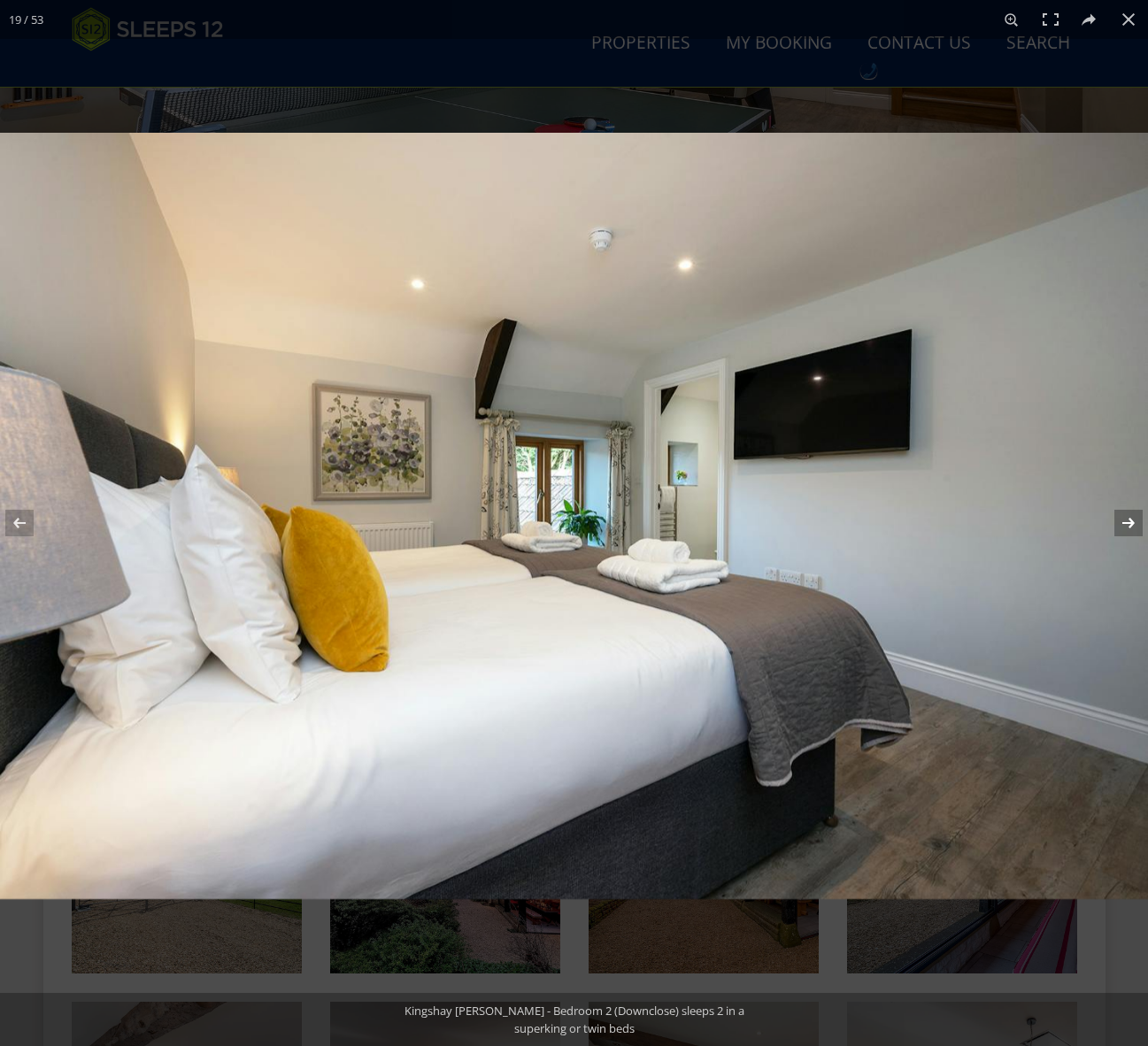
click at [1128, 525] on button at bounding box center [1116, 522] width 62 height 89
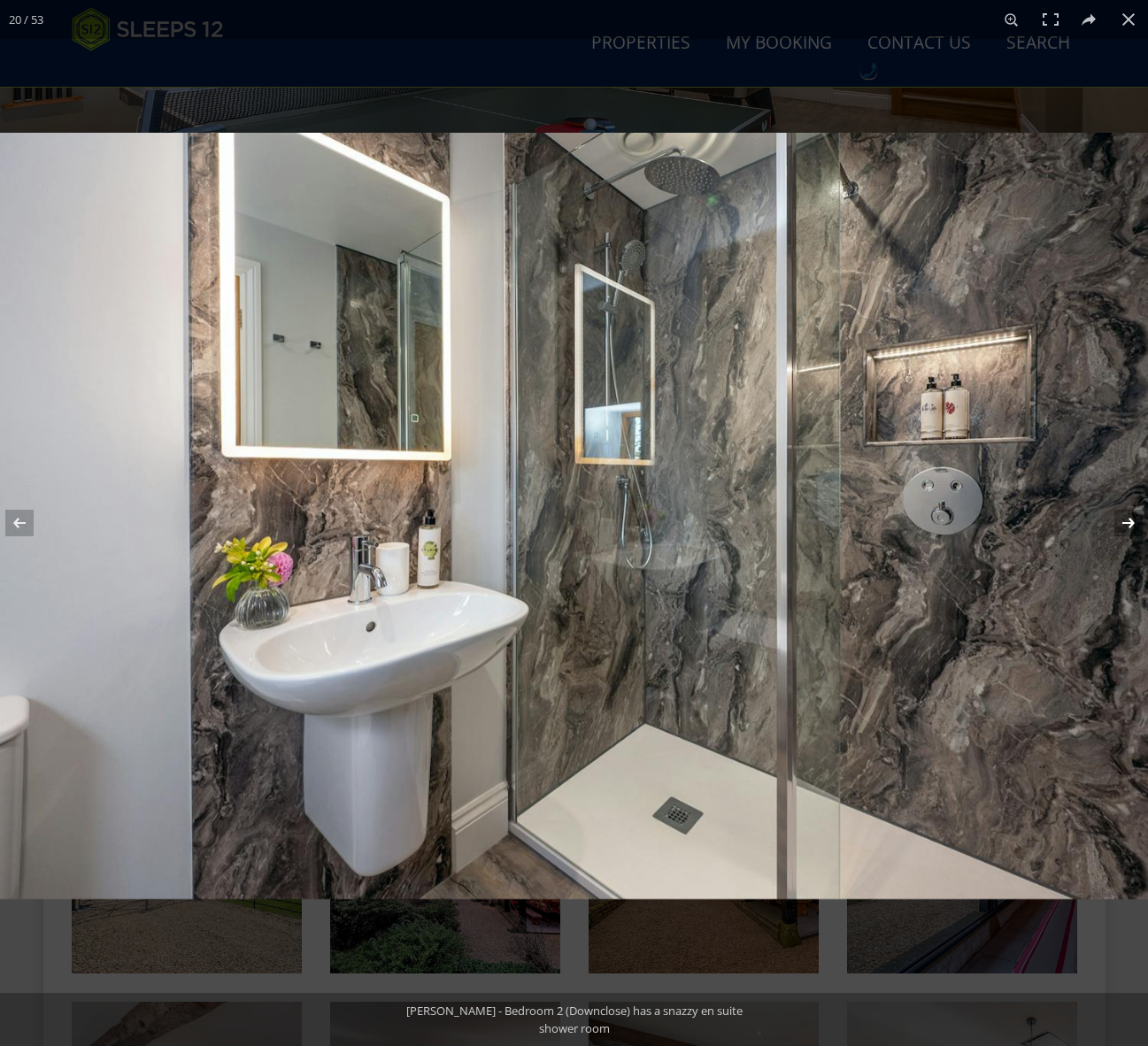
click at [1128, 525] on button at bounding box center [1116, 522] width 62 height 89
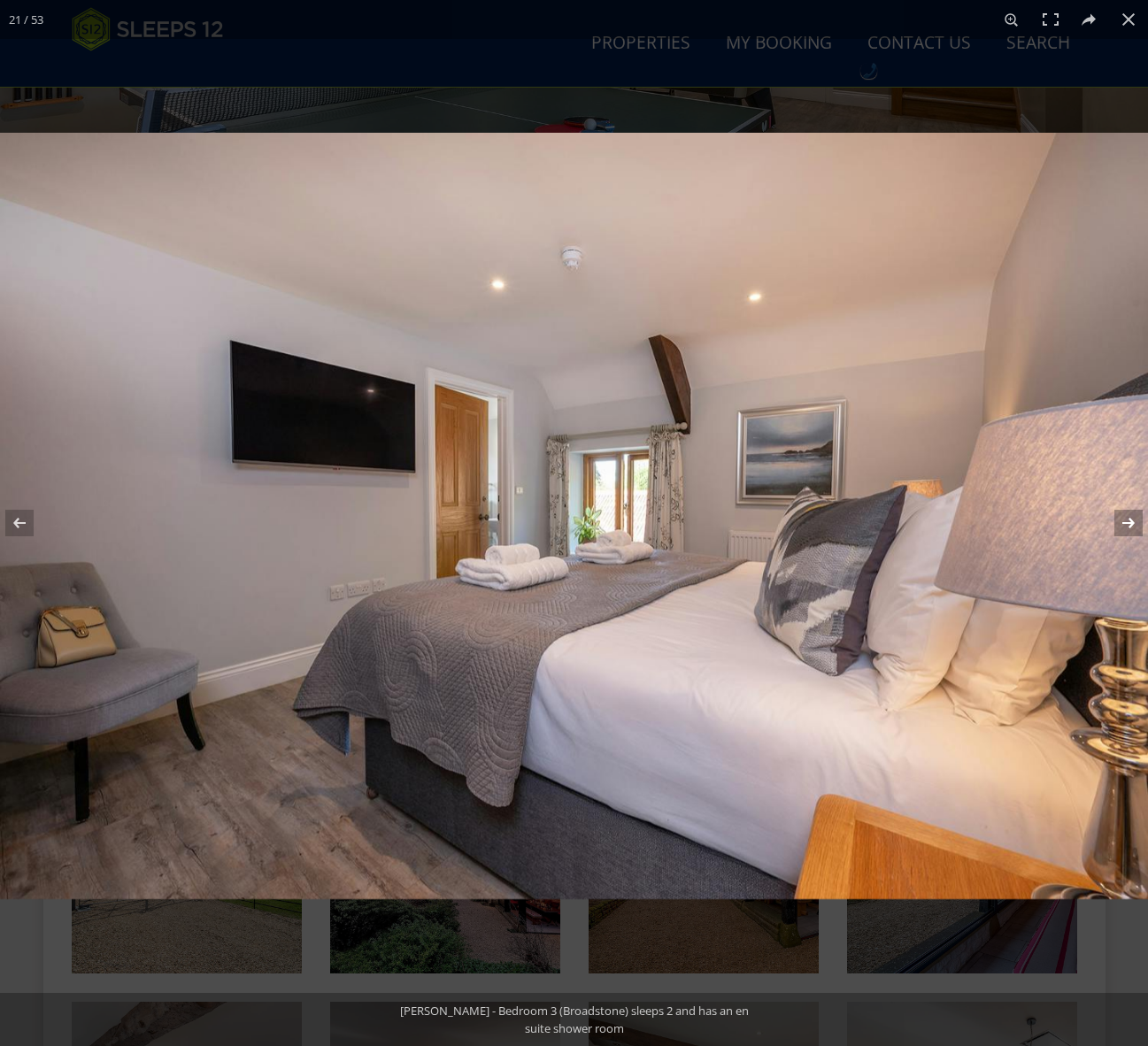
click at [1128, 525] on button at bounding box center [1116, 522] width 62 height 89
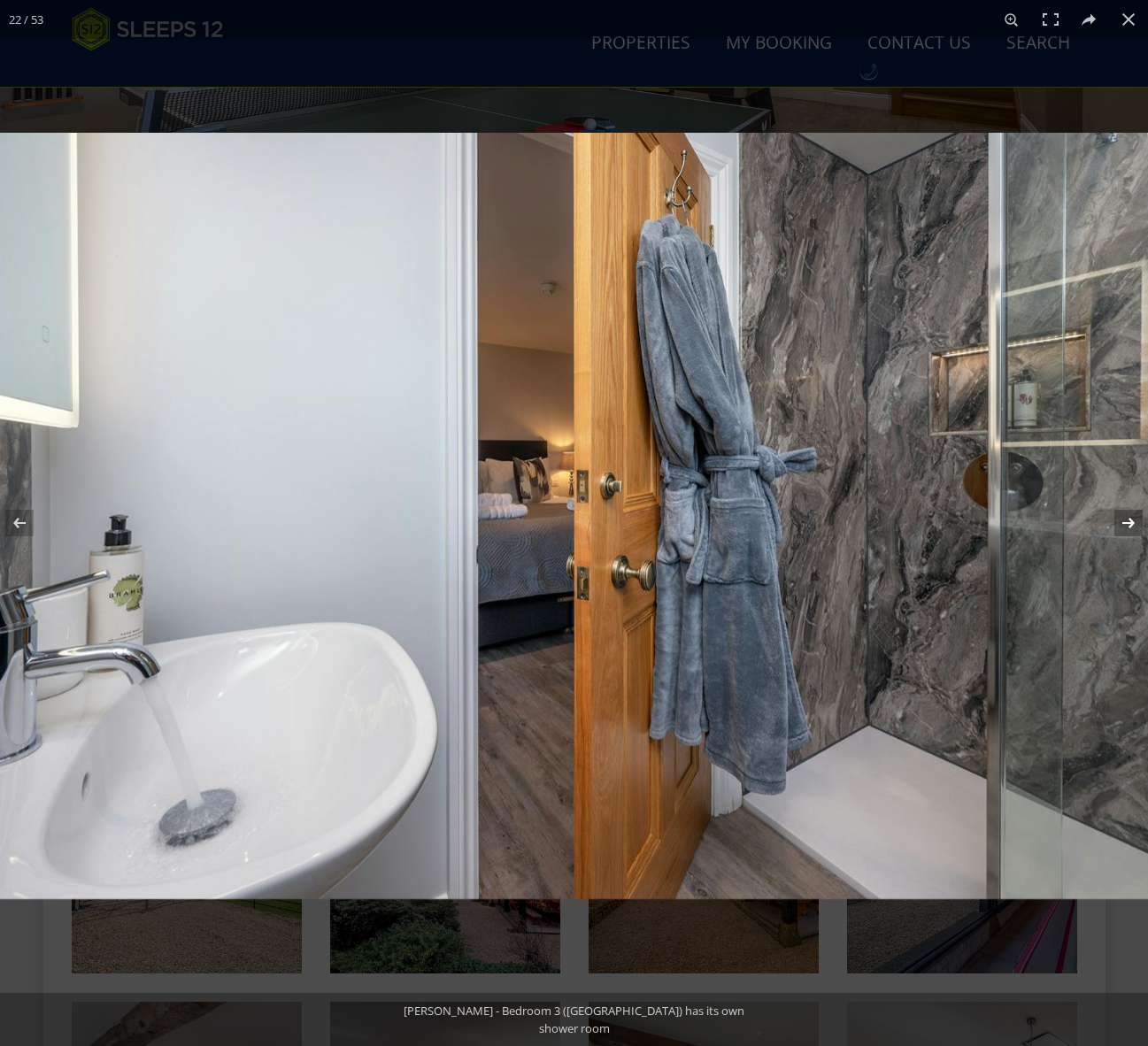
click at [1128, 525] on button at bounding box center [1116, 522] width 62 height 89
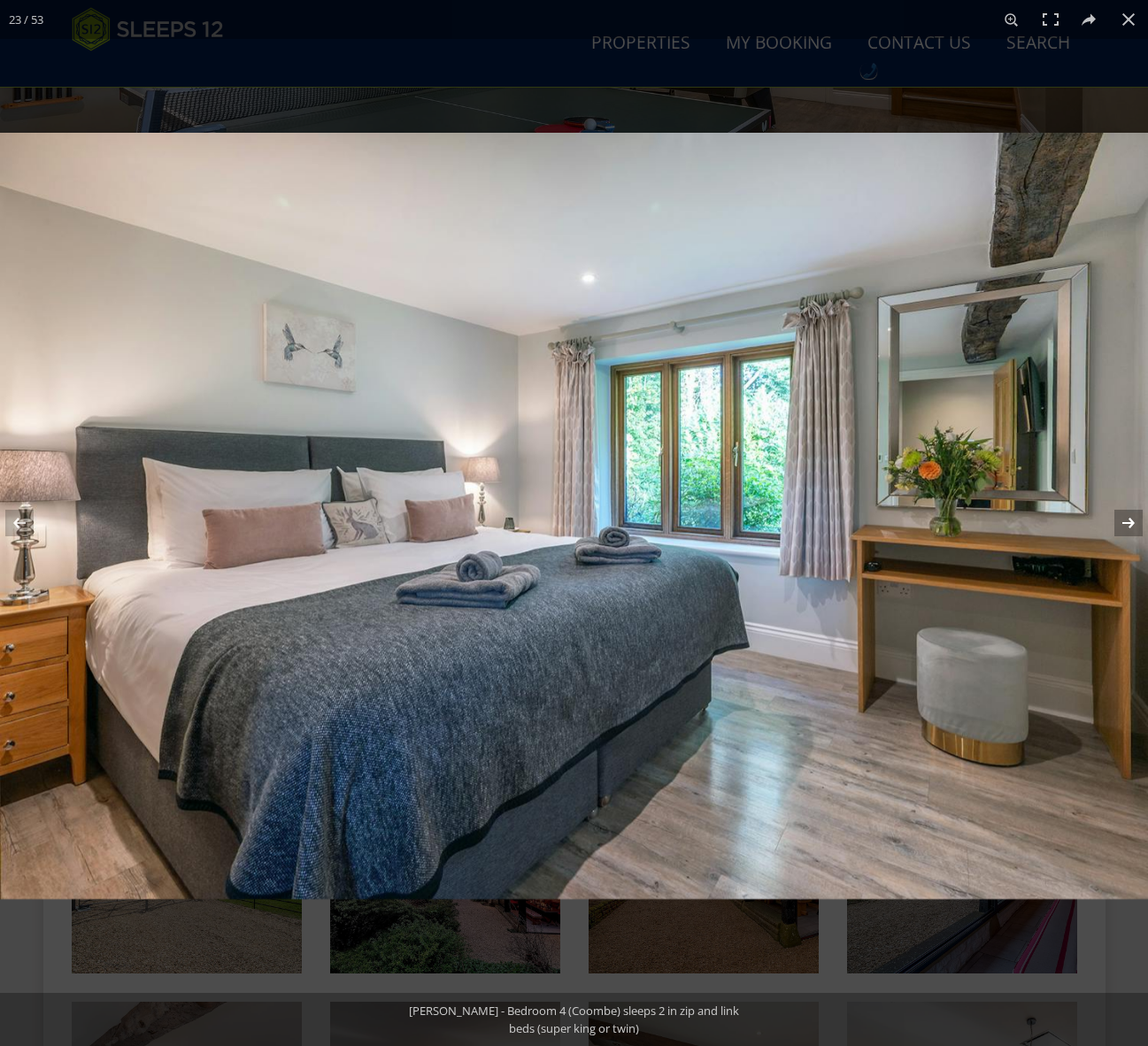
click at [1128, 525] on button at bounding box center [1116, 522] width 62 height 89
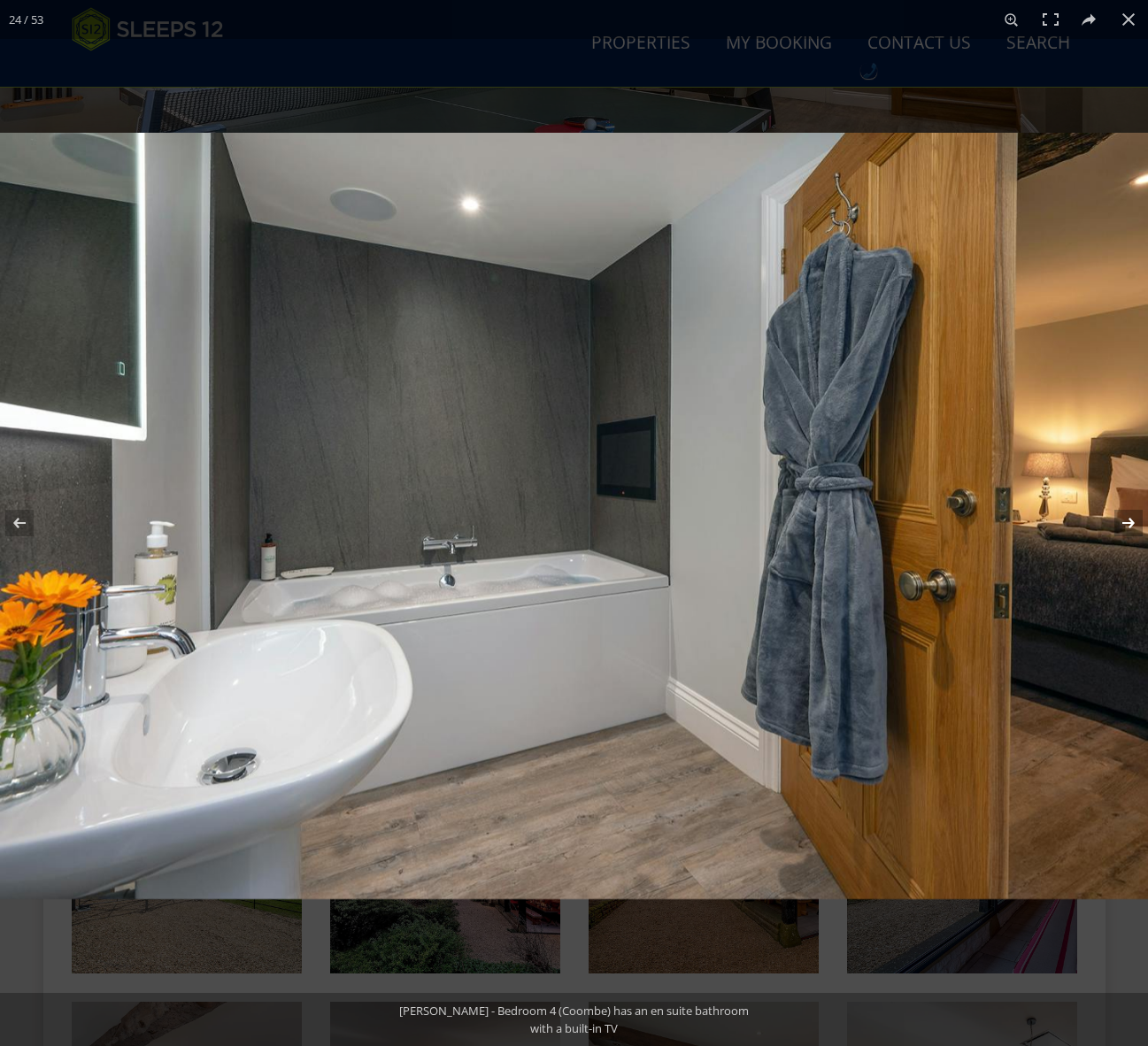
click at [1128, 525] on button at bounding box center [1116, 522] width 62 height 89
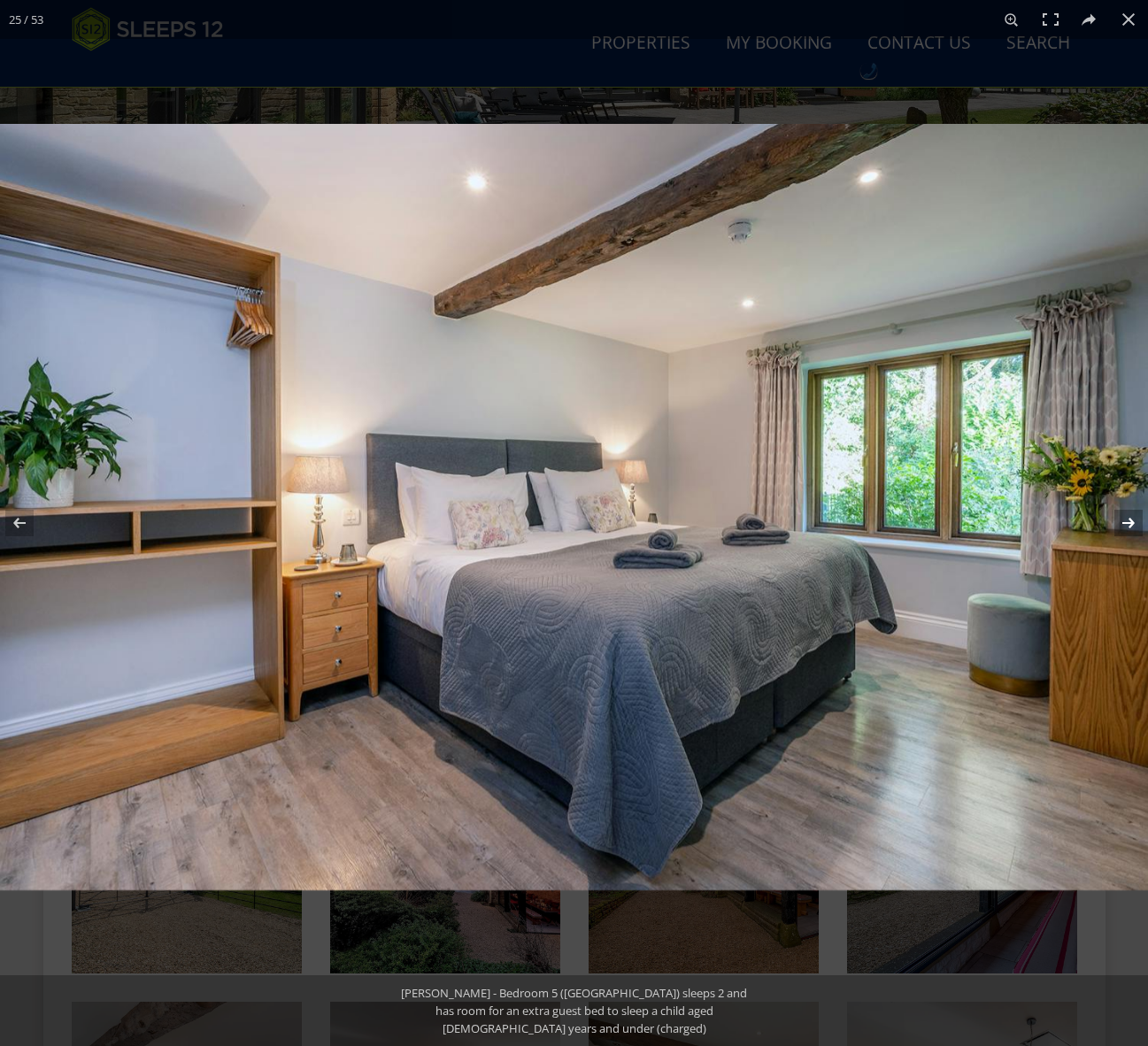
click at [1128, 525] on button at bounding box center [1116, 522] width 62 height 89
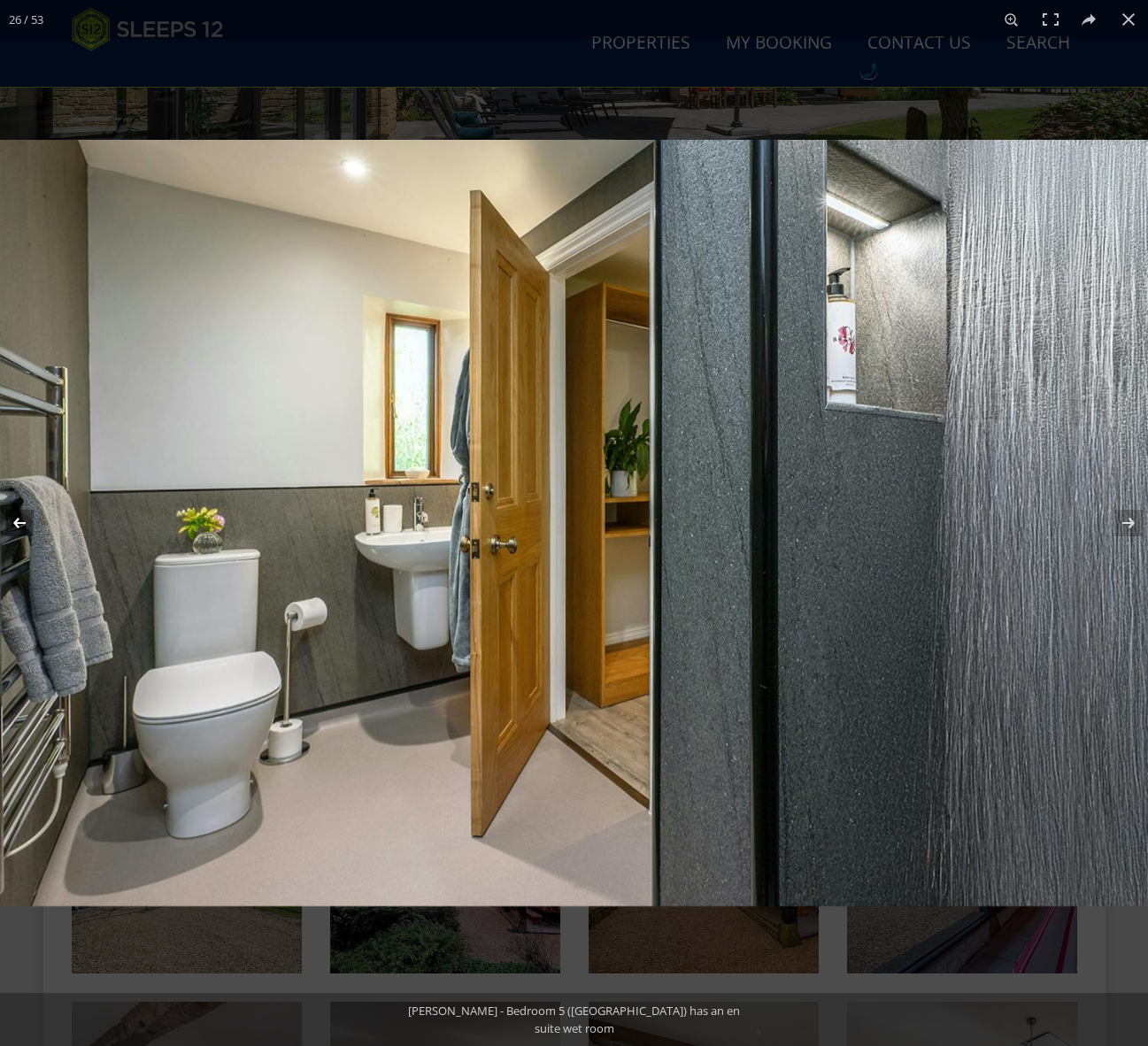
click at [14, 518] on button at bounding box center [30, 522] width 62 height 89
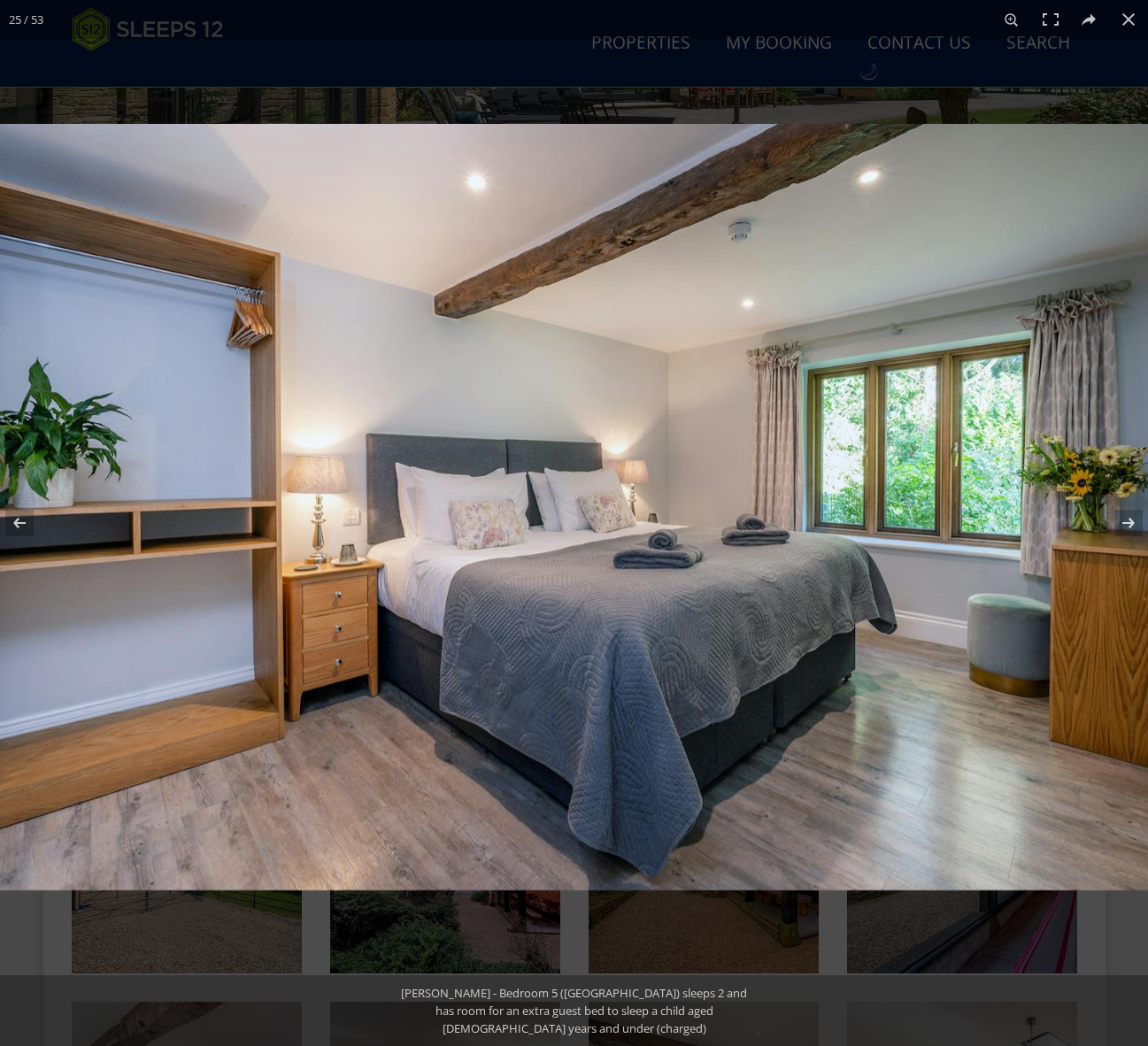
click at [1099, 350] on img at bounding box center [574, 507] width 1148 height 766
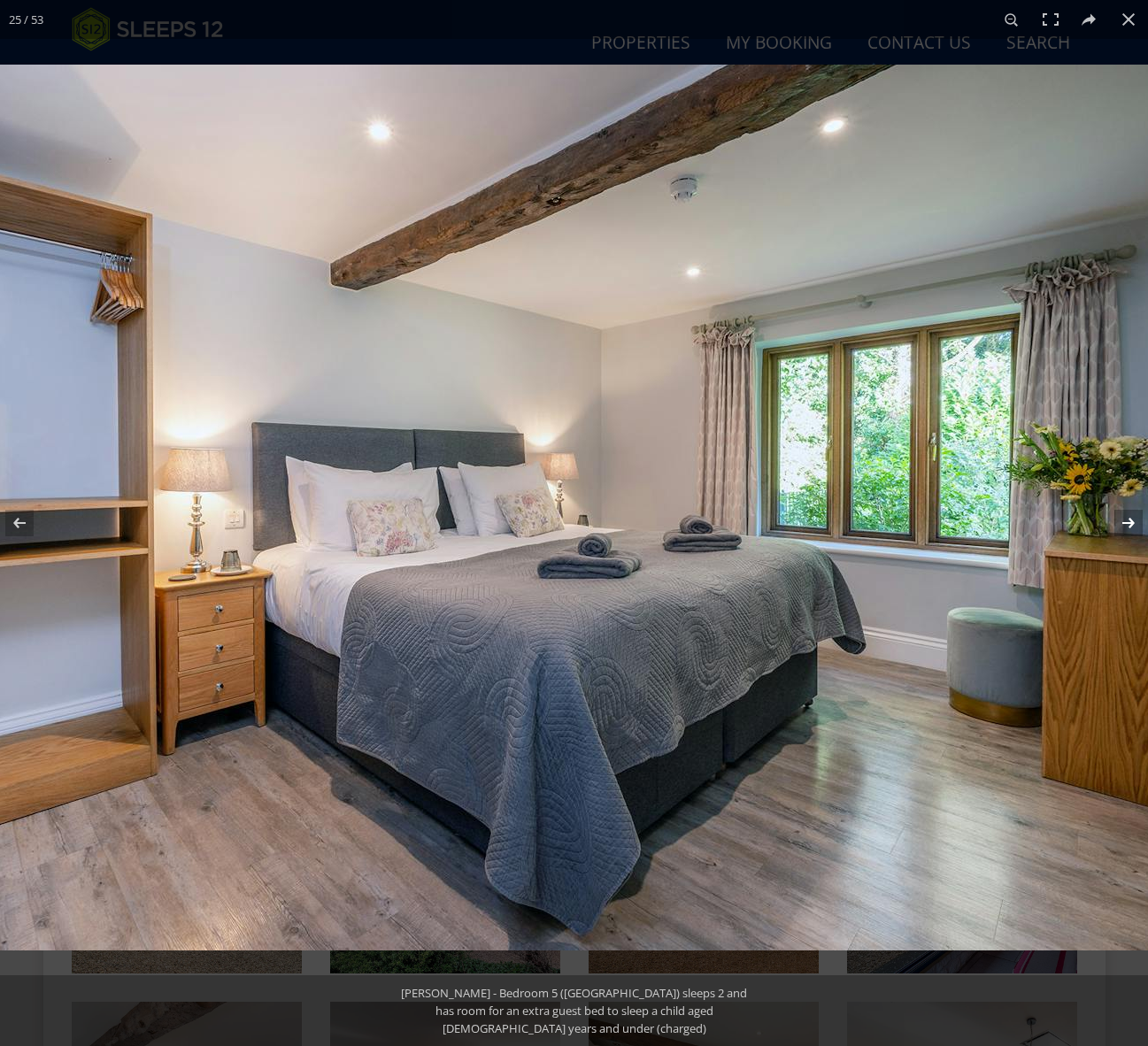
click at [1127, 527] on button at bounding box center [1116, 522] width 62 height 89
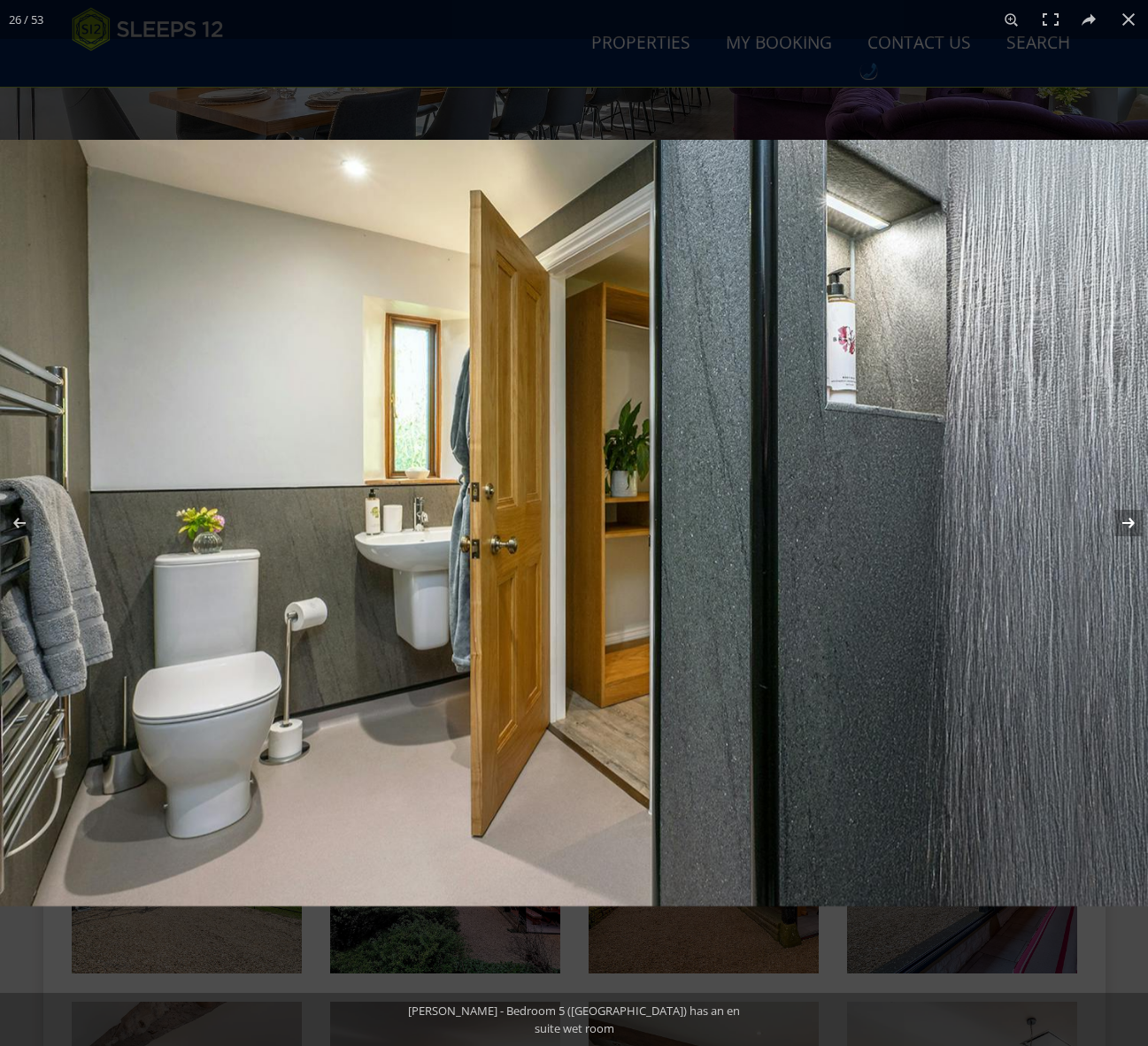
click at [1127, 525] on button at bounding box center [1116, 522] width 62 height 89
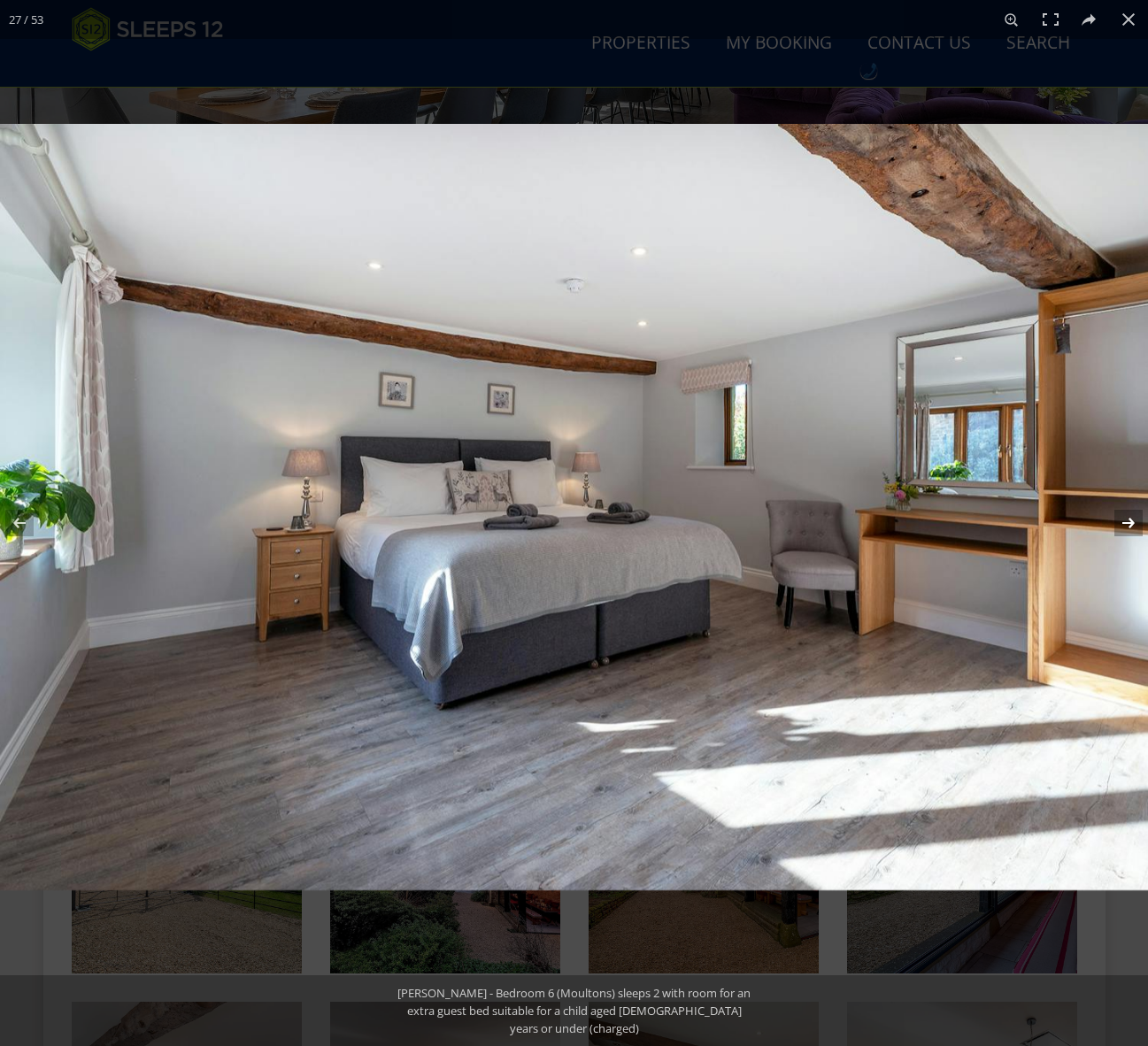
click at [1127, 525] on button at bounding box center [1116, 522] width 62 height 89
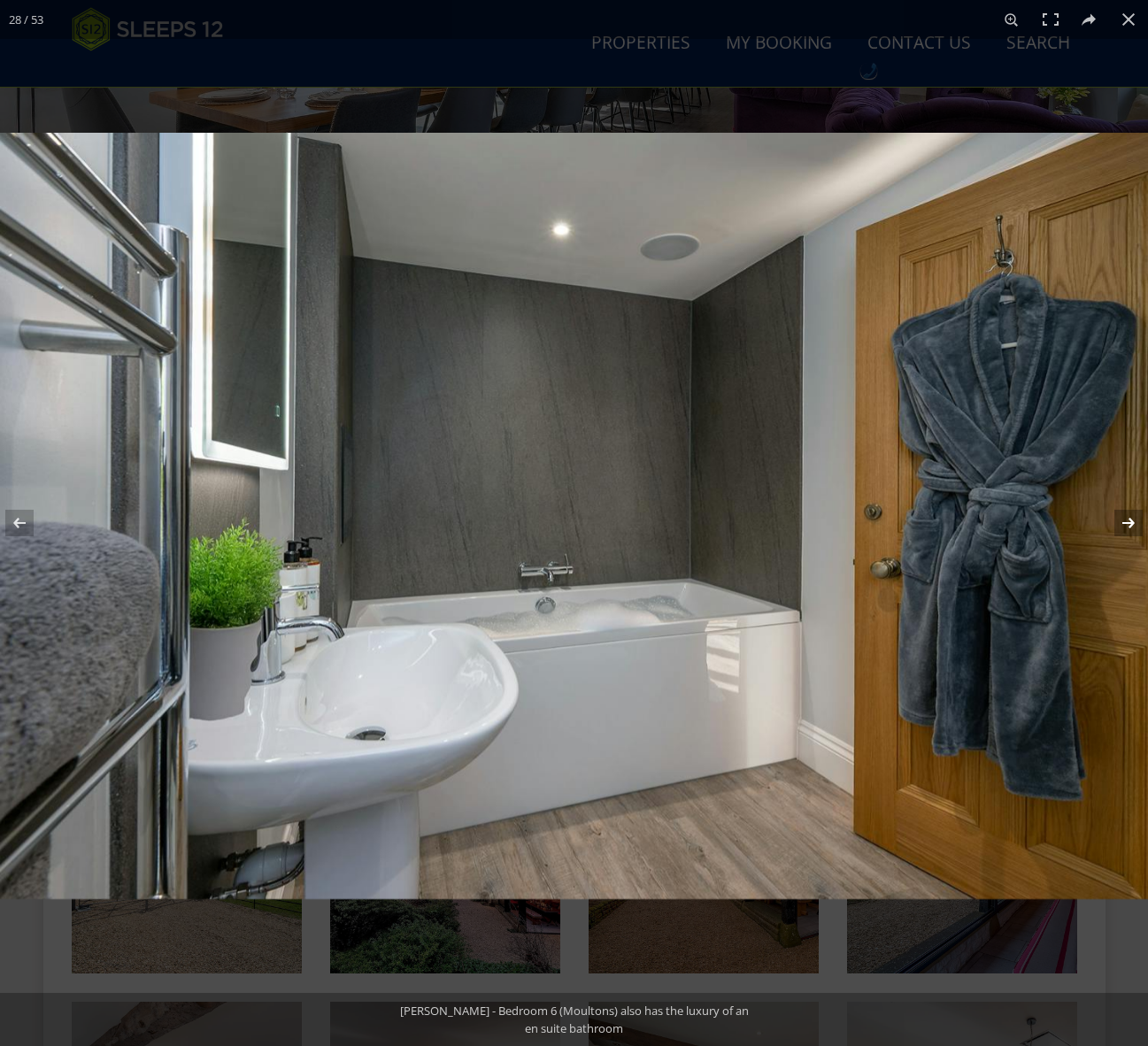
click at [1127, 525] on button at bounding box center [1116, 522] width 62 height 89
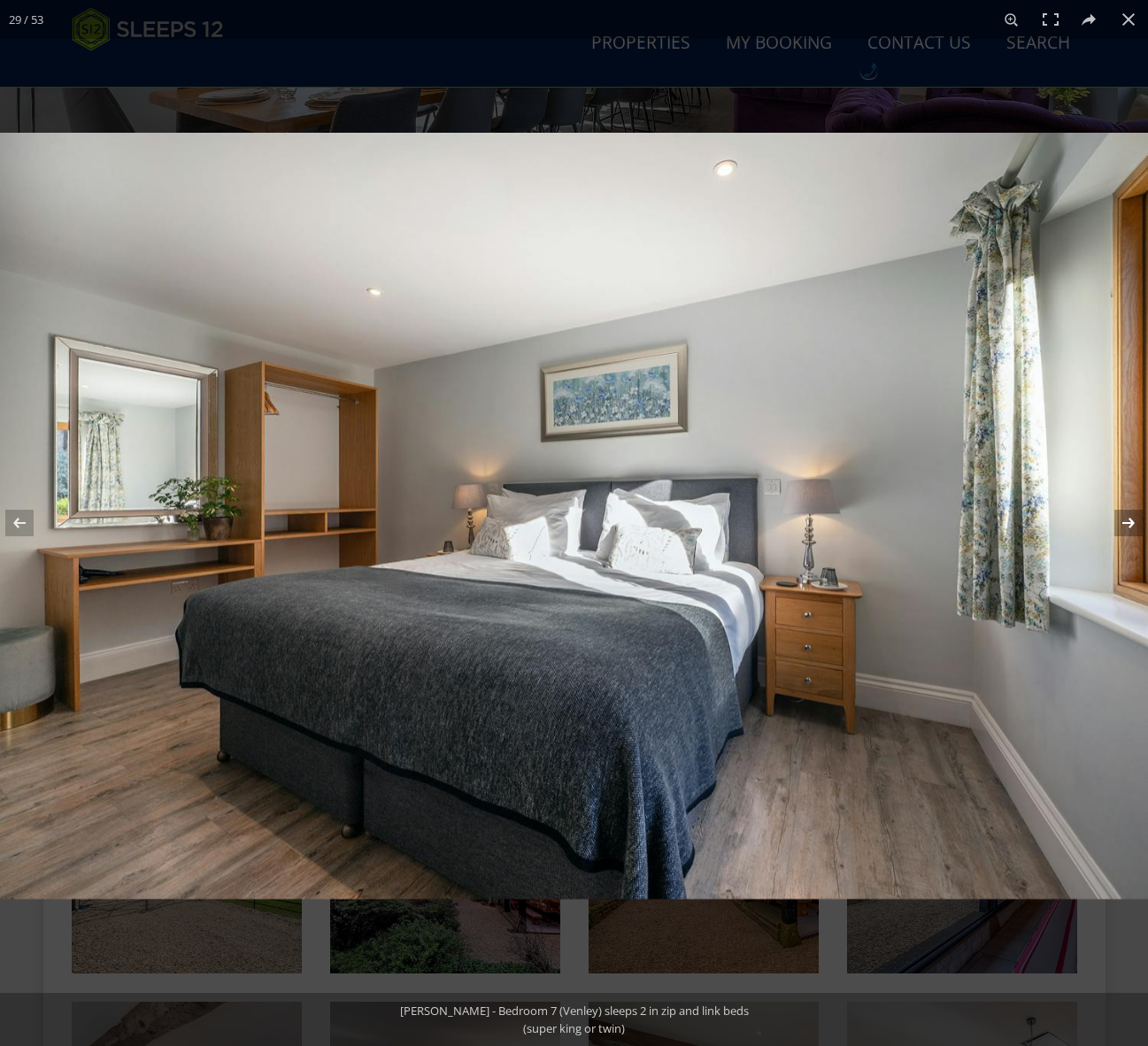
click at [1127, 525] on button at bounding box center [1116, 522] width 62 height 89
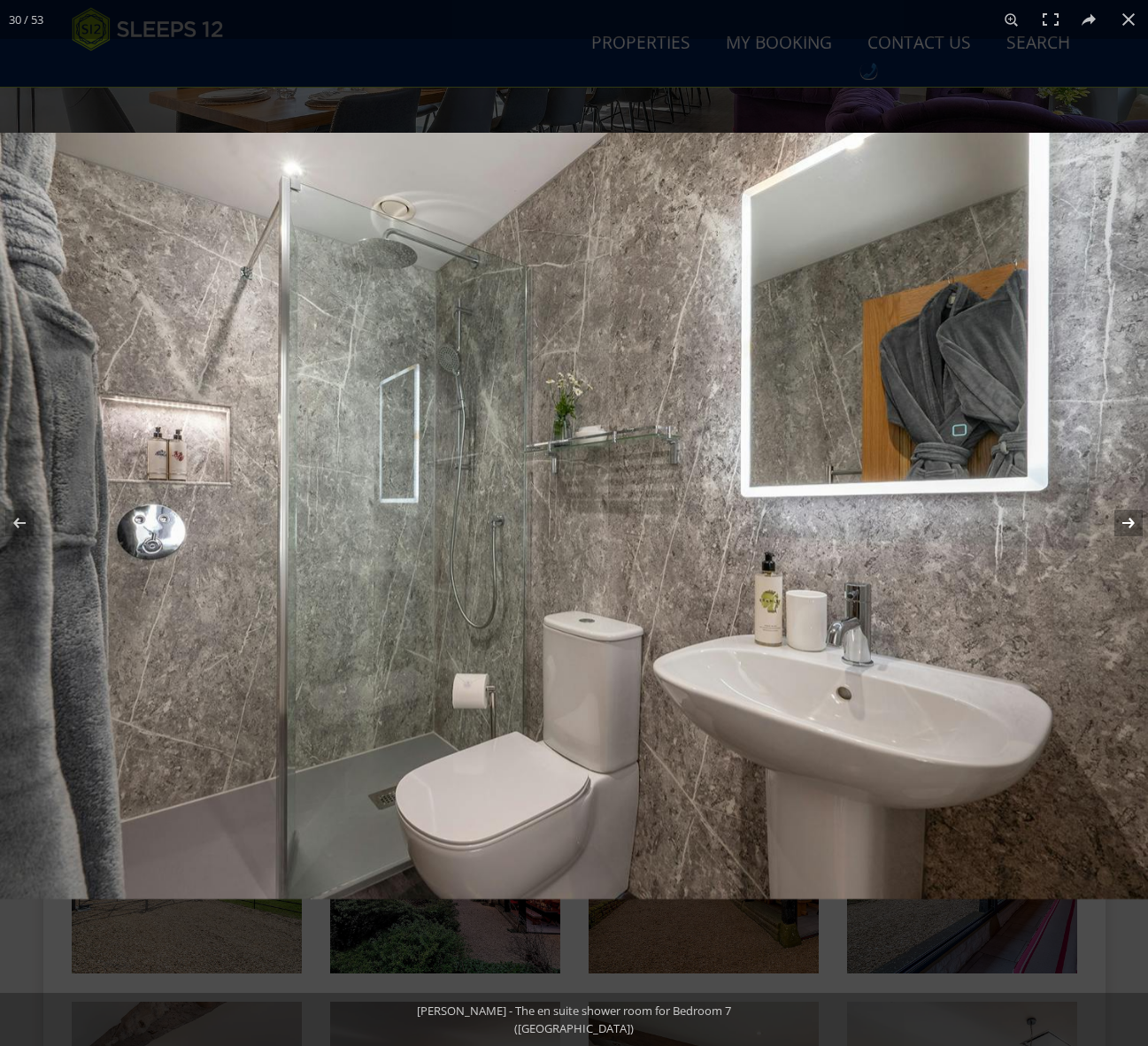
click at [1127, 525] on button at bounding box center [1116, 522] width 62 height 89
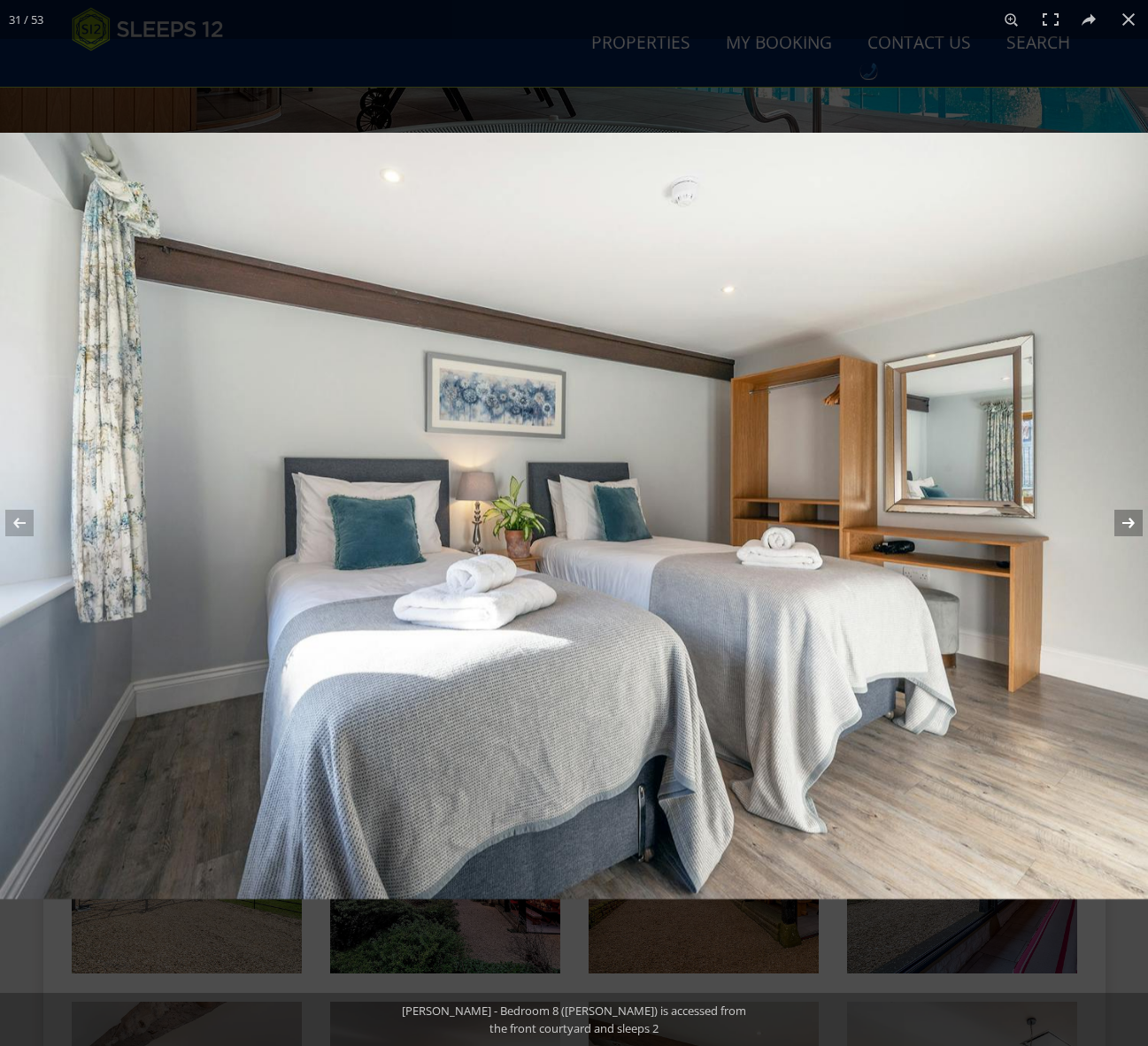
click at [1127, 525] on button at bounding box center [1116, 522] width 62 height 89
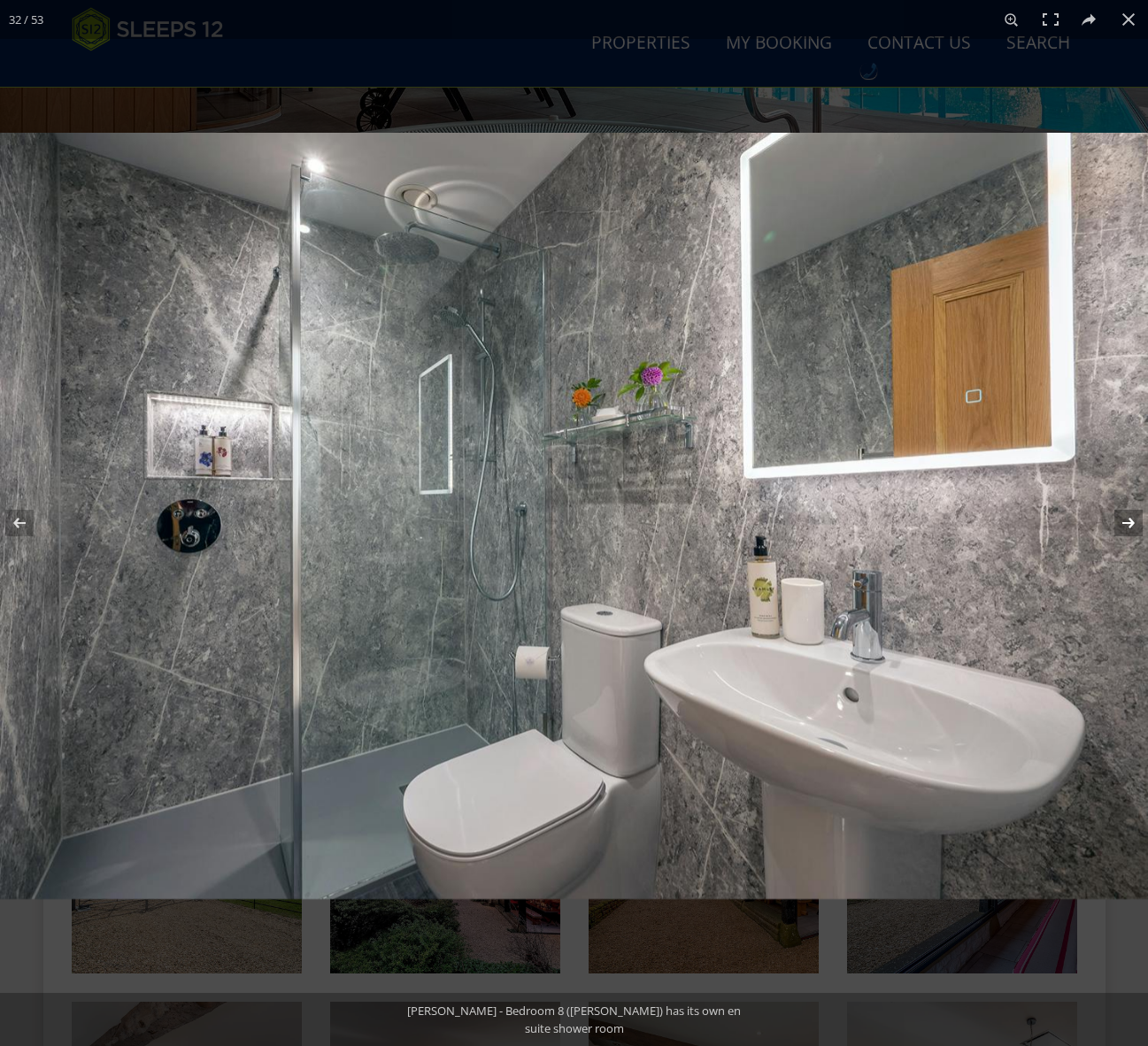
click at [1127, 525] on button at bounding box center [1116, 522] width 62 height 89
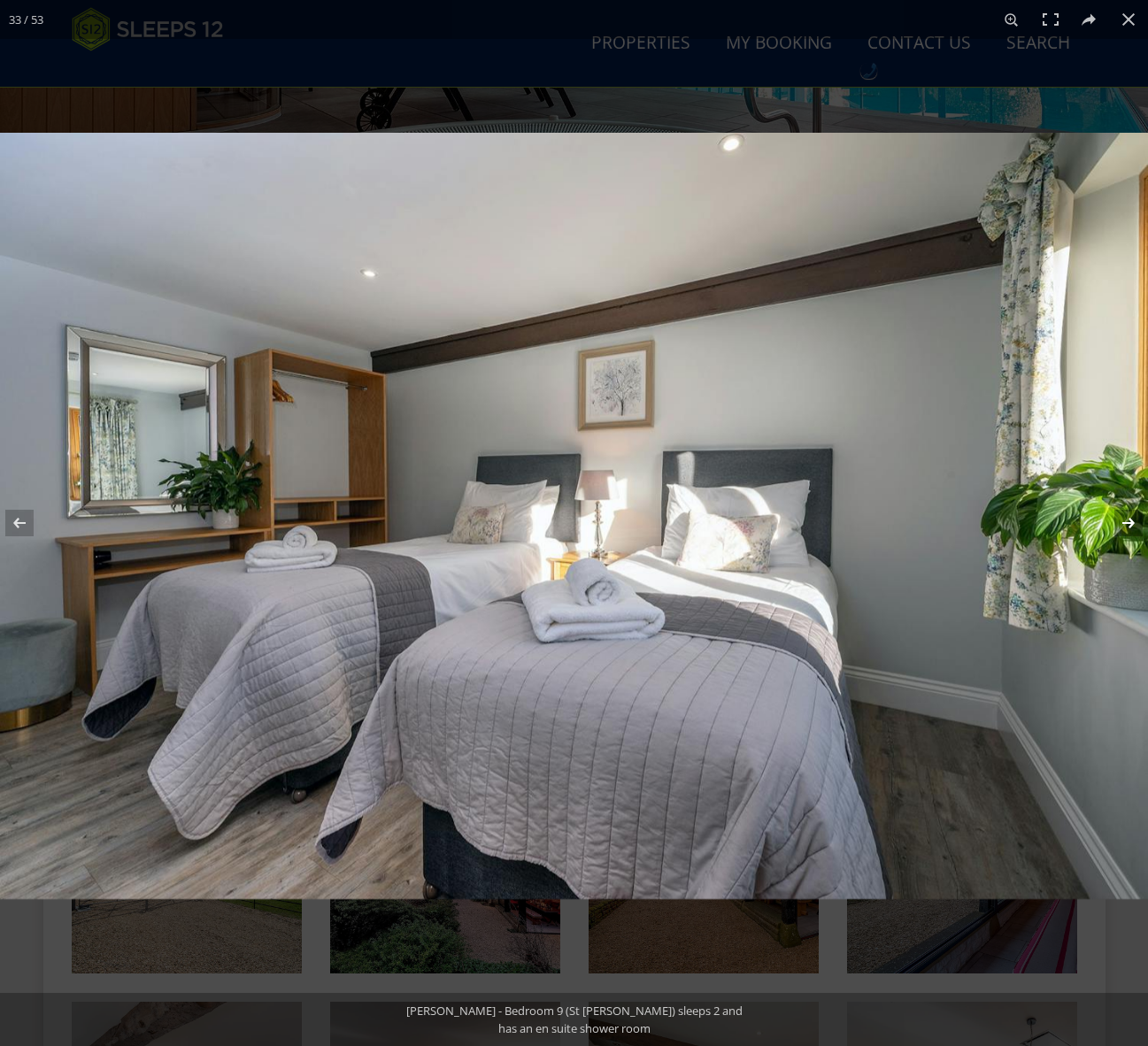
click at [1127, 525] on button at bounding box center [1116, 522] width 62 height 89
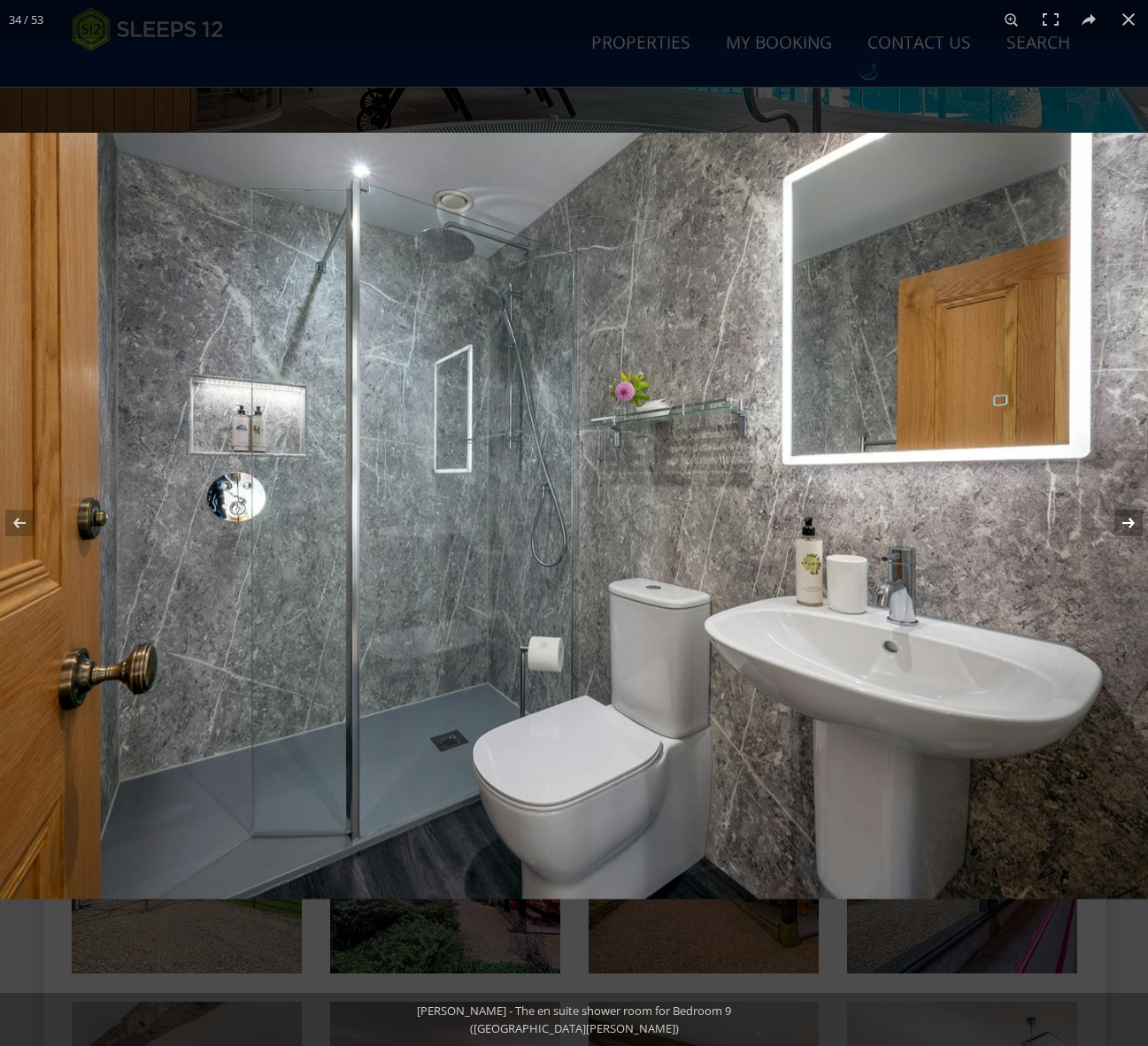
click at [1127, 525] on button at bounding box center [1116, 522] width 62 height 89
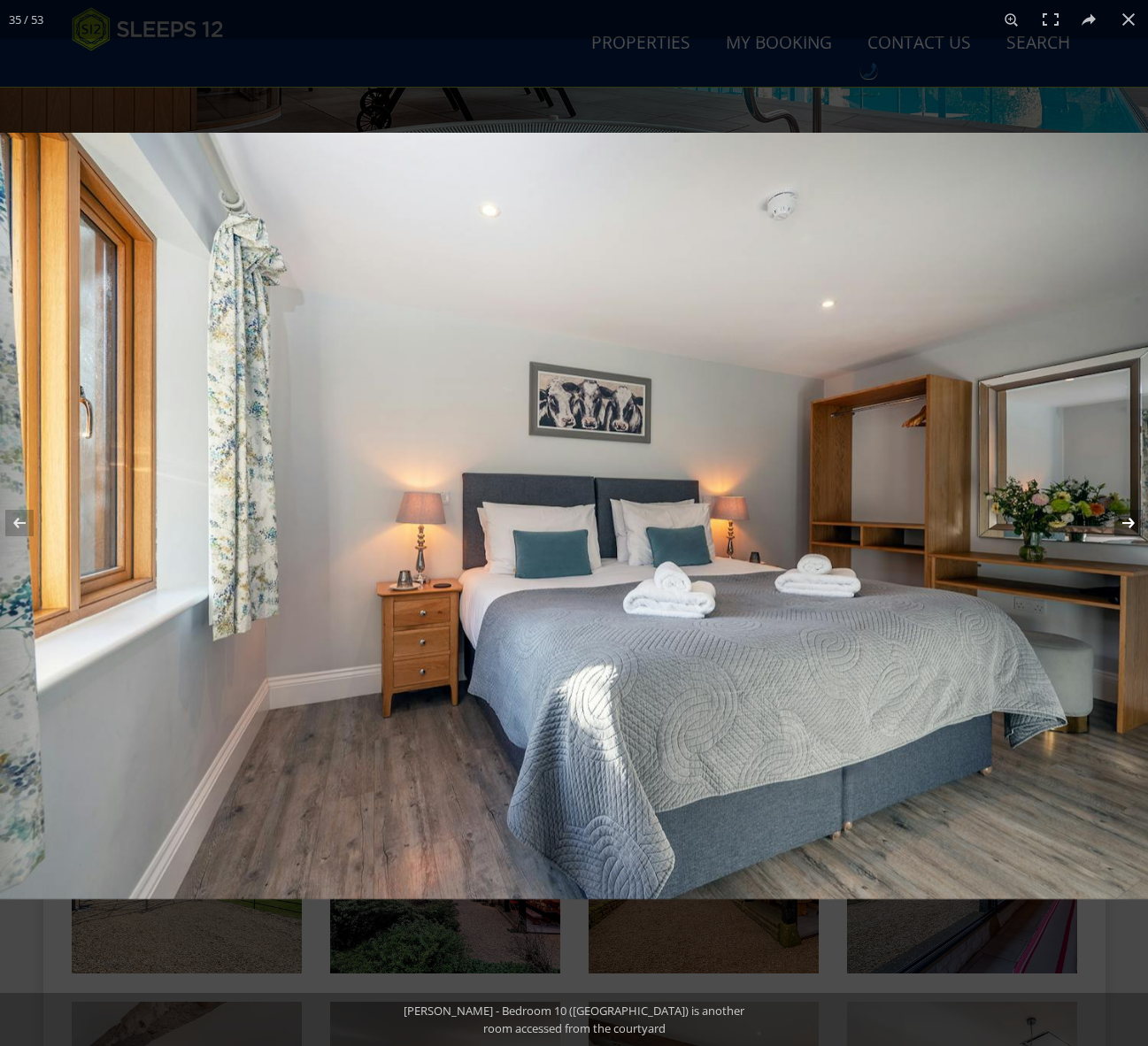
click at [1127, 525] on button at bounding box center [1116, 522] width 62 height 89
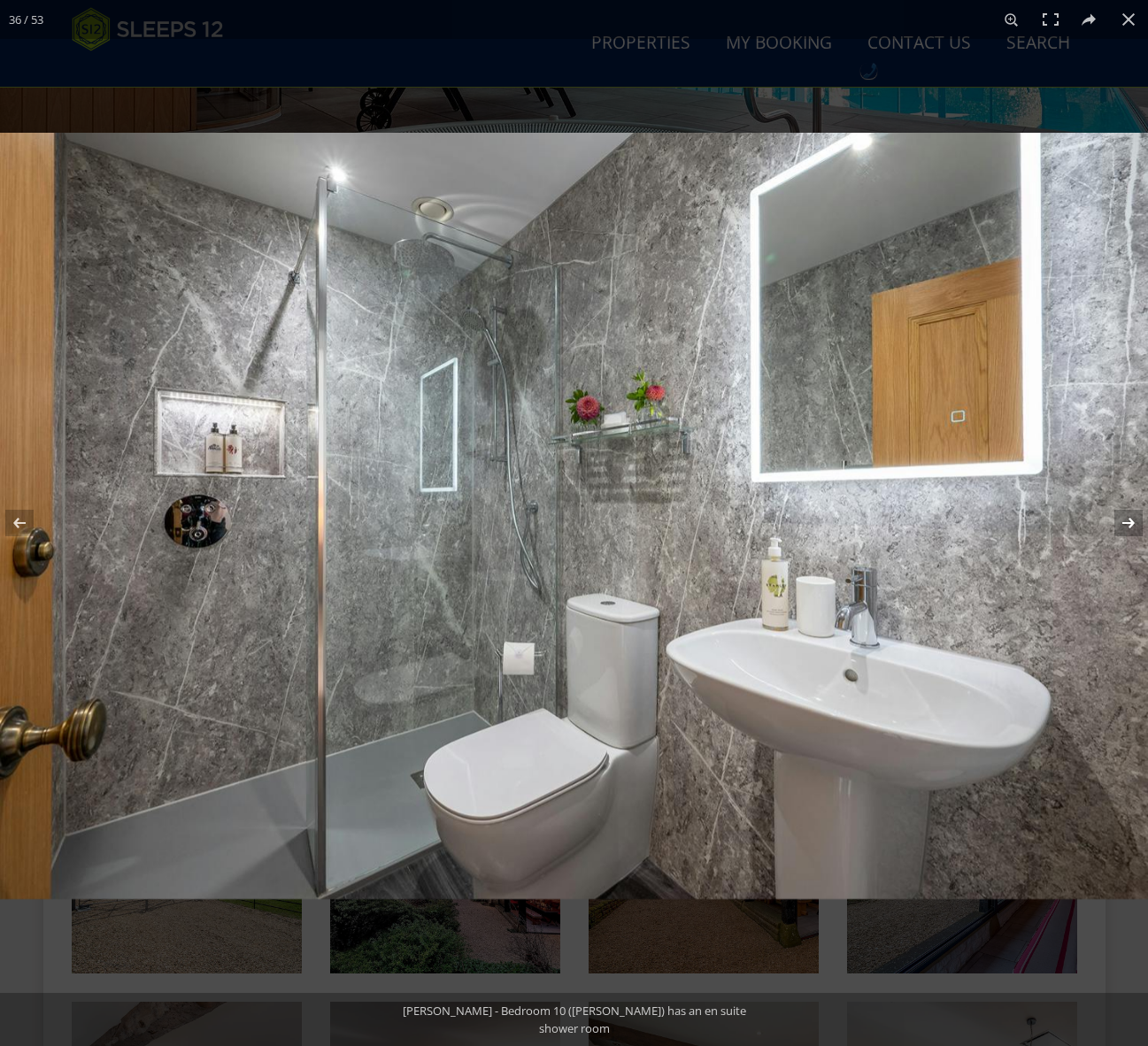
click at [1127, 525] on button at bounding box center [1116, 522] width 62 height 89
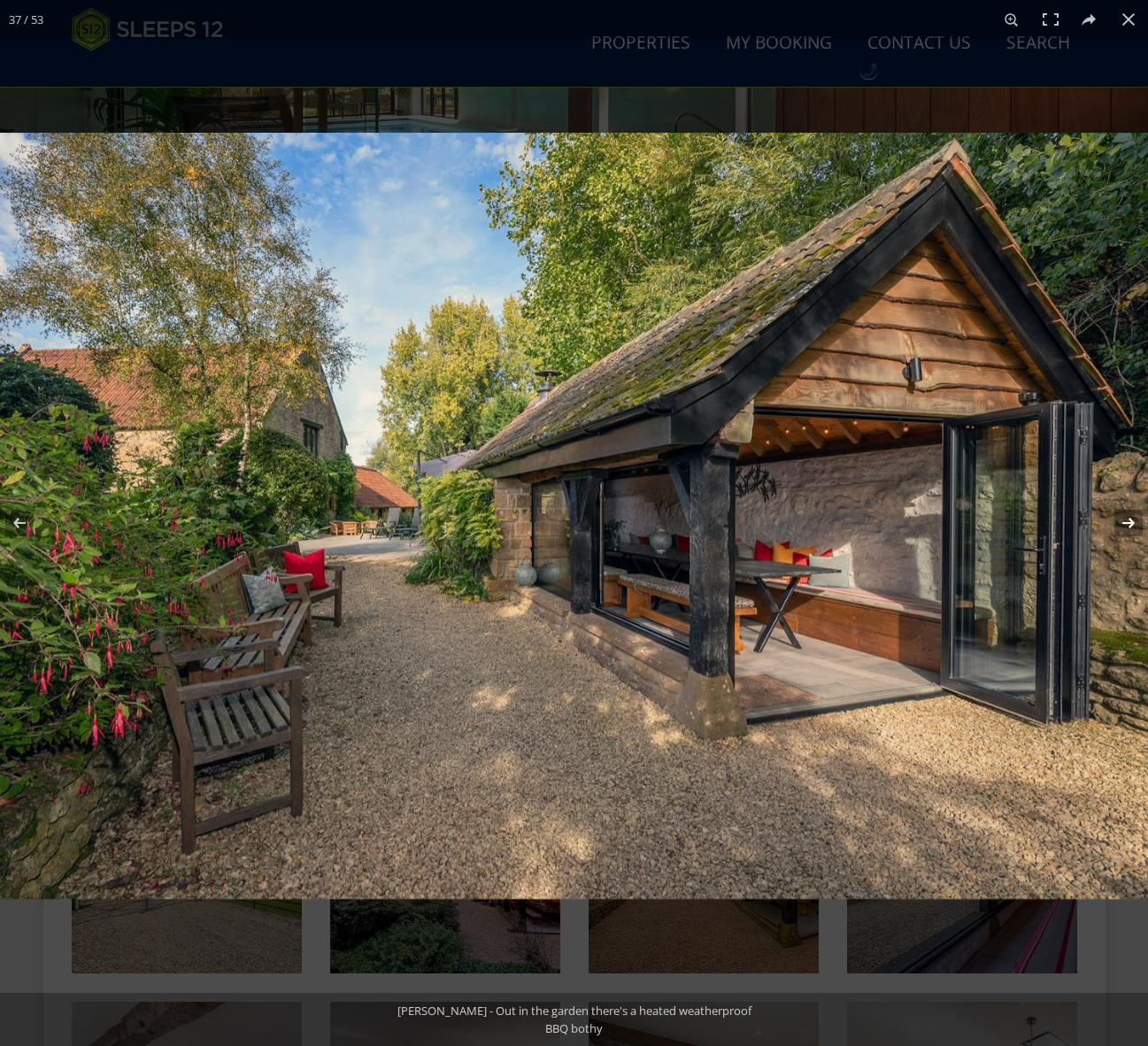
click at [1127, 525] on button at bounding box center [1116, 522] width 62 height 89
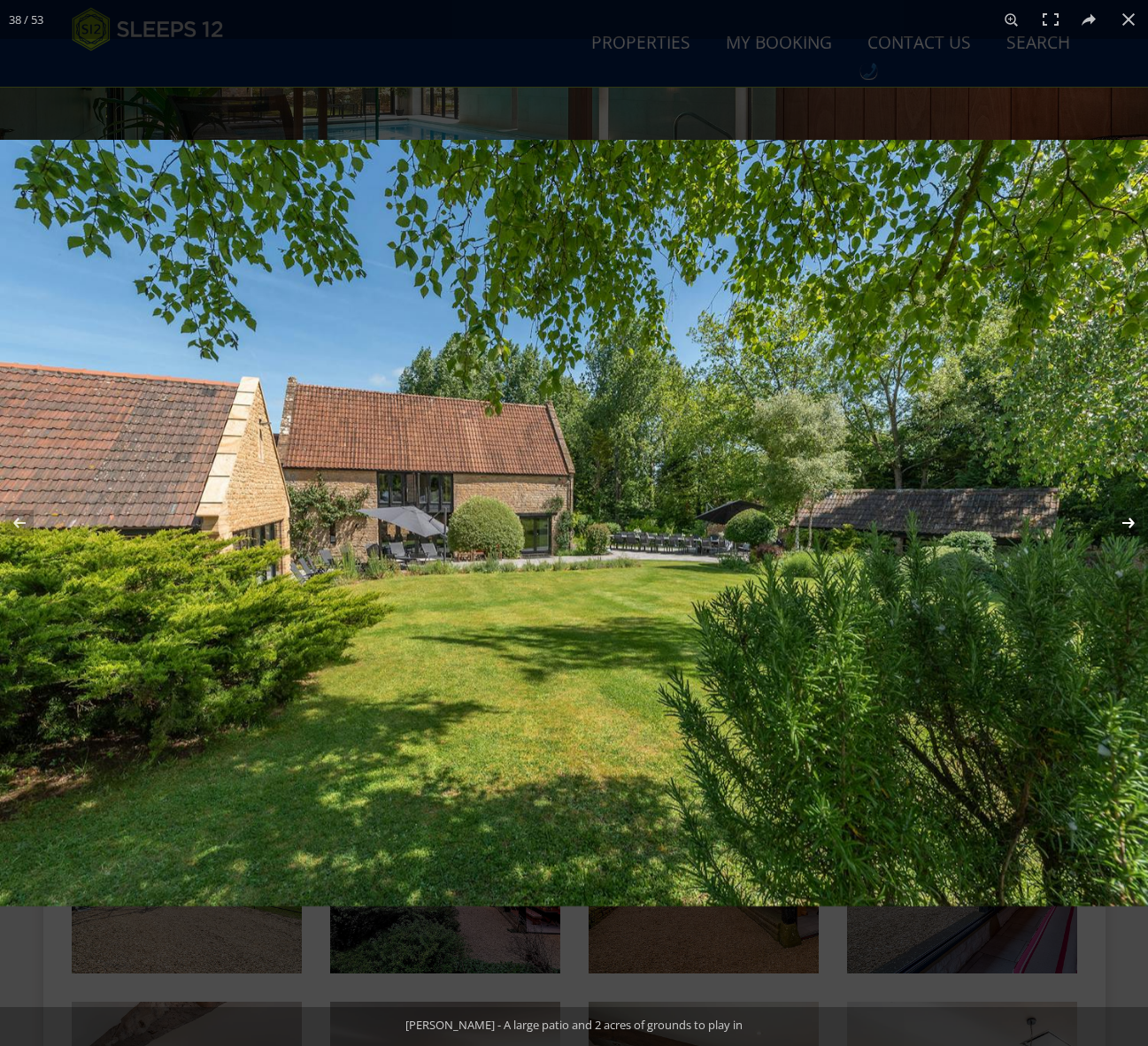
click at [1127, 525] on button at bounding box center [1116, 522] width 62 height 89
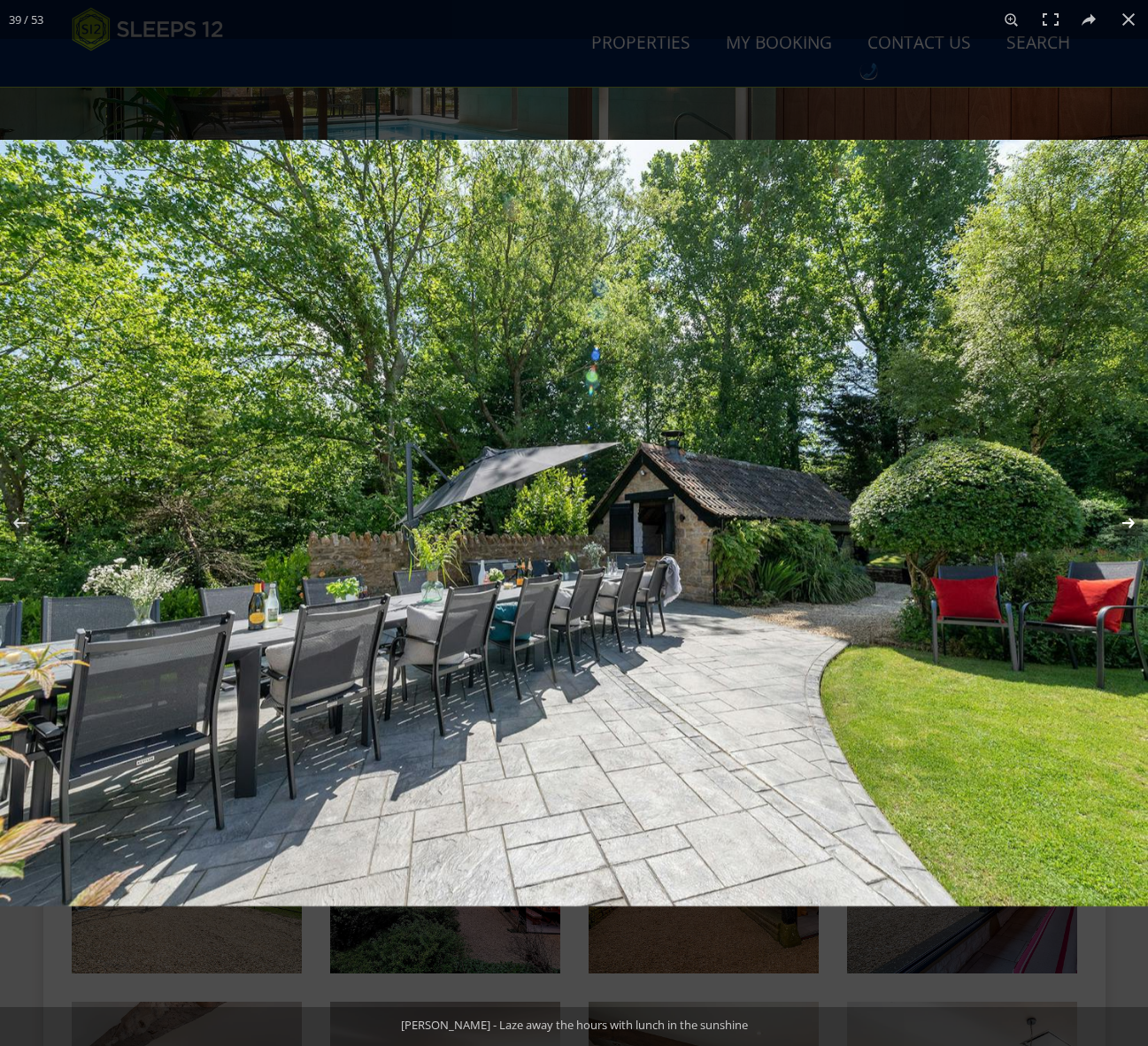
click at [1127, 525] on button at bounding box center [1116, 522] width 62 height 89
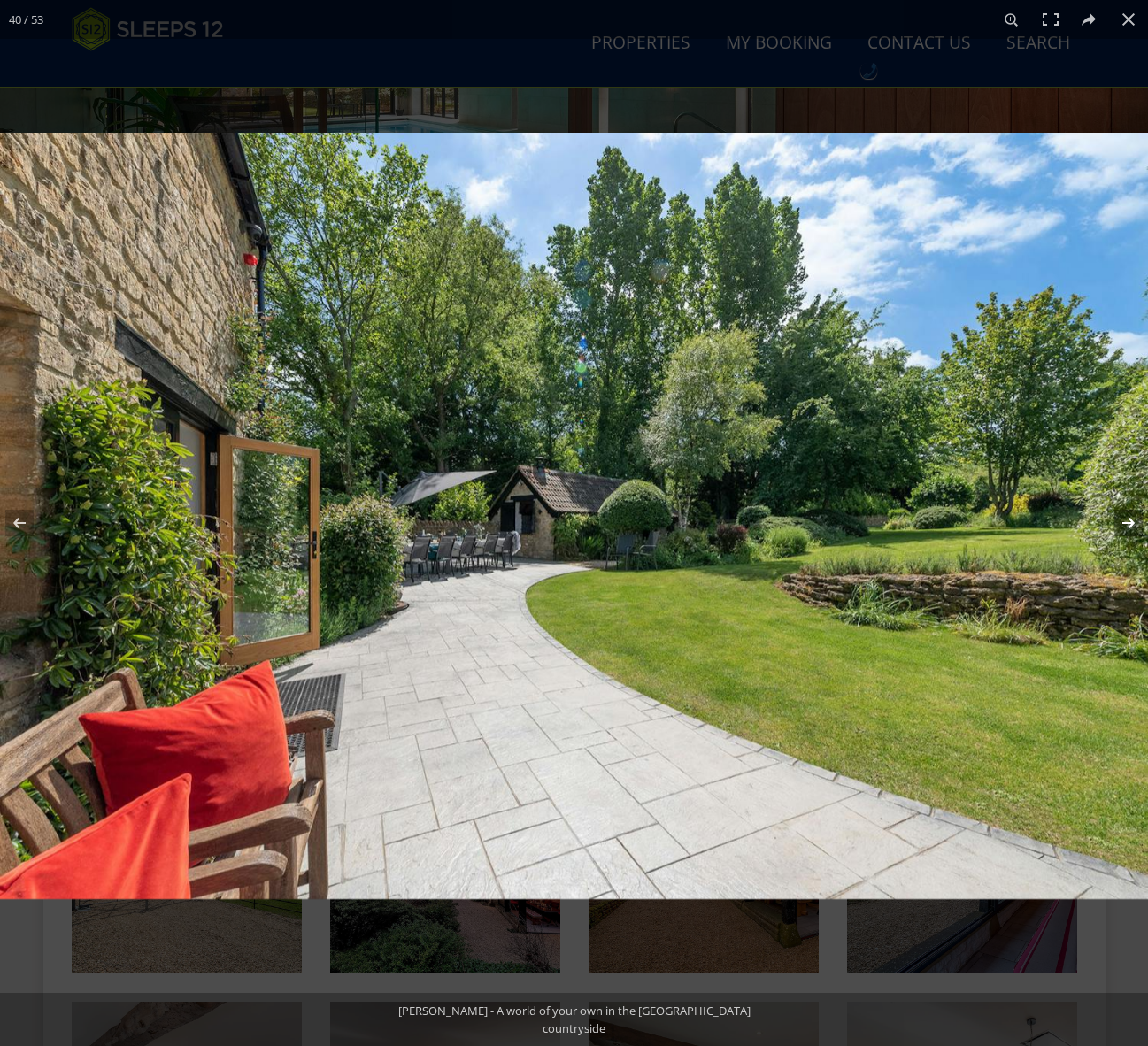
click at [1127, 525] on button at bounding box center [1116, 522] width 62 height 89
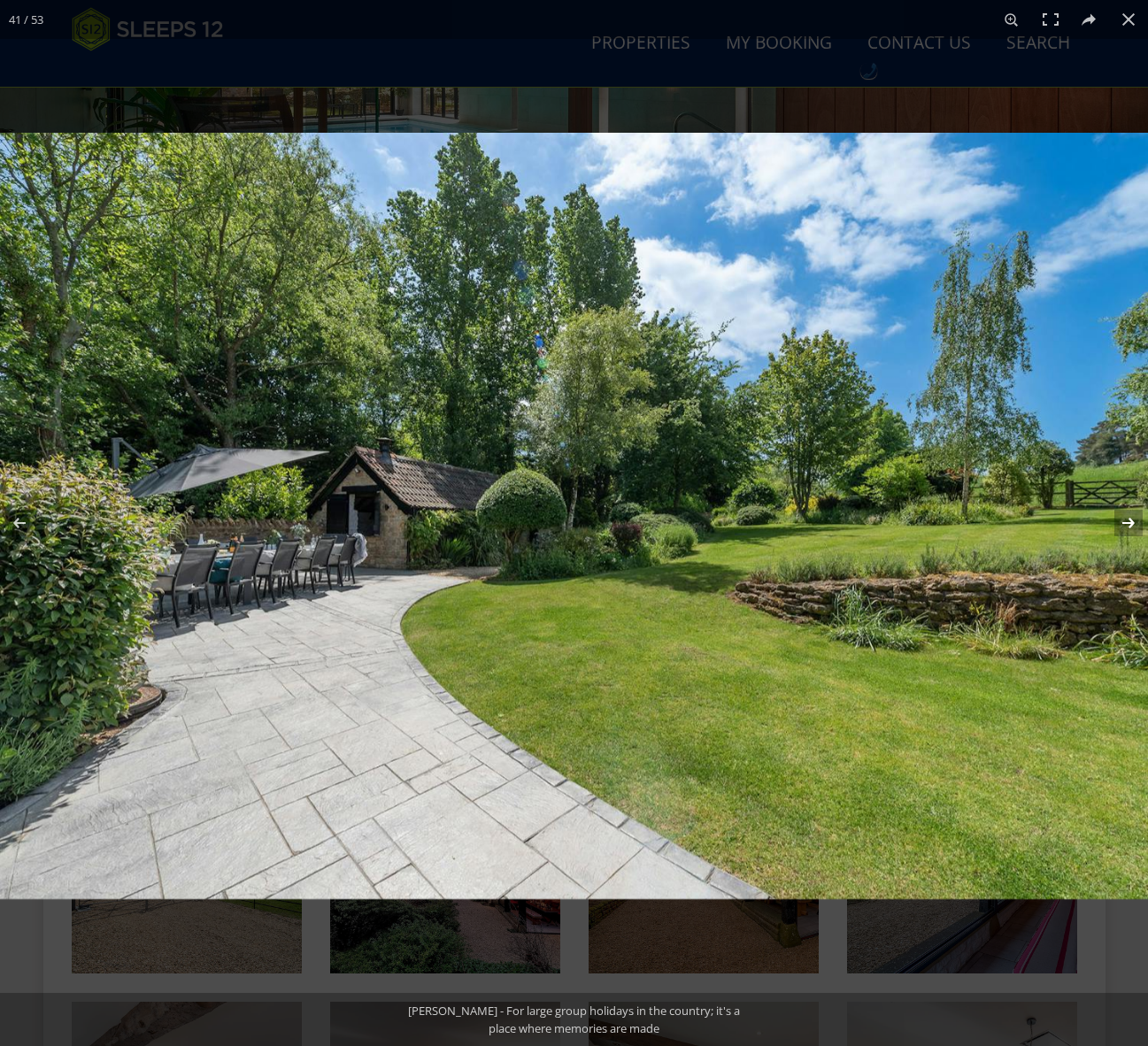
click at [1127, 525] on button at bounding box center [1116, 522] width 62 height 89
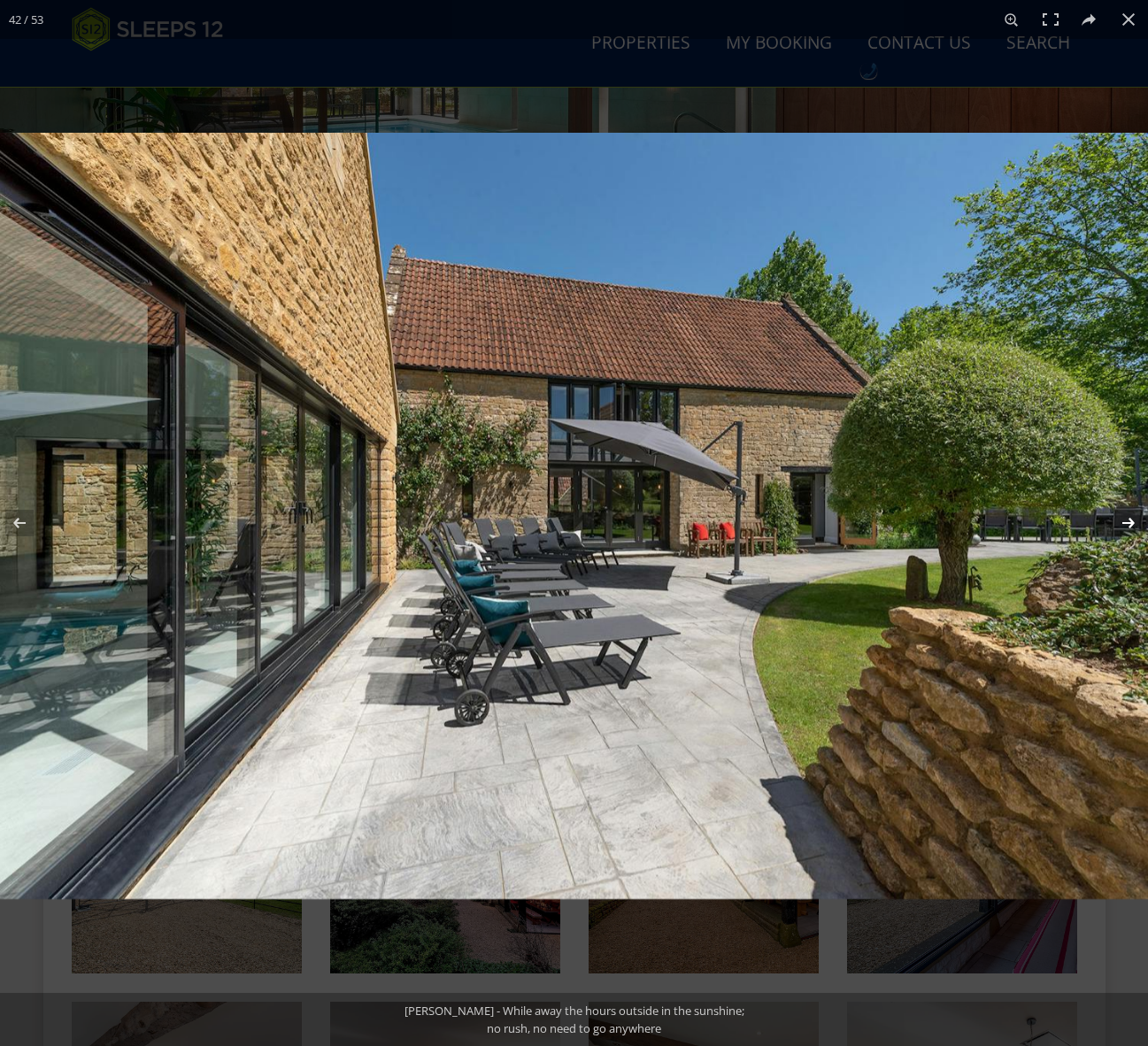
click at [1127, 525] on button at bounding box center [1116, 522] width 62 height 89
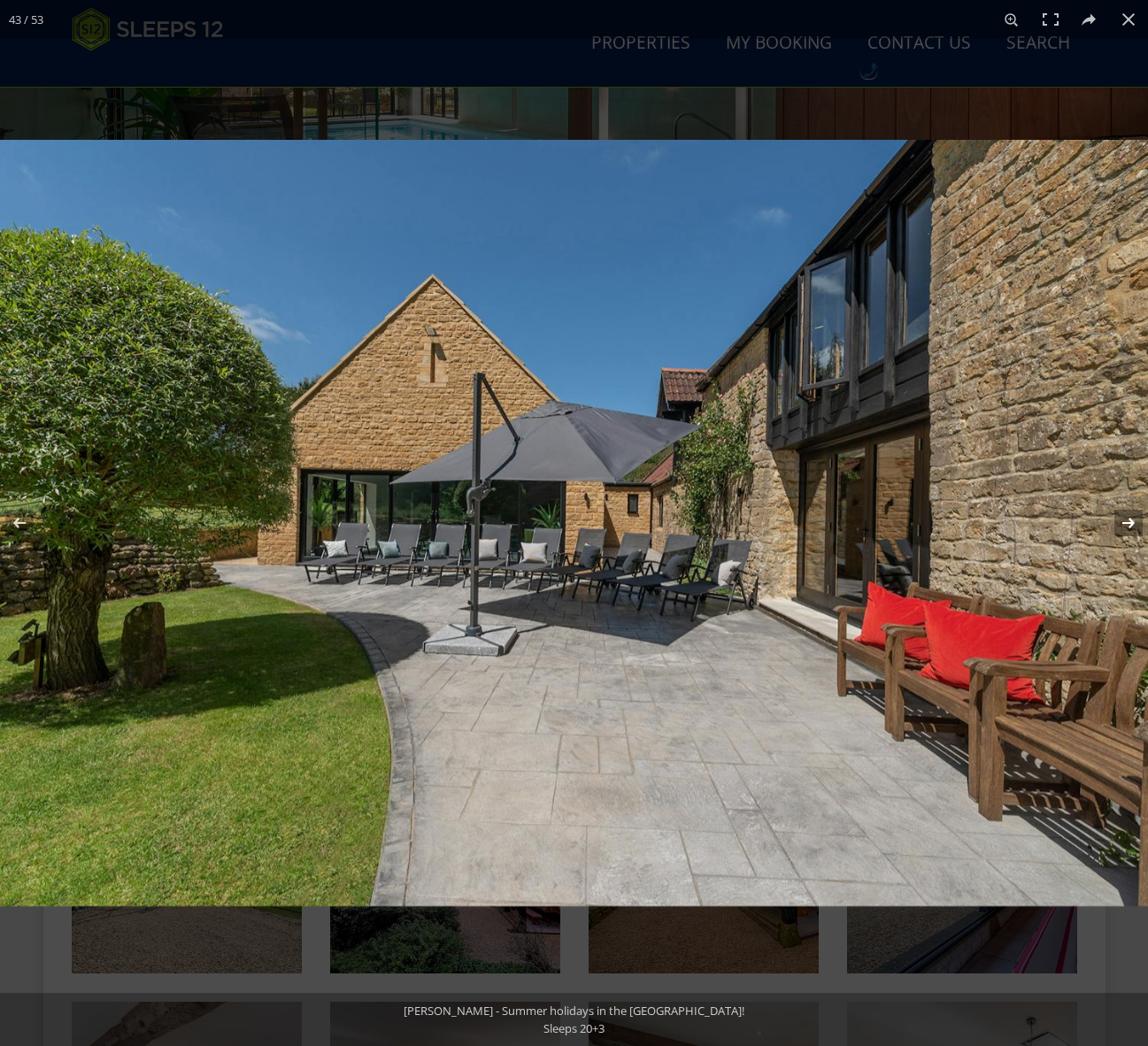
click at [1127, 525] on button at bounding box center [1116, 522] width 62 height 89
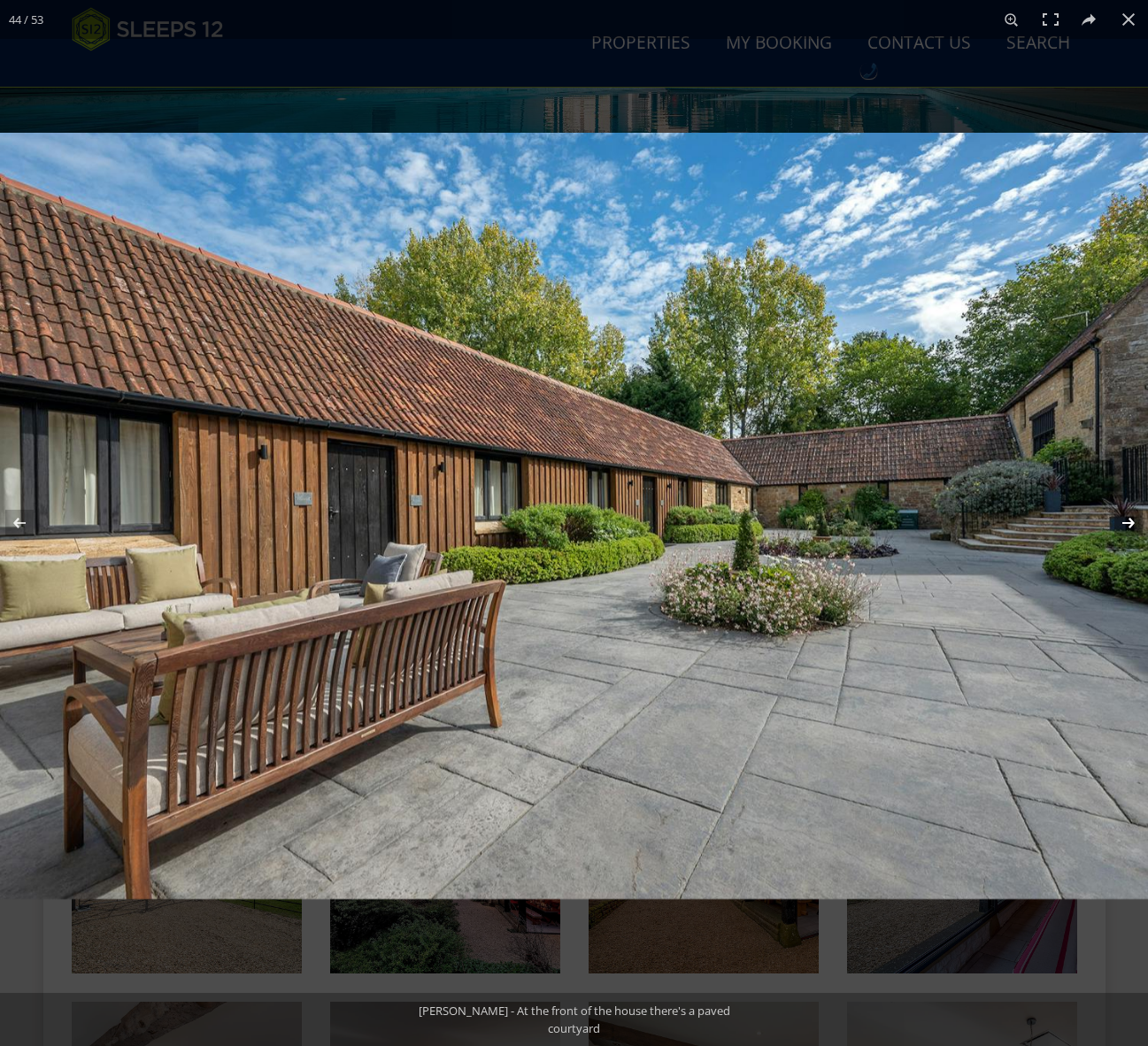
click at [1127, 525] on button at bounding box center [1116, 522] width 62 height 89
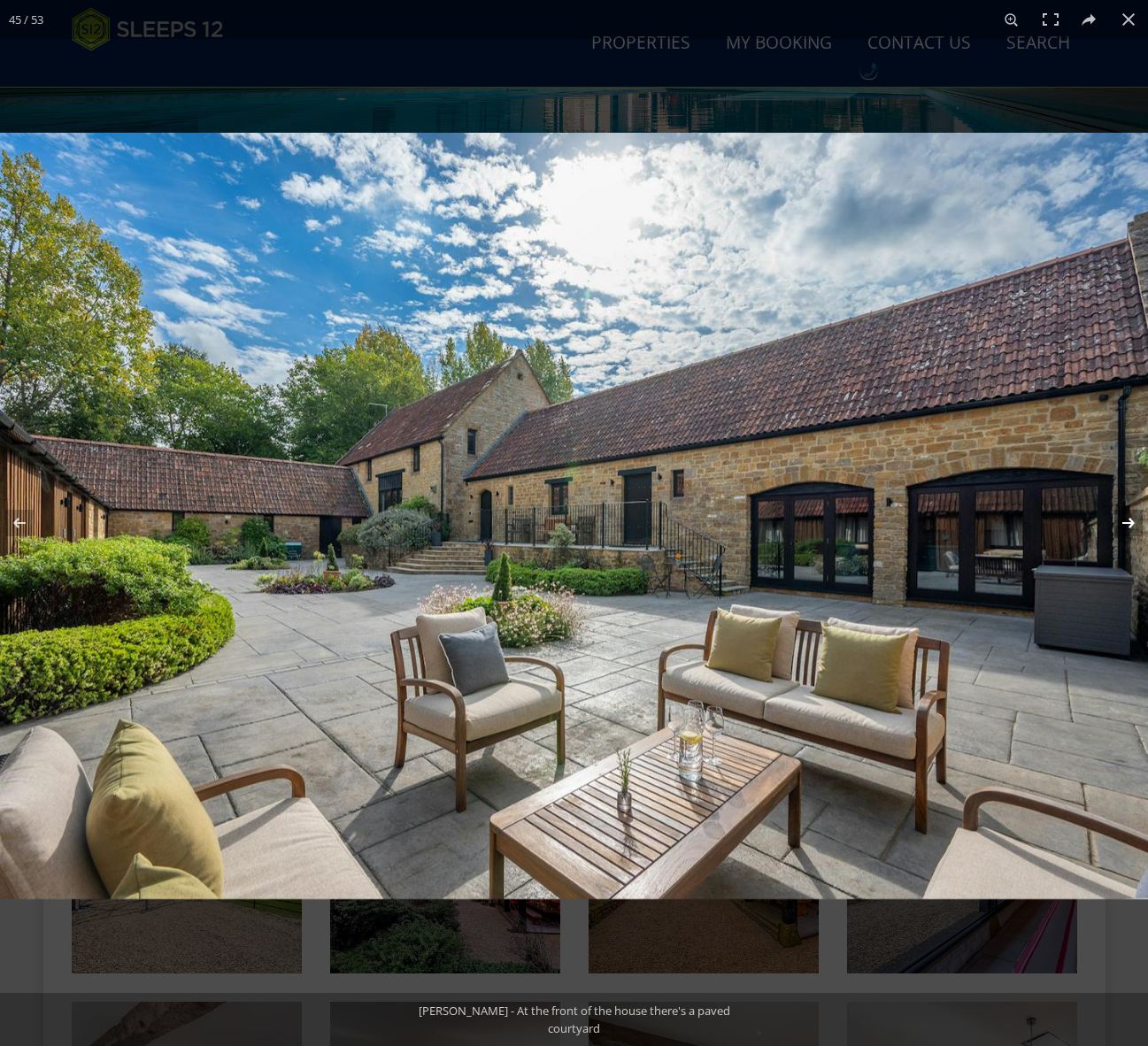
click at [1127, 525] on button at bounding box center [1116, 522] width 62 height 89
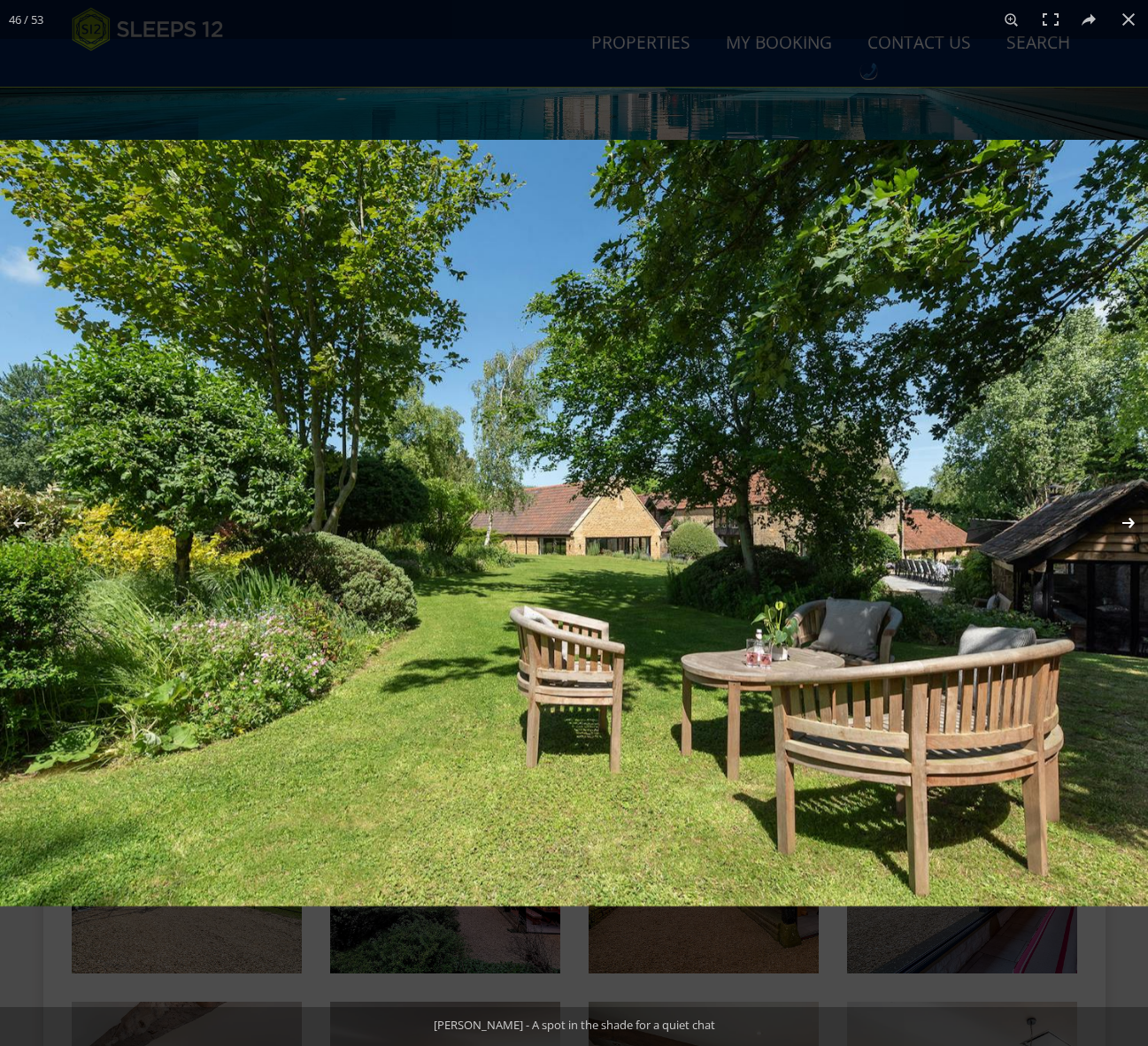
click at [1127, 525] on button at bounding box center [1116, 522] width 62 height 89
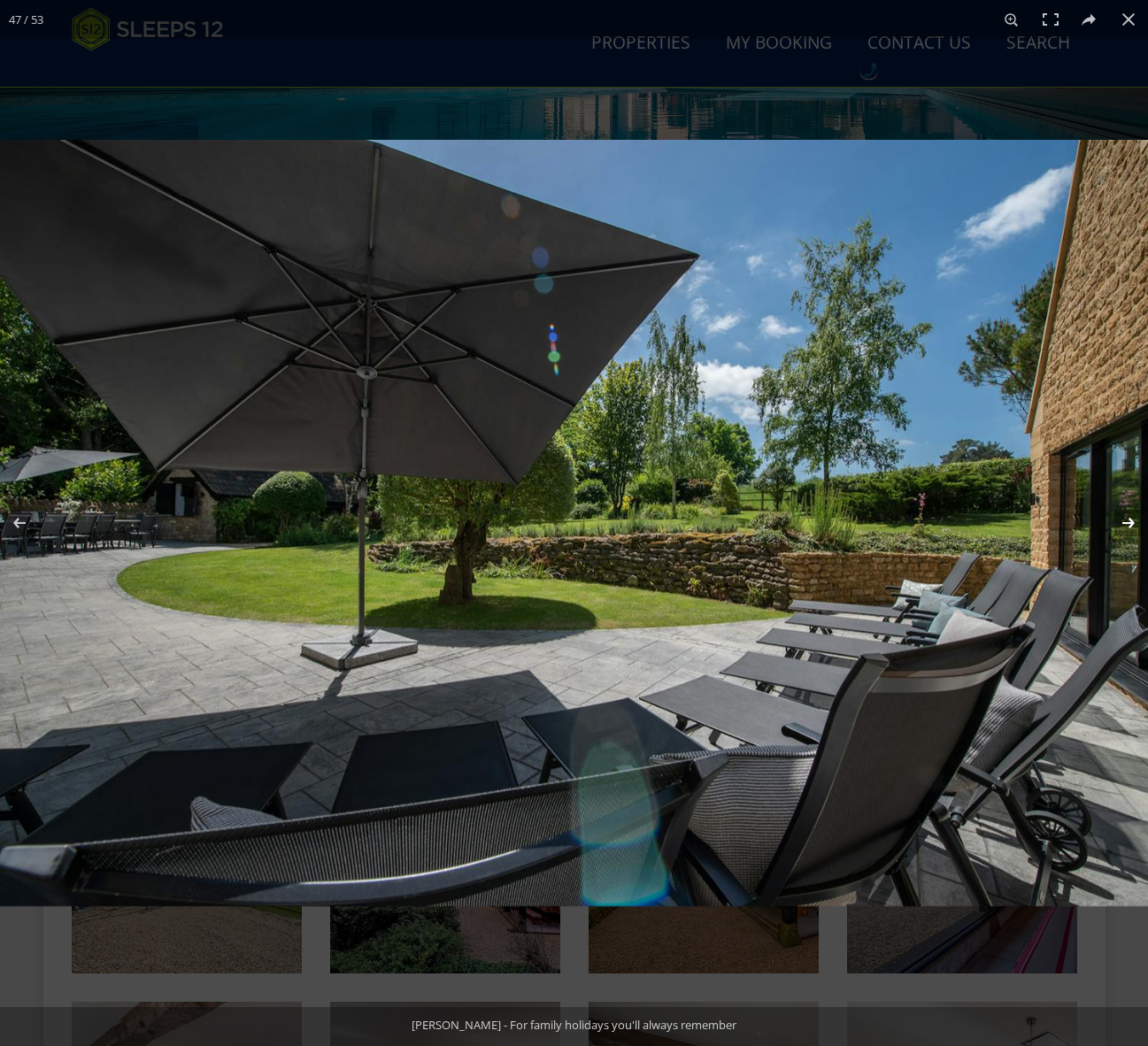
click at [1127, 525] on button at bounding box center [1116, 522] width 62 height 89
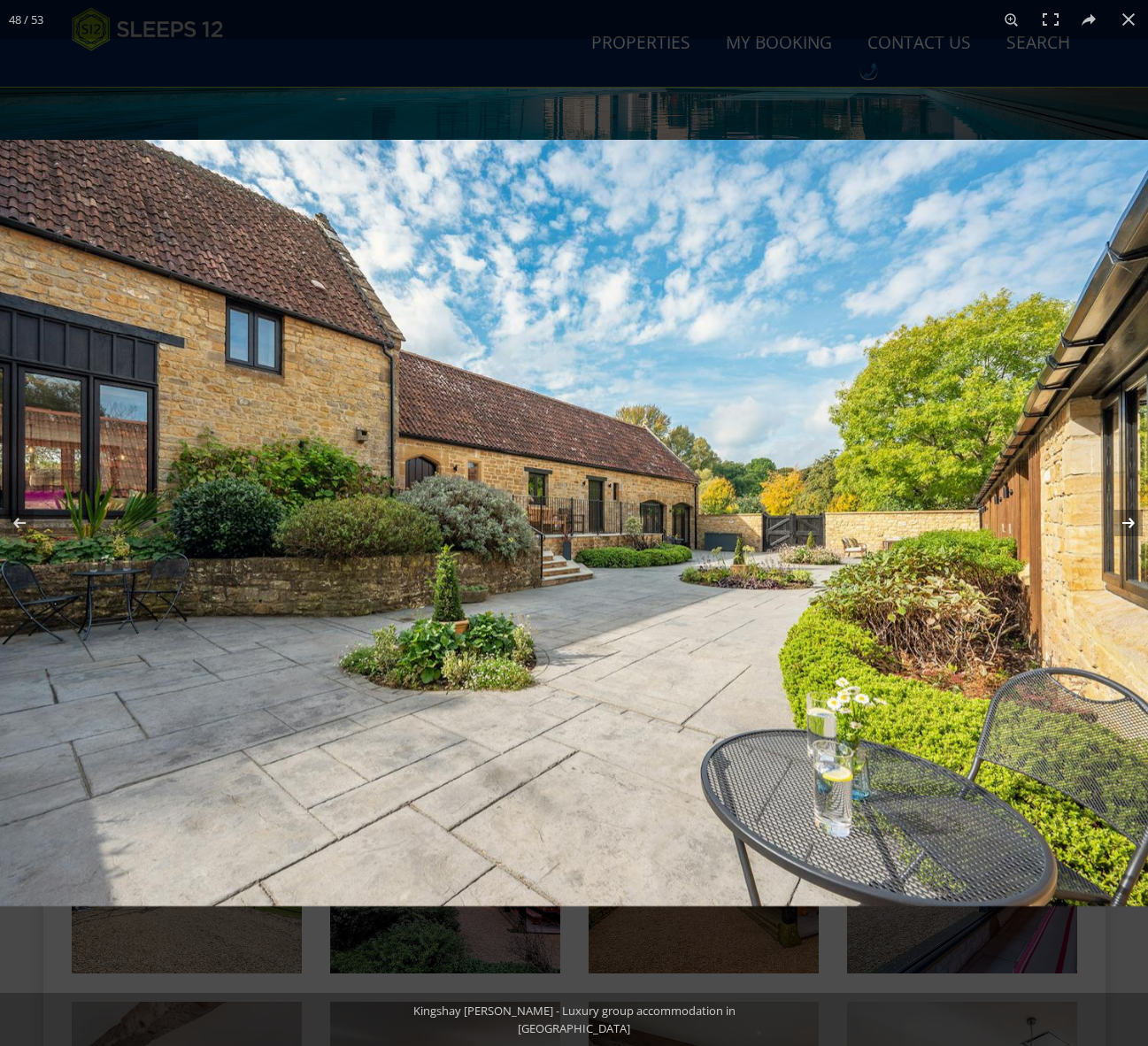
click at [1127, 525] on button at bounding box center [1116, 522] width 62 height 89
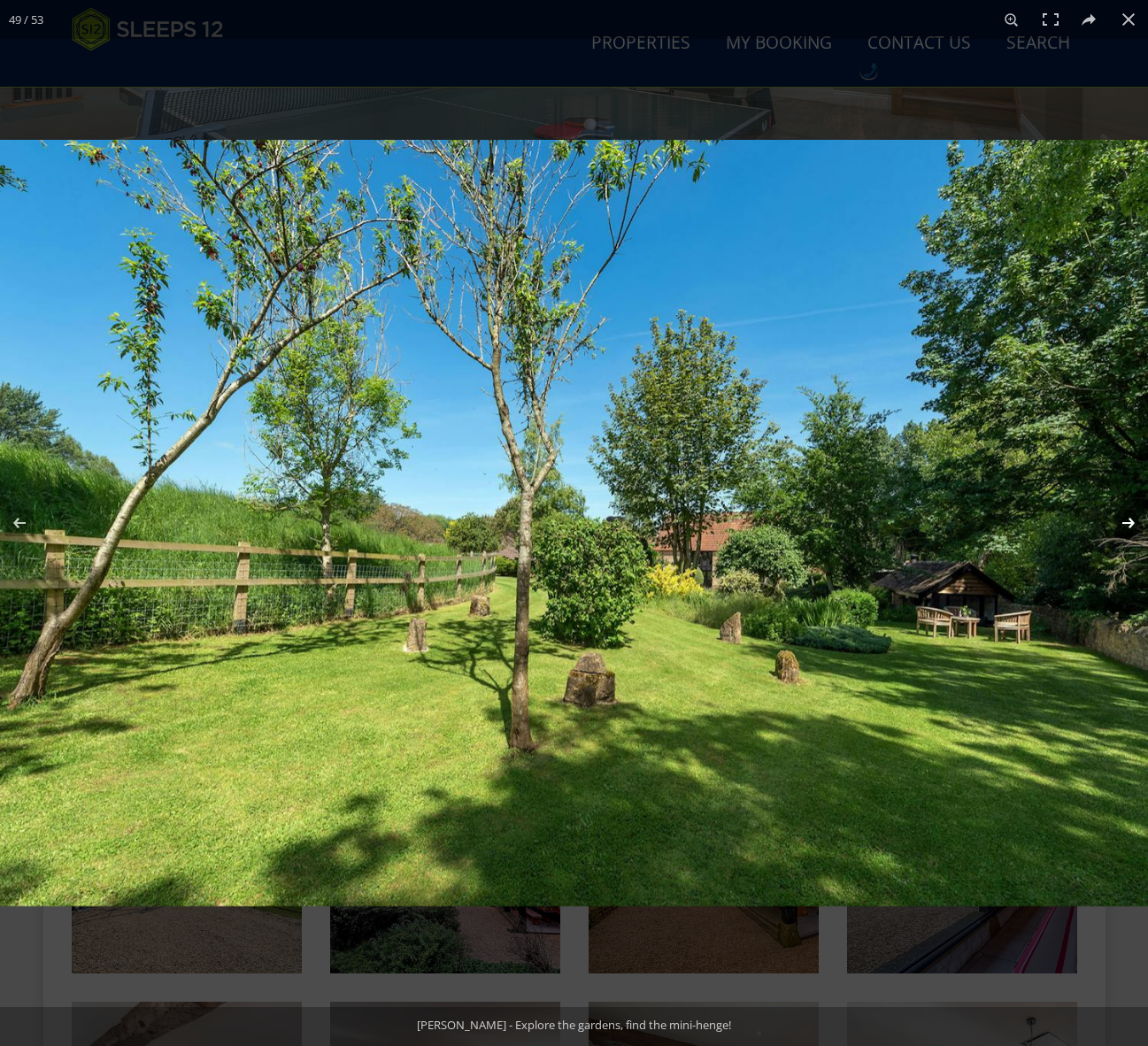
click at [1127, 525] on button at bounding box center [1116, 522] width 62 height 89
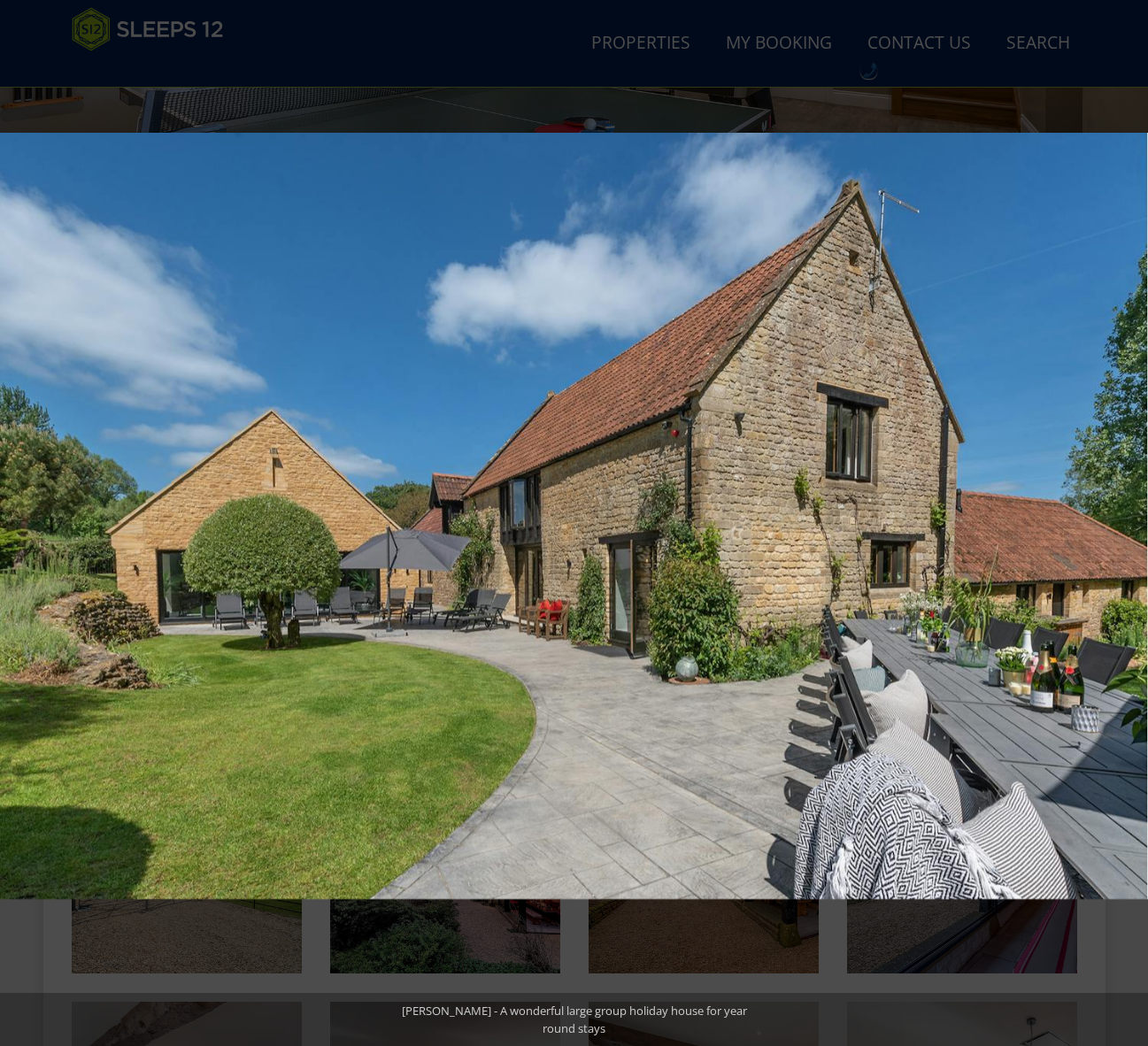
click at [1127, 525] on button at bounding box center [1116, 522] width 62 height 89
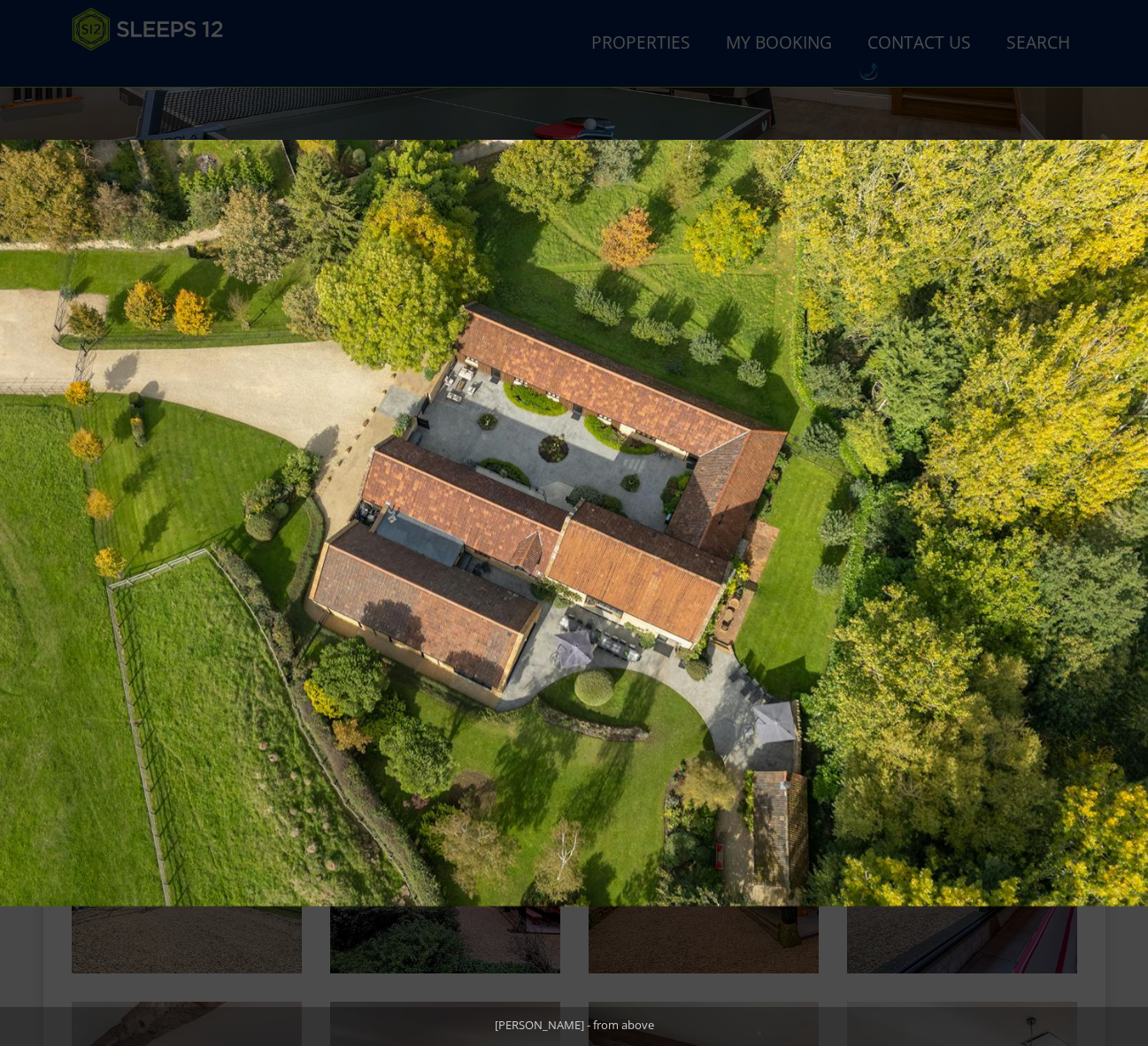
click at [1127, 525] on button at bounding box center [1116, 522] width 62 height 89
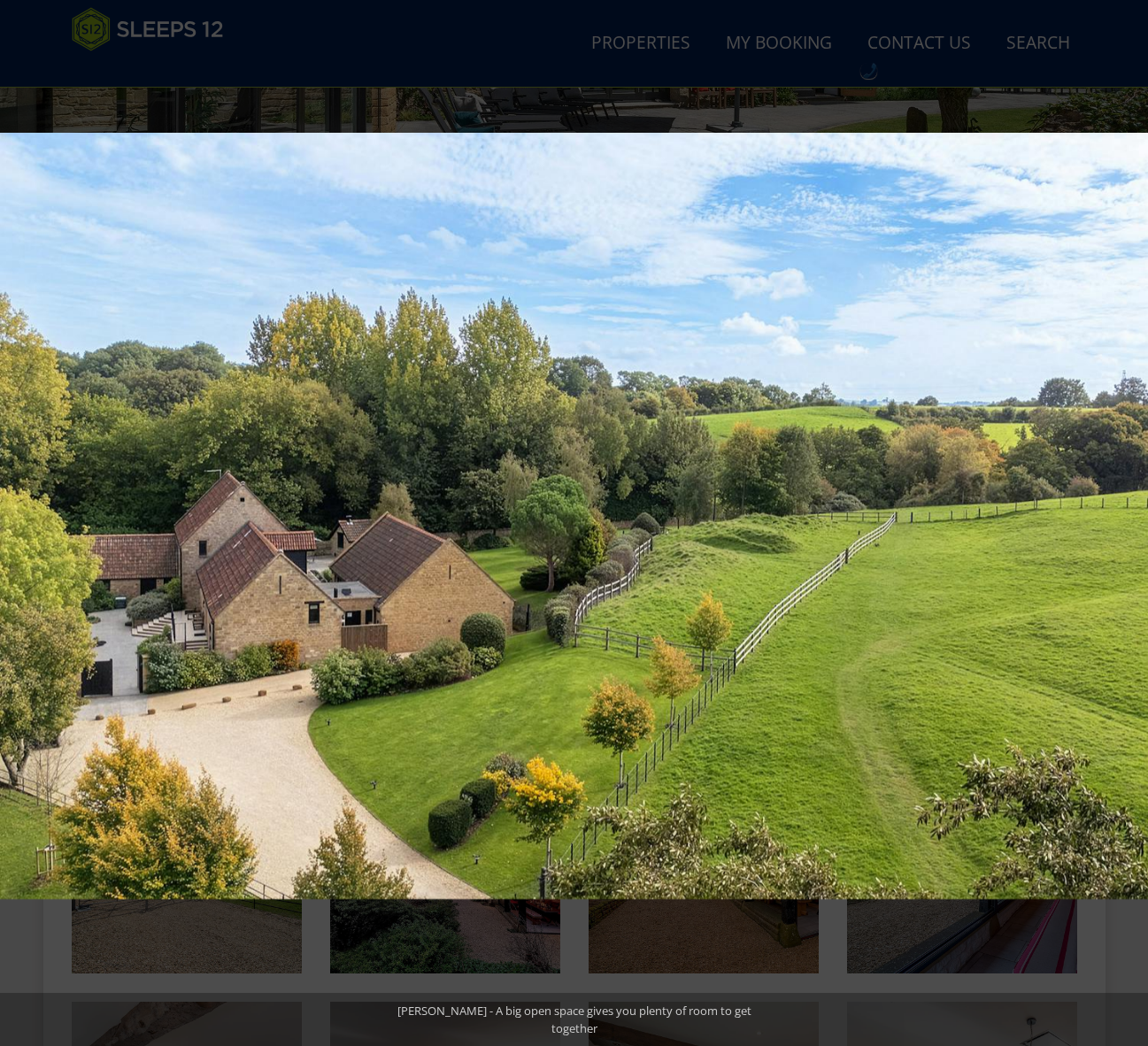
click at [1127, 525] on button at bounding box center [1116, 522] width 62 height 89
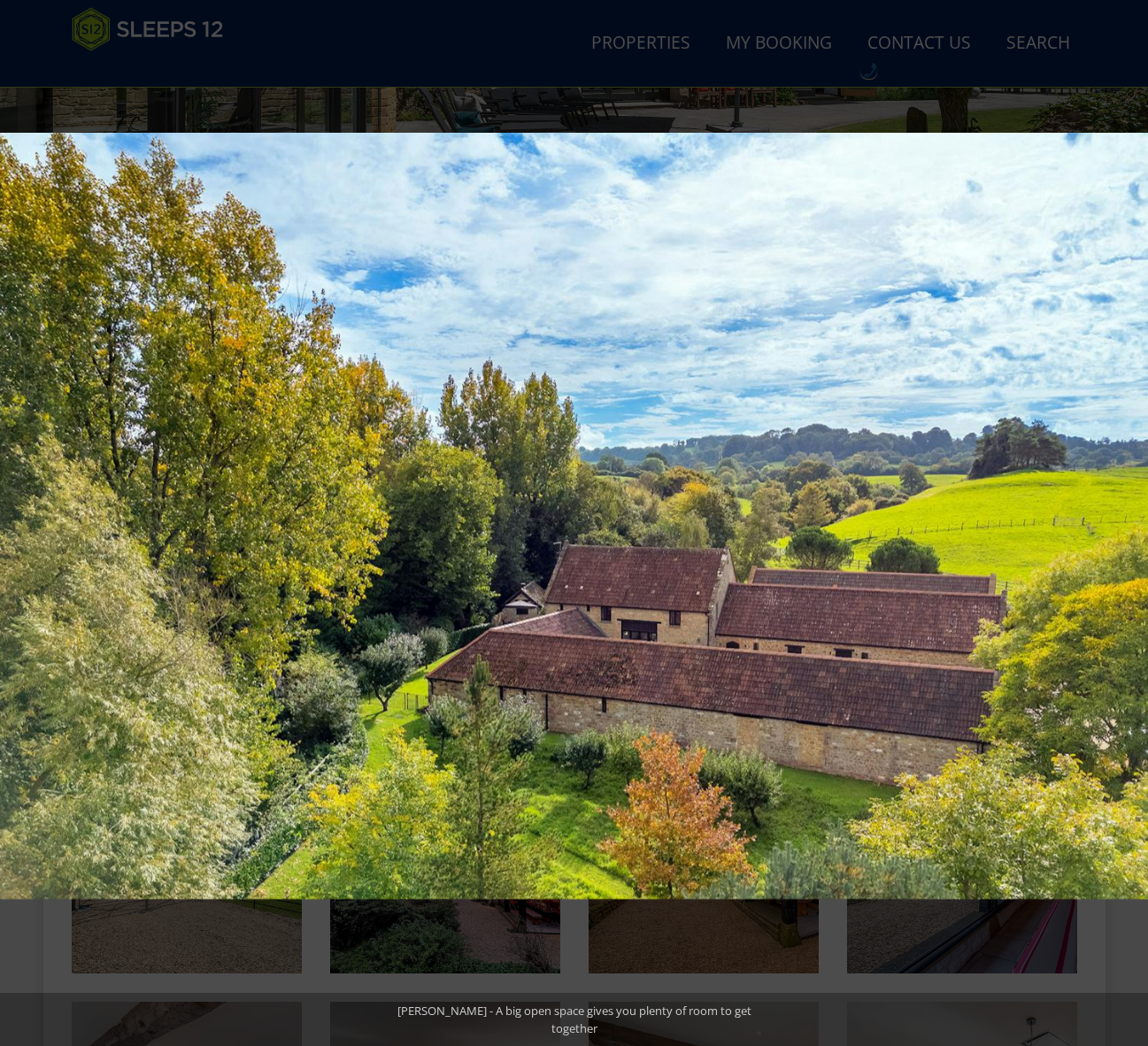
click at [1127, 525] on button at bounding box center [1116, 522] width 62 height 89
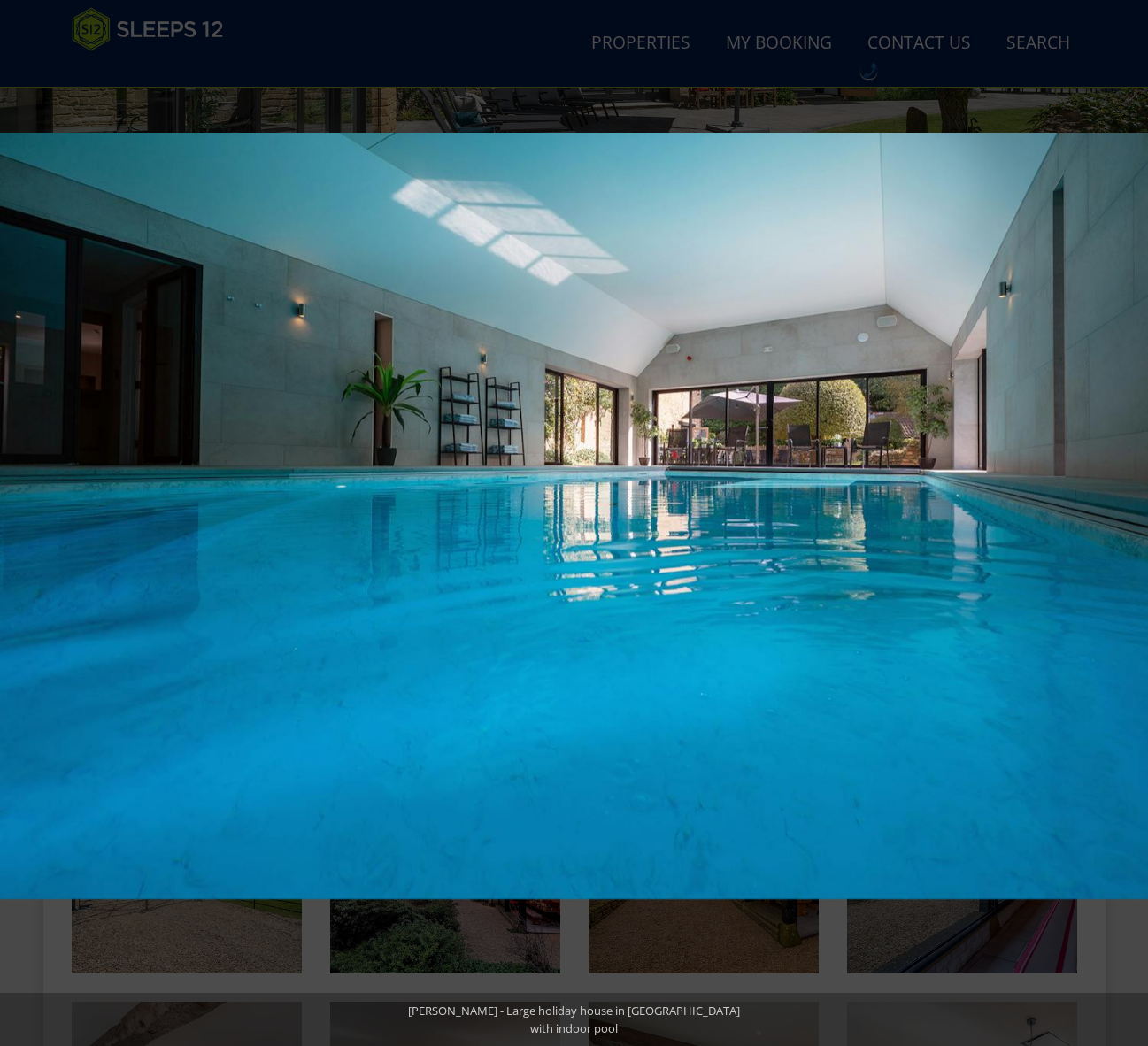
click at [1127, 525] on button at bounding box center [1116, 522] width 62 height 89
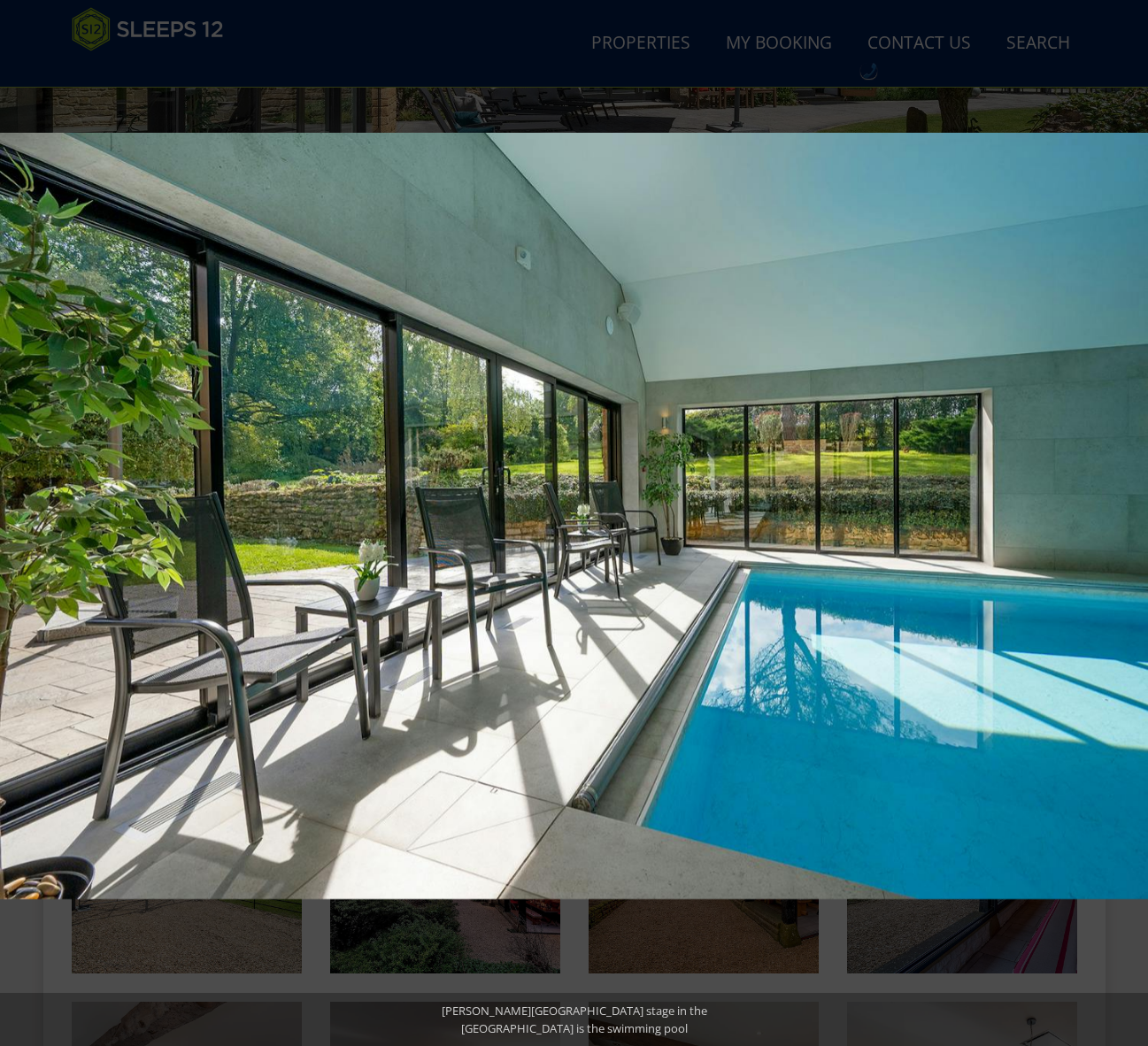
click at [1127, 525] on button at bounding box center [1116, 522] width 62 height 89
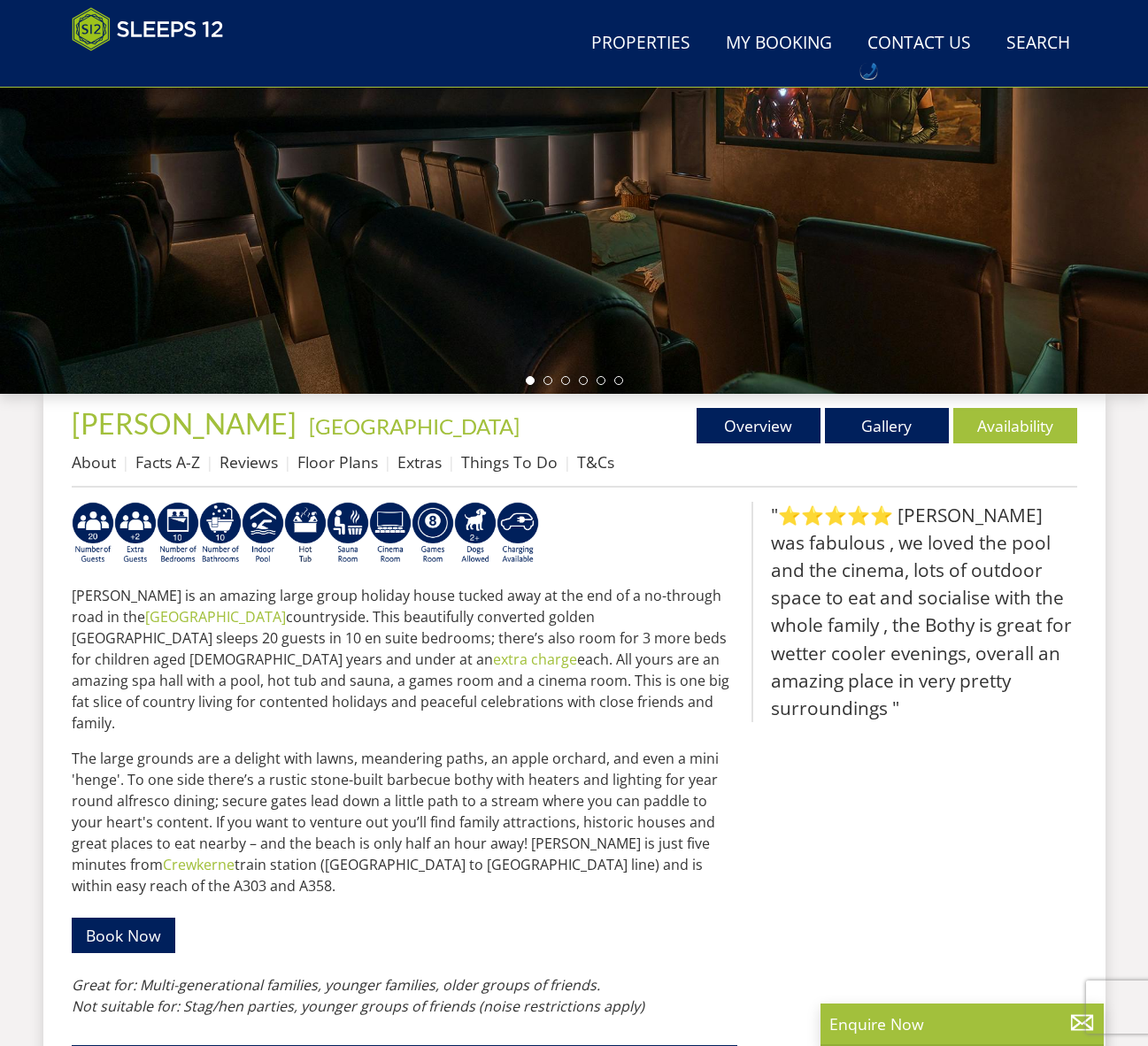
scroll to position [382, 0]
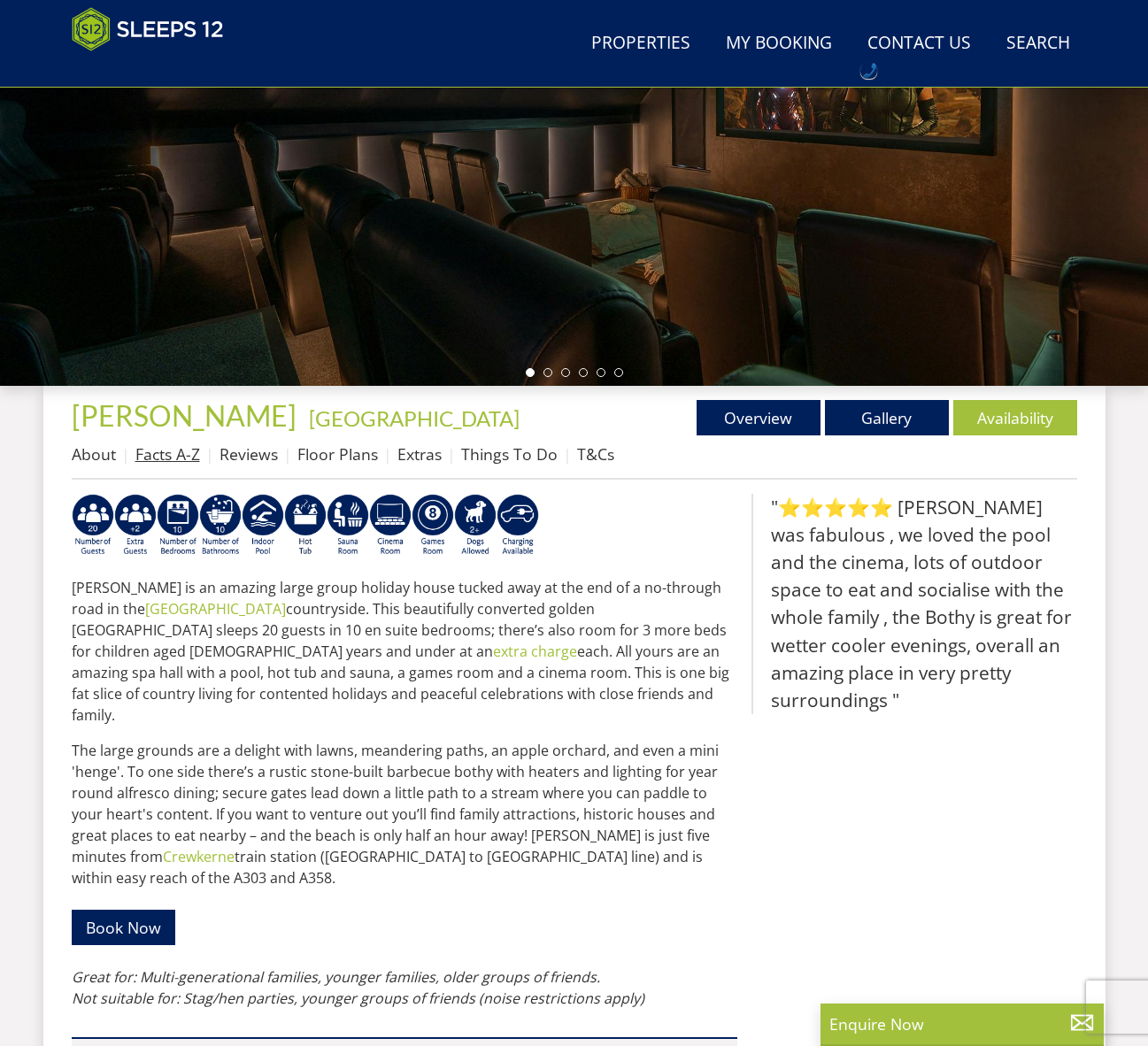
click at [182, 451] on link "Facts A-Z" at bounding box center [167, 454] width 64 height 21
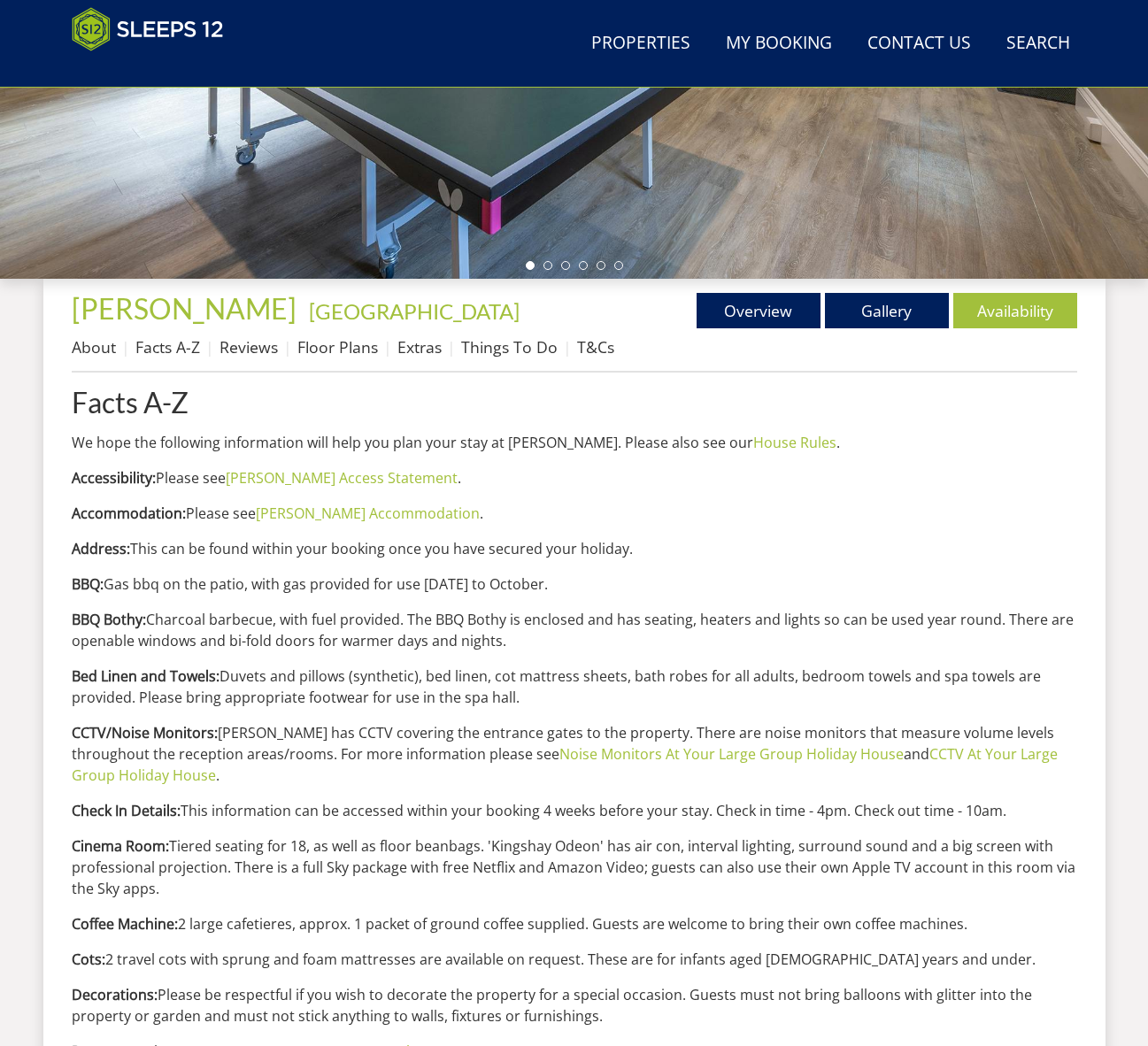
scroll to position [744, 0]
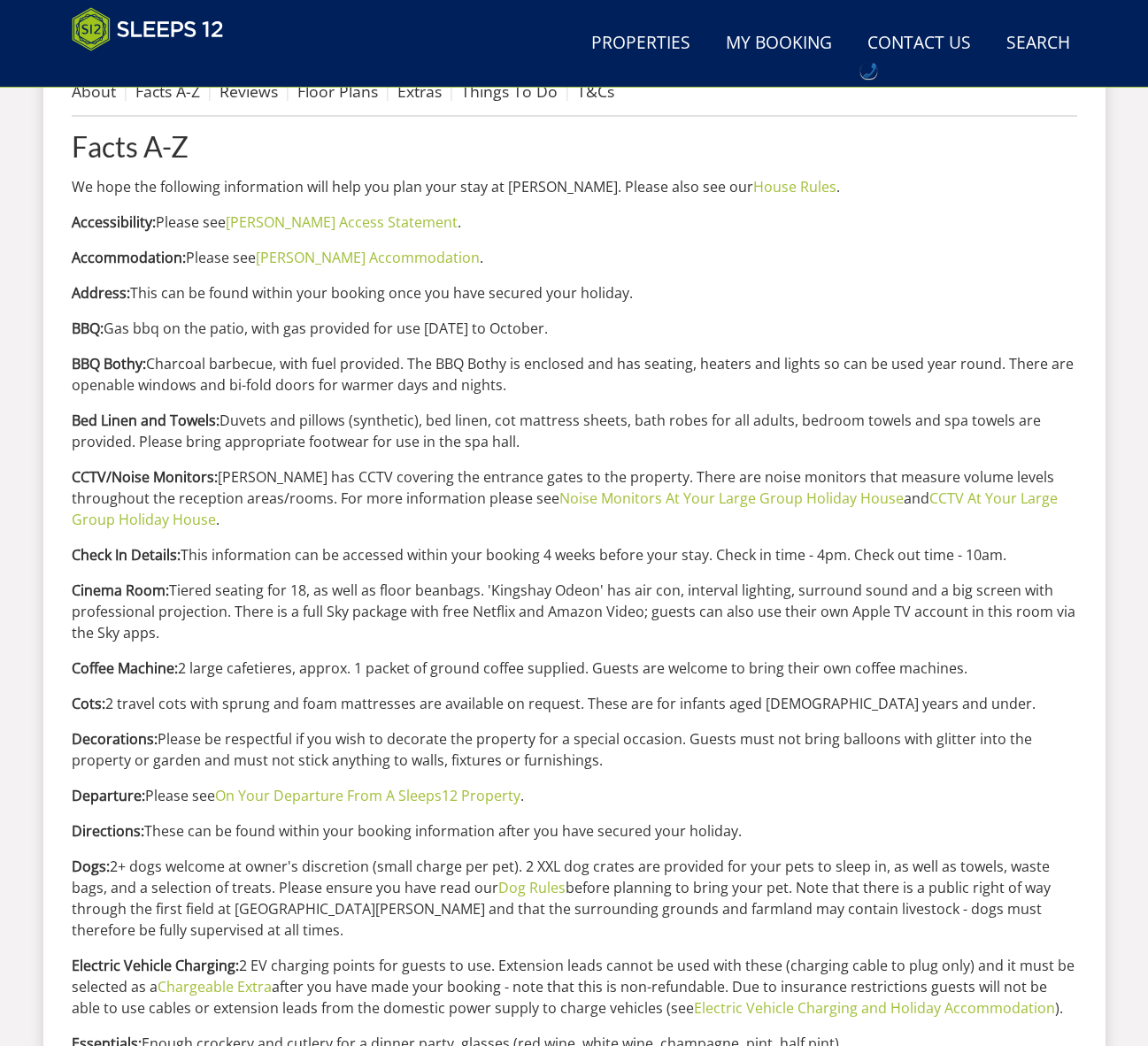
drag, startPoint x: 60, startPoint y: 318, endPoint x: 558, endPoint y: 388, distance: 502.9
copy div "BBQ: Gas bbq on the patio, with gas provided for use [DATE] to October. BBQ Bot…"
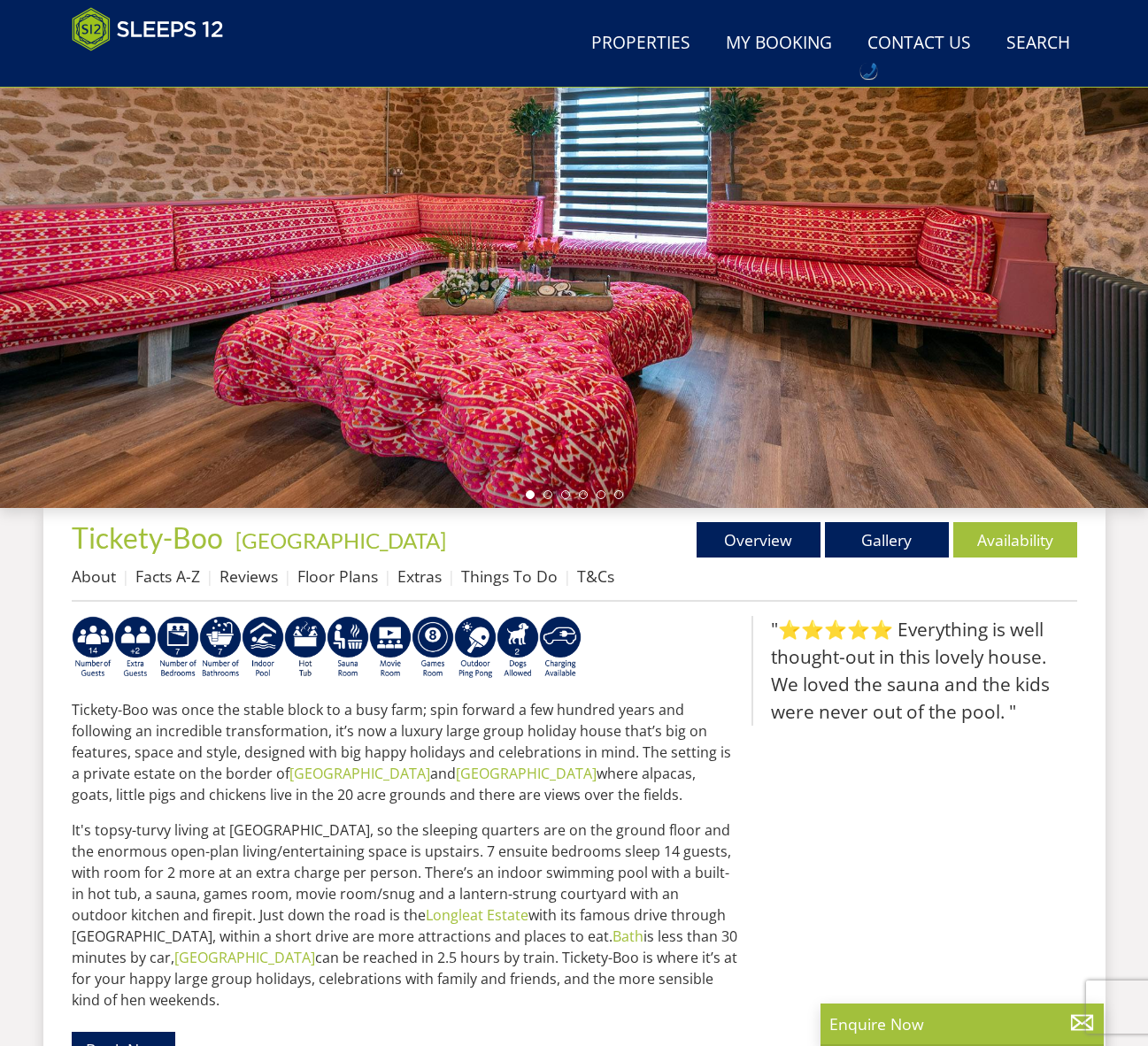
scroll to position [389, 0]
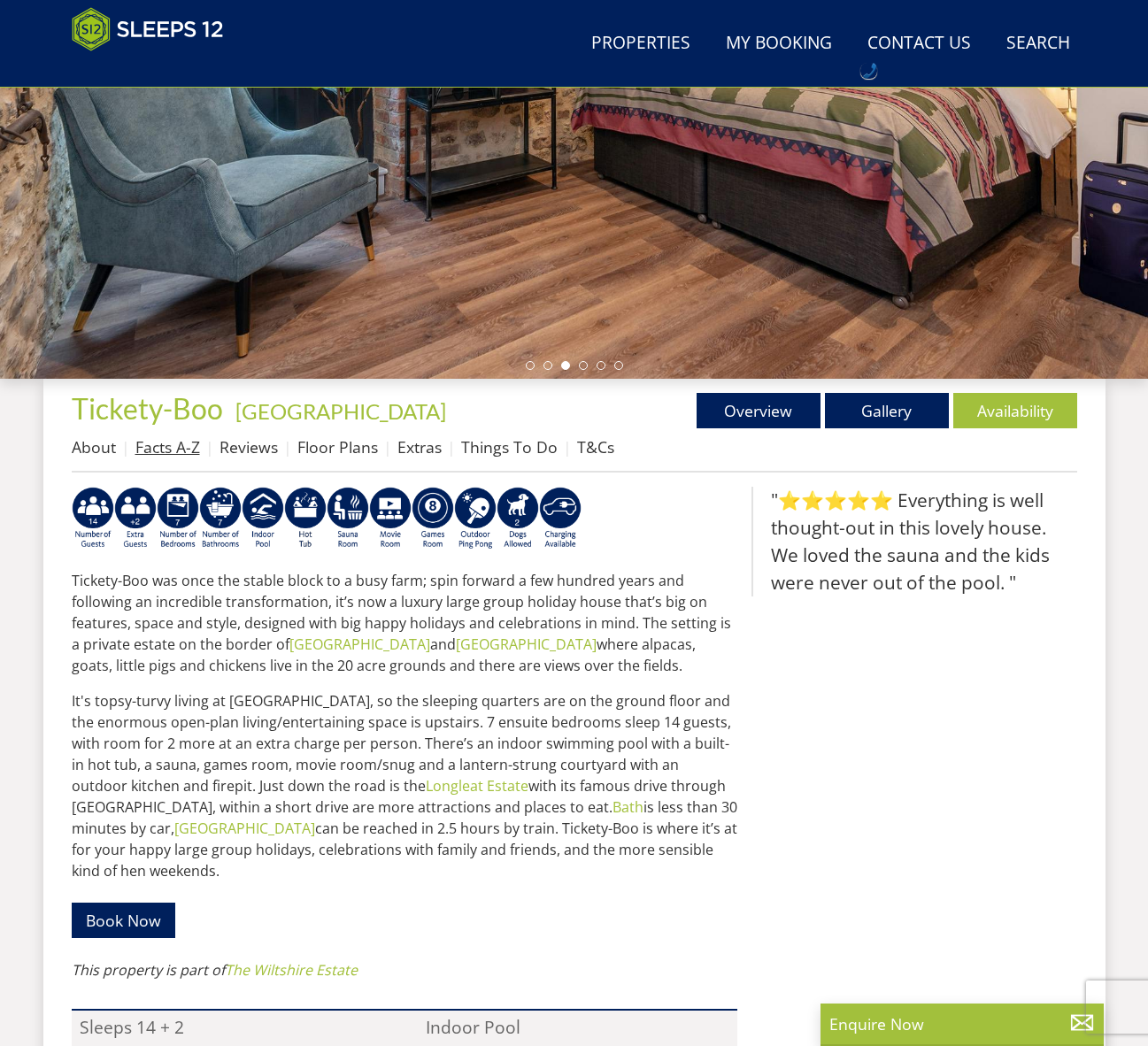
click at [193, 455] on link "Facts A-Z" at bounding box center [167, 447] width 64 height 21
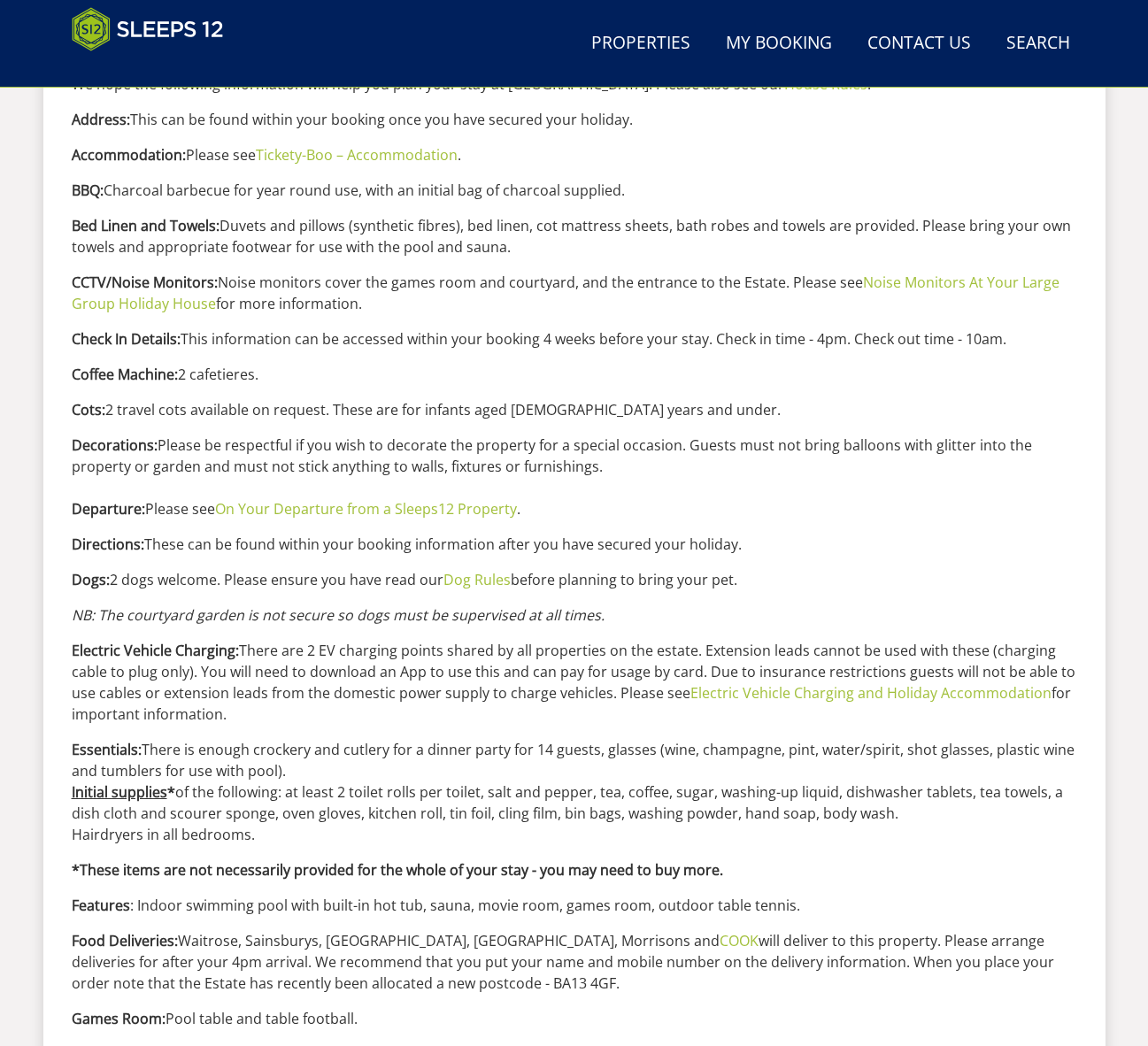
scroll to position [853, 0]
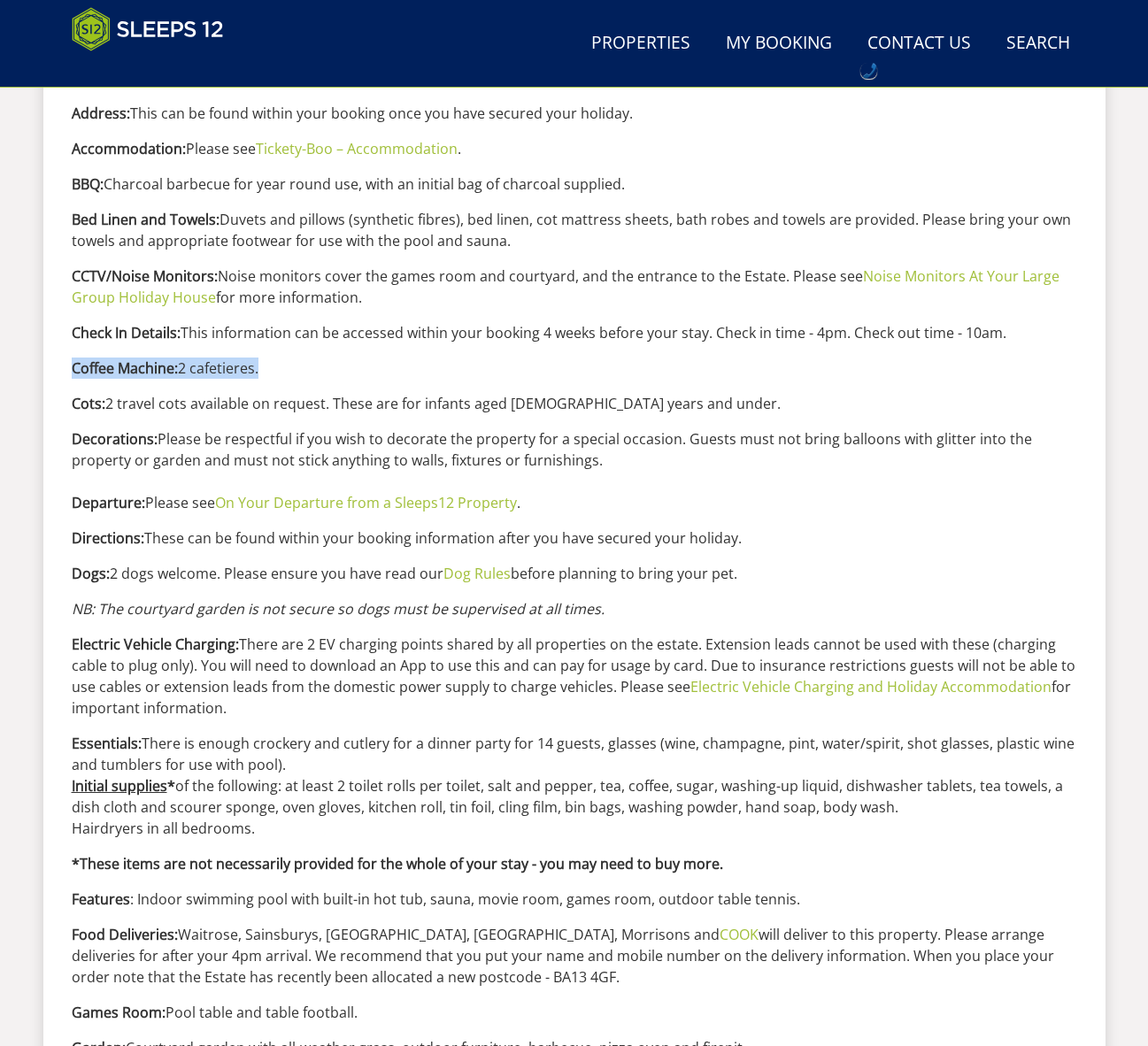
drag, startPoint x: 267, startPoint y: 367, endPoint x: 63, endPoint y: 368, distance: 204.0
click at [63, 368] on div "Properties Tickety-[GEOGRAPHIC_DATA] - [GEOGRAPHIC_DATA] Overview Gallery Avail…" at bounding box center [574, 985] width 1062 height 2143
copy p "Coffee Machine: 2 cafetieres."
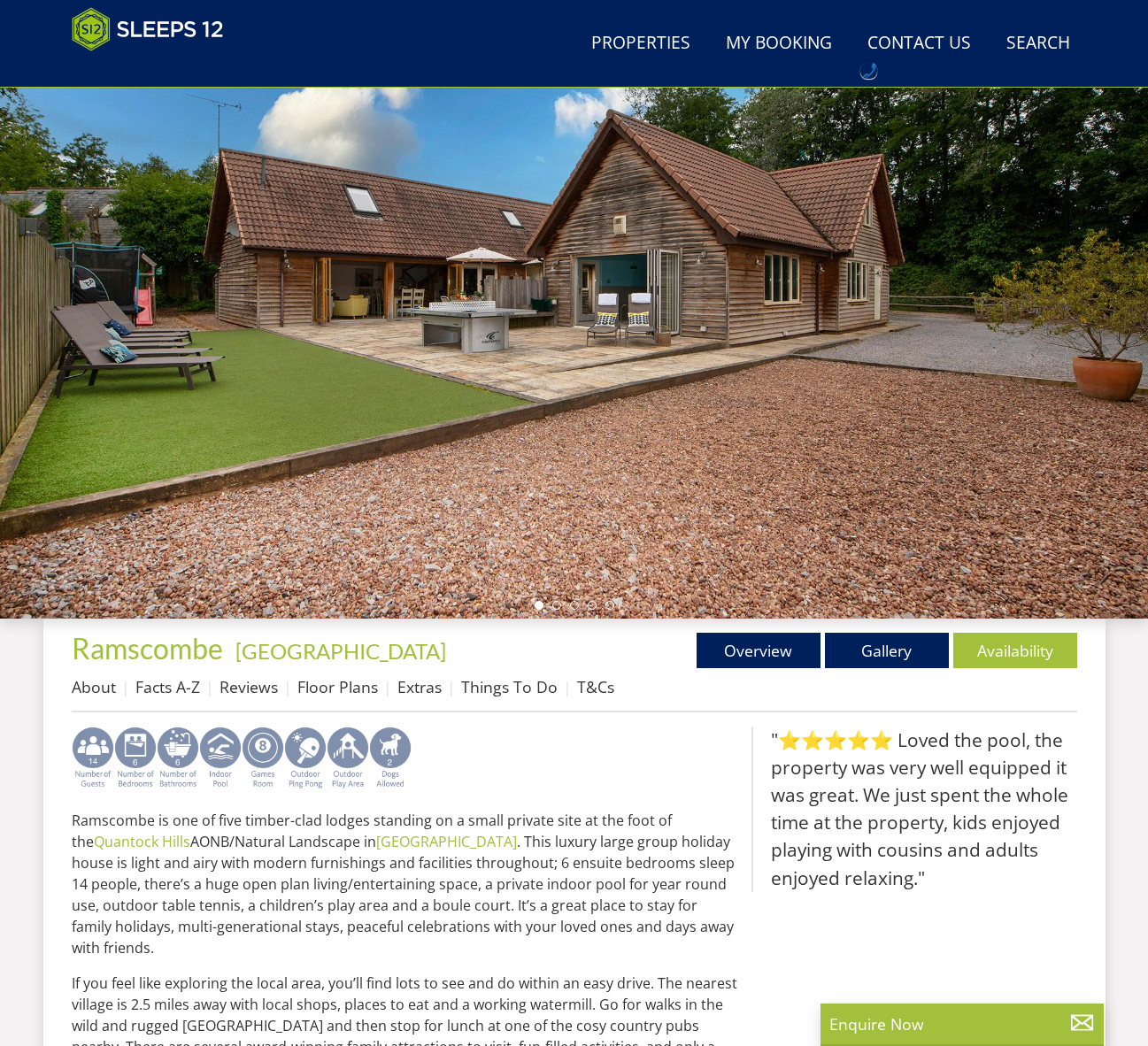
scroll to position [177, 0]
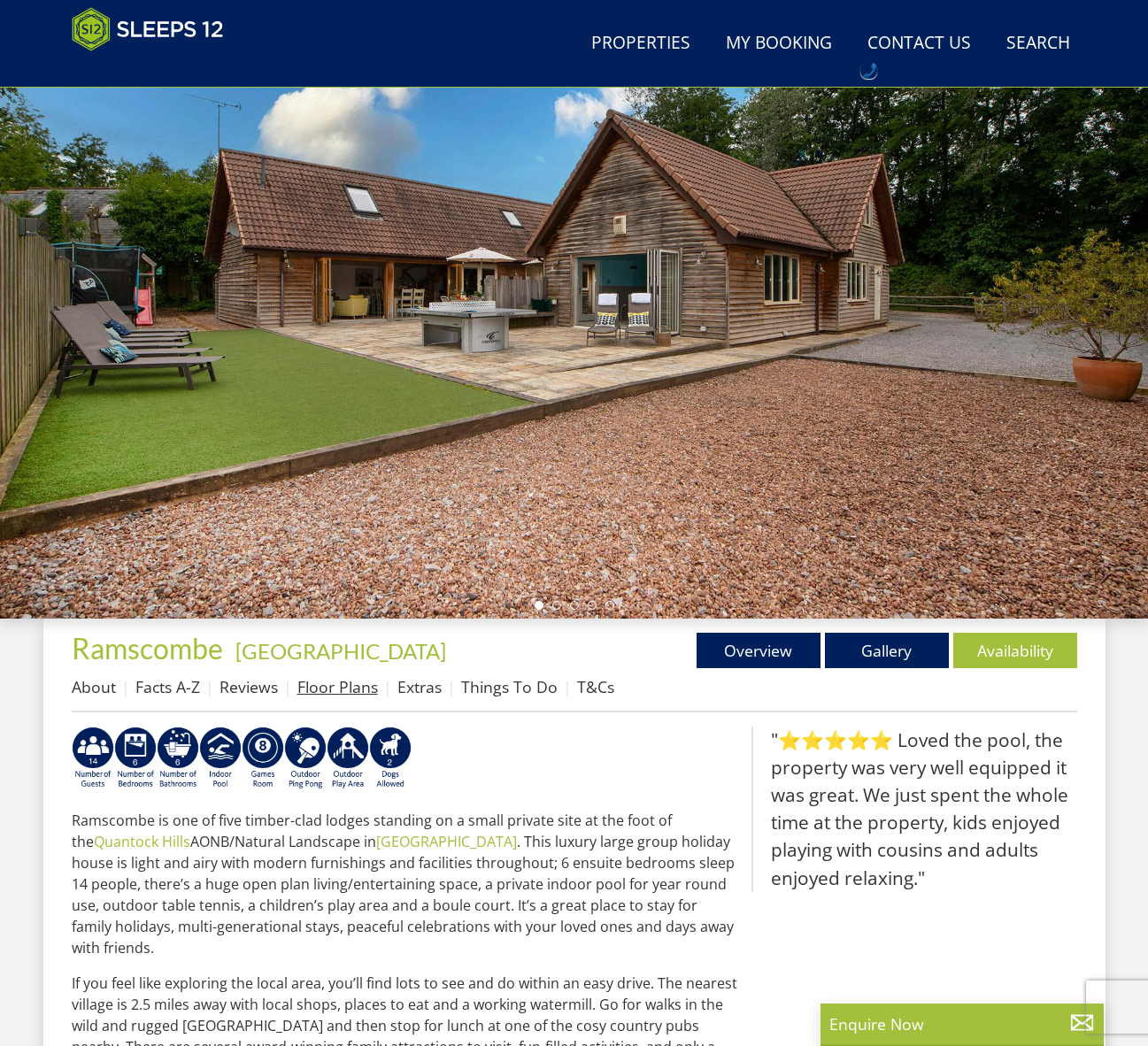
click at [330, 691] on link "Floor Plans" at bounding box center [338, 687] width 80 height 21
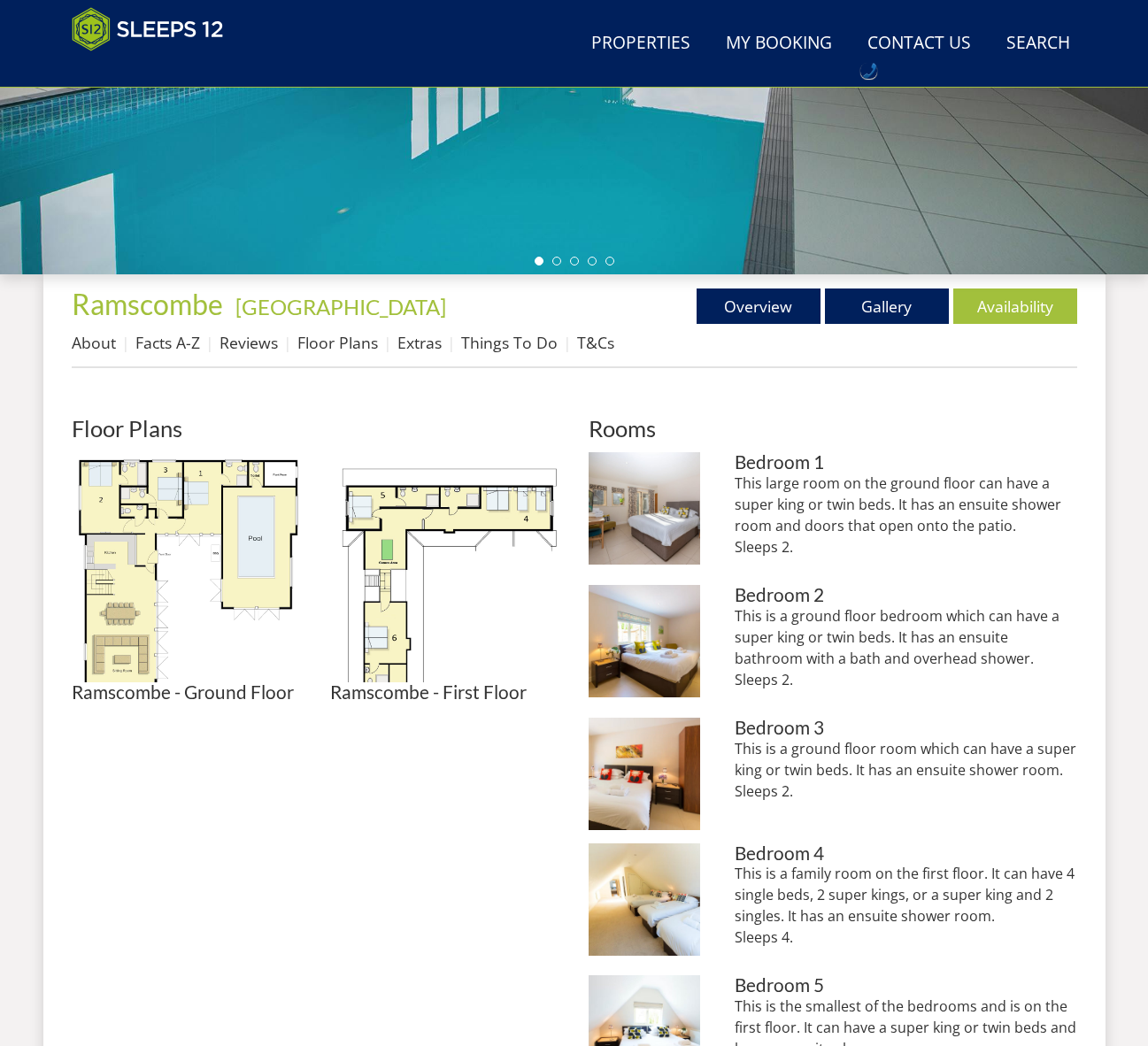
scroll to position [469, 0]
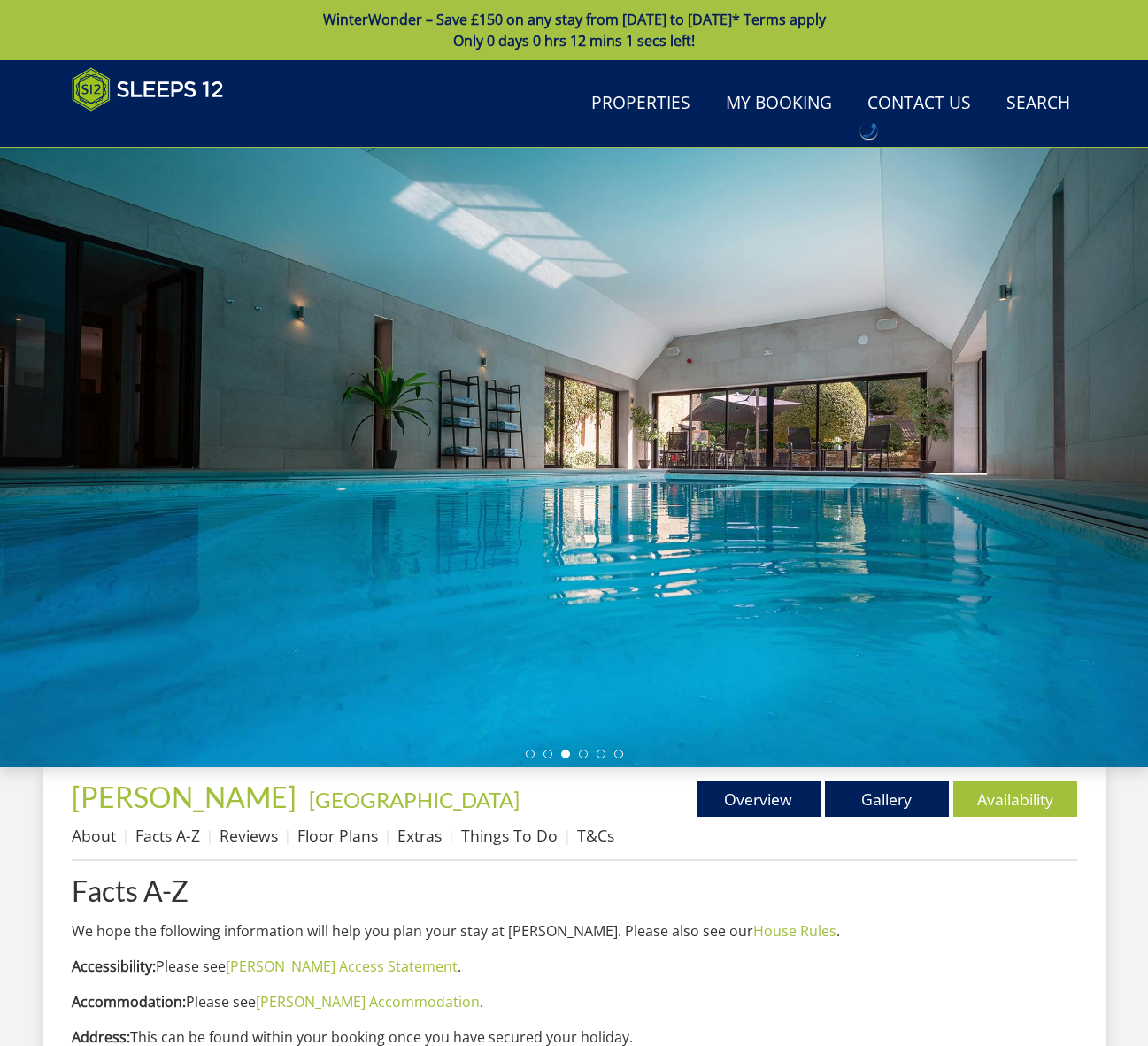
scroll to position [744, 0]
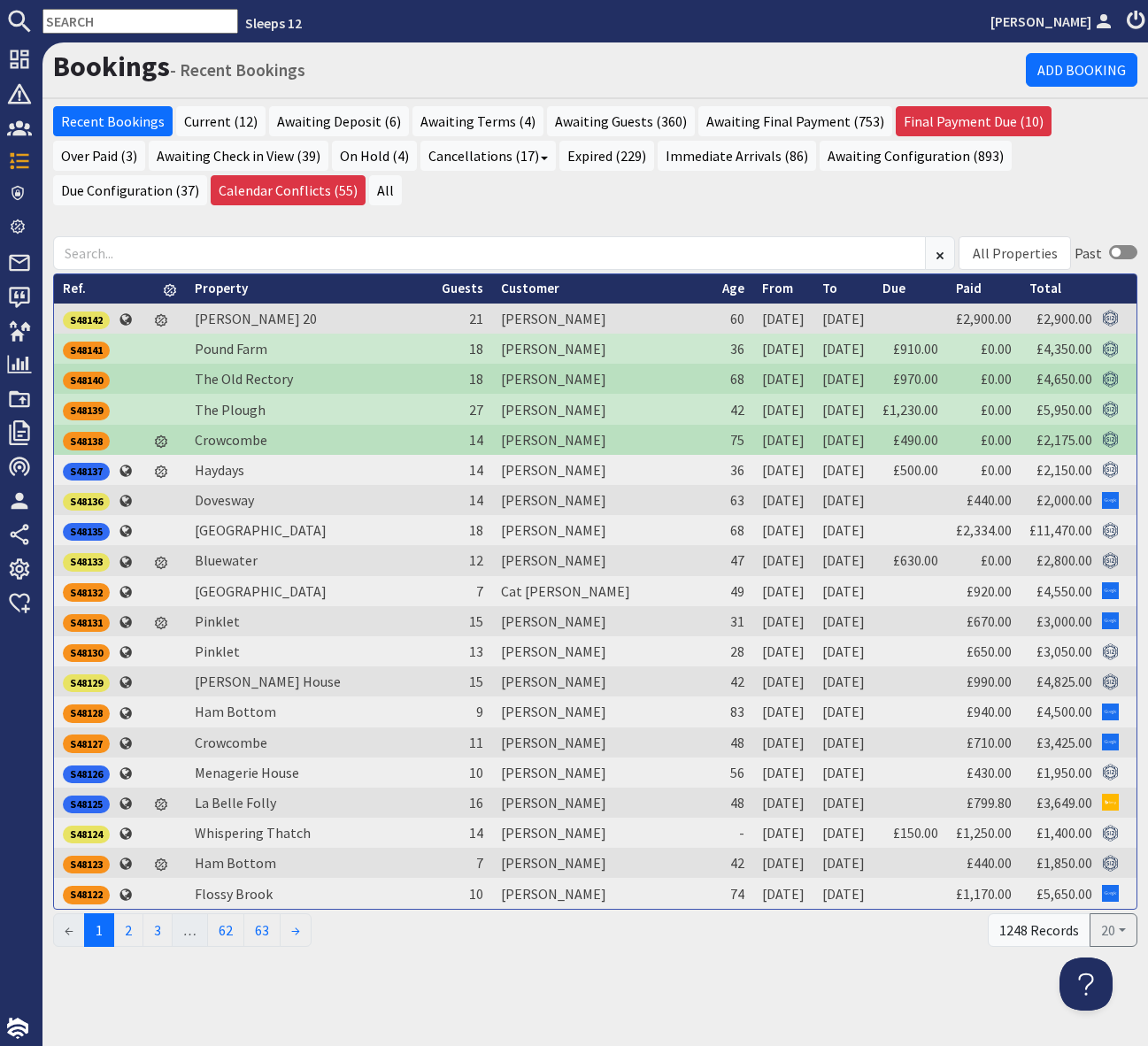
click at [67, 21] on input "text" at bounding box center [140, 21] width 196 height 25
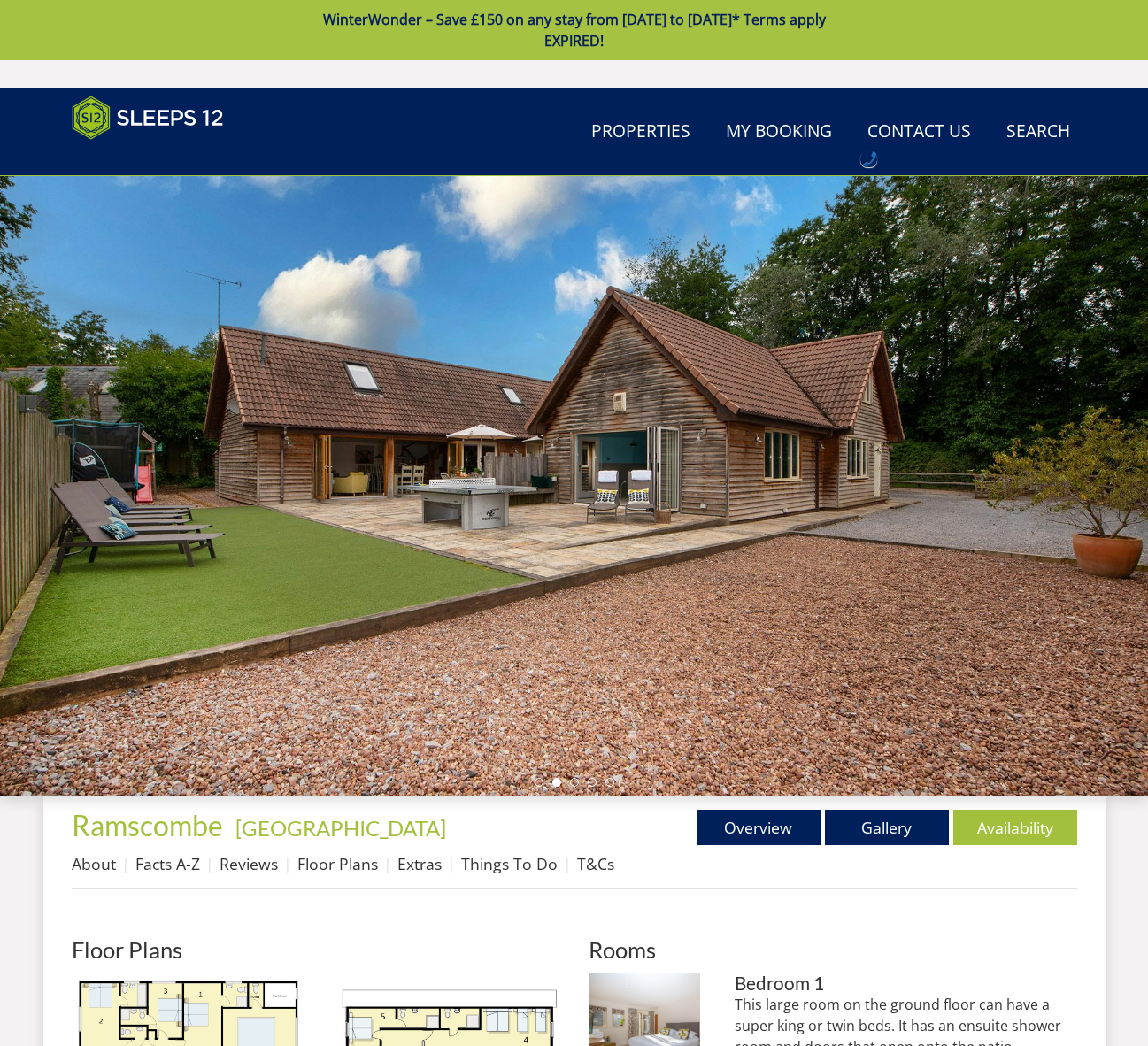
scroll to position [469, 0]
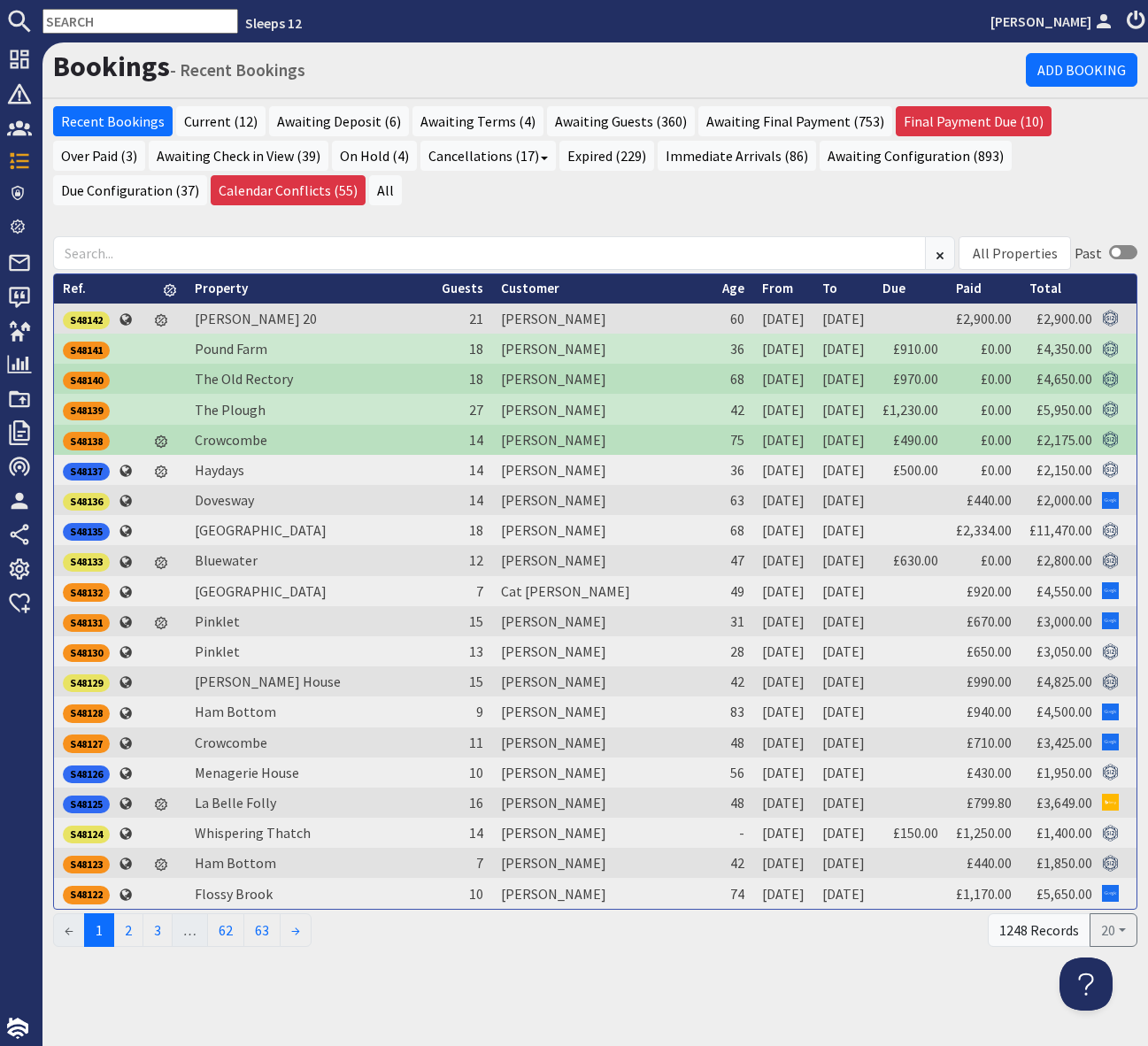
click at [78, 23] on input "text" at bounding box center [140, 21] width 196 height 25
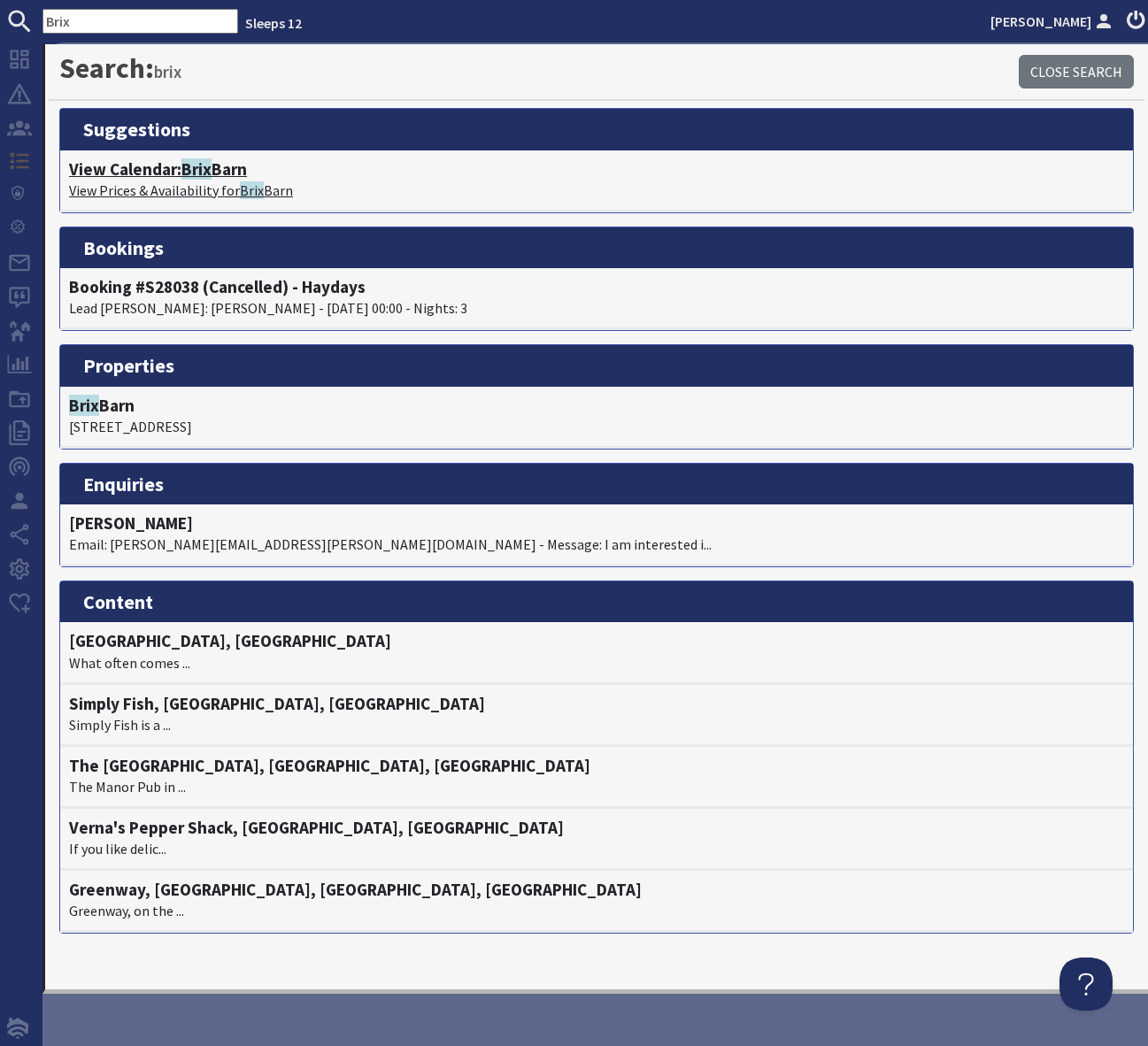
type input "Brix"
click at [222, 163] on h4 "View Calendar: Brix Barn" at bounding box center [596, 169] width 1055 height 21
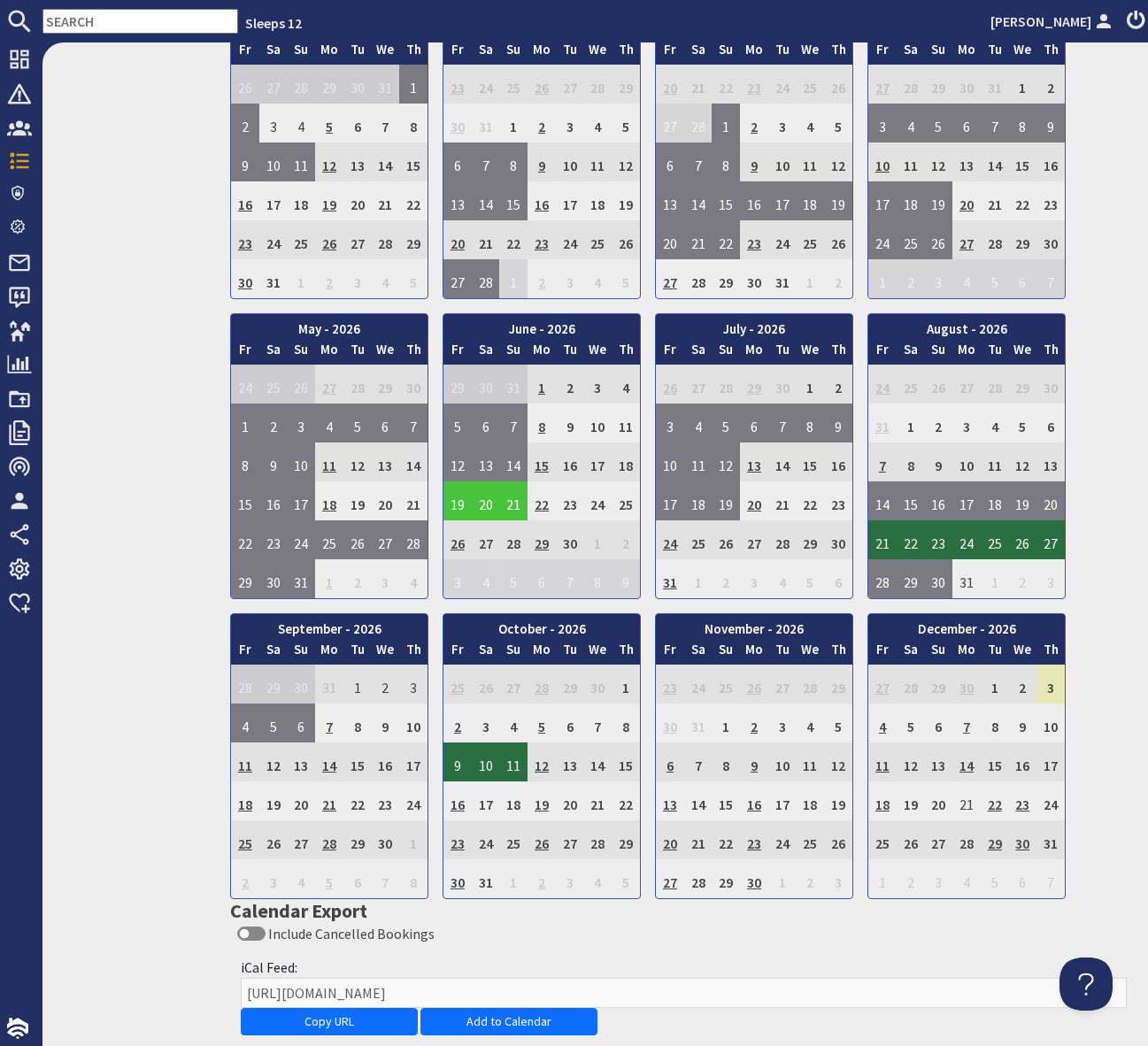
scroll to position [1077, 0]
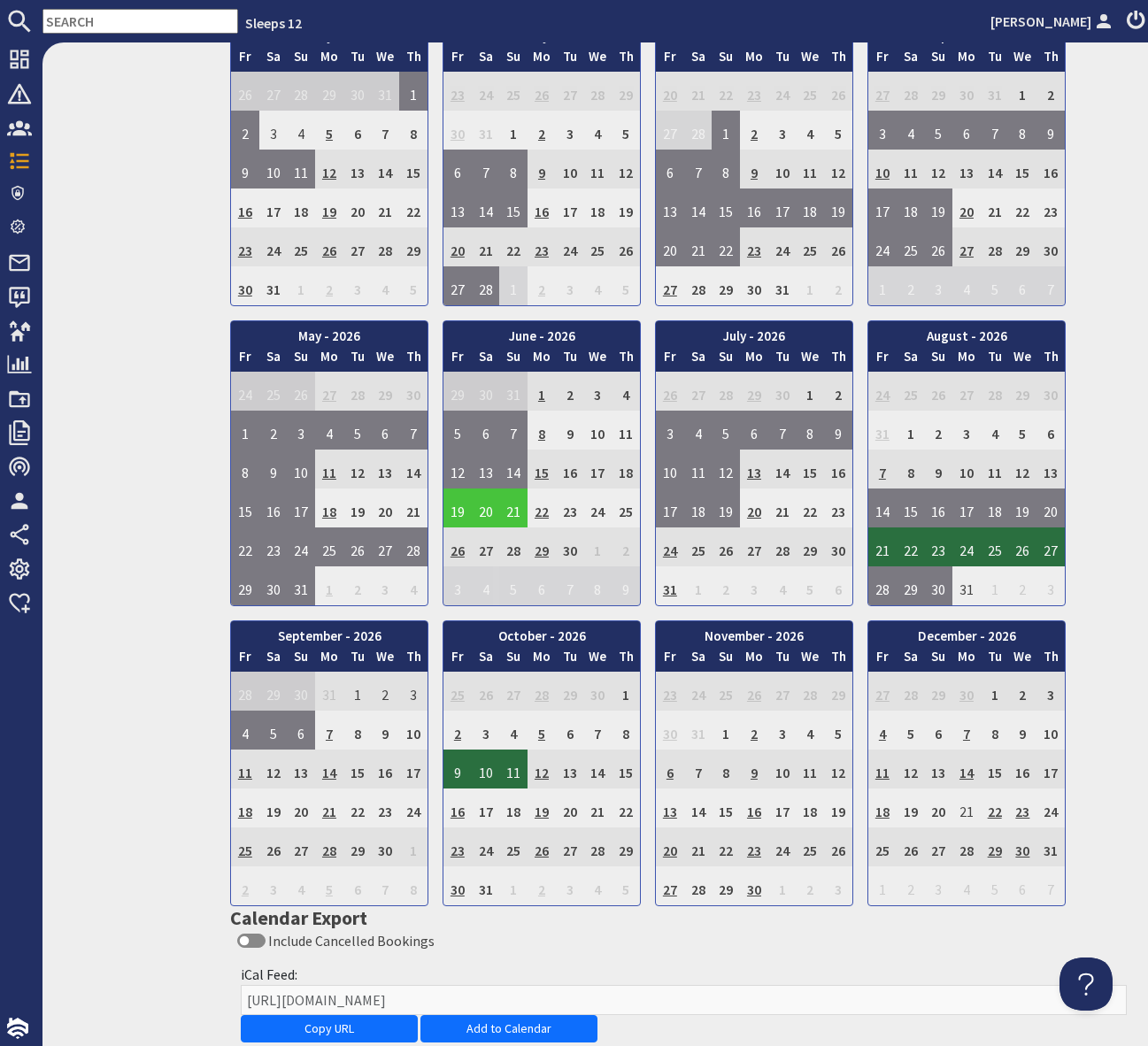
click at [457, 731] on td "2" at bounding box center [458, 730] width 29 height 39
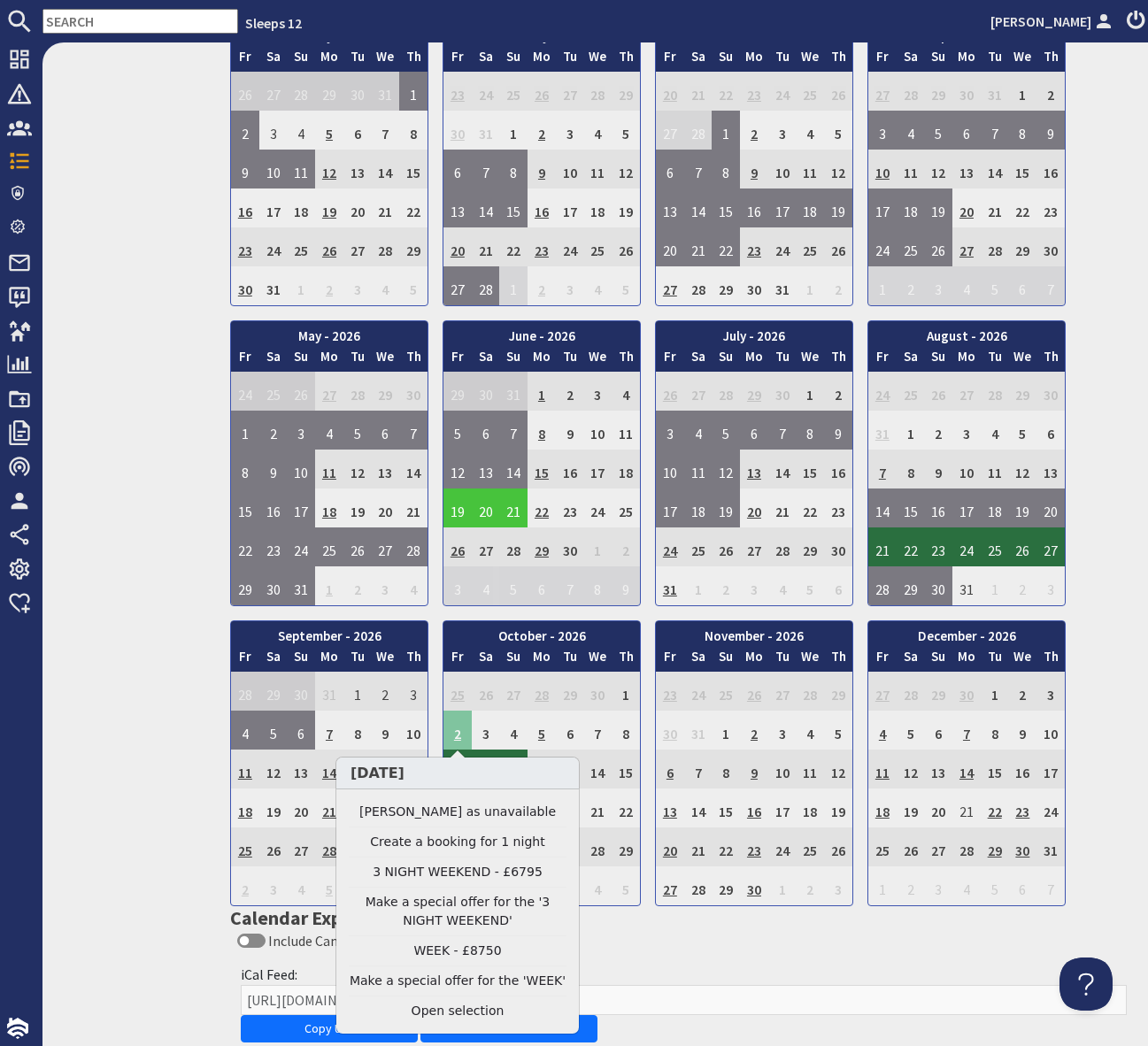
click at [457, 731] on td "2" at bounding box center [458, 730] width 29 height 39
click at [493, 866] on link "3 NIGHT WEEKEND - £6795" at bounding box center [457, 872] width 217 height 19
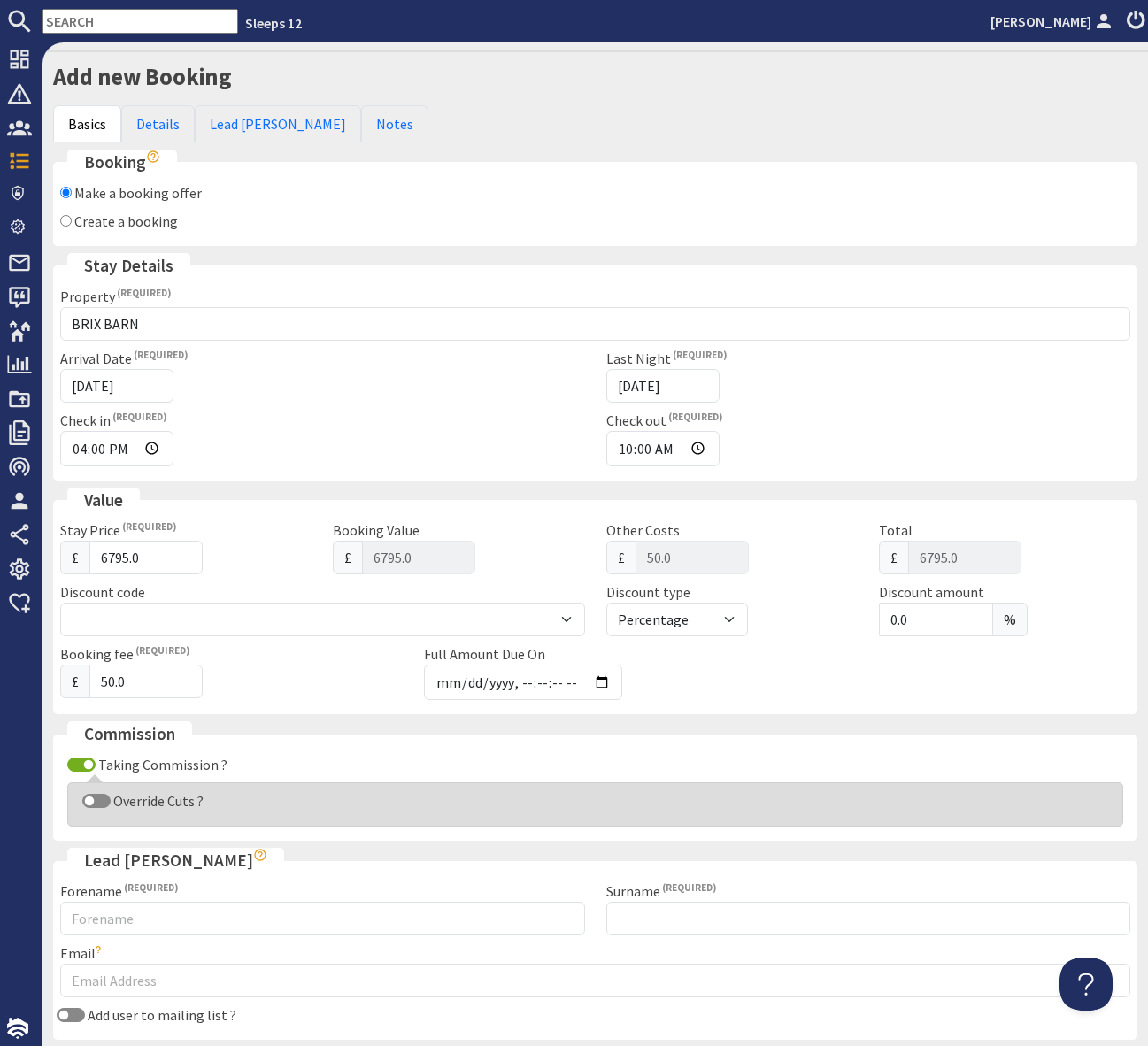
scroll to position [56, 0]
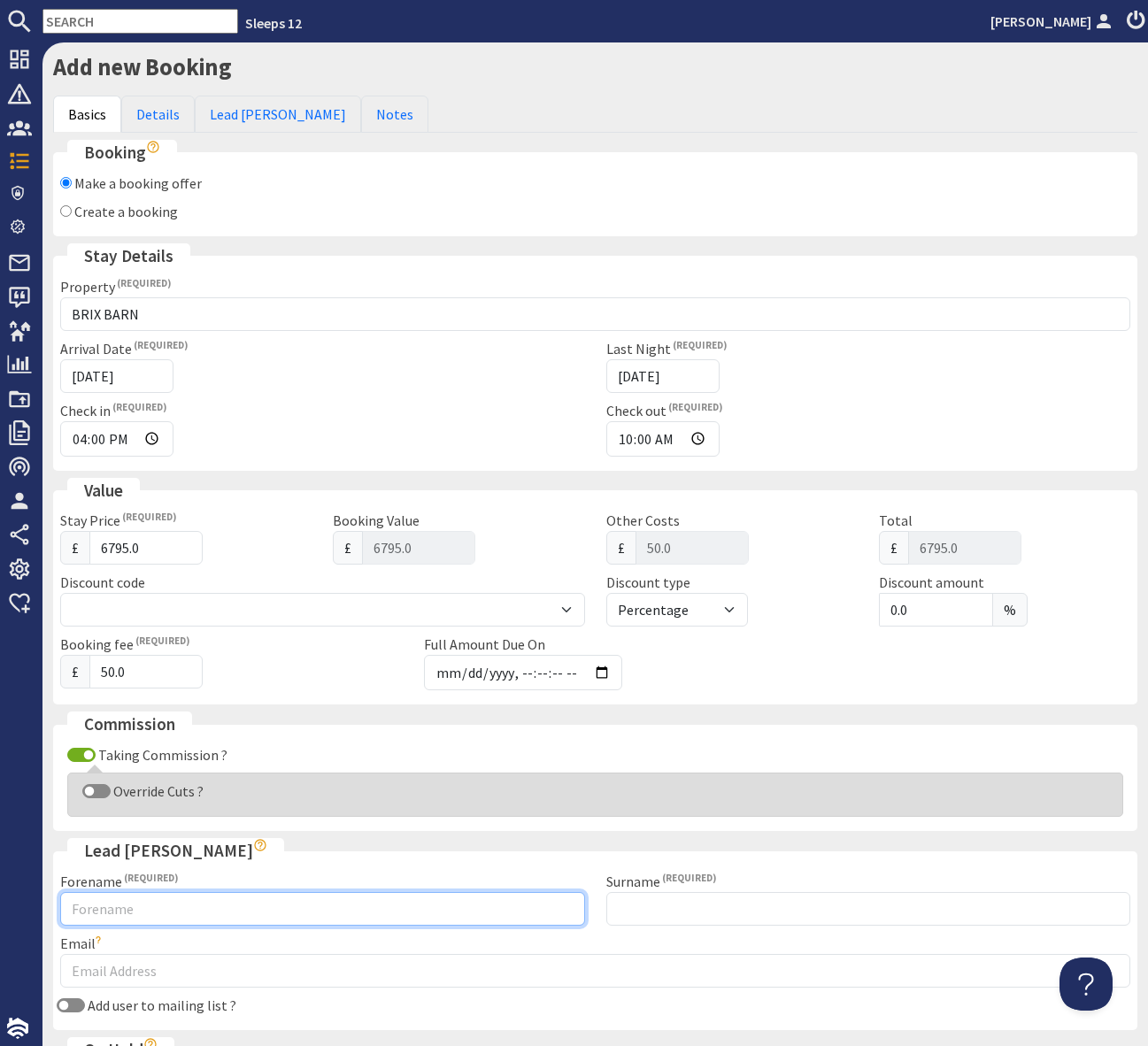
click at [118, 907] on input "Forename" at bounding box center [322, 909] width 525 height 34
type input "Nicki"
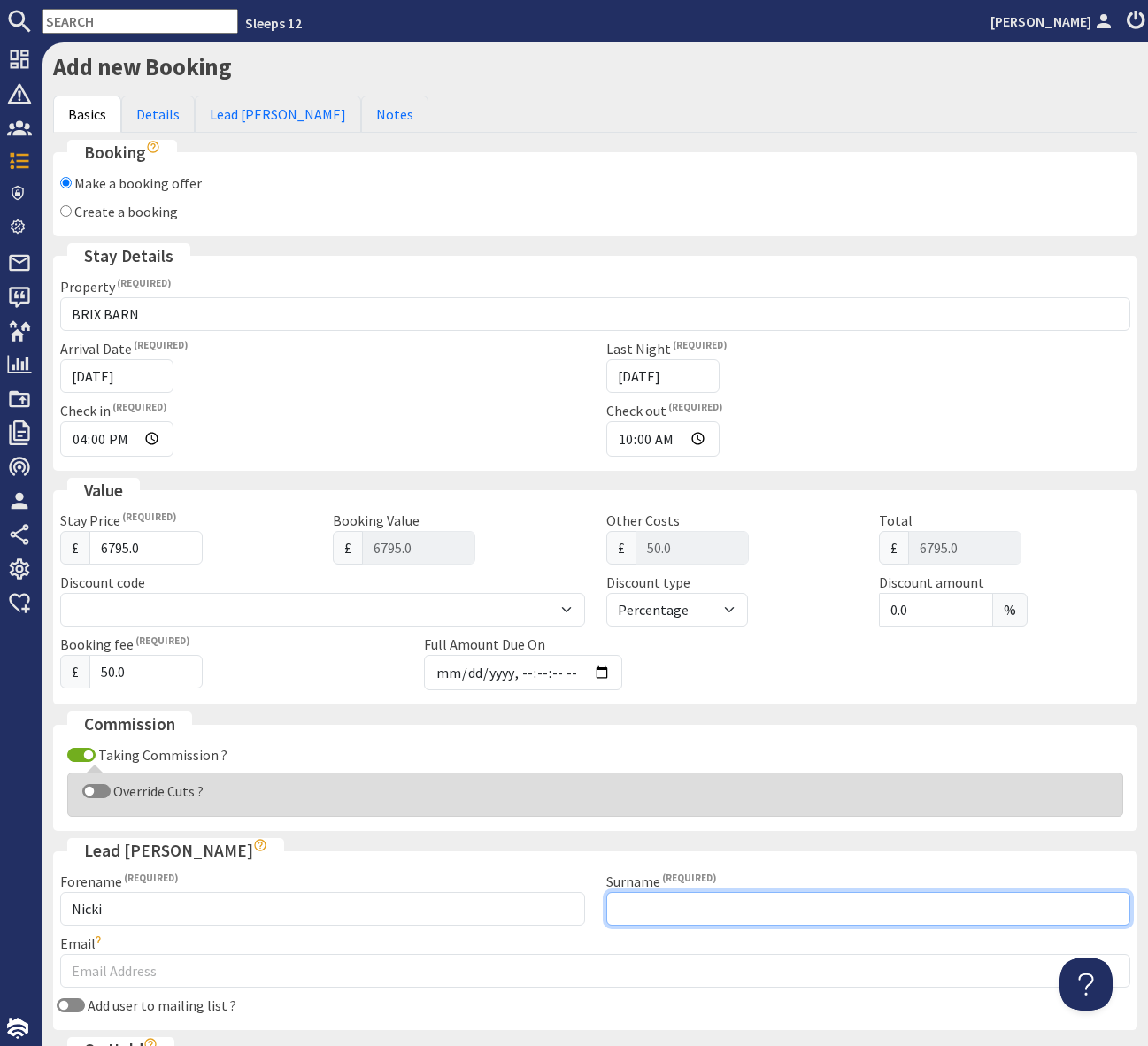
click at [671, 911] on input "Surname" at bounding box center [868, 909] width 525 height 34
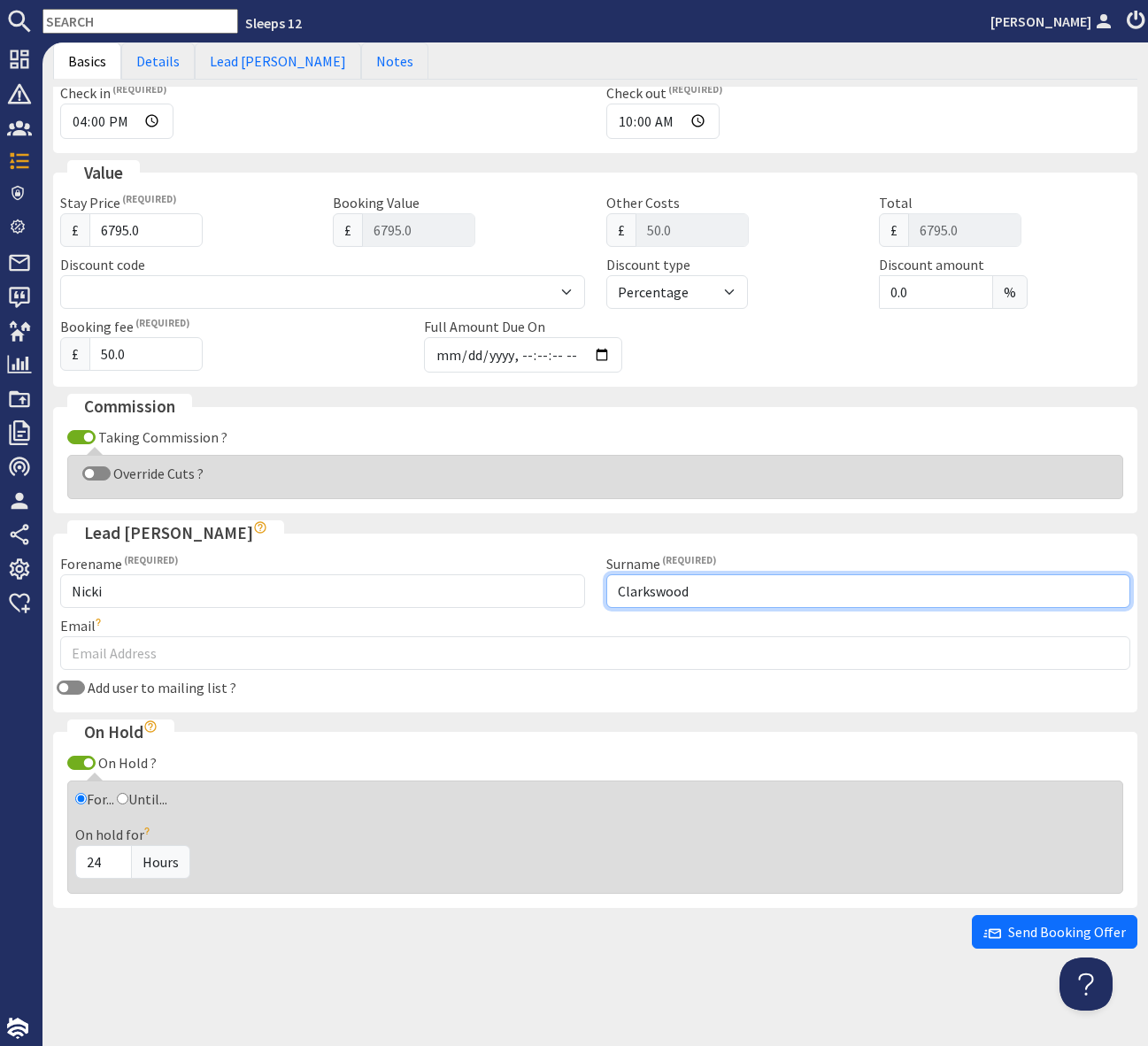
type input "Clarkswood"
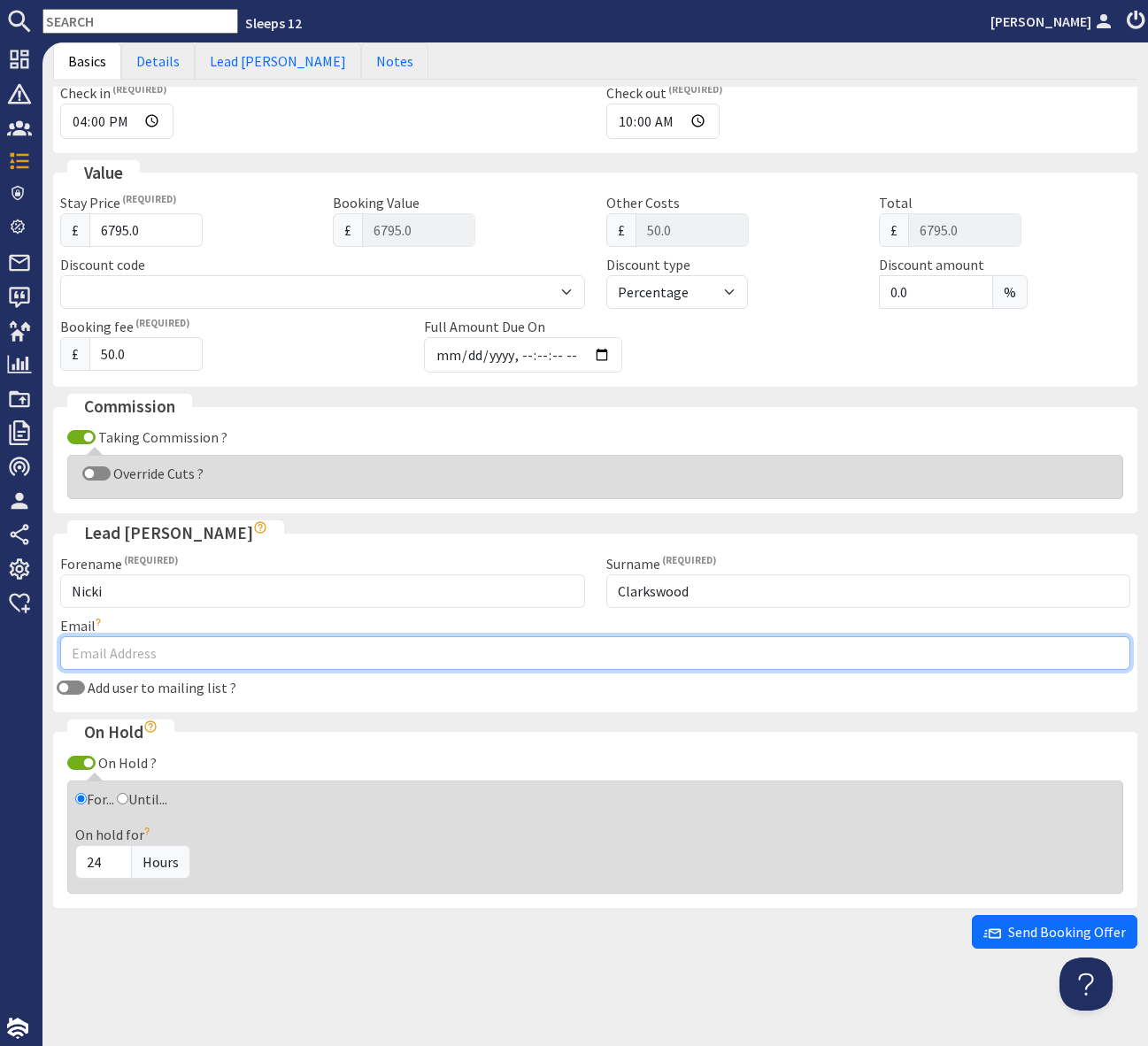
click at [115, 650] on input "Email" at bounding box center [595, 654] width 1070 height 34
drag, startPoint x: 62, startPoint y: 650, endPoint x: 167, endPoint y: 638, distance: 105.7
click at [73, 649] on input "Email" at bounding box center [595, 654] width 1070 height 34
paste input "nicki@clarksworld.net"
type input "nicki@clarksworld.net"
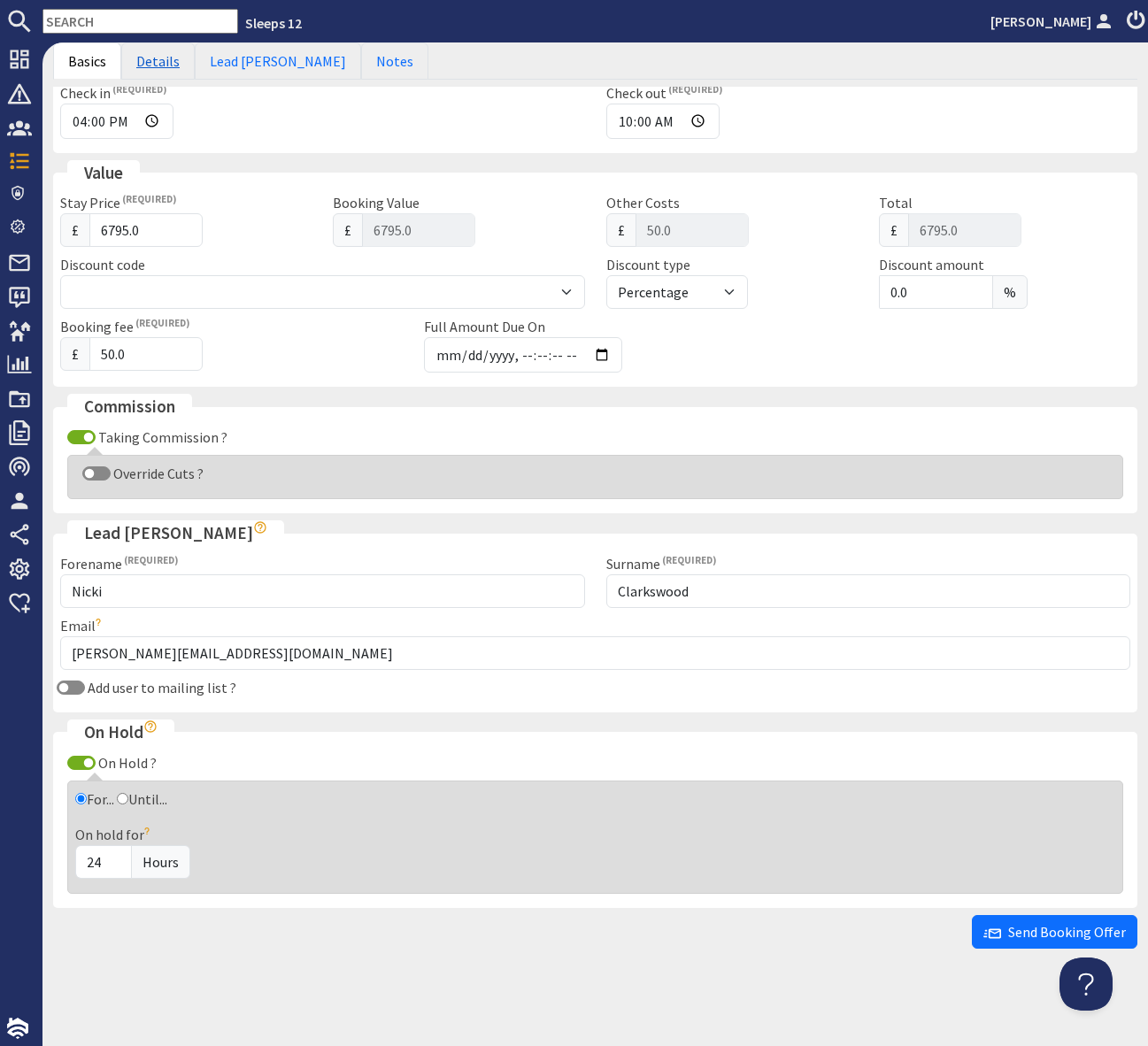
click at [154, 55] on link "Details" at bounding box center [158, 62] width 73 height 38
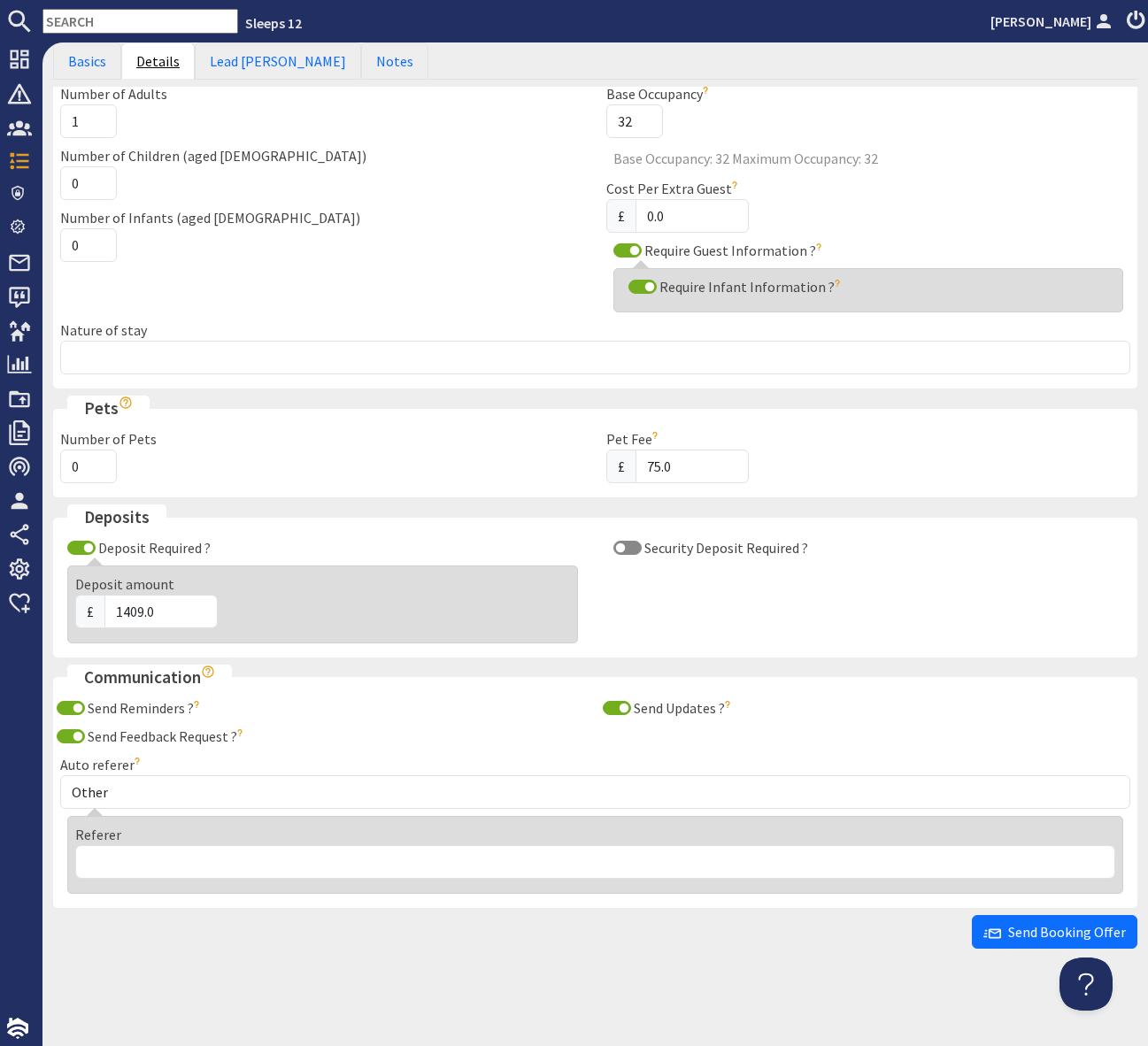
scroll to position [146, 0]
click at [99, 127] on input "1" at bounding box center [88, 122] width 56 height 34
click at [85, 123] on input "1" at bounding box center [88, 122] width 56 height 34
type input "27"
type input "1"
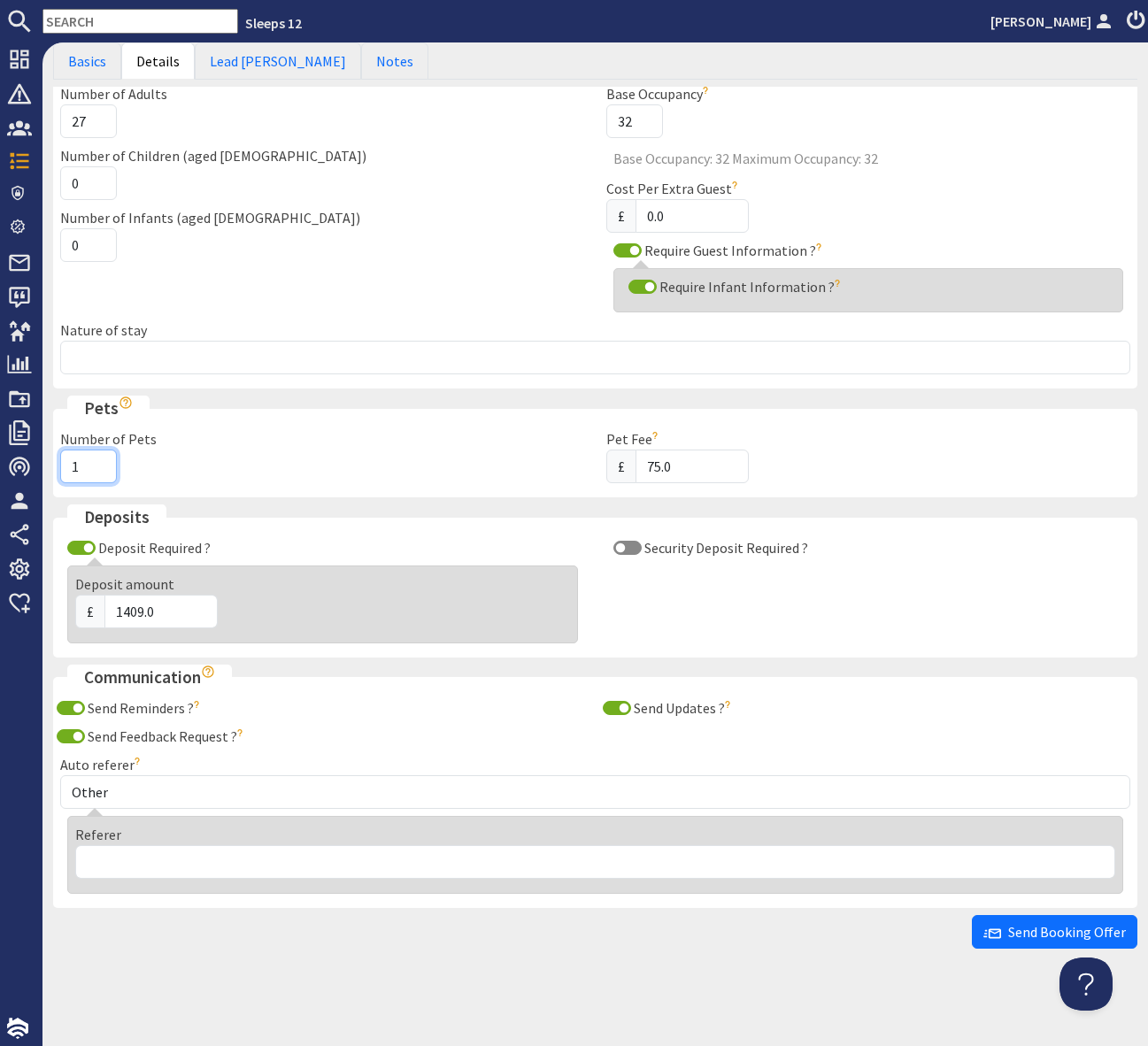
click at [102, 463] on input "1" at bounding box center [88, 467] width 56 height 34
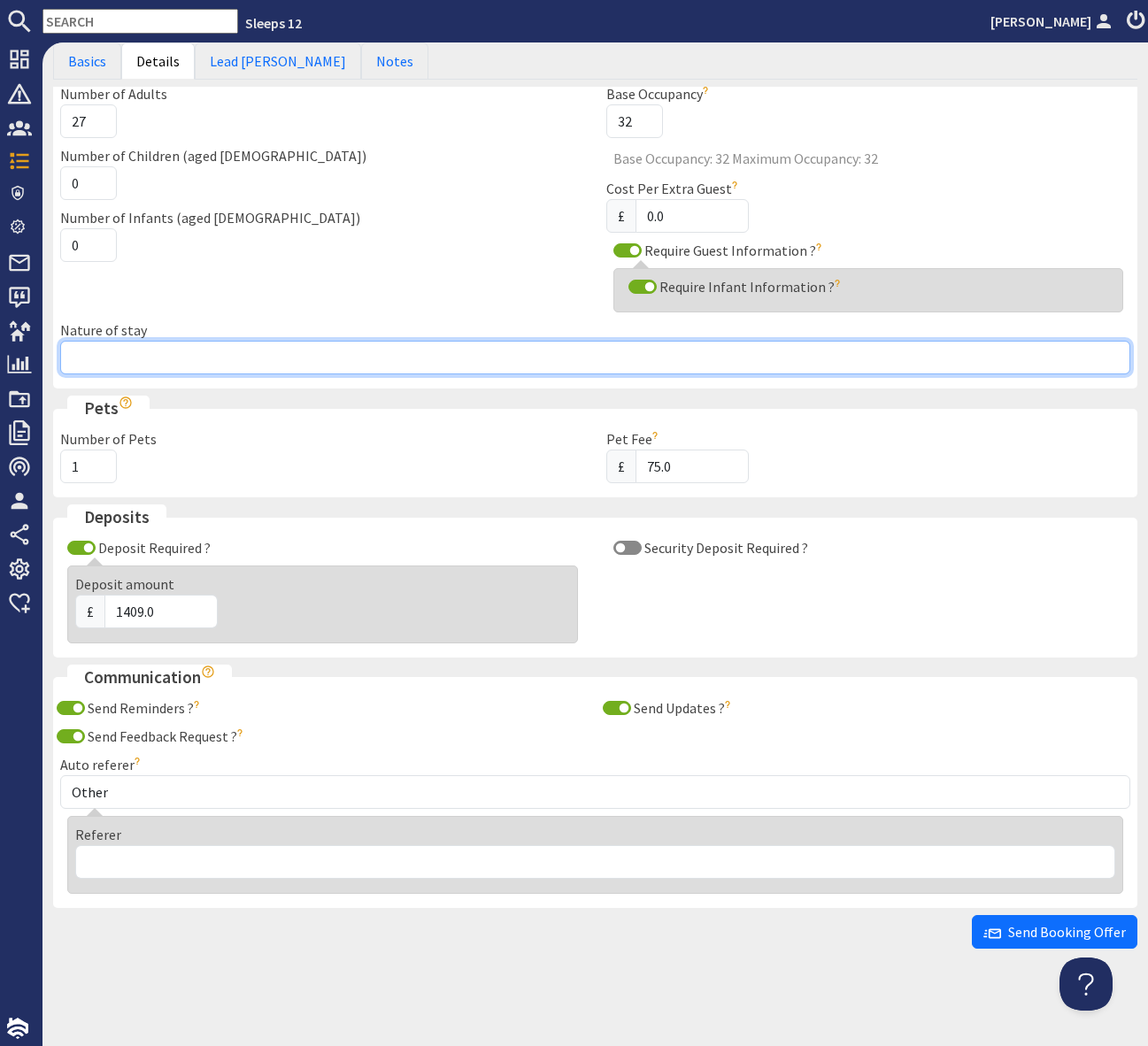
click at [112, 366] on input "Nature of stay" at bounding box center [595, 358] width 1070 height 34
type input "TBC"
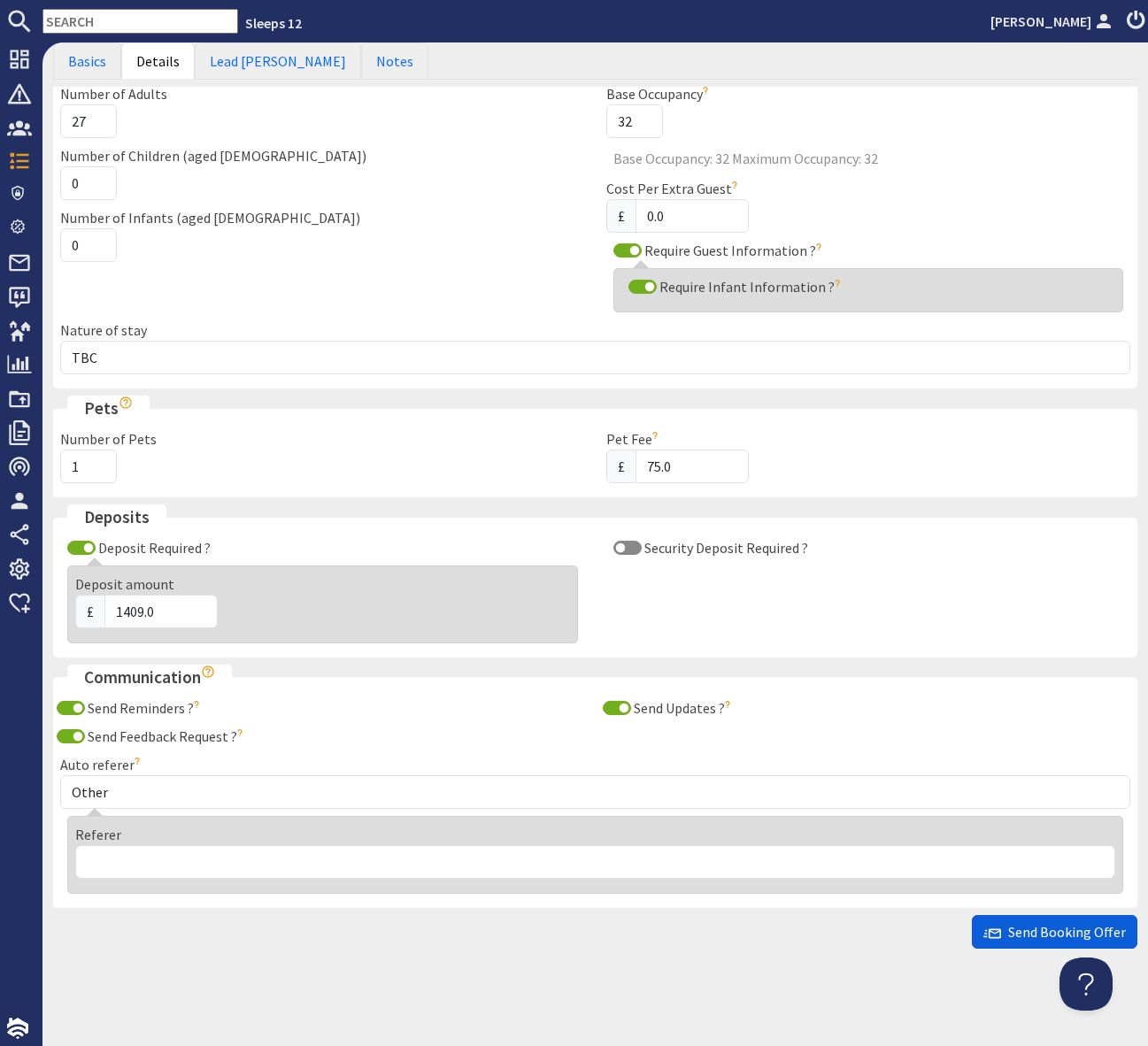
click at [1046, 932] on span "Send Booking Offer" at bounding box center [1054, 932] width 142 height 18
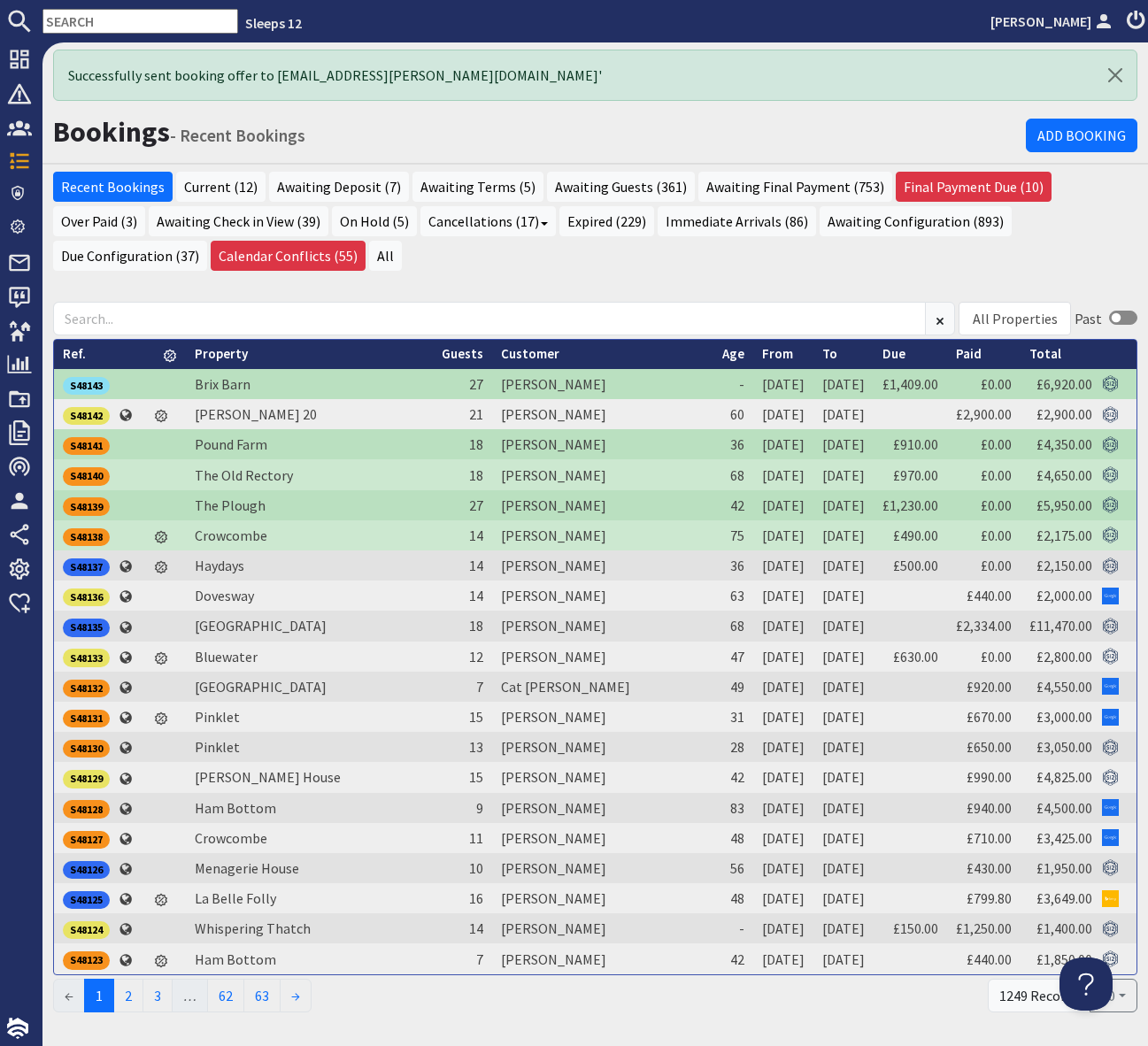
click at [110, 22] on input "text" at bounding box center [140, 21] width 196 height 25
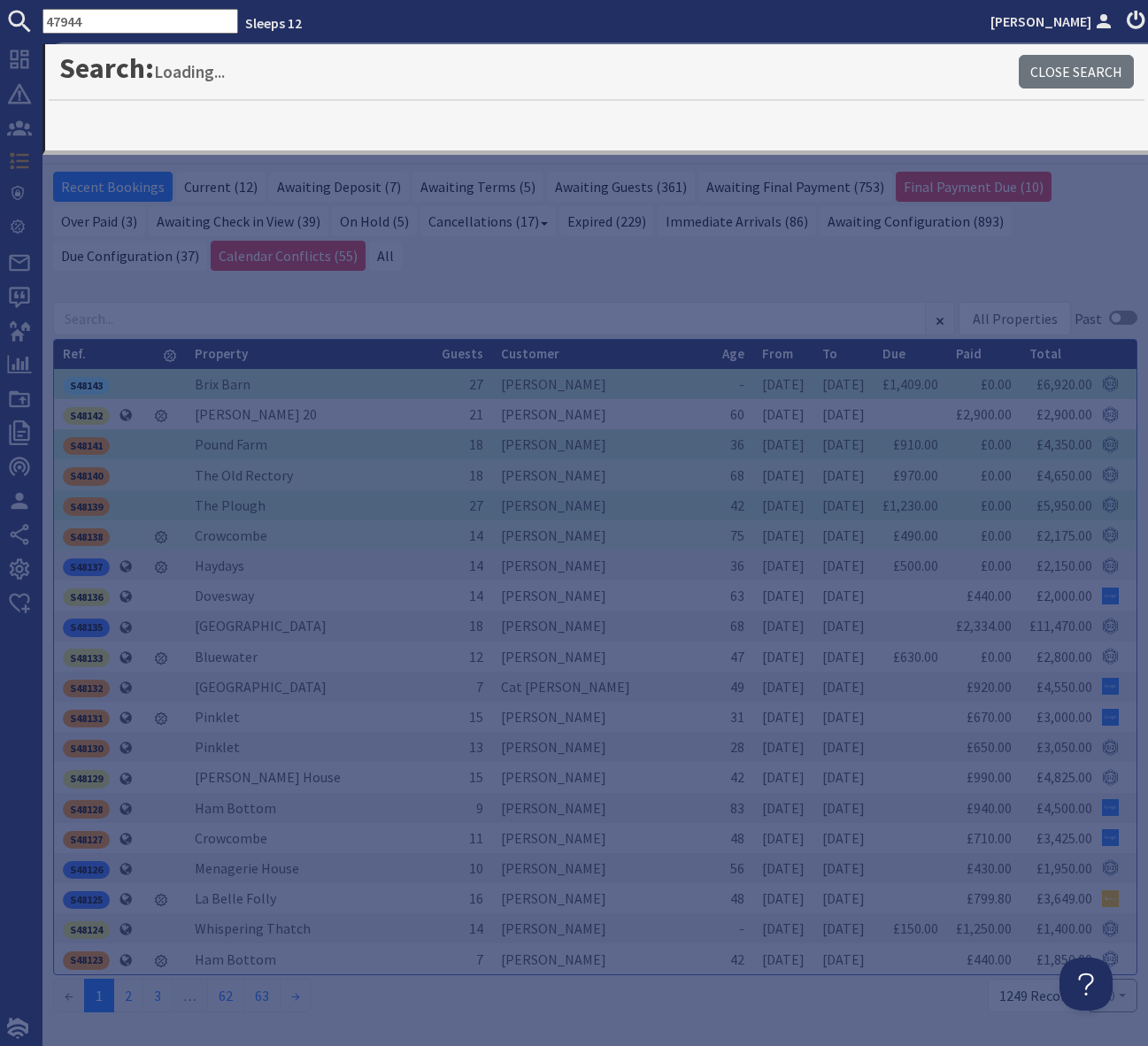
type input "47944"
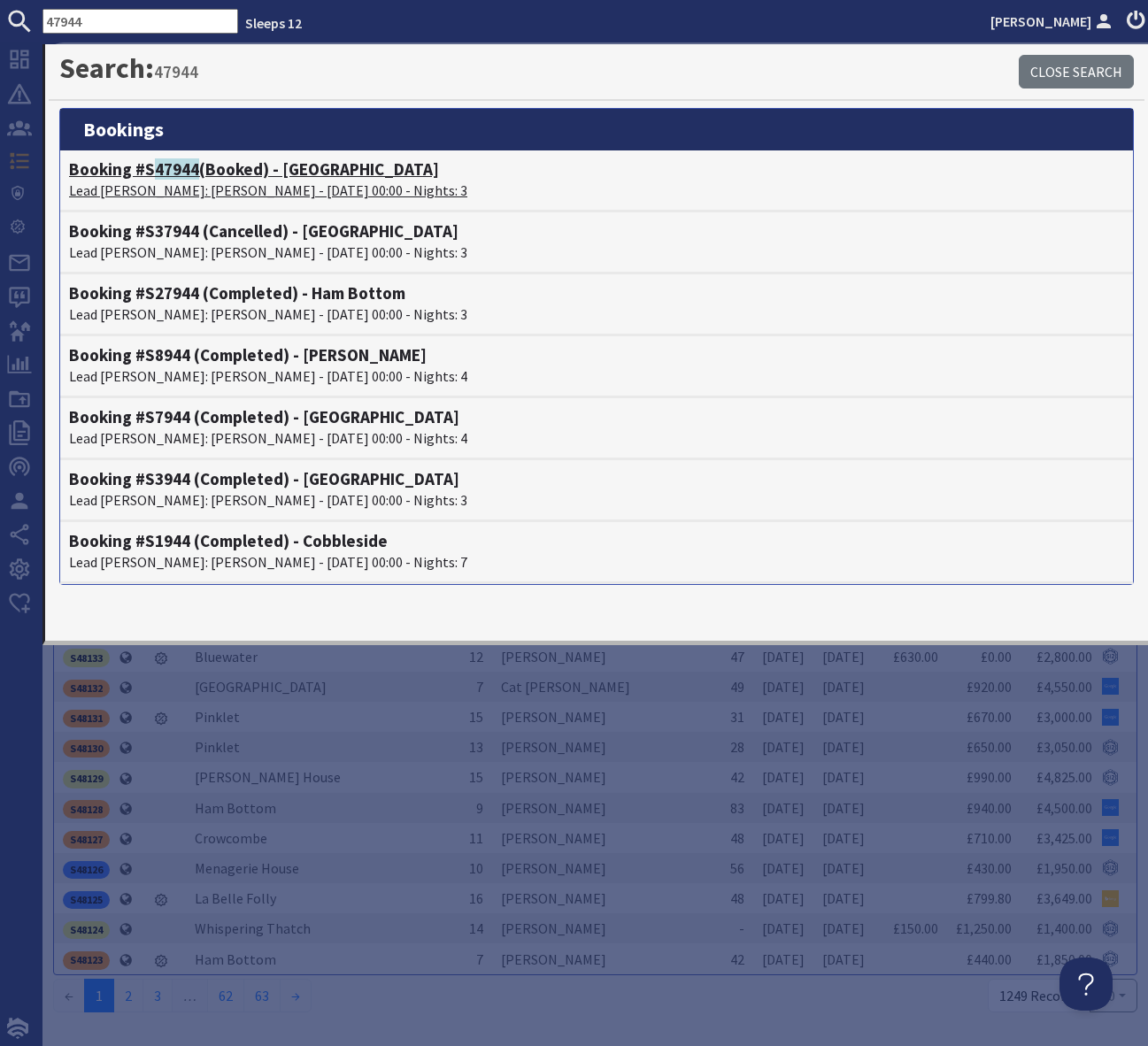
click at [291, 169] on h4 "Booking #S 47944 (Booked) - Otterhead House" at bounding box center [596, 169] width 1055 height 21
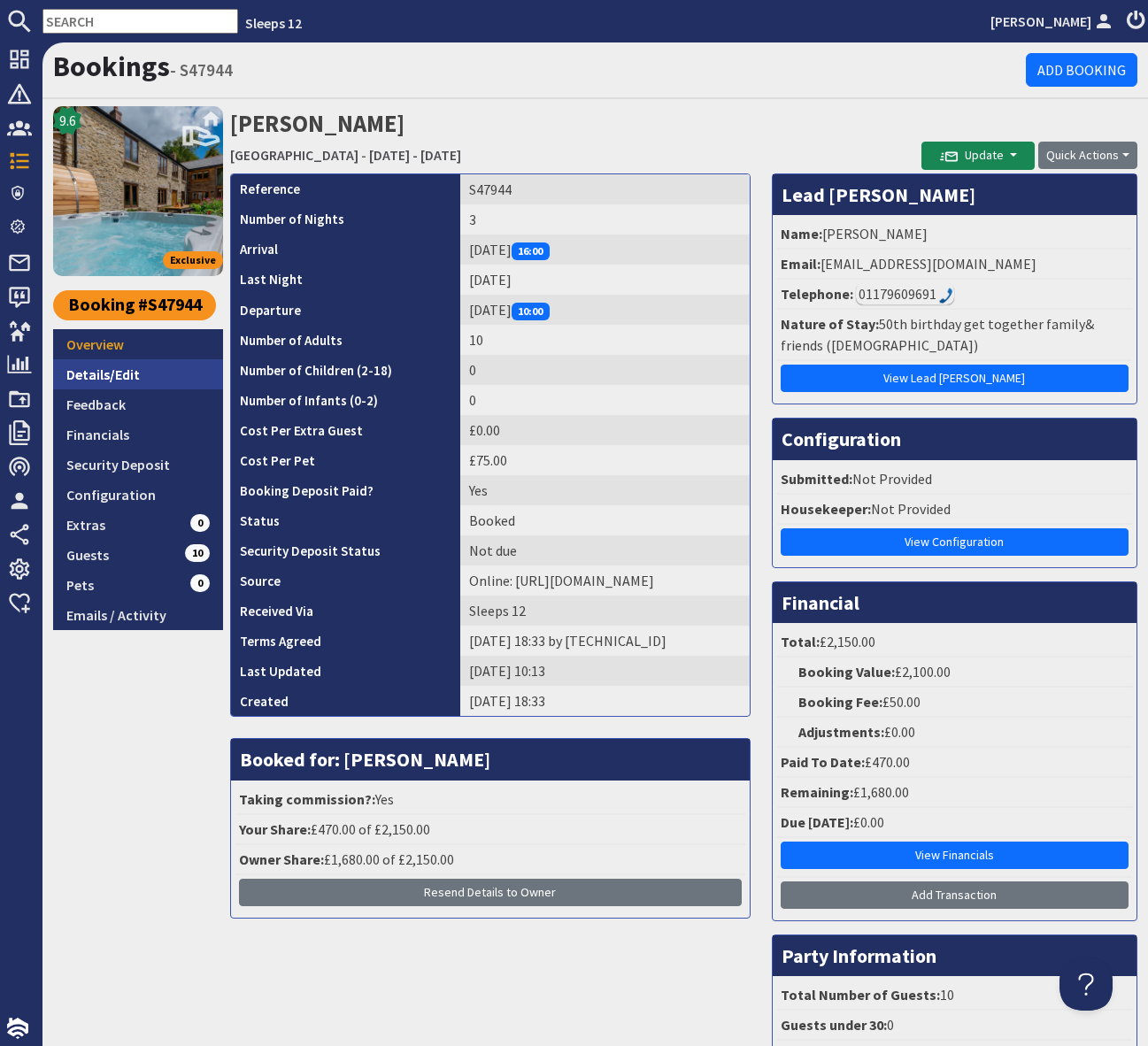
click at [130, 369] on link "Details/Edit" at bounding box center [138, 375] width 170 height 30
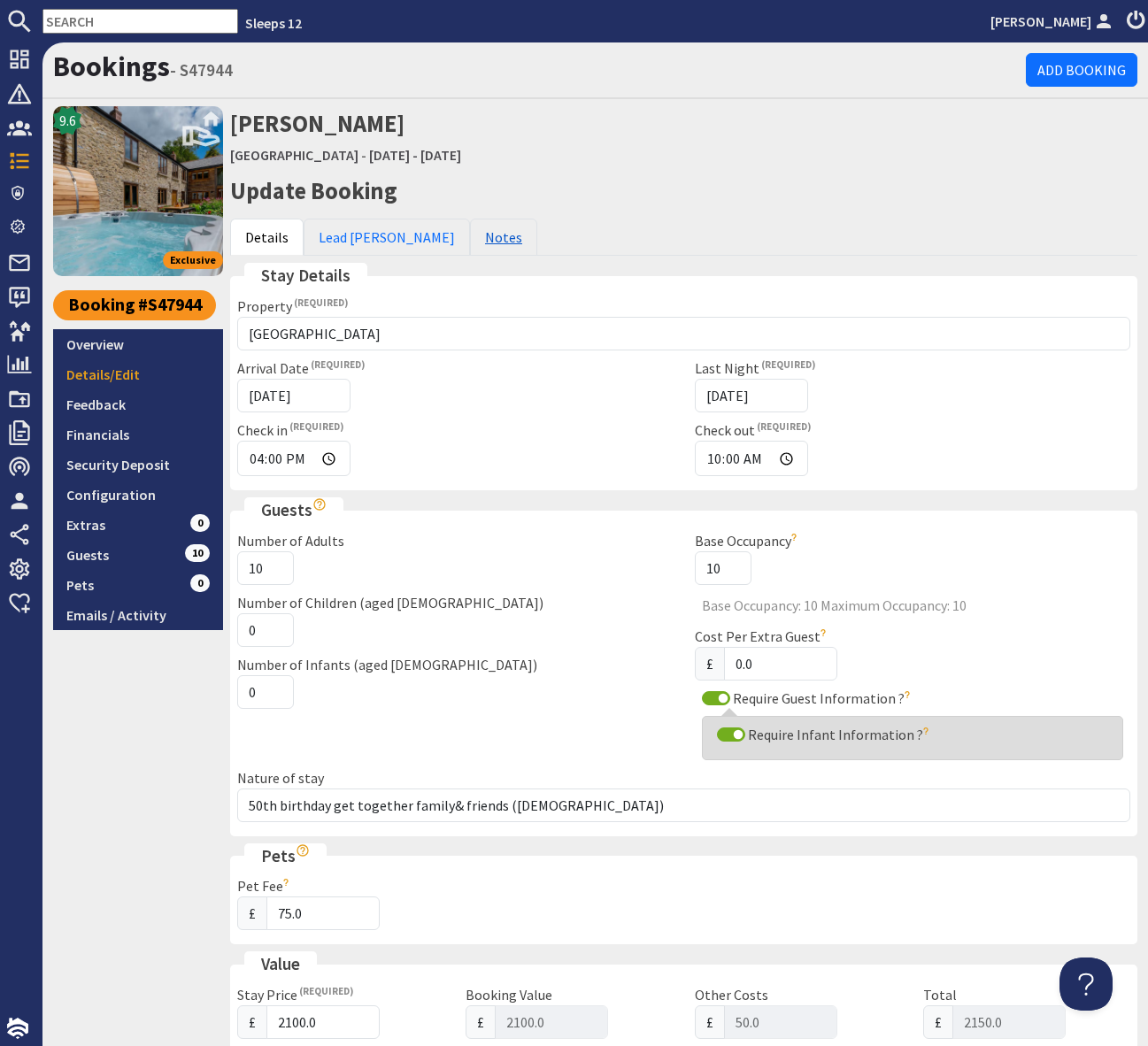
click at [470, 241] on link "Notes" at bounding box center [503, 237] width 67 height 38
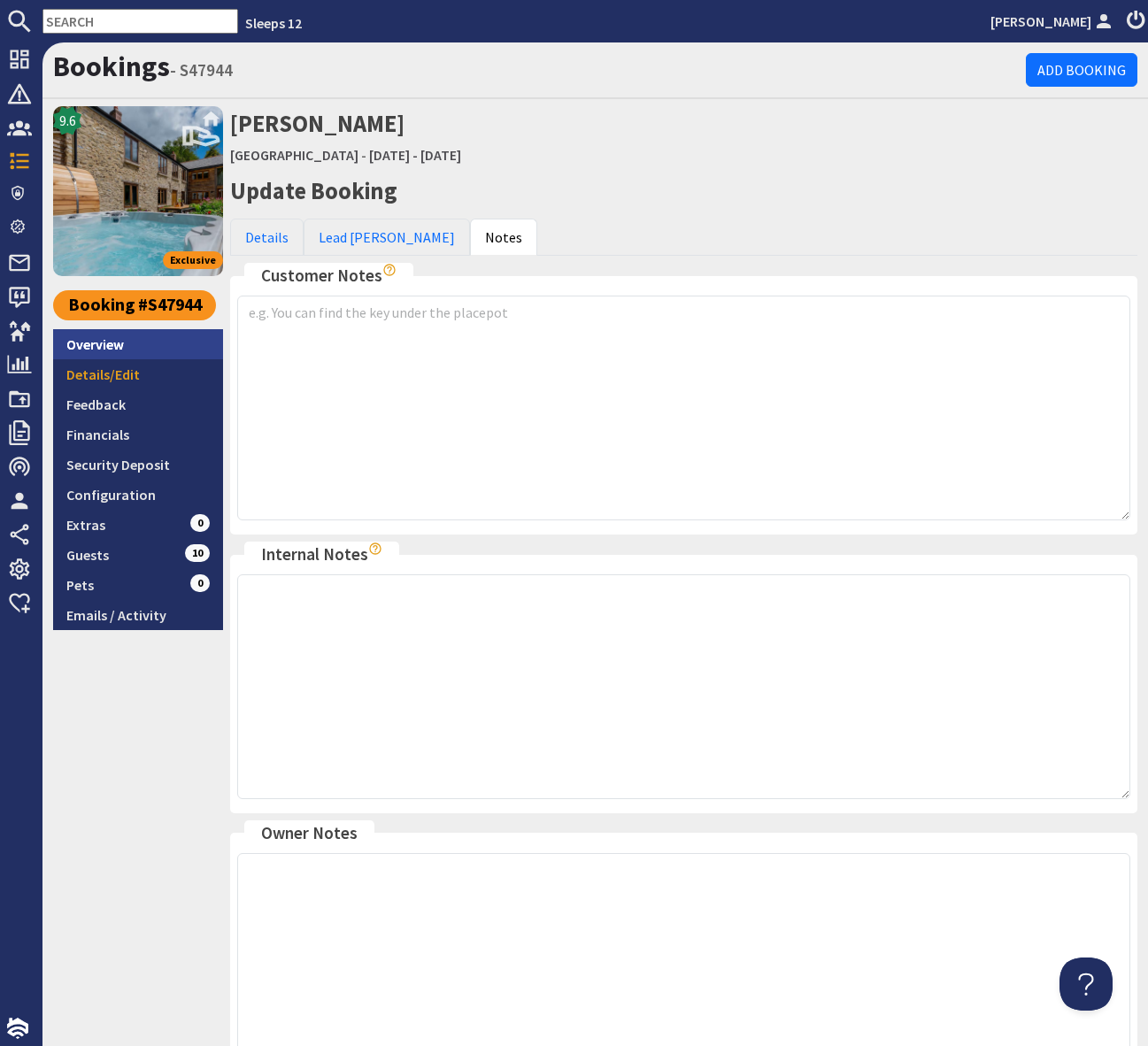
click at [122, 343] on link "Overview" at bounding box center [138, 344] width 170 height 30
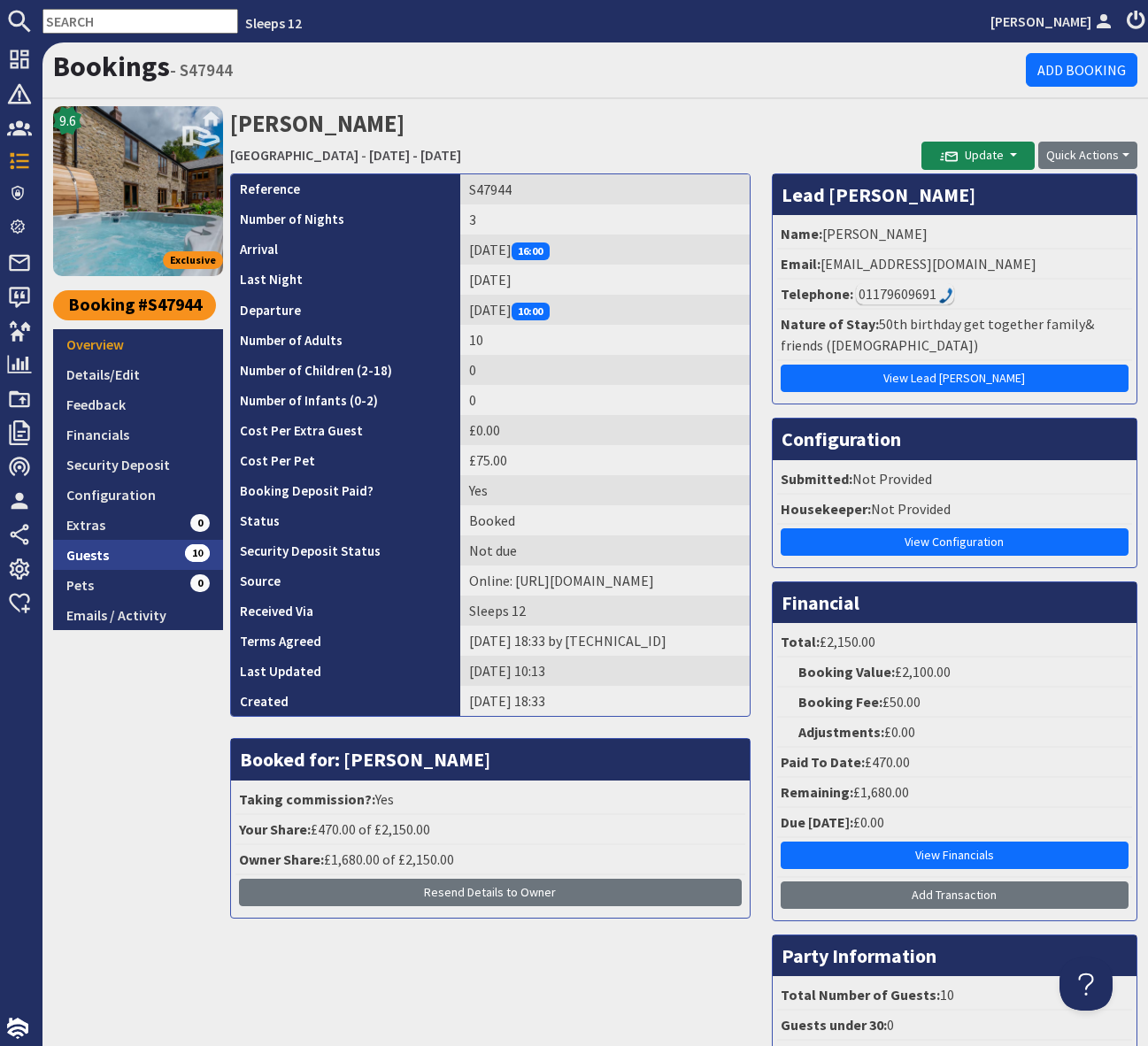
click at [157, 553] on link "Guests 10" at bounding box center [138, 555] width 170 height 30
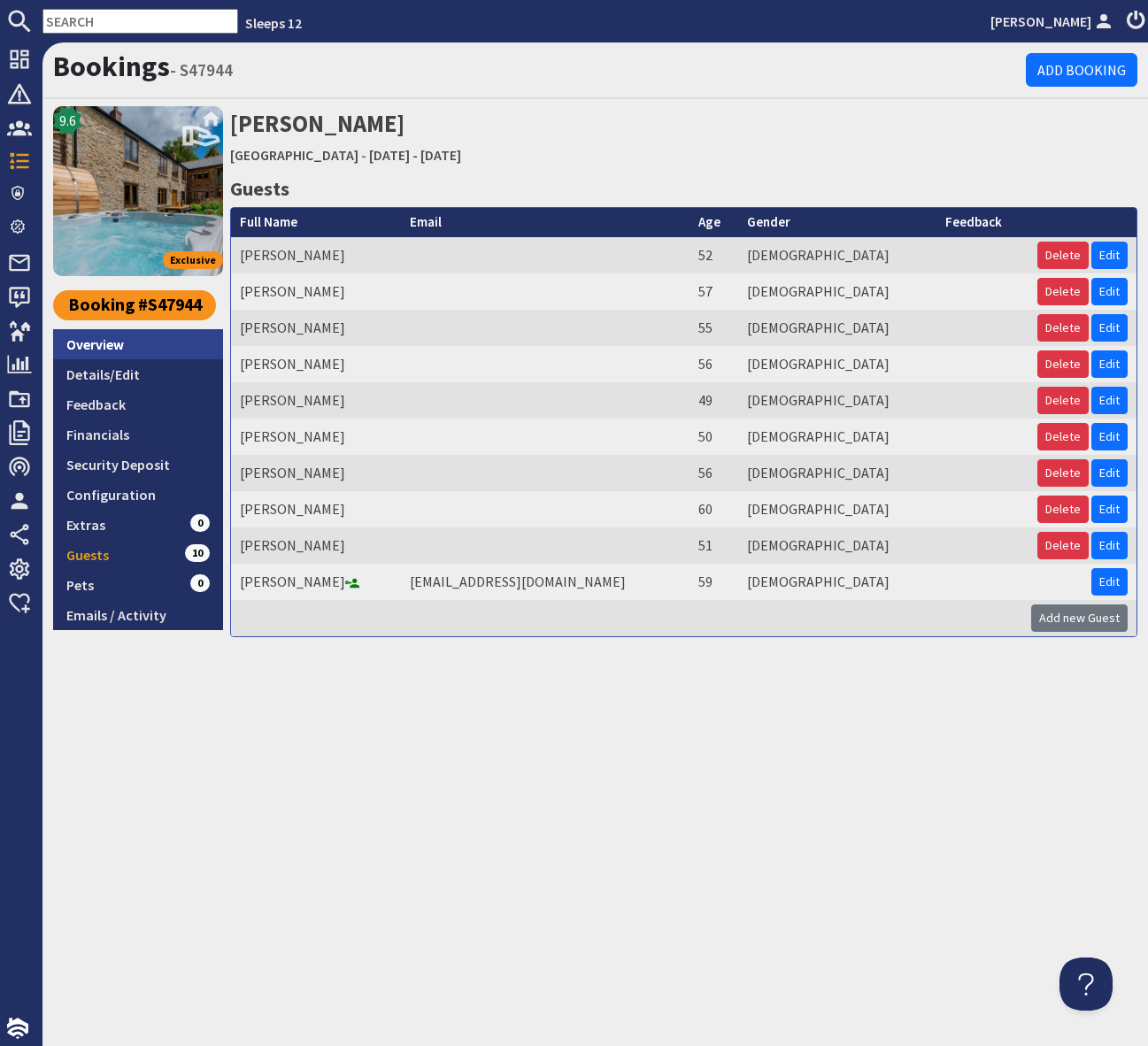
click at [107, 346] on link "Overview" at bounding box center [138, 344] width 170 height 30
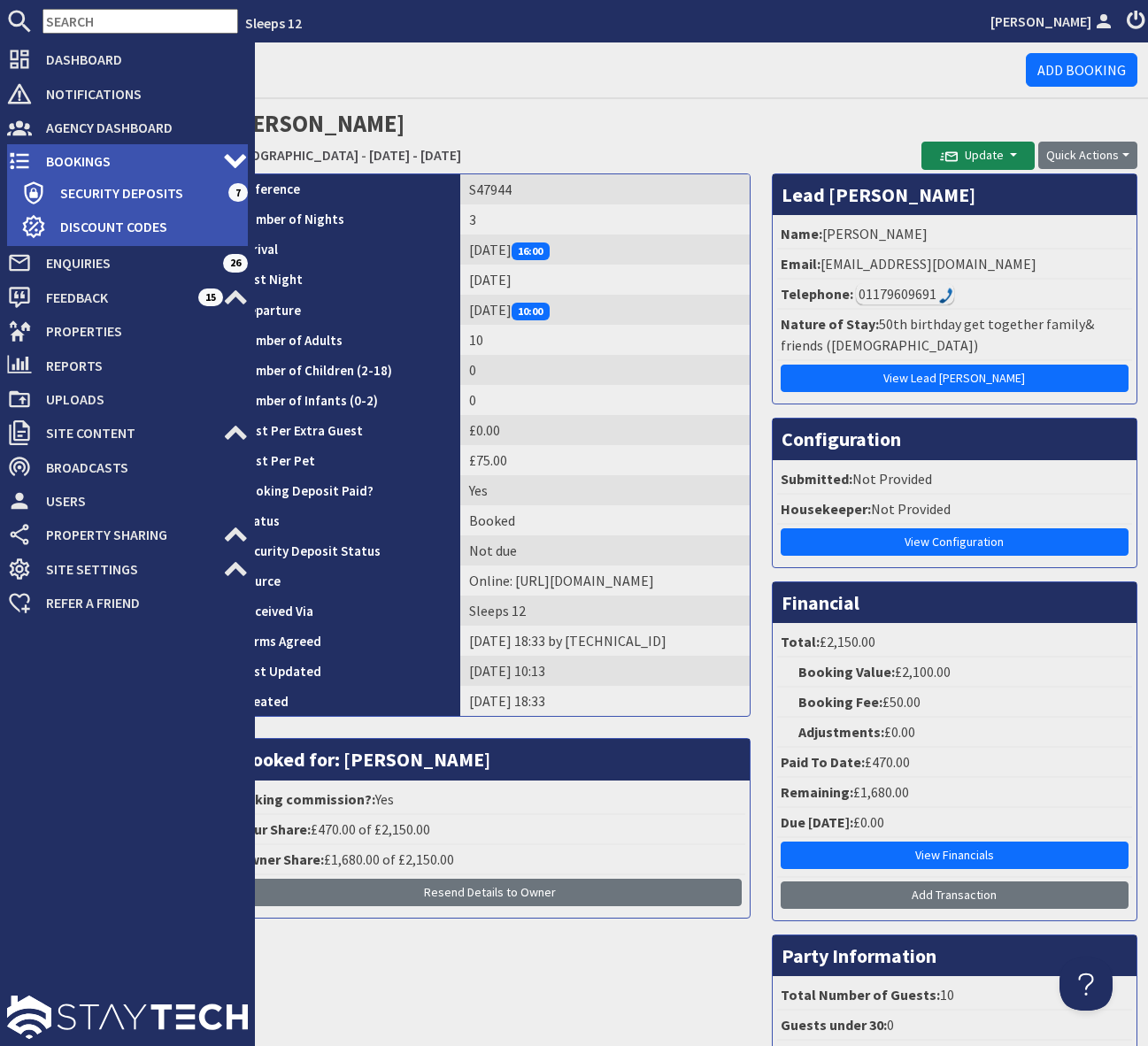
click at [82, 160] on span "Bookings" at bounding box center [128, 161] width 191 height 29
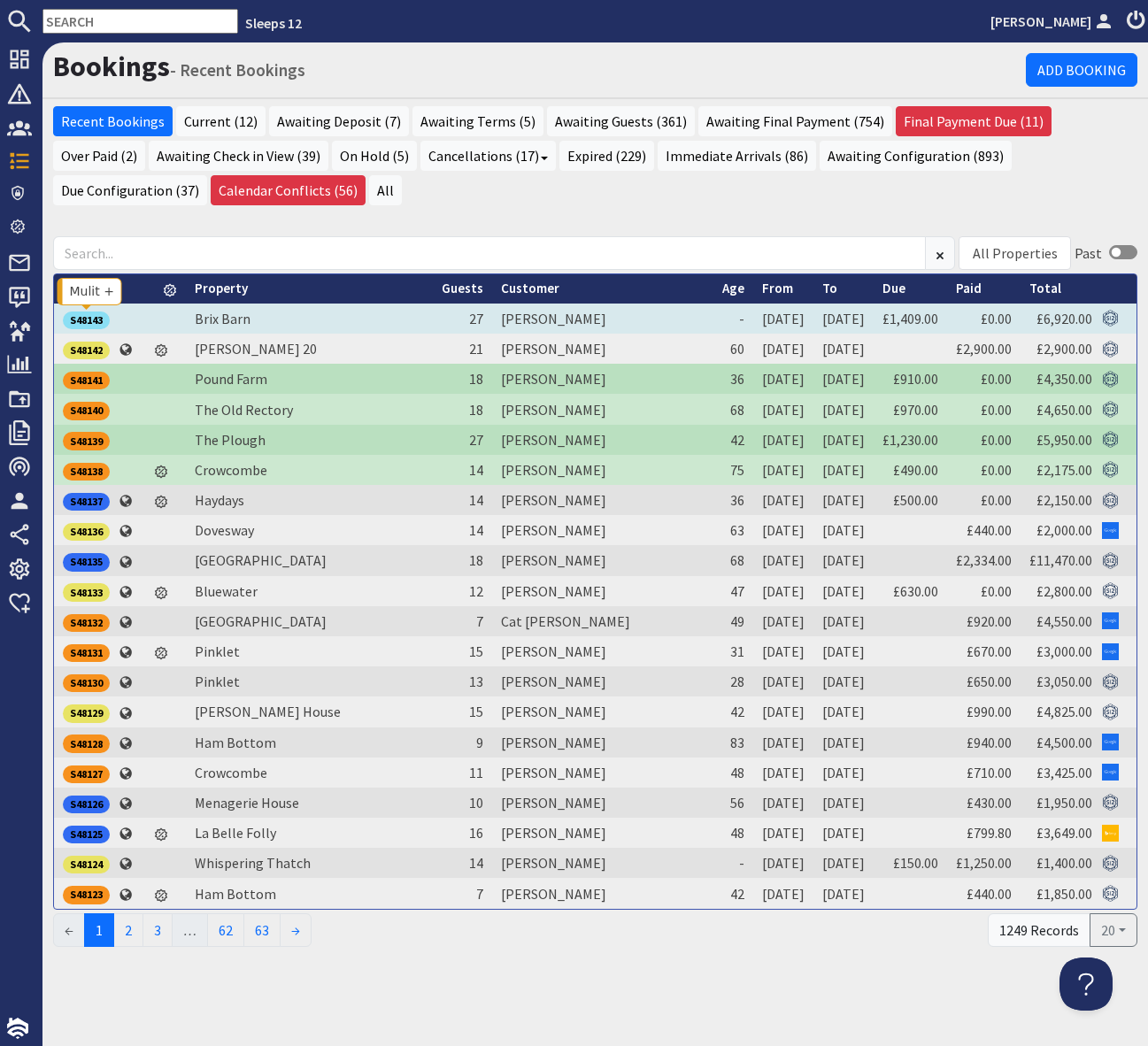
click at [98, 324] on div "S48143" at bounding box center [86, 320] width 46 height 18
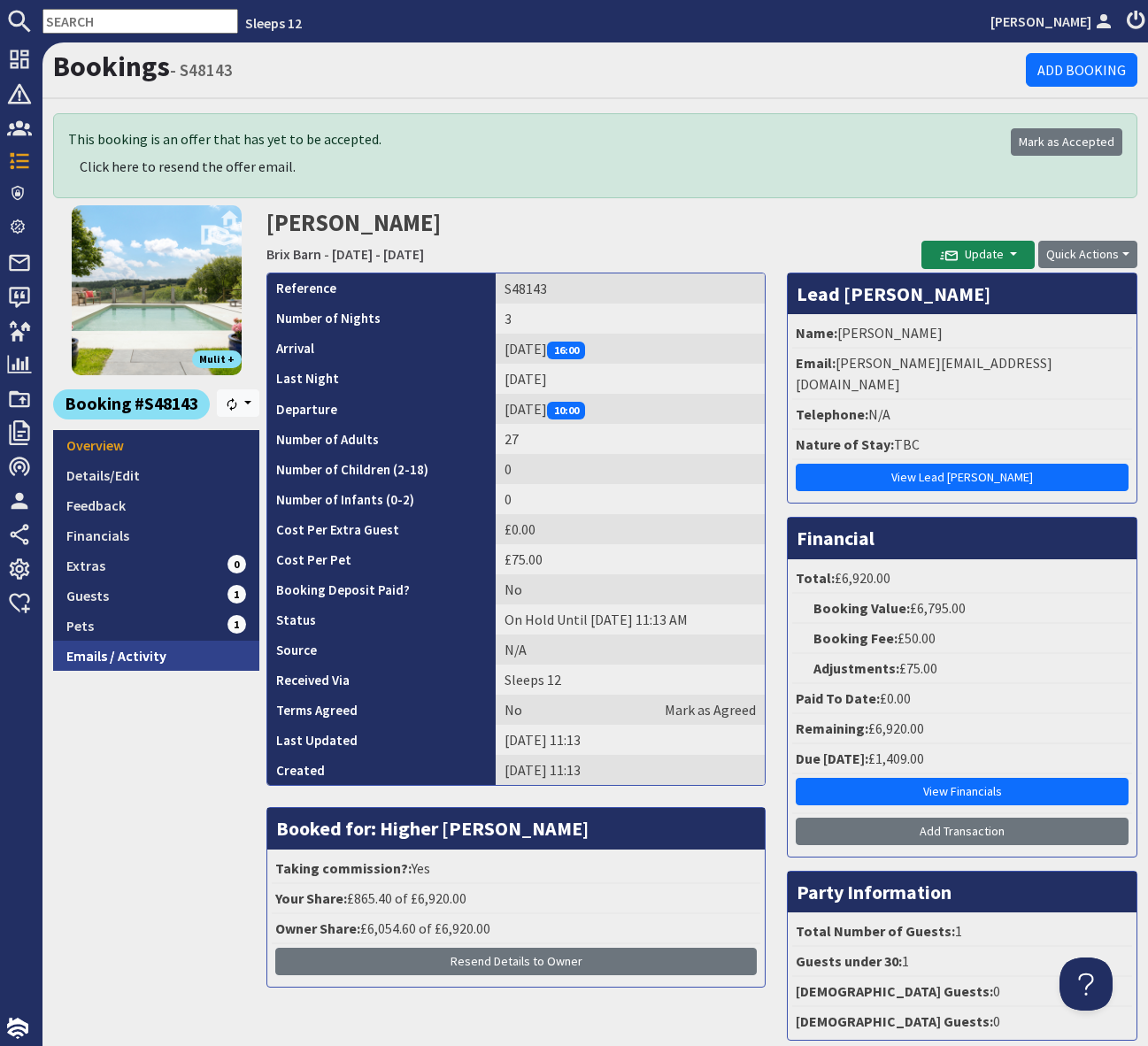
click at [136, 661] on link "Emails / Activity" at bounding box center [156, 656] width 207 height 30
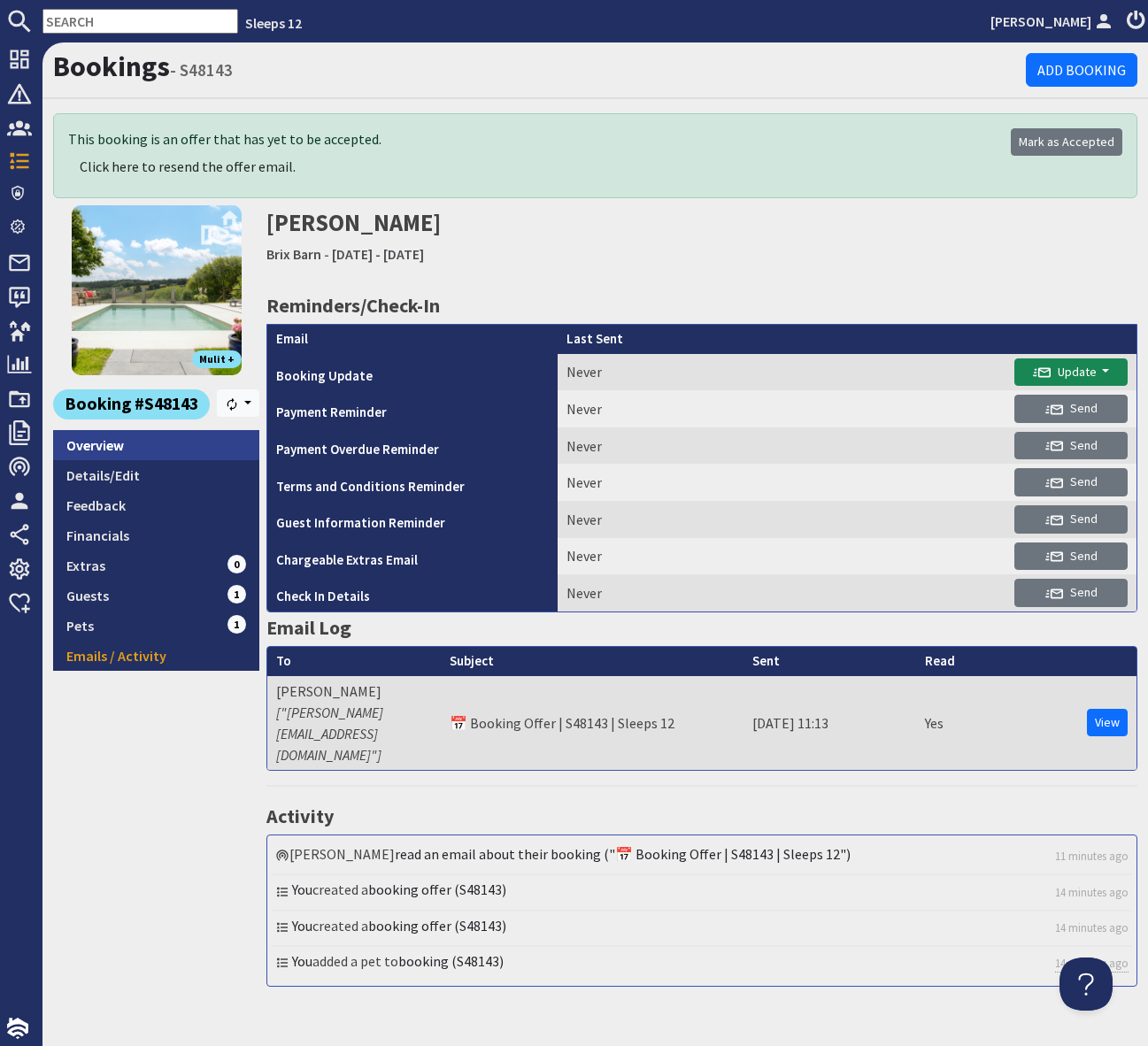
click at [92, 442] on link "Overview" at bounding box center [156, 445] width 207 height 30
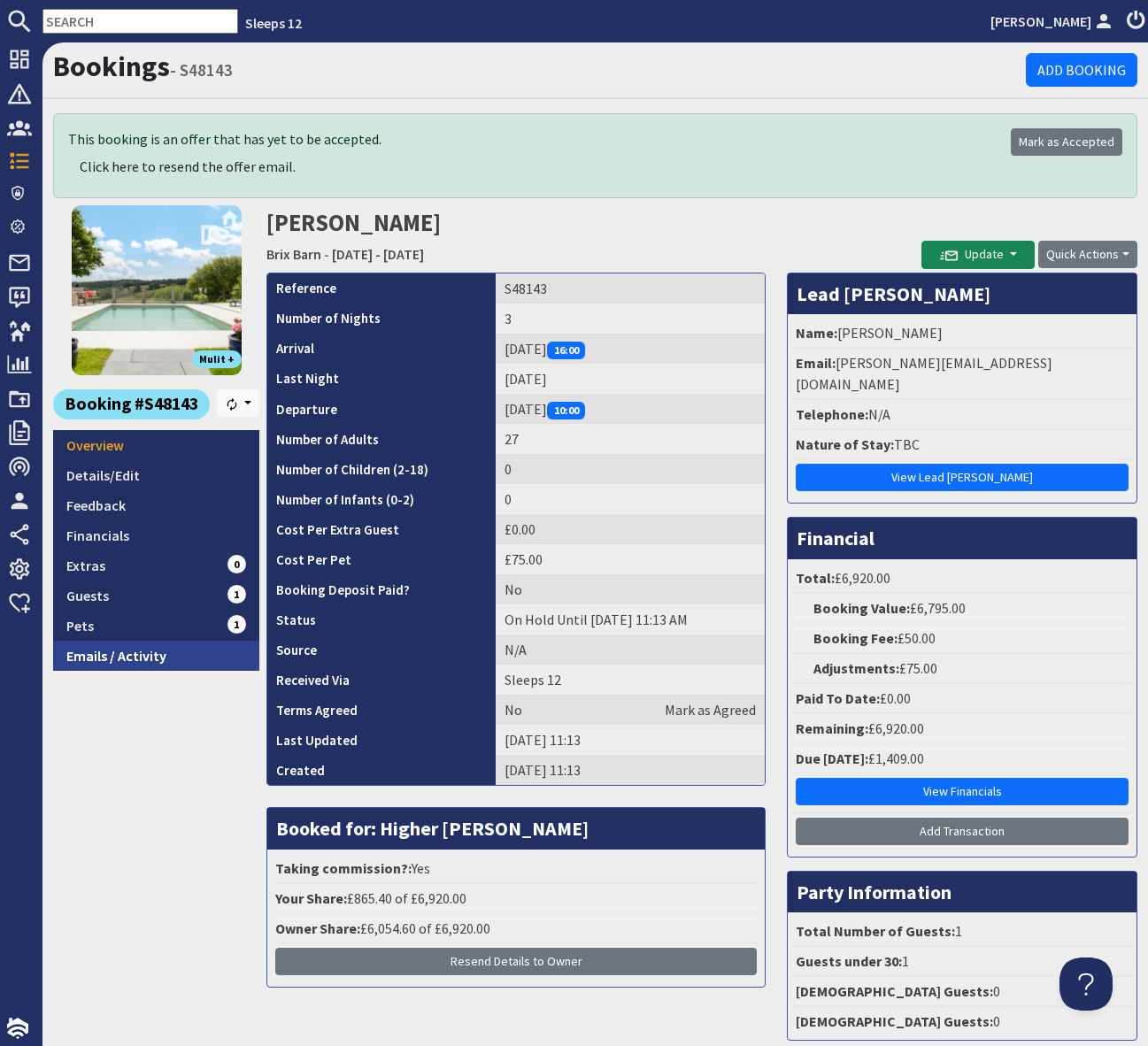
click at [125, 662] on link "Emails / Activity" at bounding box center [156, 656] width 207 height 30
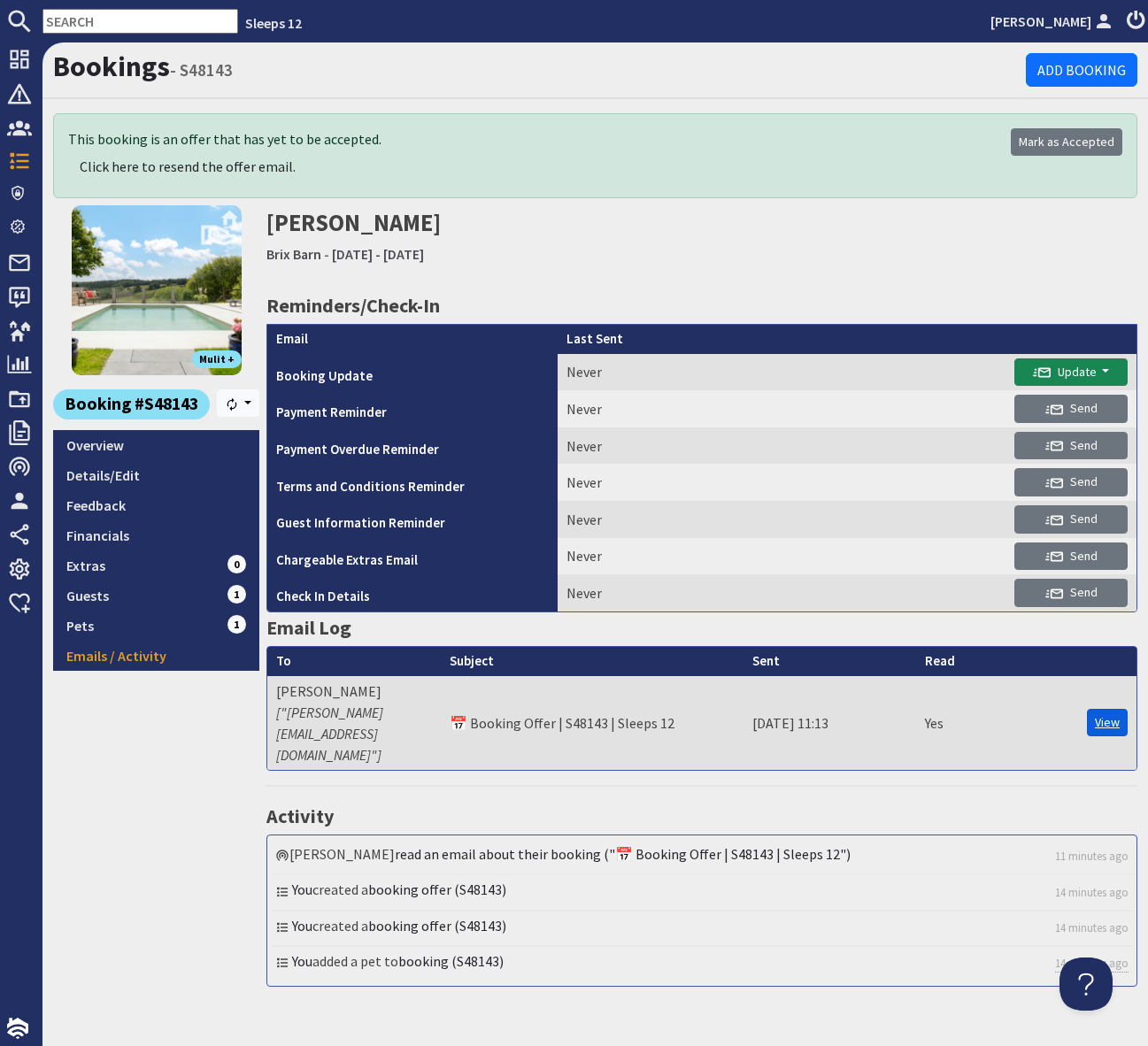
click at [1107, 709] on link "View" at bounding box center [1107, 722] width 41 height 28
click at [88, 21] on input "text" at bounding box center [140, 21] width 196 height 25
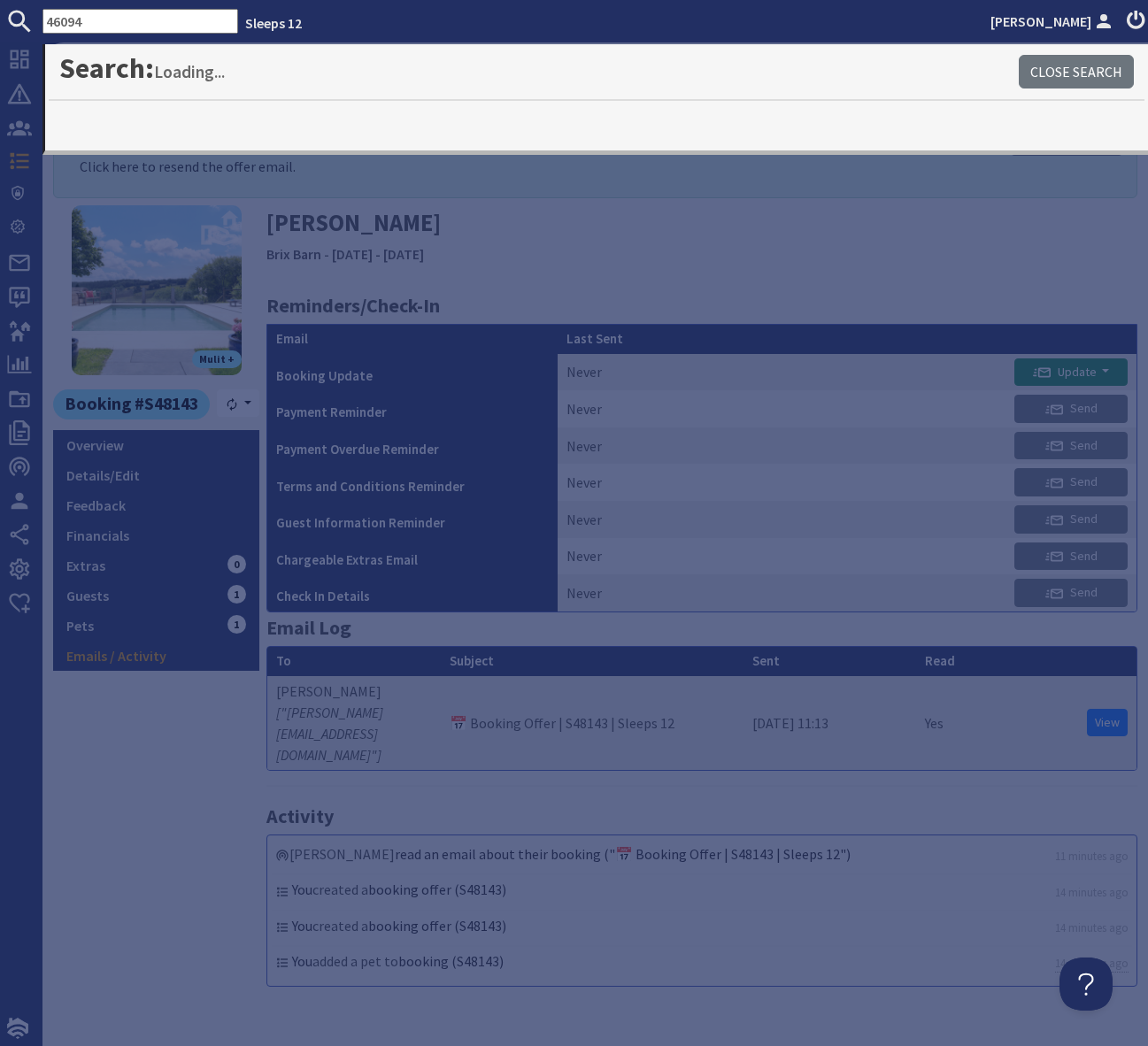
type input "46094"
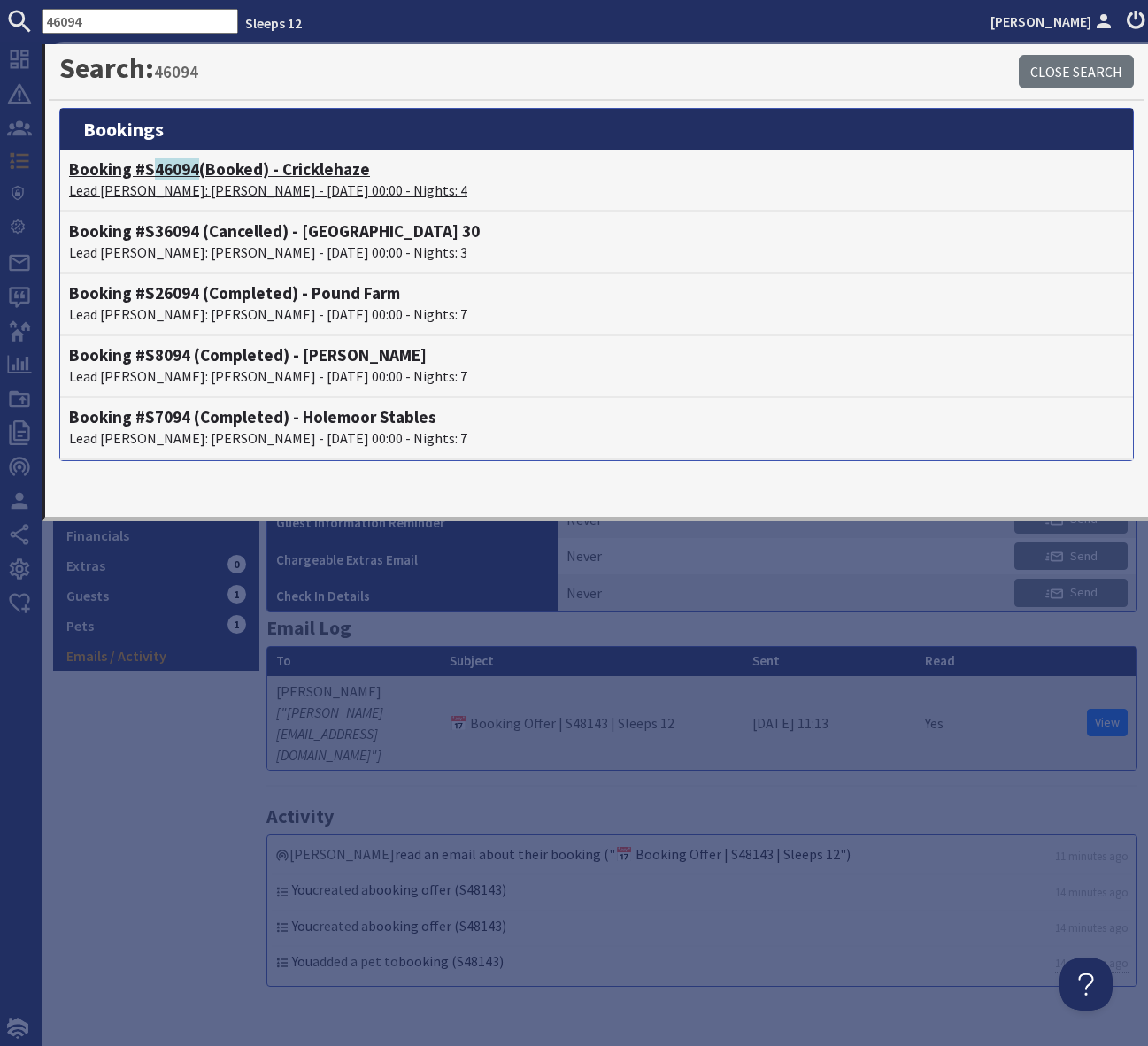
click at [238, 173] on h4 "Booking #S 46094 (Booked) - Cricklehaze" at bounding box center [596, 169] width 1055 height 21
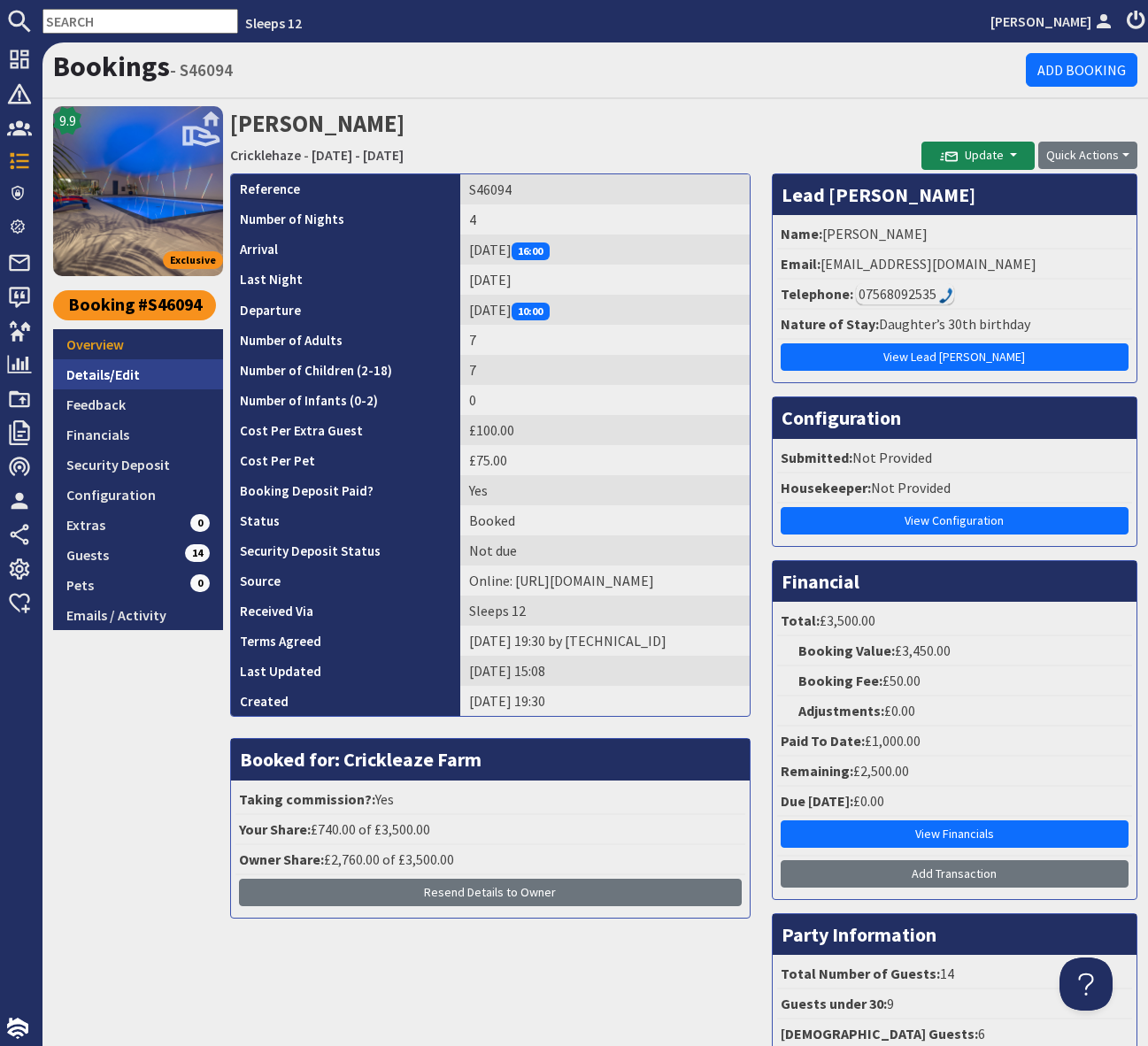
click at [153, 378] on link "Details/Edit" at bounding box center [138, 375] width 170 height 30
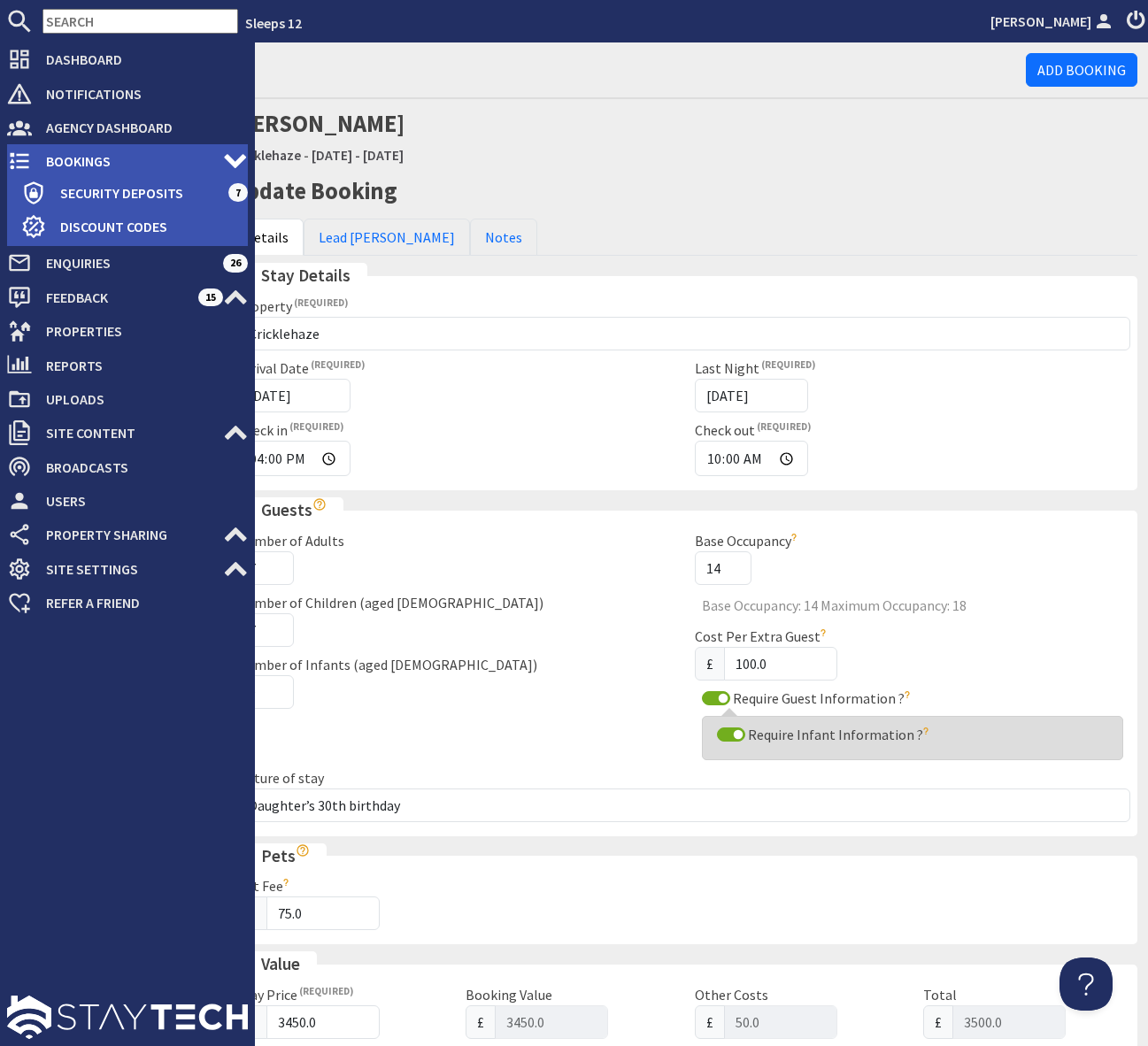
click at [67, 153] on span "Bookings" at bounding box center [128, 161] width 191 height 29
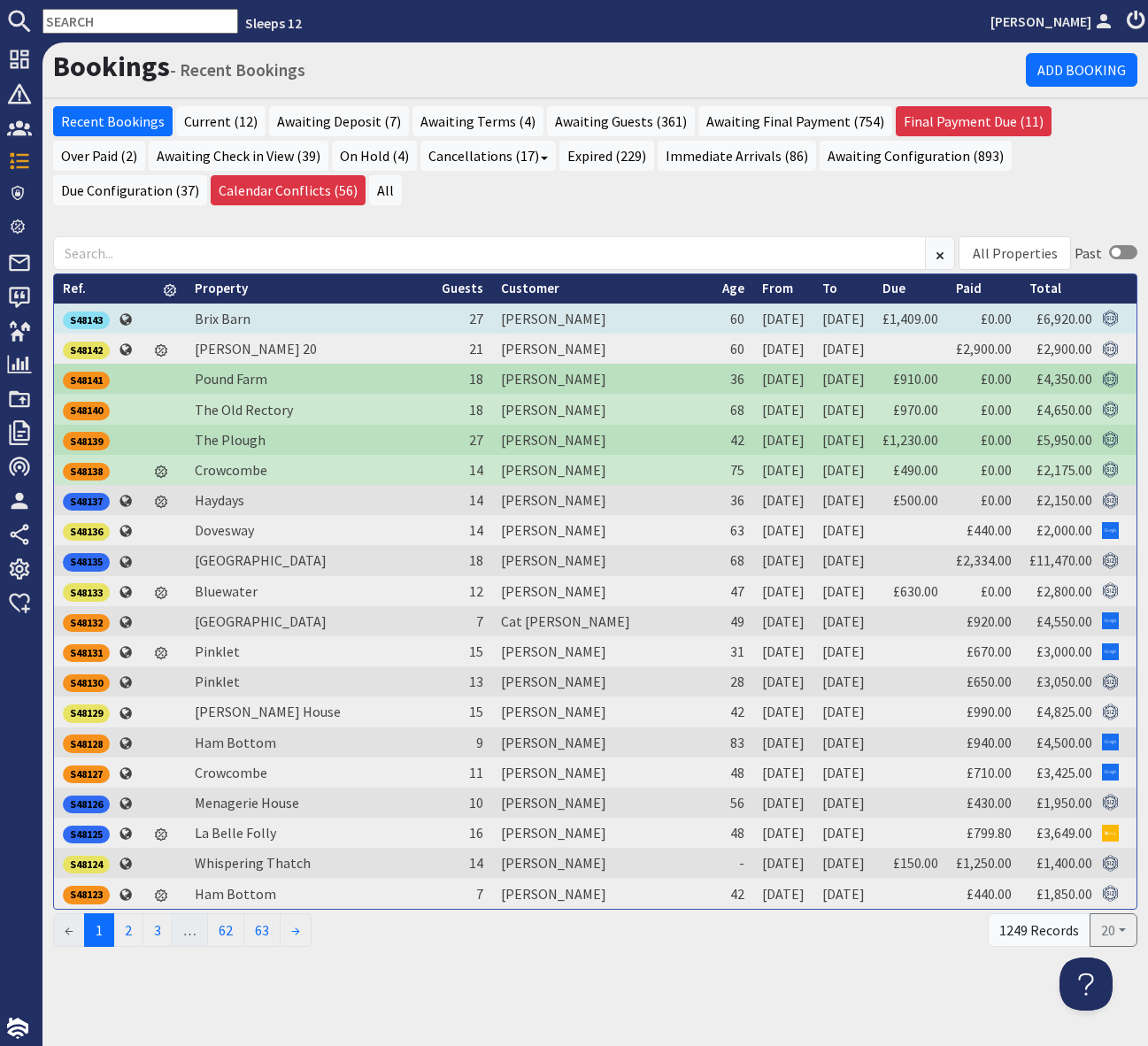
click at [74, 316] on div "S48143" at bounding box center [86, 320] width 46 height 18
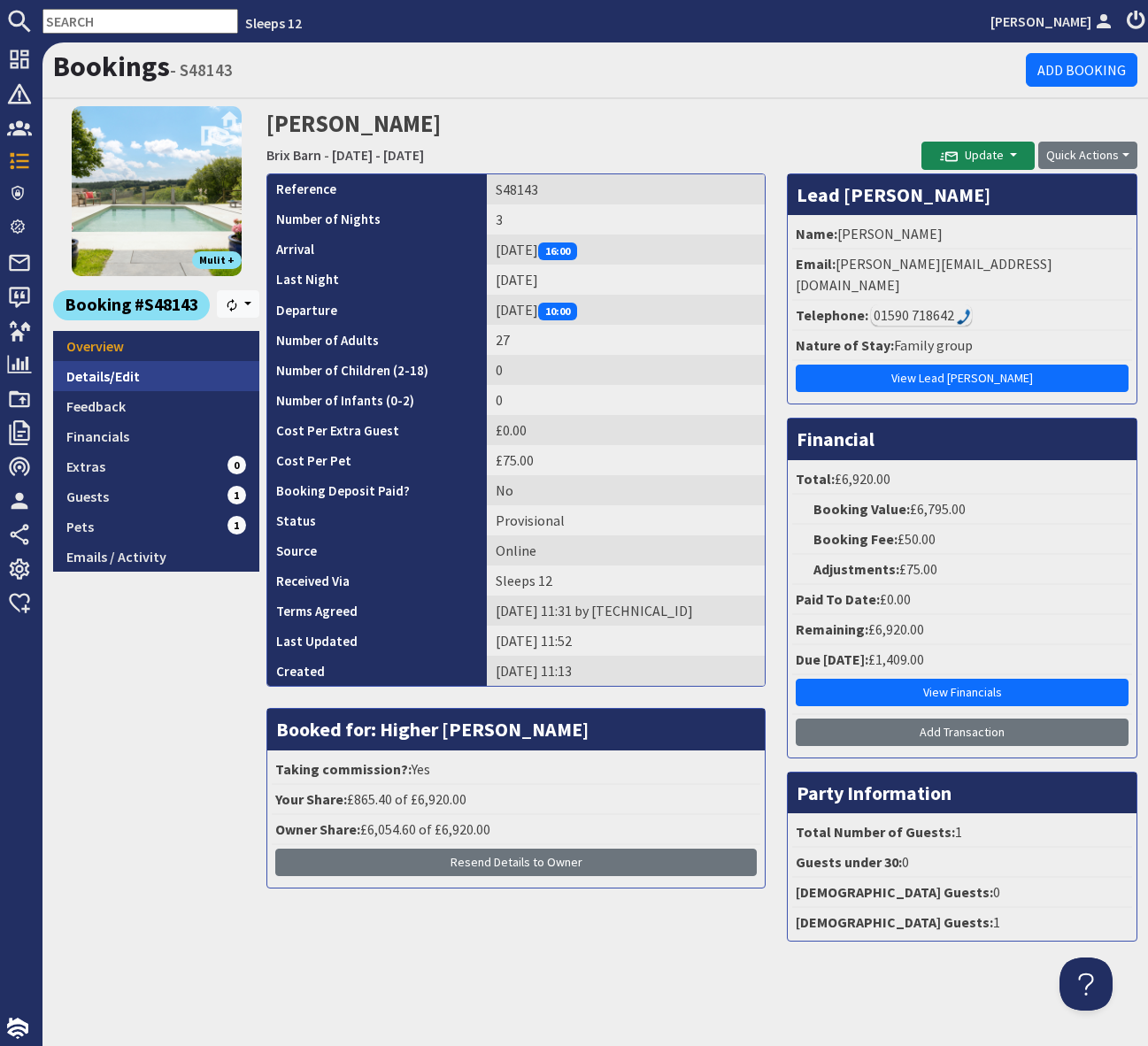
click at [161, 375] on link "Details/Edit" at bounding box center [156, 376] width 207 height 30
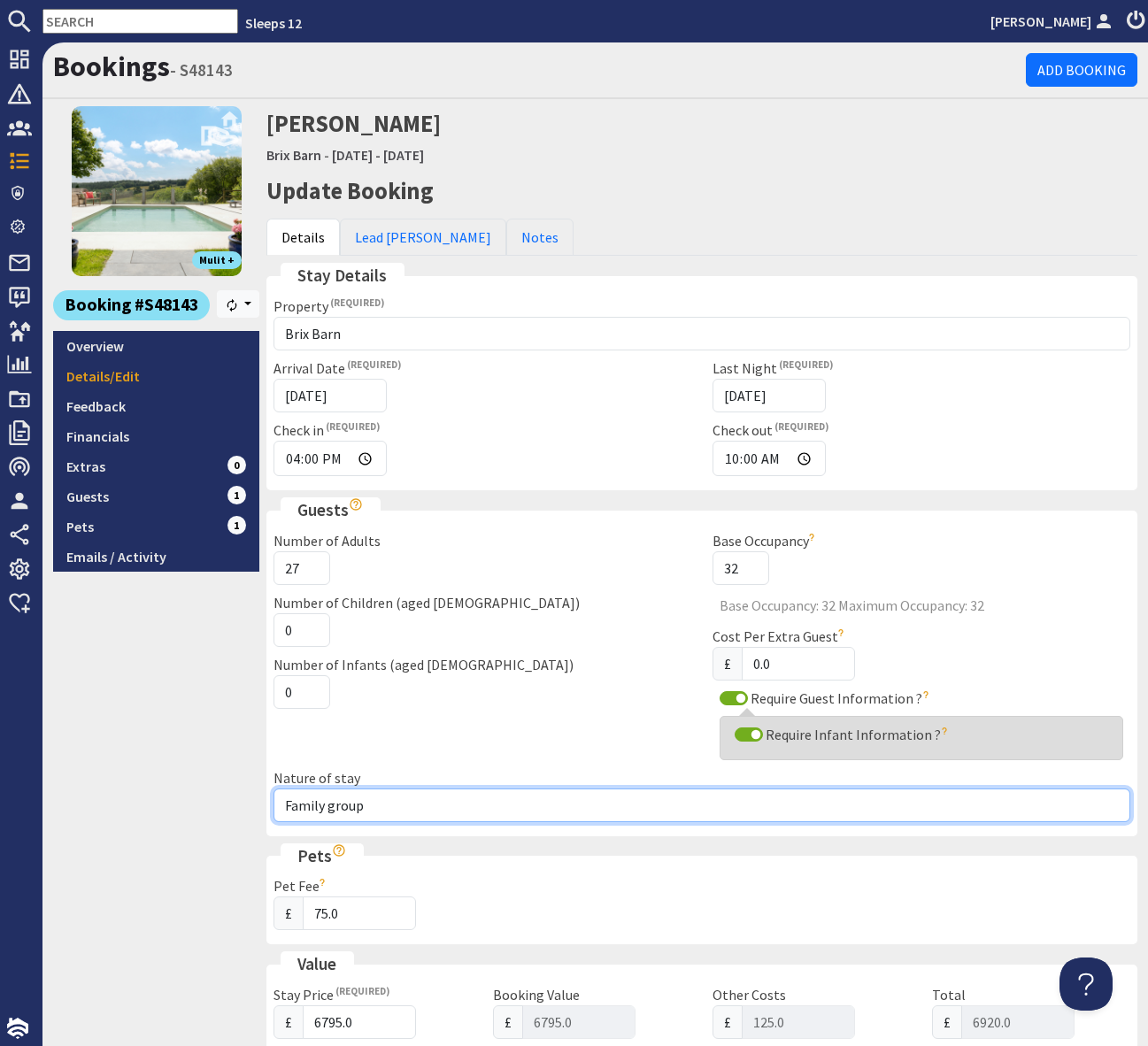
click at [409, 806] on input "Family group" at bounding box center [702, 806] width 857 height 34
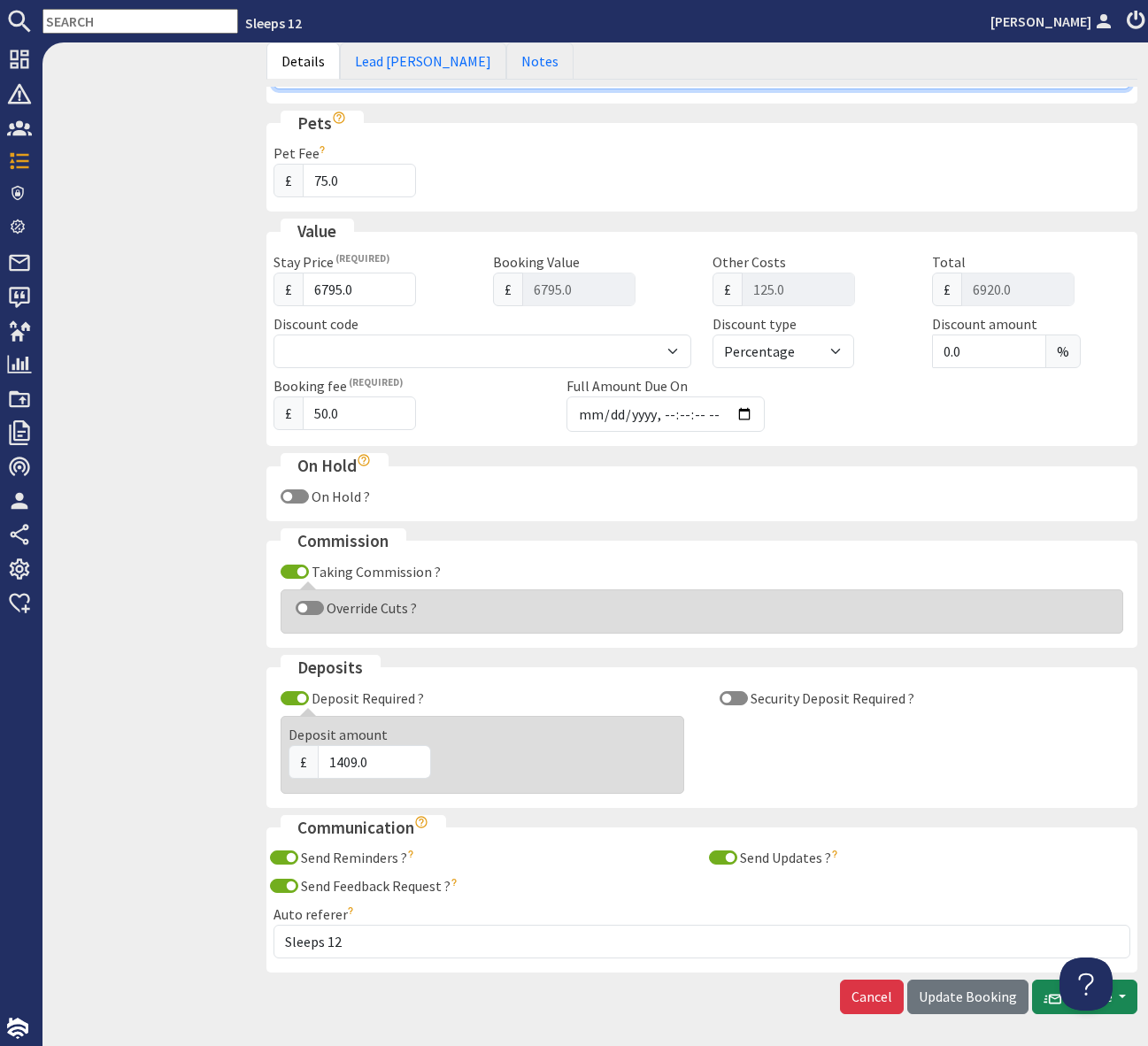
scroll to position [797, 0]
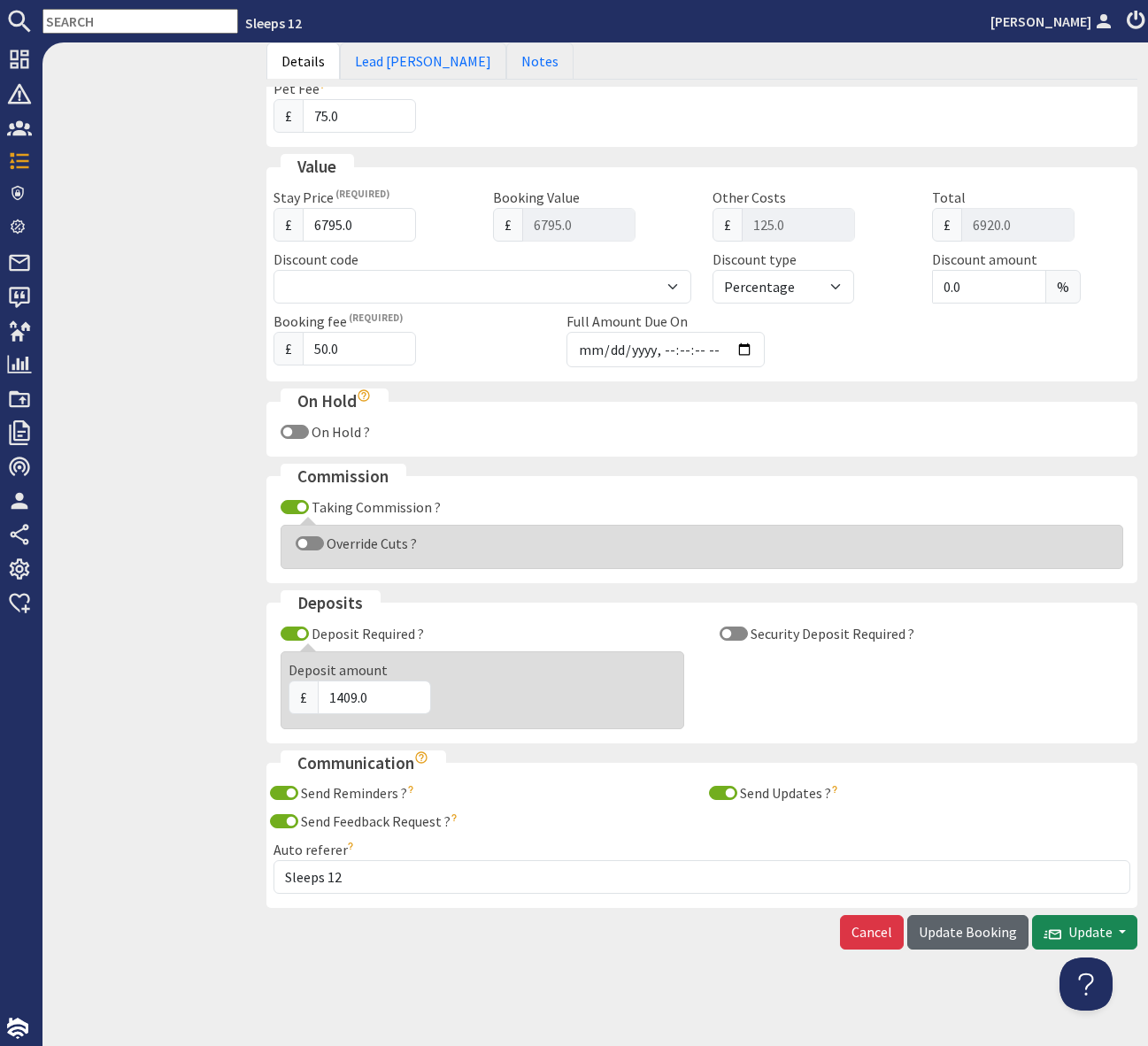
type input "Family group age range 20-65"
click at [971, 929] on span "Update Booking" at bounding box center [967, 932] width 98 height 18
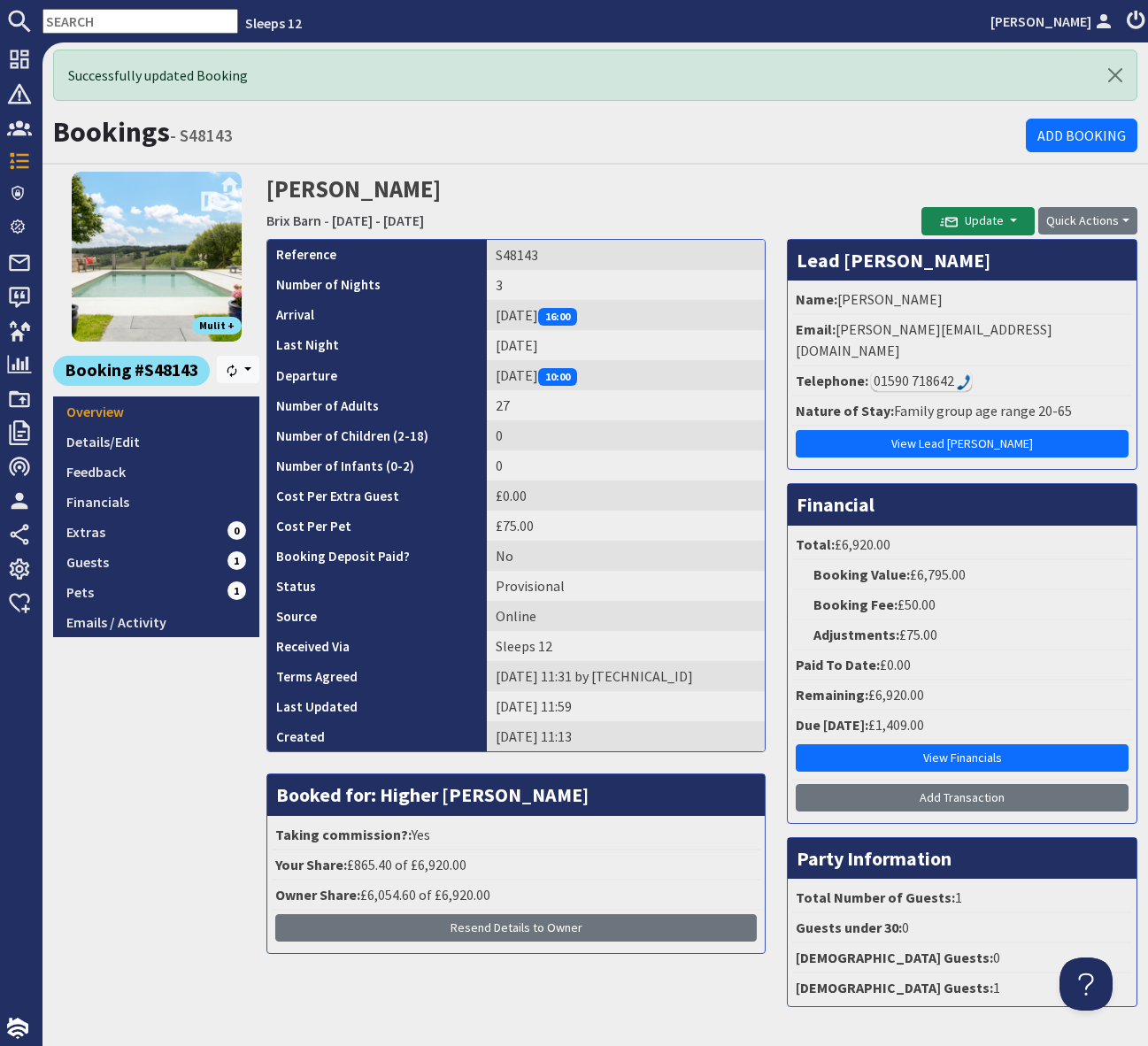
scroll to position [7, 0]
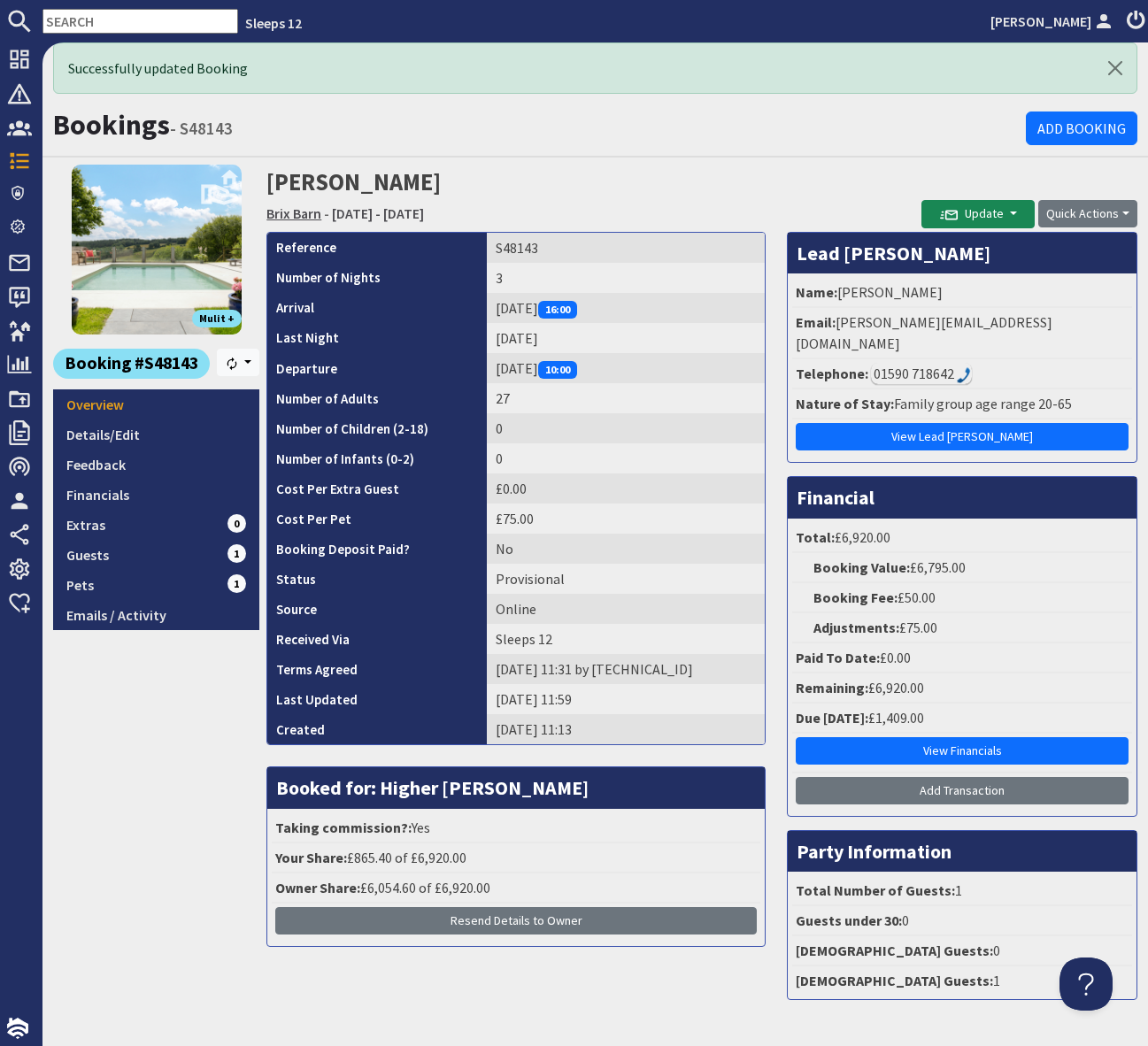
click at [283, 212] on link "Brix Barn" at bounding box center [293, 214] width 55 height 18
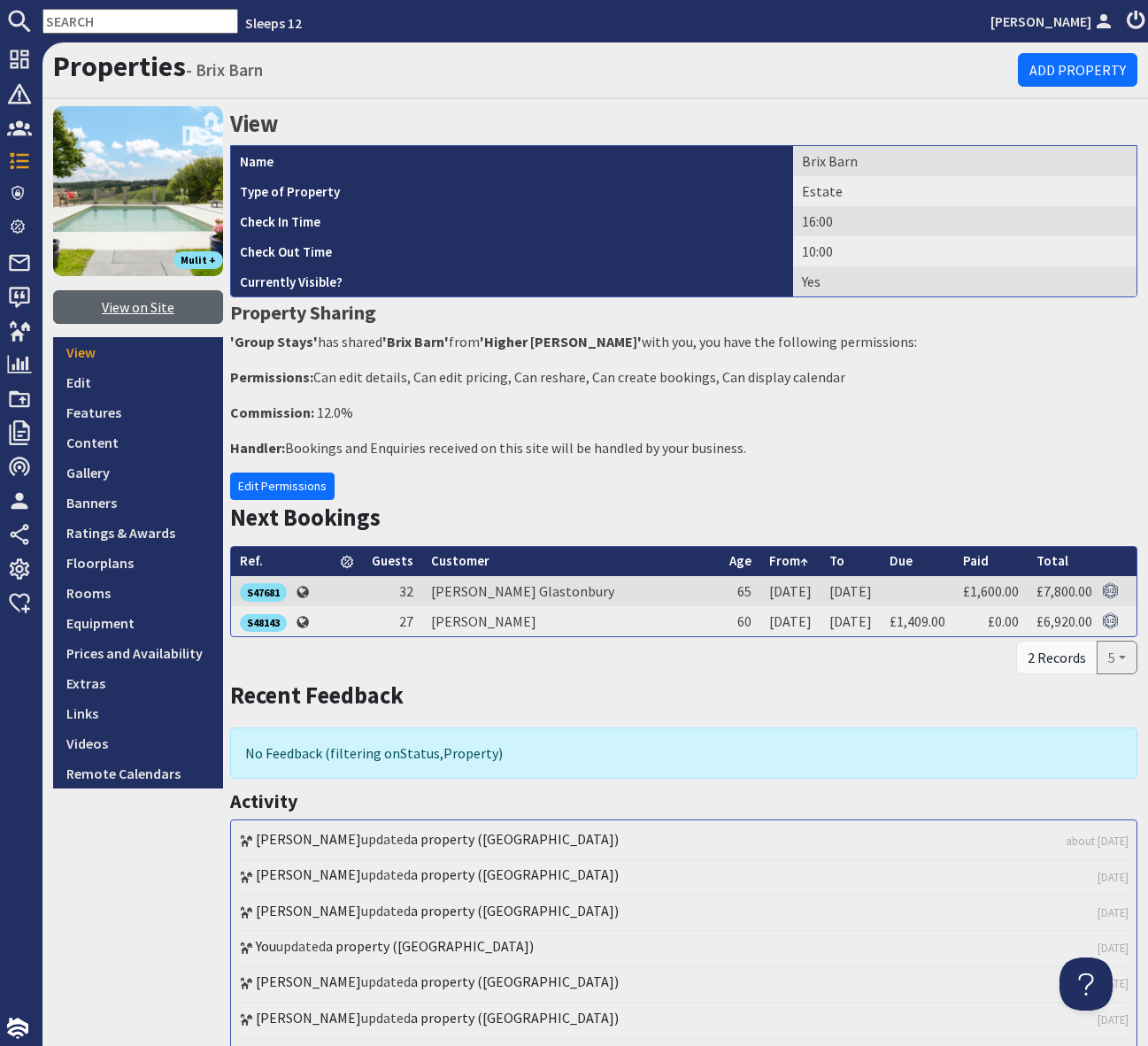
click at [122, 308] on link "View on Site" at bounding box center [138, 308] width 170 height 34
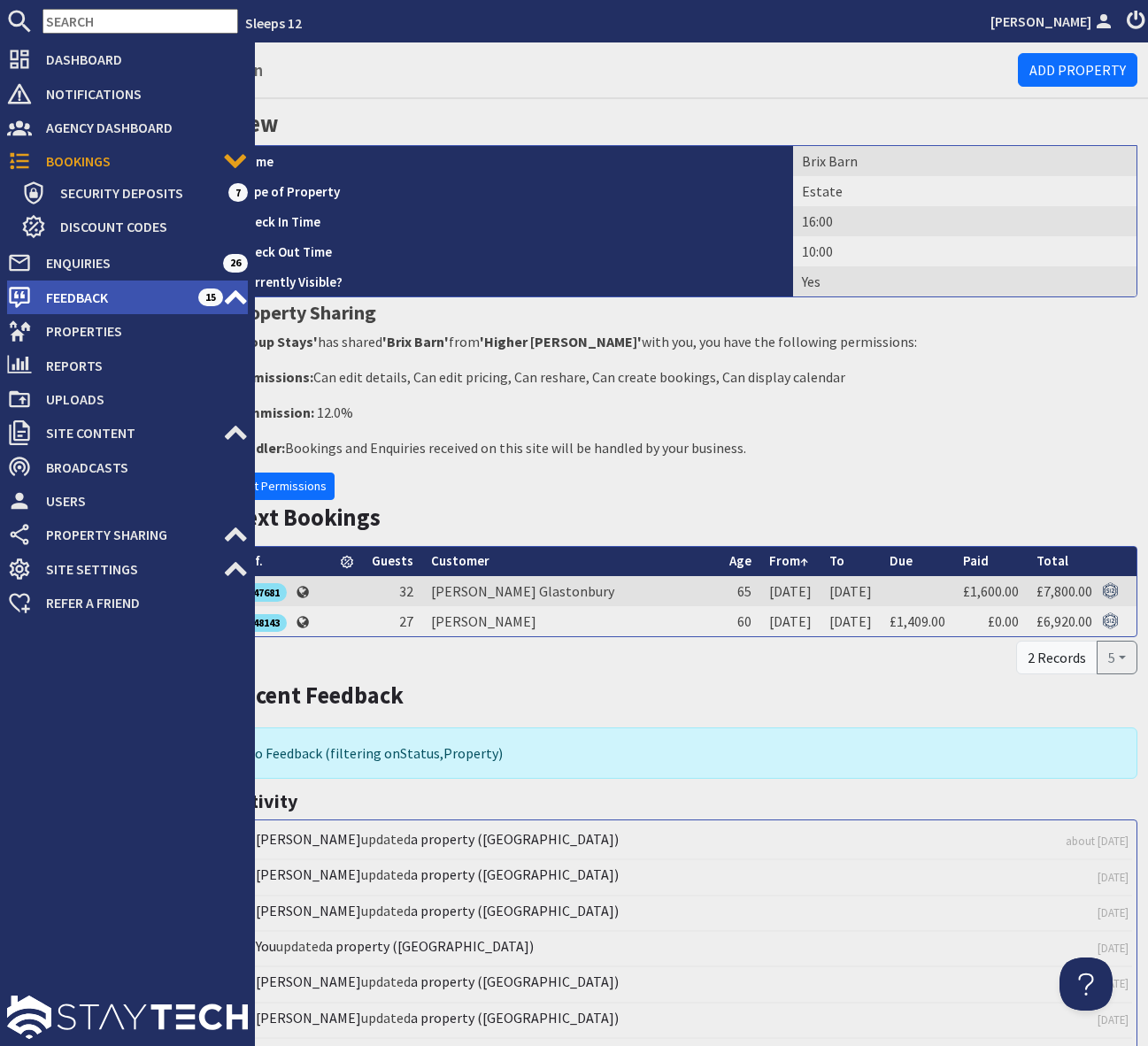
click at [156, 291] on span "Feedback" at bounding box center [115, 298] width 166 height 29
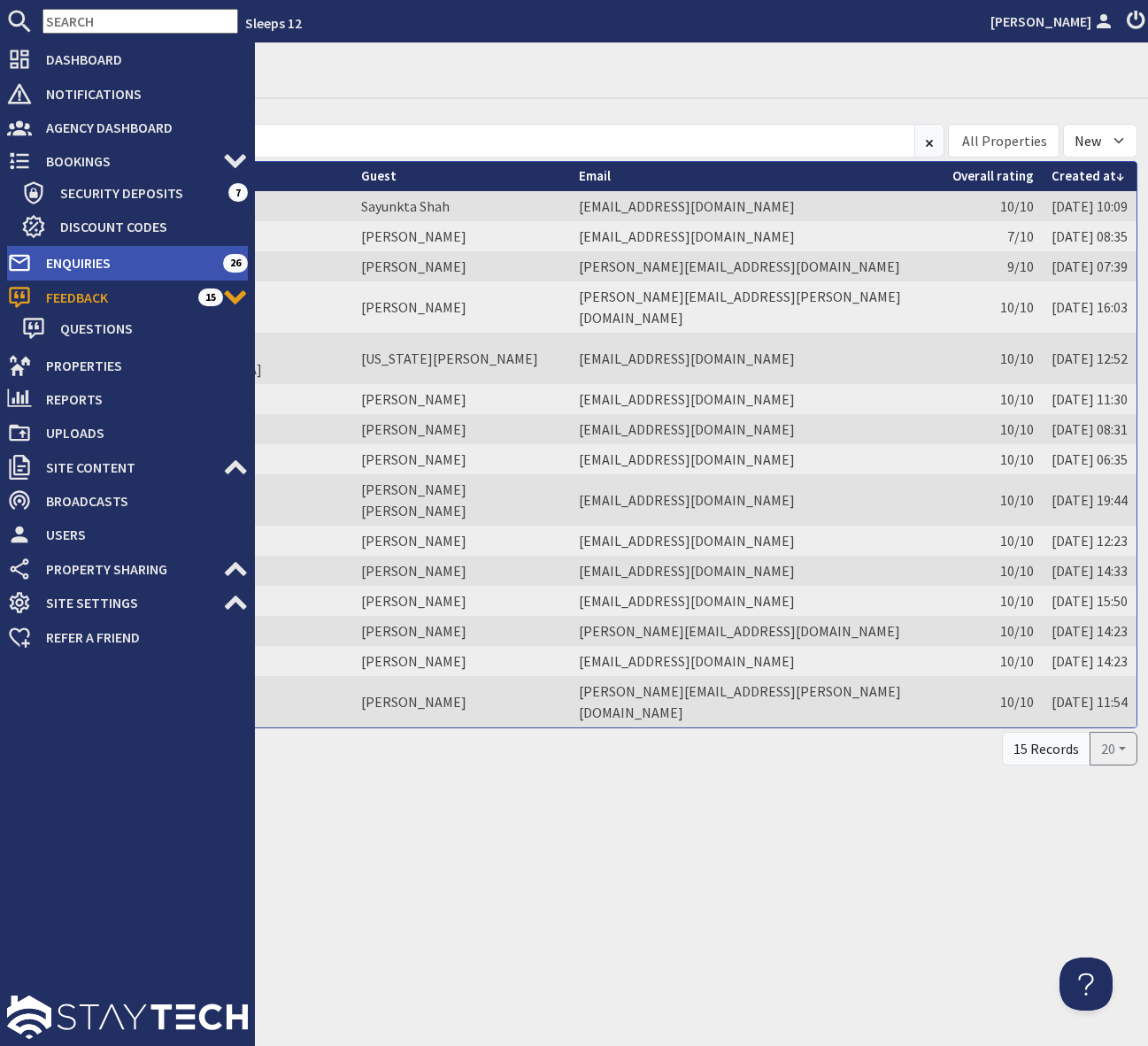
click at [182, 262] on span "Enquiries" at bounding box center [128, 263] width 191 height 29
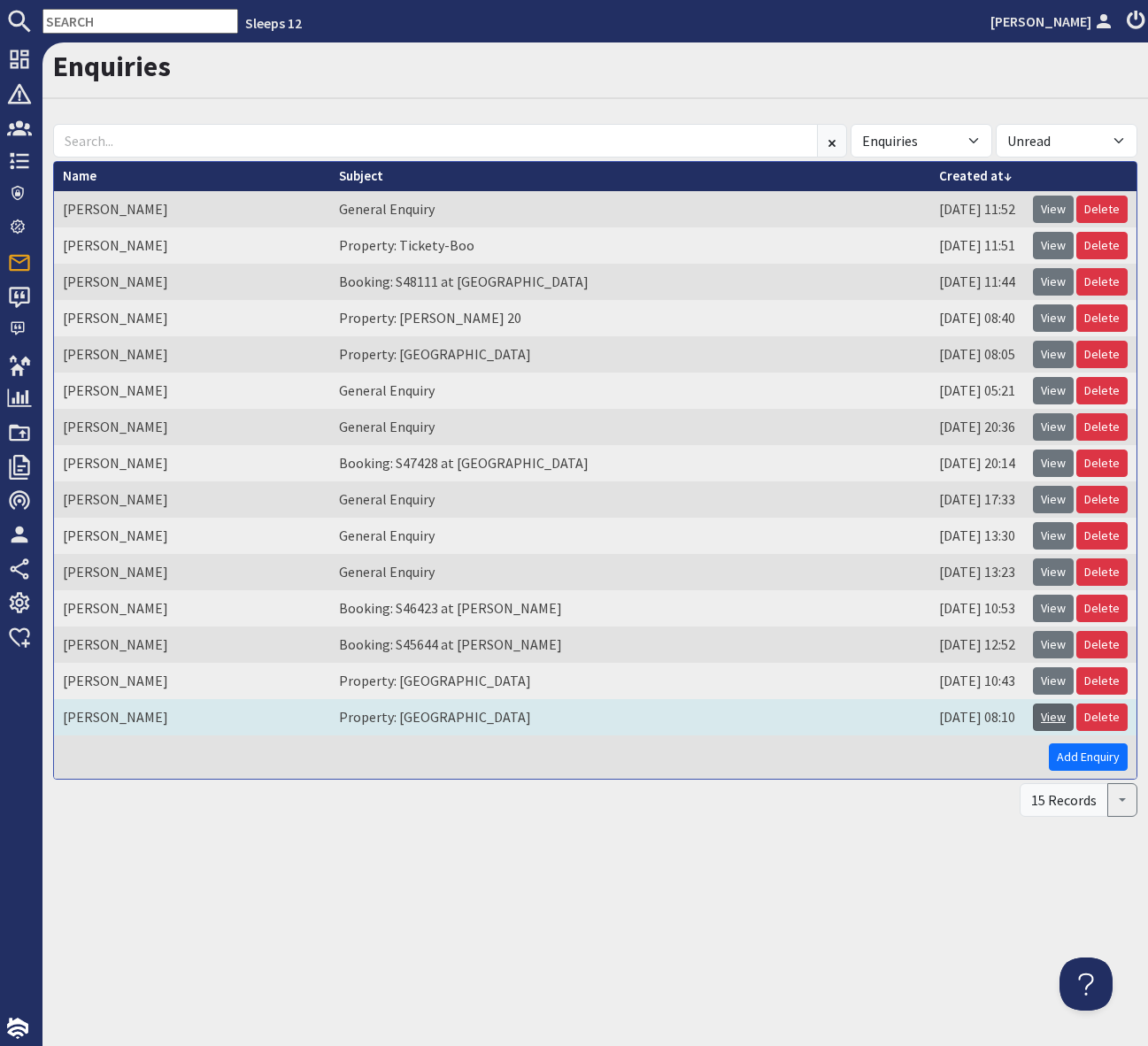
click at [1057, 711] on link "View" at bounding box center [1053, 717] width 41 height 28
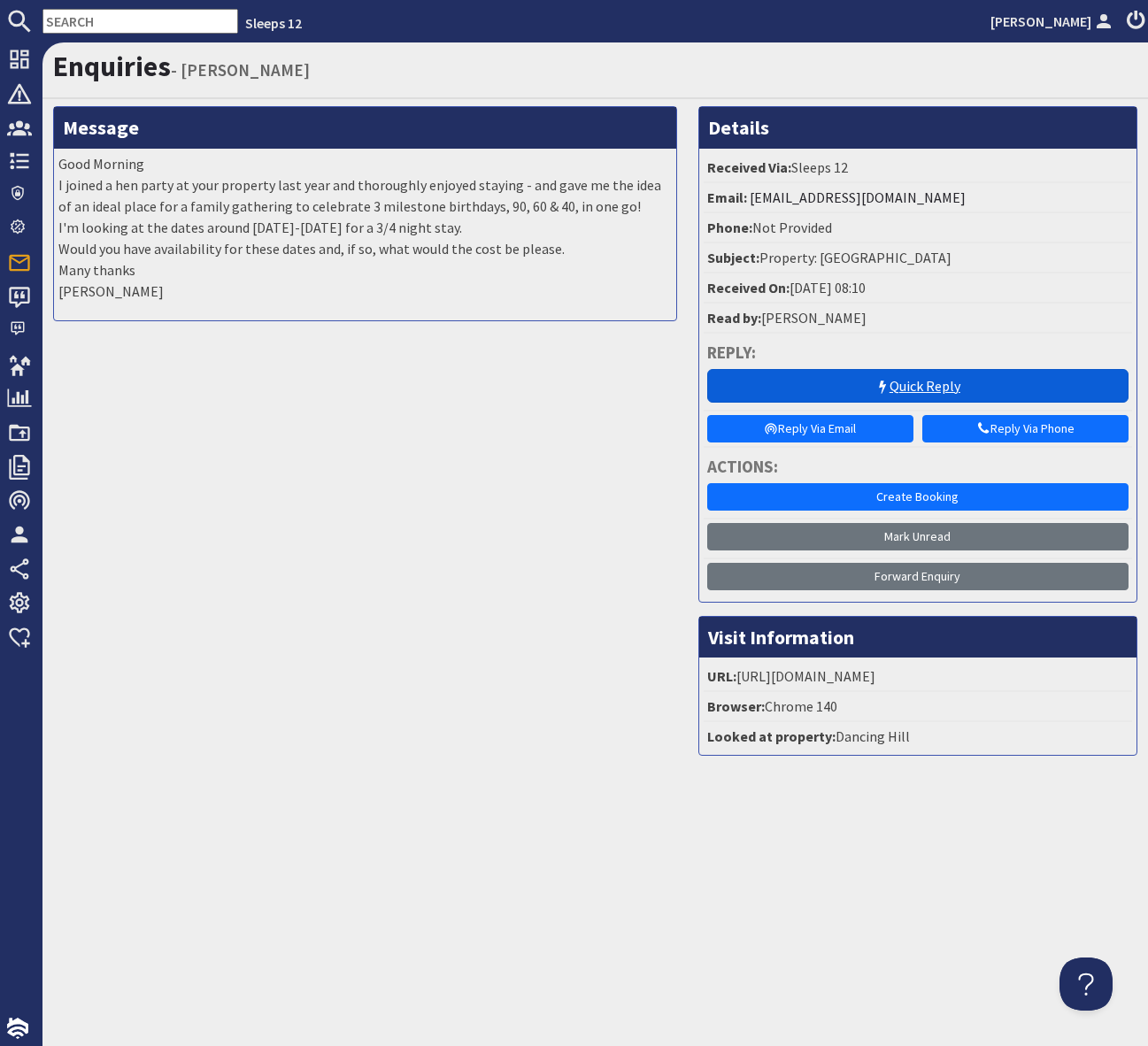
click at [840, 388] on link "Quick Reply" at bounding box center [917, 386] width 421 height 34
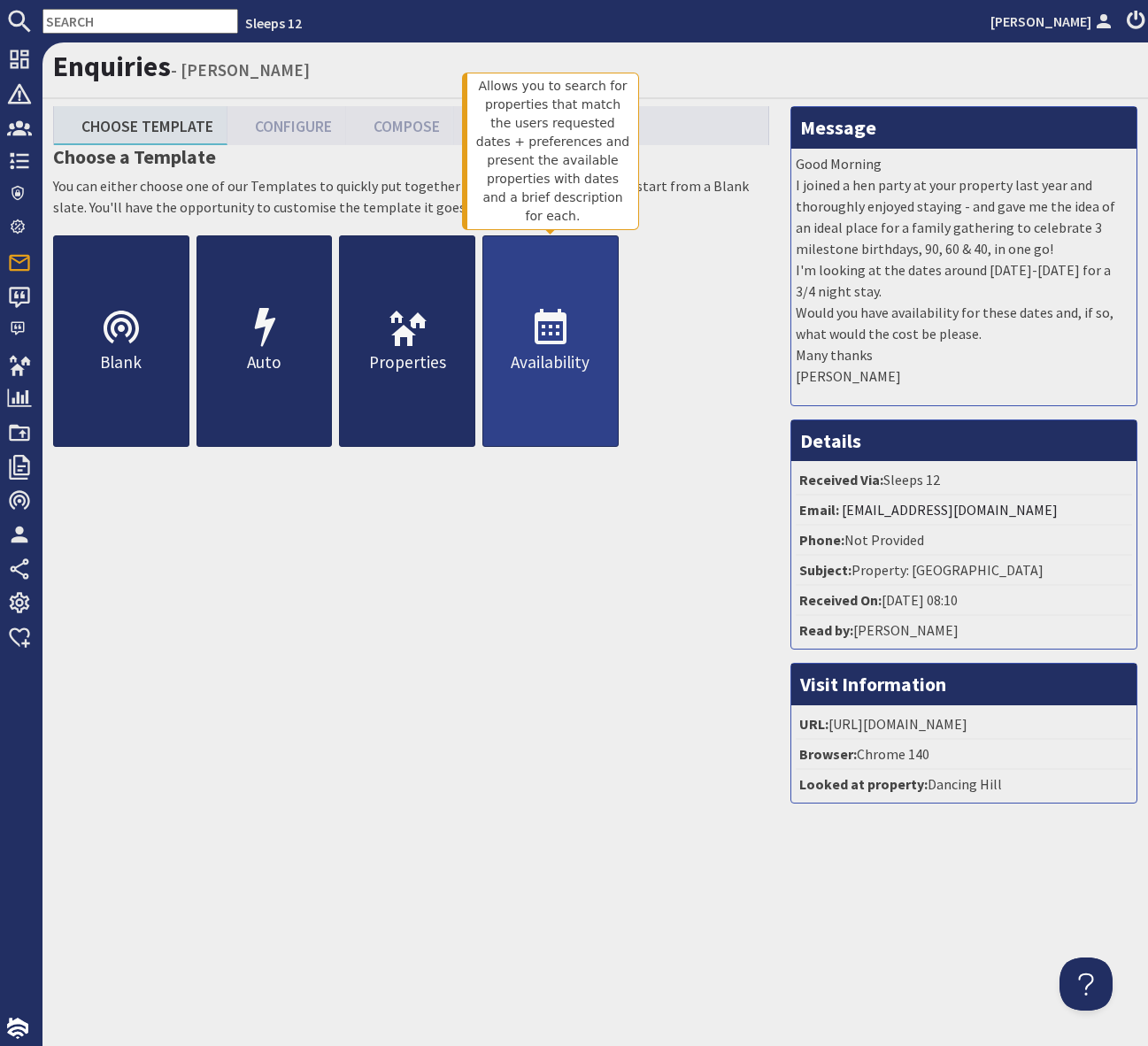
click at [555, 330] on icon at bounding box center [551, 328] width 43 height 43
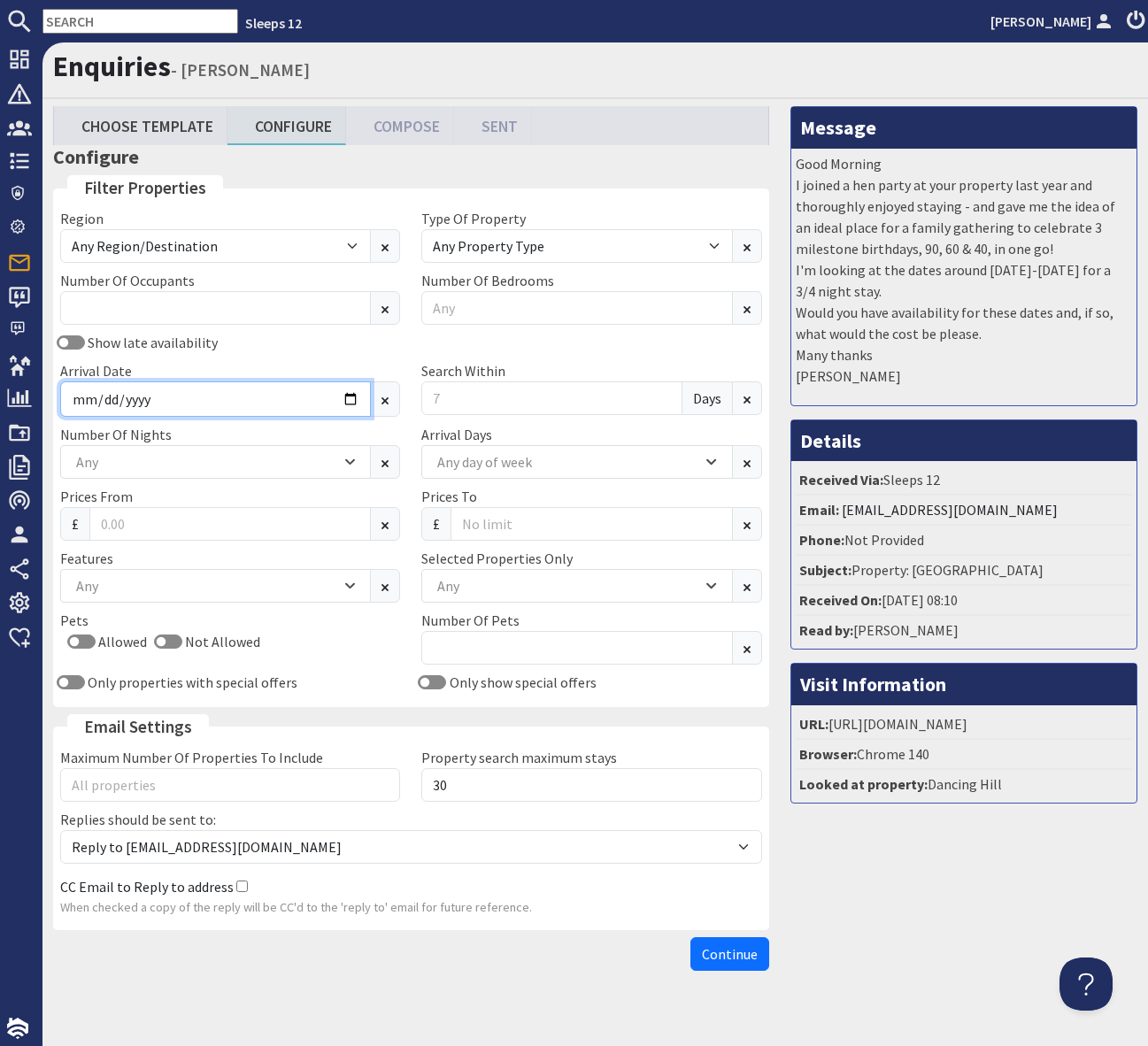
click at [345, 395] on input "Arrival Date" at bounding box center [215, 400] width 310 height 36
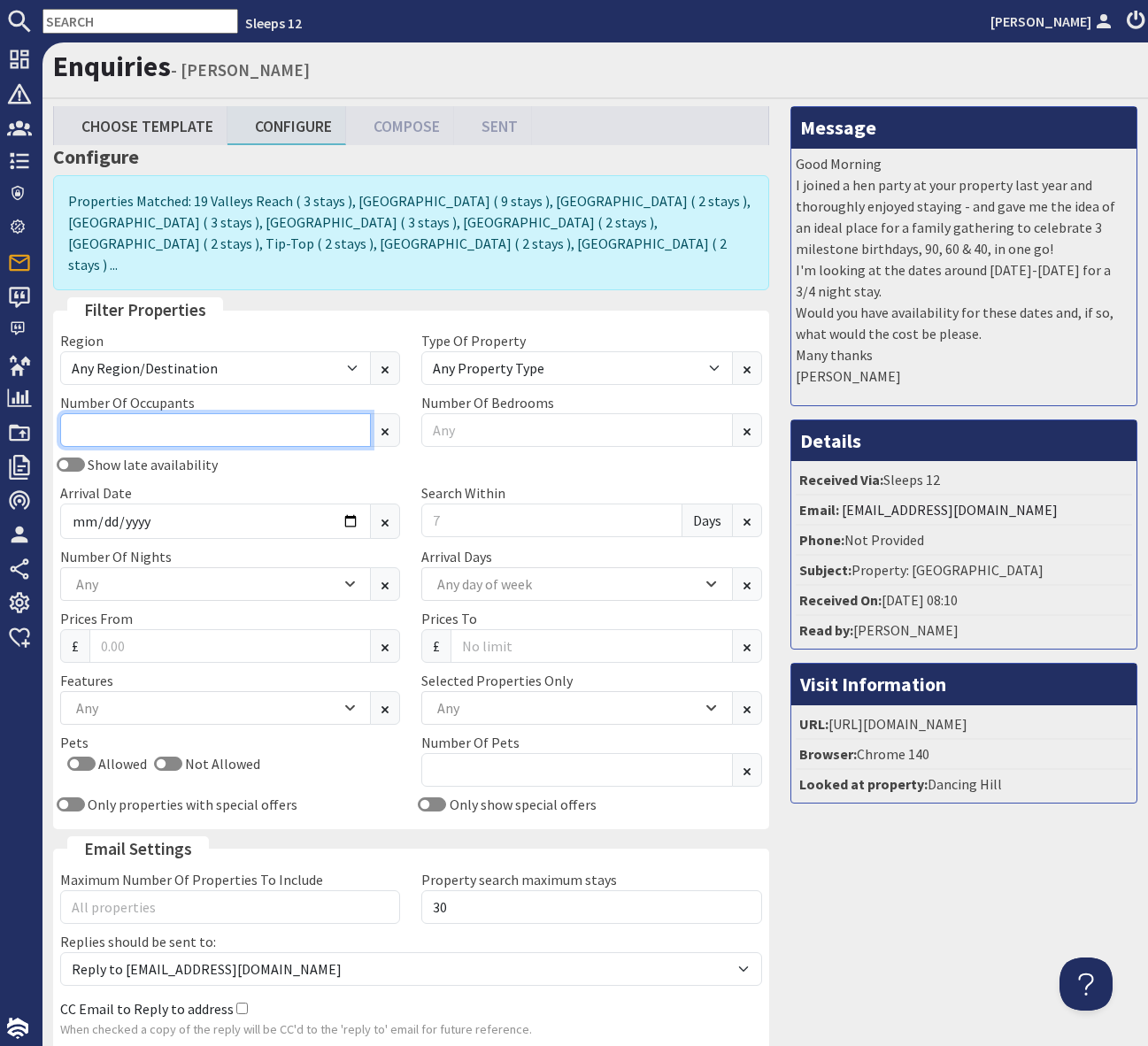
type input "2025-11-06"
drag, startPoint x: 96, startPoint y: 403, endPoint x: 185, endPoint y: 405, distance: 89.0
click at [96, 413] on input "Number Of Occupants" at bounding box center [215, 430] width 310 height 34
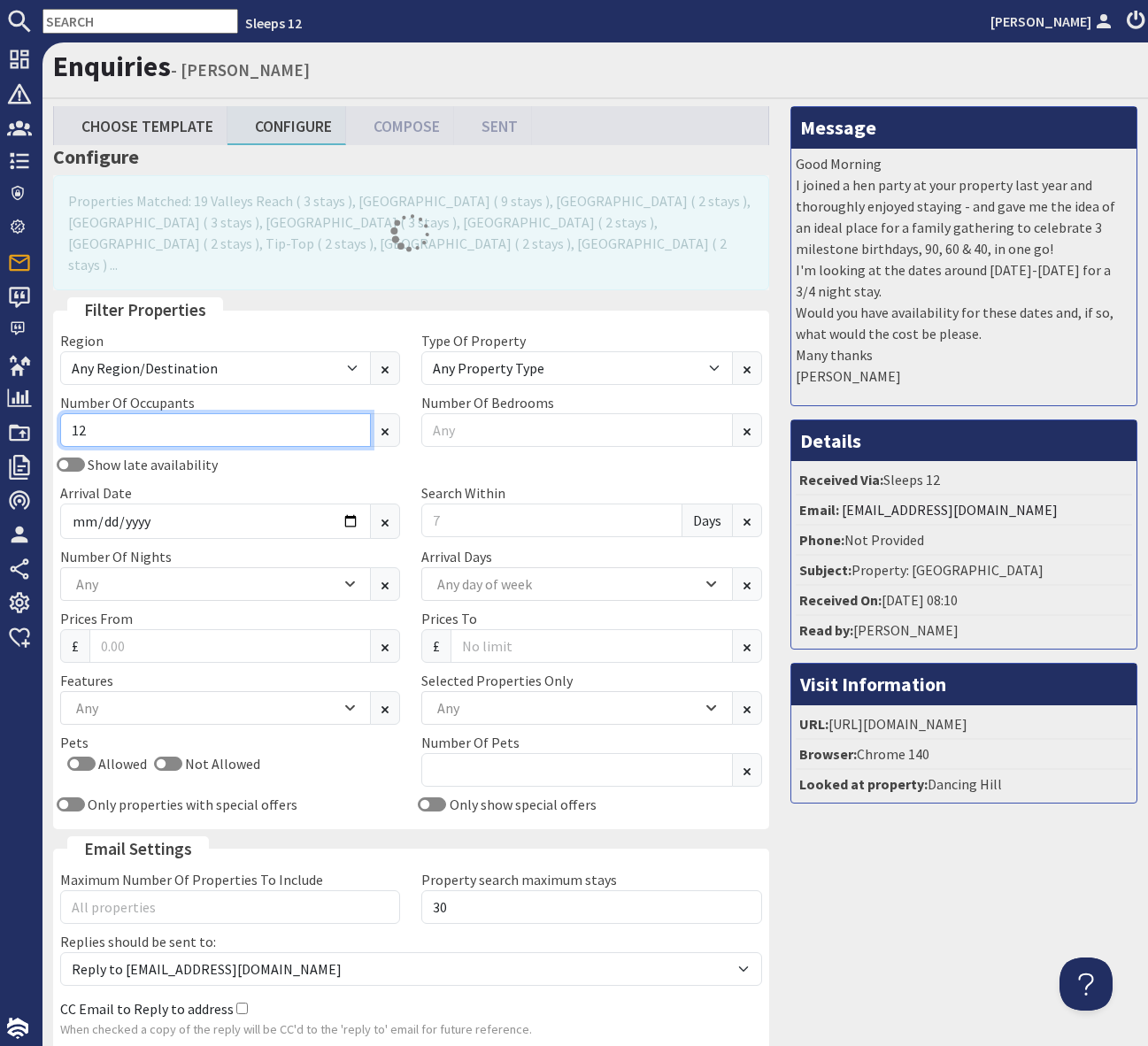
type input "12"
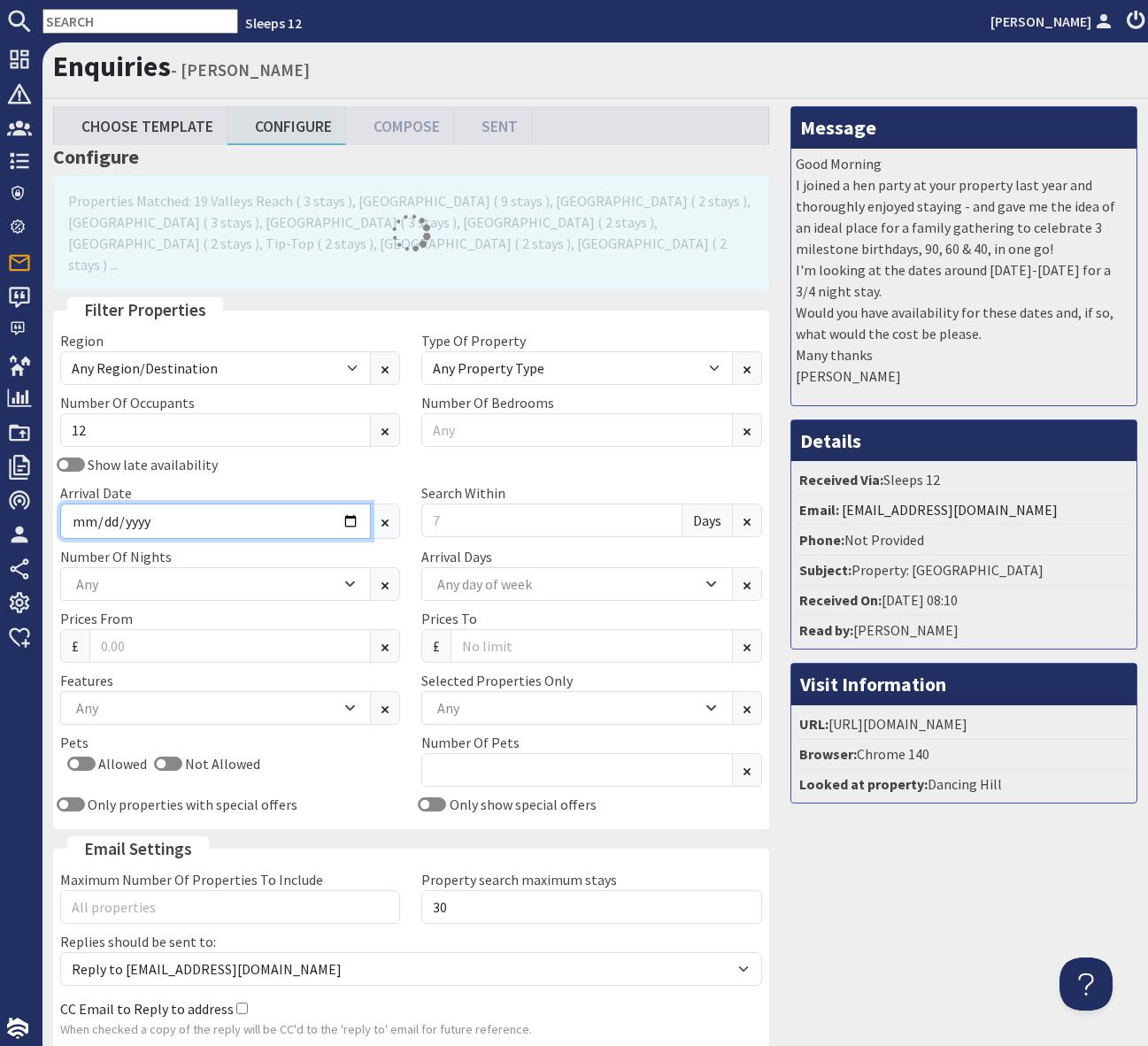
click at [353, 503] on input "2025-11-06" at bounding box center [215, 521] width 310 height 36
type input "2026-07-31"
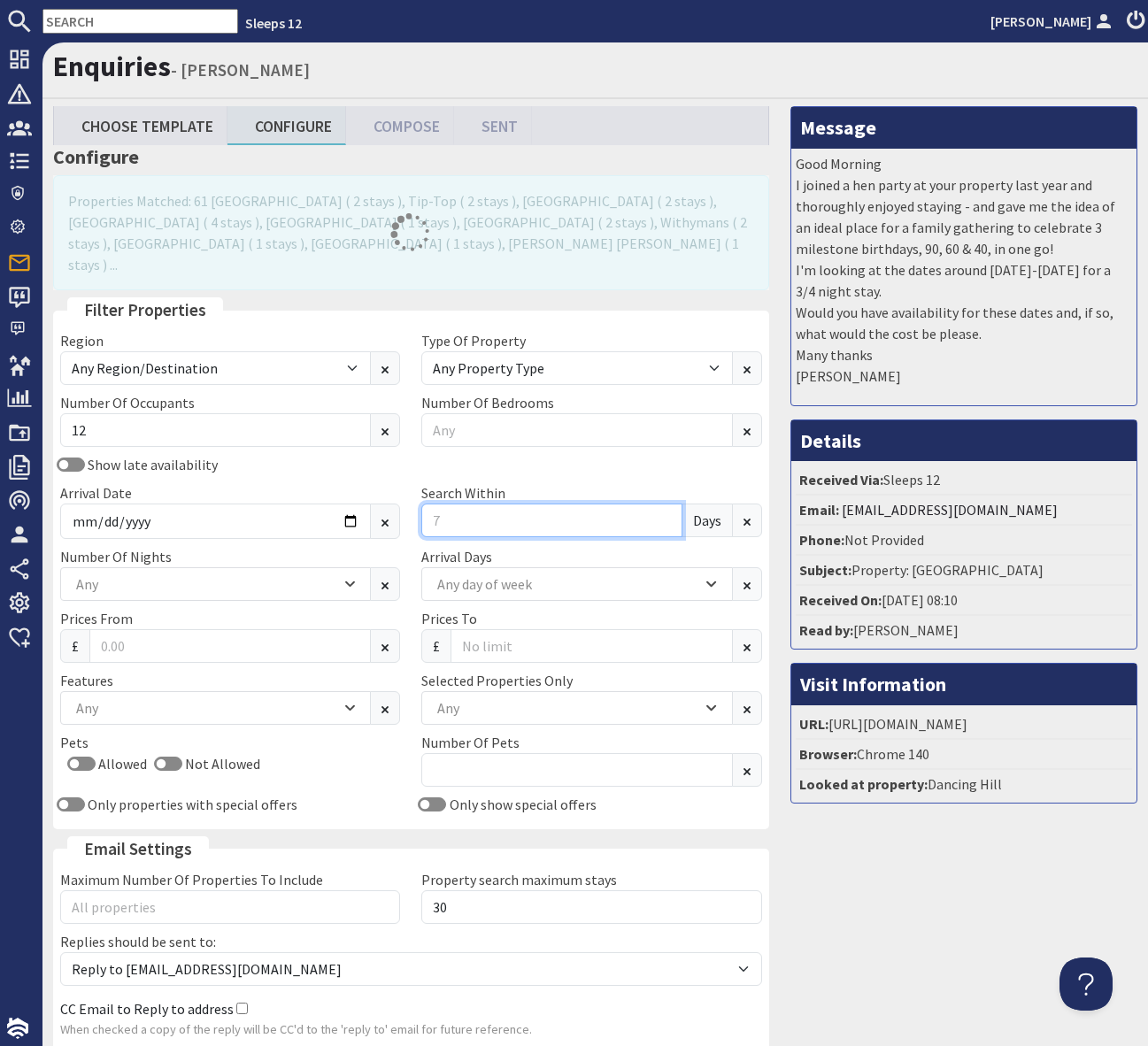
click at [447, 503] on input "Search Within" at bounding box center [551, 520] width 260 height 34
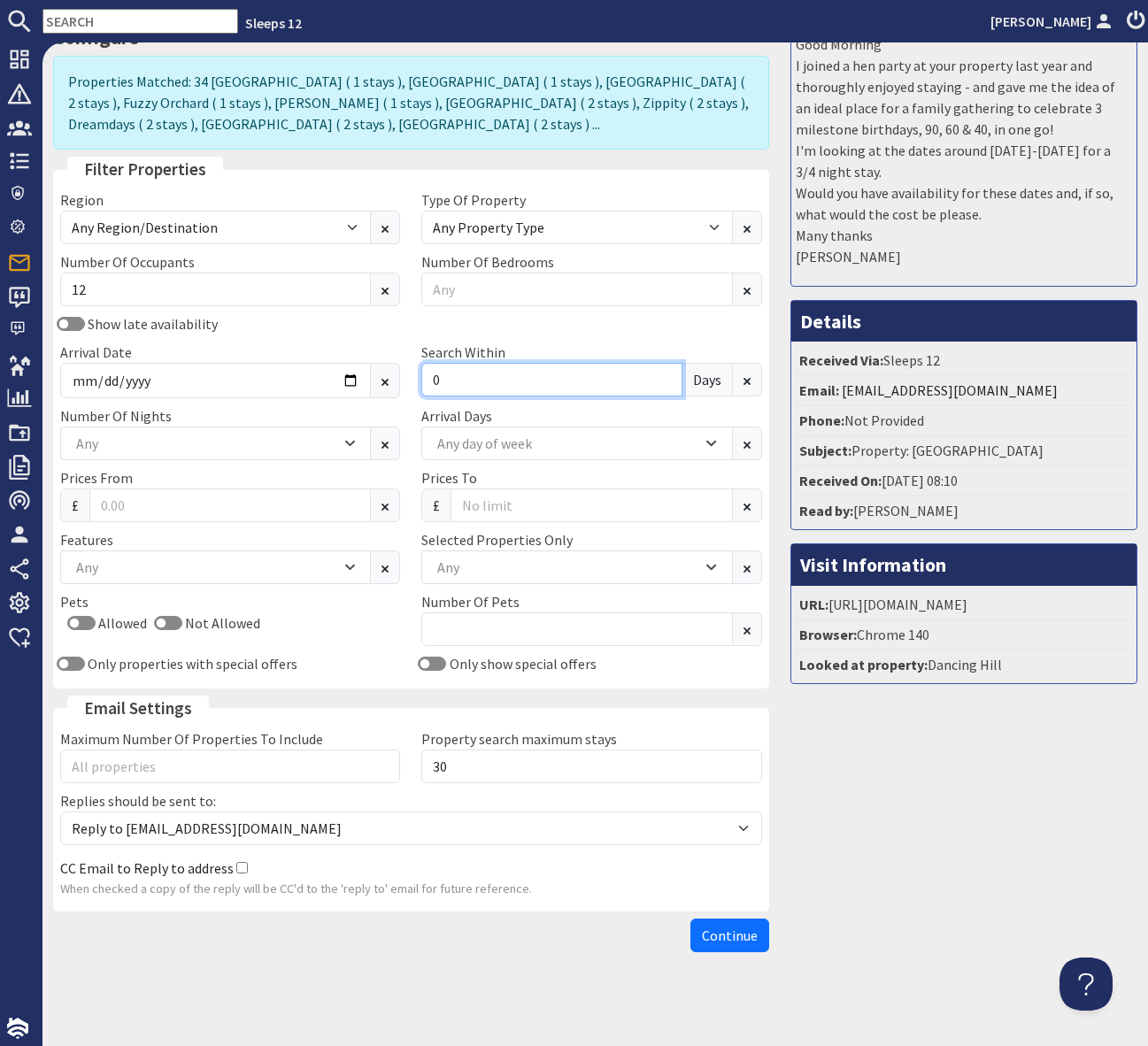
scroll to position [123, 0]
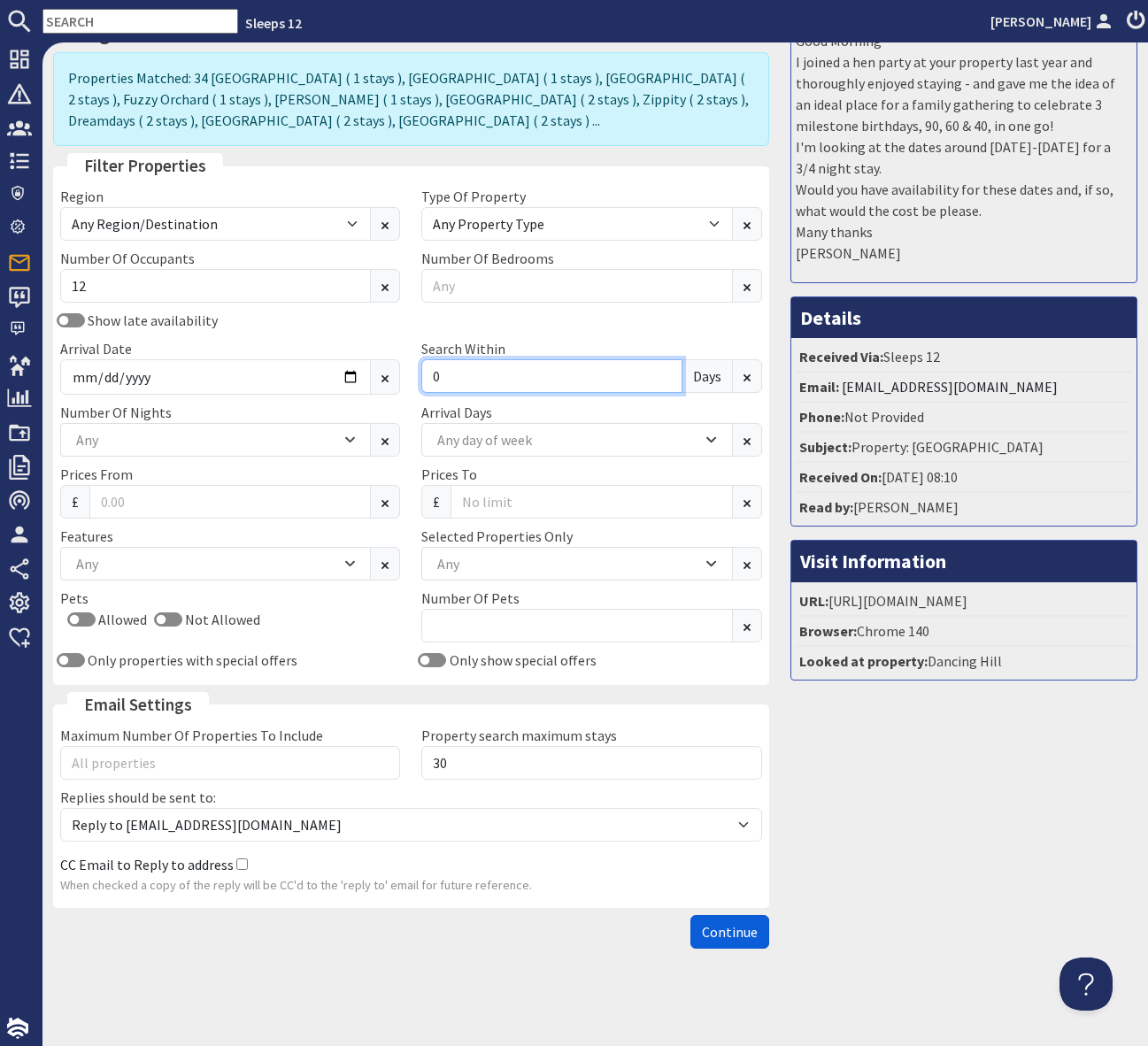
type input "0"
click at [734, 932] on span "Continue" at bounding box center [730, 932] width 55 height 18
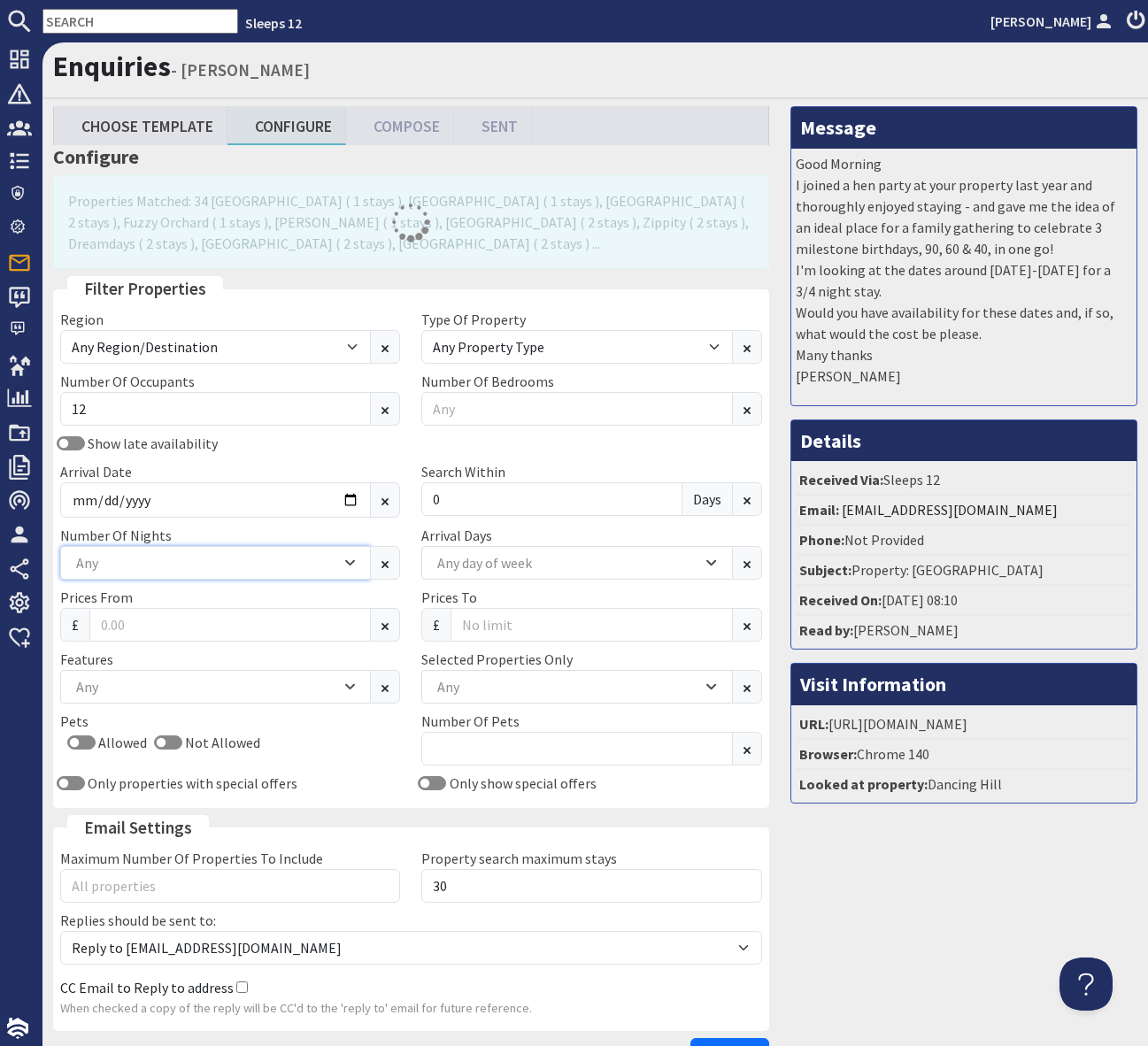
click at [351, 561] on icon "Combobox" at bounding box center [350, 563] width 8 height 4
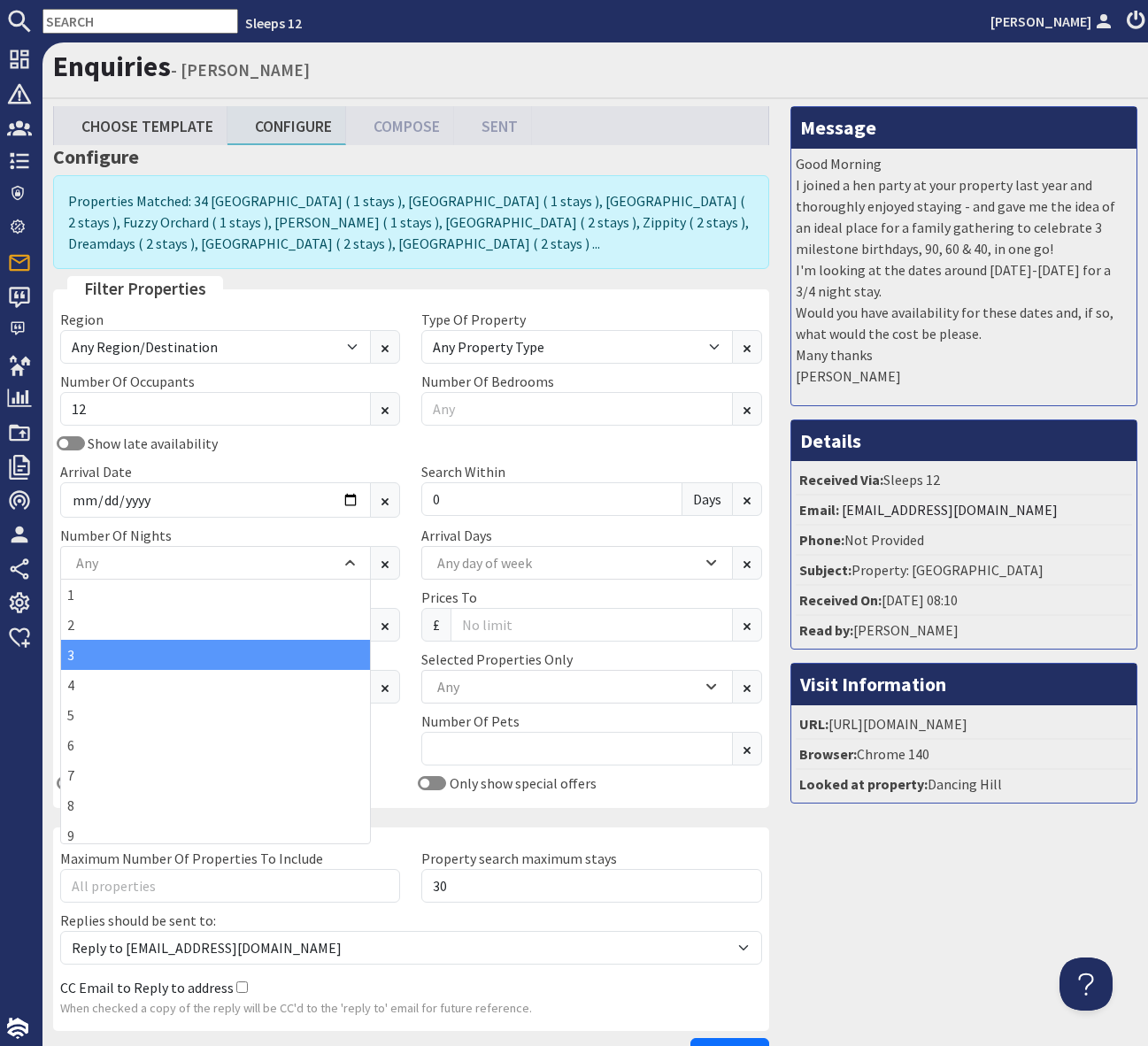
click at [159, 656] on div "3" at bounding box center [215, 655] width 308 height 30
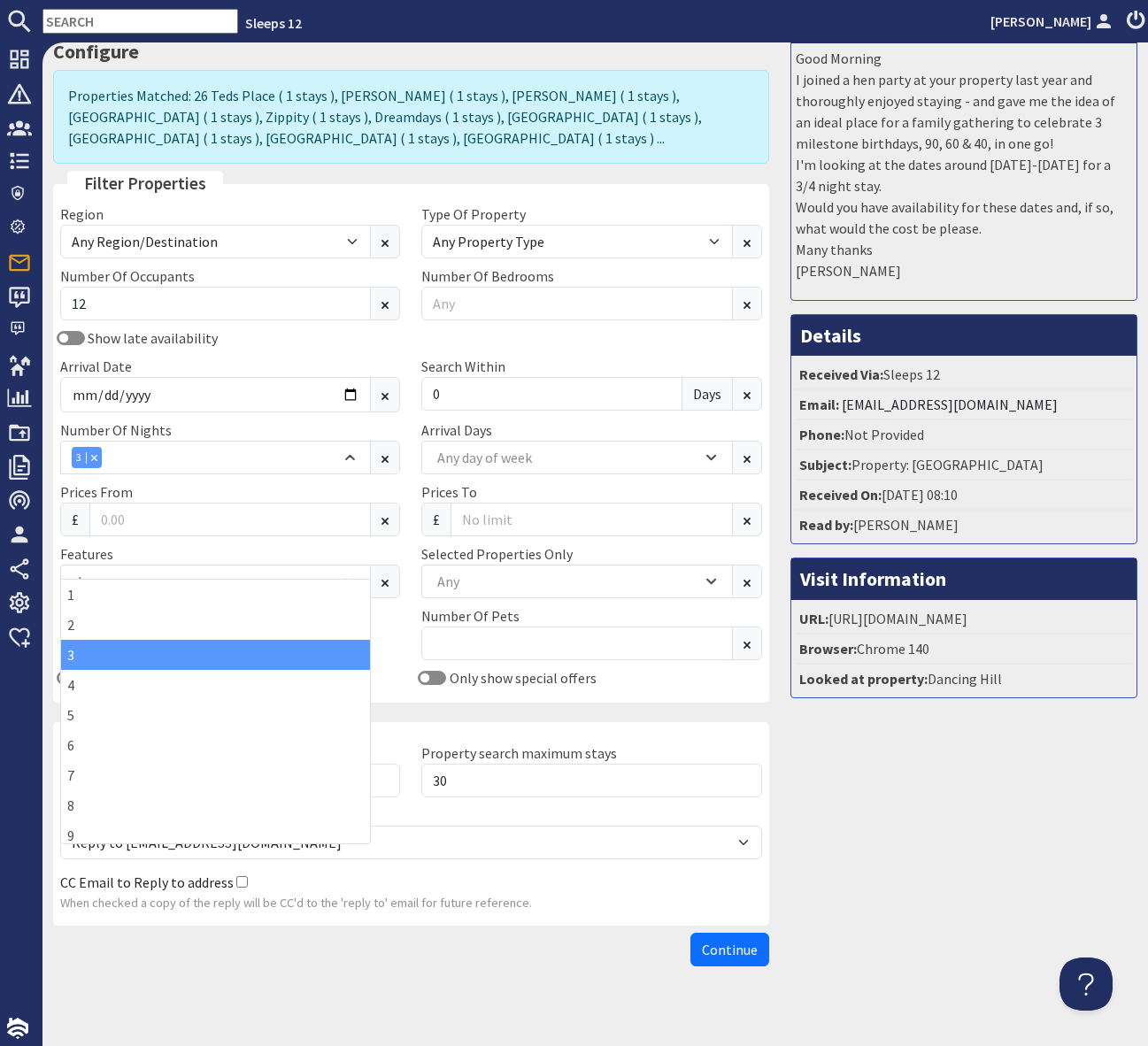
scroll to position [123, 0]
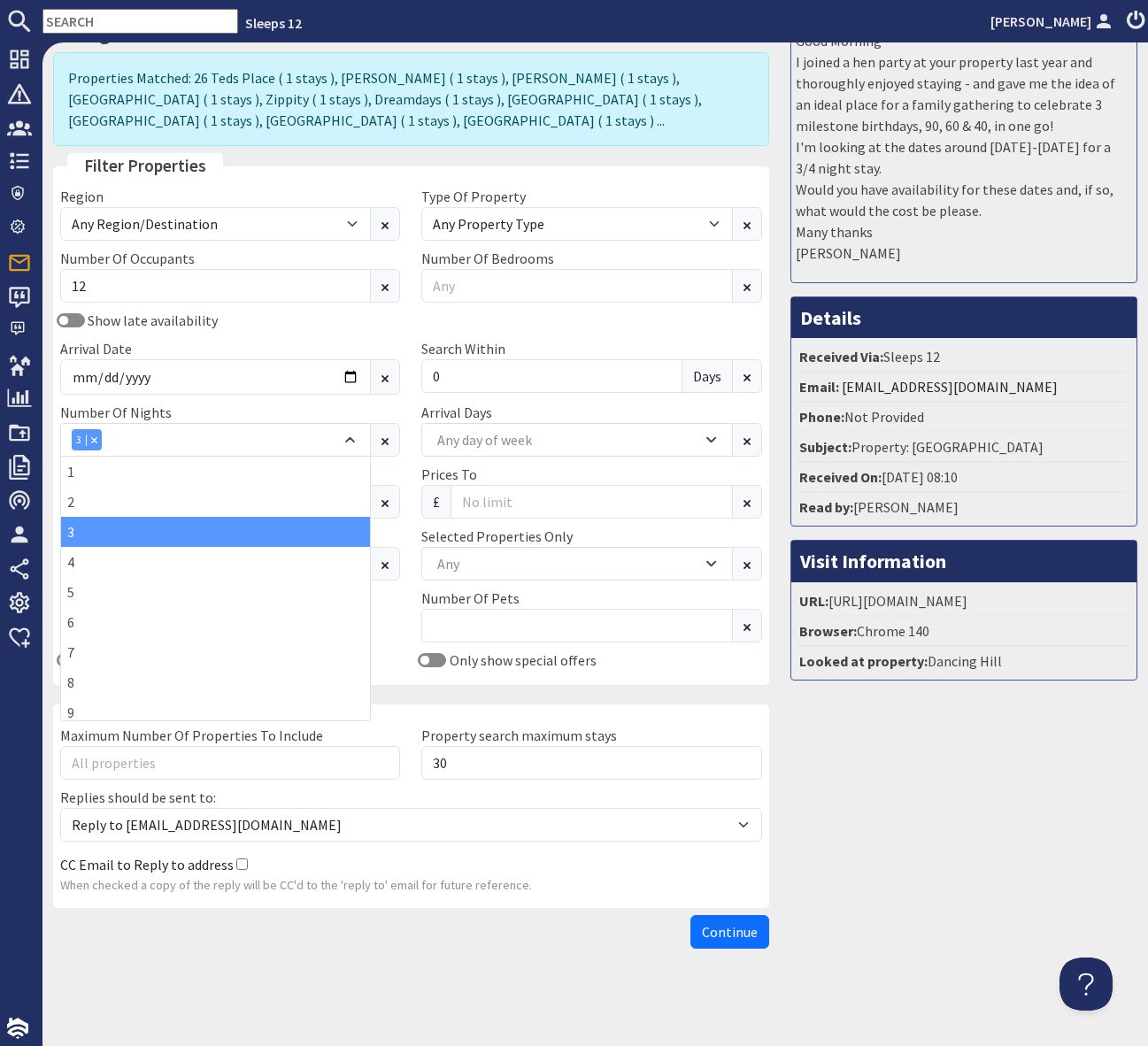
click at [730, 933] on span "Continue" at bounding box center [730, 932] width 55 height 18
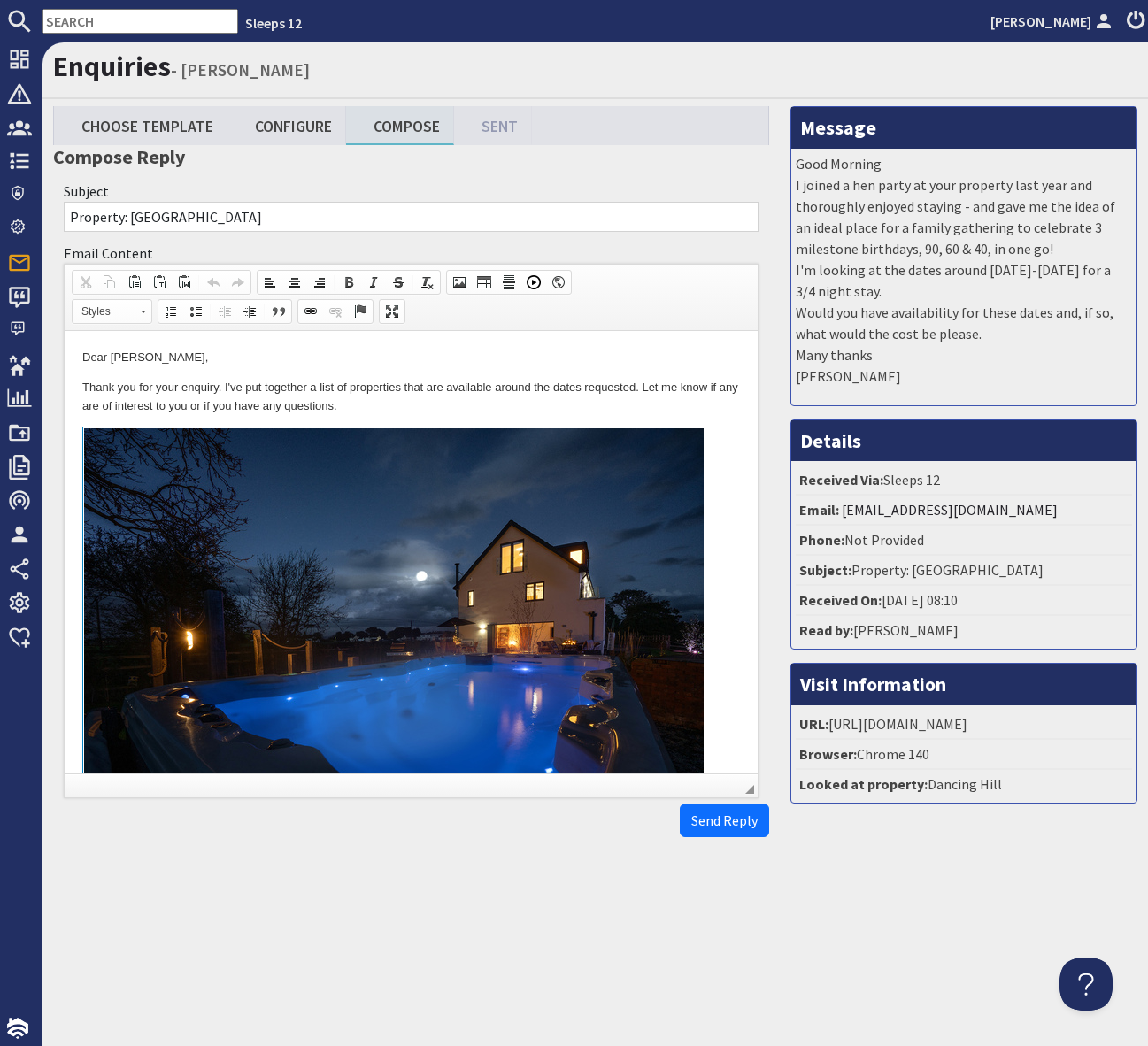
click at [561, 405] on p "Thank you for your enquiry. I've put together a list of properties that are ava…" at bounding box center [410, 398] width 657 height 38
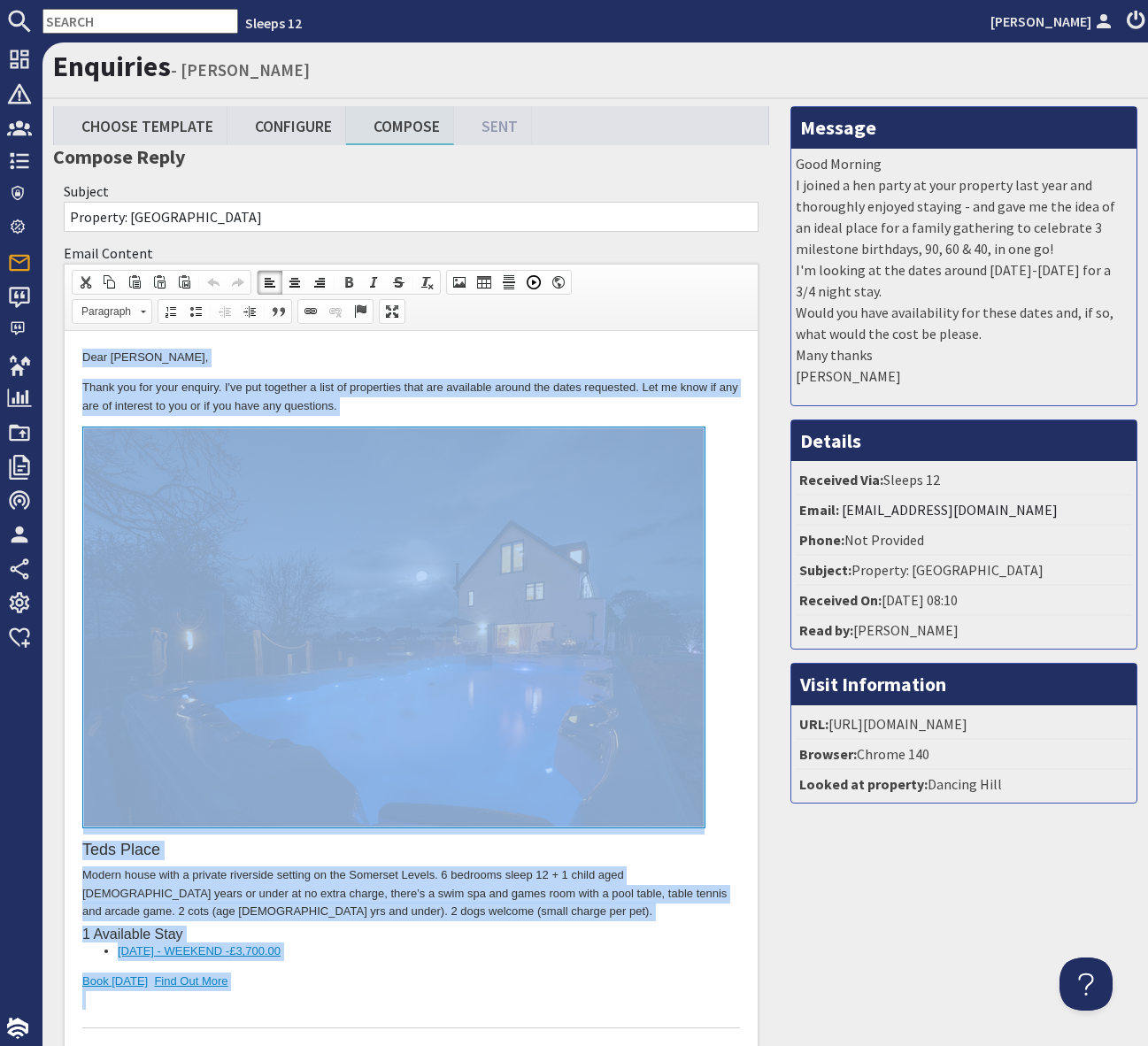
copy body "Dear Tina Lucas, Thank you for your enquiry. I've put together a list of proper…"
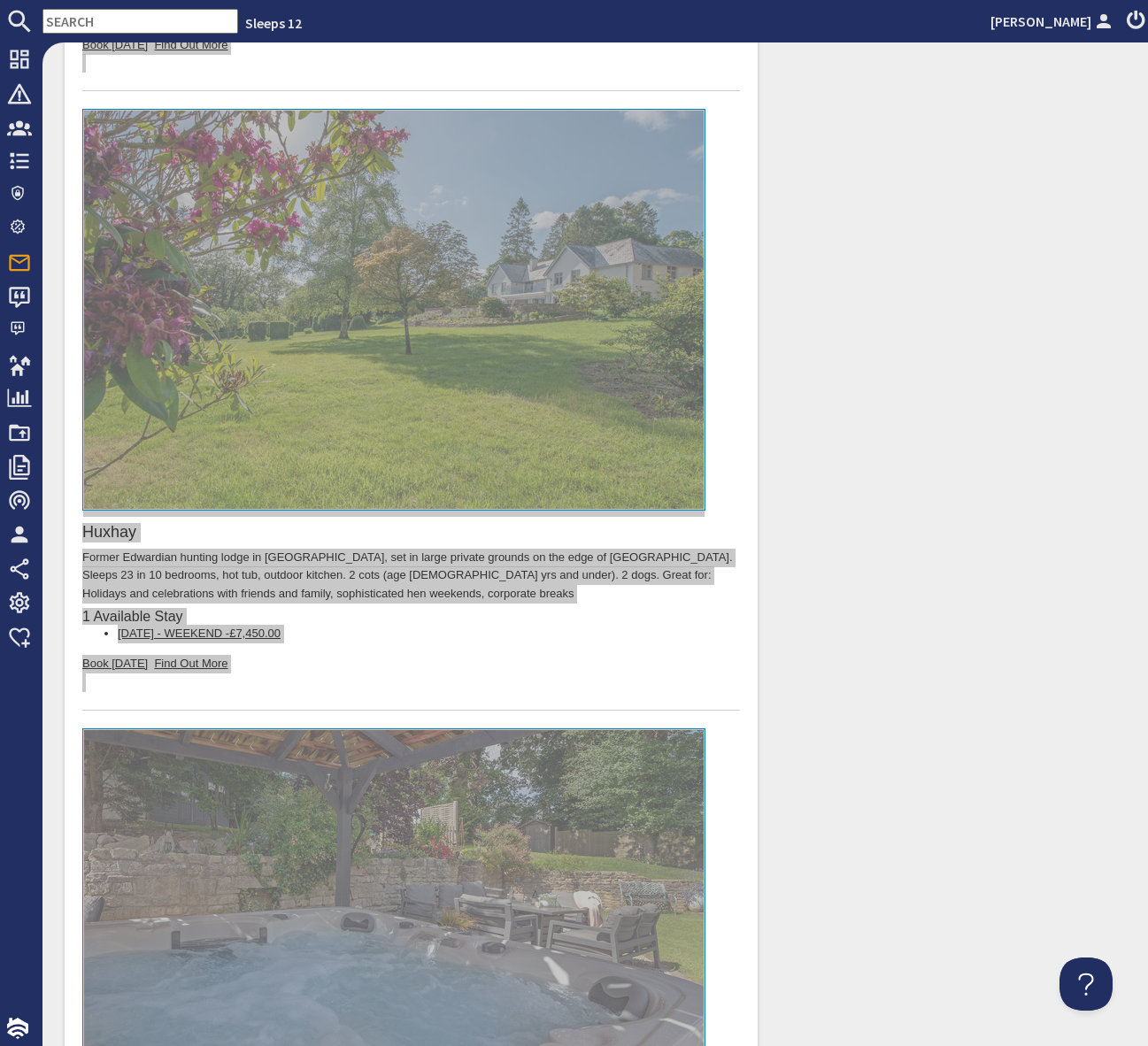
scroll to position [15768, 0]
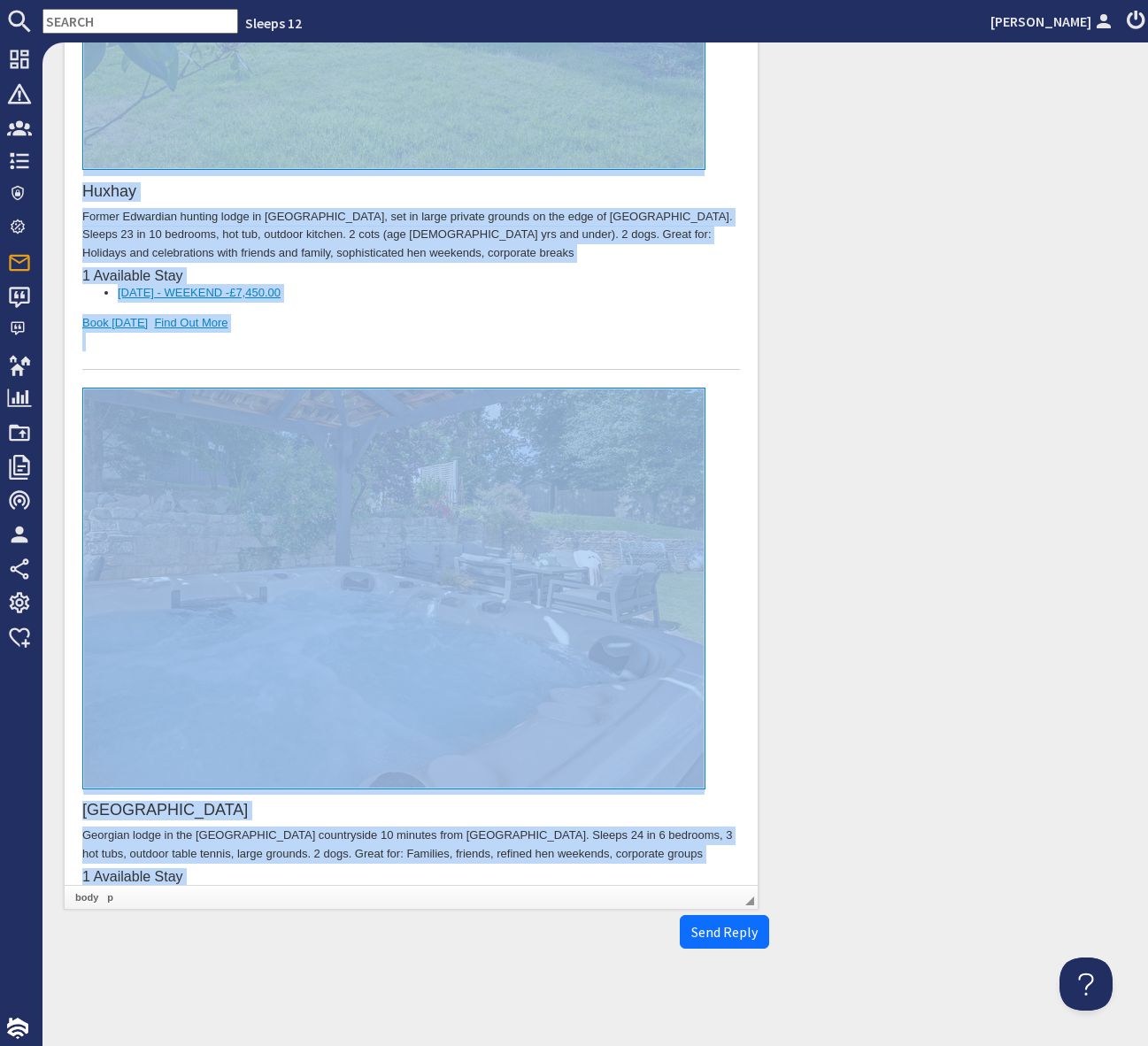
copy body "Dear Tina Lucas, Thank you for your enquiry. I've put together a list of proper…"
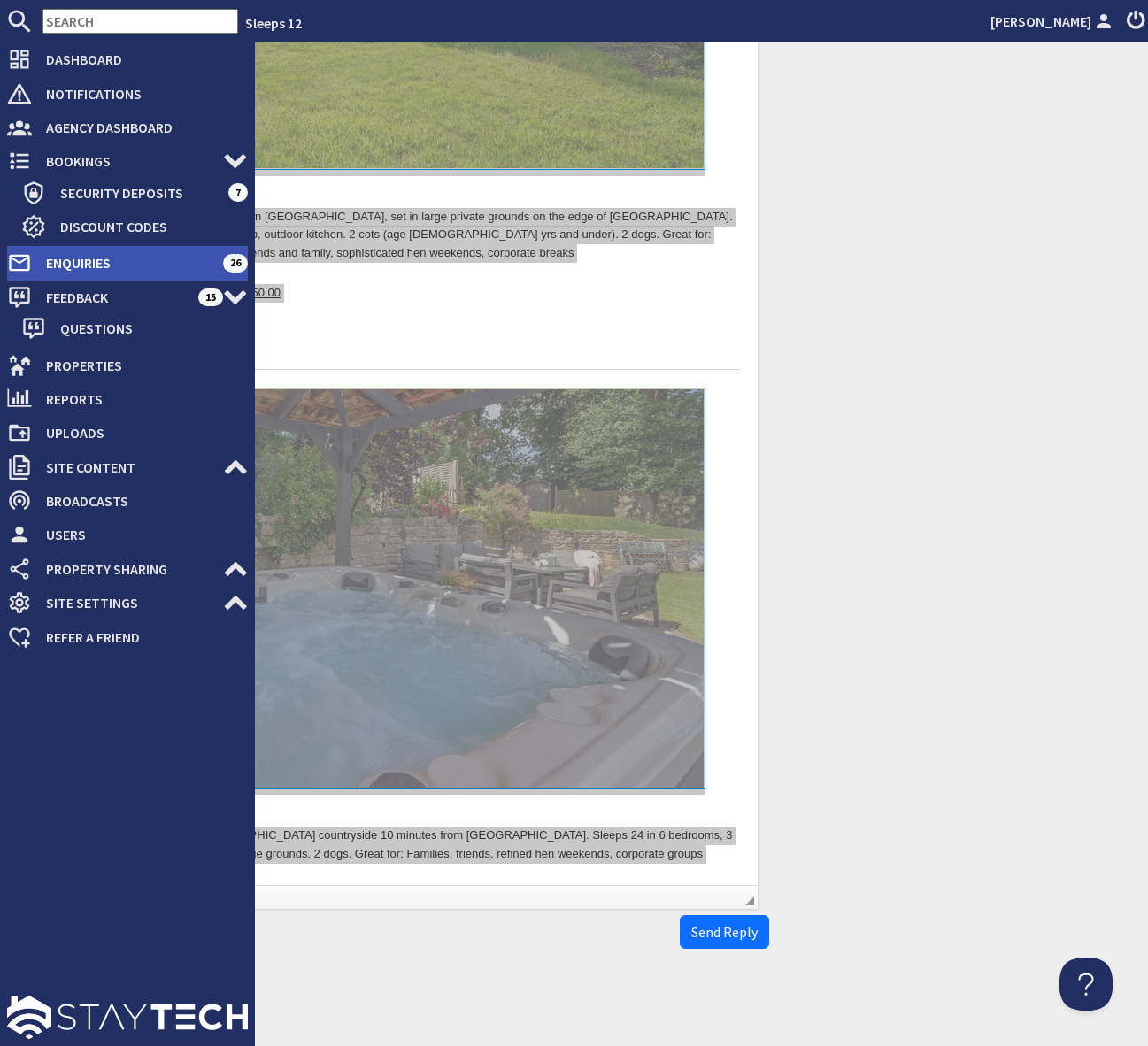
click at [124, 256] on span "Enquiries" at bounding box center [128, 263] width 191 height 29
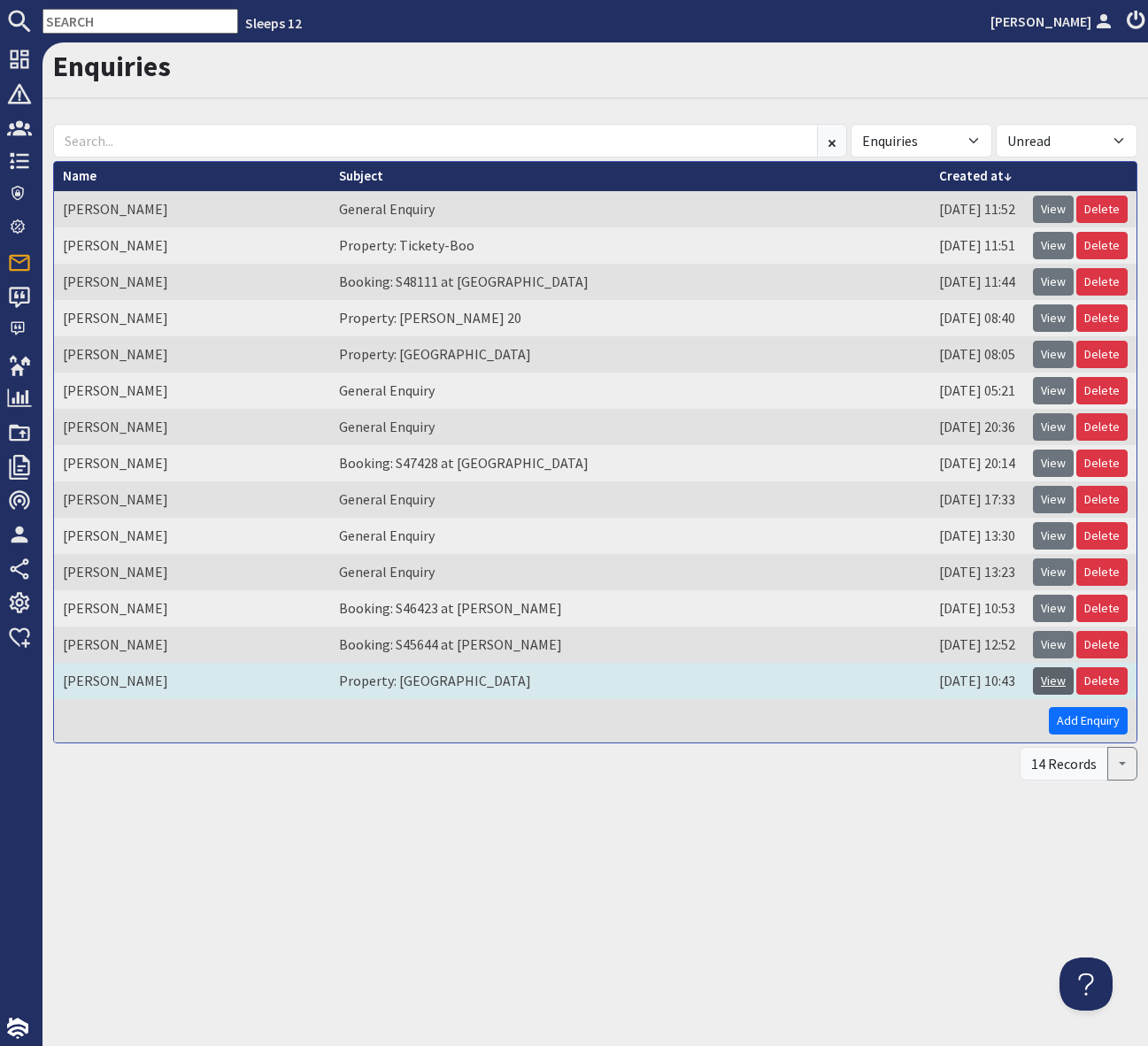
click at [1059, 678] on link "View" at bounding box center [1053, 680] width 41 height 28
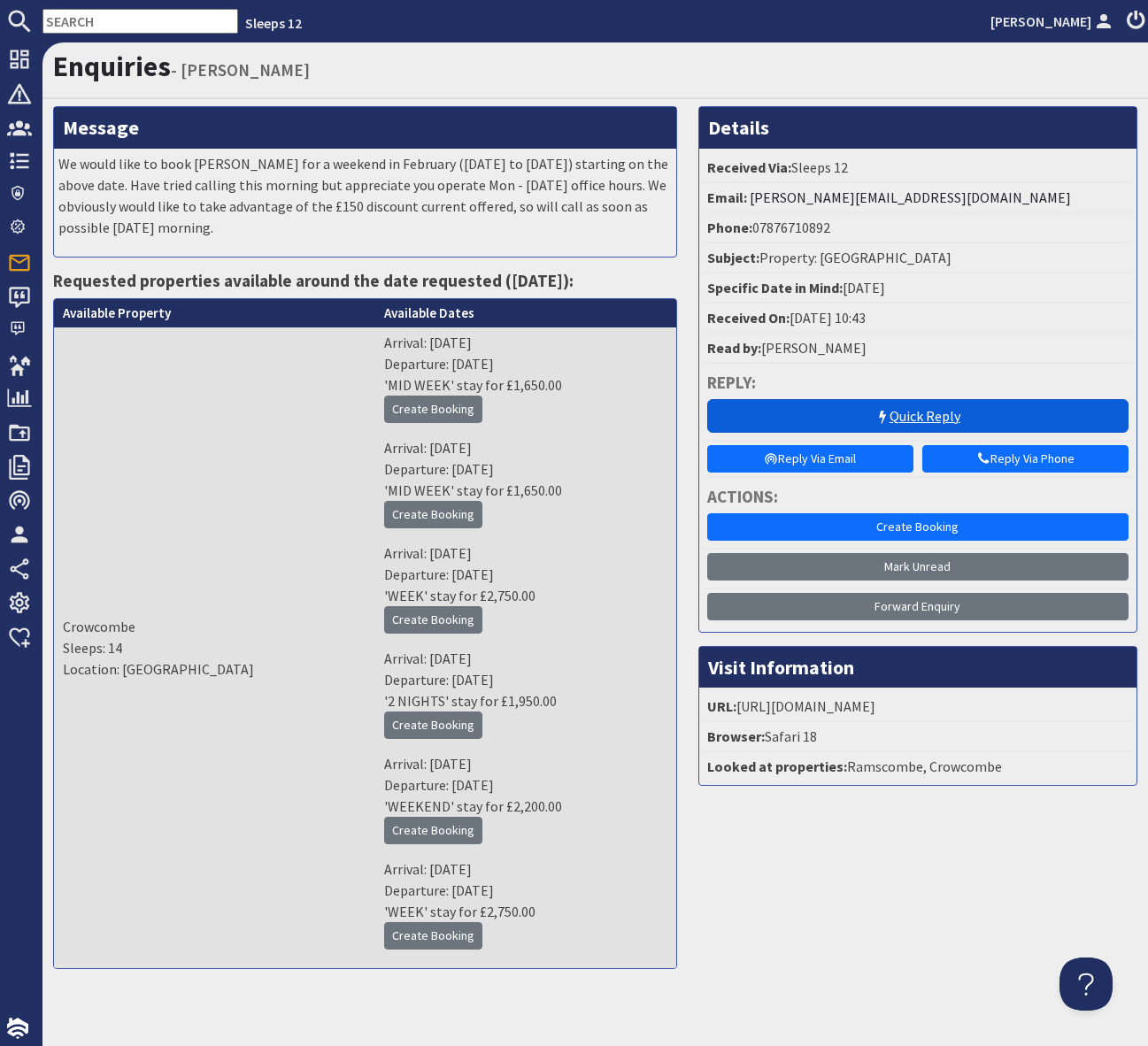
click at [819, 411] on link "Quick Reply" at bounding box center [917, 416] width 421 height 34
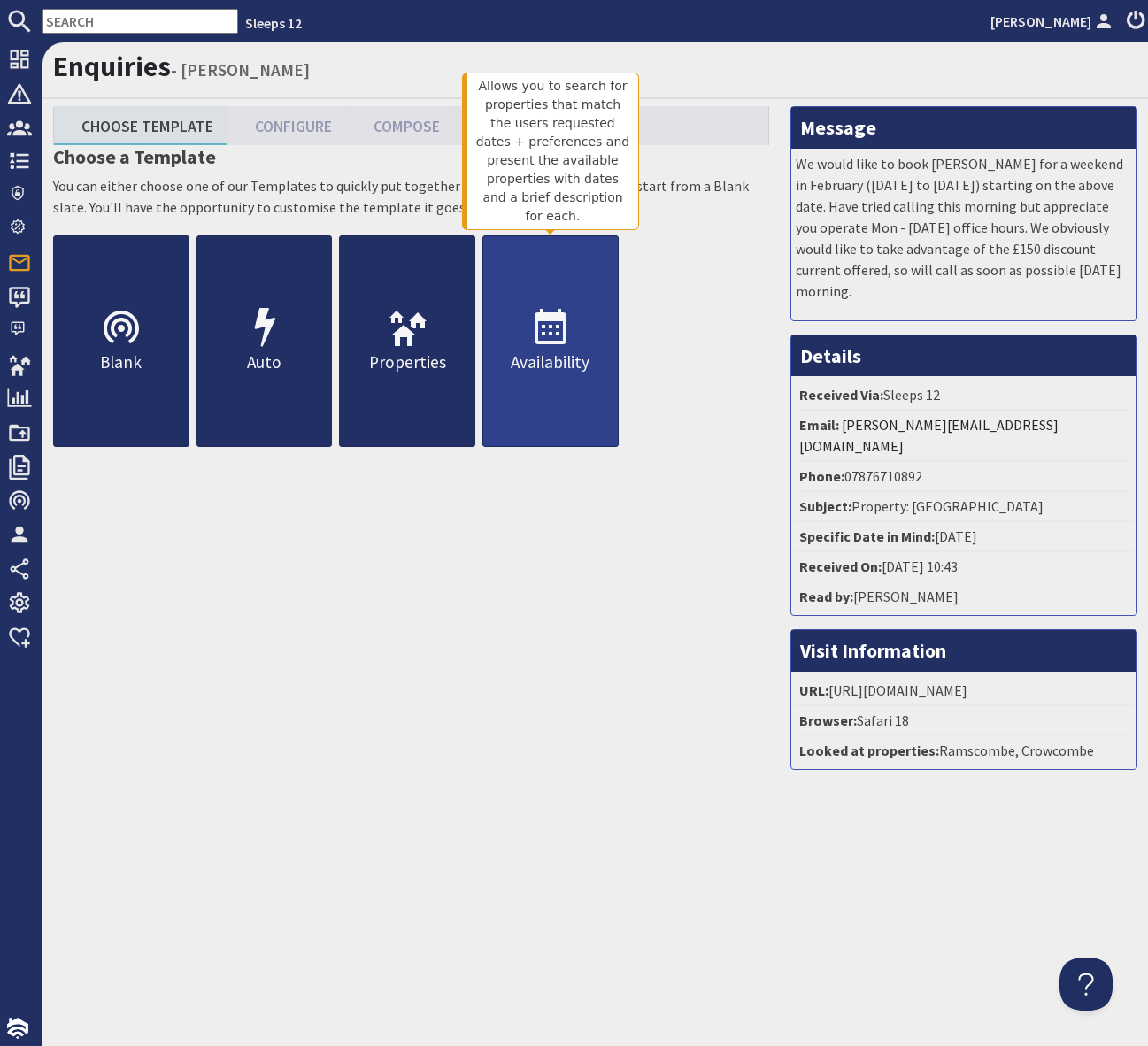
click at [551, 330] on icon at bounding box center [551, 328] width 43 height 43
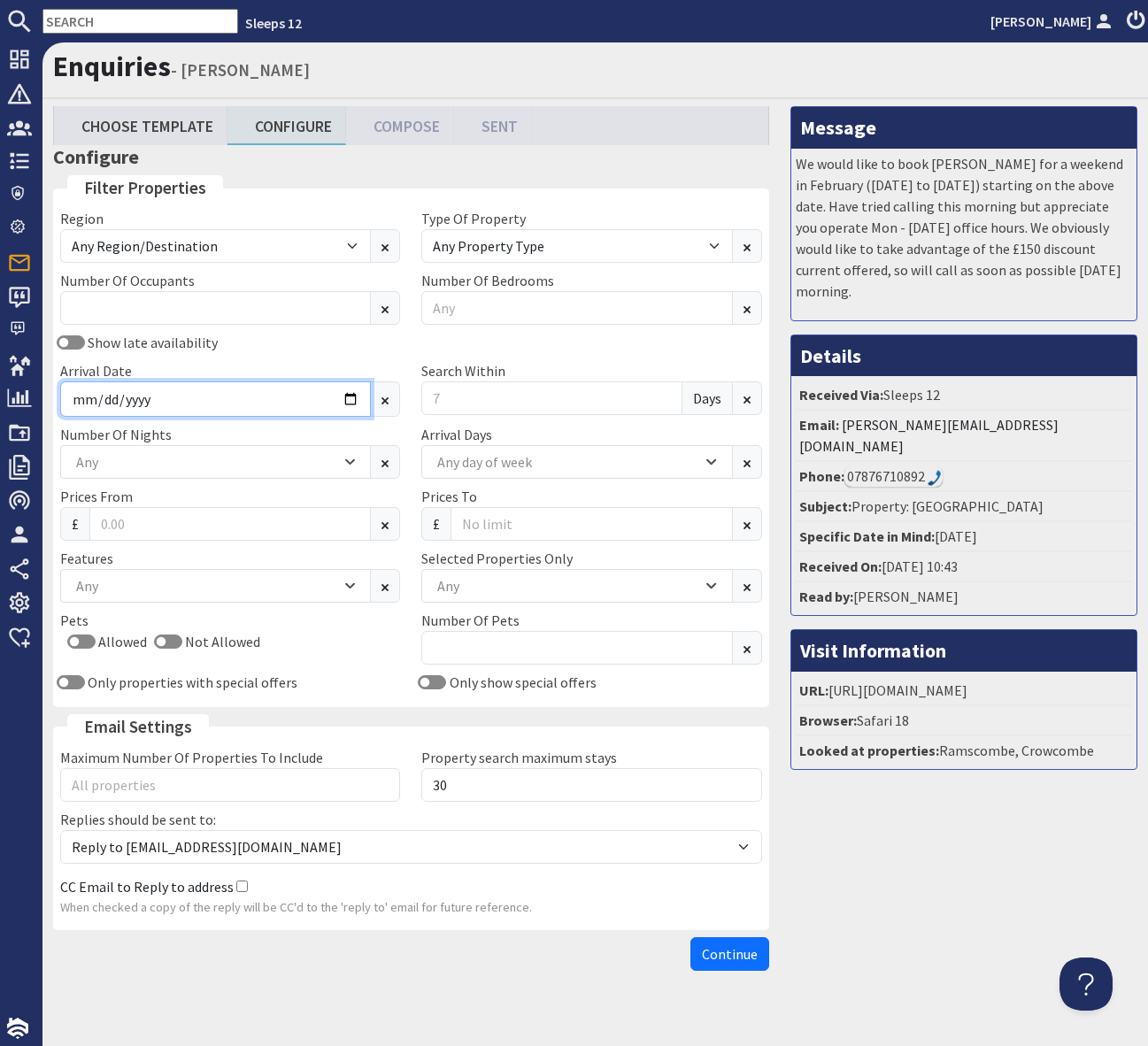
click at [350, 400] on input "Arrival Date" at bounding box center [215, 400] width 310 height 36
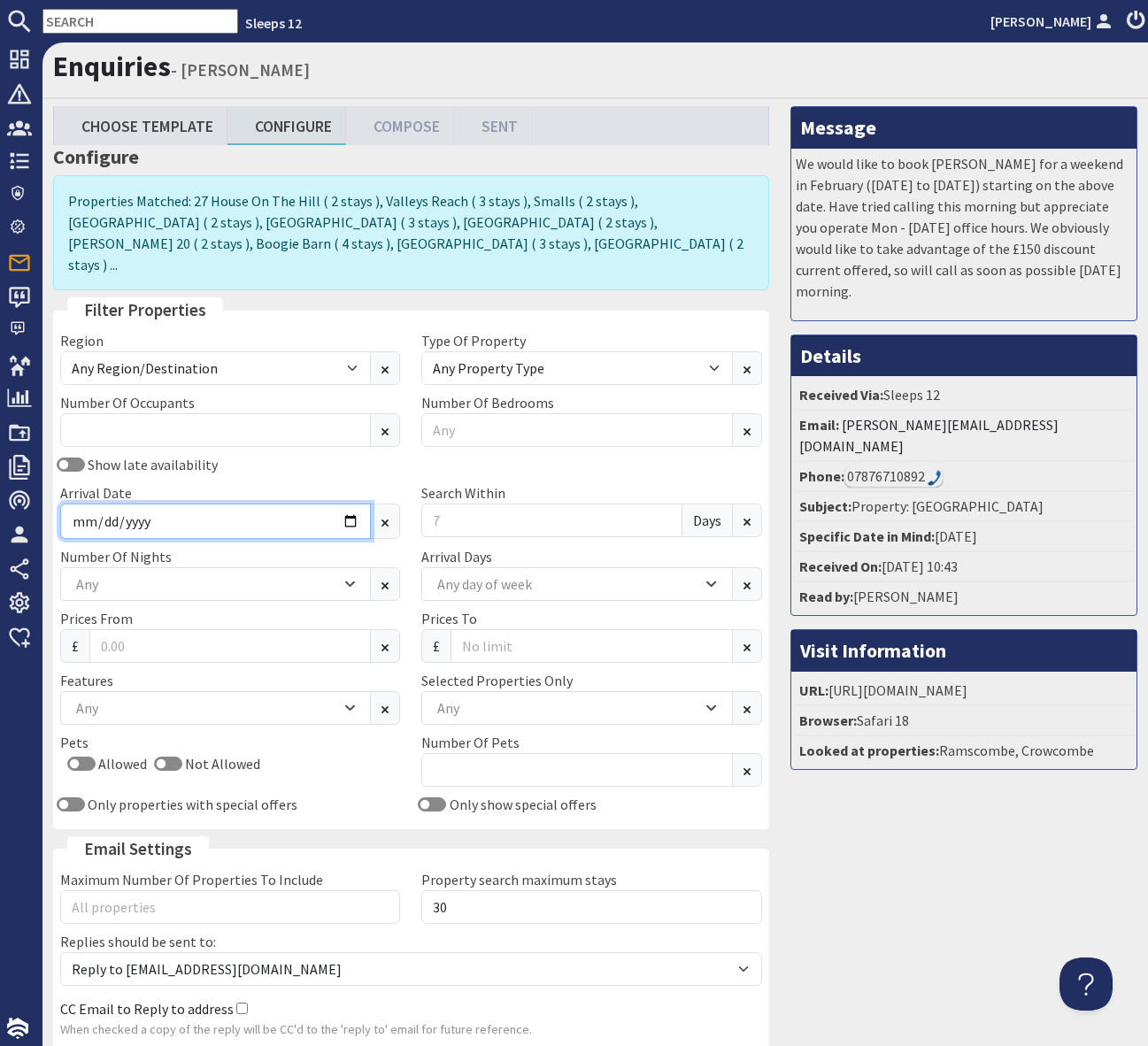
type input "2026-02-20"
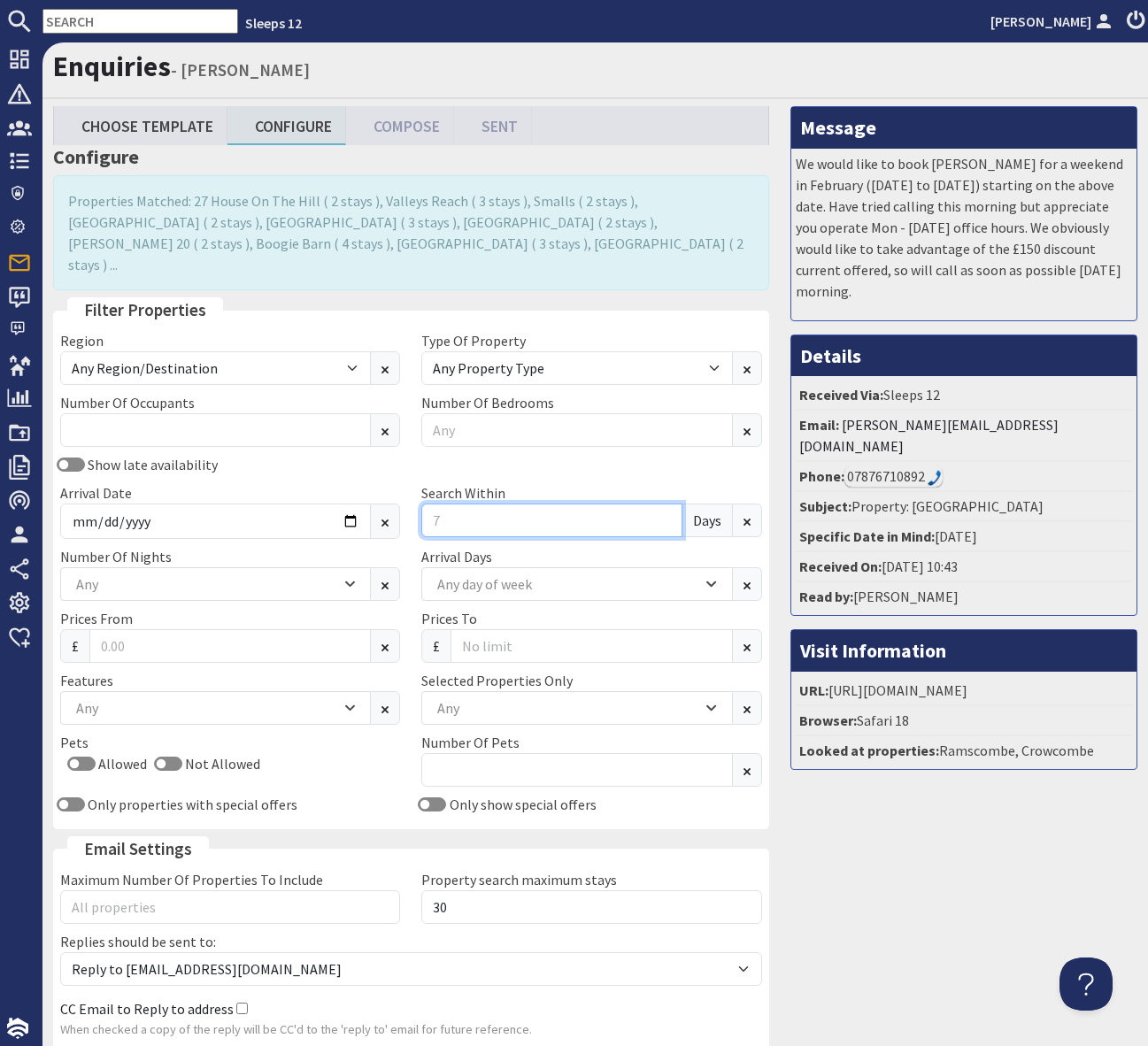
click at [438, 503] on input "Search Within" at bounding box center [551, 520] width 260 height 34
type input "0"
click at [148, 698] on div "Any" at bounding box center [206, 708] width 269 height 20
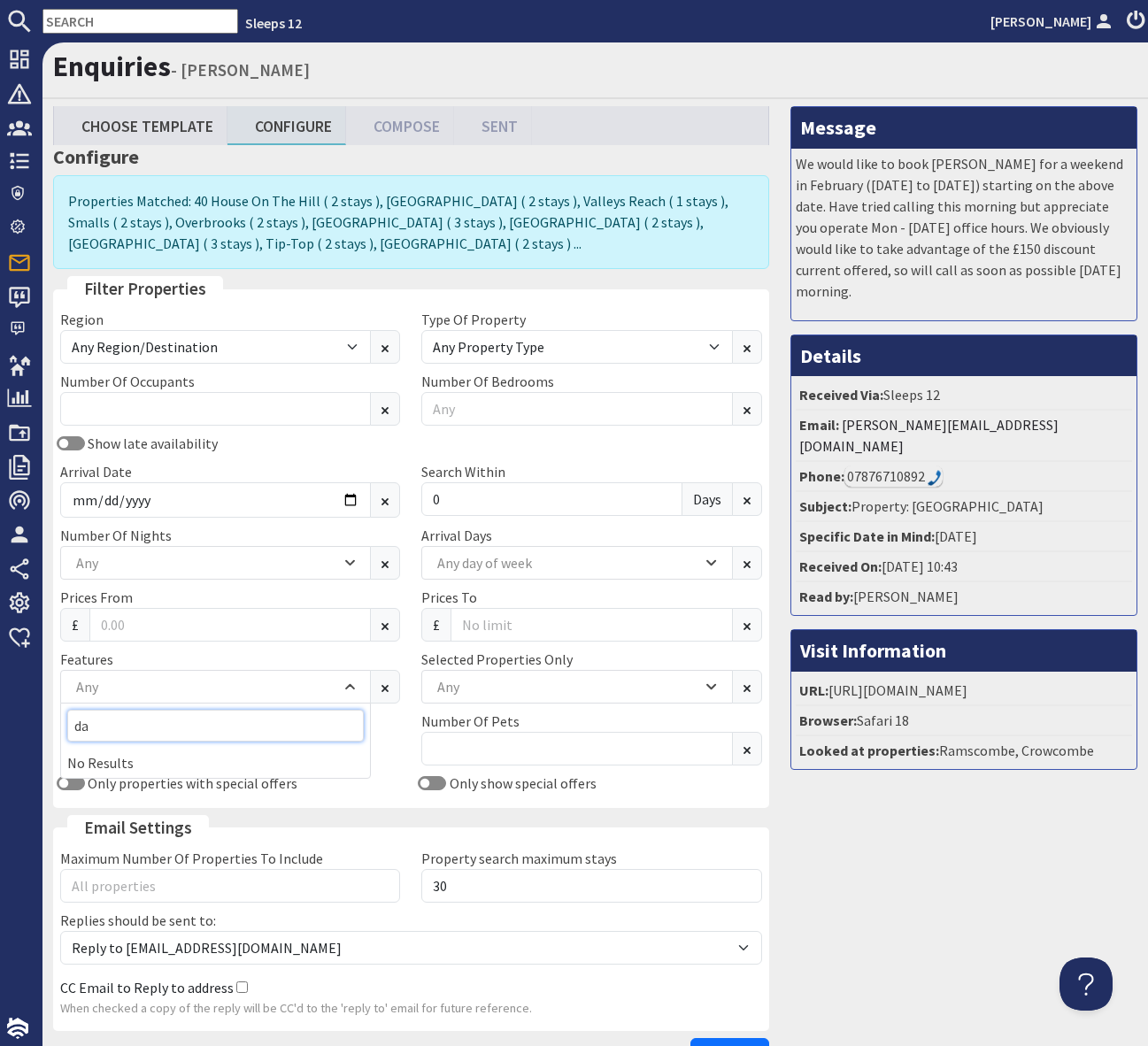
type input "d"
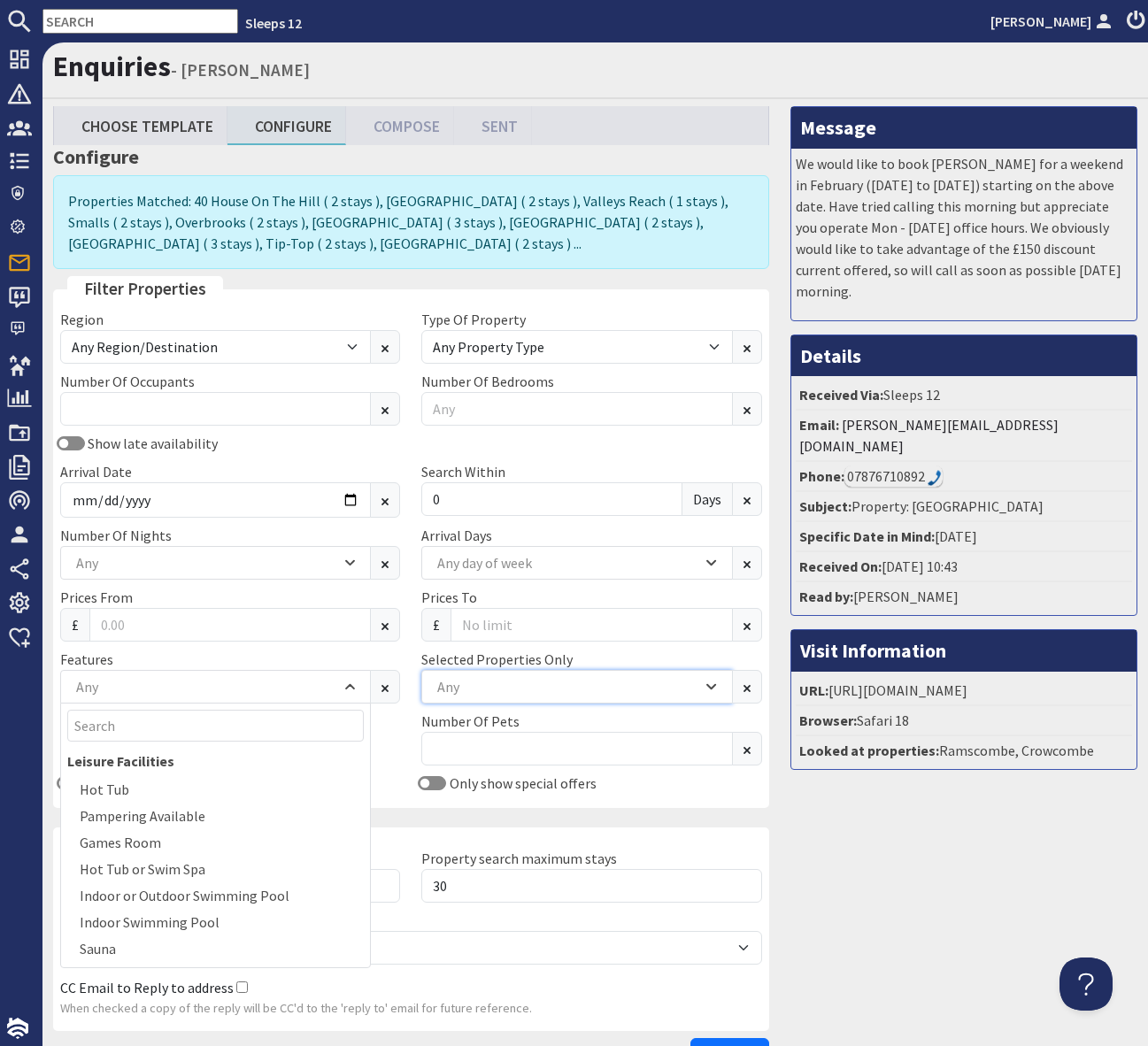
click at [477, 691] on div "Any" at bounding box center [567, 687] width 269 height 20
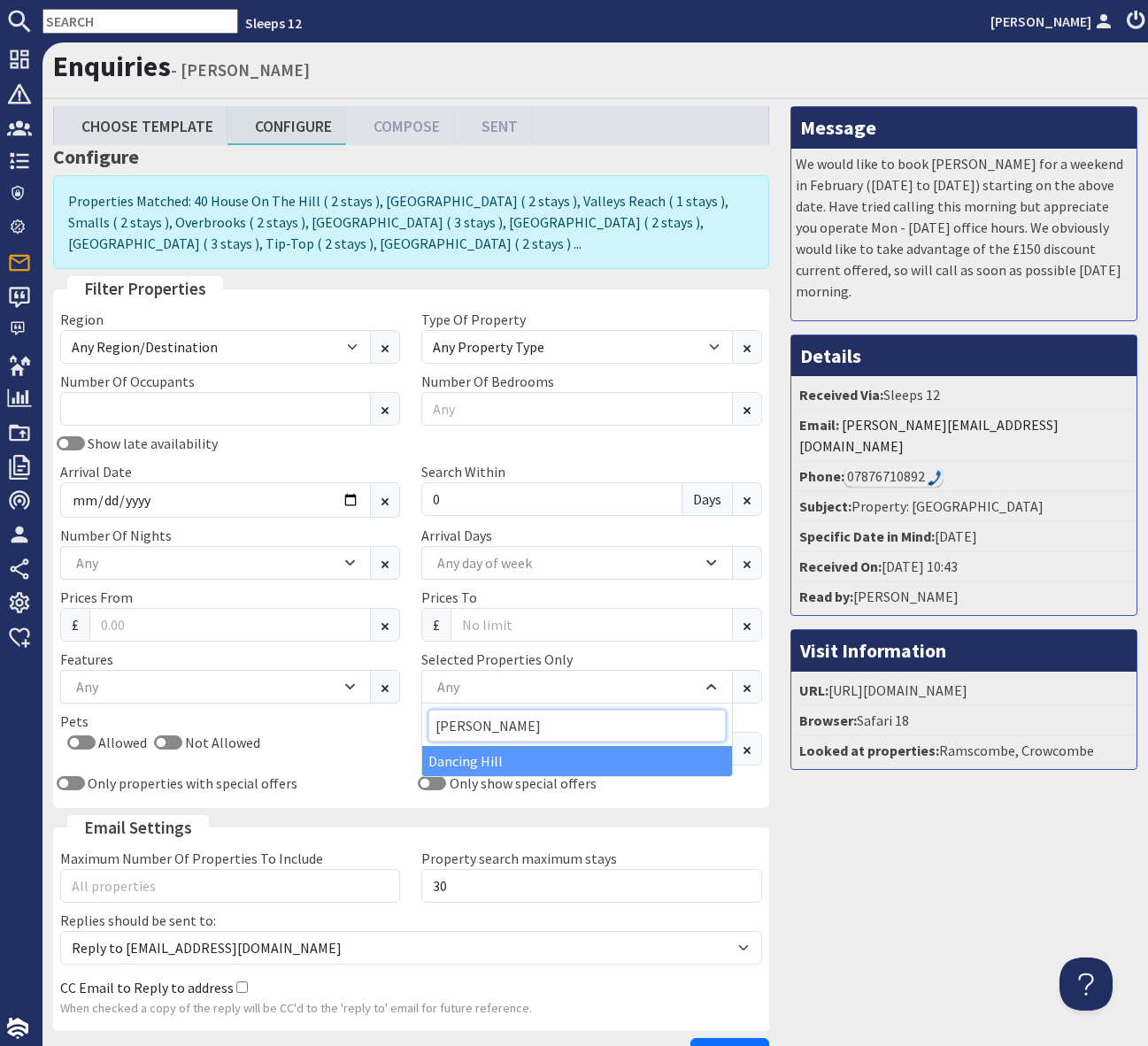
type input "dan"
click at [482, 755] on div "Dancing Hill" at bounding box center [576, 761] width 308 height 30
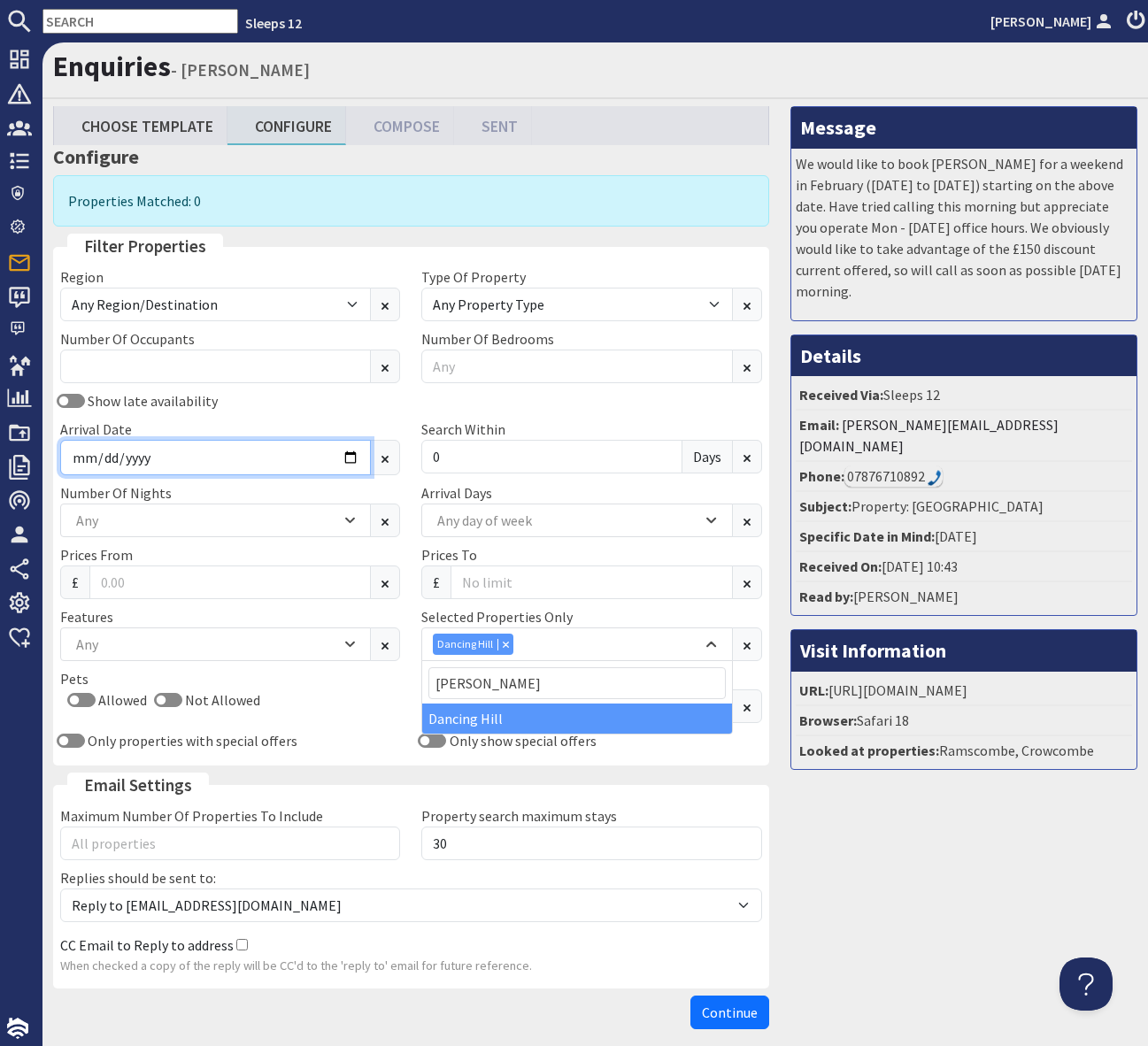
click at [362, 466] on input "2026-02-20" at bounding box center [215, 458] width 310 height 36
click at [359, 462] on input "2026-02-20" at bounding box center [215, 458] width 310 height 36
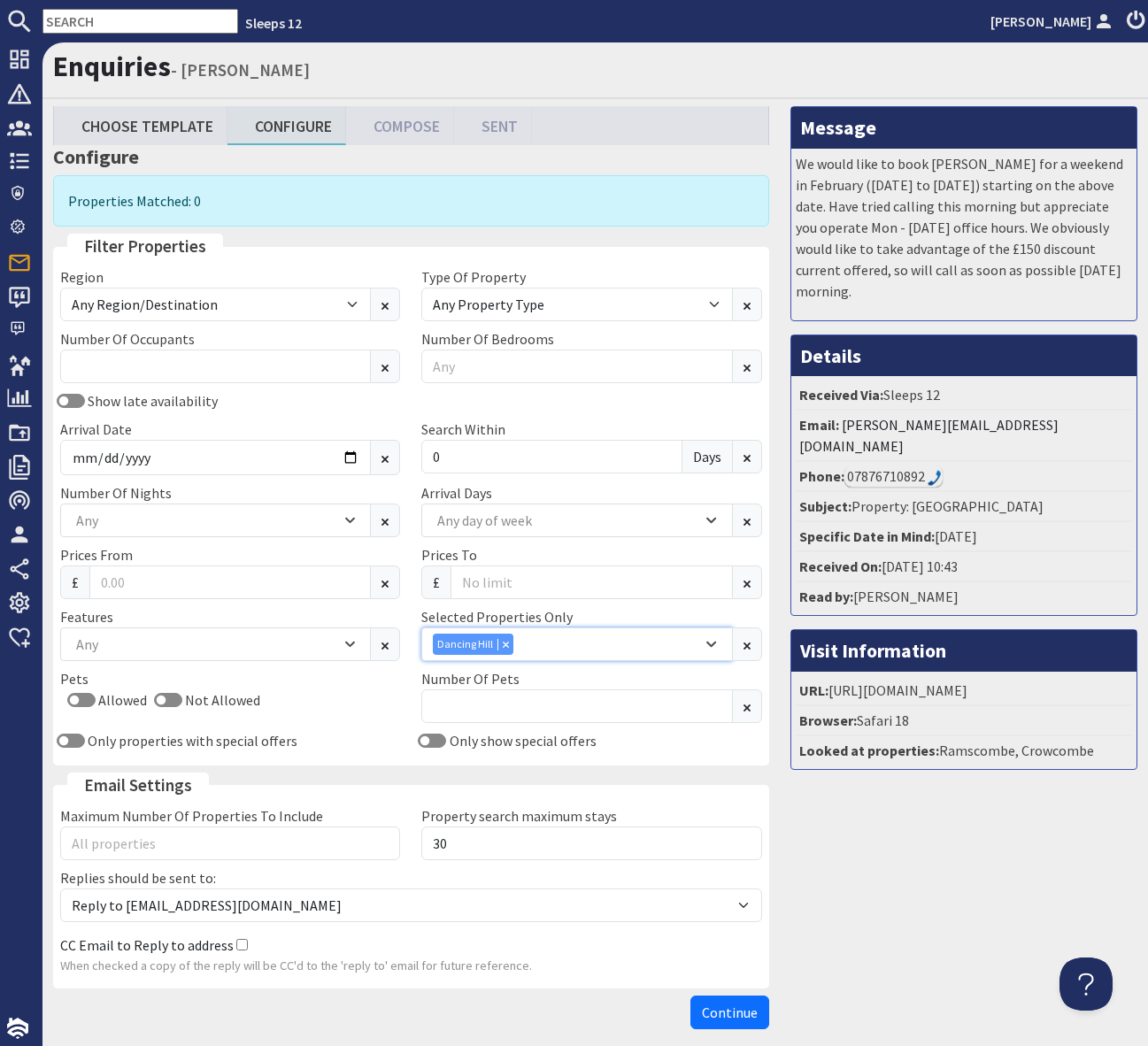
click at [498, 640] on div "Combobox" at bounding box center [505, 644] width 16 height 12
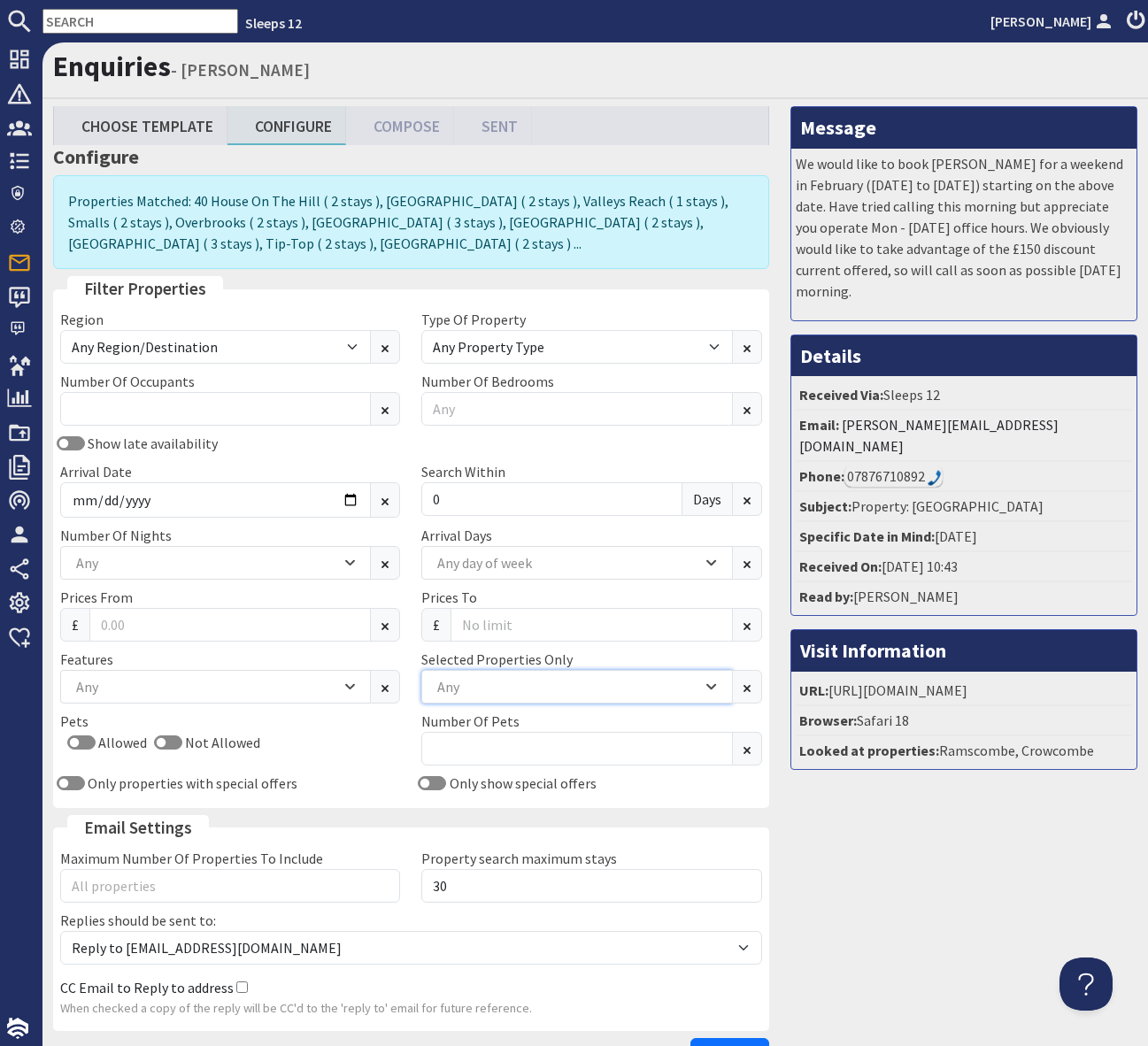
scroll to position [123, 0]
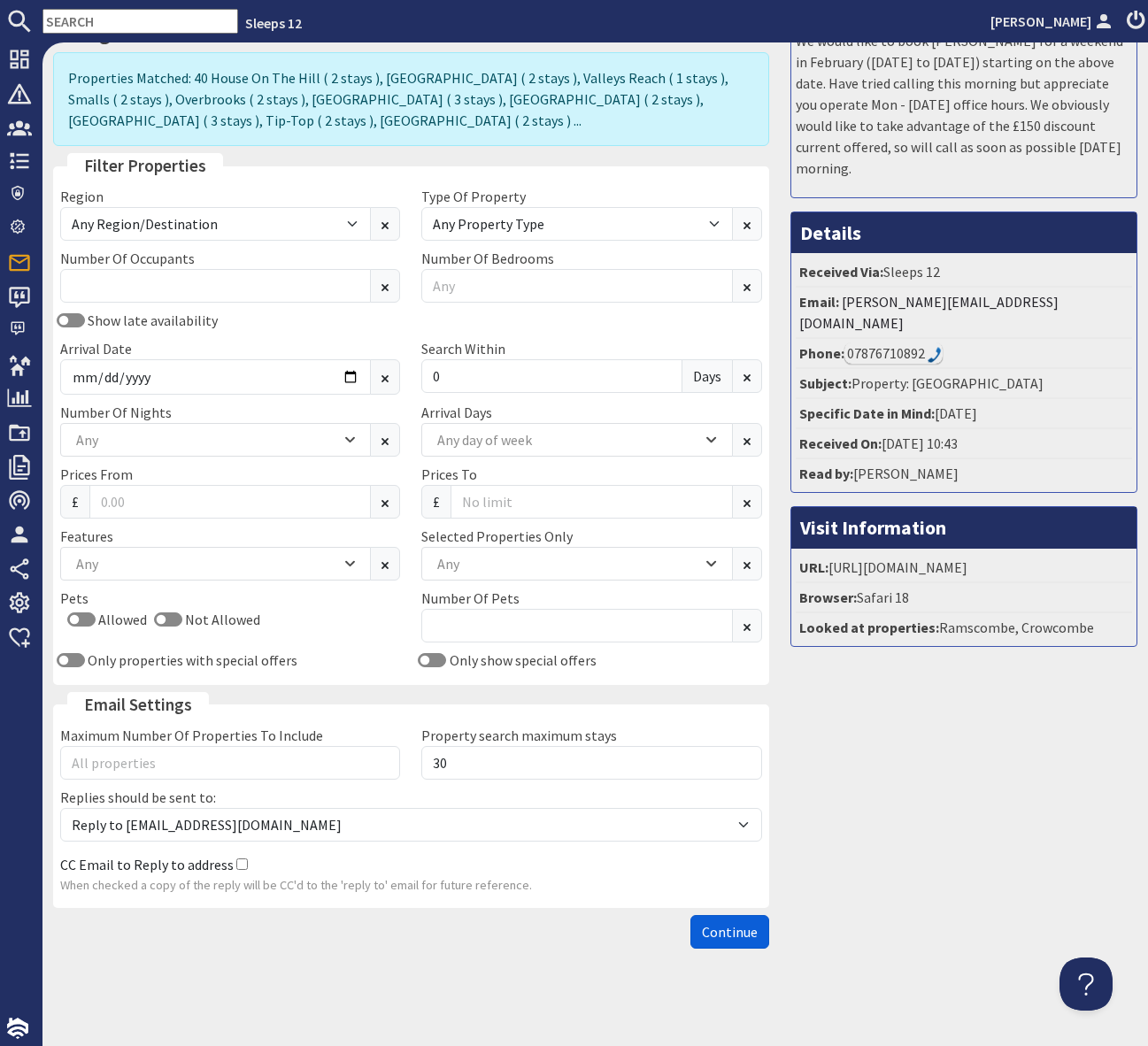
click at [722, 936] on span "Continue" at bounding box center [730, 932] width 55 height 18
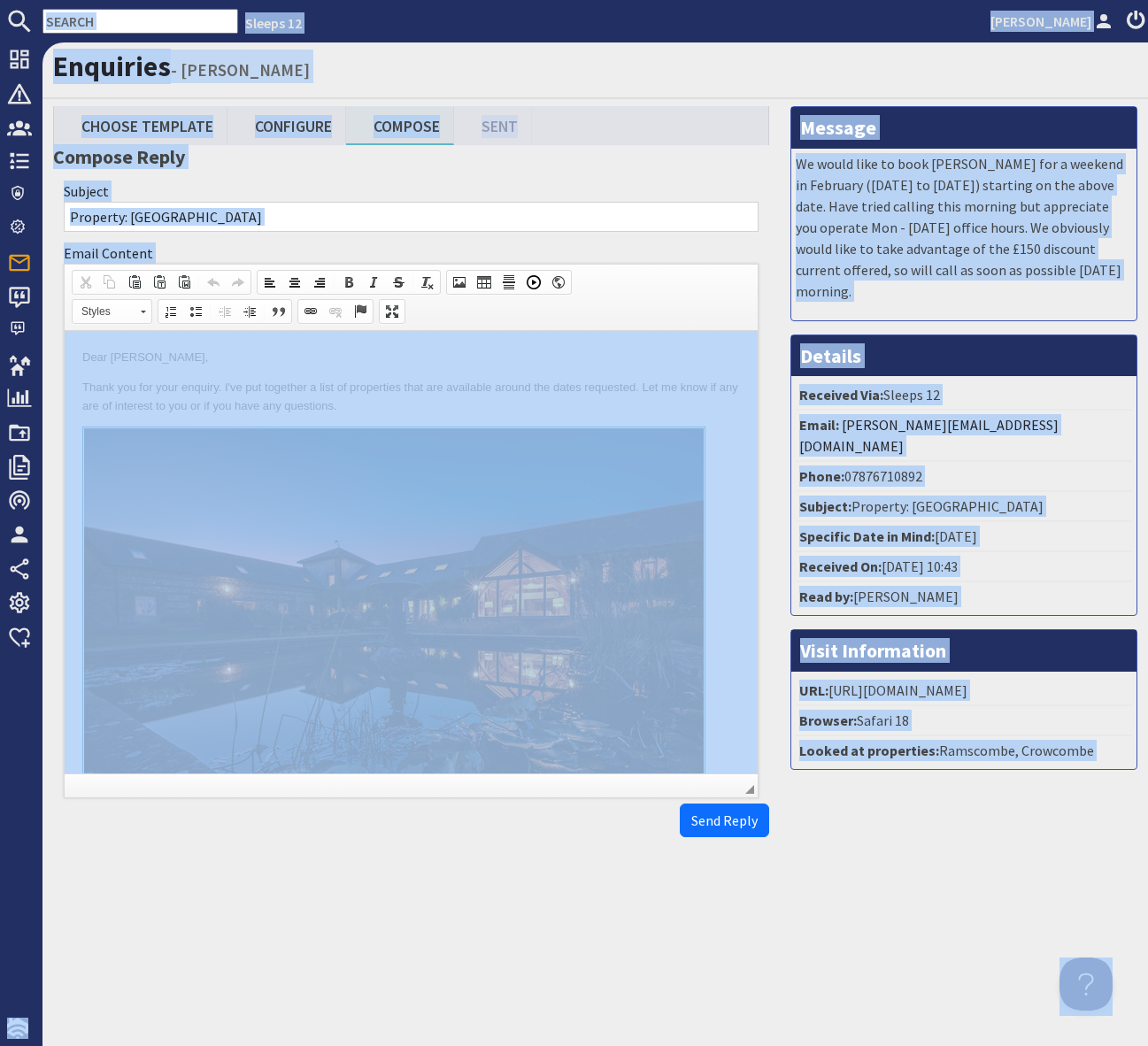
copy body "Sleeps 12 Simone Pocock Dashboard Notifications 0 Agency Dashboard Bookings 0 S…"
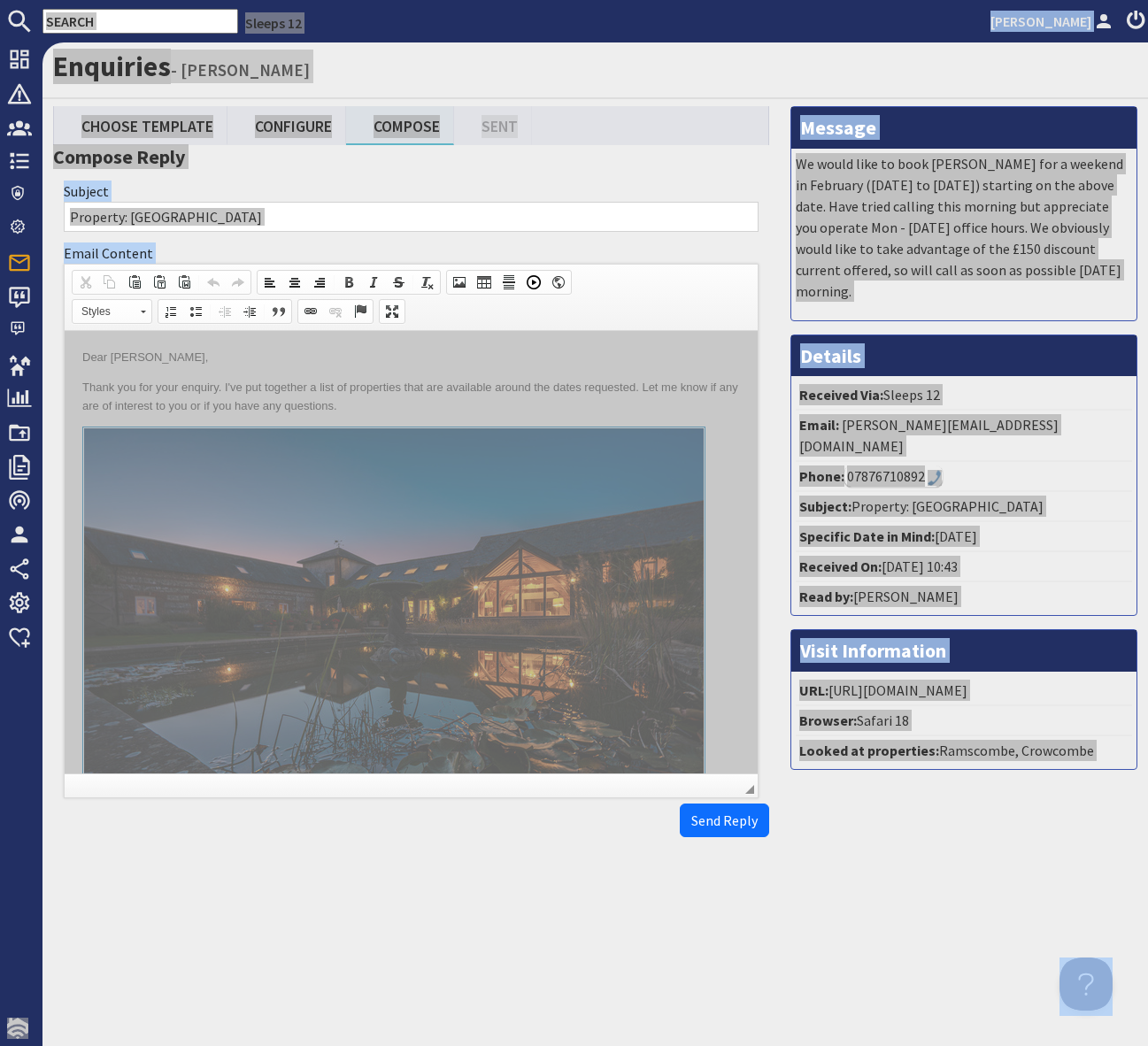
click at [670, 404] on p "Thank you for your enquiry. I've put together a list of properties that are ava…" at bounding box center [410, 398] width 657 height 38
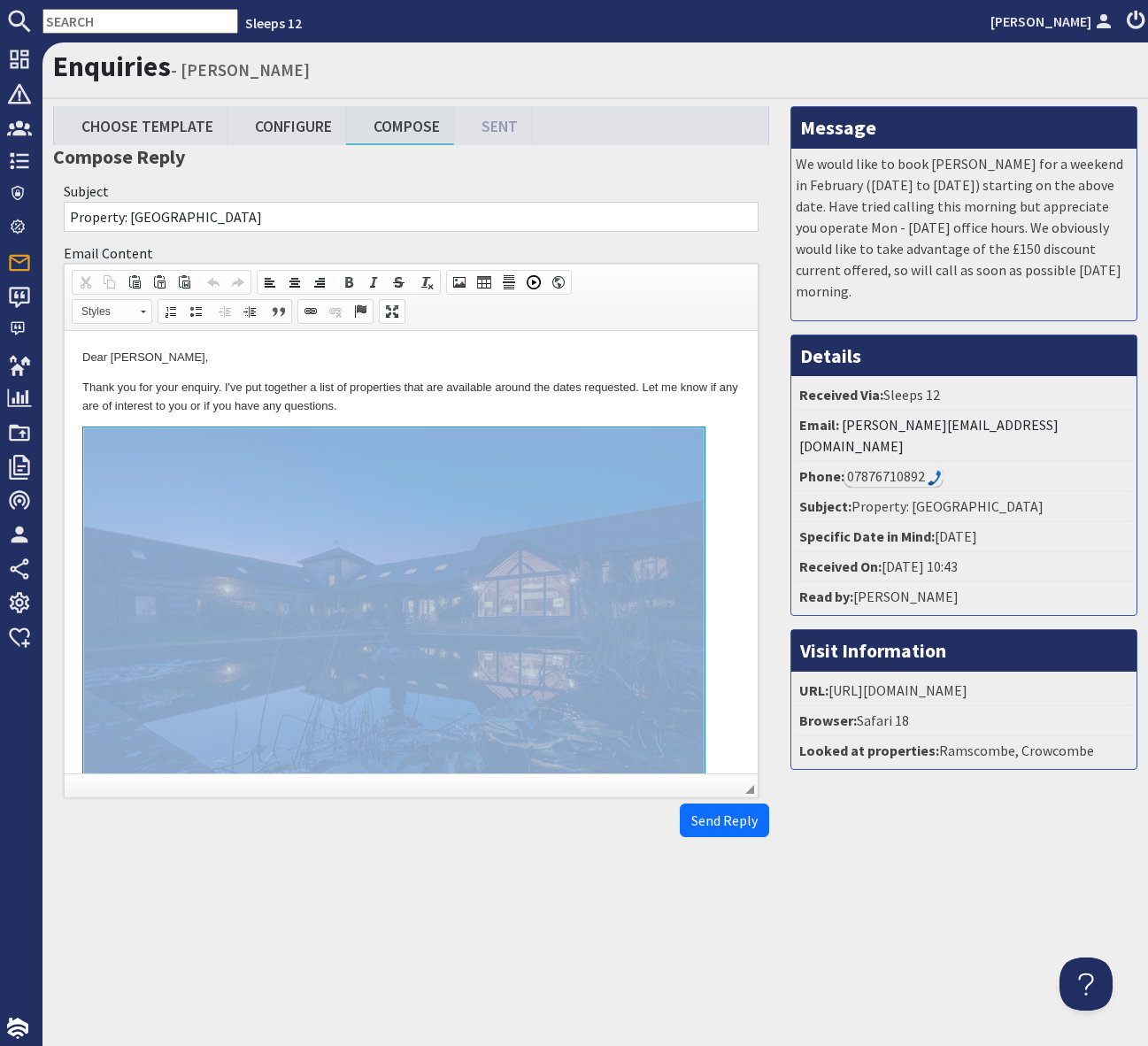
click at [670, 404] on p "Thank you for your enquiry. I've put together a list of properties that are ava…" at bounding box center [410, 398] width 657 height 38
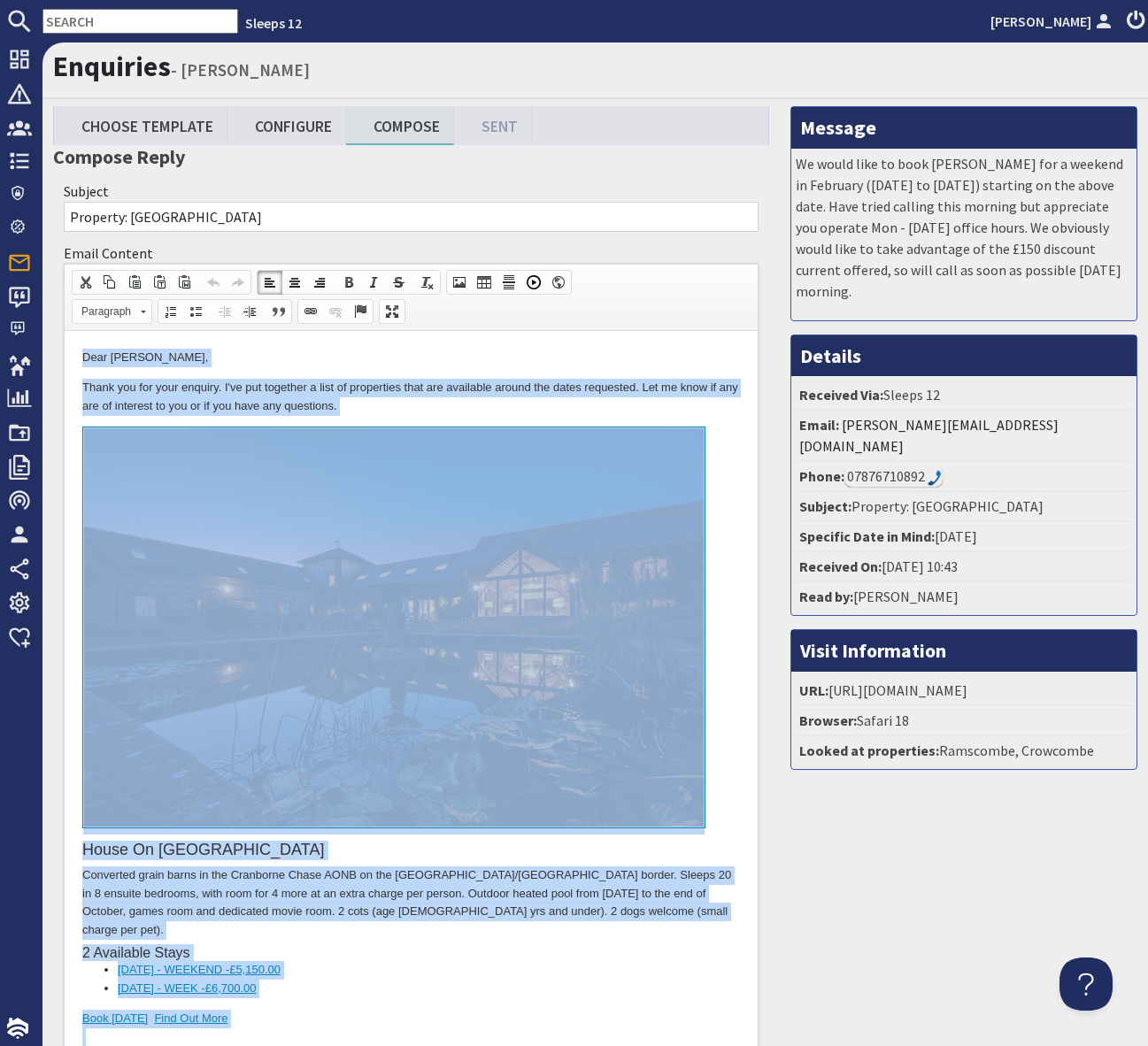
copy body "Dear Marilyn Railton, Thank you for your enquiry. I've put together a list of p…"
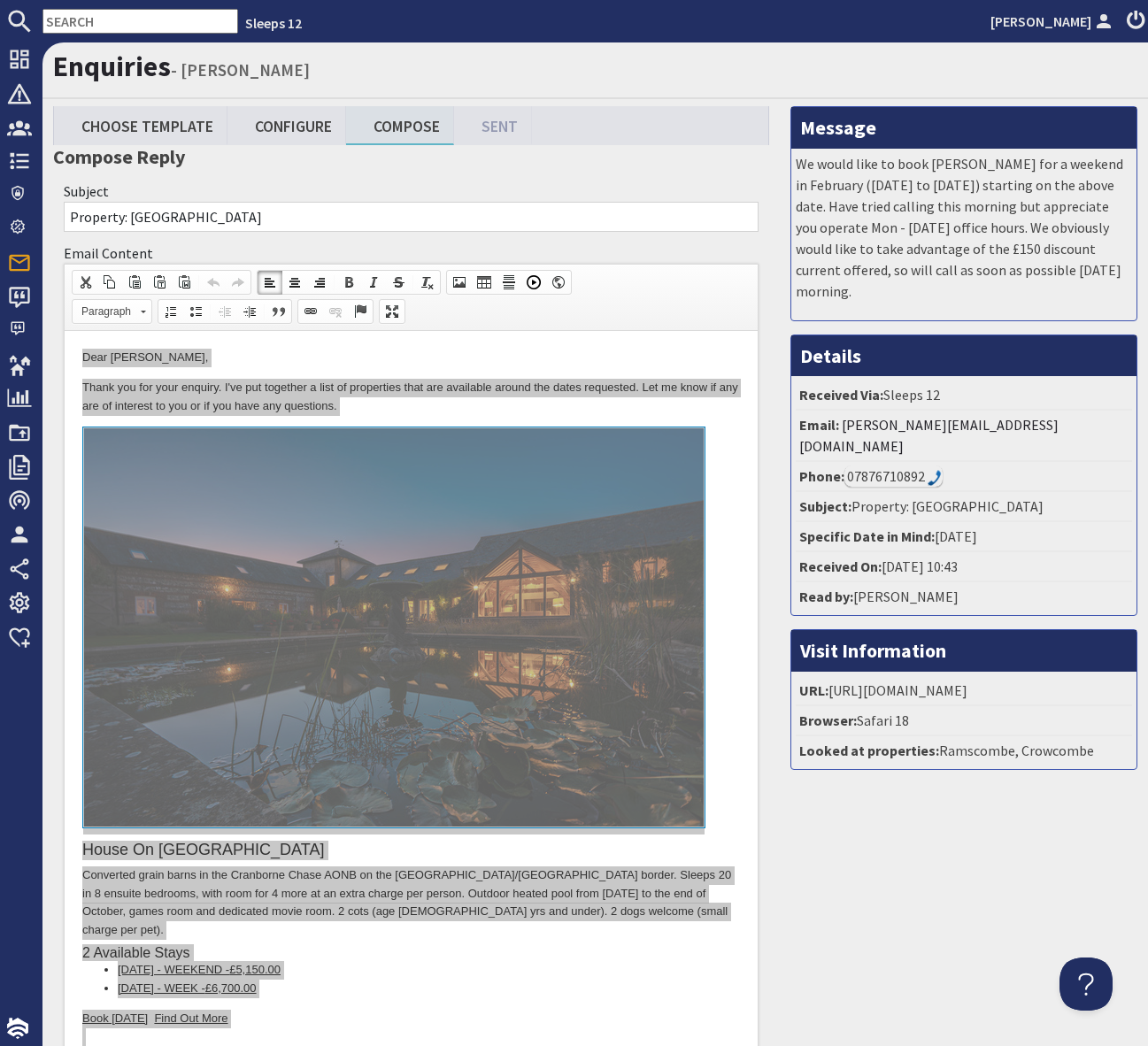
click at [69, 15] on input "text" at bounding box center [140, 21] width 196 height 25
drag, startPoint x: 69, startPoint y: 15, endPoint x: 80, endPoint y: 20, distance: 12.1
click at [72, 16] on input "text" at bounding box center [140, 21] width 196 height 25
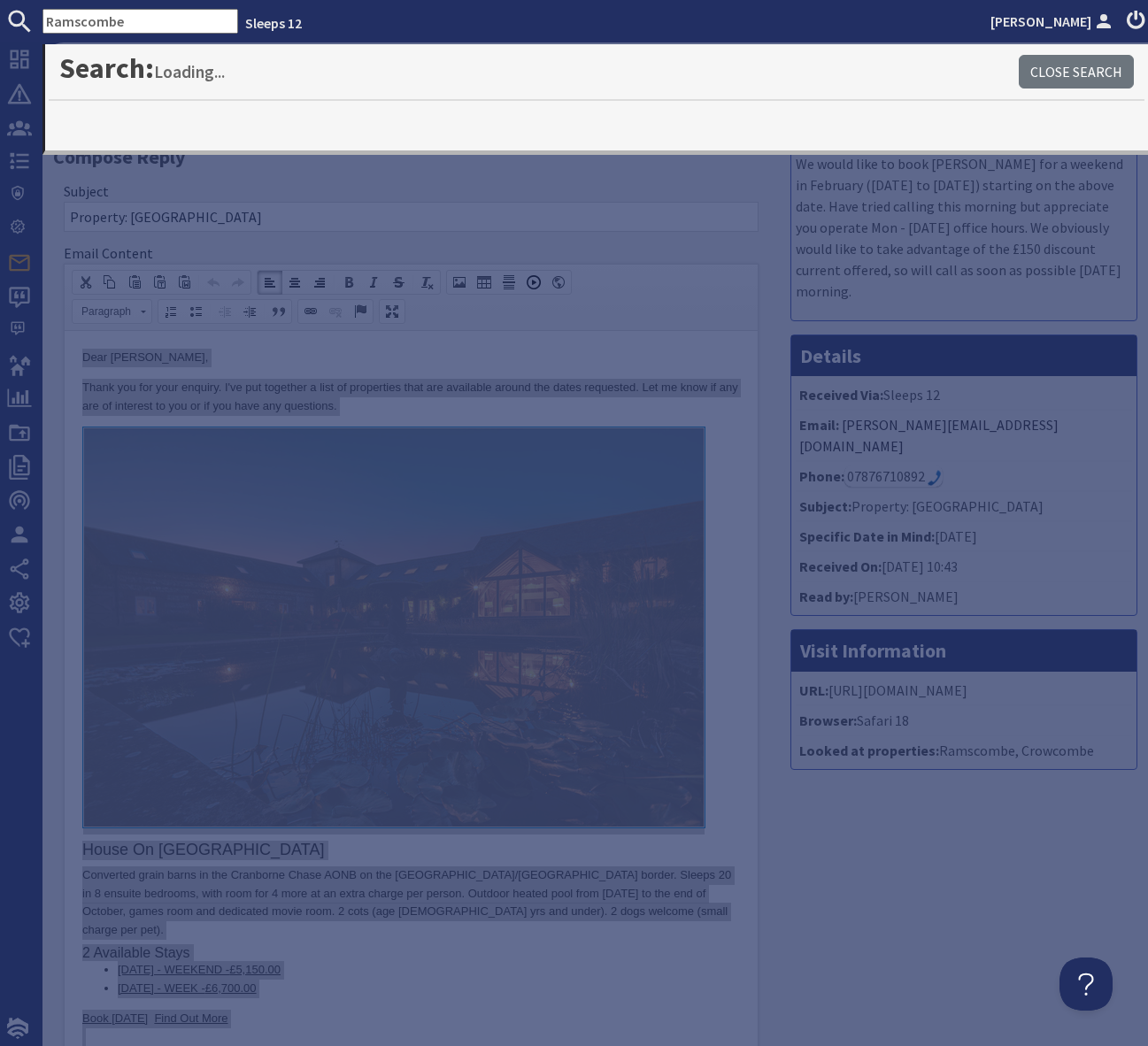
type input "Ramscombe"
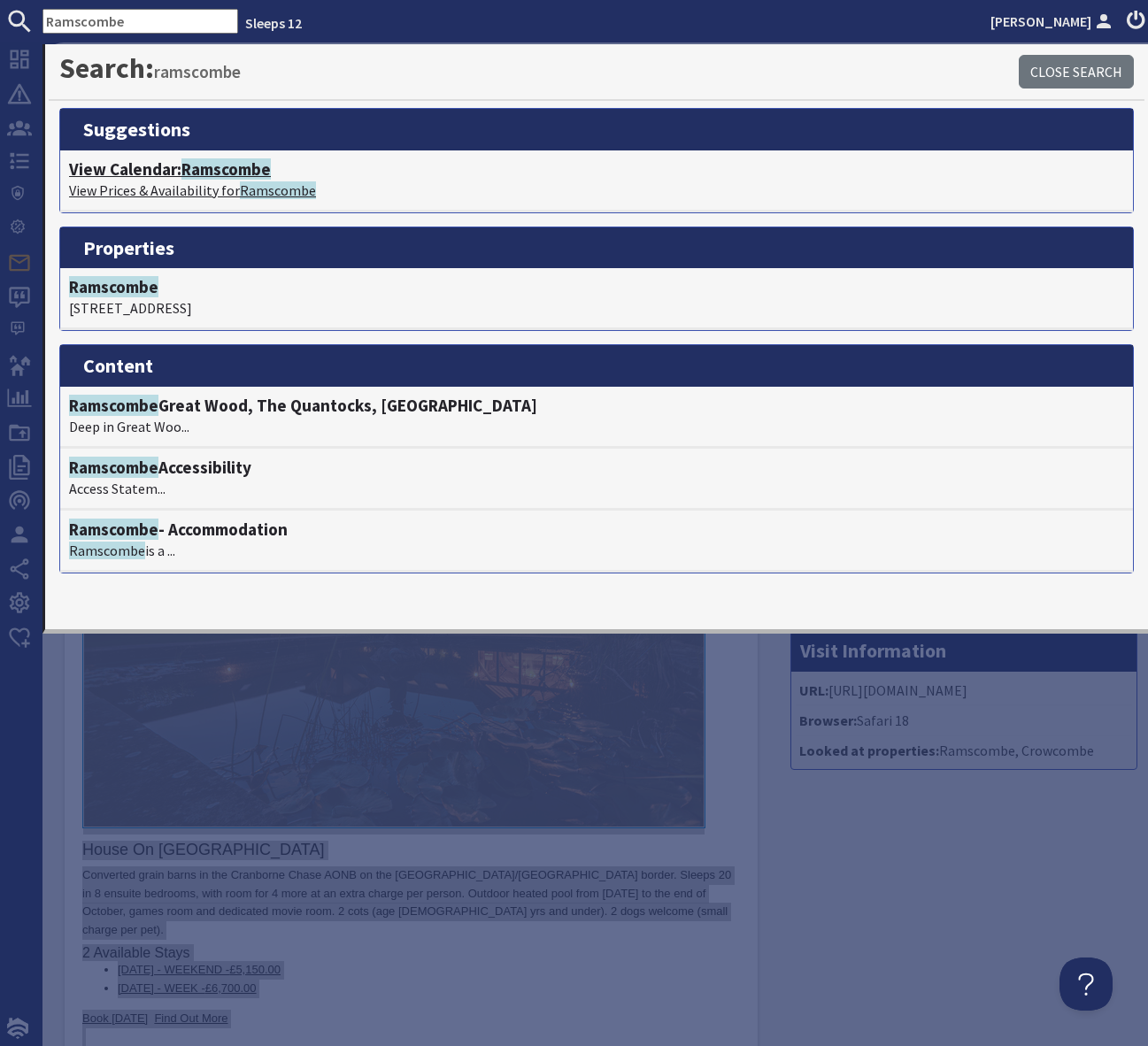
click at [230, 176] on span "Ramscombe" at bounding box center [226, 169] width 89 height 21
type textarea "<p>Dear Marilyn Railton,</p> <p>Thank you for your enquiry. I&#39;ve put togeth…"
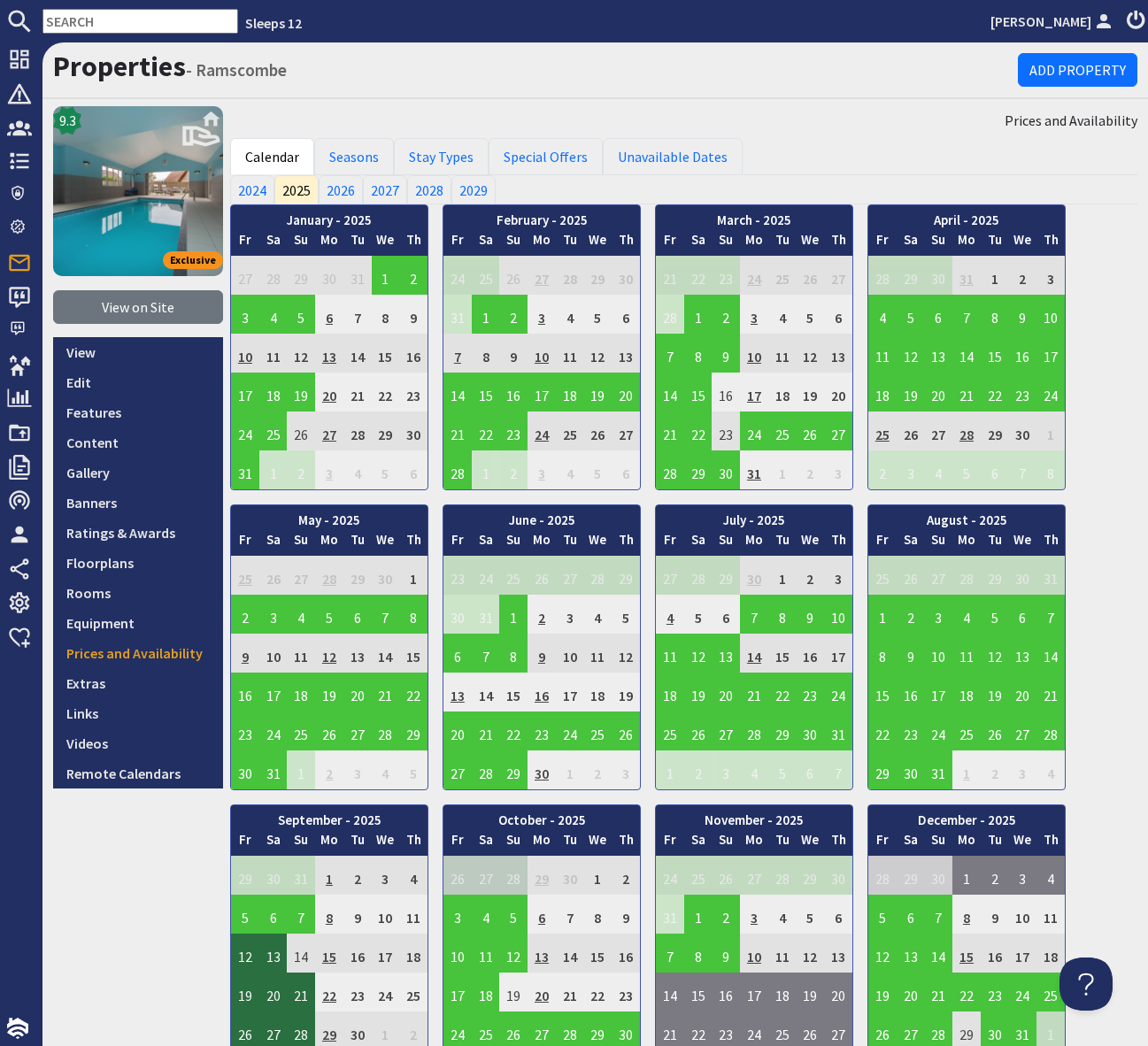
click at [65, 26] on input "text" at bounding box center [140, 21] width 196 height 25
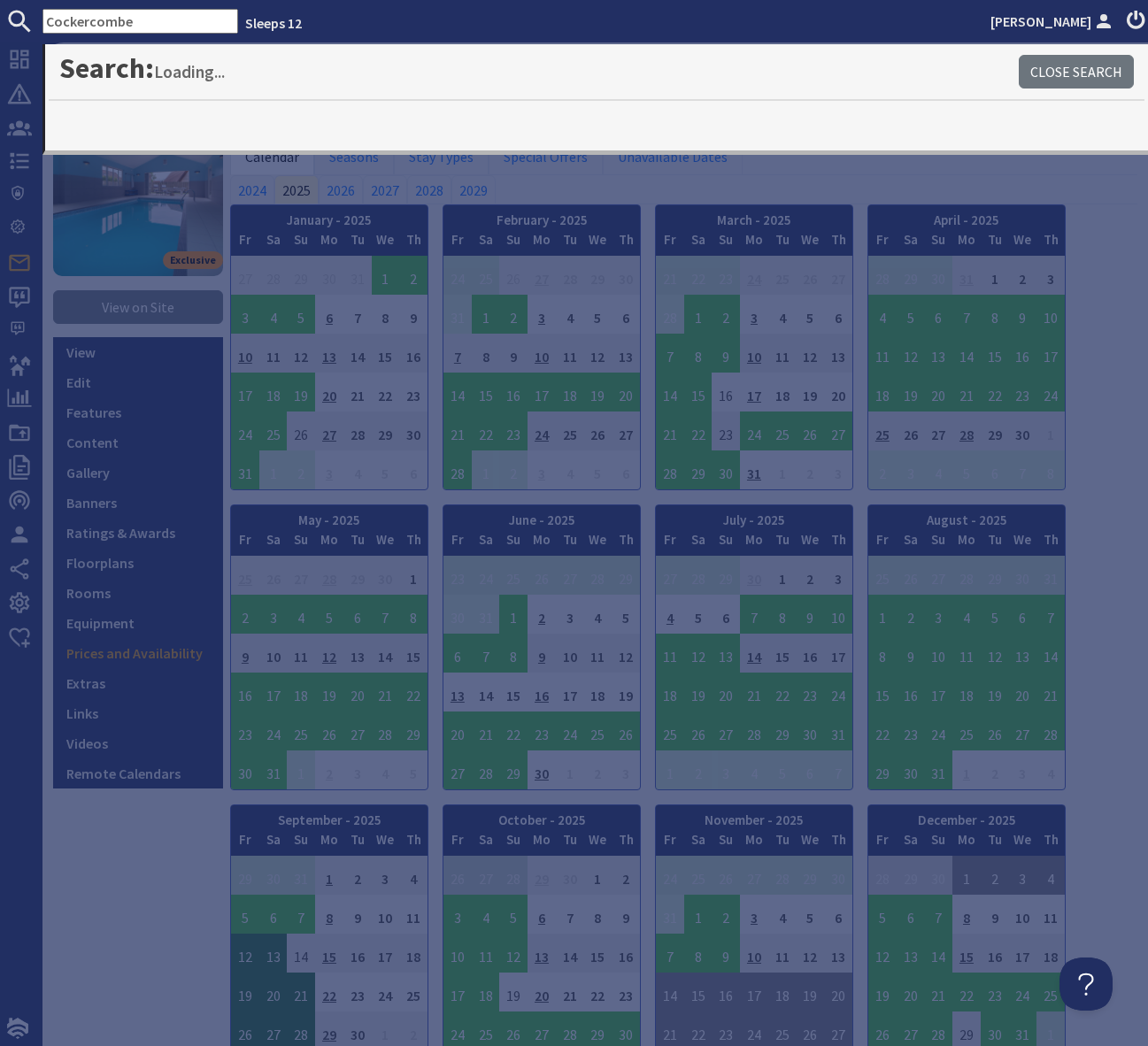
type input "Cockercombe"
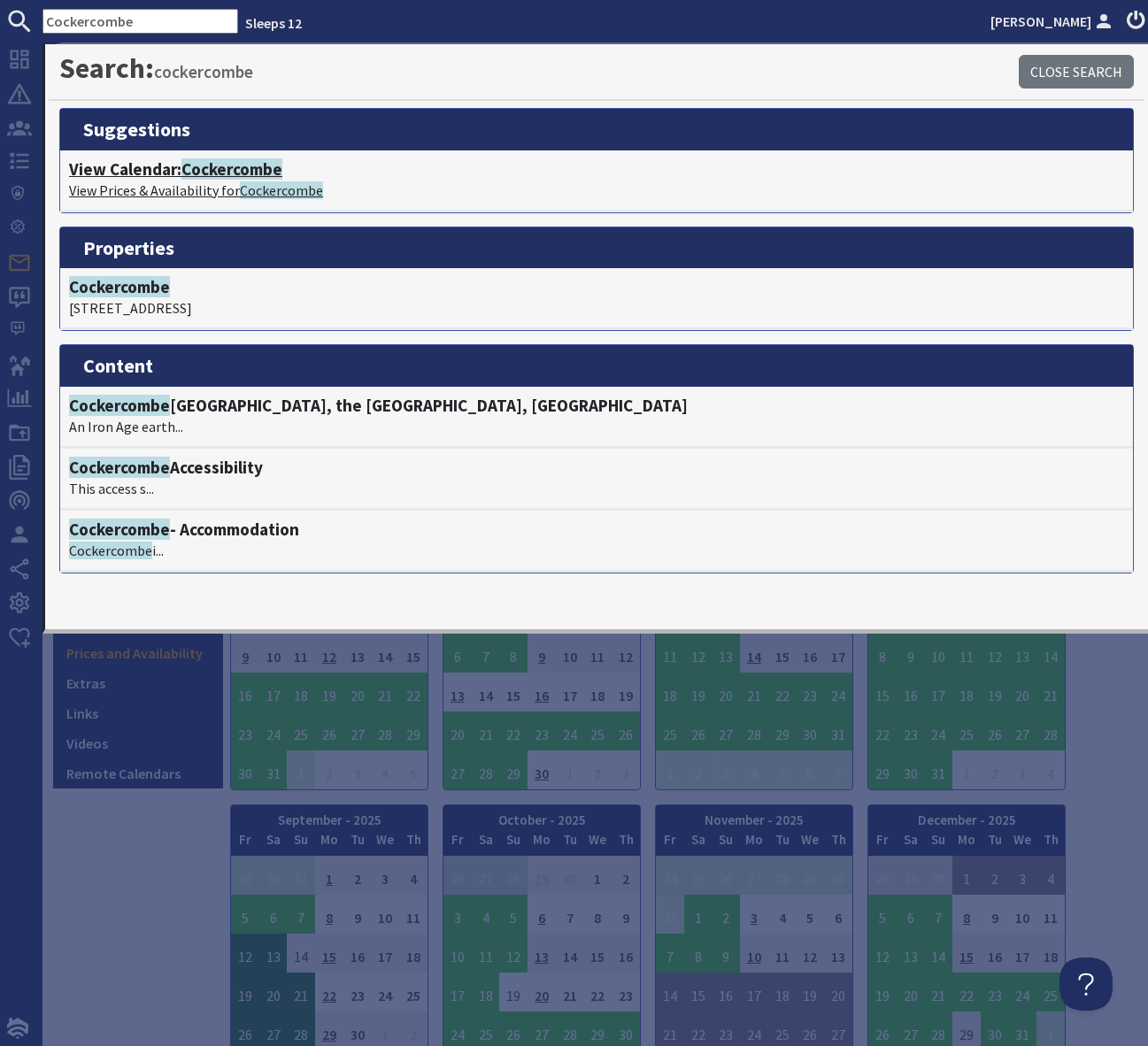
click at [236, 171] on span "Cockercombe" at bounding box center [232, 169] width 101 height 21
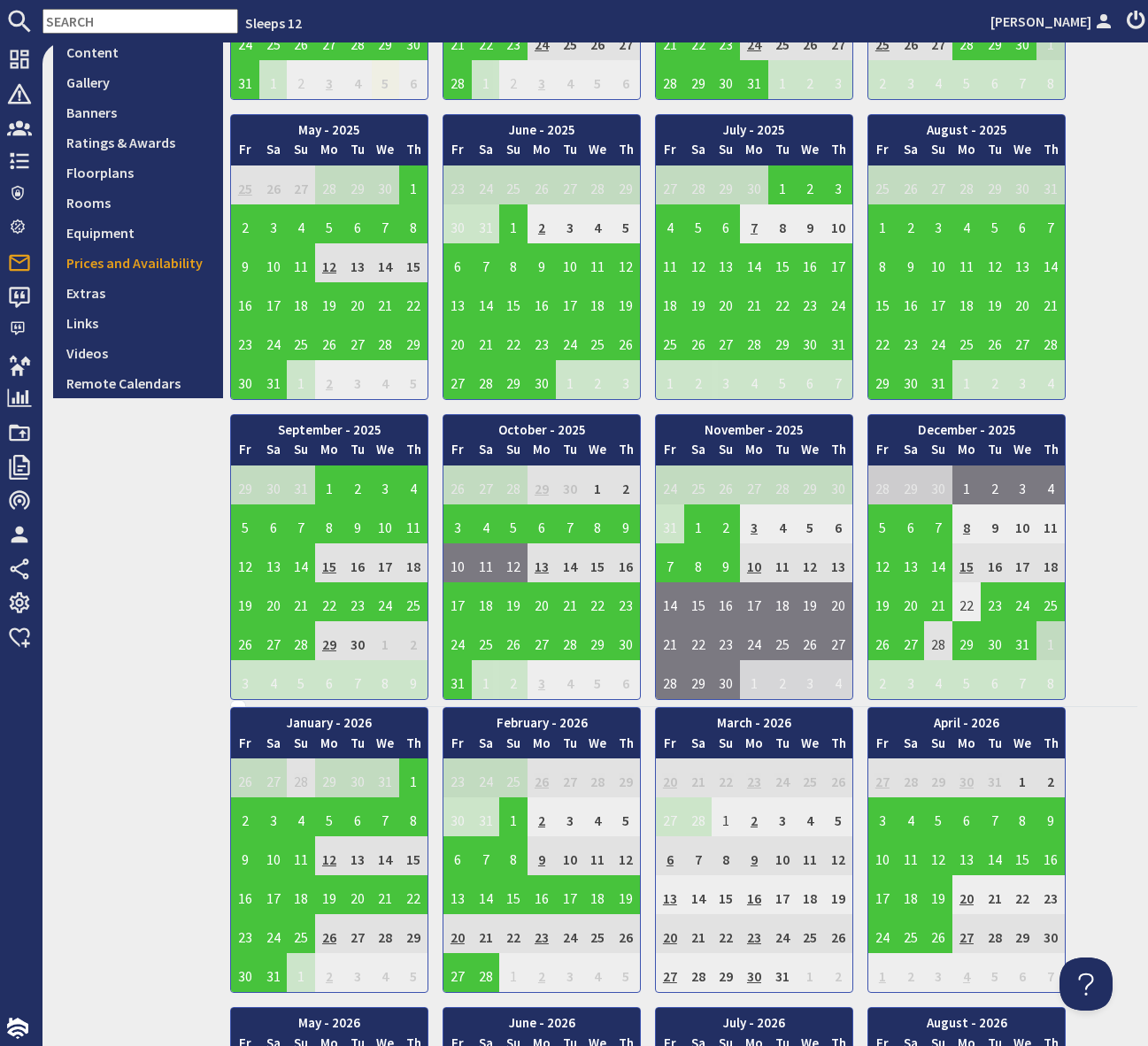
scroll to position [392, 0]
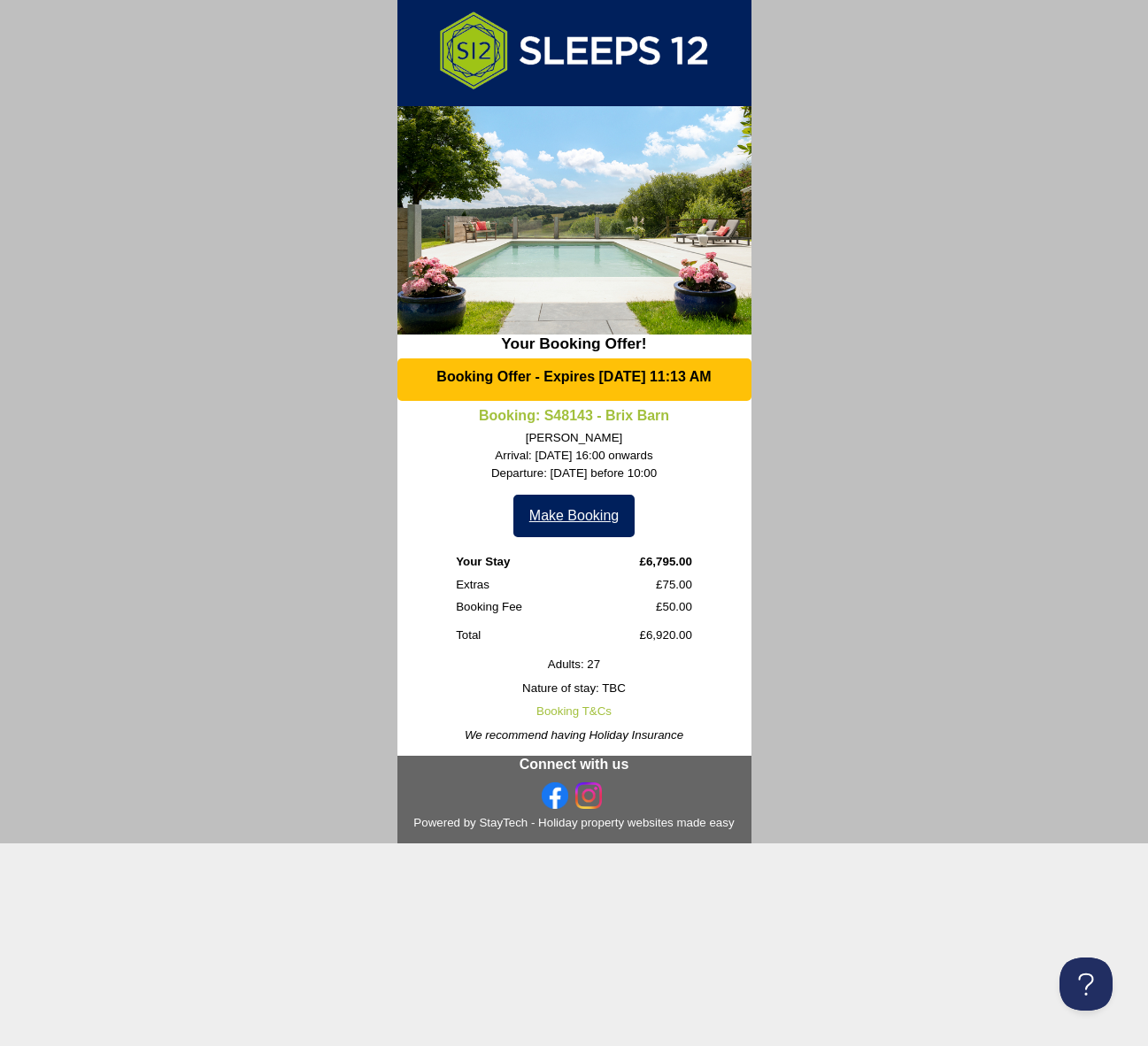
click at [570, 525] on link "Make Booking" at bounding box center [574, 516] width 122 height 43
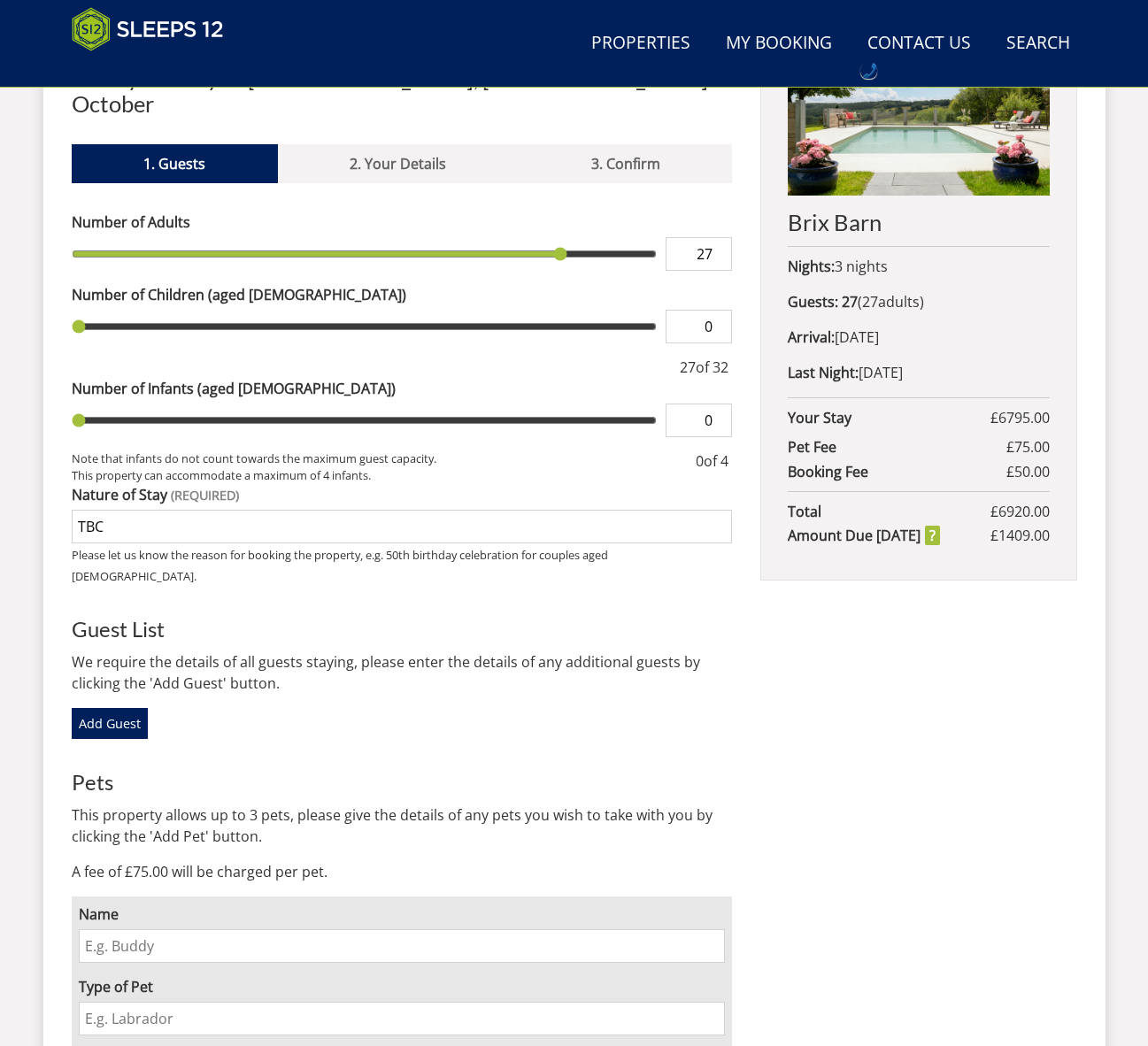
click at [684, 708] on div "Add Guest" at bounding box center [401, 723] width 661 height 30
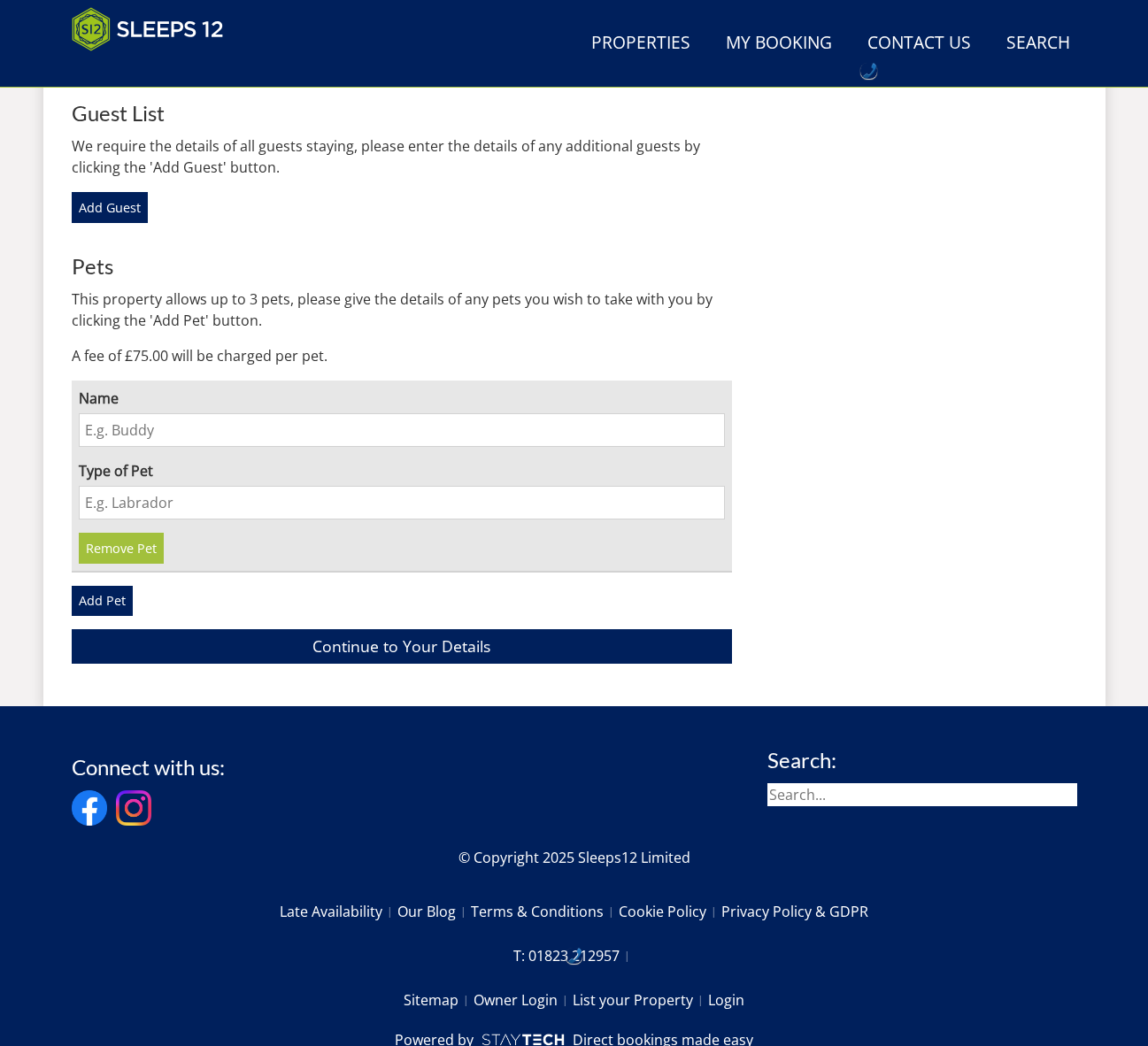
scroll to position [1312, 0]
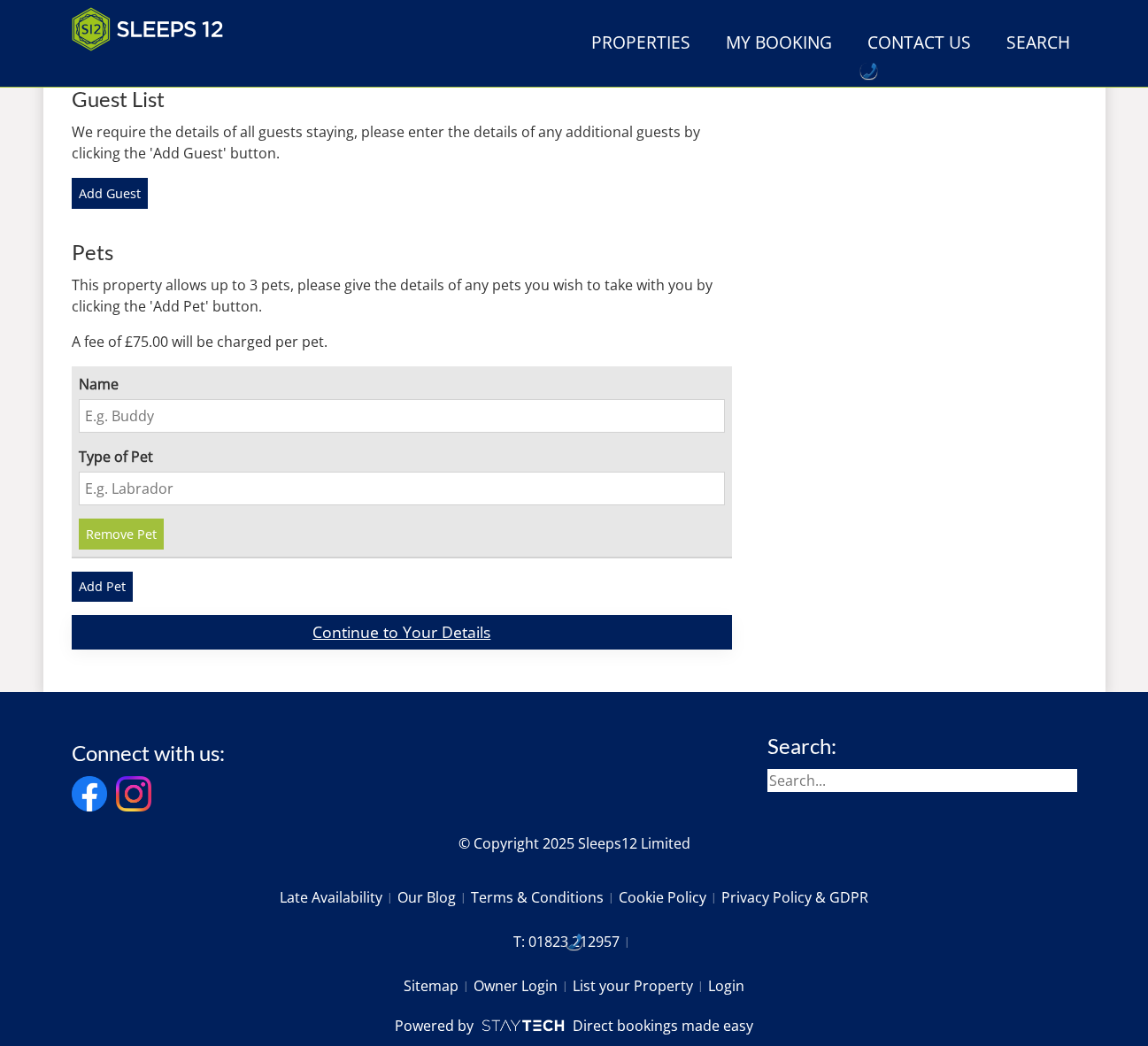
click at [386, 615] on link "Continue to Your Details" at bounding box center [401, 632] width 661 height 35
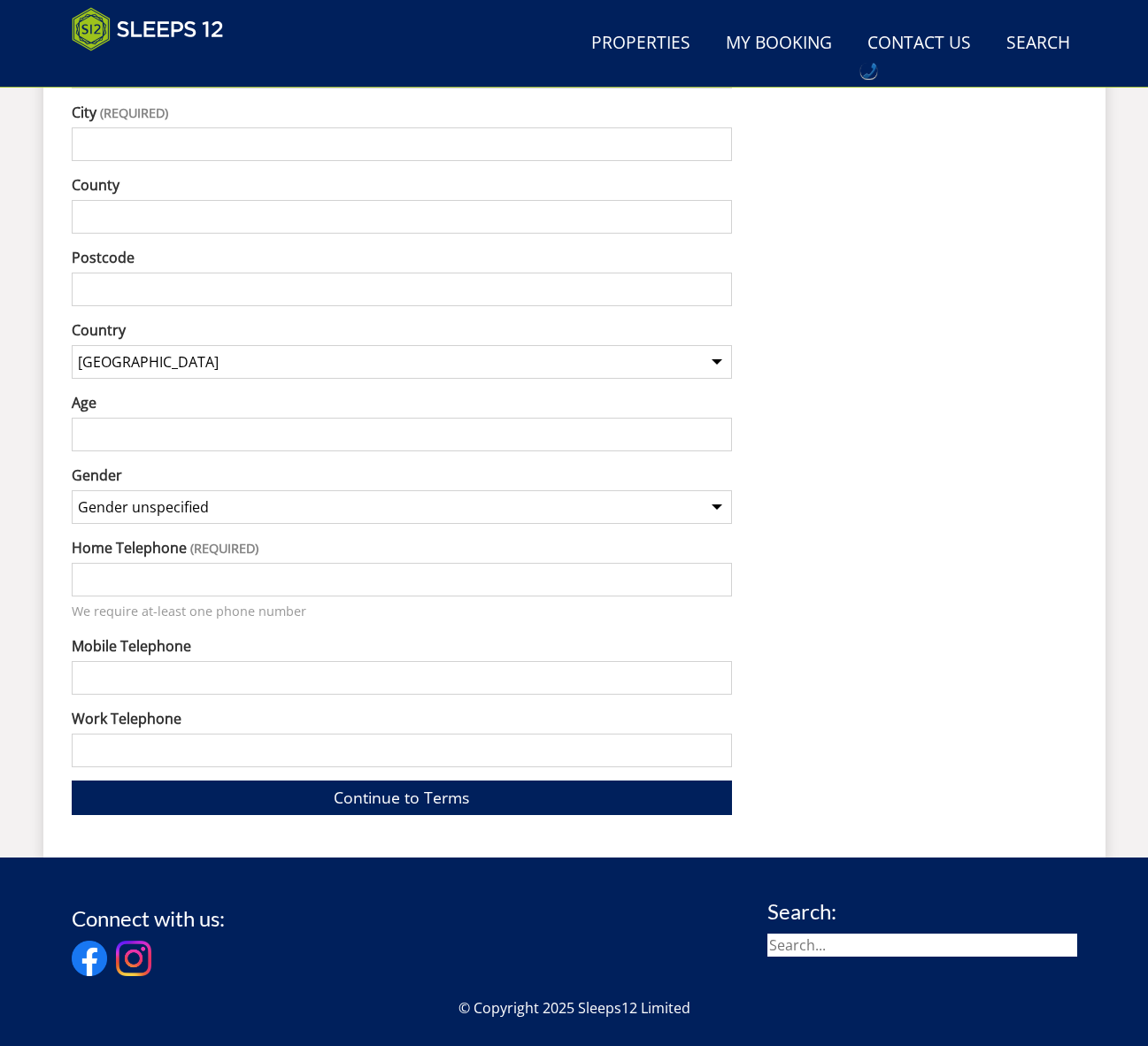
scroll to position [781, 0]
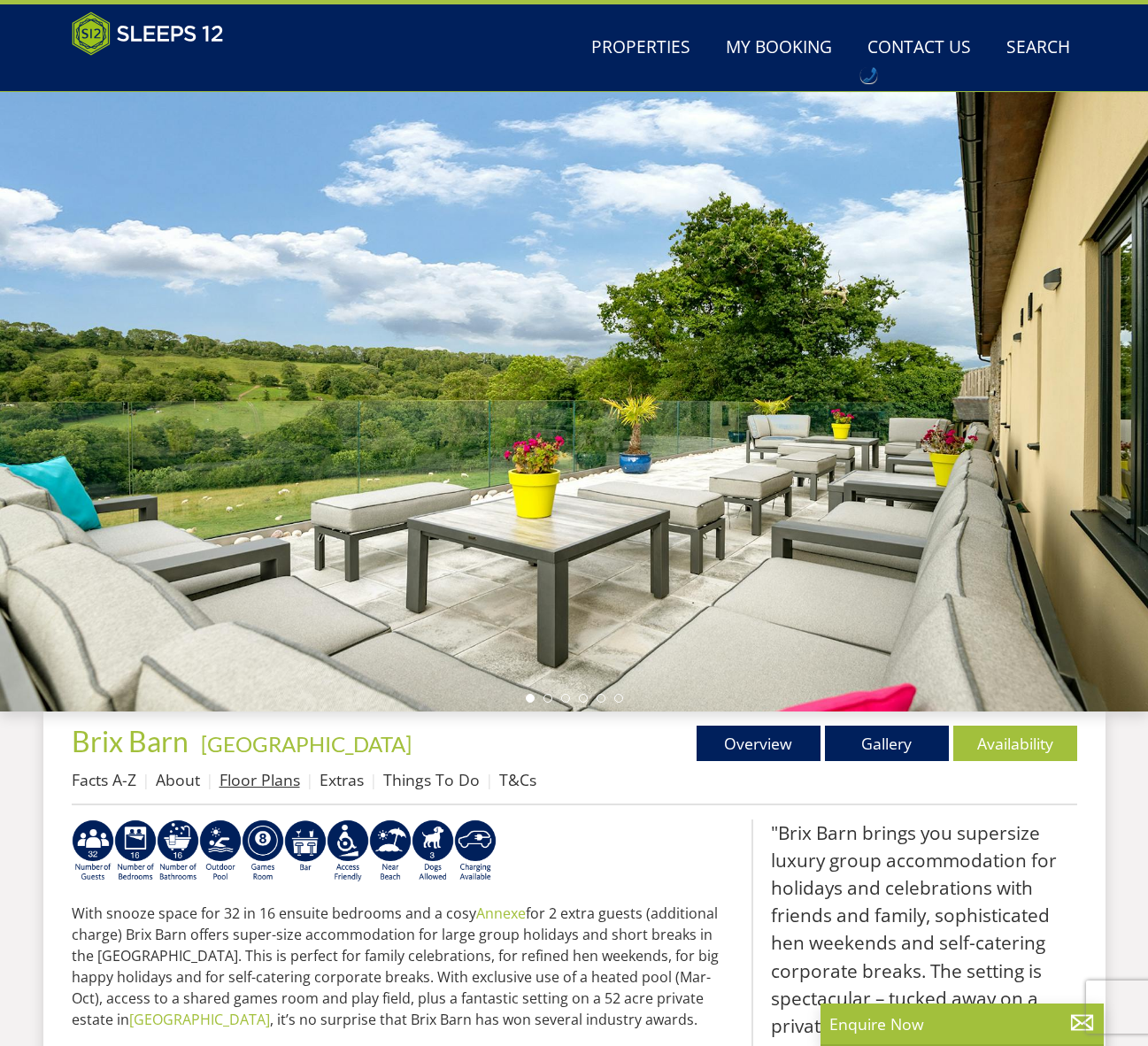
click at [273, 780] on link "Floor Plans" at bounding box center [259, 780] width 80 height 21
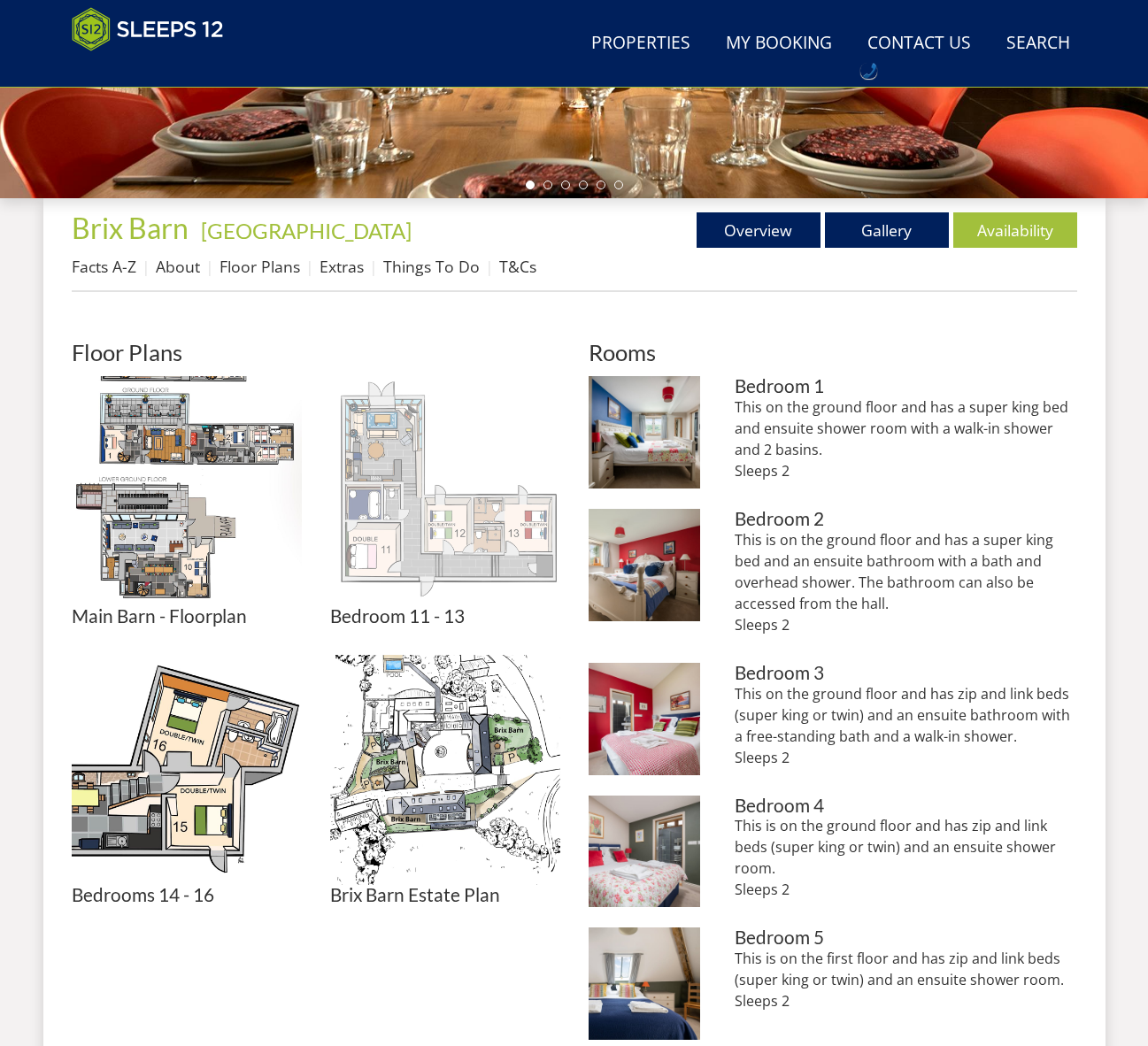
scroll to position [571, 0]
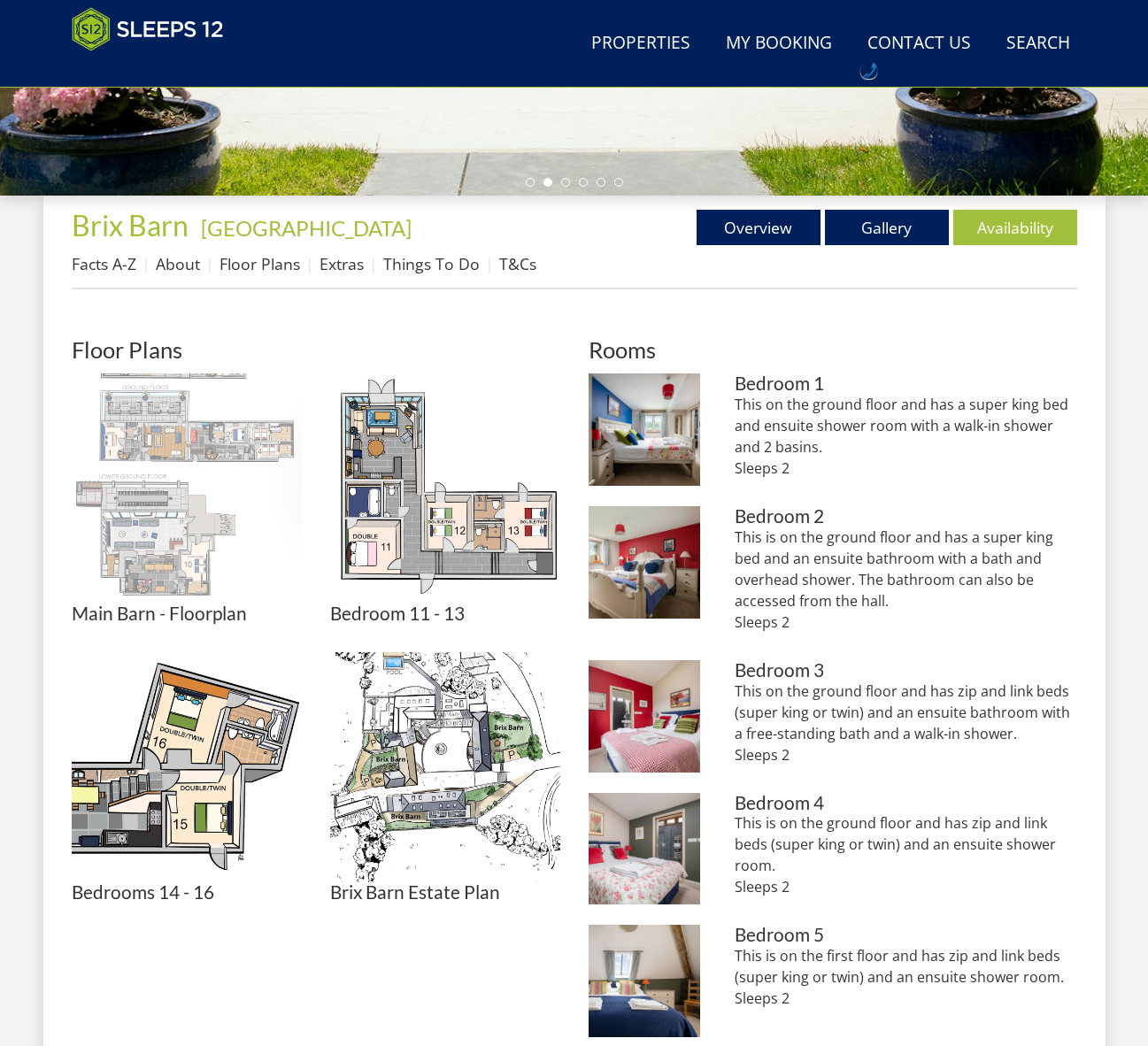
click at [181, 518] on img at bounding box center [186, 488] width 230 height 230
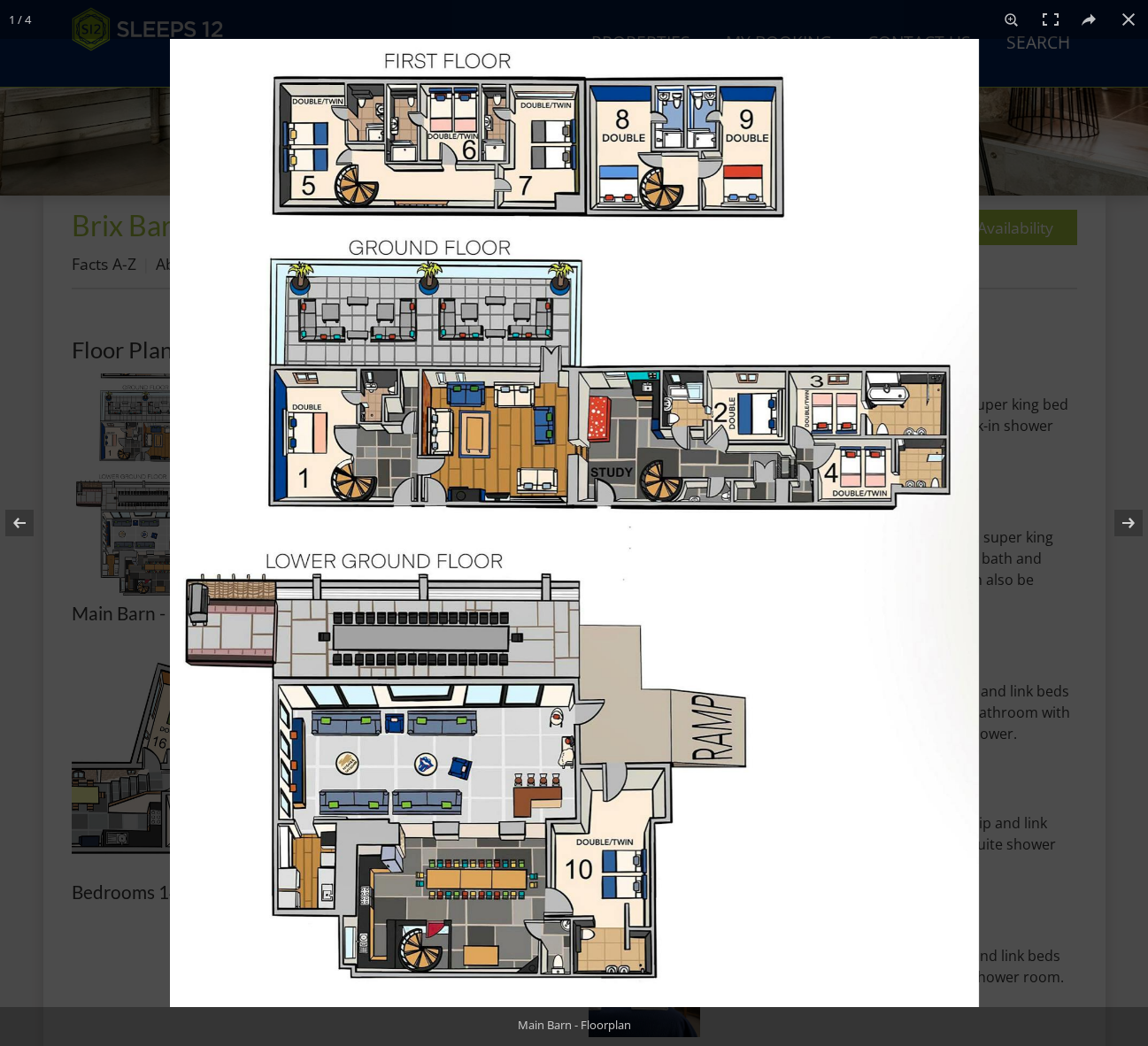
scroll to position [572, 0]
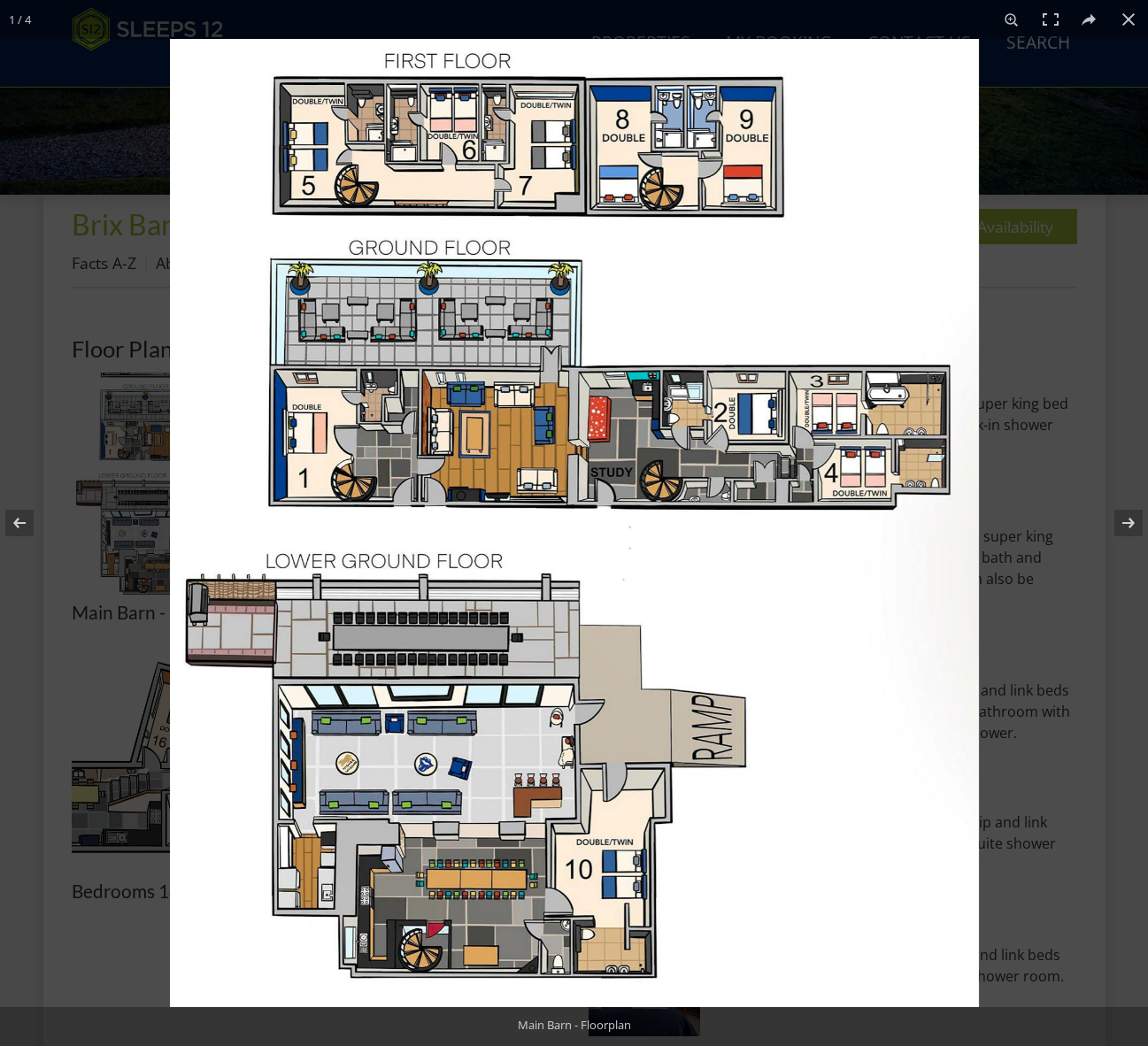
click at [789, 628] on img at bounding box center [574, 523] width 809 height 968
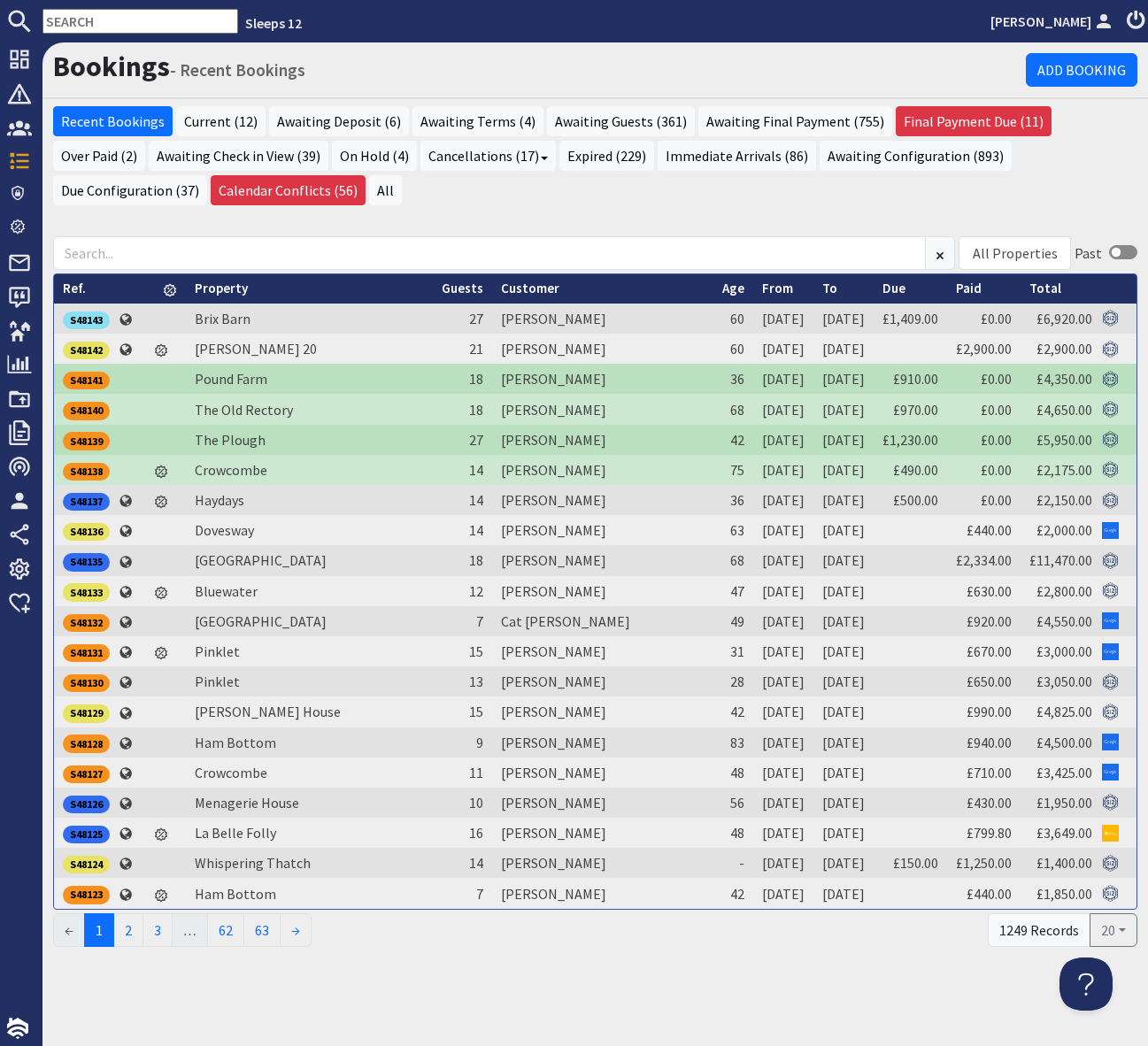
click at [65, 11] on input "text" at bounding box center [140, 21] width 196 height 25
click at [66, 15] on input "text" at bounding box center [140, 21] width 196 height 25
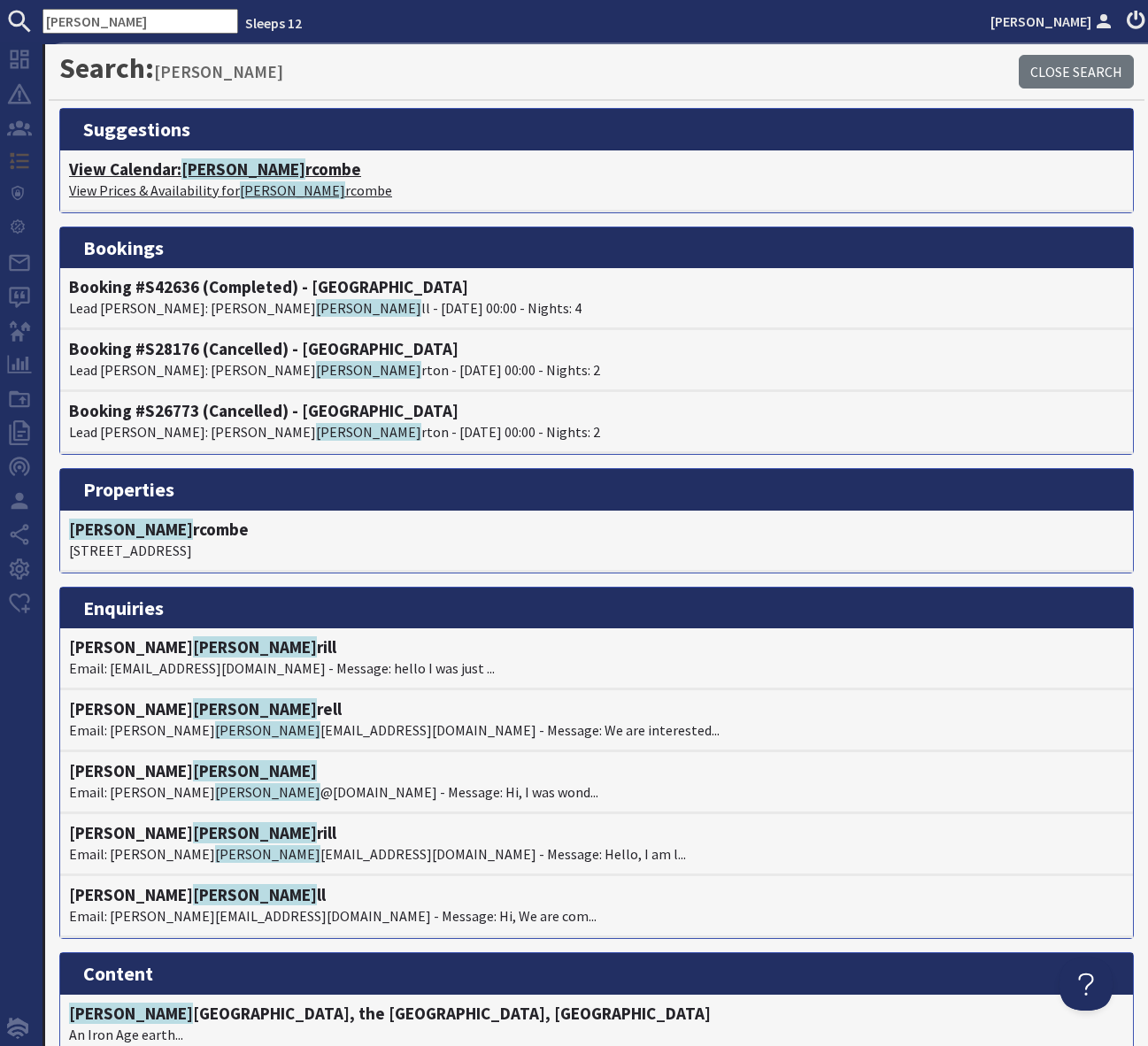
type input "Cocke"
click at [230, 171] on h4 "View Calendar: Cocke rcombe" at bounding box center [596, 169] width 1055 height 21
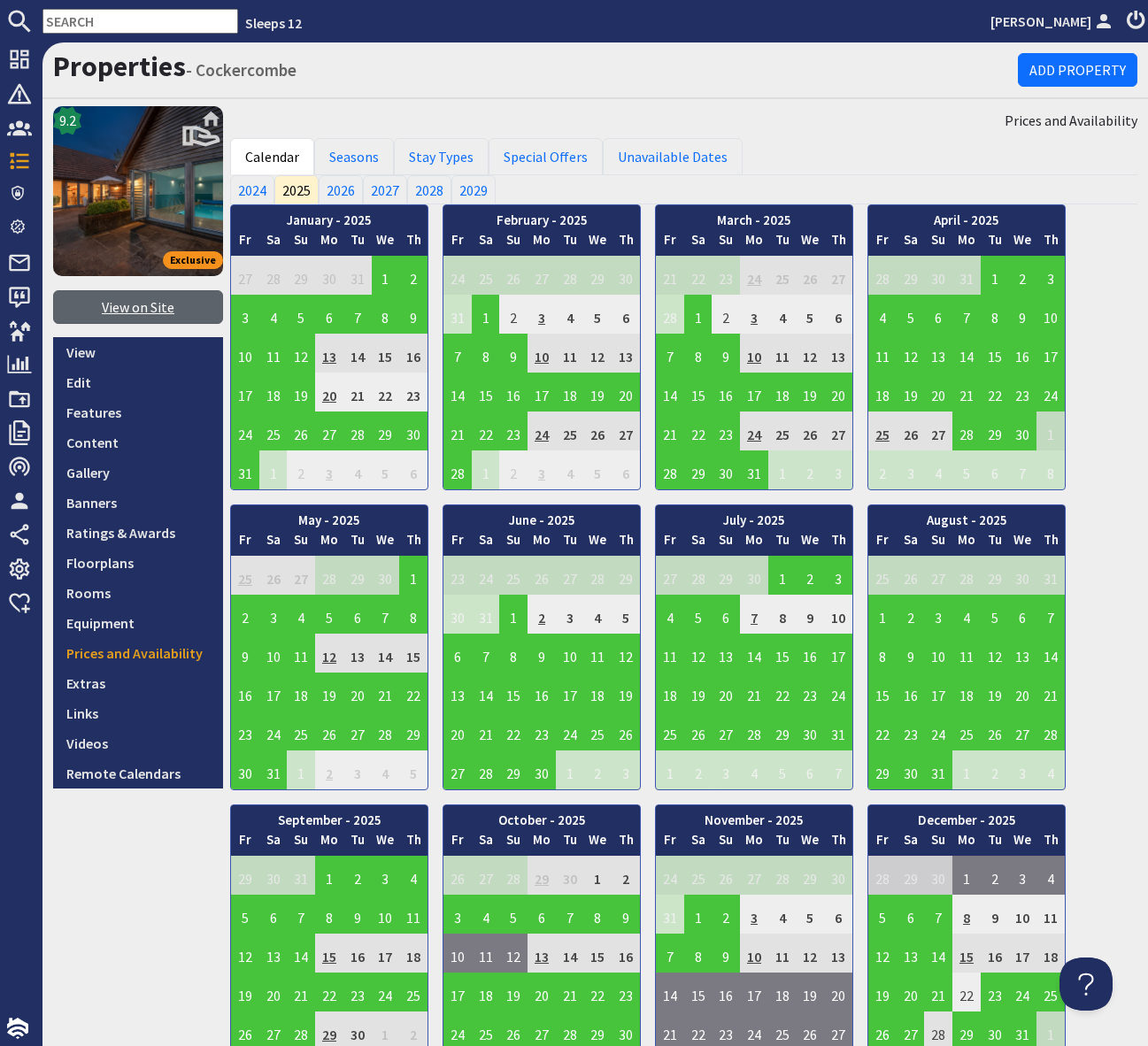
click at [113, 305] on link "View on Site" at bounding box center [138, 308] width 170 height 34
click at [96, 21] on input "text" at bounding box center [140, 21] width 196 height 25
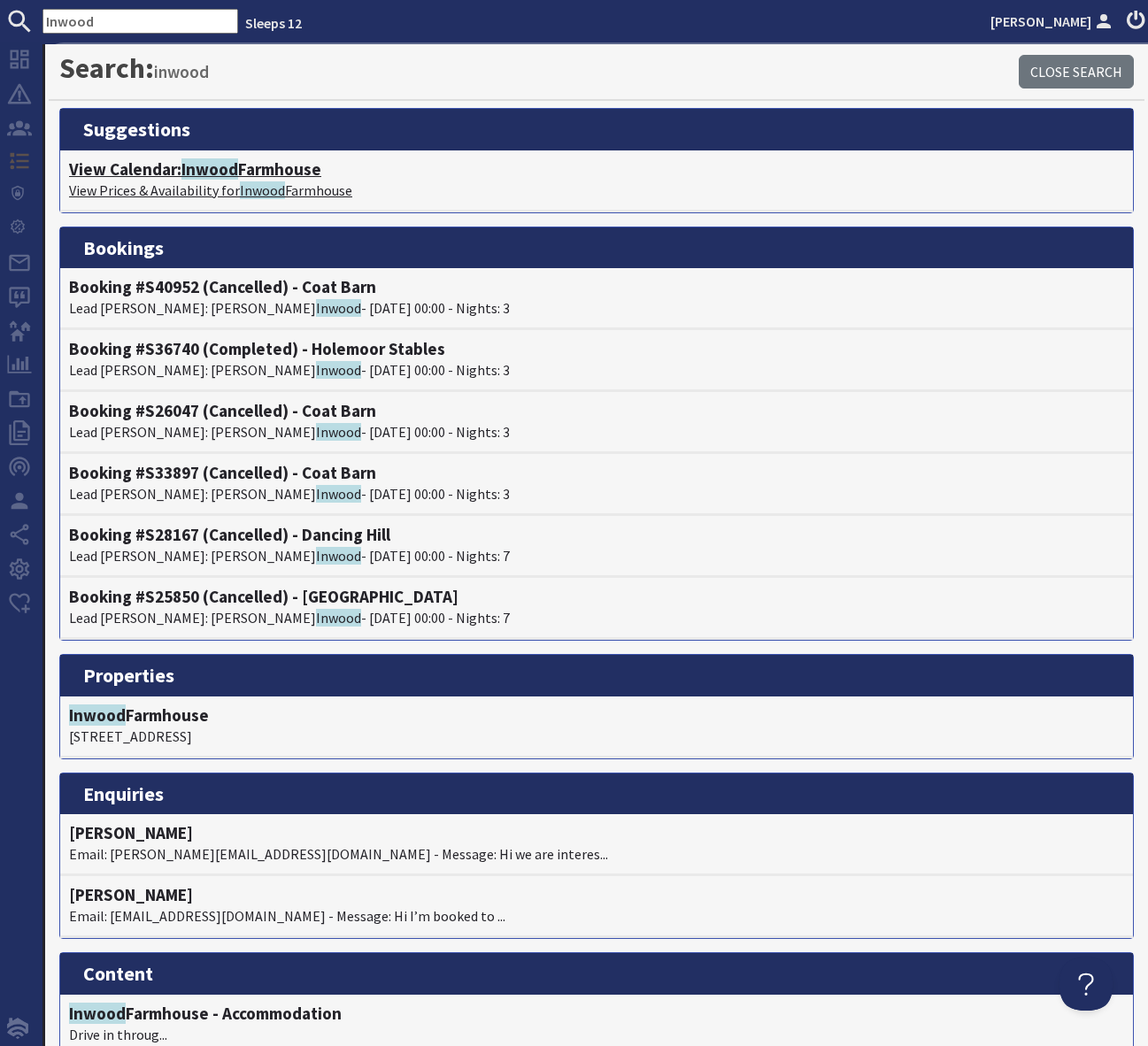
type input "Inwood"
click at [219, 168] on span "Inwood" at bounding box center [209, 169] width 56 height 21
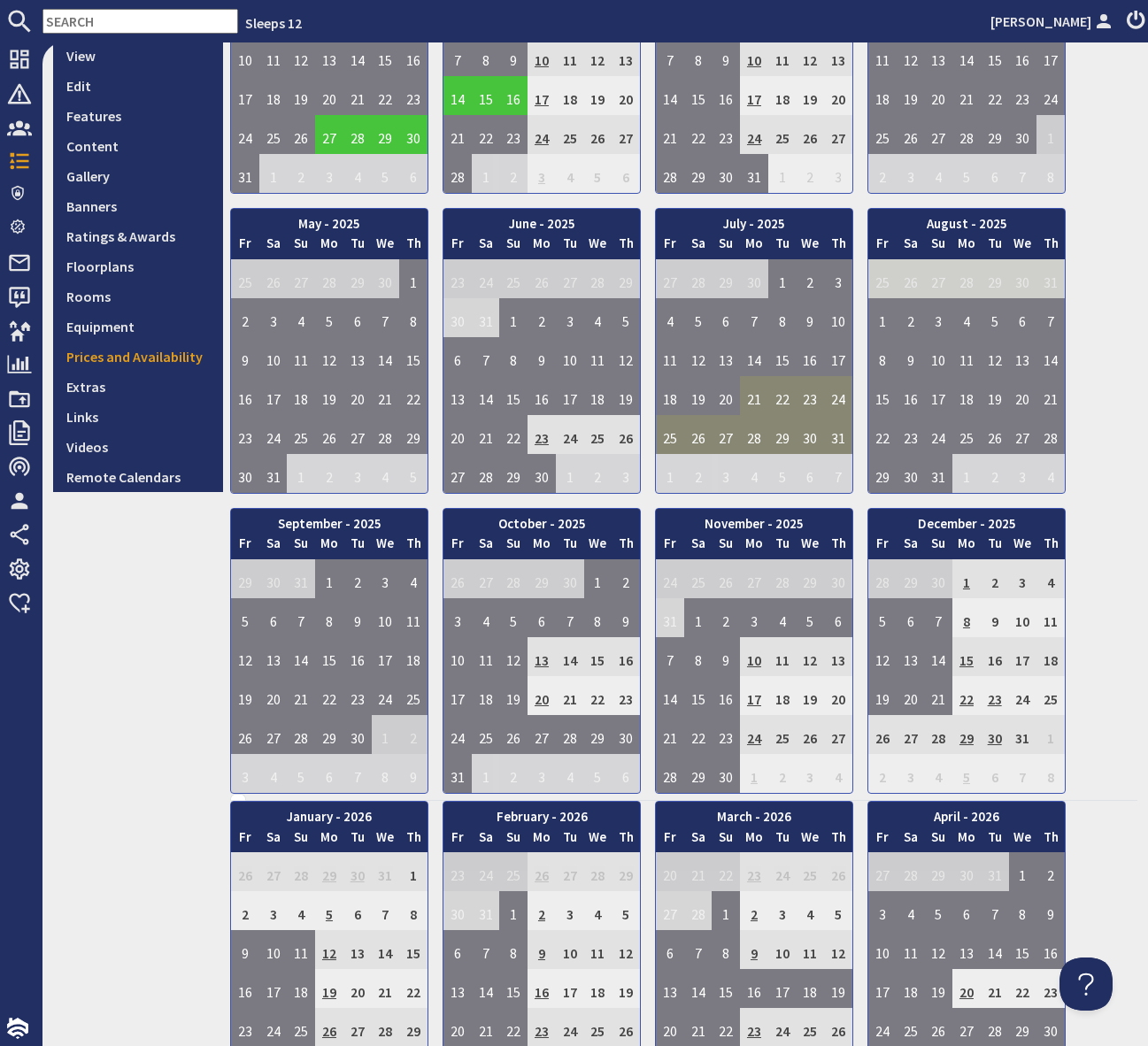
scroll to position [394, 0]
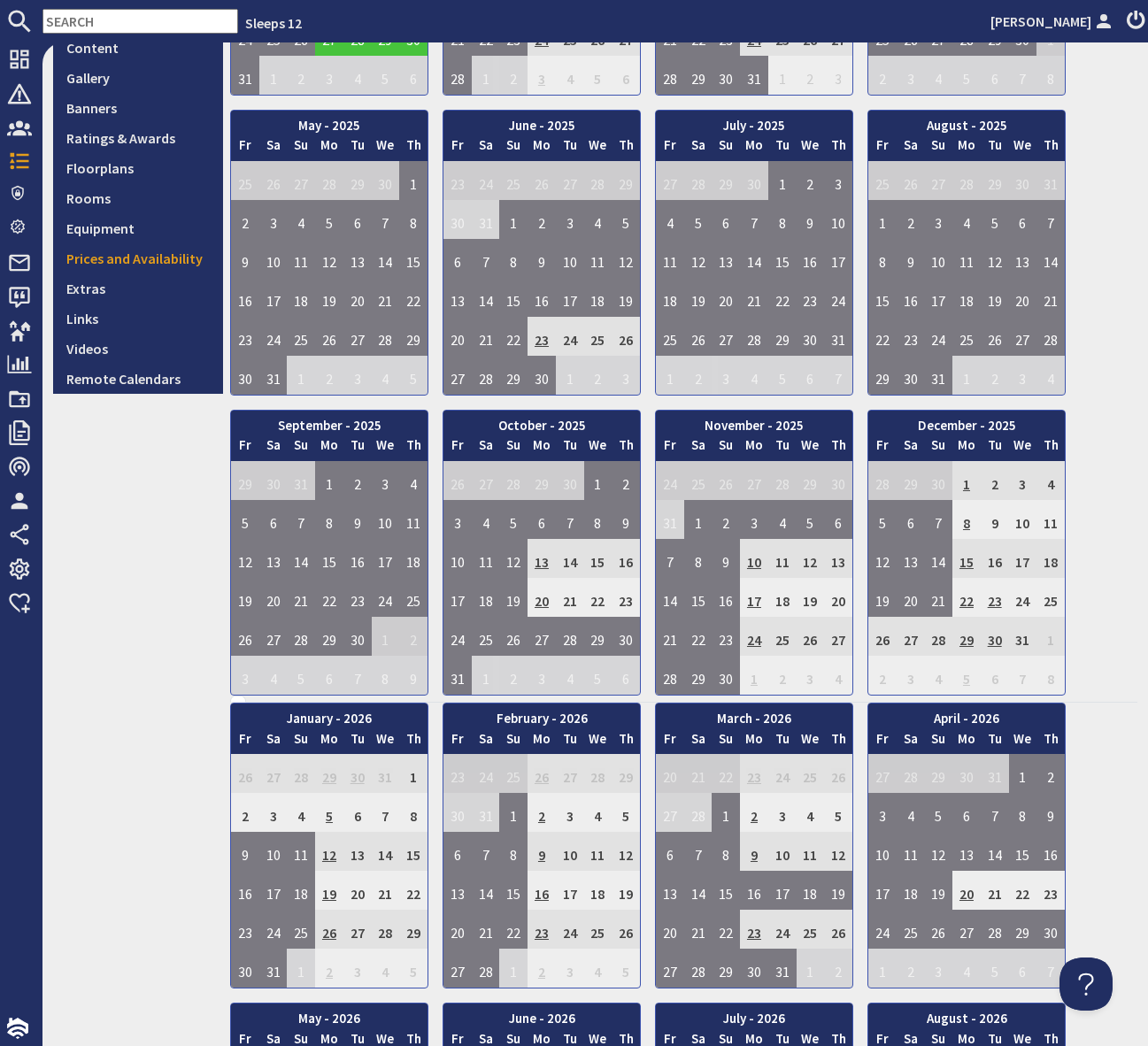
click at [108, 21] on input "text" at bounding box center [140, 21] width 196 height 25
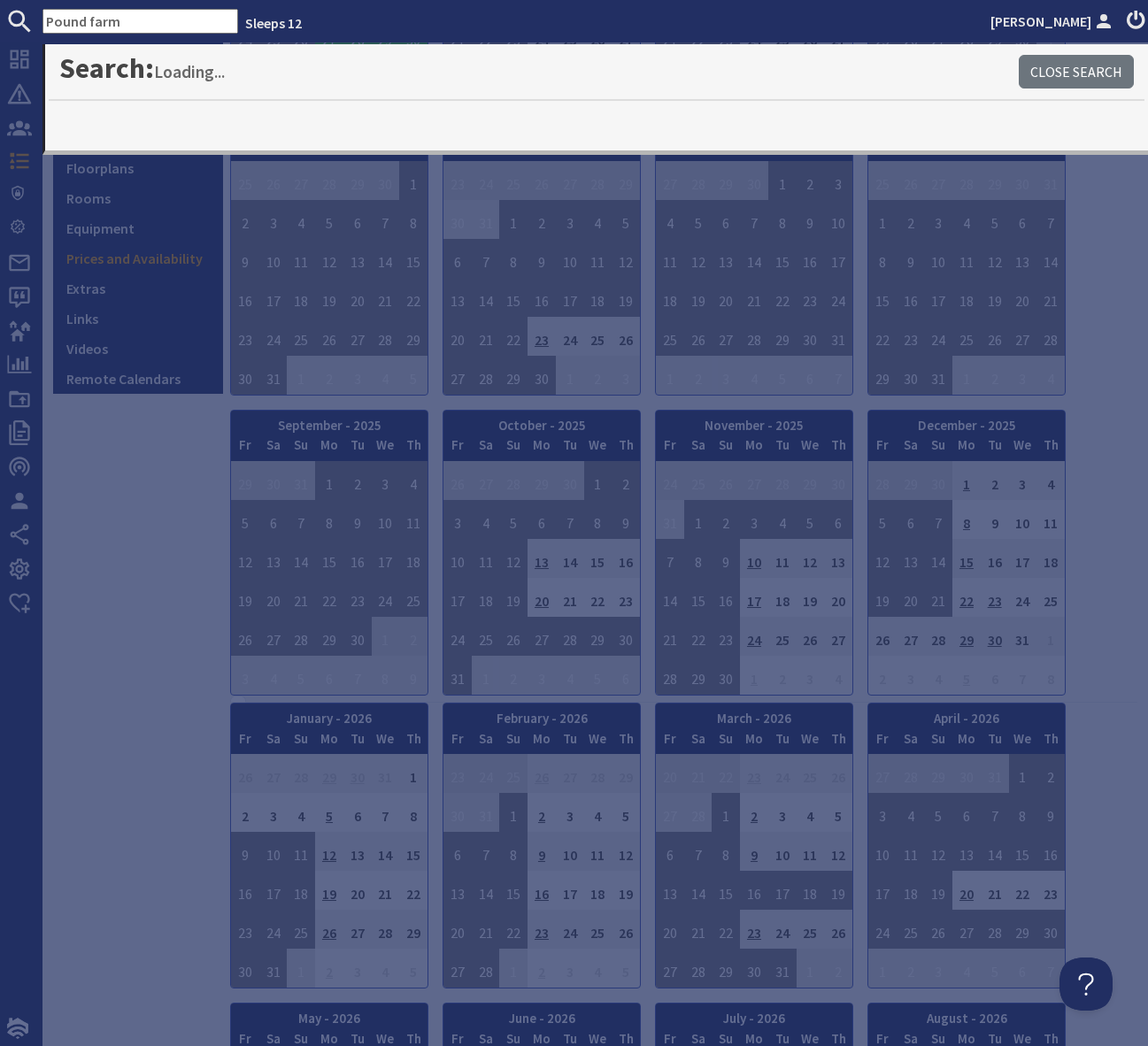
type input "Pound farm"
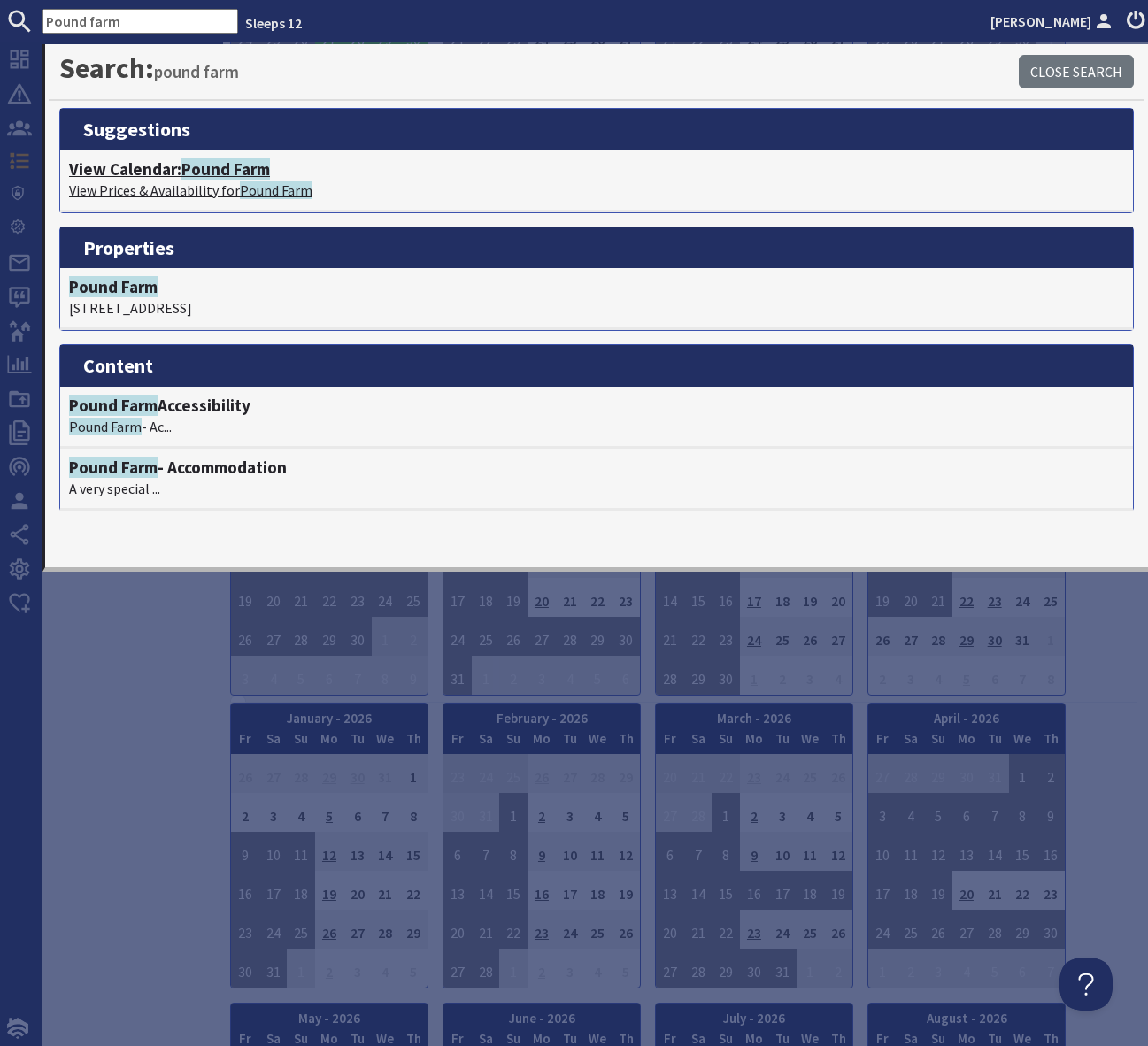
click at [229, 170] on span "Pound Farm" at bounding box center [225, 169] width 89 height 21
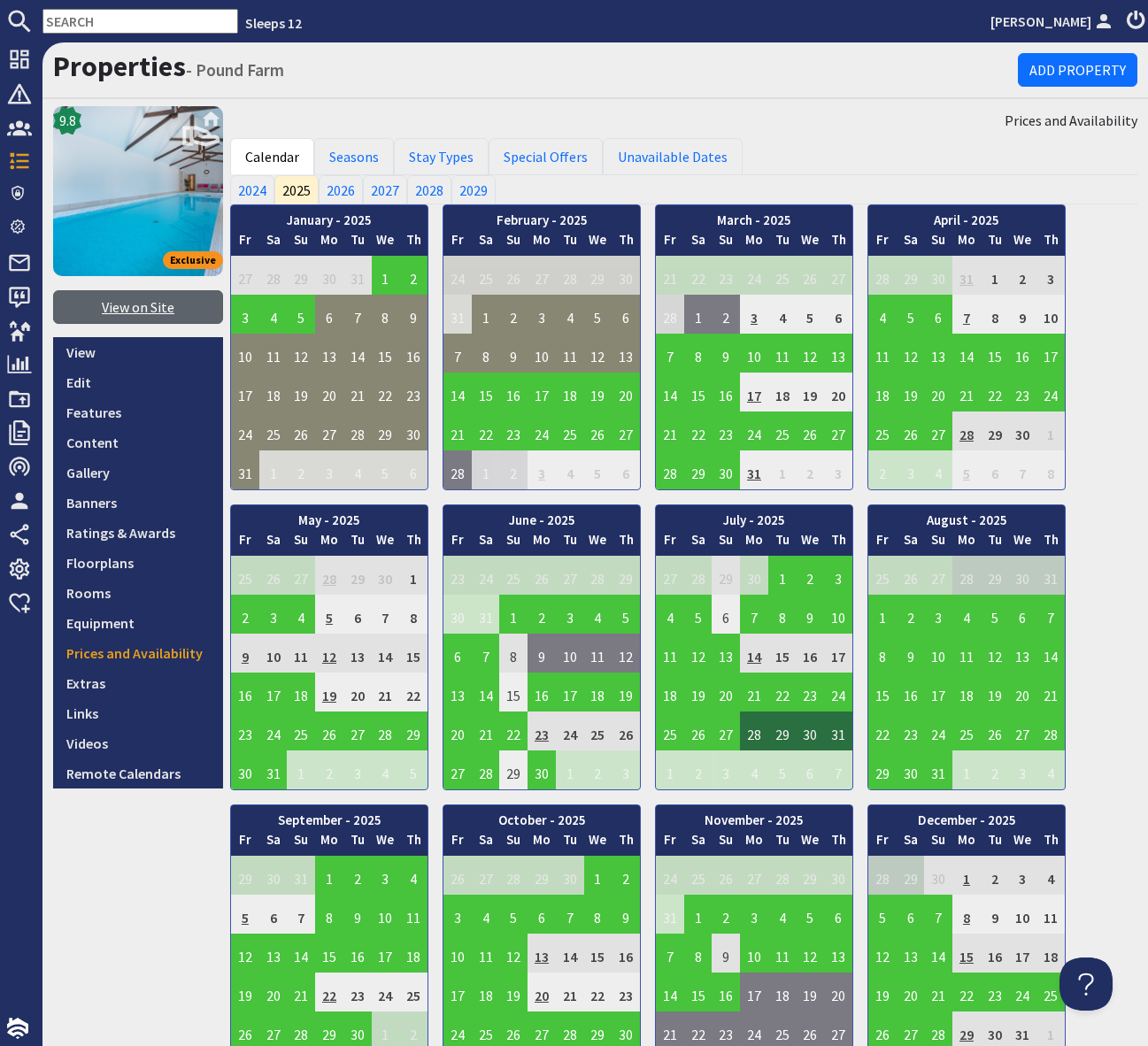
click at [148, 313] on link "View on Site" at bounding box center [138, 308] width 170 height 34
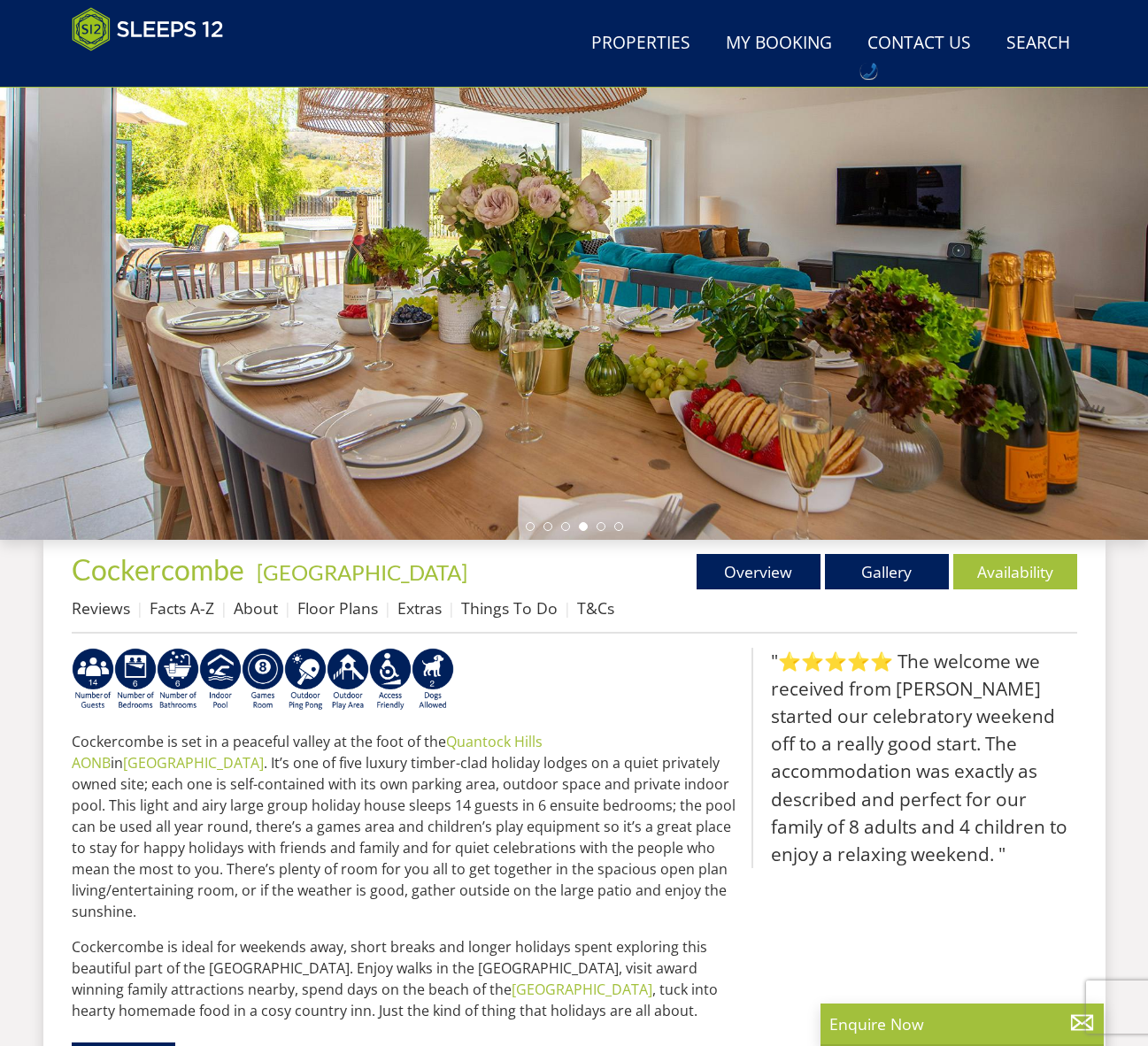
scroll to position [257, 0]
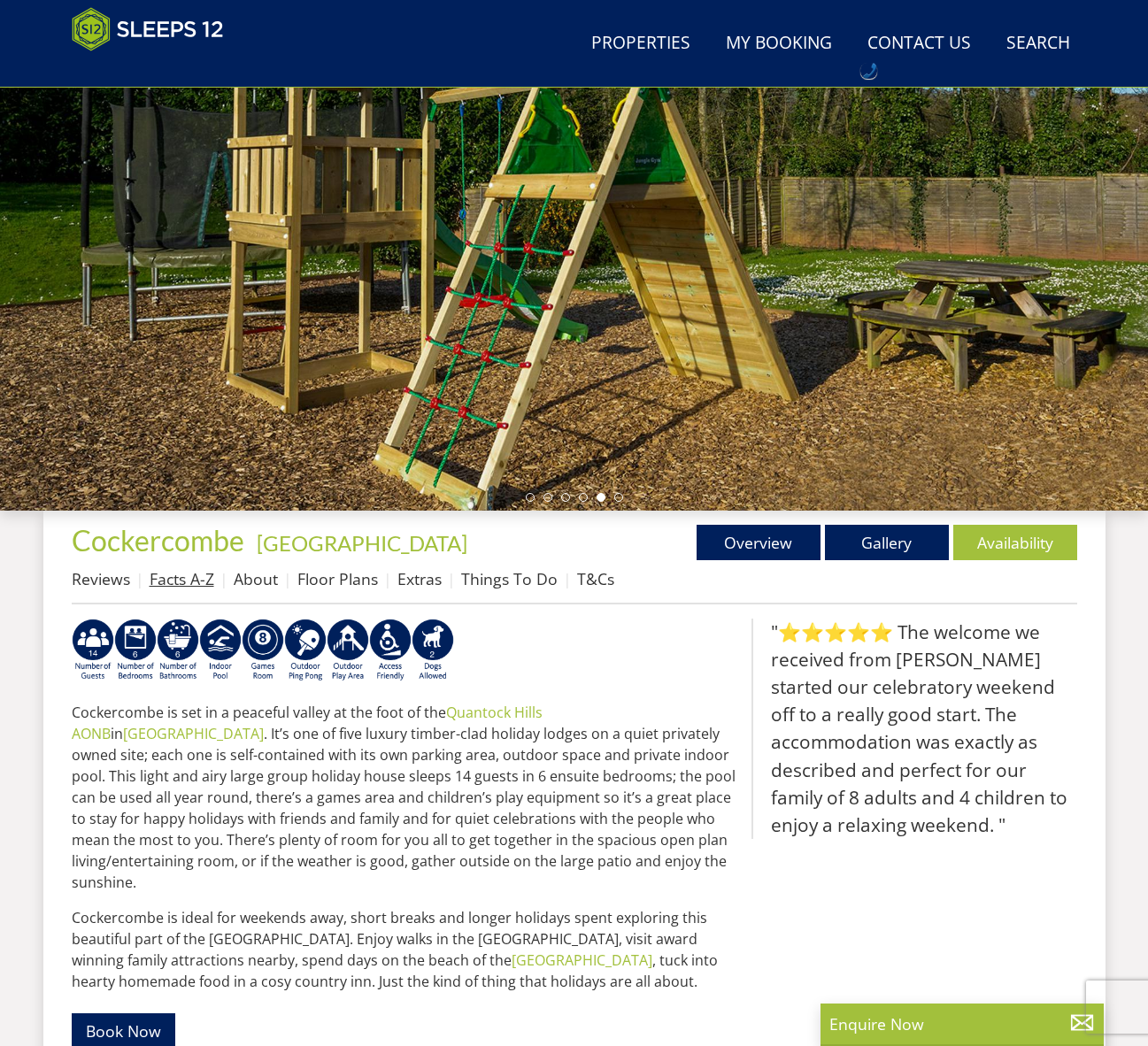
click at [190, 584] on link "Facts A-Z" at bounding box center [181, 578] width 64 height 21
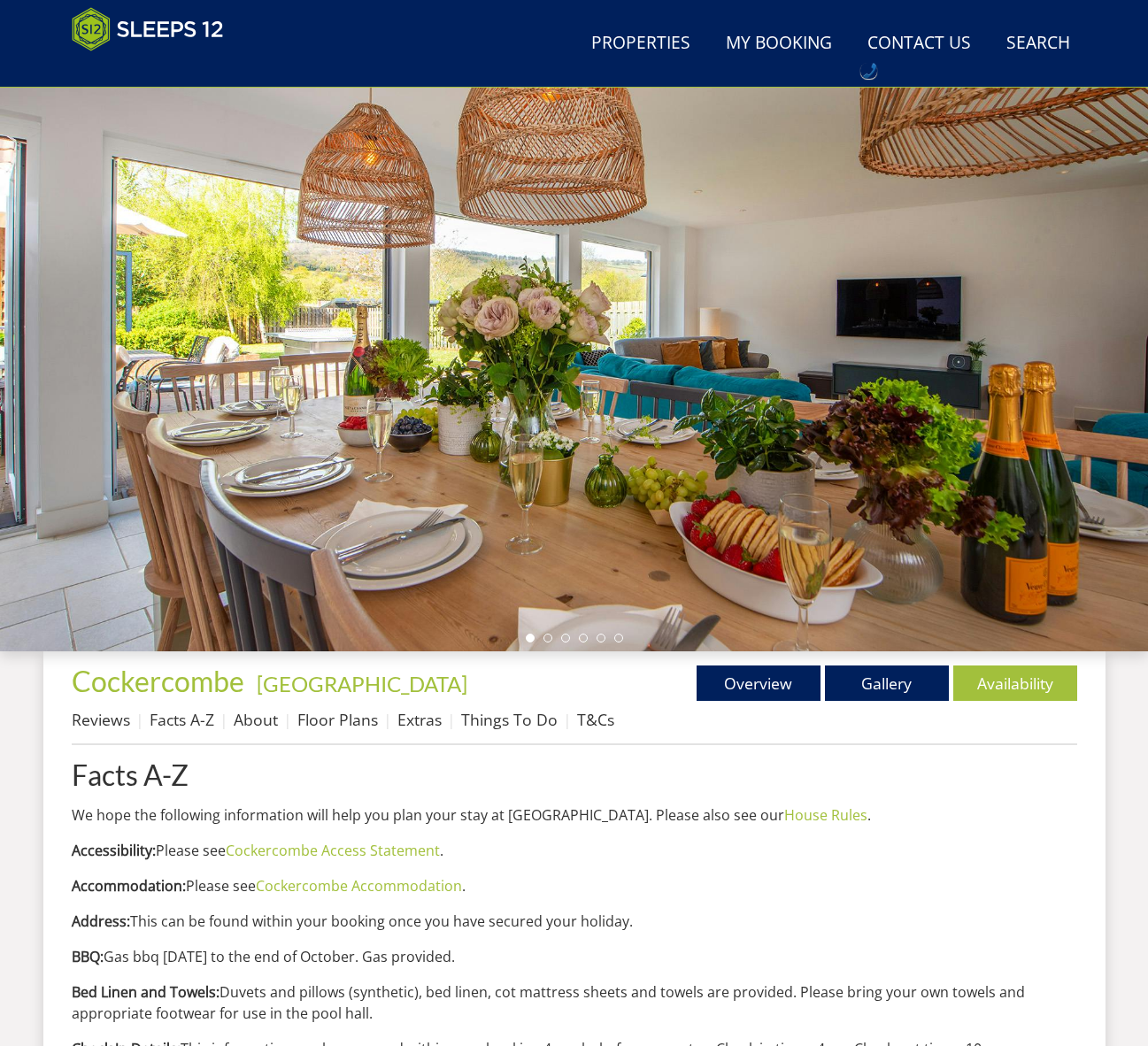
scroll to position [350, 0]
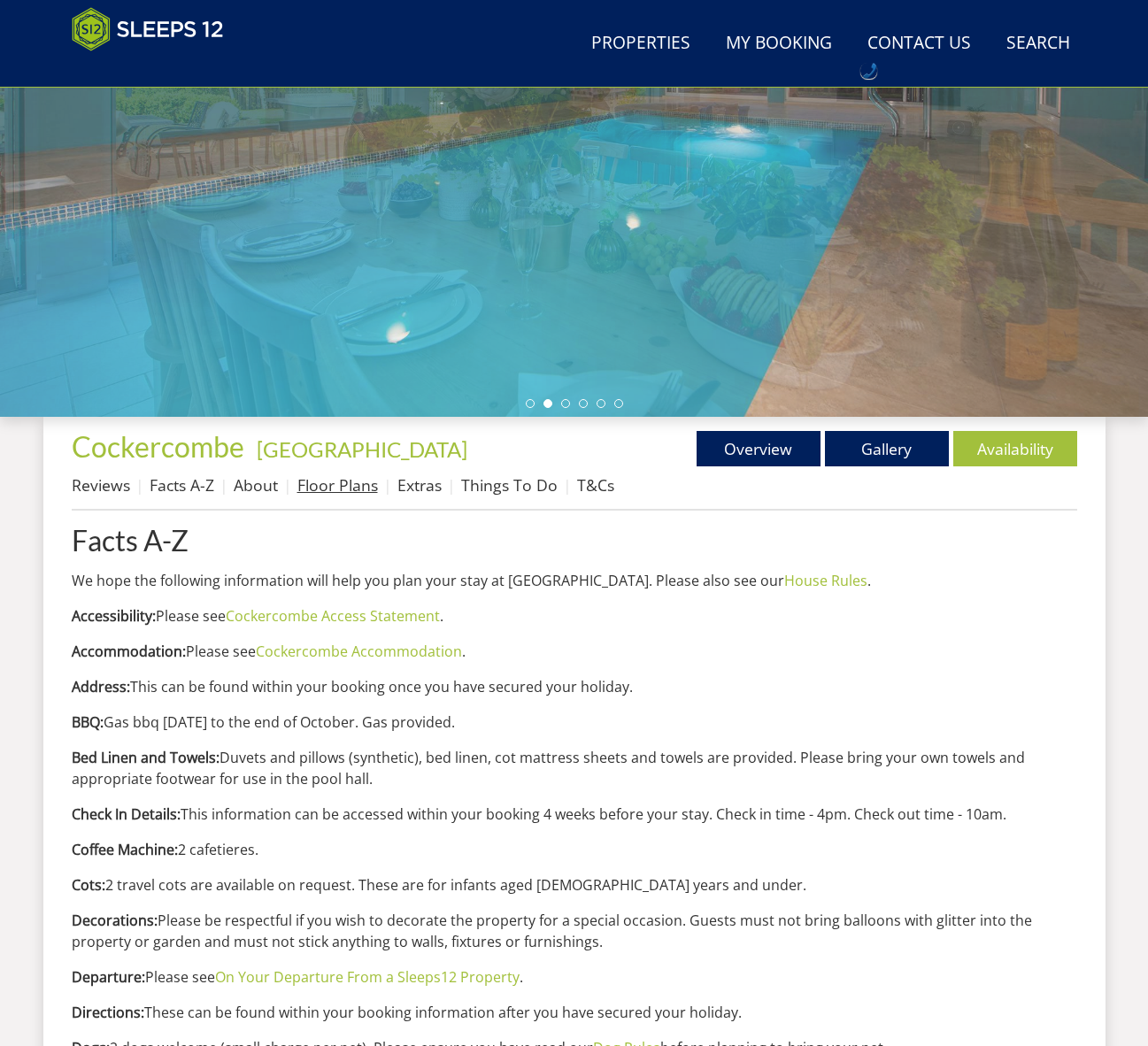
click at [350, 488] on link "Floor Plans" at bounding box center [338, 485] width 80 height 21
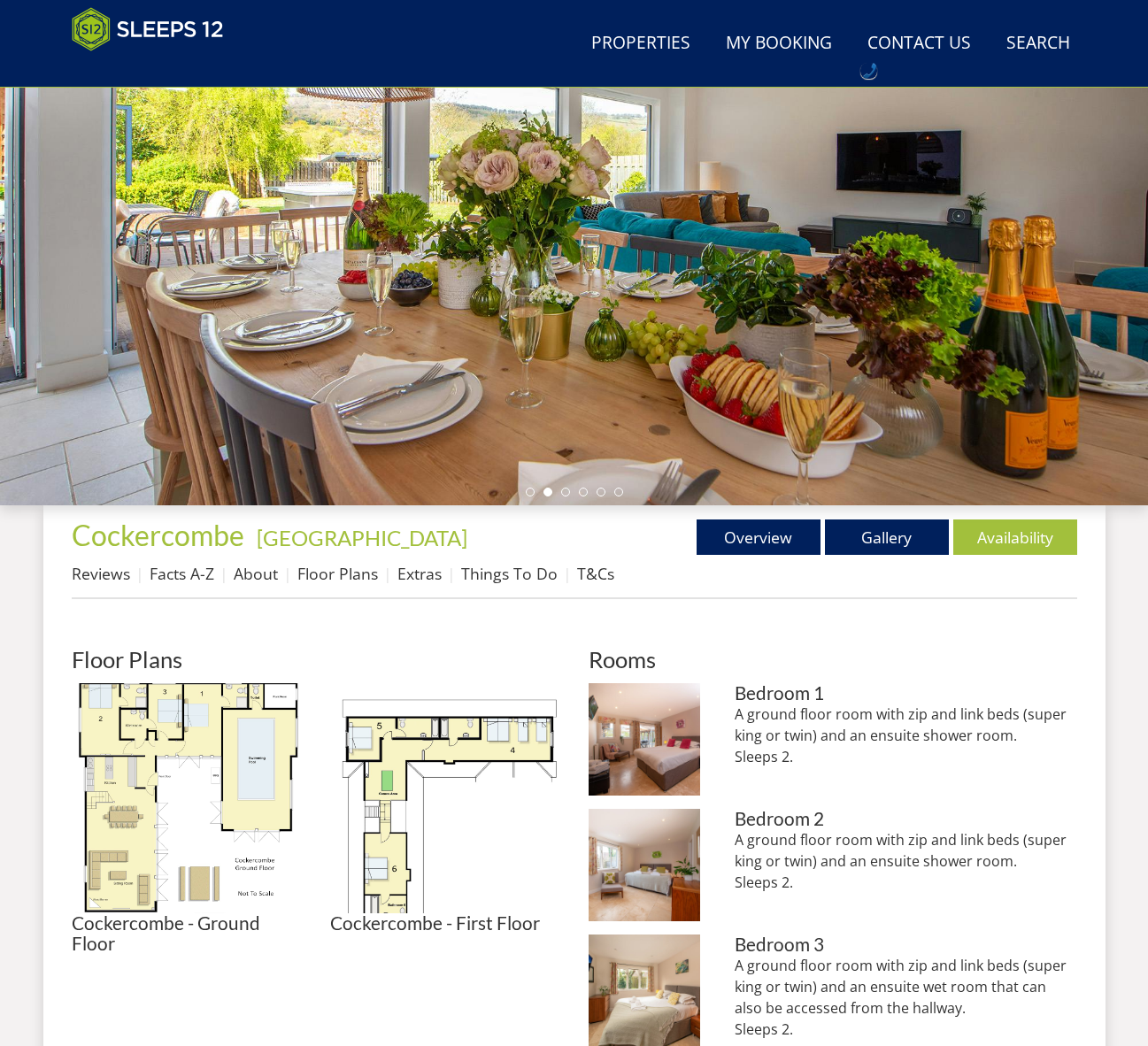
scroll to position [276, 0]
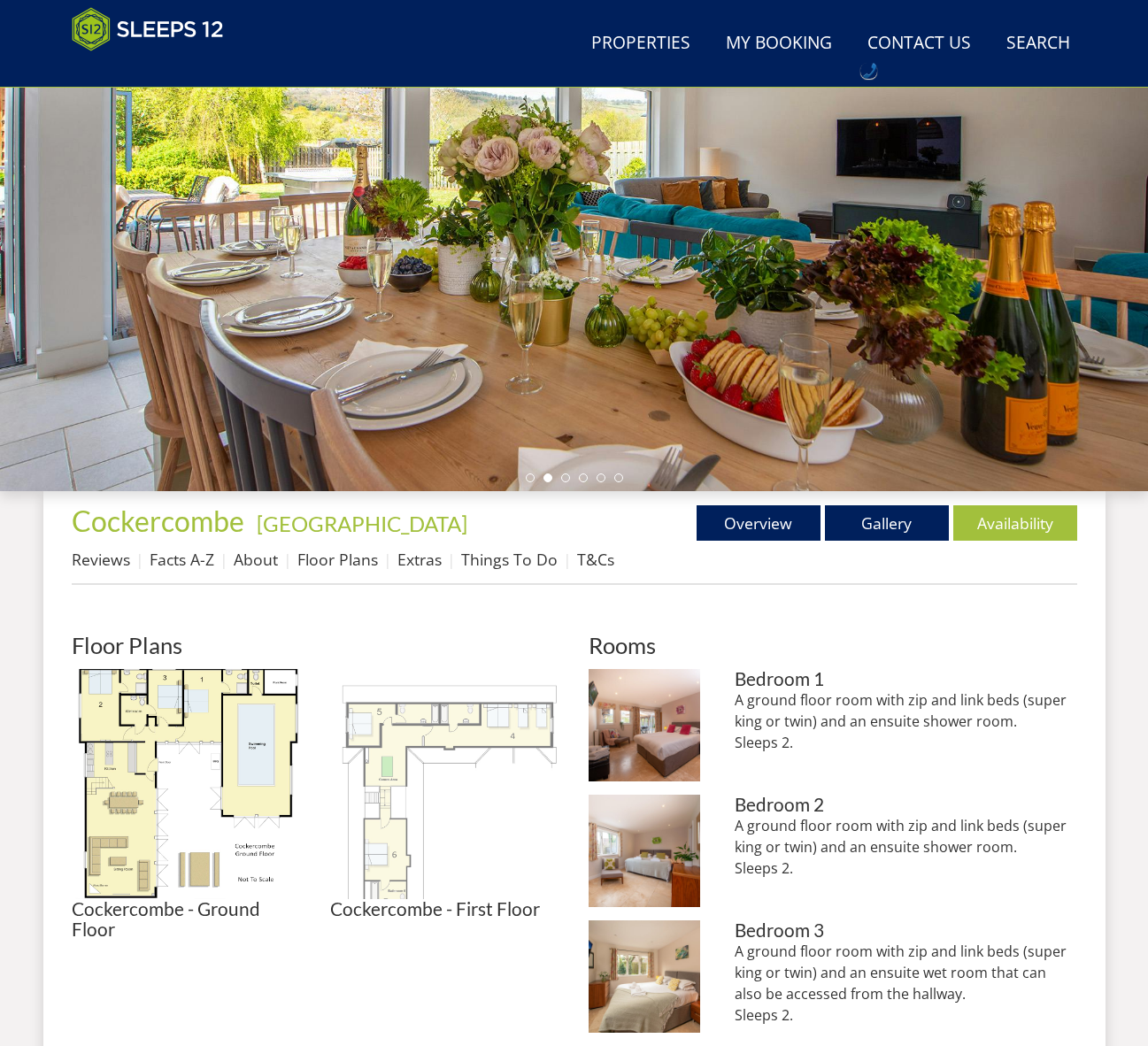
click at [416, 755] on img at bounding box center [444, 783] width 230 height 230
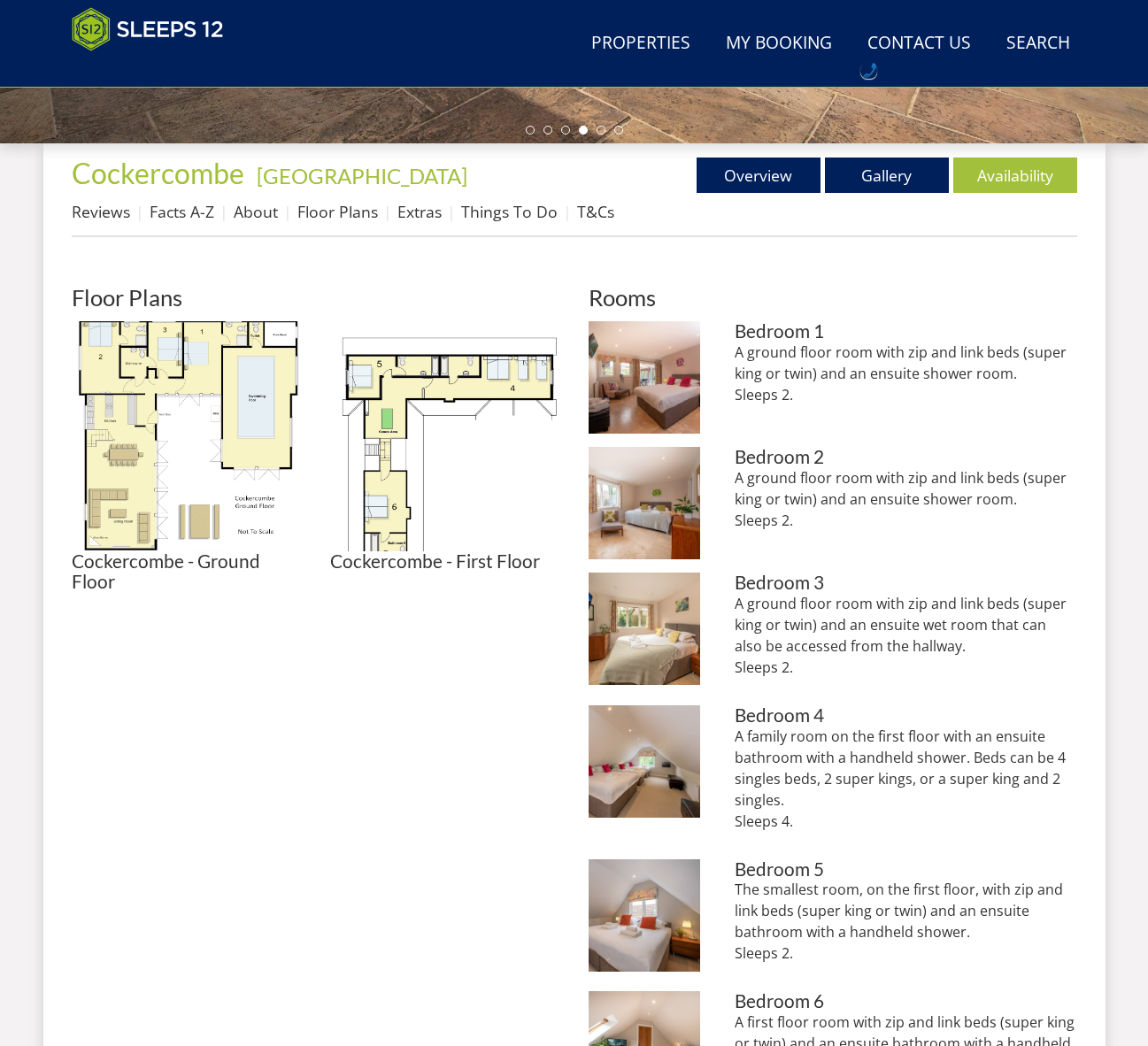
scroll to position [627, 0]
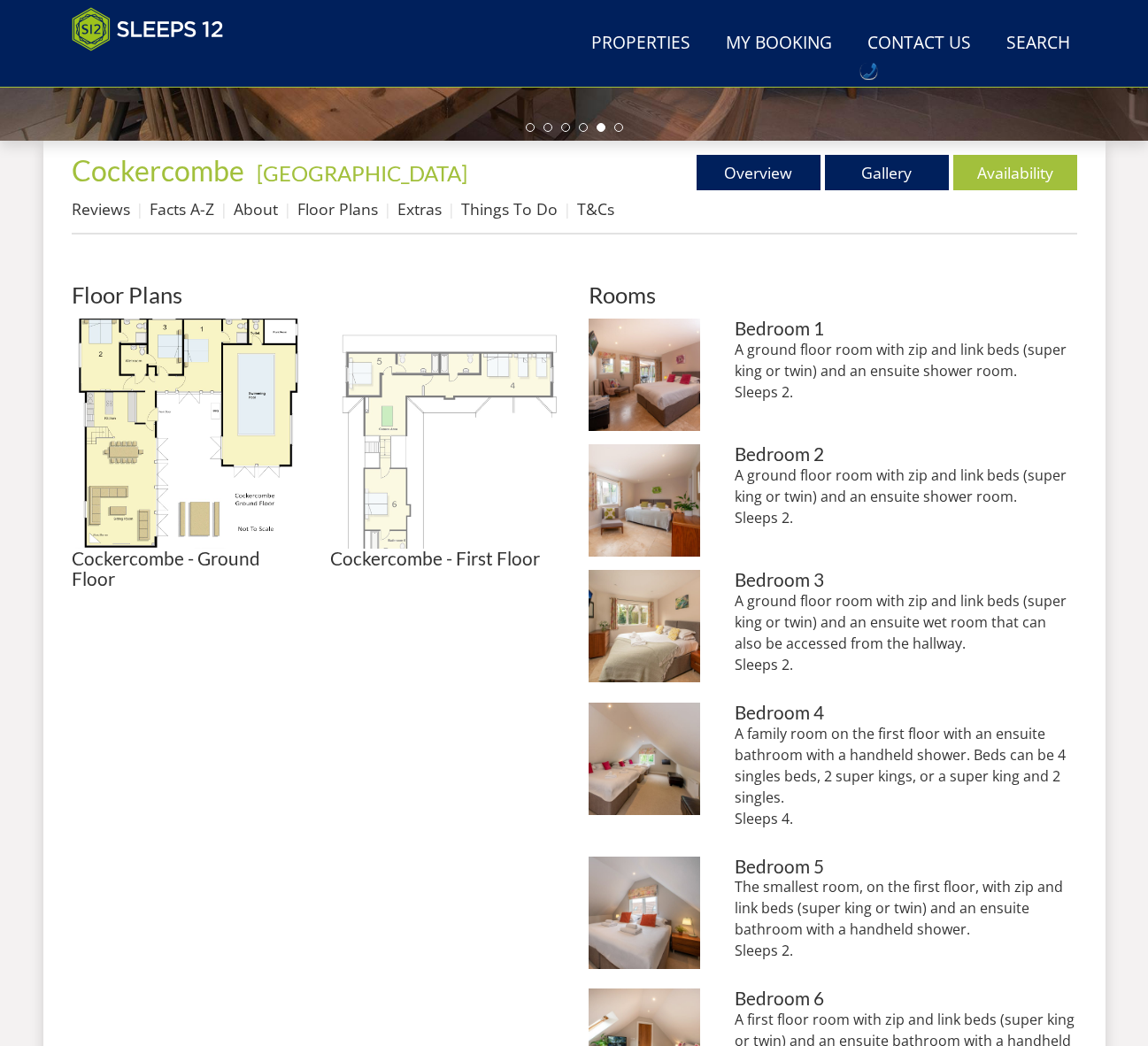
click at [511, 387] on img at bounding box center [444, 433] width 230 height 230
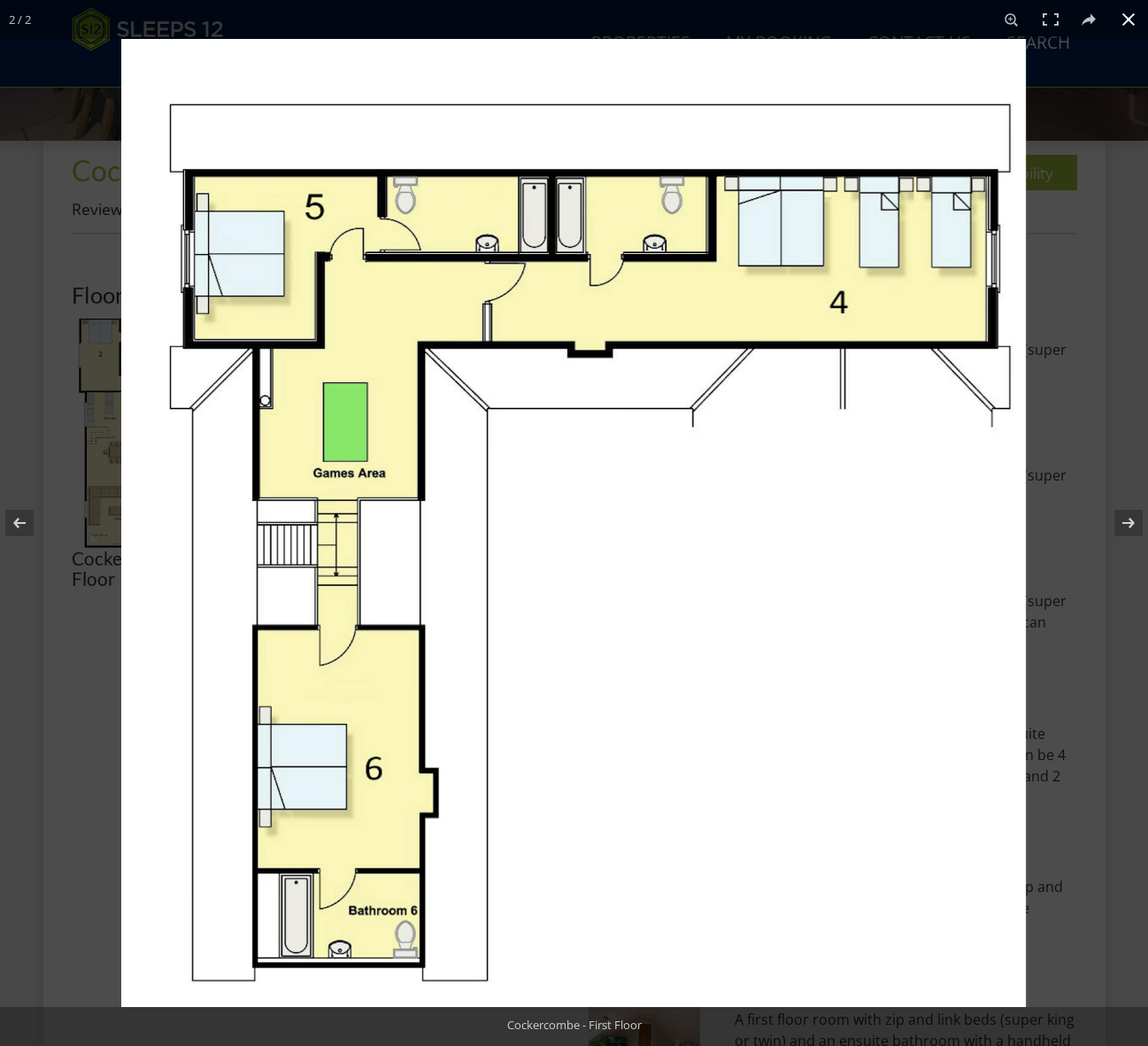
click at [63, 590] on div at bounding box center [574, 523] width 1148 height 1046
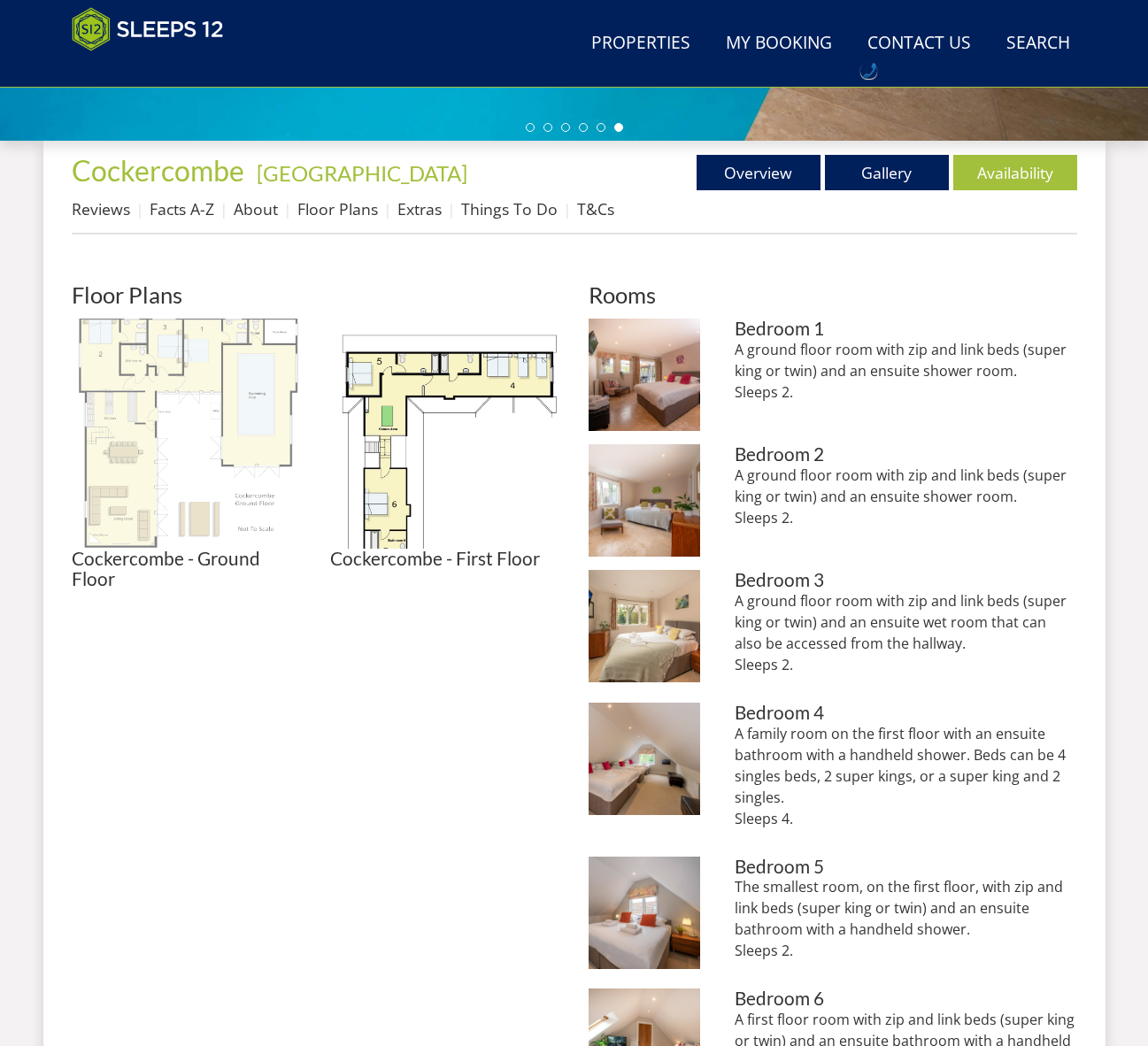
click at [145, 463] on img at bounding box center [186, 433] width 230 height 230
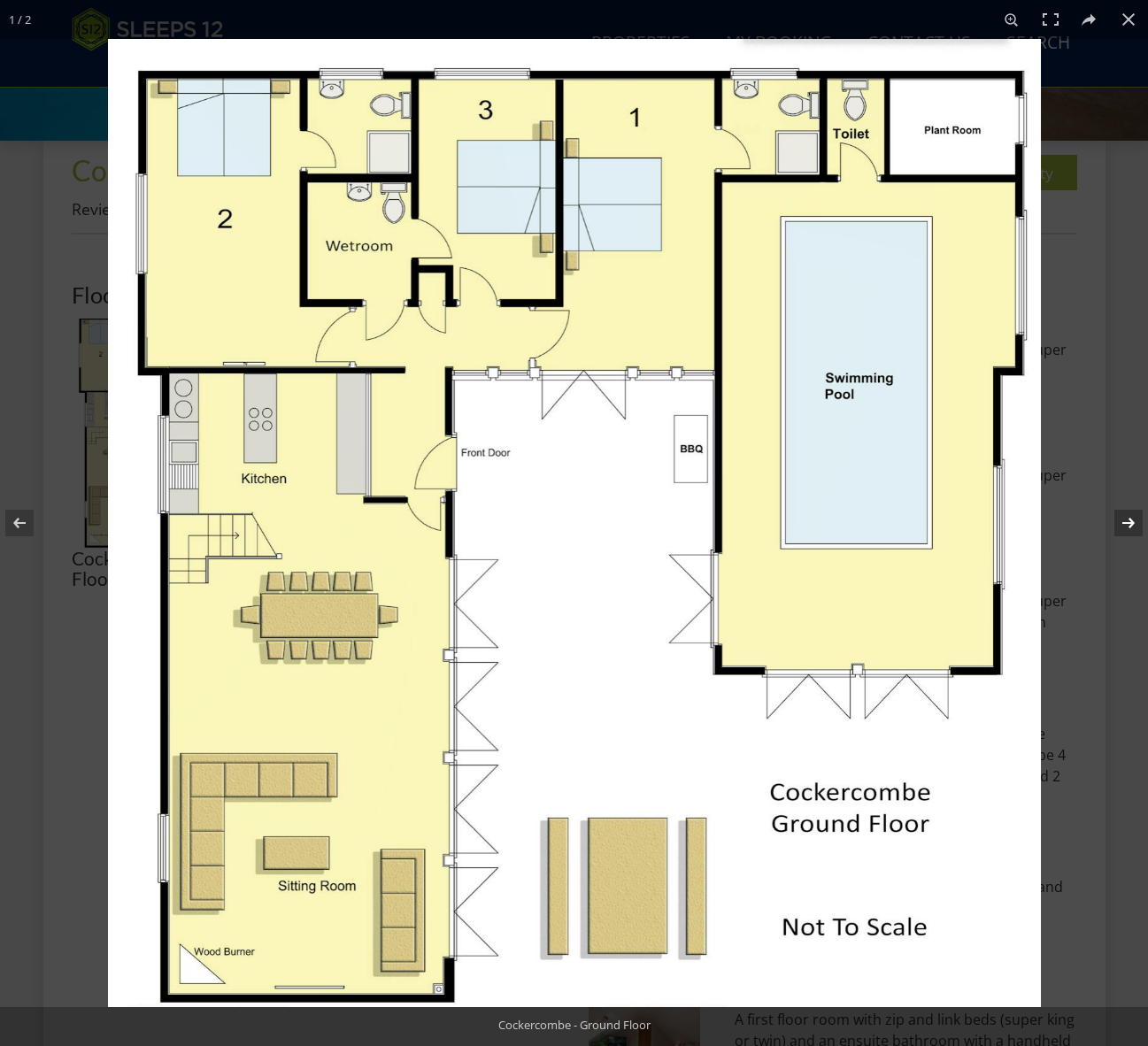
click at [1132, 519] on button at bounding box center [1116, 522] width 62 height 89
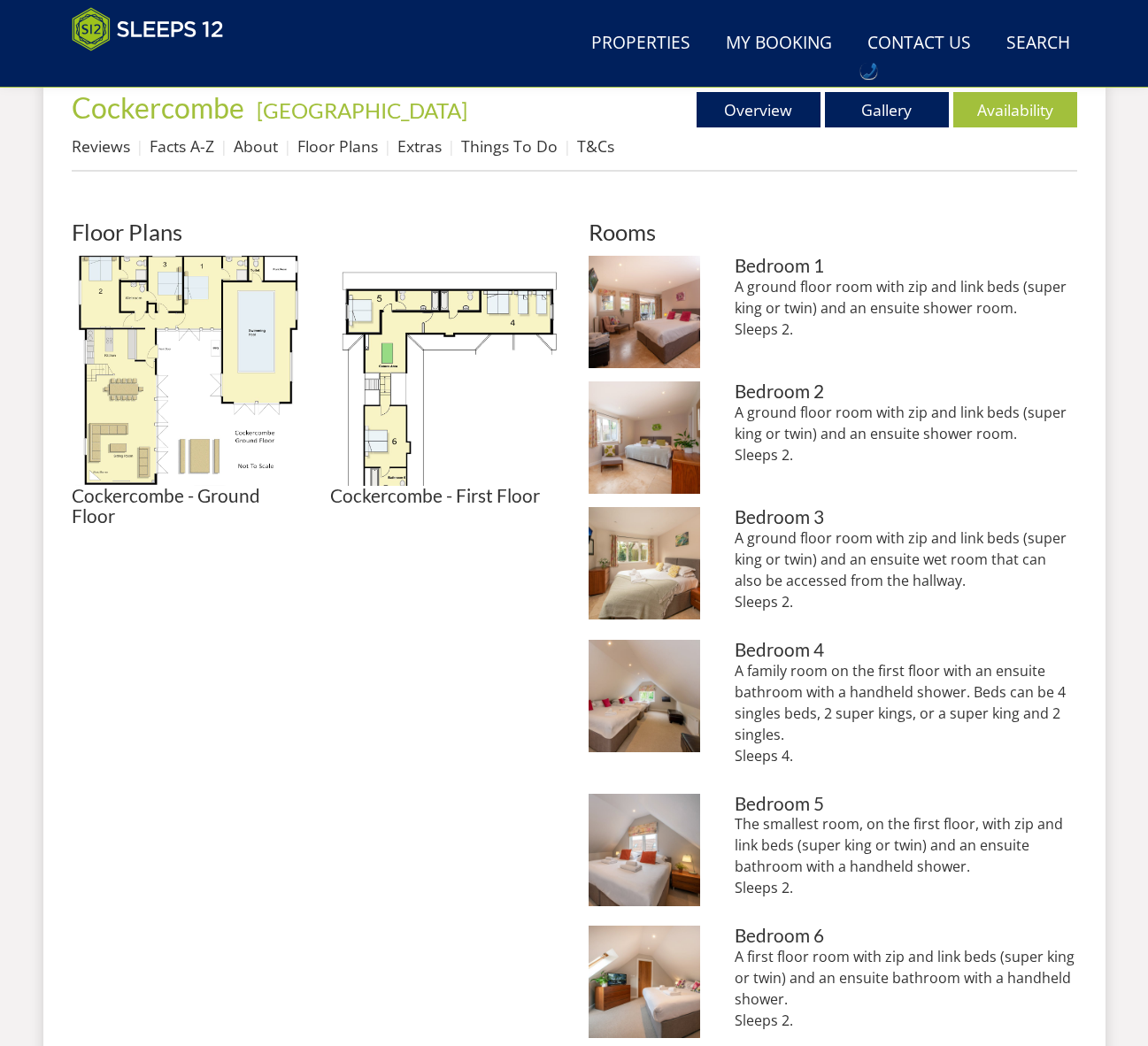
scroll to position [689, 0]
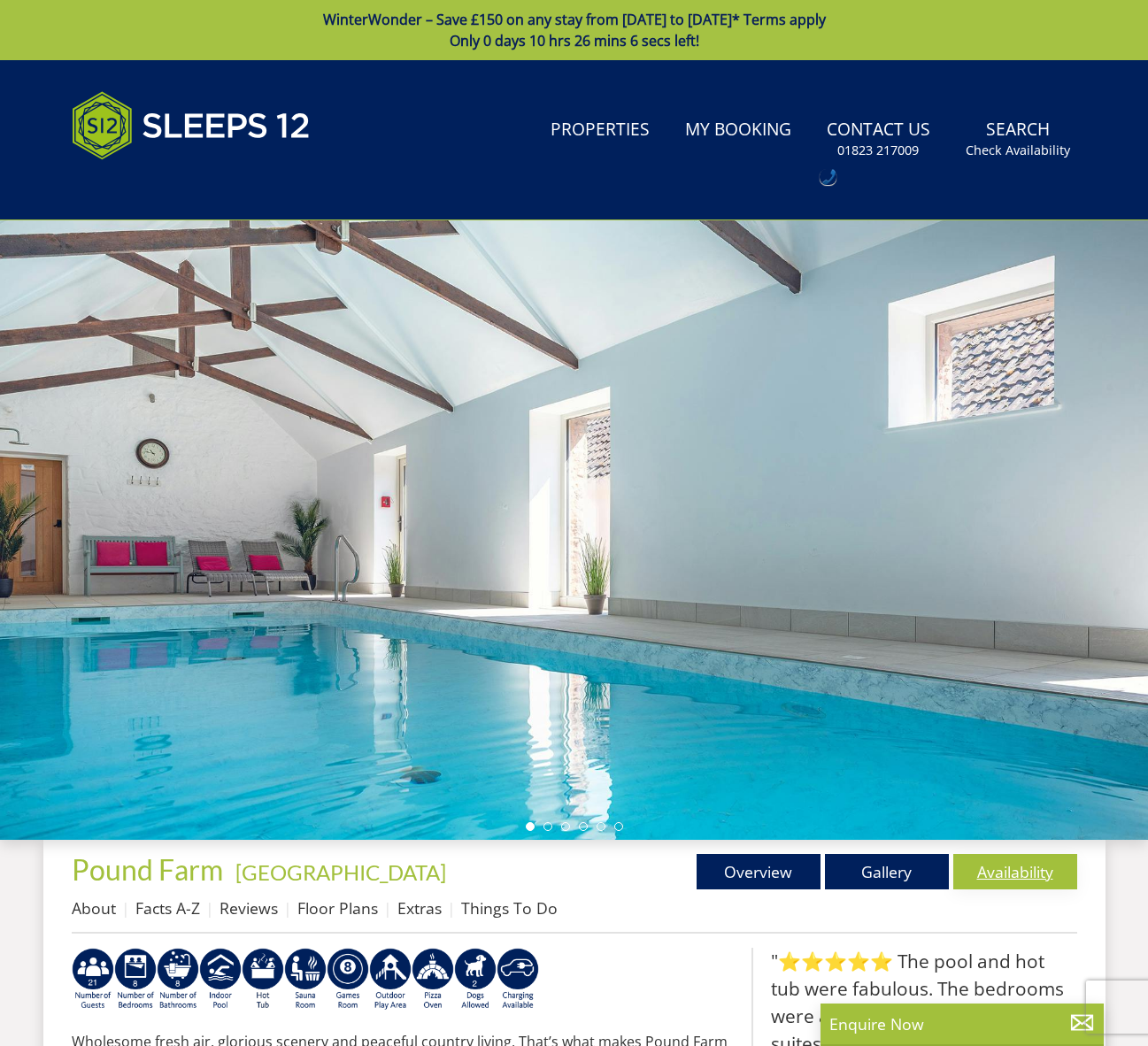
click at [1015, 869] on link "Availability" at bounding box center [1015, 872] width 124 height 36
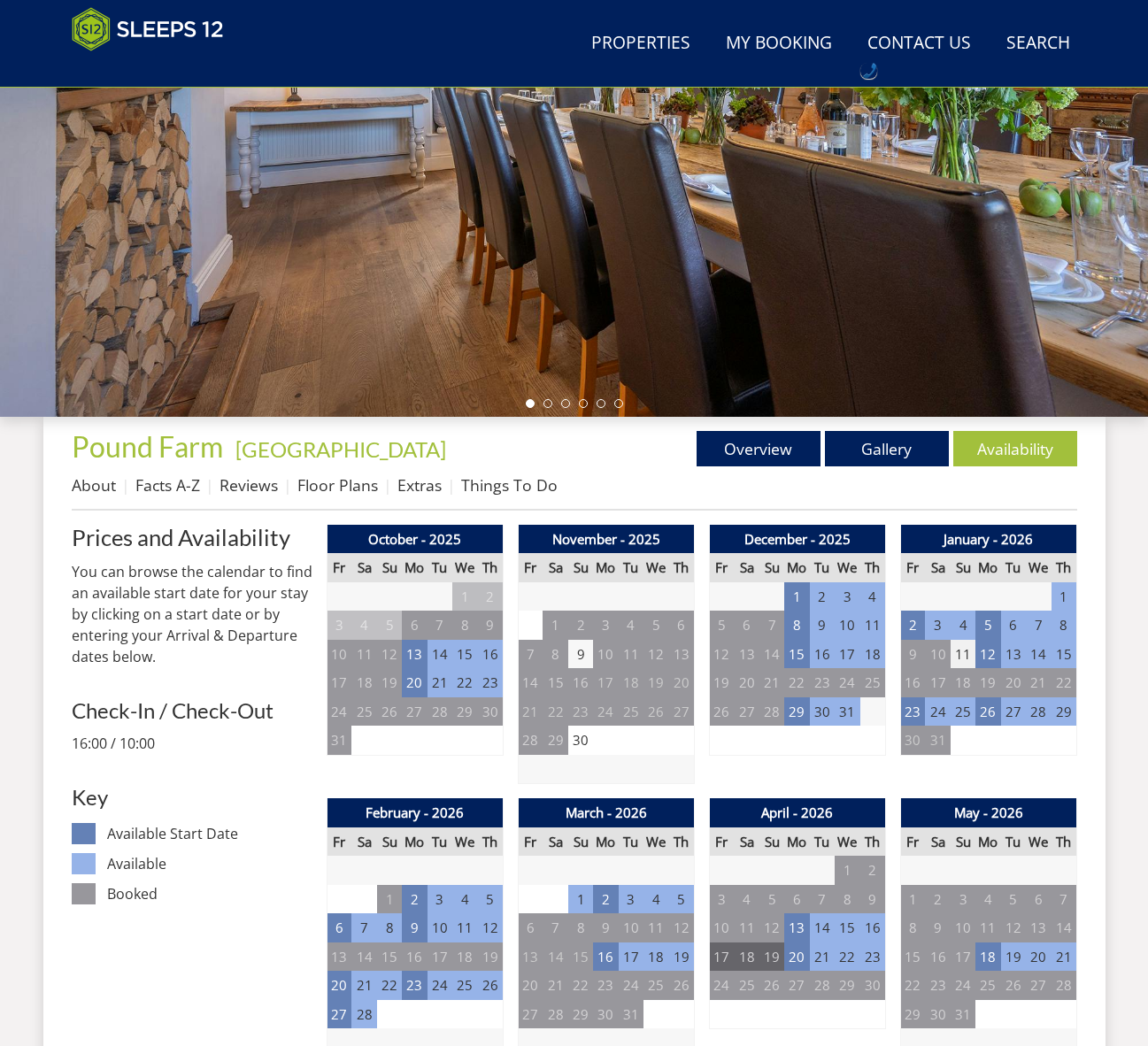
scroll to position [354, 0]
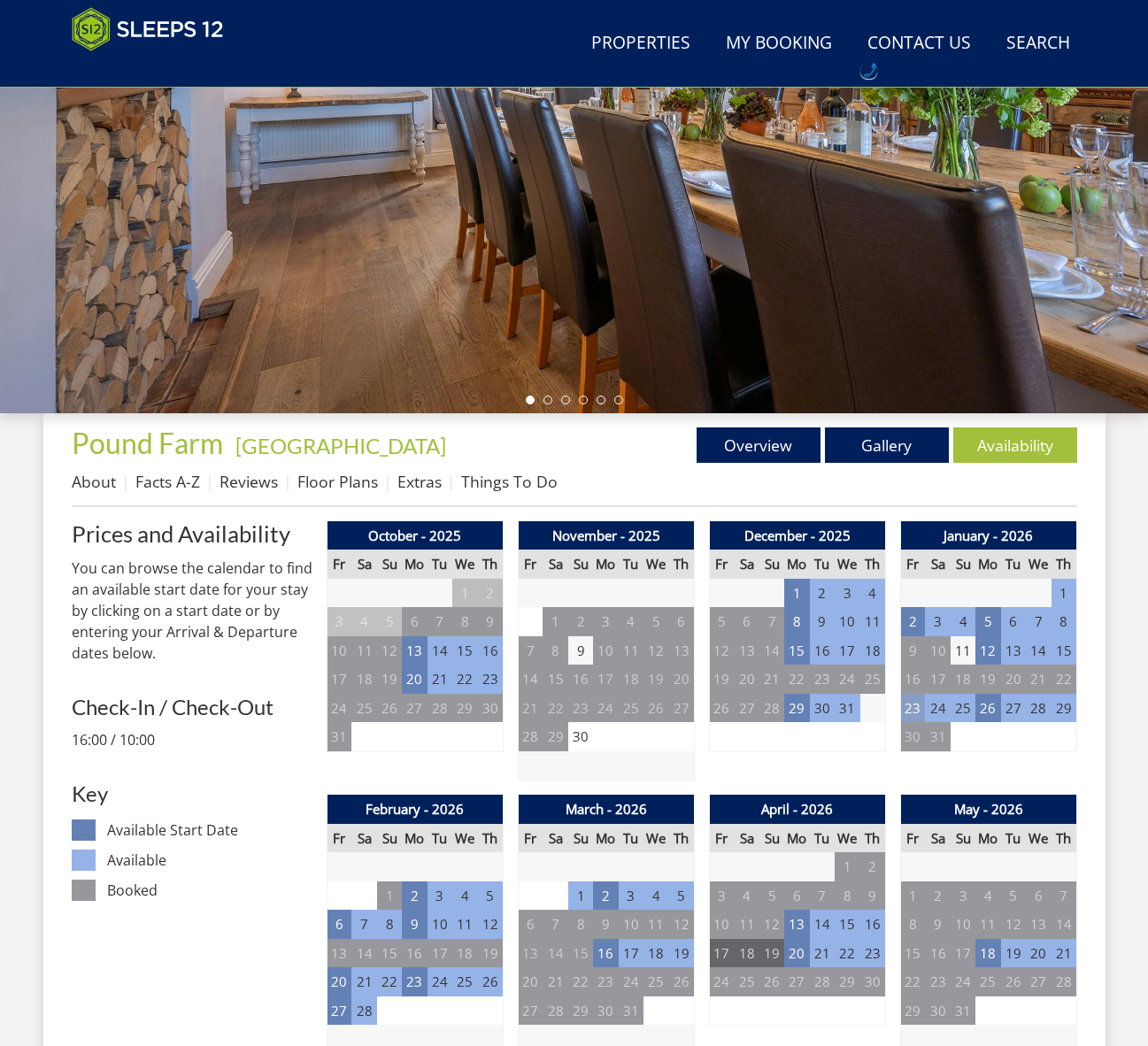
click at [910, 708] on td "23" at bounding box center [913, 708] width 25 height 30
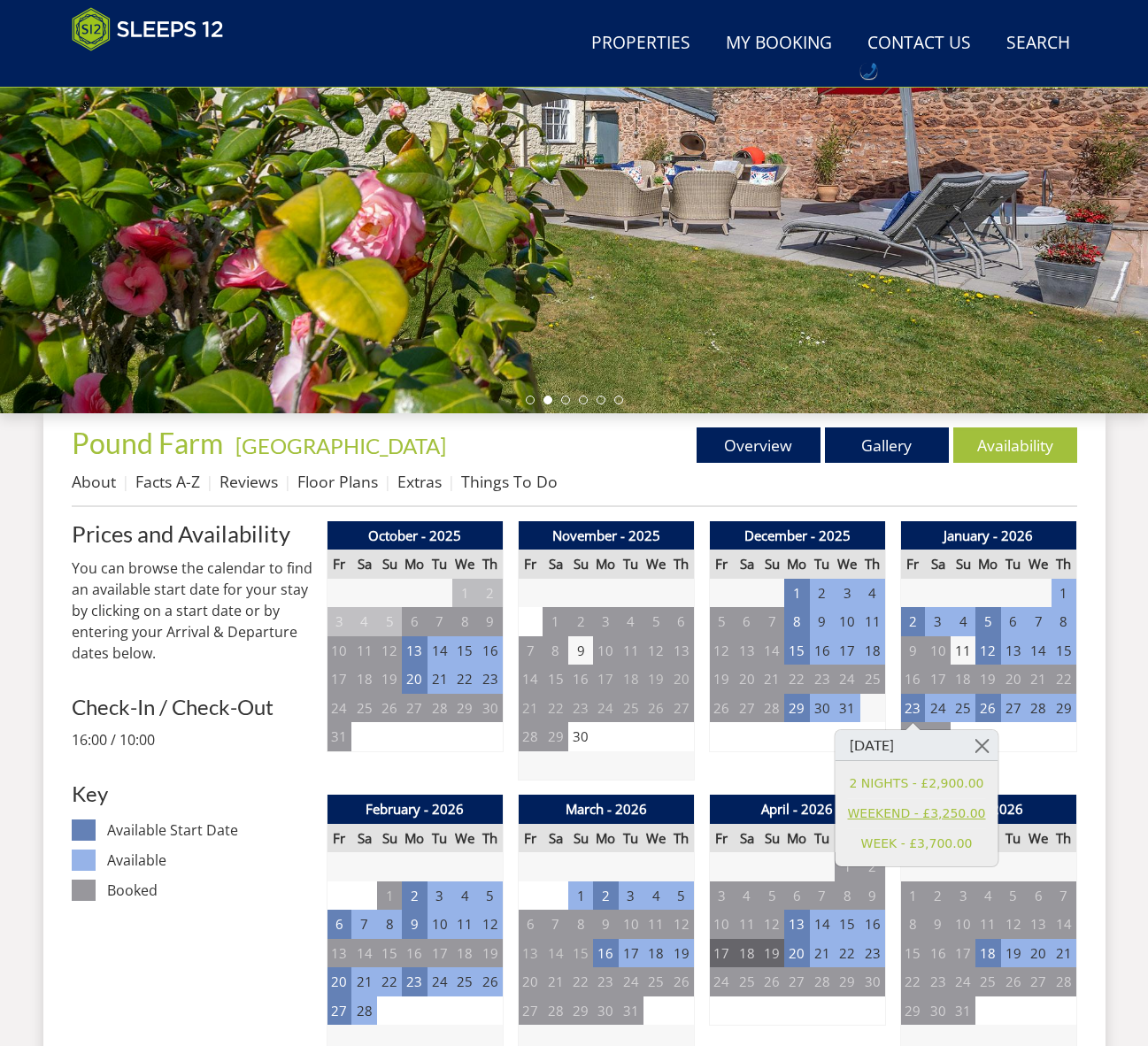
click at [905, 815] on link "WEEKEND - £3,250.00" at bounding box center [916, 814] width 138 height 19
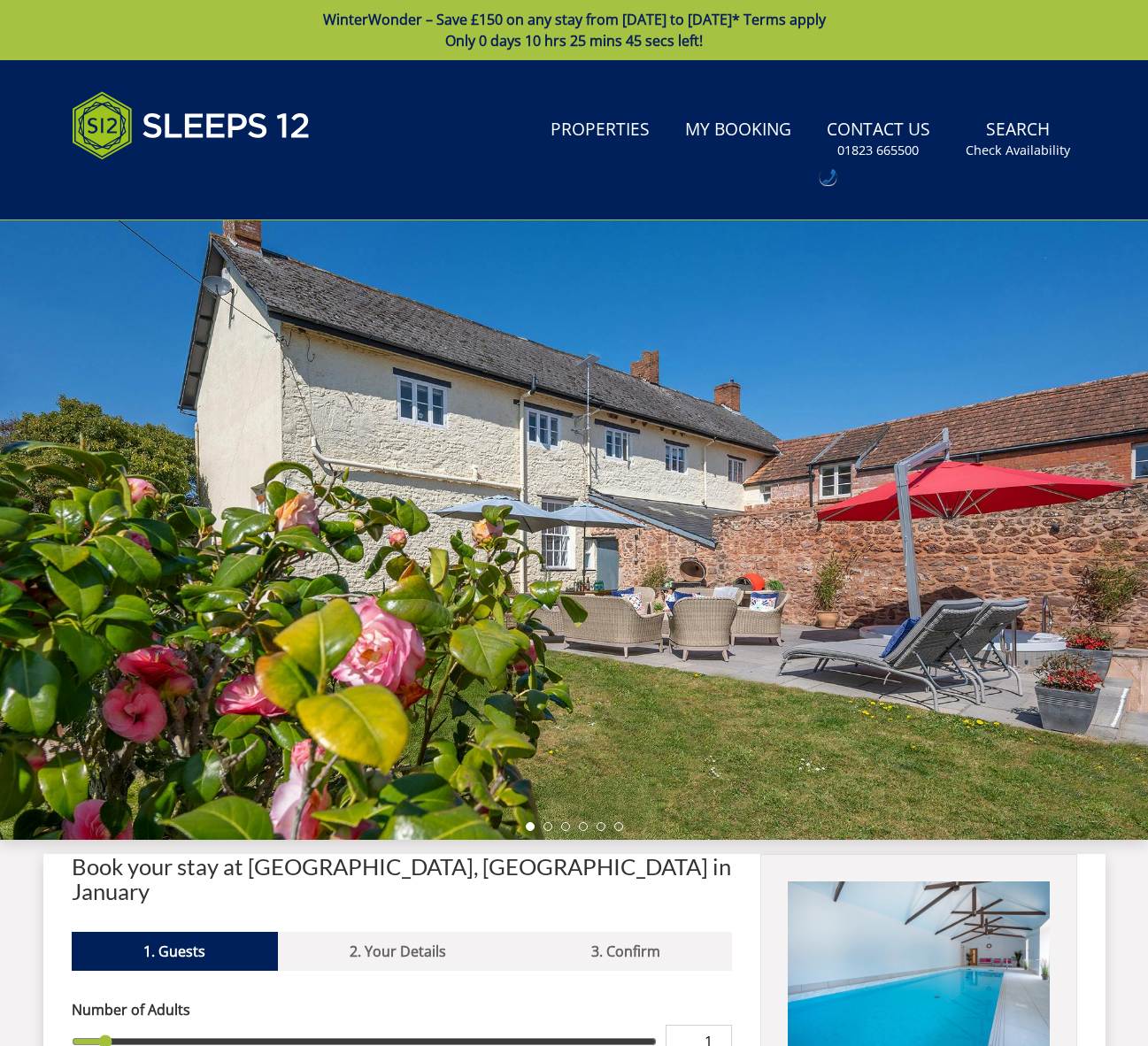
click at [558, 99] on div "Search Menu Properties My Booking Contact Us 01823 665500 Search Check Availabi…" at bounding box center [574, 139] width 1062 height 117
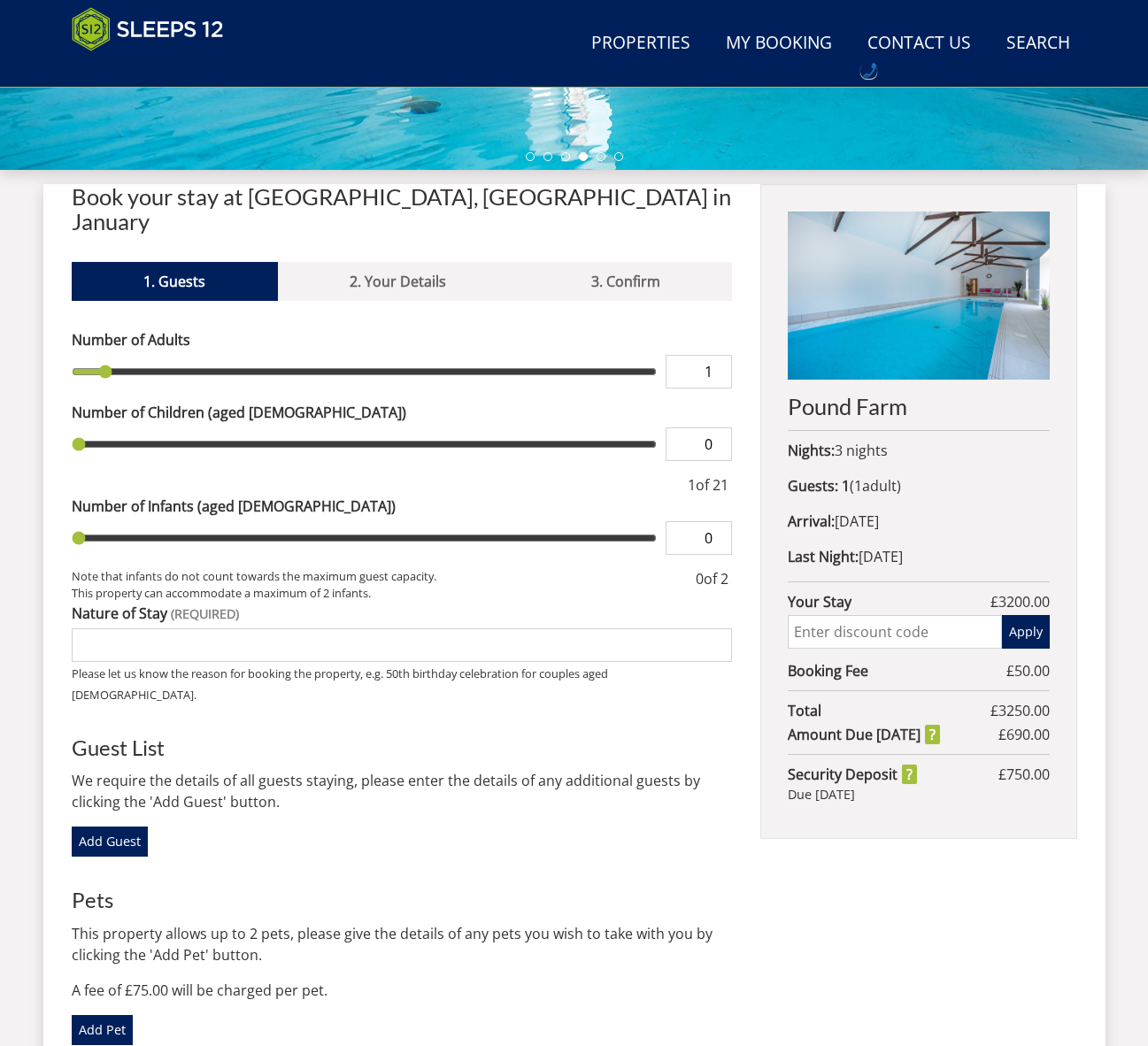
scroll to position [600, 0]
